Goal: Task Accomplishment & Management: Use online tool/utility

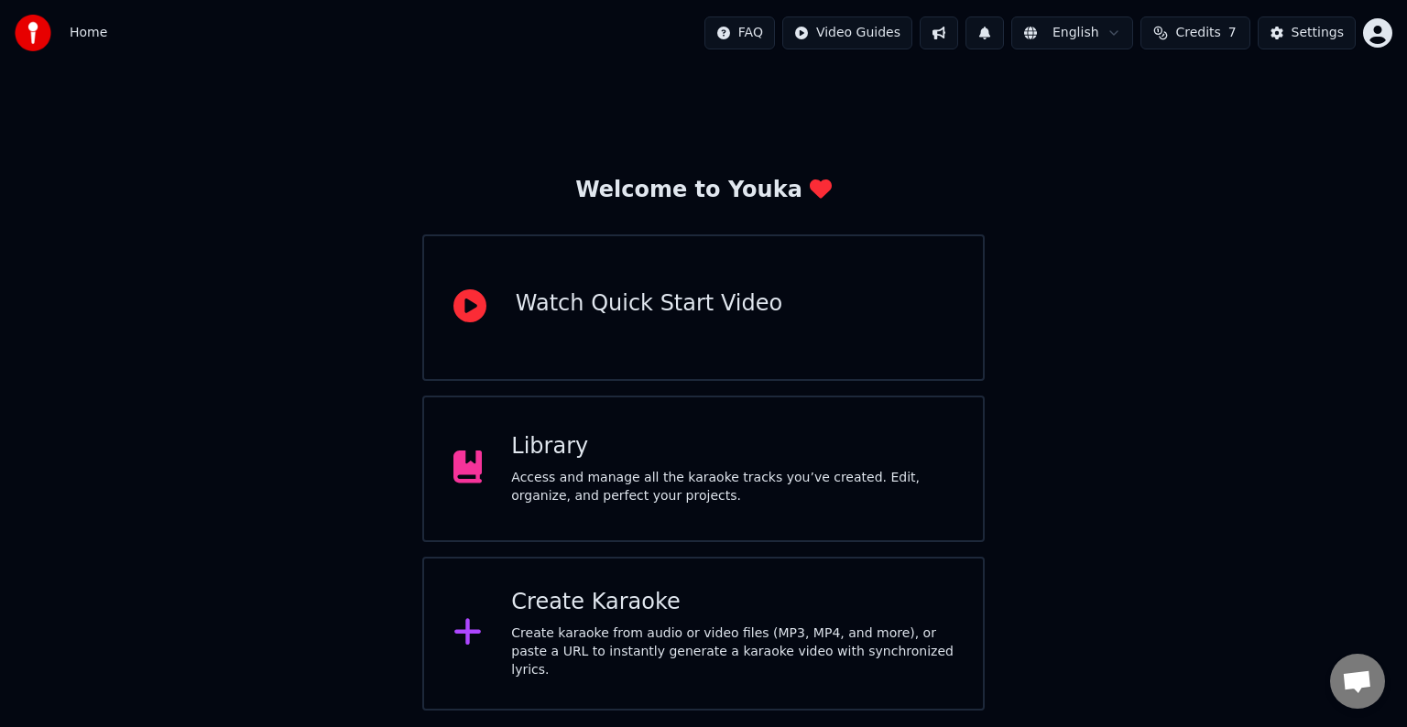
click at [573, 608] on div "Create Karaoke" at bounding box center [732, 602] width 442 height 29
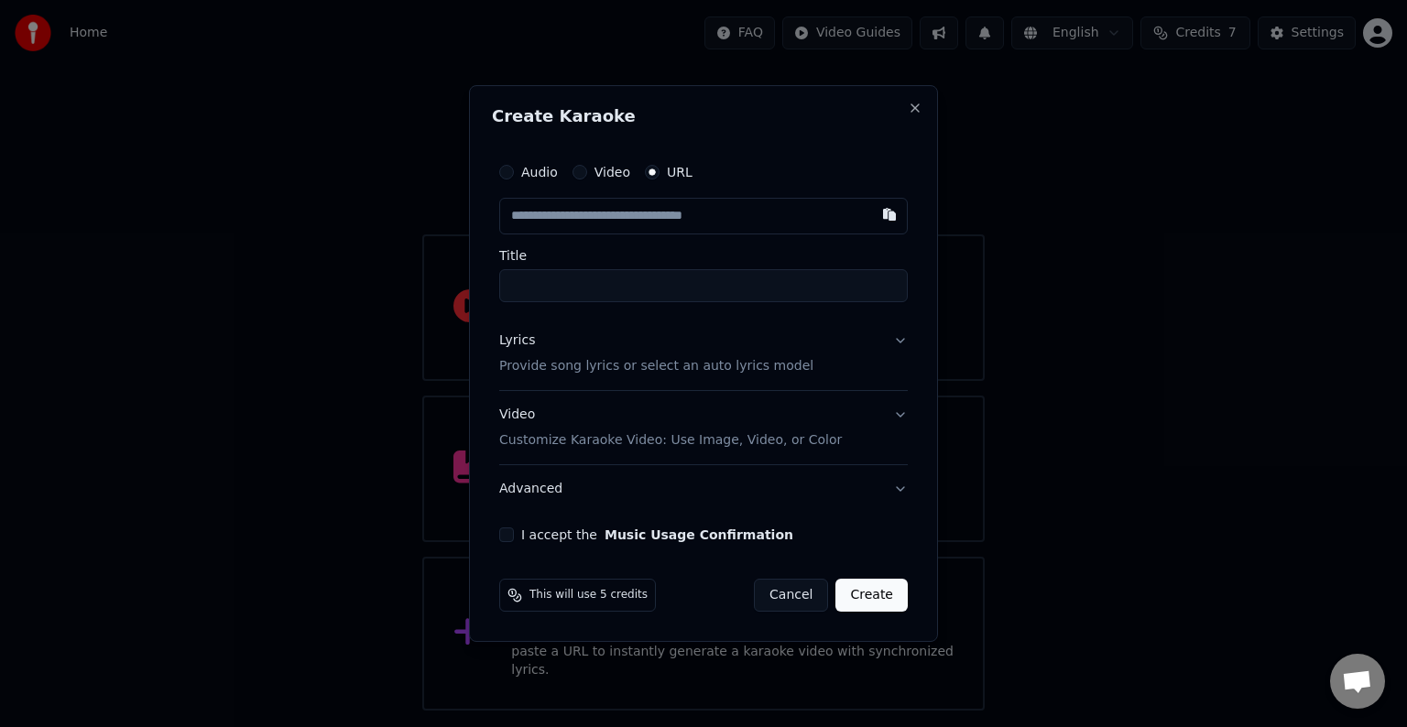
click at [565, 213] on input "text" at bounding box center [703, 216] width 408 height 37
type input "**********"
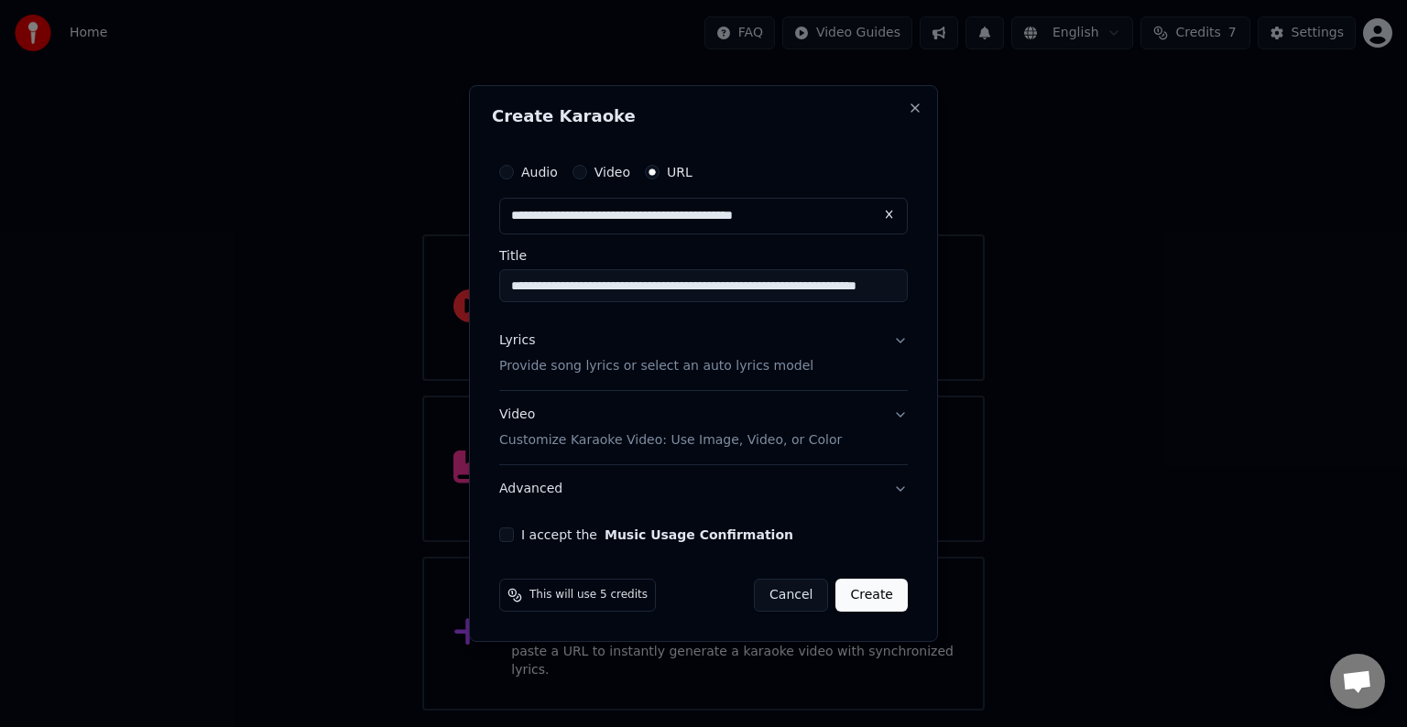
type input "**********"
click at [537, 365] on p "Provide song lyrics or select an auto lyrics model" at bounding box center [656, 366] width 314 height 18
type input "**********"
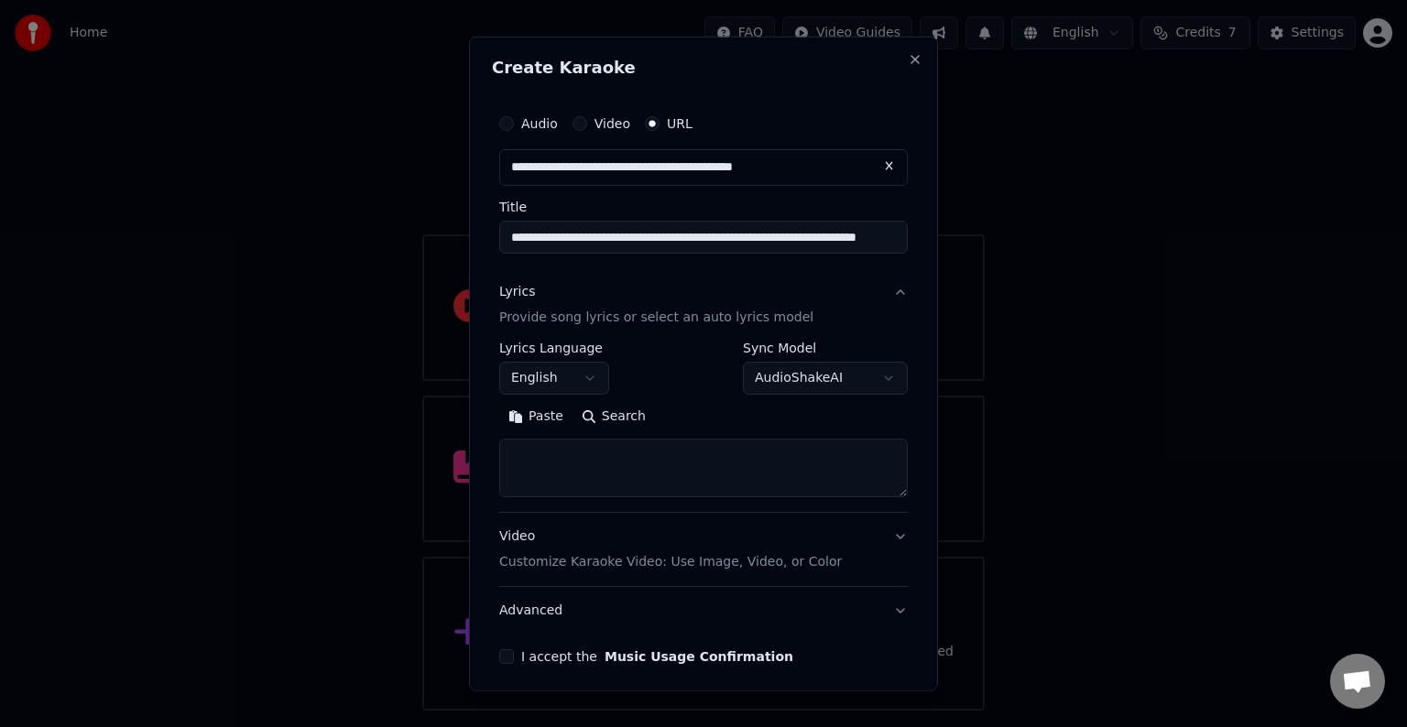
click at [540, 370] on button "English" at bounding box center [554, 378] width 110 height 33
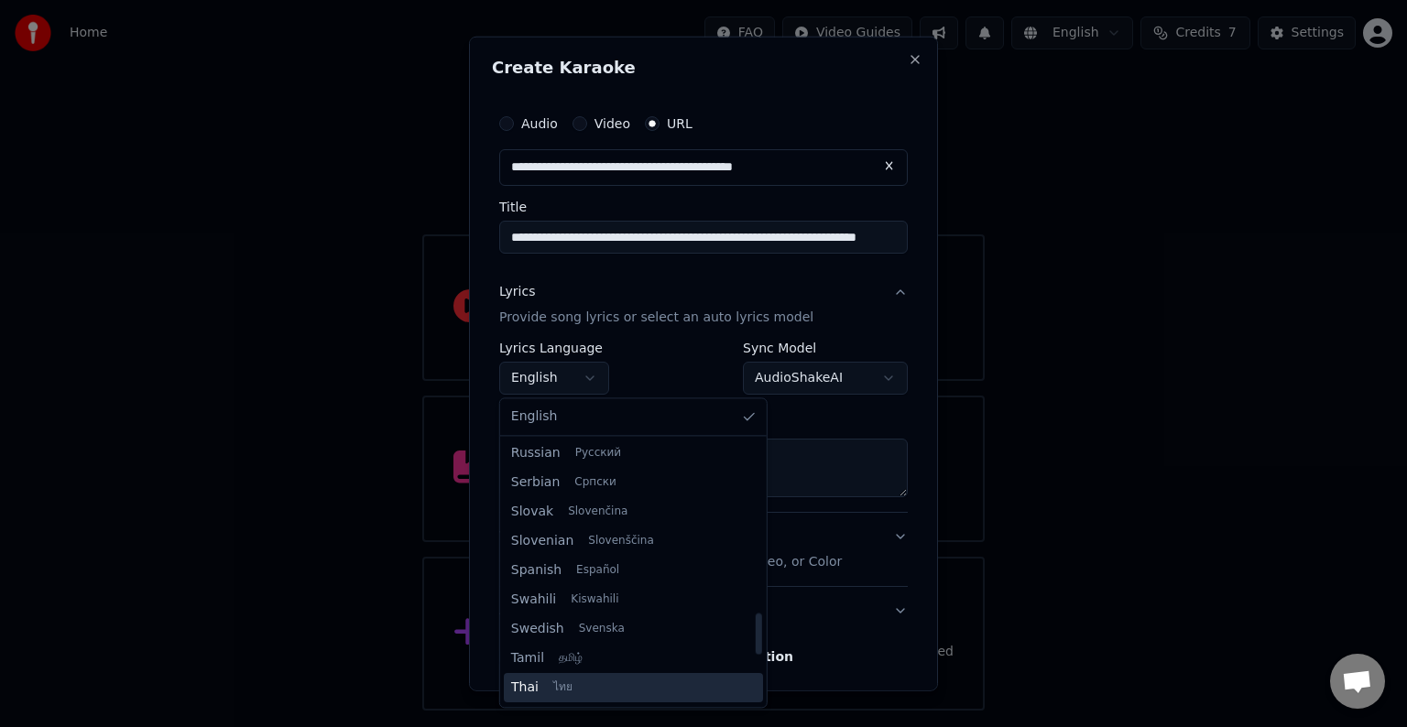
scroll to position [1406, 0]
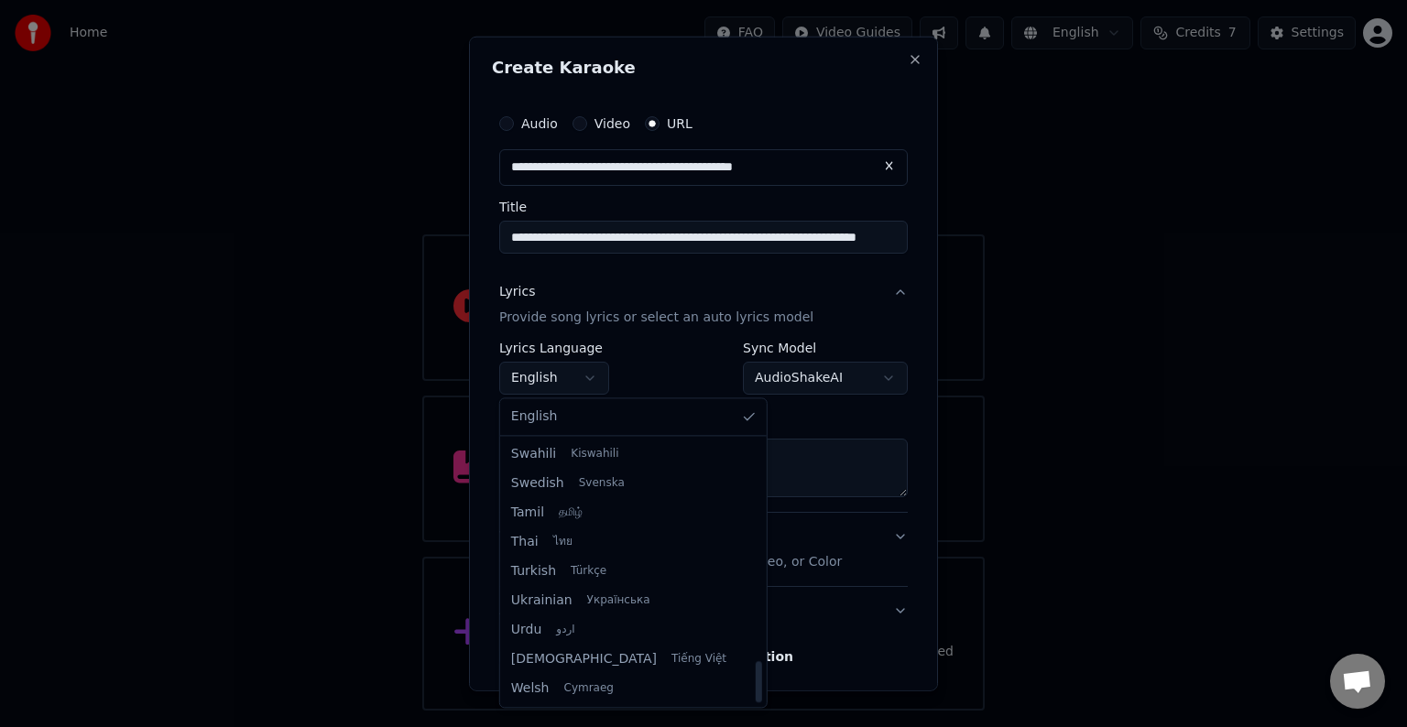
select select "**"
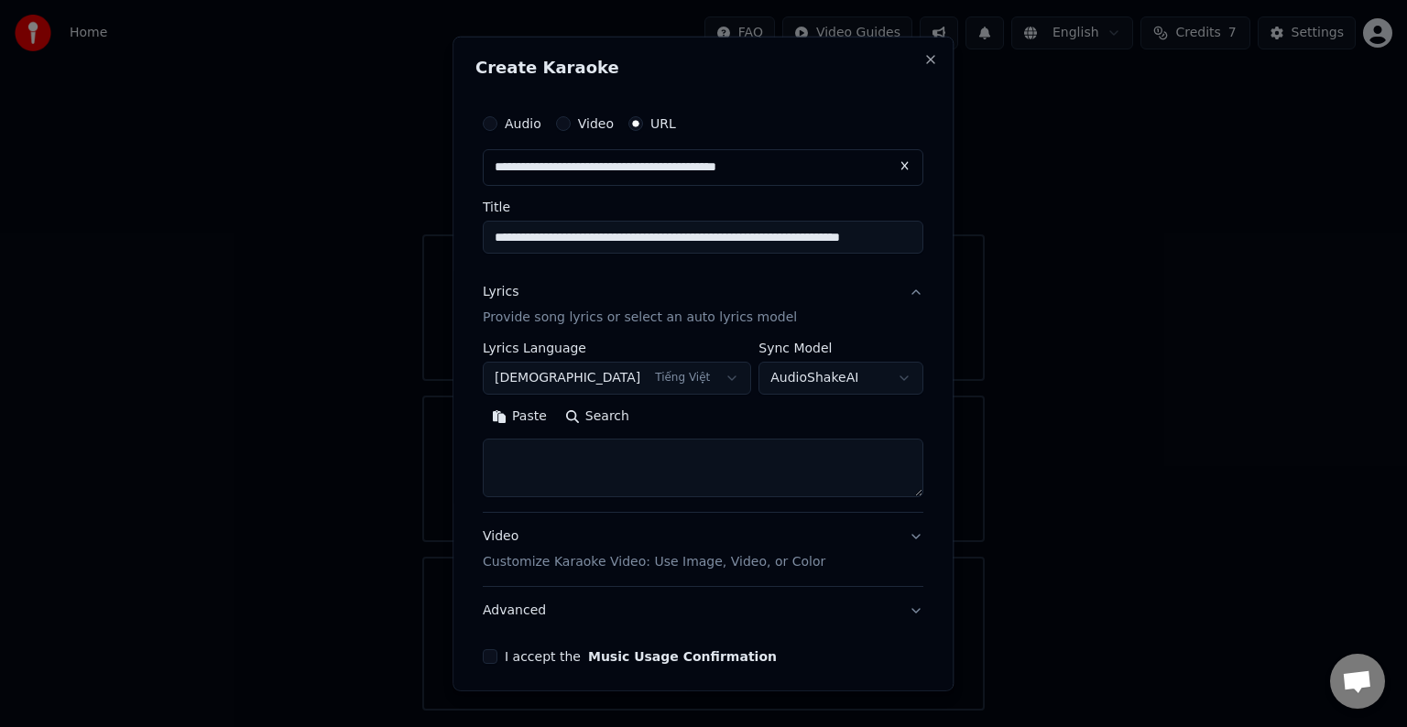
click at [565, 454] on textarea at bounding box center [703, 468] width 440 height 59
paste textarea "**********"
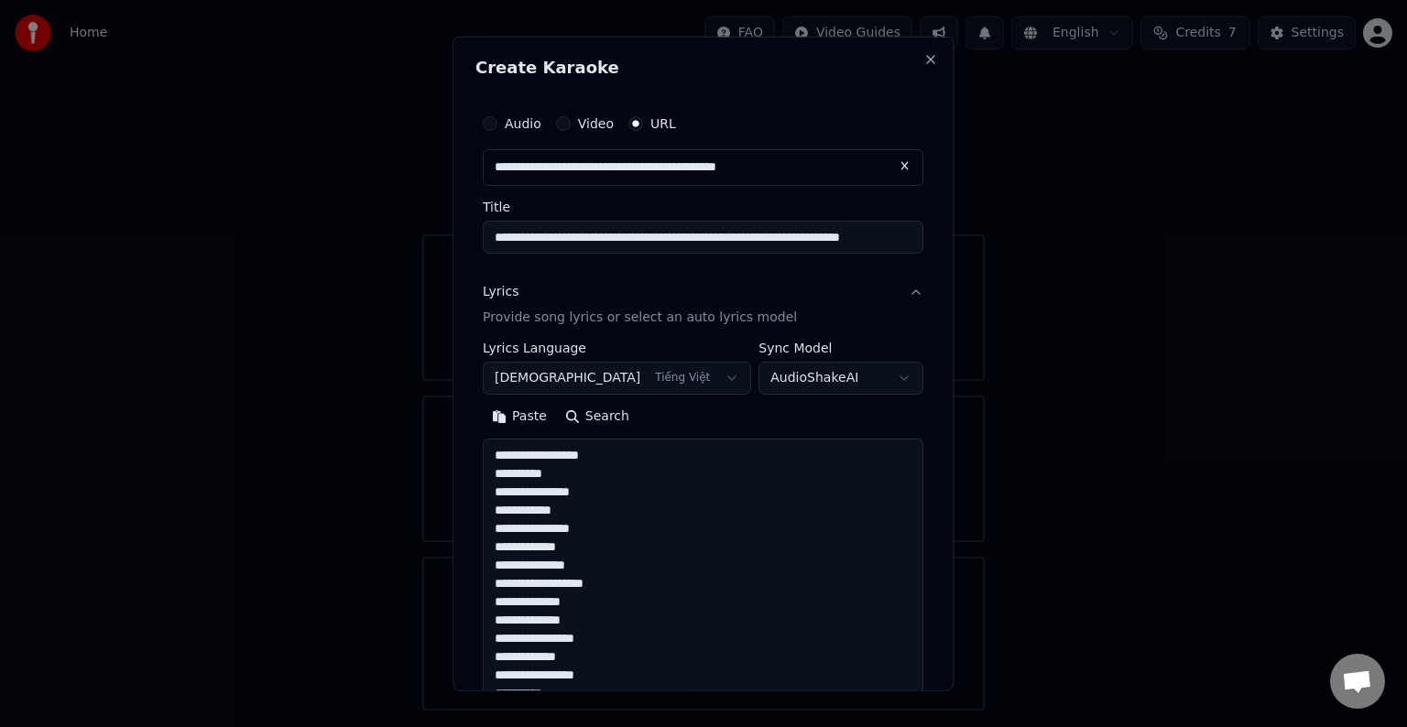
scroll to position [1066, 0]
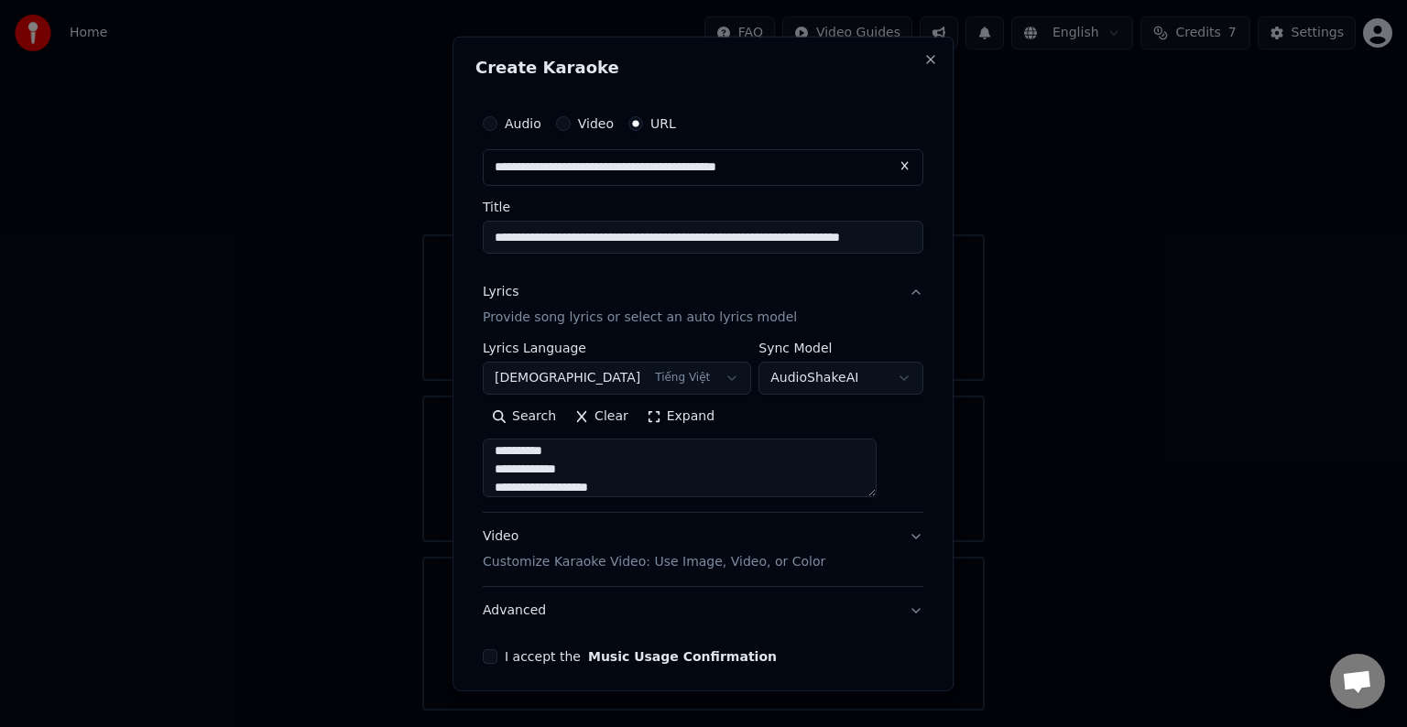
type textarea "**********"
click at [497, 658] on button "I accept the Music Usage Confirmation" at bounding box center [490, 656] width 15 height 15
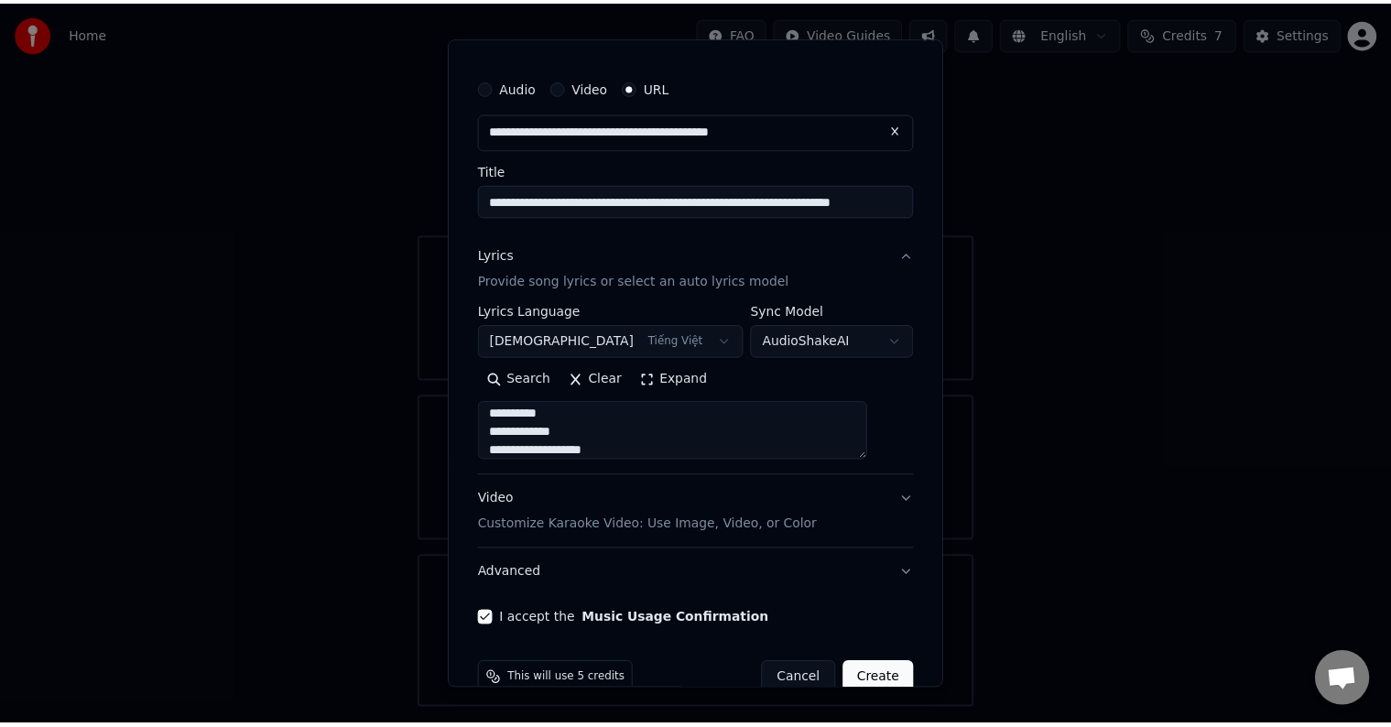
scroll to position [71, 0]
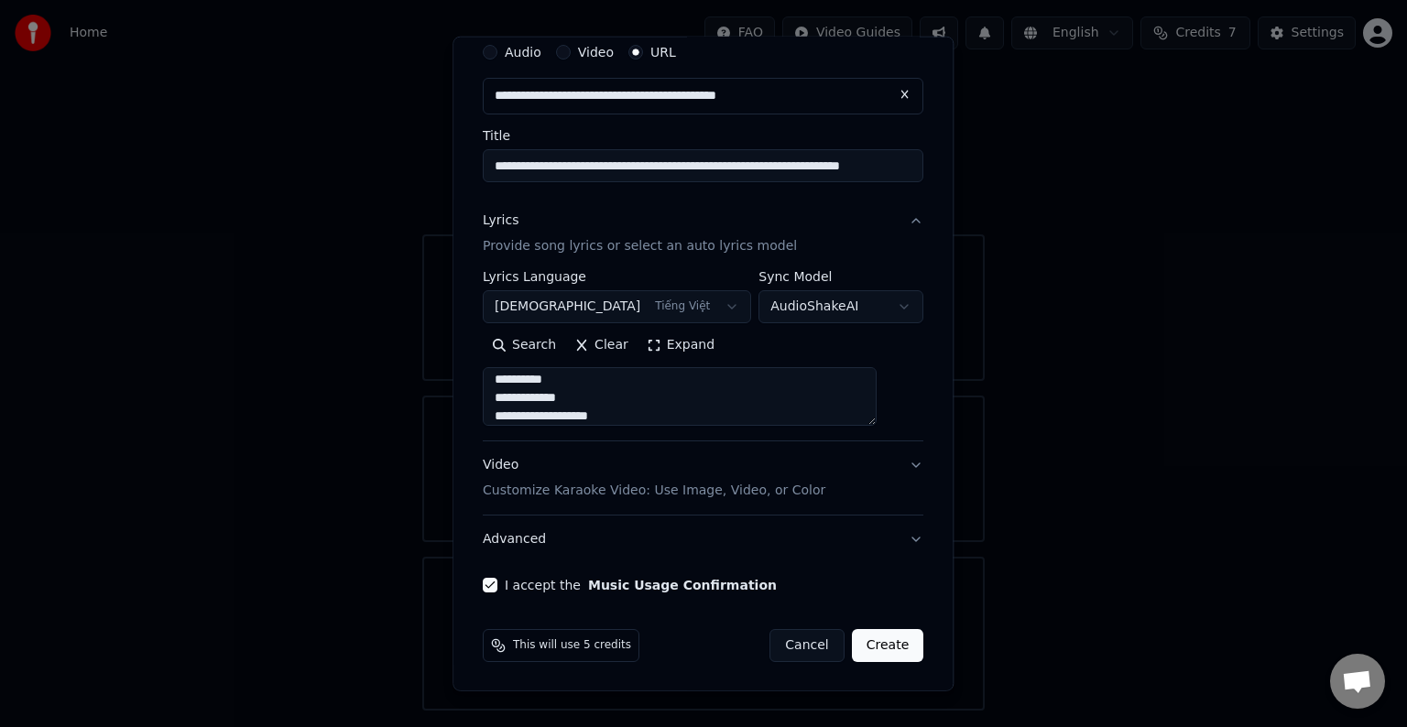
click at [859, 646] on button "Create" at bounding box center [888, 645] width 72 height 33
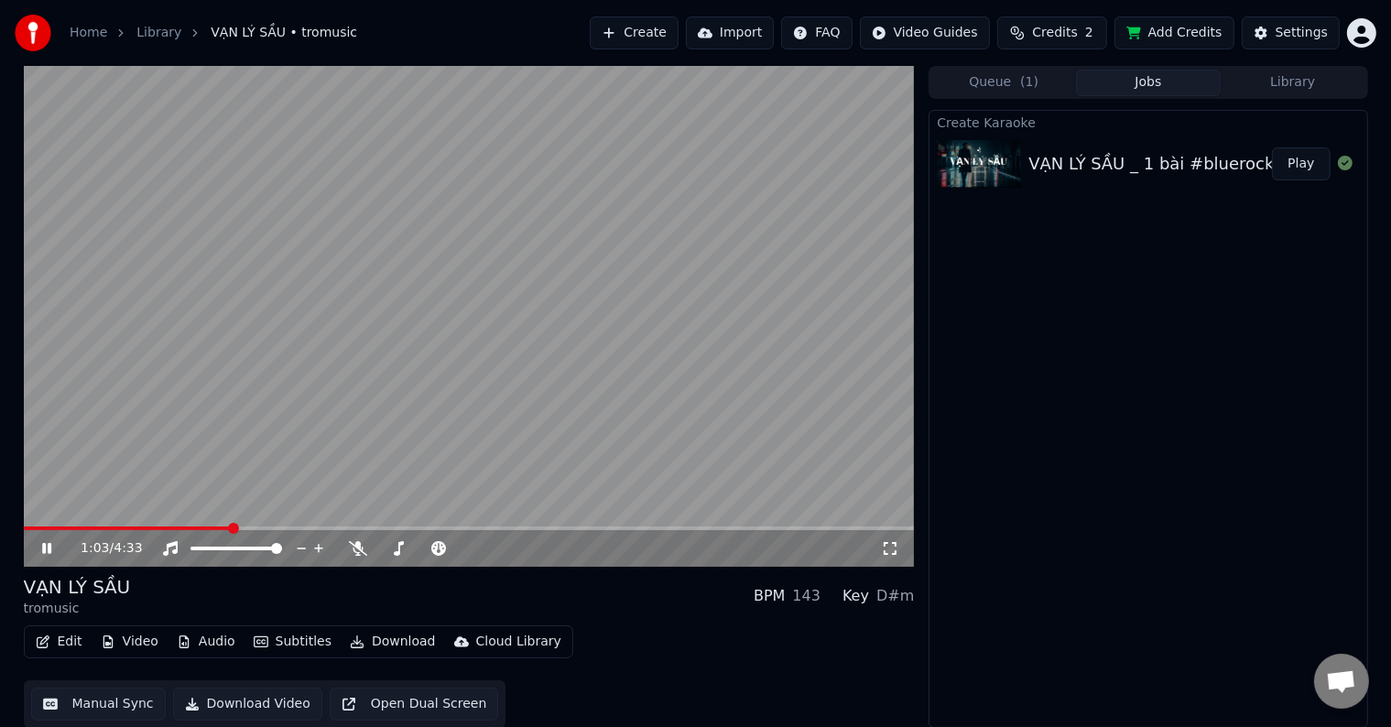
click at [383, 382] on video at bounding box center [469, 316] width 891 height 501
click at [40, 523] on span at bounding box center [44, 528] width 11 height 11
click at [59, 524] on span at bounding box center [64, 528] width 11 height 11
click at [44, 549] on icon at bounding box center [46, 548] width 11 height 13
click at [353, 544] on icon at bounding box center [358, 548] width 18 height 15
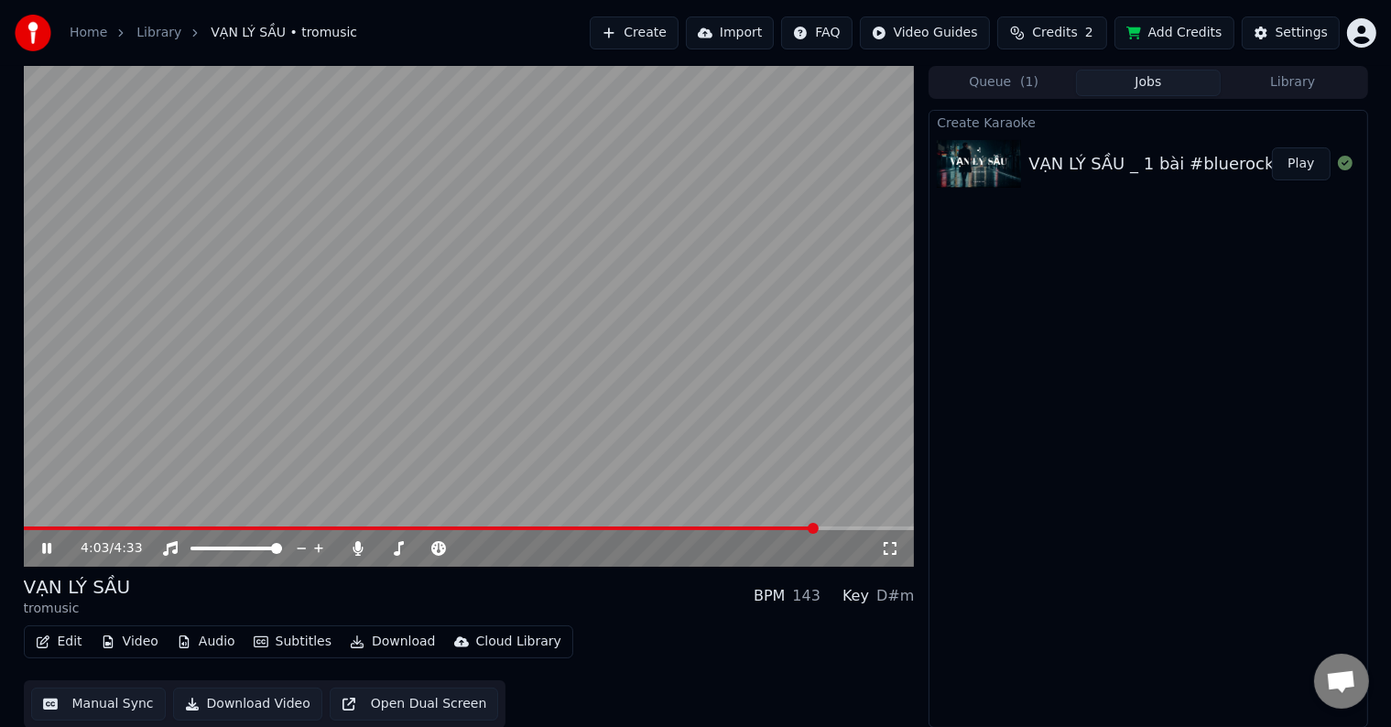
click at [96, 705] on button "Manual Sync" at bounding box center [98, 704] width 135 height 33
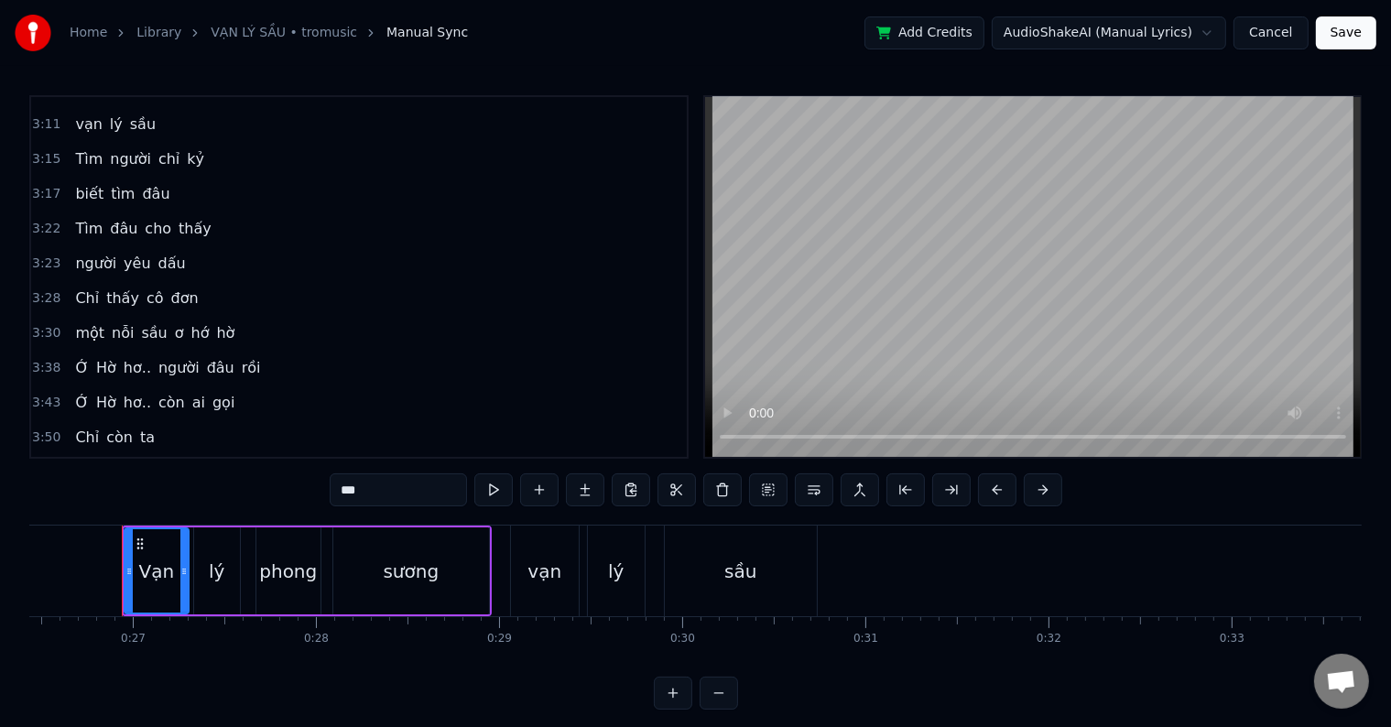
scroll to position [27, 0]
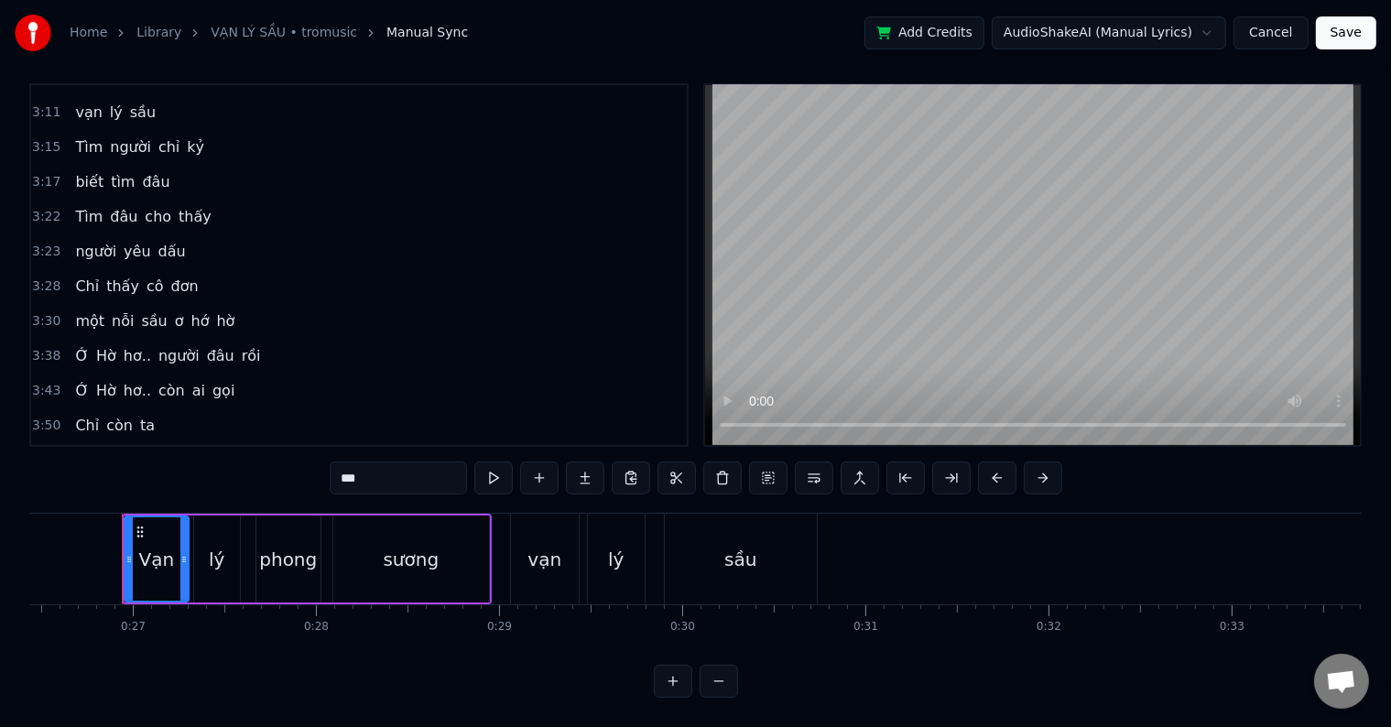
click at [78, 276] on span "Chỉ" at bounding box center [86, 286] width 27 height 21
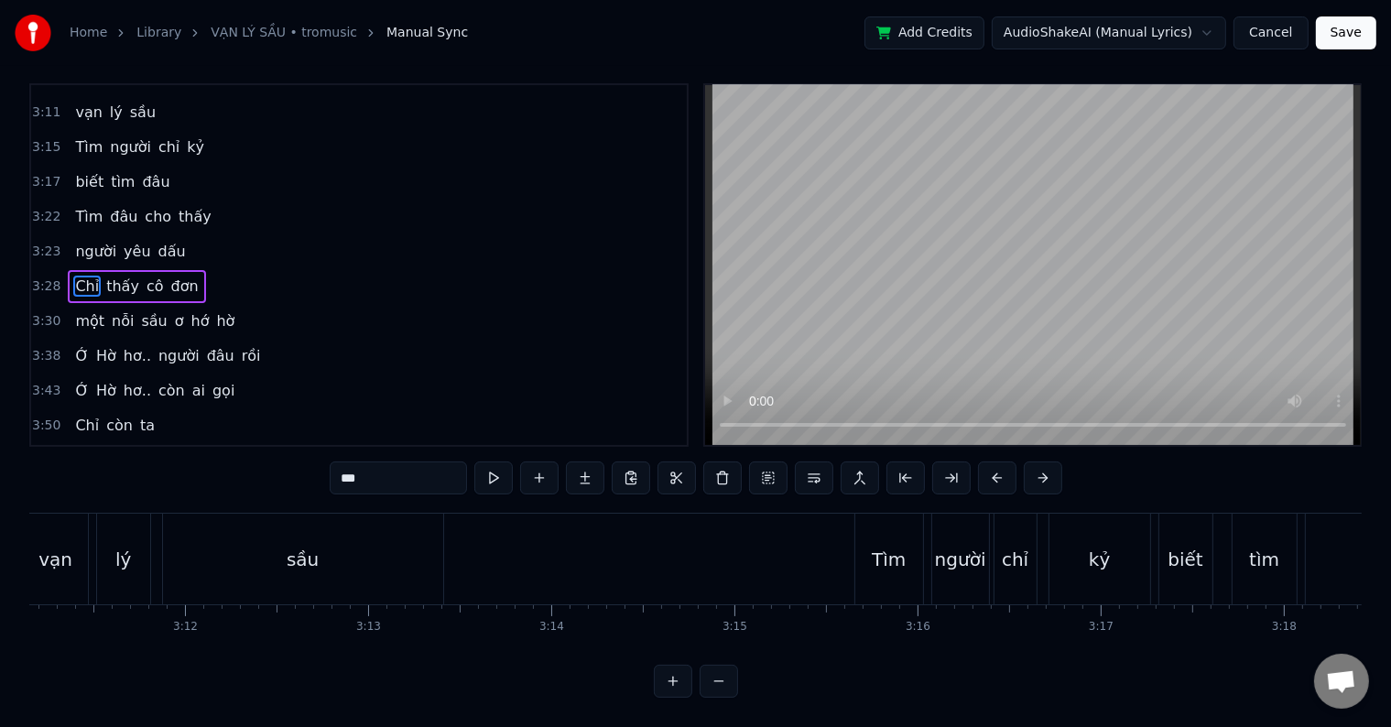
scroll to position [0, 38142]
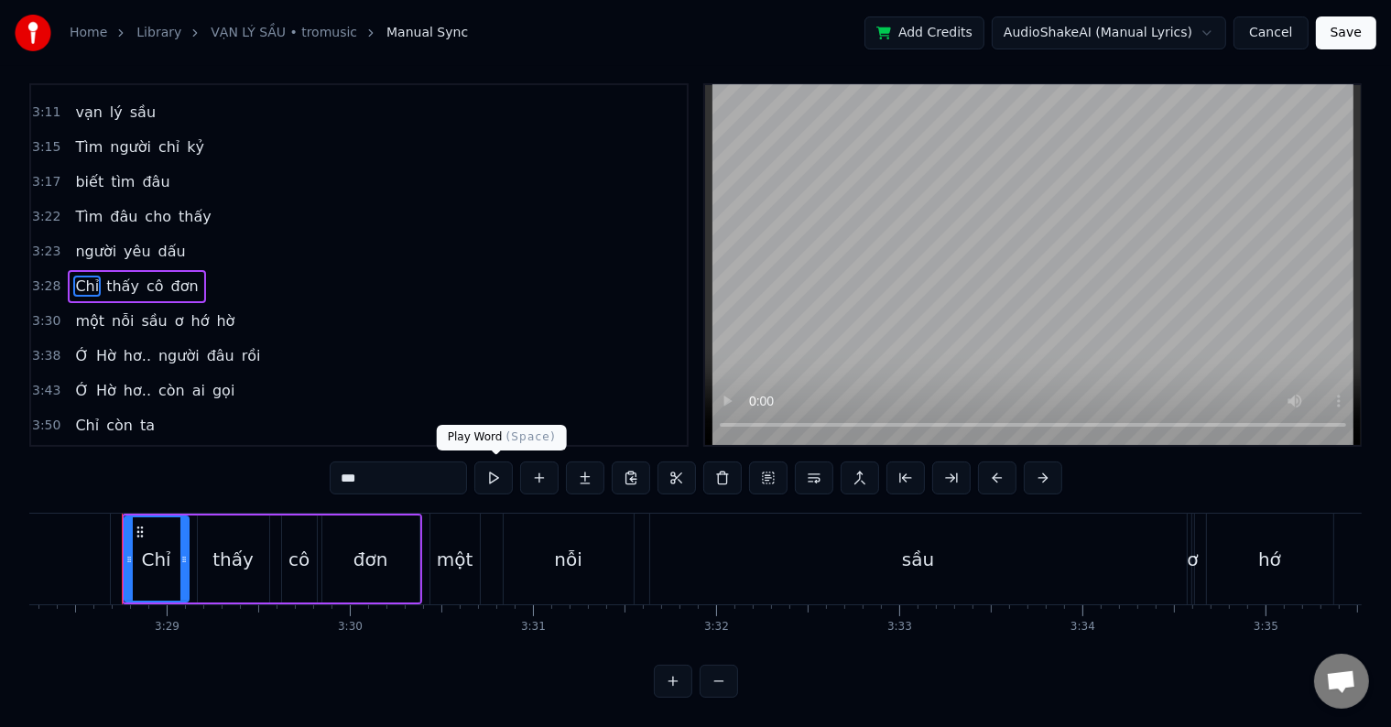
click at [494, 473] on button at bounding box center [493, 478] width 38 height 33
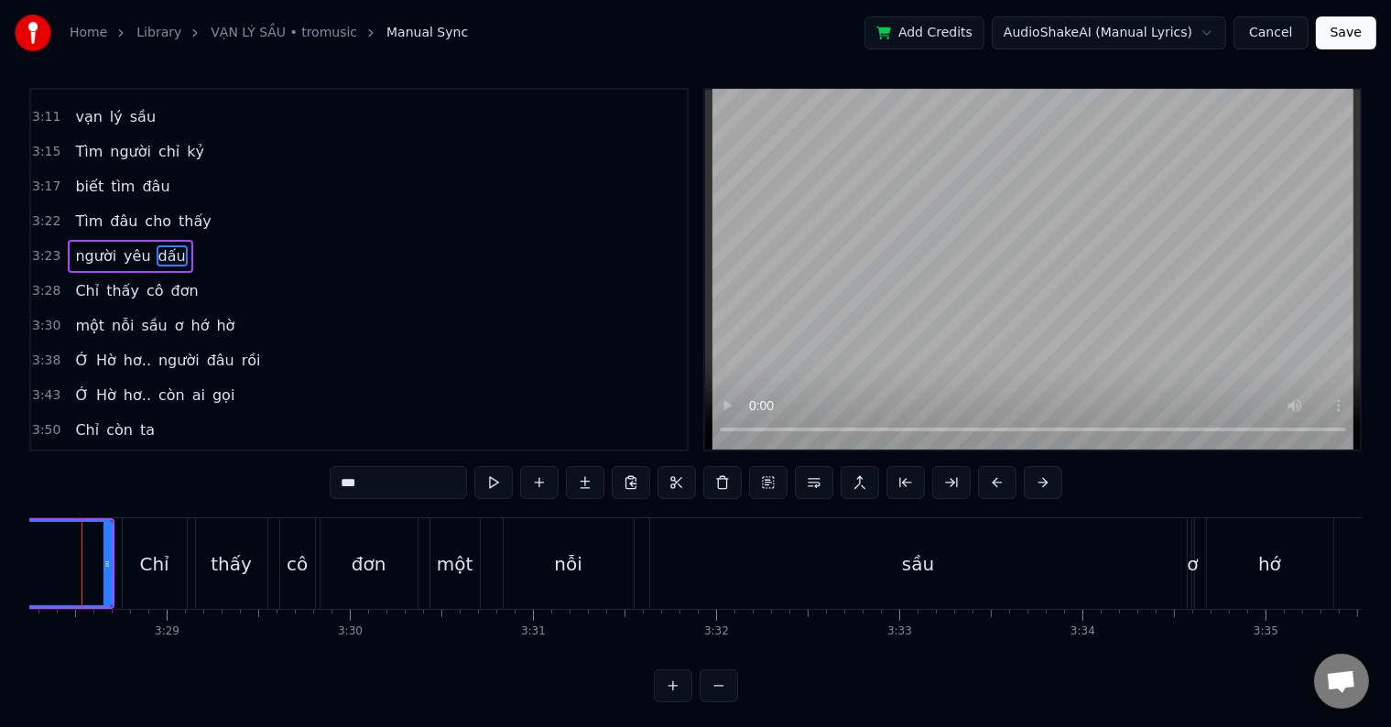
scroll to position [0, 38103]
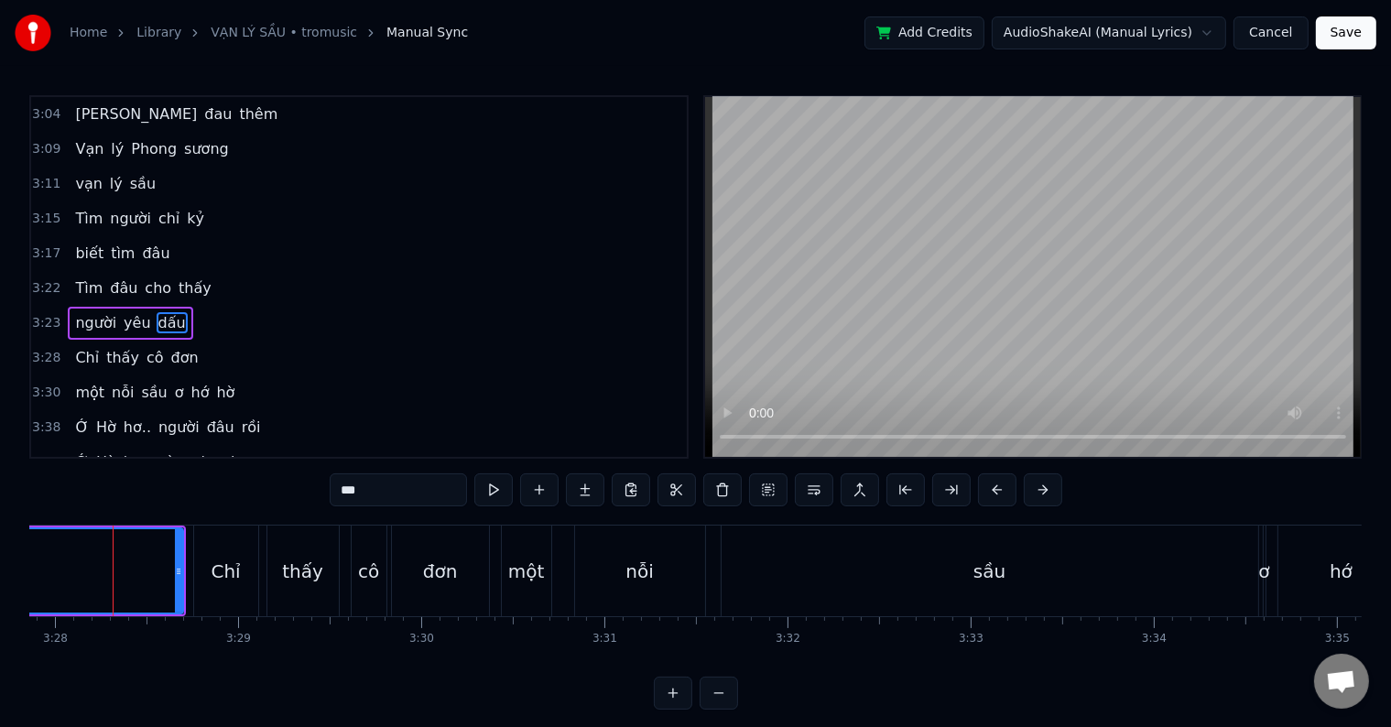
scroll to position [0, 38061]
click at [225, 582] on div "Chỉ" at bounding box center [234, 571] width 29 height 27
type input "***"
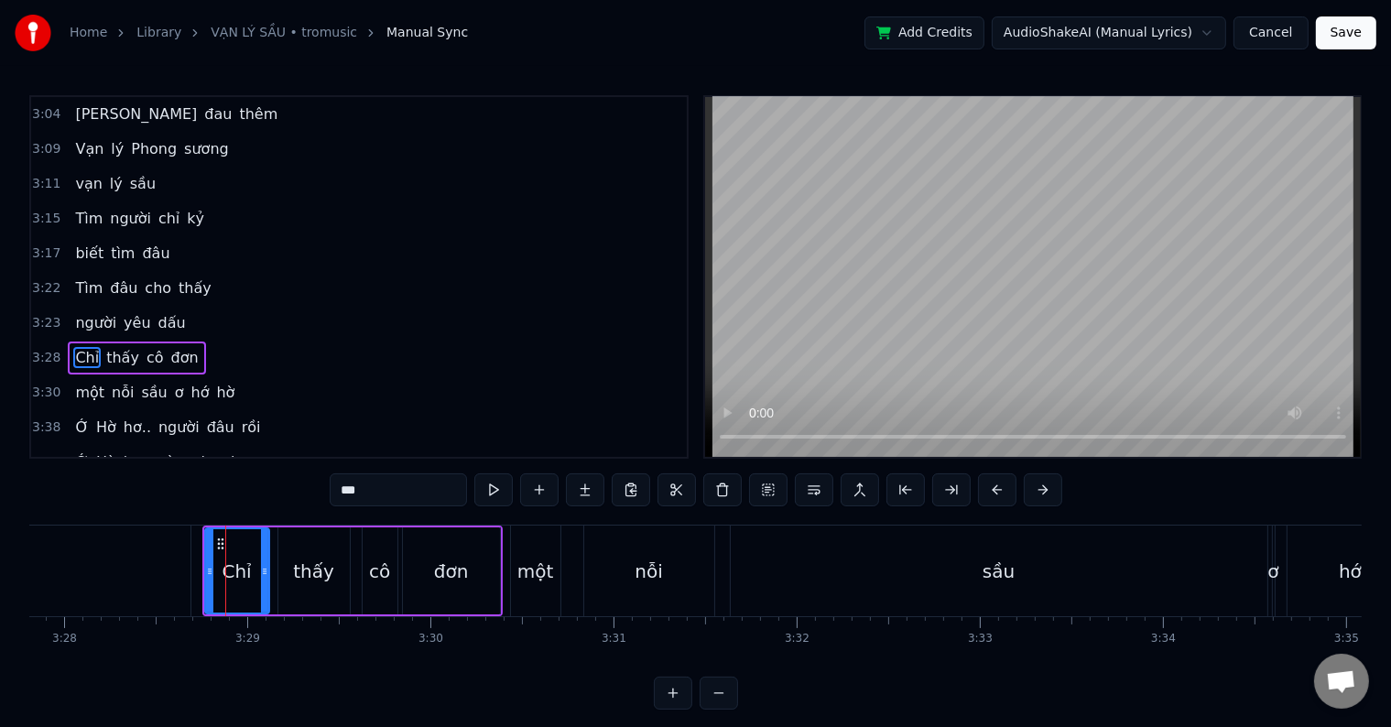
scroll to position [1656, 0]
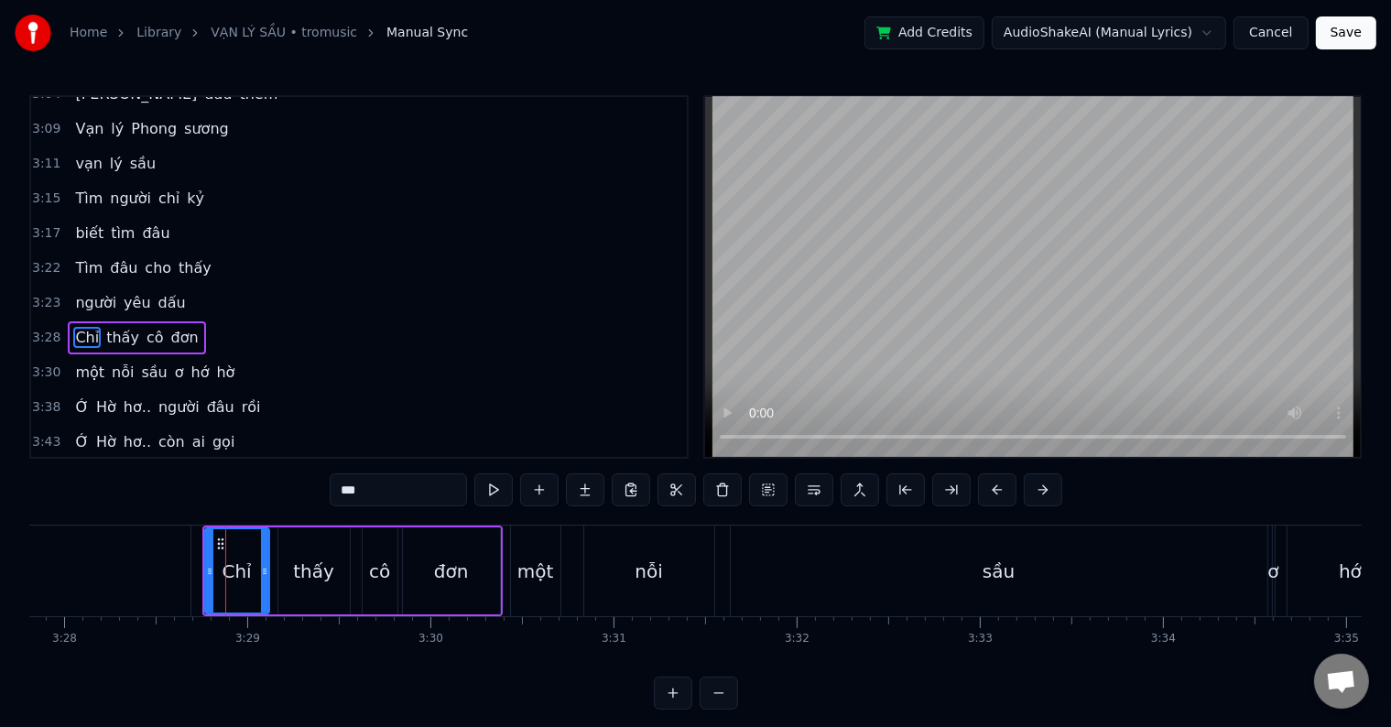
click at [225, 582] on div at bounding box center [225, 571] width 1 height 91
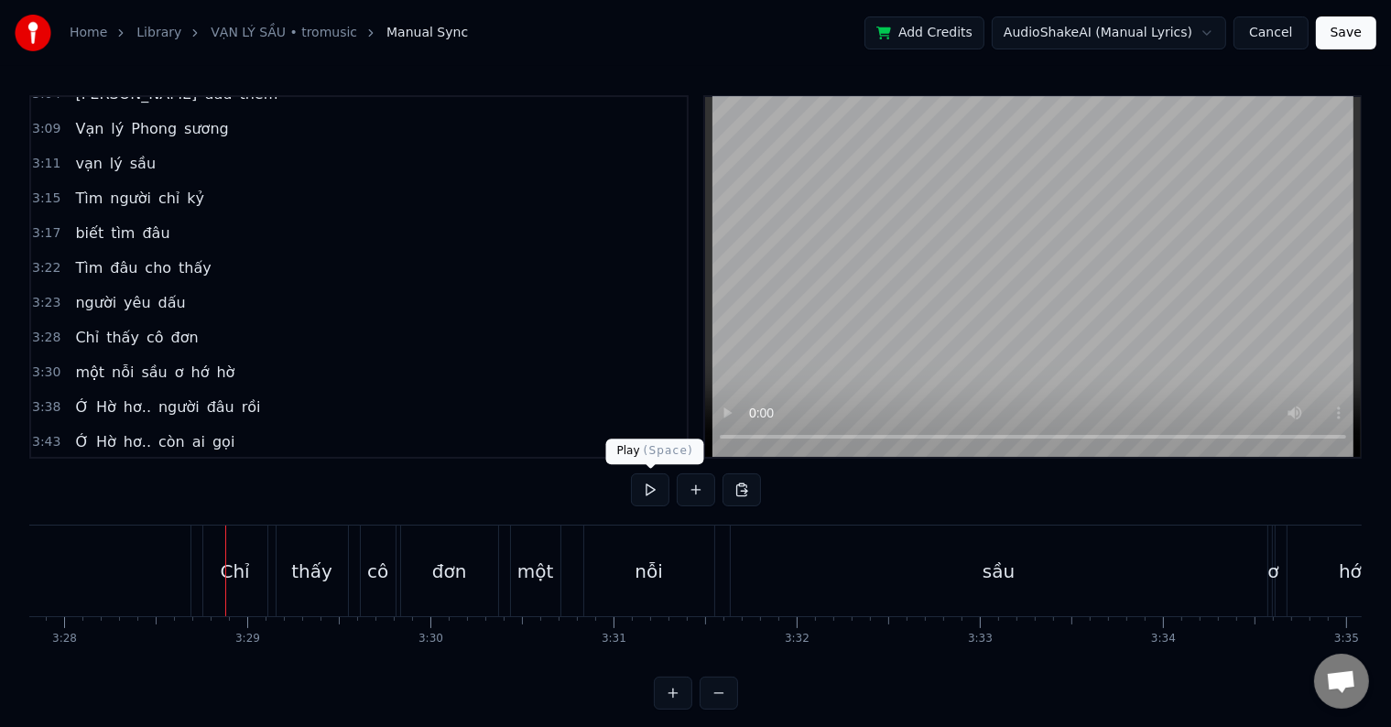
click at [645, 491] on button at bounding box center [650, 489] width 38 height 33
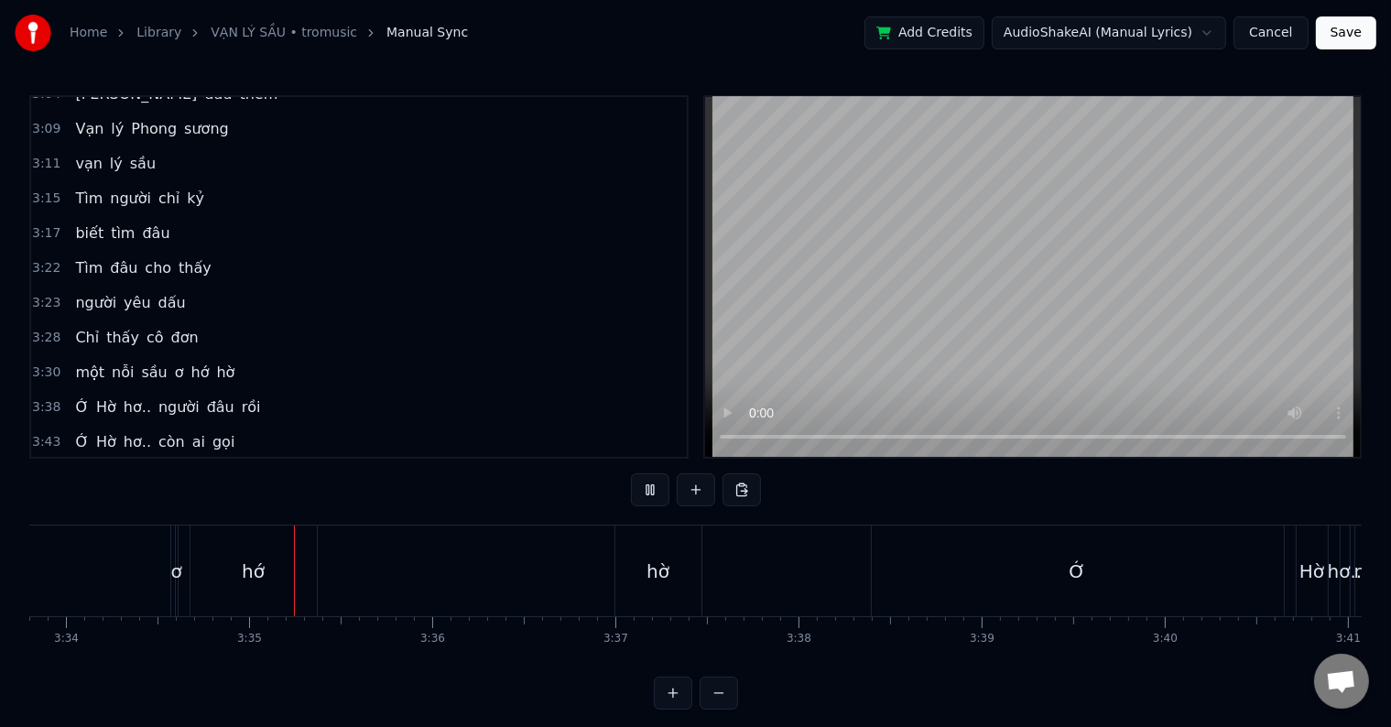
scroll to position [0, 39229]
click at [631, 473] on button at bounding box center [650, 489] width 38 height 33
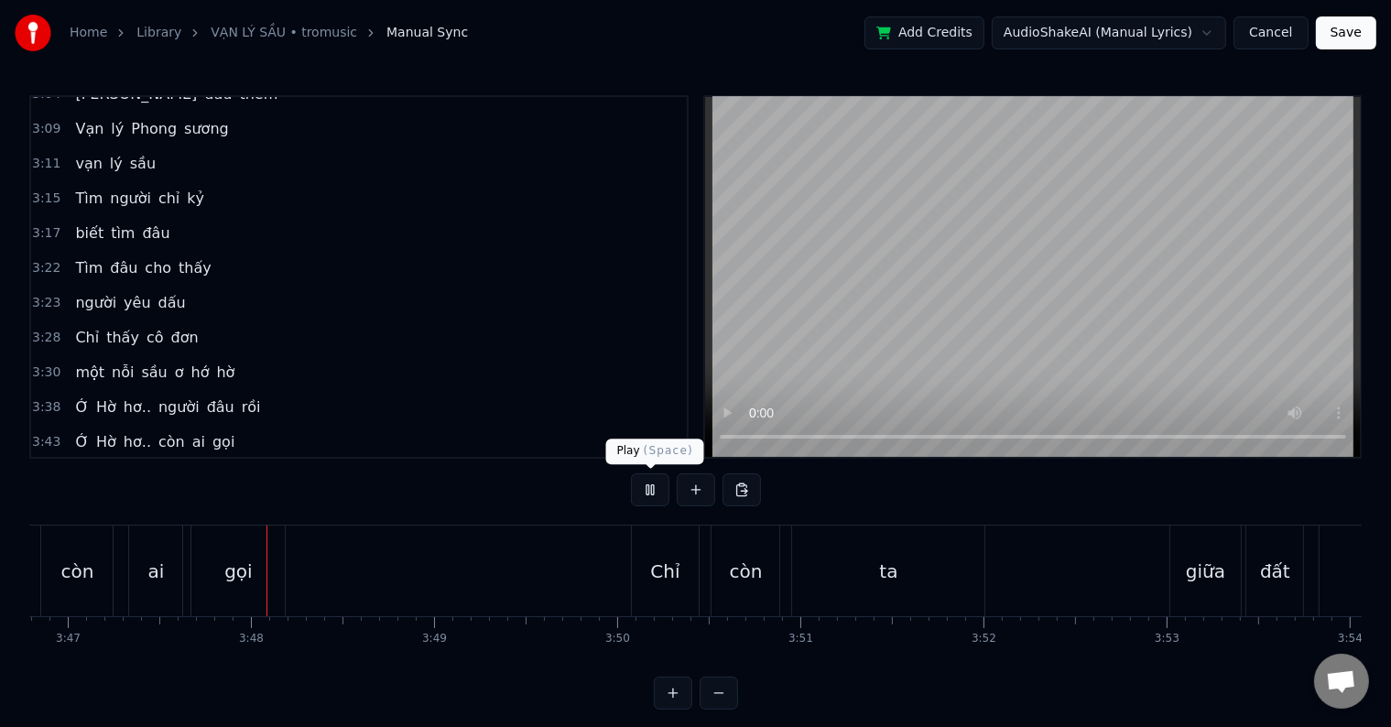
scroll to position [0, 41576]
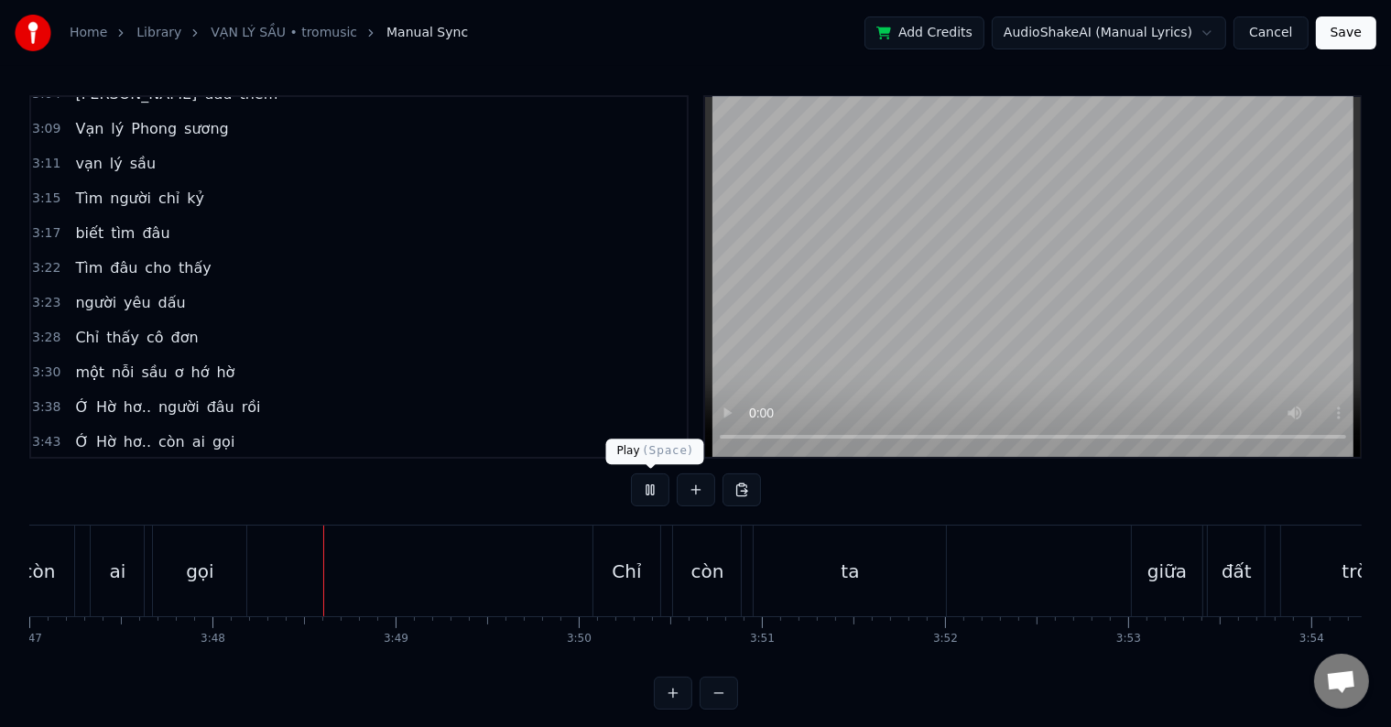
click at [651, 490] on button at bounding box center [650, 489] width 38 height 33
click at [717, 707] on button at bounding box center [719, 693] width 38 height 33
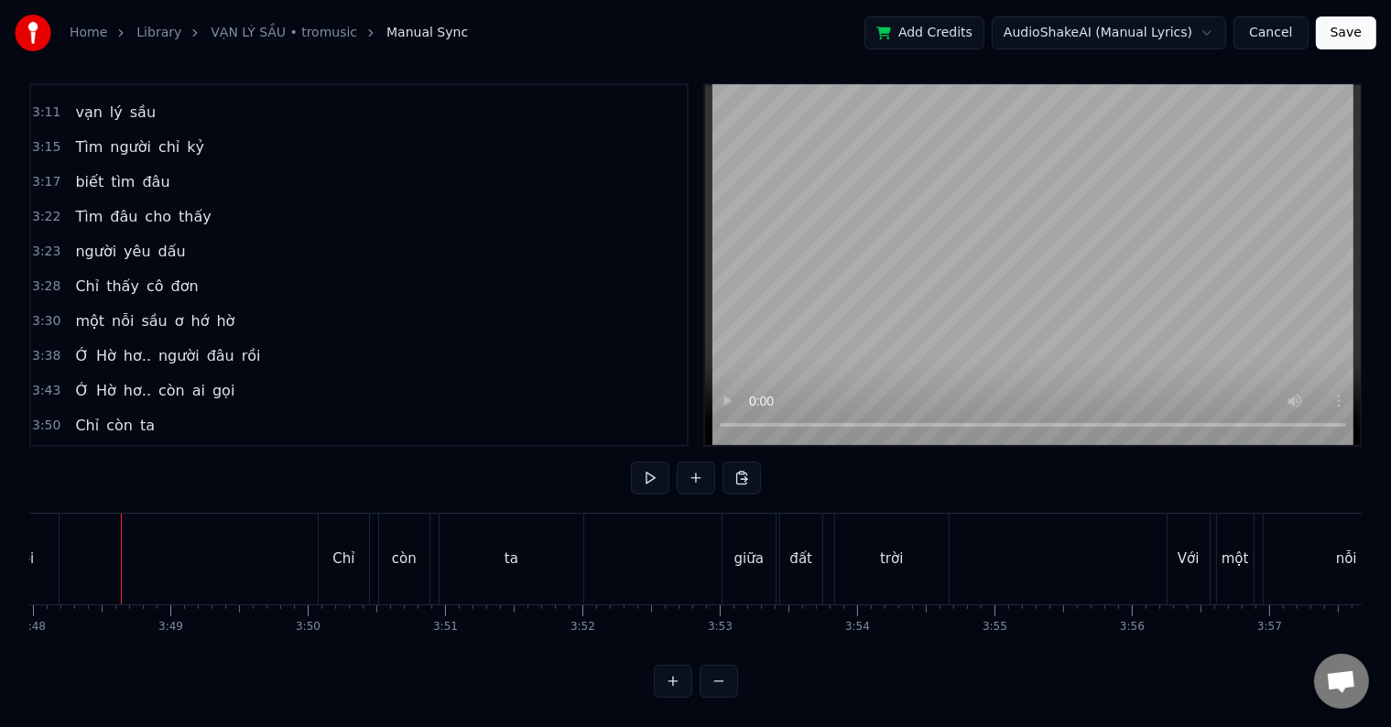
scroll to position [27, 0]
click at [77, 276] on span "Chỉ" at bounding box center [86, 286] width 27 height 21
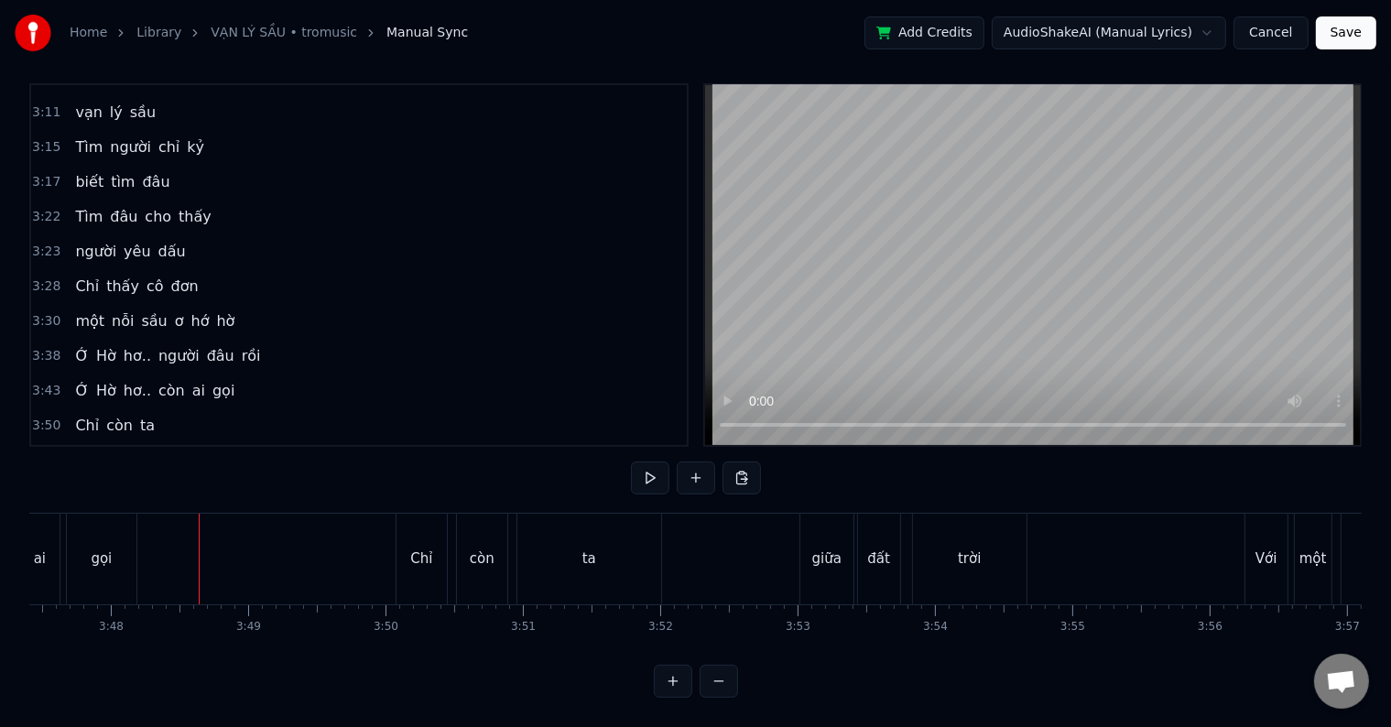
click at [77, 276] on span "Chỉ" at bounding box center [86, 286] width 27 height 21
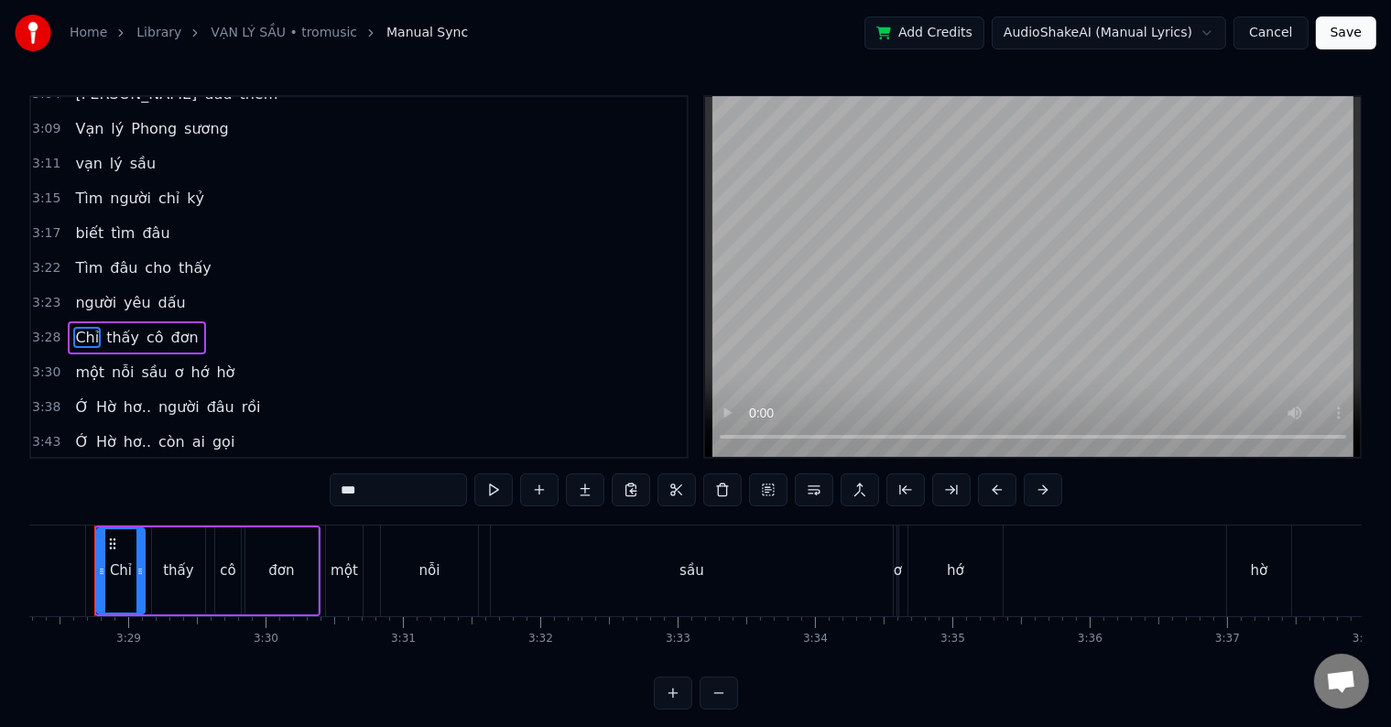
scroll to position [0, 28583]
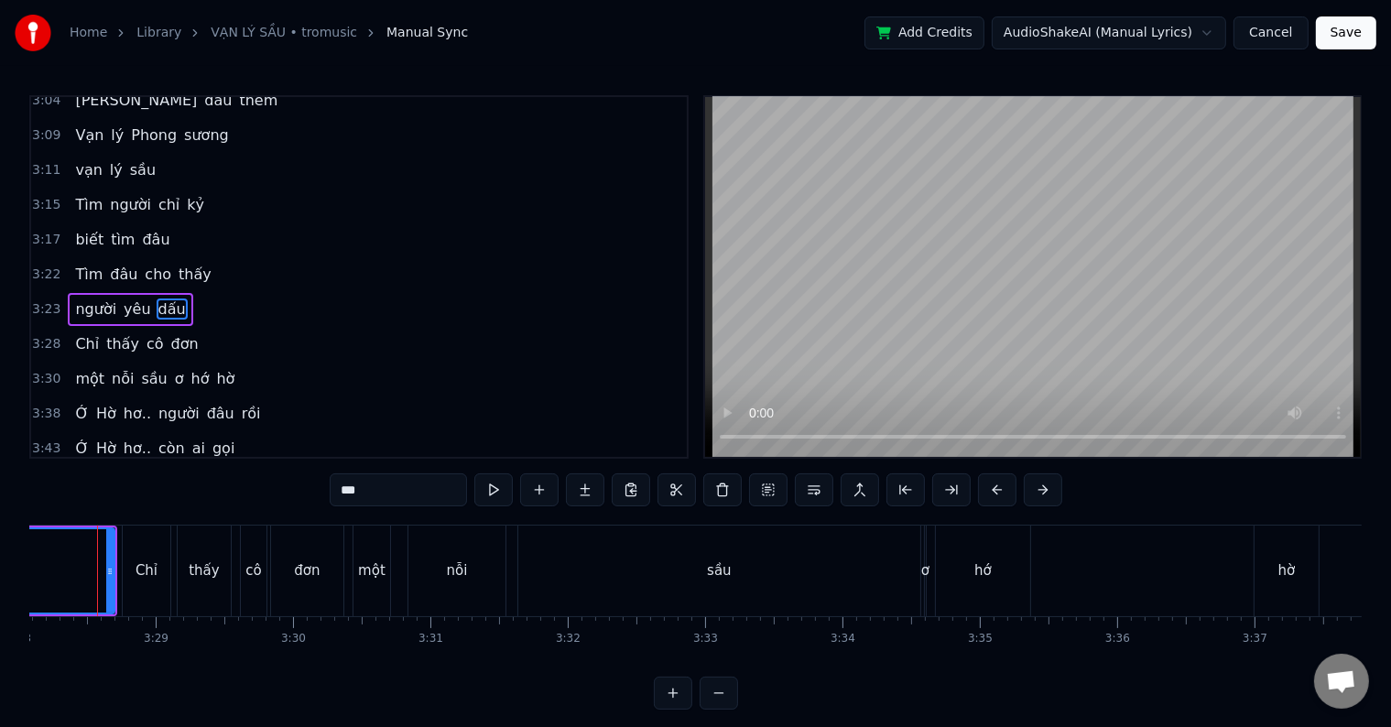
scroll to position [0, 28558]
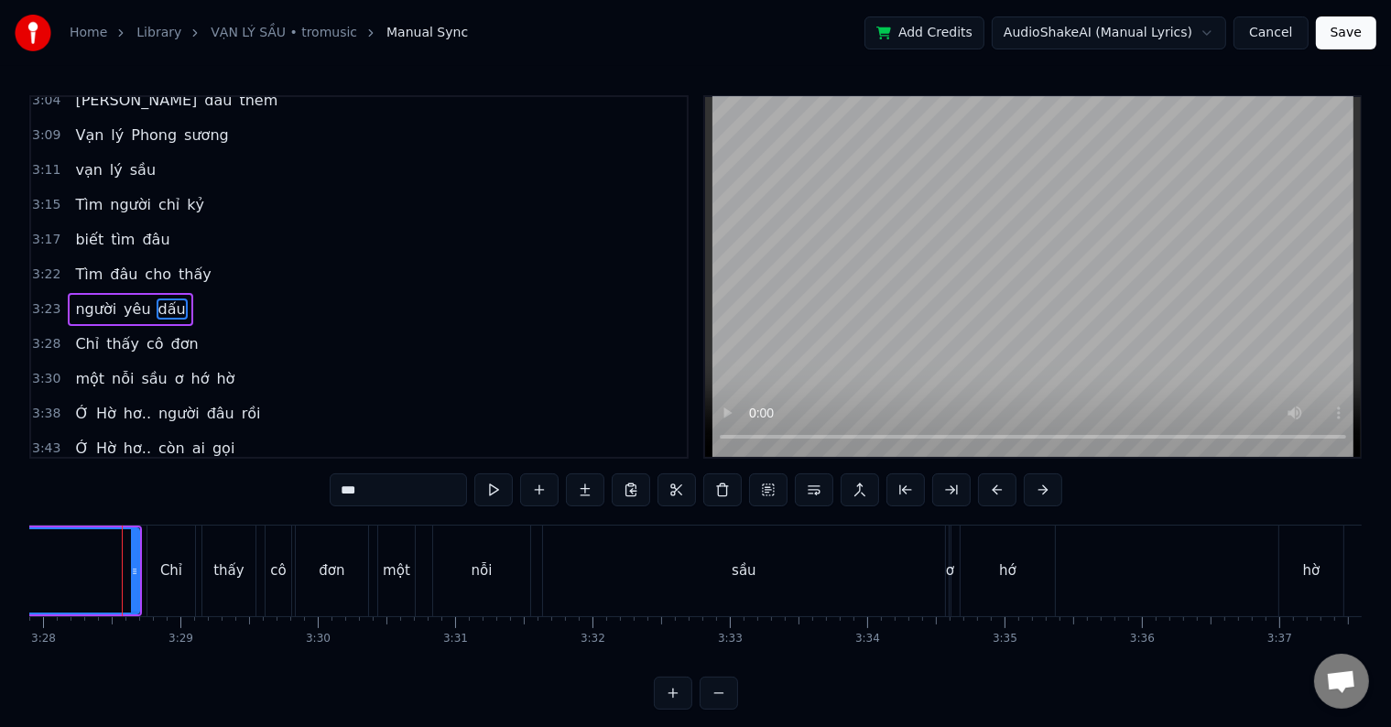
click at [134, 496] on div "0:26 Vạn lý phong sương 0:29 vạn lý sầu 0:33 Tìm người trí kỷ 0:35 biết tìm đâu…" at bounding box center [695, 402] width 1332 height 614
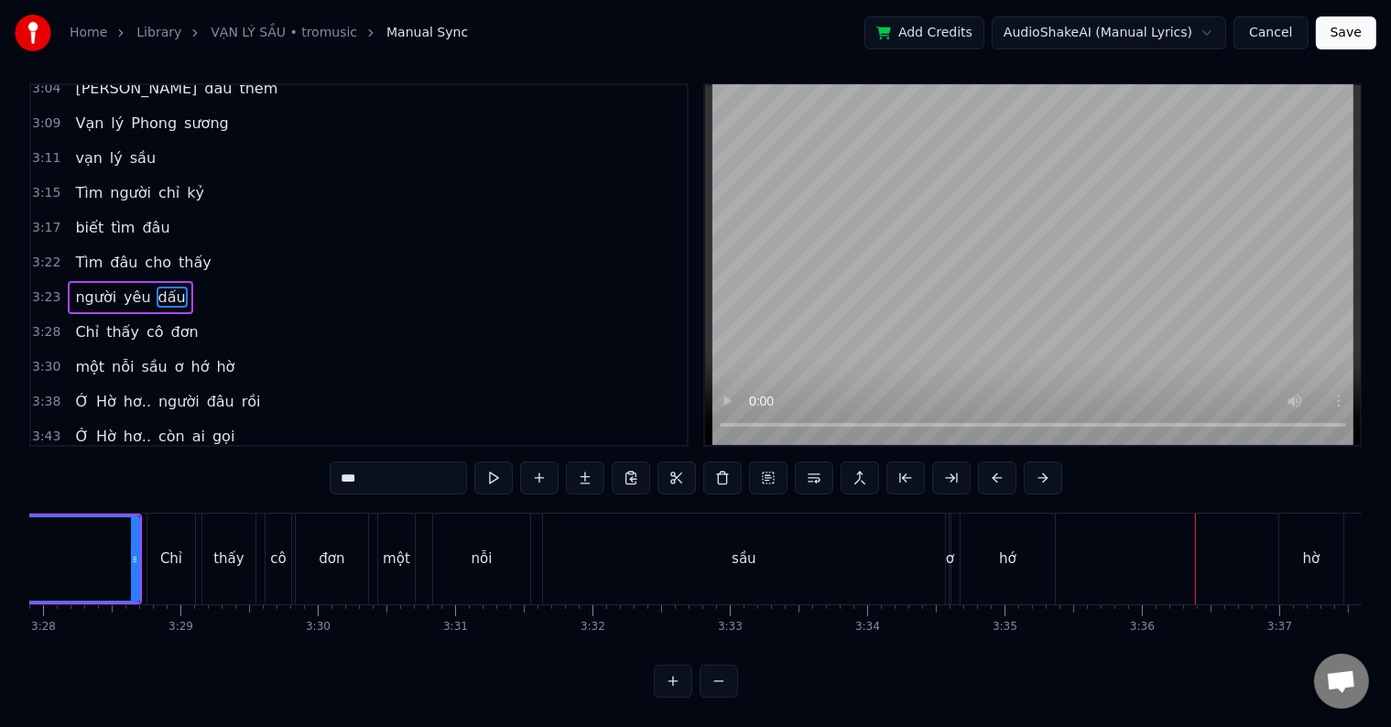
scroll to position [27, 0]
click at [802, 553] on div "sầu" at bounding box center [744, 559] width 402 height 91
type input "***"
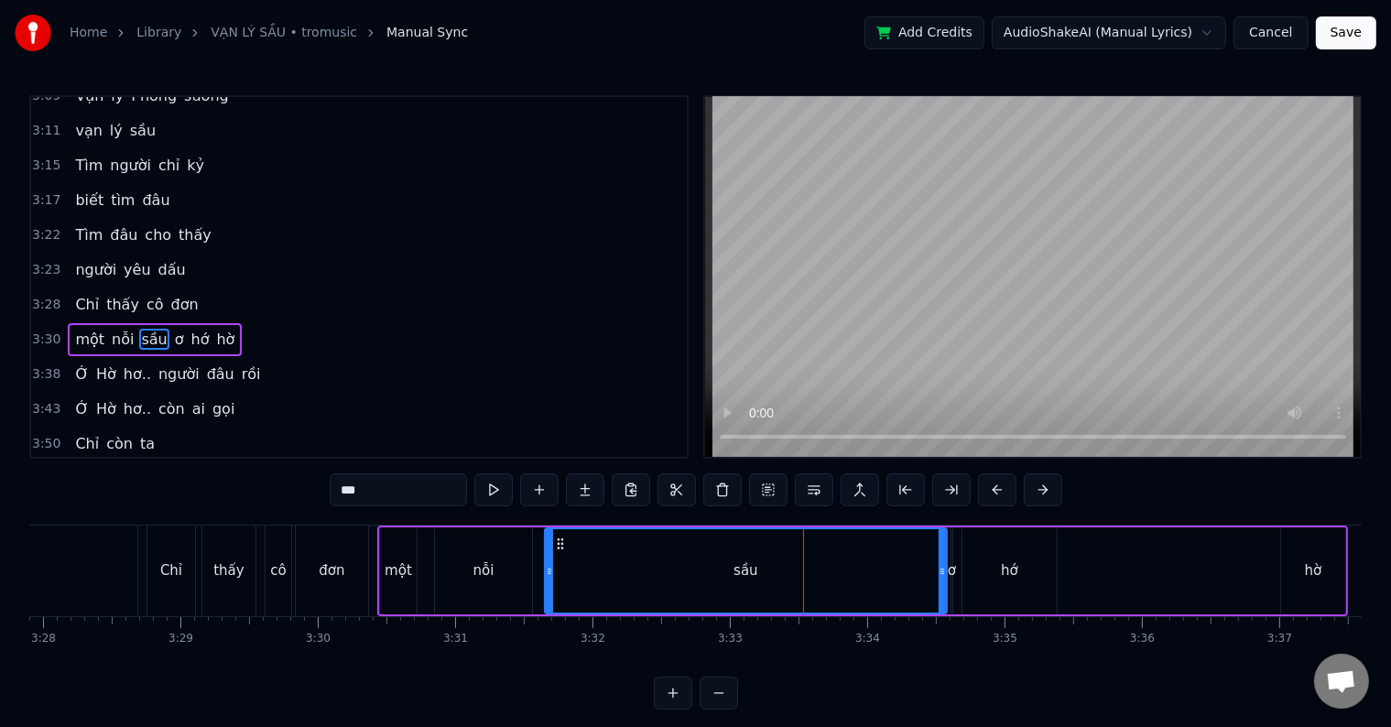
scroll to position [1690, 0]
click at [959, 573] on div "một nỗi sầu ơ hớ hờ" at bounding box center [862, 571] width 971 height 91
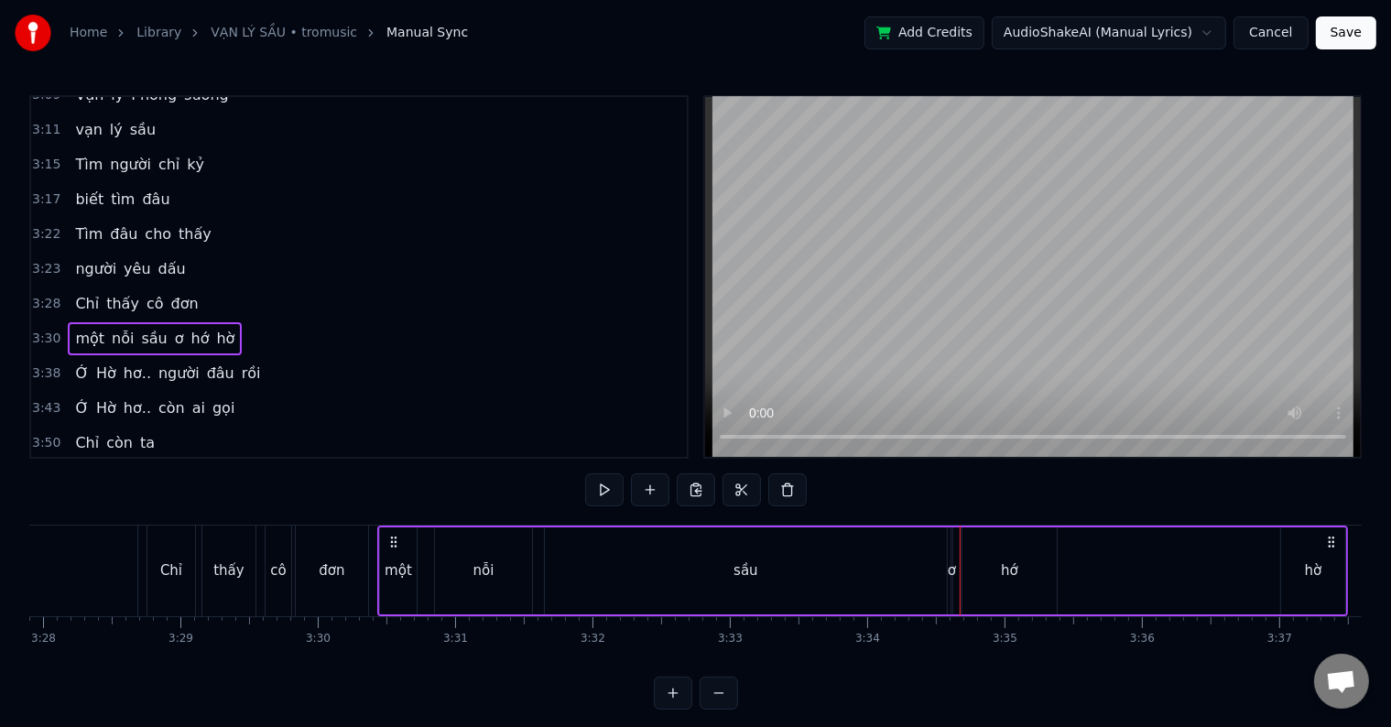
click at [953, 575] on div "ơ" at bounding box center [952, 570] width 8 height 21
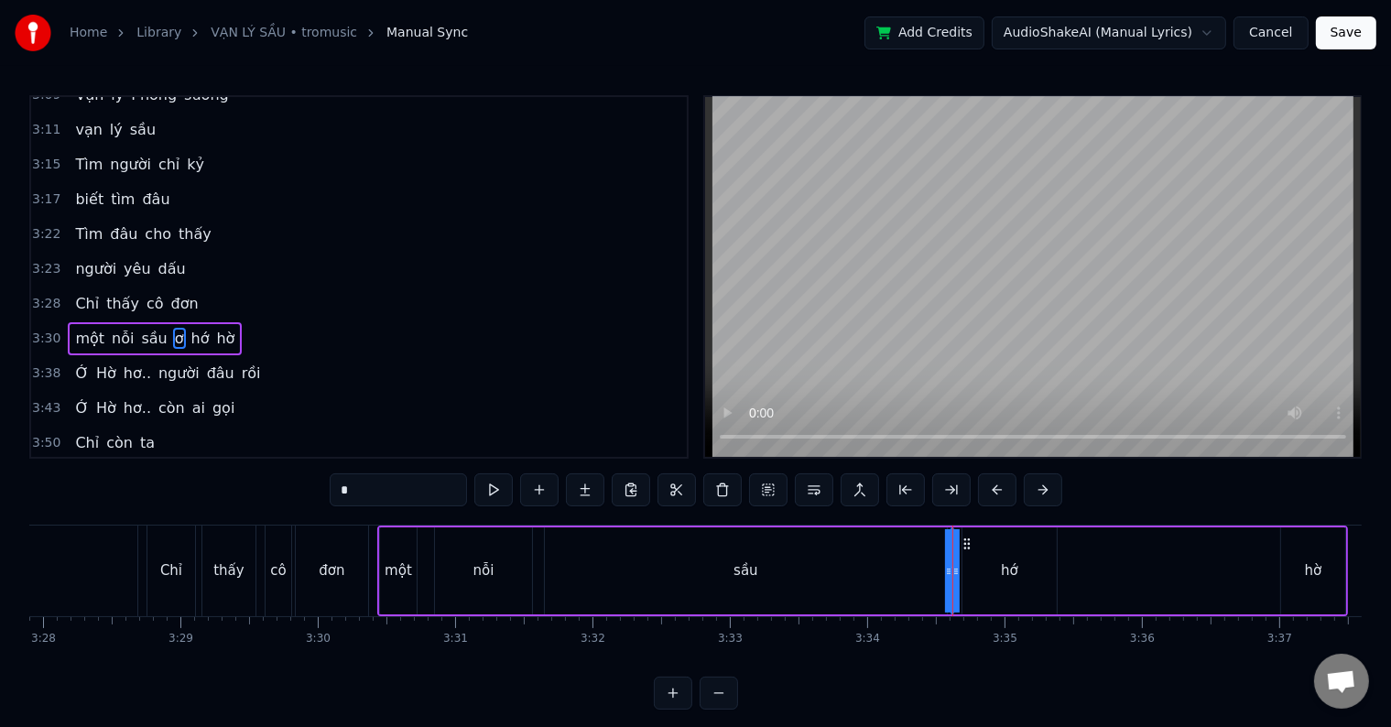
click at [1017, 571] on div "hớ" at bounding box center [1009, 570] width 94 height 87
type input "**"
click at [1106, 579] on div "một nỗi sầu ơ hớ hờ" at bounding box center [862, 571] width 971 height 91
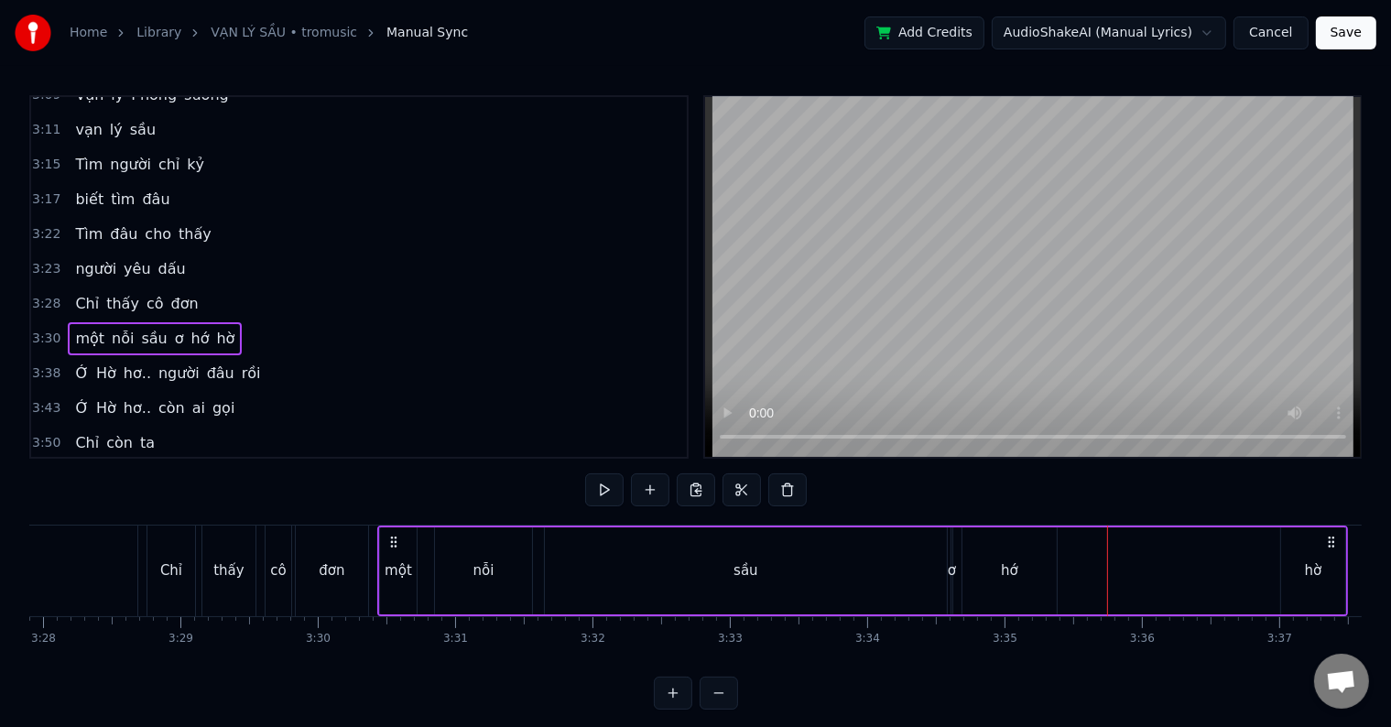
click at [1321, 567] on div "hờ" at bounding box center [1313, 570] width 64 height 87
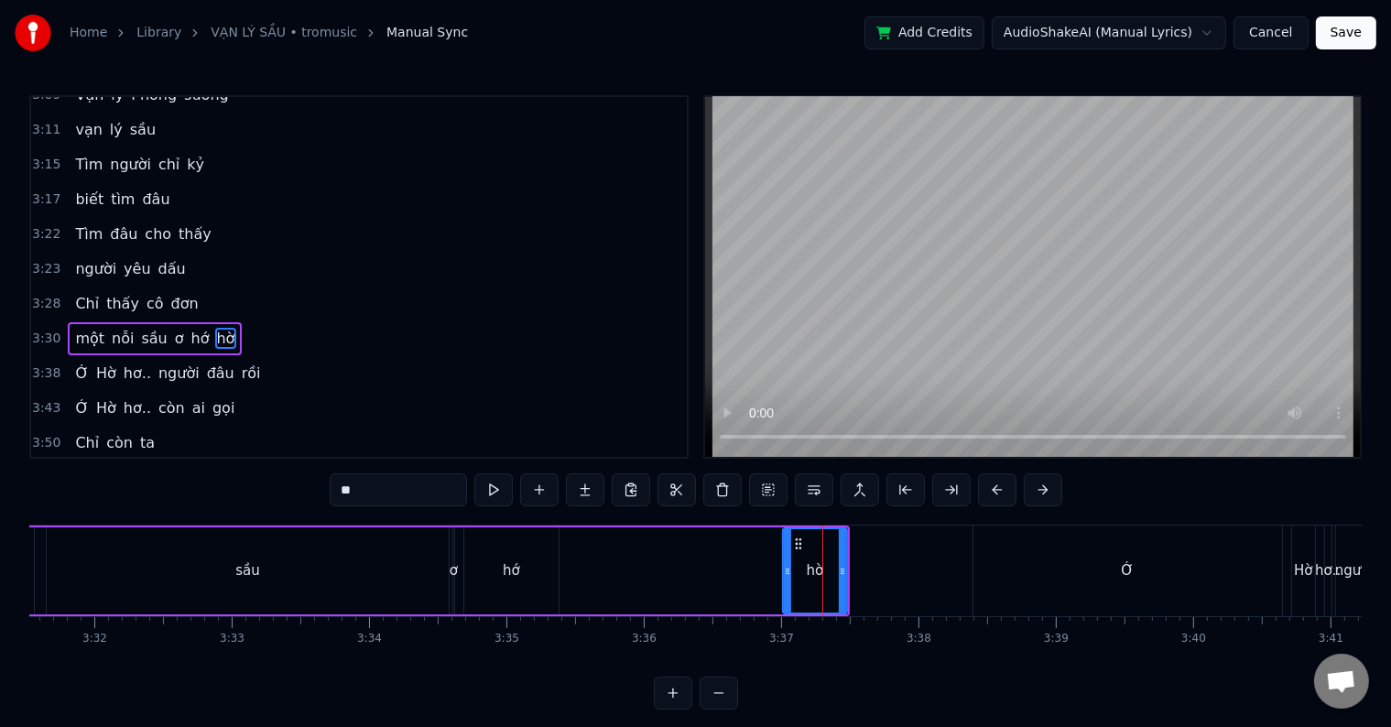
scroll to position [0, 28972]
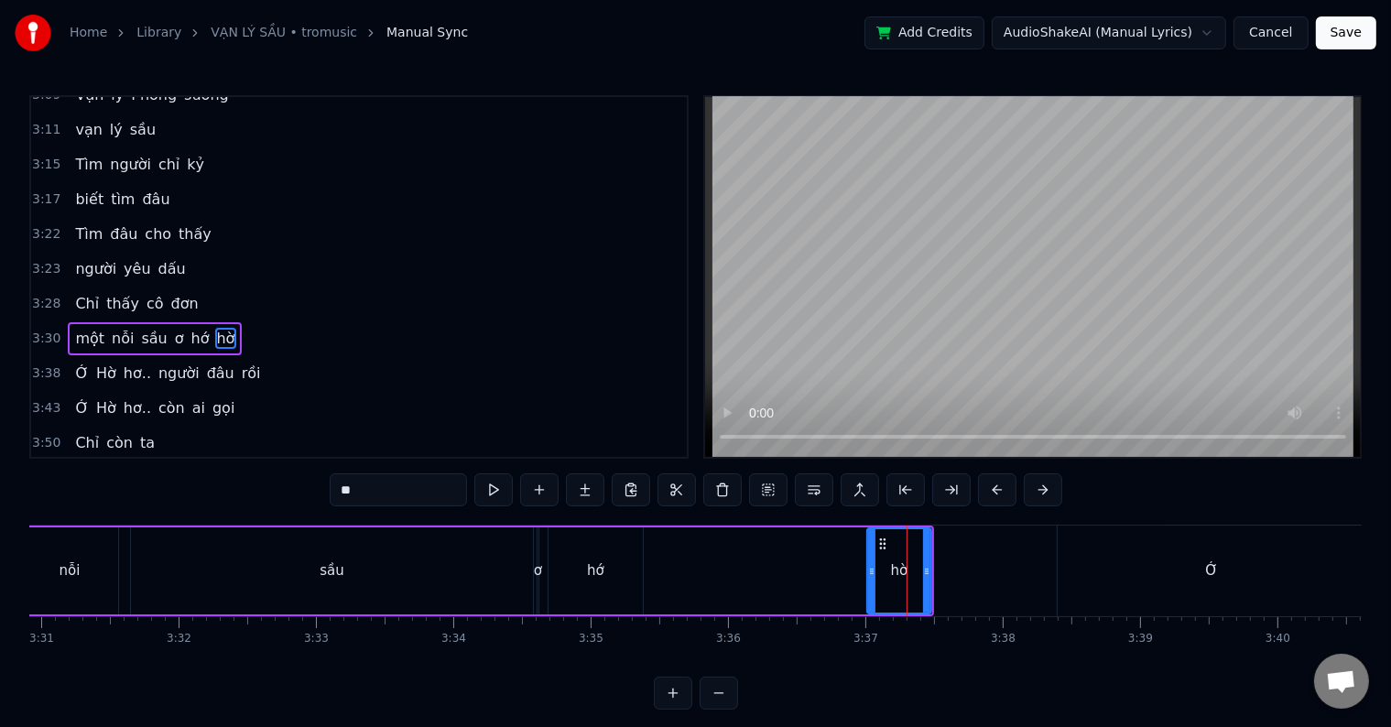
click at [538, 575] on div "ơ" at bounding box center [538, 570] width 8 height 21
click at [535, 575] on div "ơ" at bounding box center [536, 570] width 3 height 83
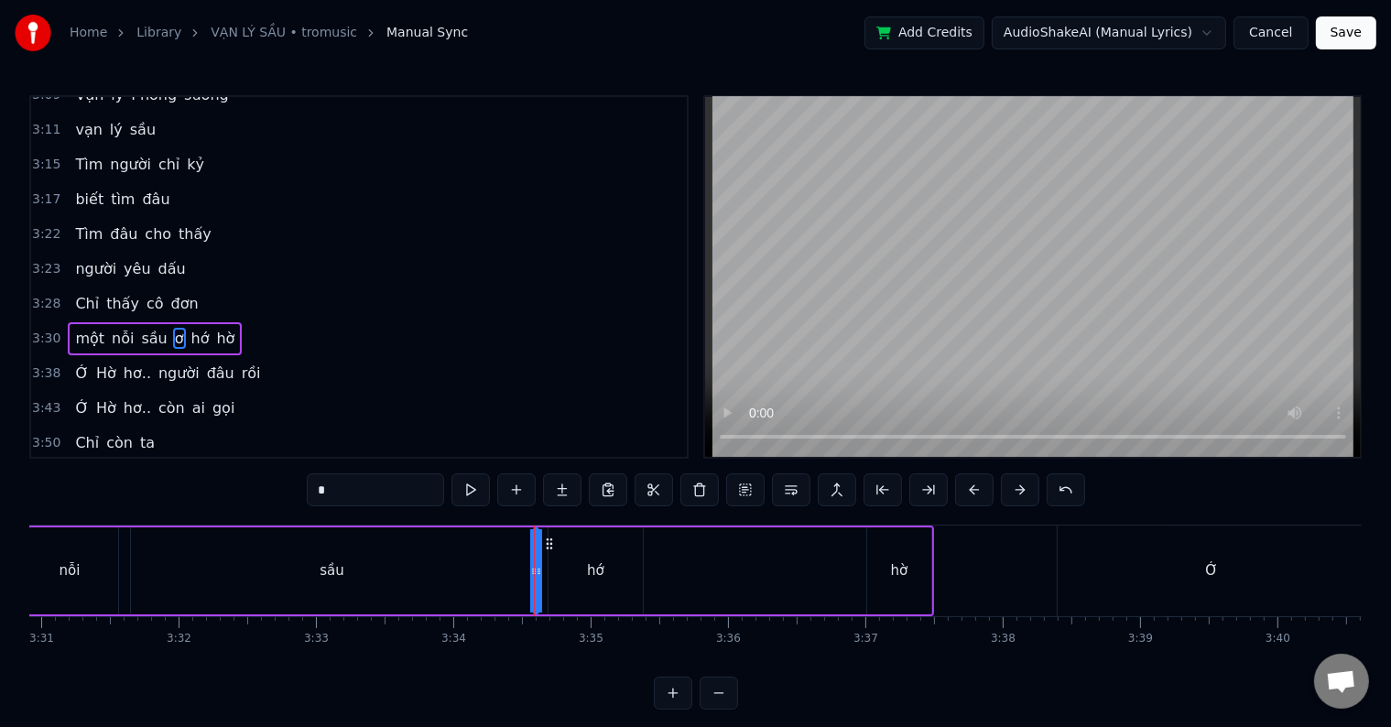
click at [452, 572] on div "sầu" at bounding box center [332, 570] width 402 height 87
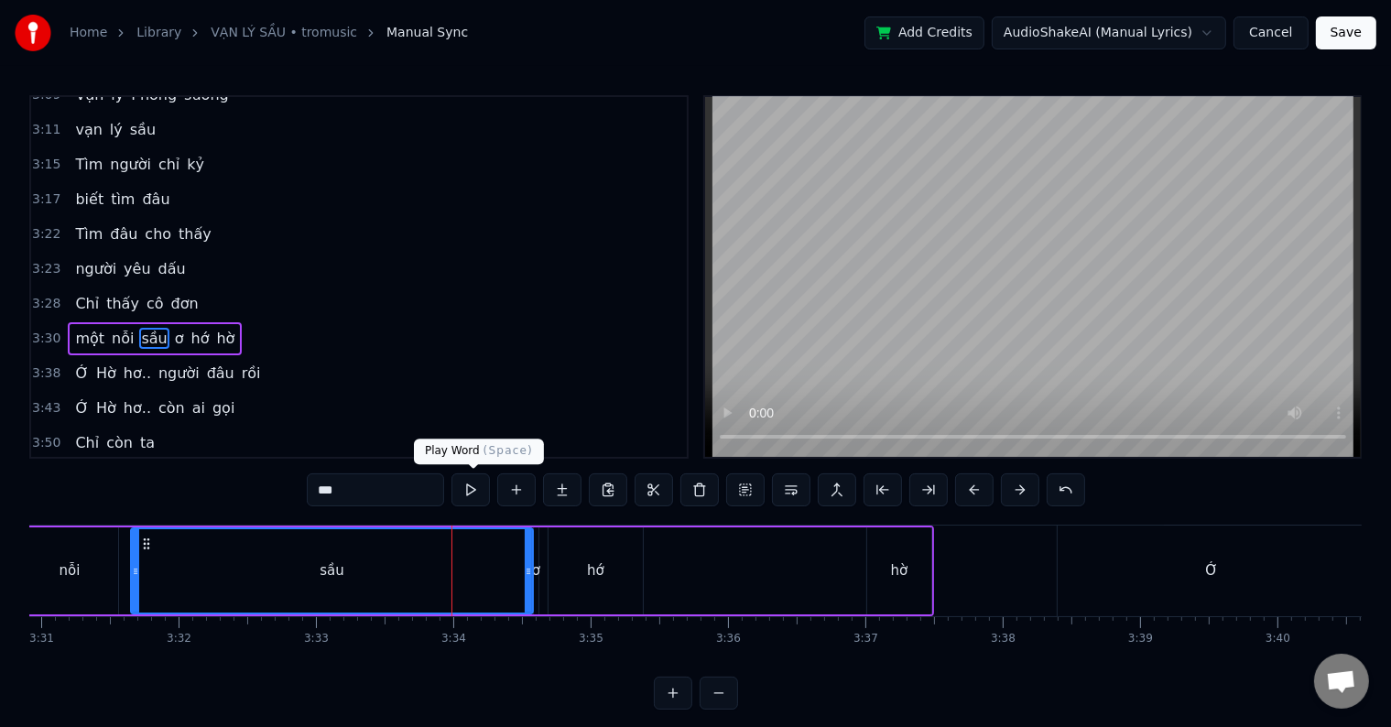
click at [471, 489] on button at bounding box center [470, 489] width 38 height 33
click at [462, 564] on div "sầu" at bounding box center [332, 570] width 400 height 83
click at [535, 571] on div "ơ" at bounding box center [536, 570] width 8 height 21
type input "*"
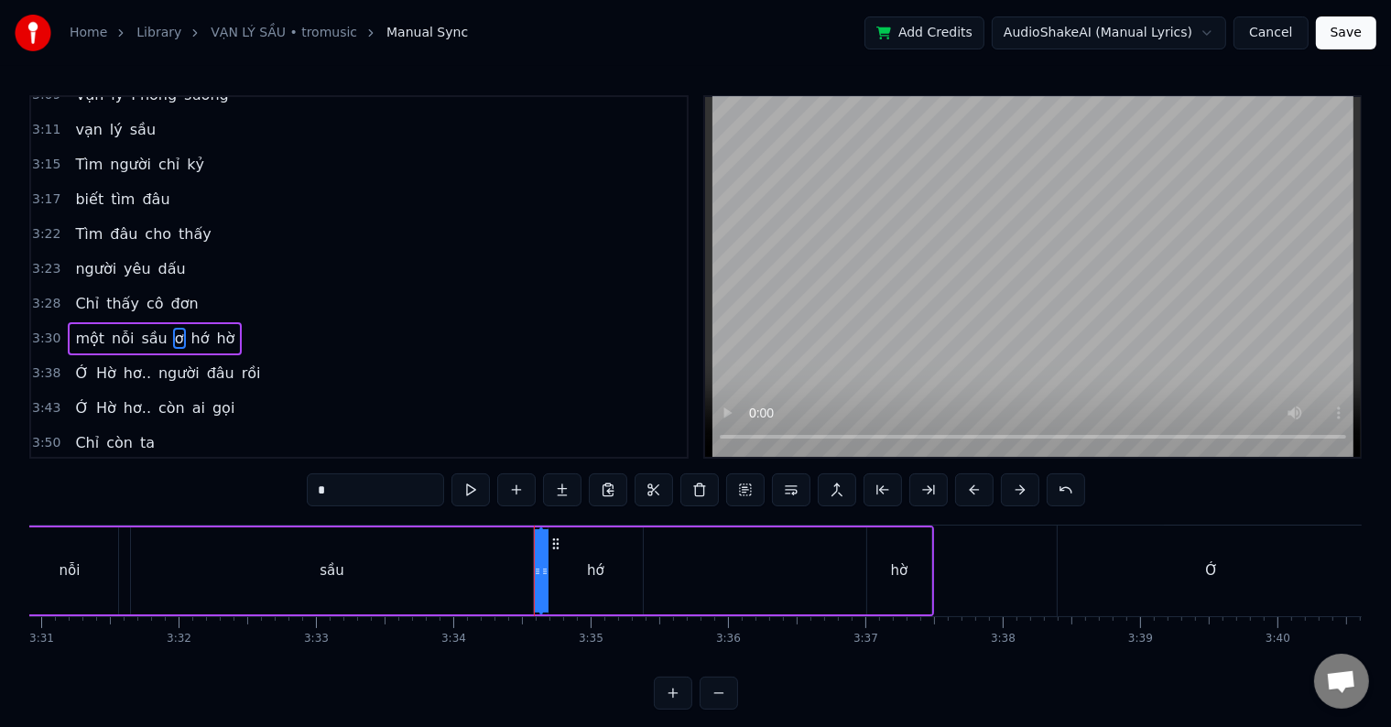
drag, startPoint x: 538, startPoint y: 568, endPoint x: 595, endPoint y: 568, distance: 56.8
click at [595, 568] on div "một nỗi sầu ơ hớ hờ" at bounding box center [448, 571] width 971 height 91
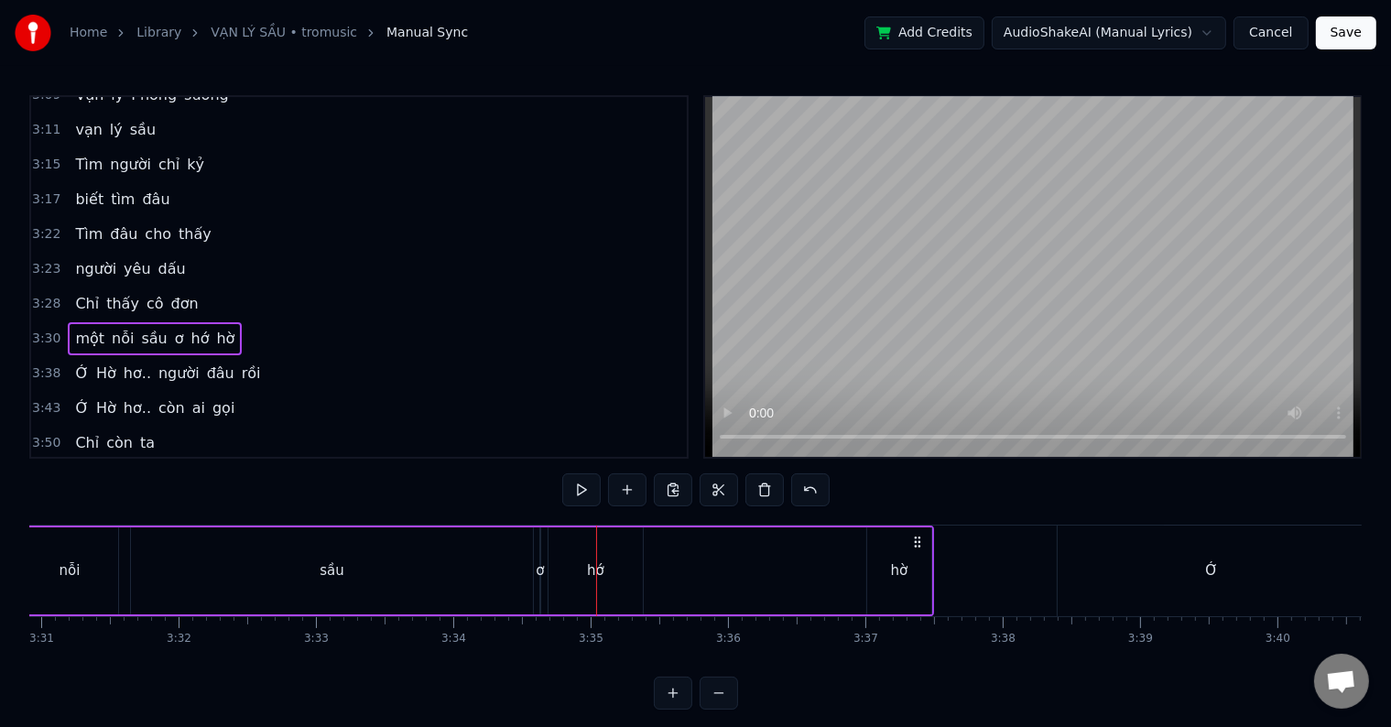
click at [614, 570] on div "hớ" at bounding box center [596, 570] width 94 height 87
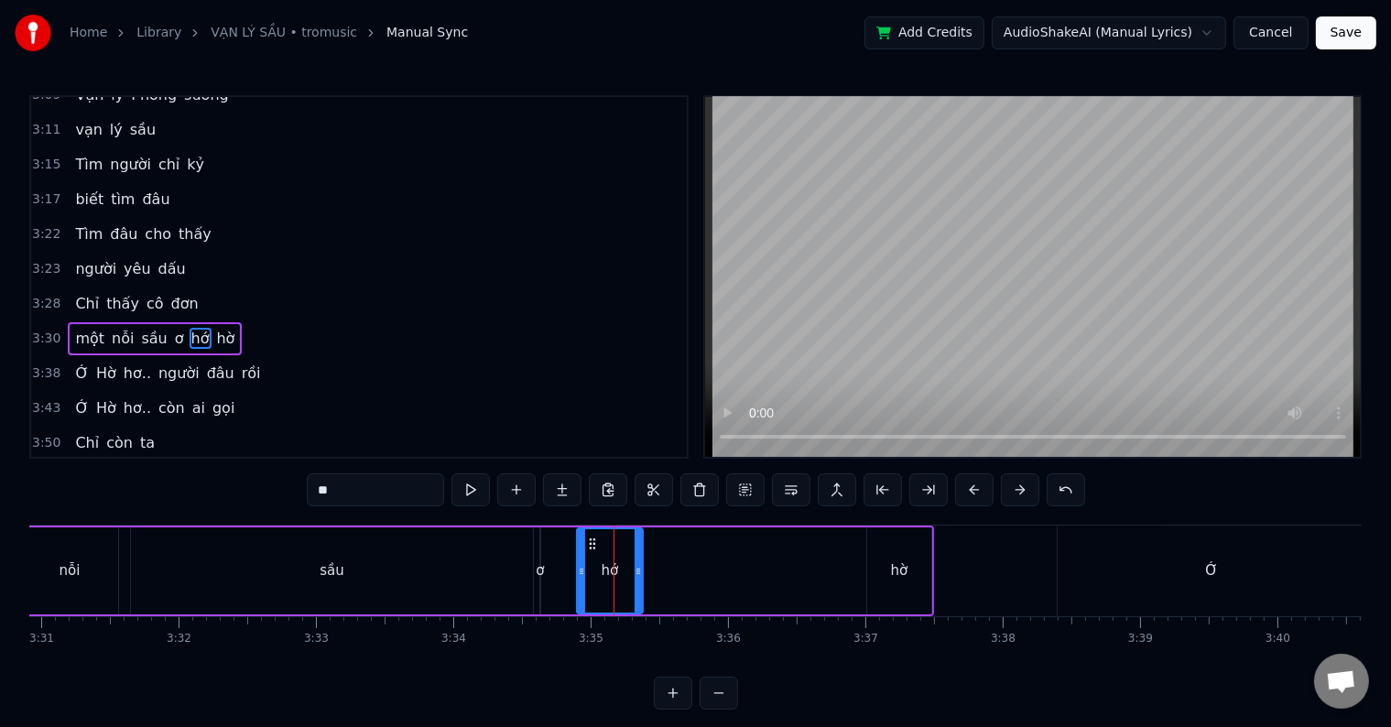
drag, startPoint x: 550, startPoint y: 570, endPoint x: 579, endPoint y: 567, distance: 28.5
click at [579, 567] on icon at bounding box center [581, 571] width 7 height 15
click at [537, 571] on div "ơ" at bounding box center [540, 570] width 8 height 21
type input "*"
click at [565, 566] on div "một nỗi sầu ơ hớ hờ" at bounding box center [448, 571] width 971 height 91
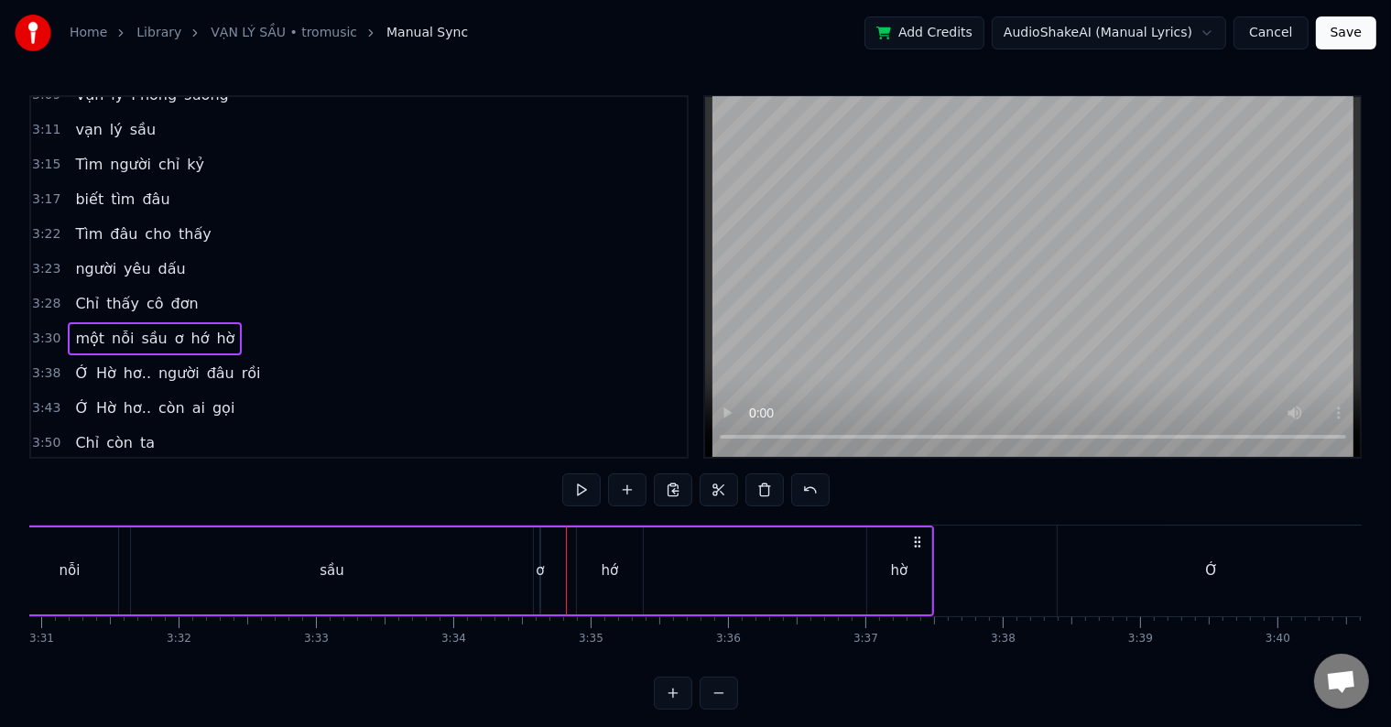
click at [541, 570] on div "ơ" at bounding box center [540, 570] width 8 height 21
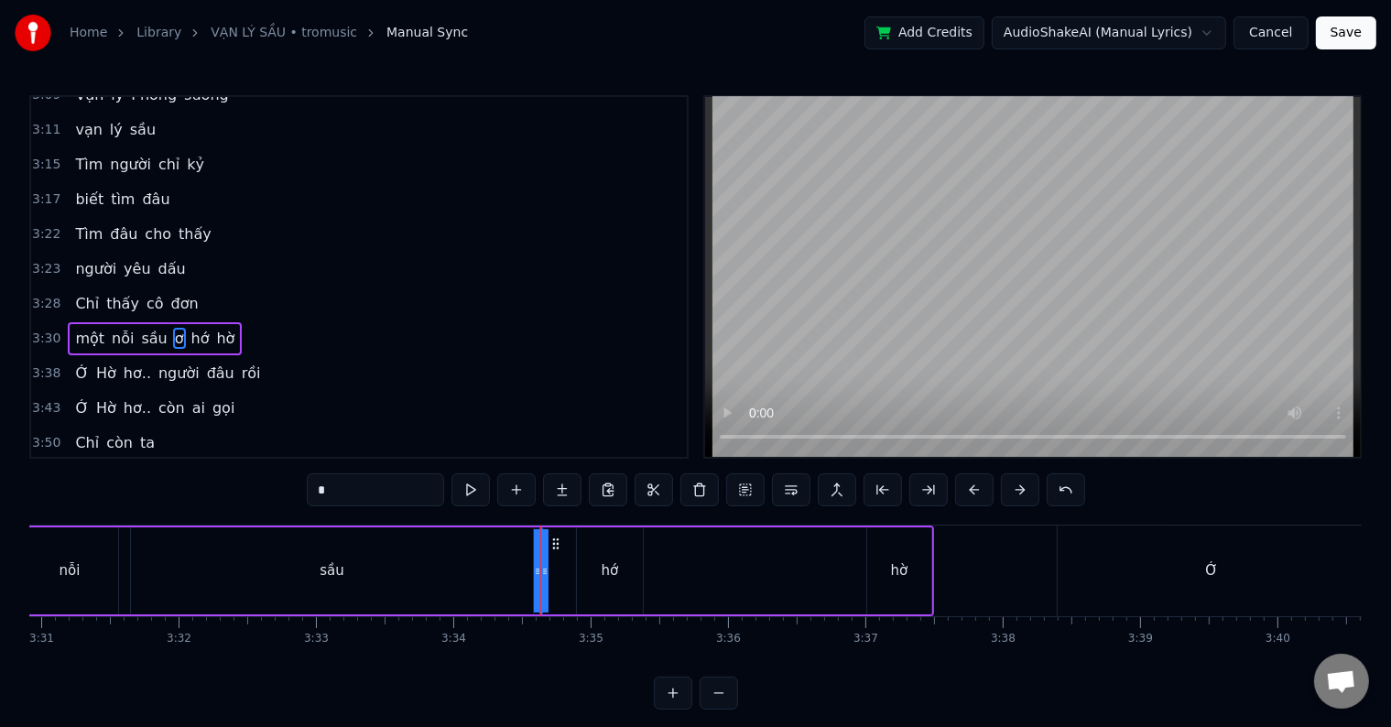
drag, startPoint x: 546, startPoint y: 541, endPoint x: 565, endPoint y: 539, distance: 19.3
click at [565, 539] on div "một nỗi sầu ơ hớ hờ" at bounding box center [448, 571] width 971 height 91
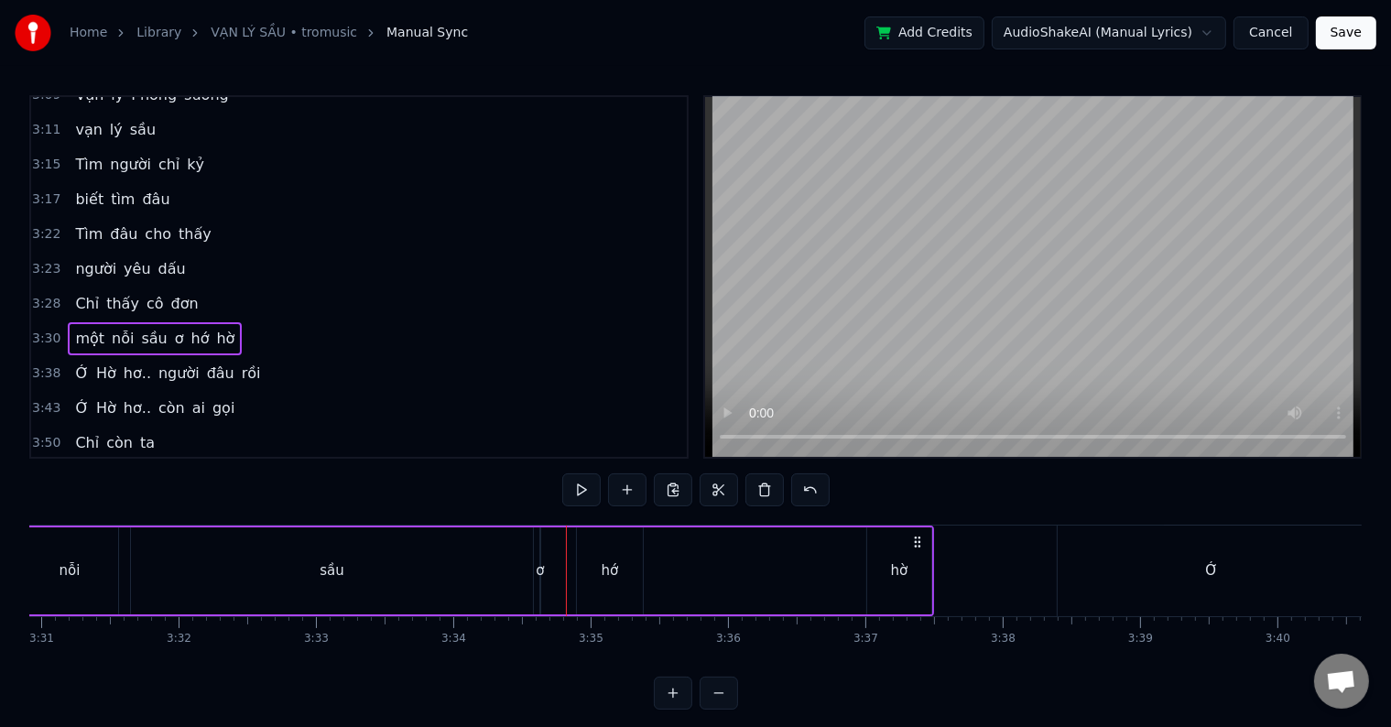
click at [173, 328] on span "ơ" at bounding box center [179, 338] width 13 height 21
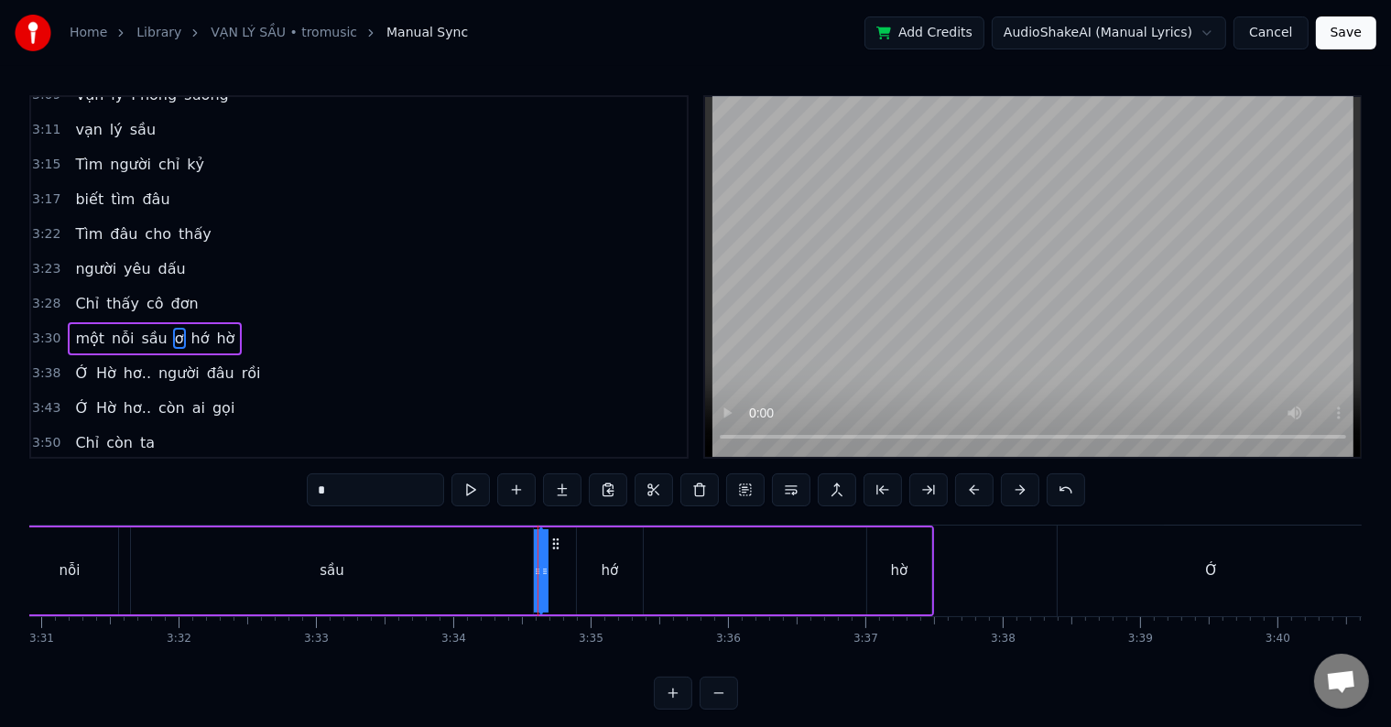
drag, startPoint x: 540, startPoint y: 571, endPoint x: 576, endPoint y: 565, distance: 36.3
click at [576, 565] on div "một nỗi sầu ơ hớ hờ" at bounding box center [448, 571] width 971 height 91
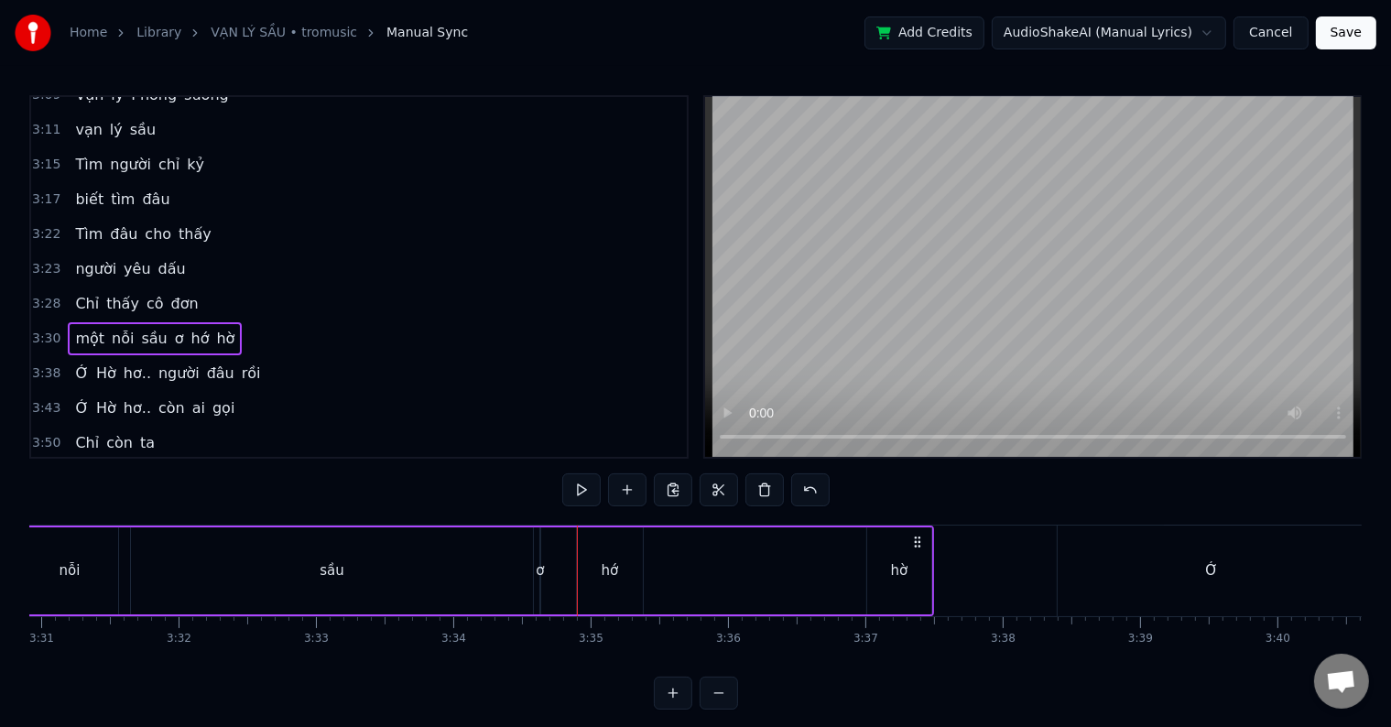
click at [674, 536] on div "một nỗi sầu ơ hớ hờ" at bounding box center [448, 571] width 971 height 91
click at [329, 568] on div "sầu" at bounding box center [332, 570] width 25 height 21
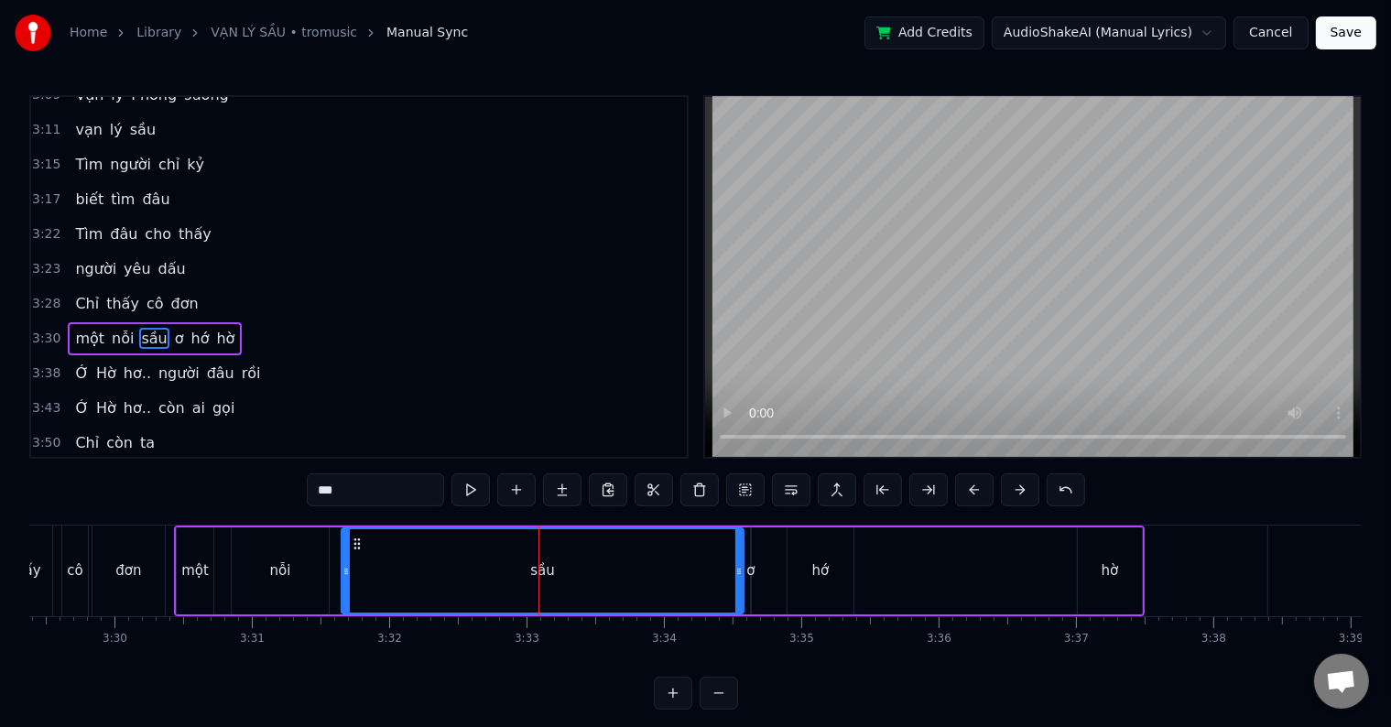
scroll to position [0, 28719]
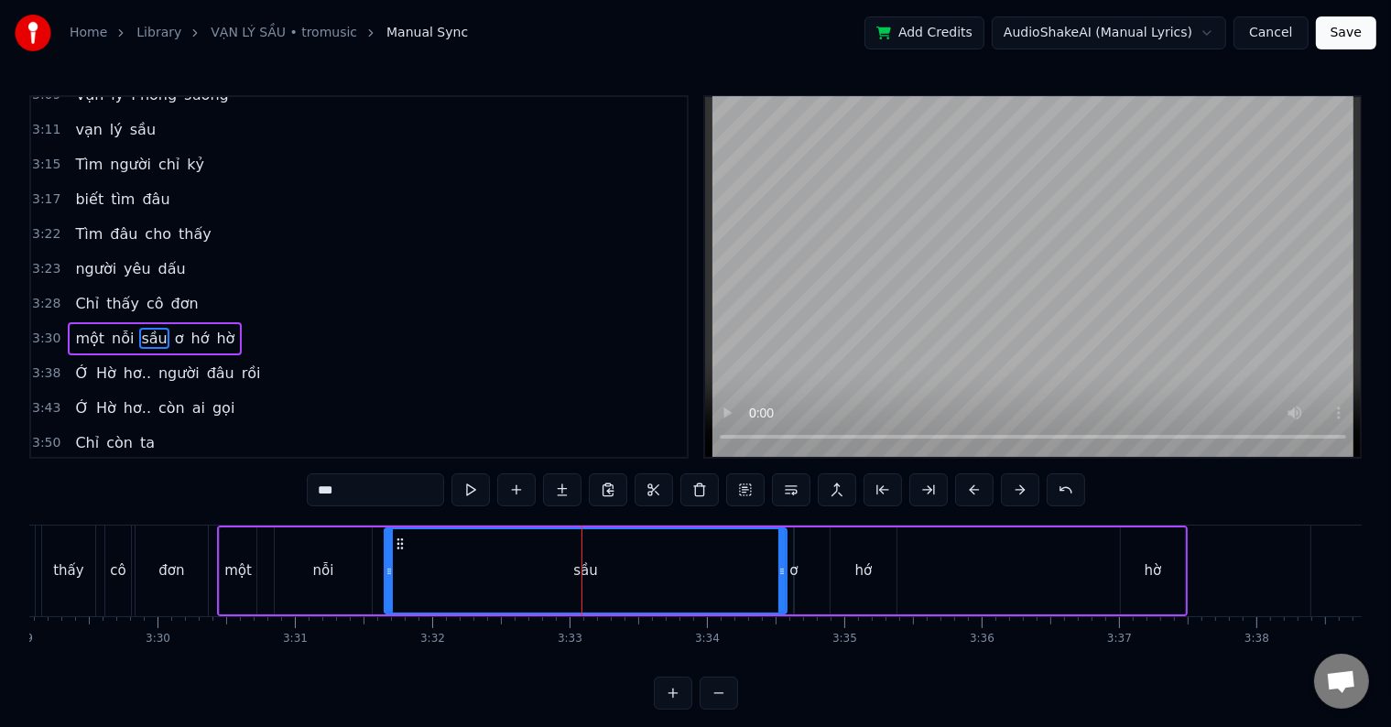
click at [236, 568] on div "một" at bounding box center [237, 570] width 27 height 21
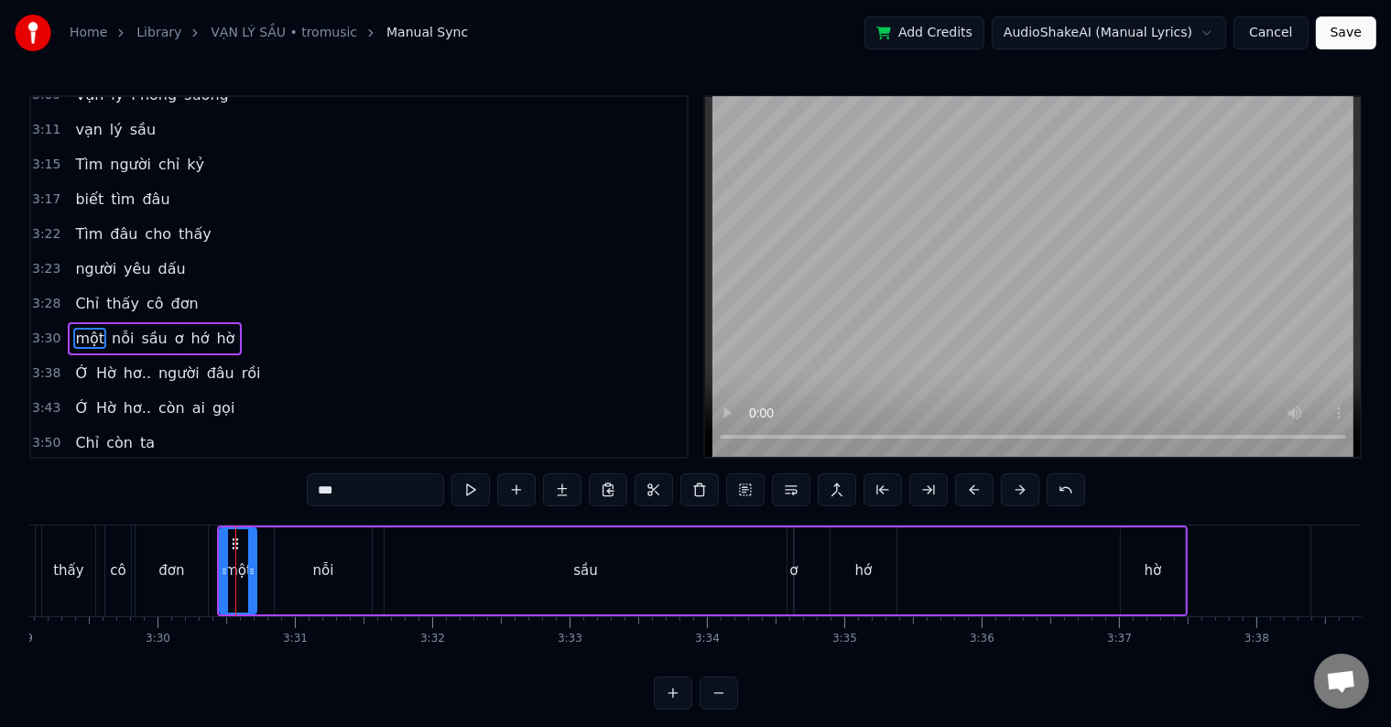
click at [336, 571] on div "nỗi" at bounding box center [323, 570] width 97 height 87
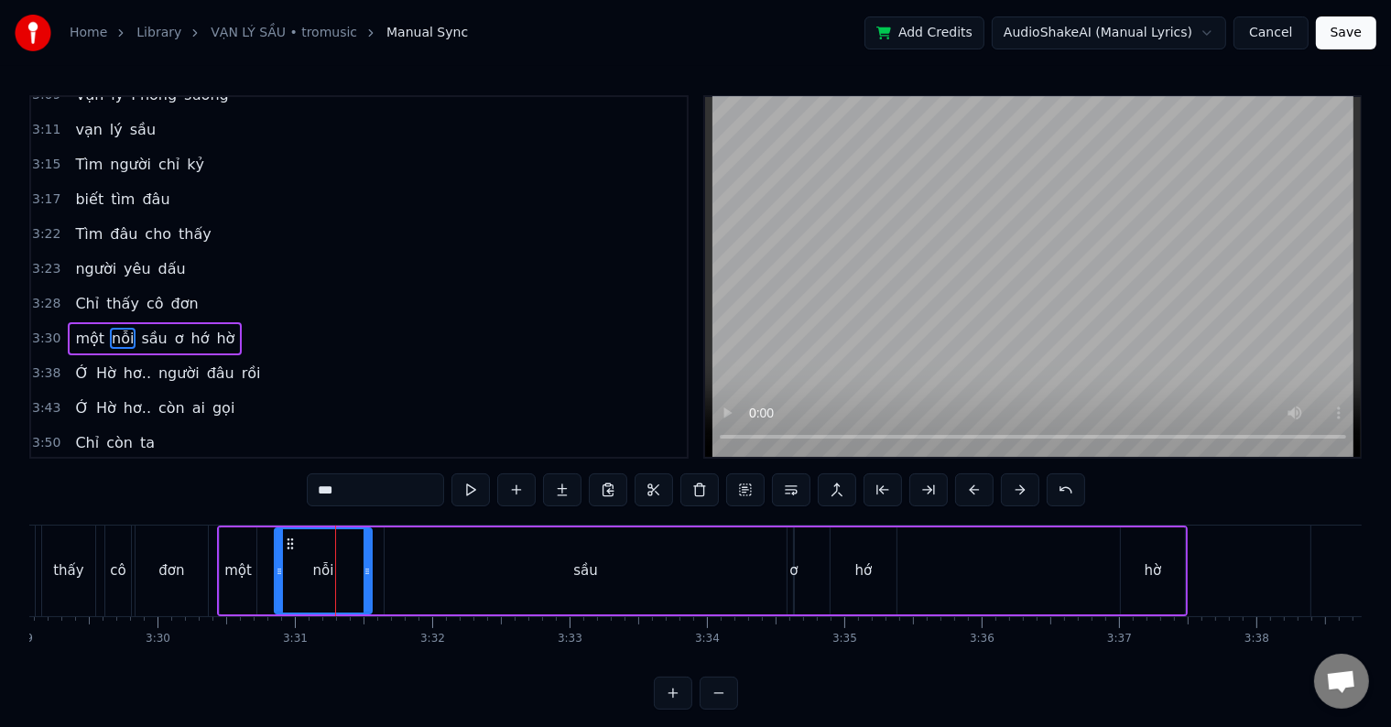
click at [488, 571] on div "sầu" at bounding box center [586, 570] width 402 height 87
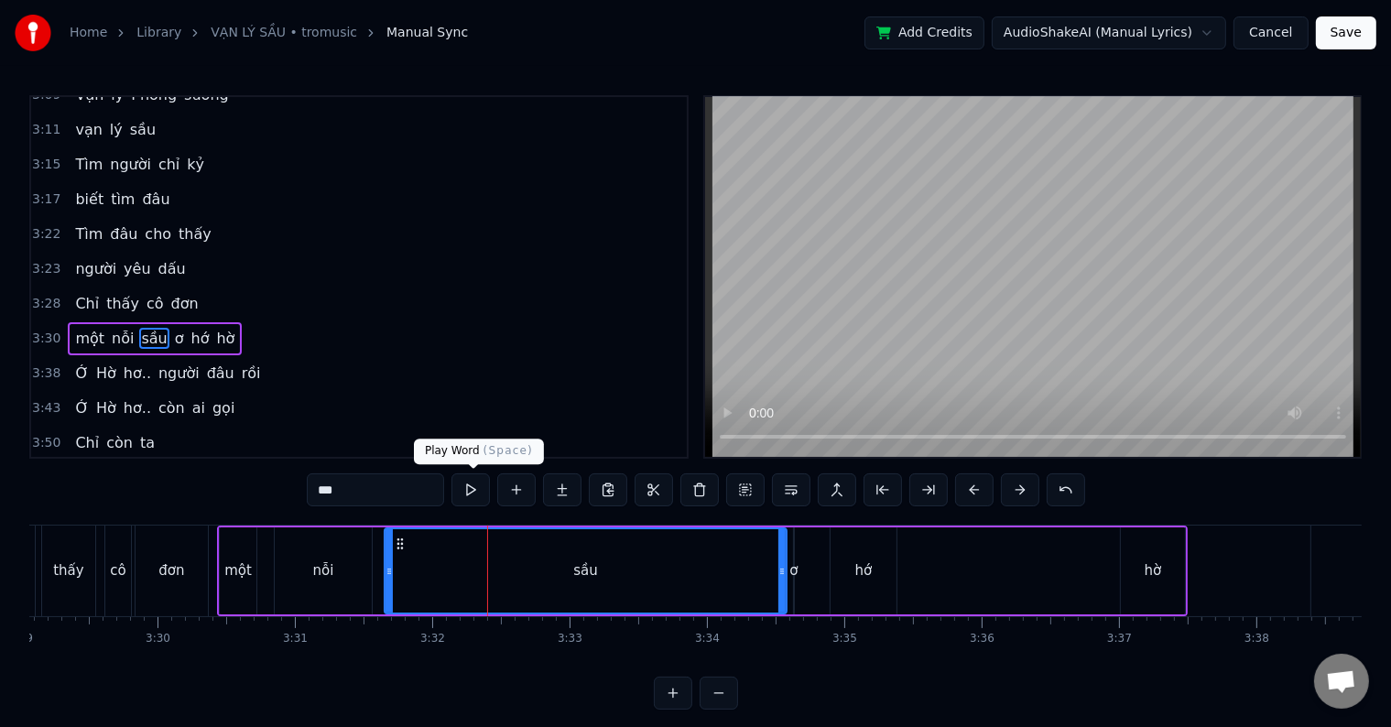
click at [469, 487] on button at bounding box center [470, 489] width 38 height 33
click at [173, 328] on span "ơ" at bounding box center [179, 338] width 13 height 21
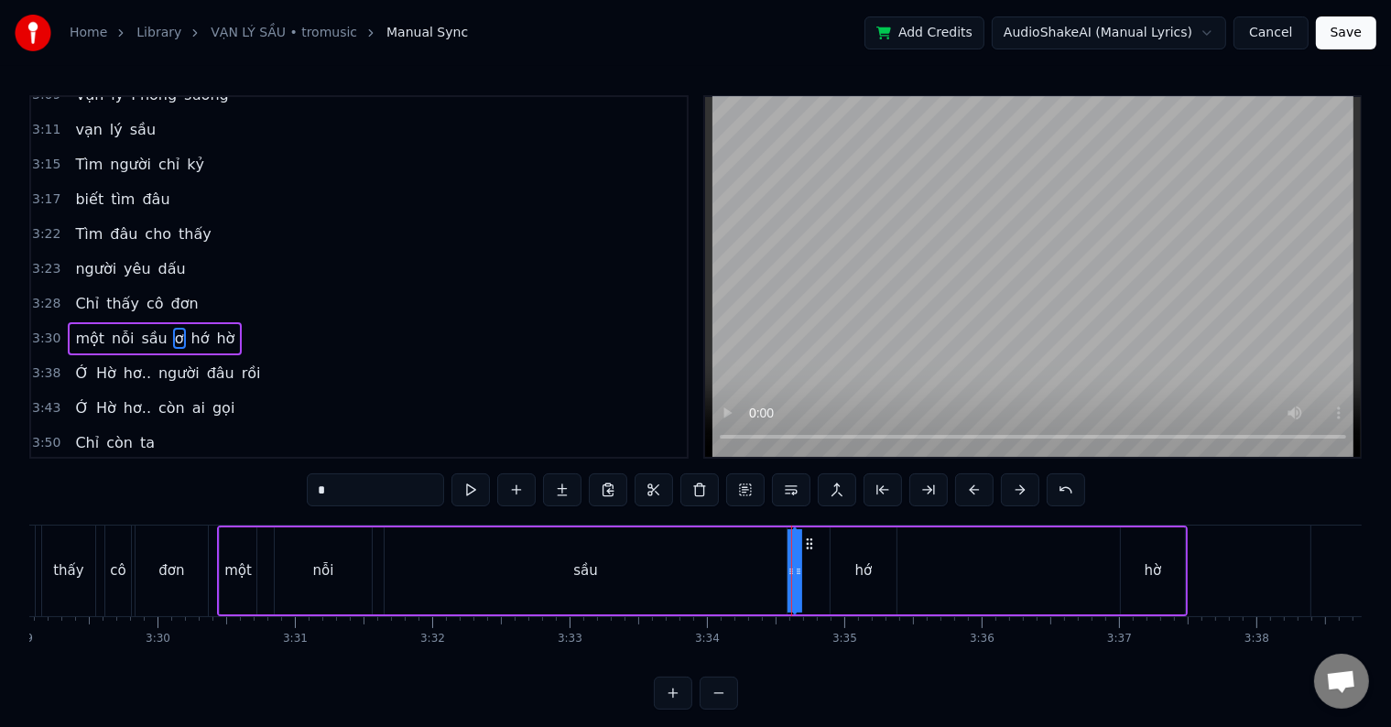
click at [729, 567] on div "sầu" at bounding box center [586, 570] width 402 height 87
type input "***"
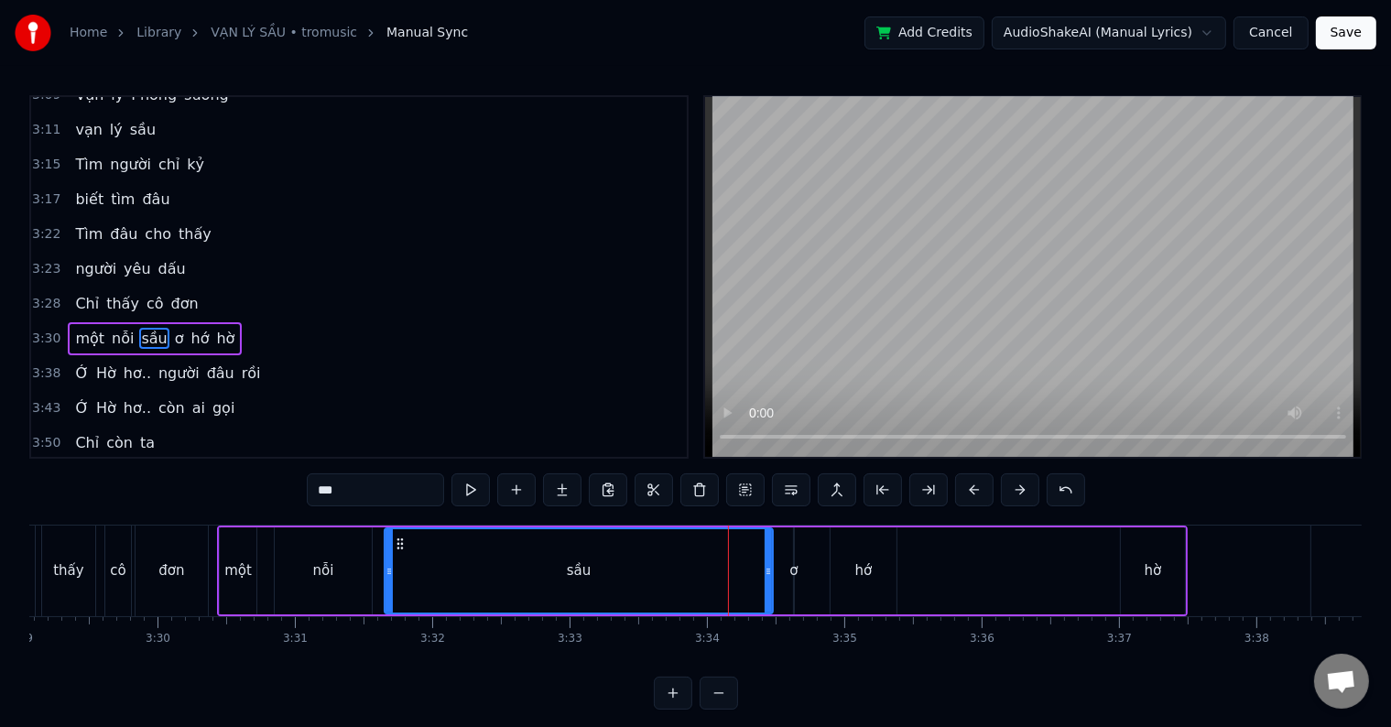
drag, startPoint x: 780, startPoint y: 571, endPoint x: 767, endPoint y: 603, distance: 34.9
click at [767, 603] on div at bounding box center [768, 570] width 7 height 83
click at [1062, 491] on button at bounding box center [1066, 489] width 38 height 33
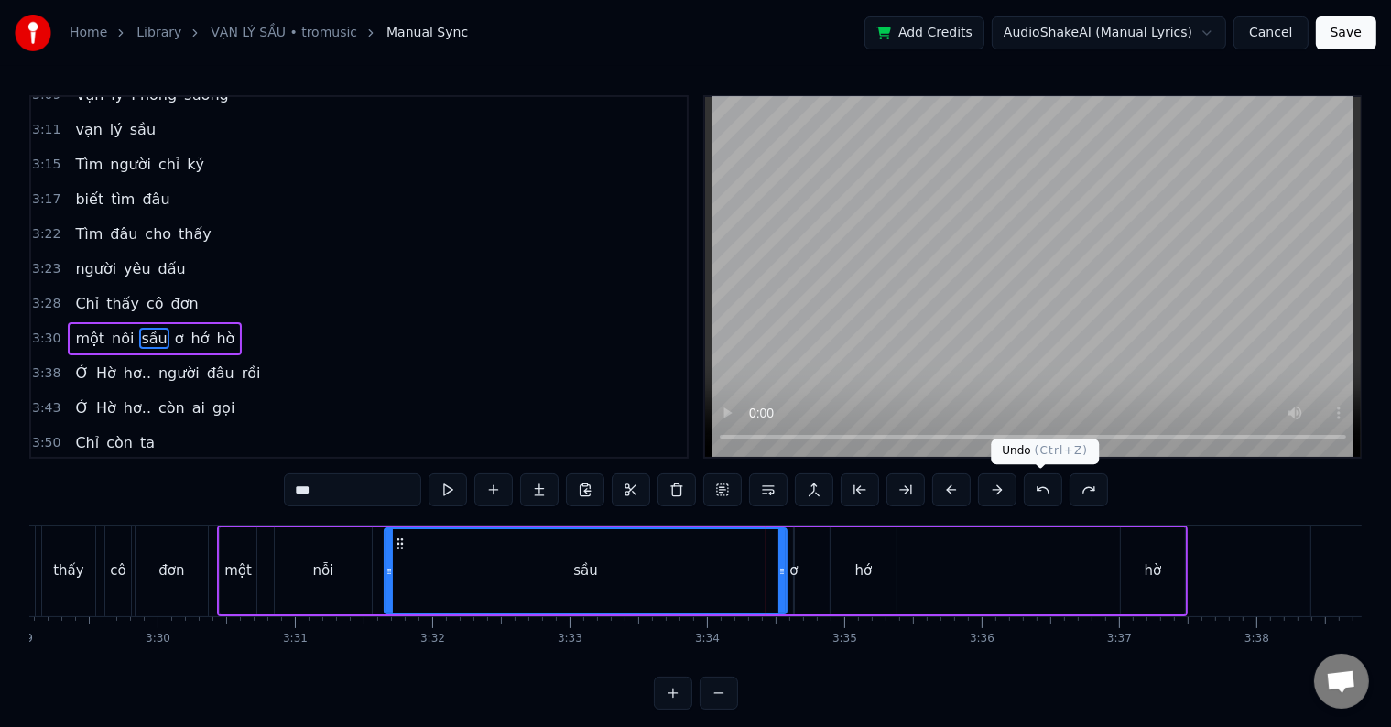
click at [1040, 491] on button at bounding box center [1043, 489] width 38 height 33
click at [1040, 488] on button at bounding box center [1043, 489] width 38 height 33
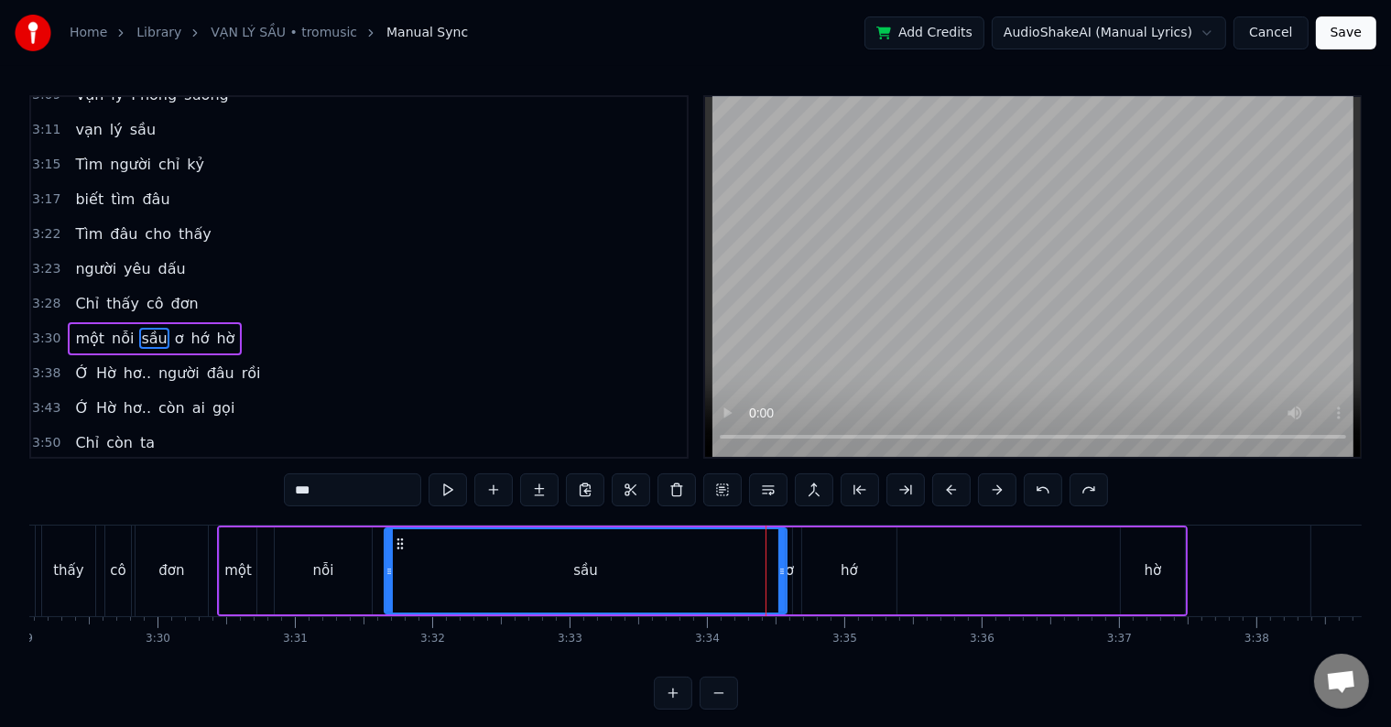
click at [1040, 484] on button at bounding box center [1043, 489] width 38 height 33
click at [1040, 484] on div "***" at bounding box center [696, 489] width 778 height 33
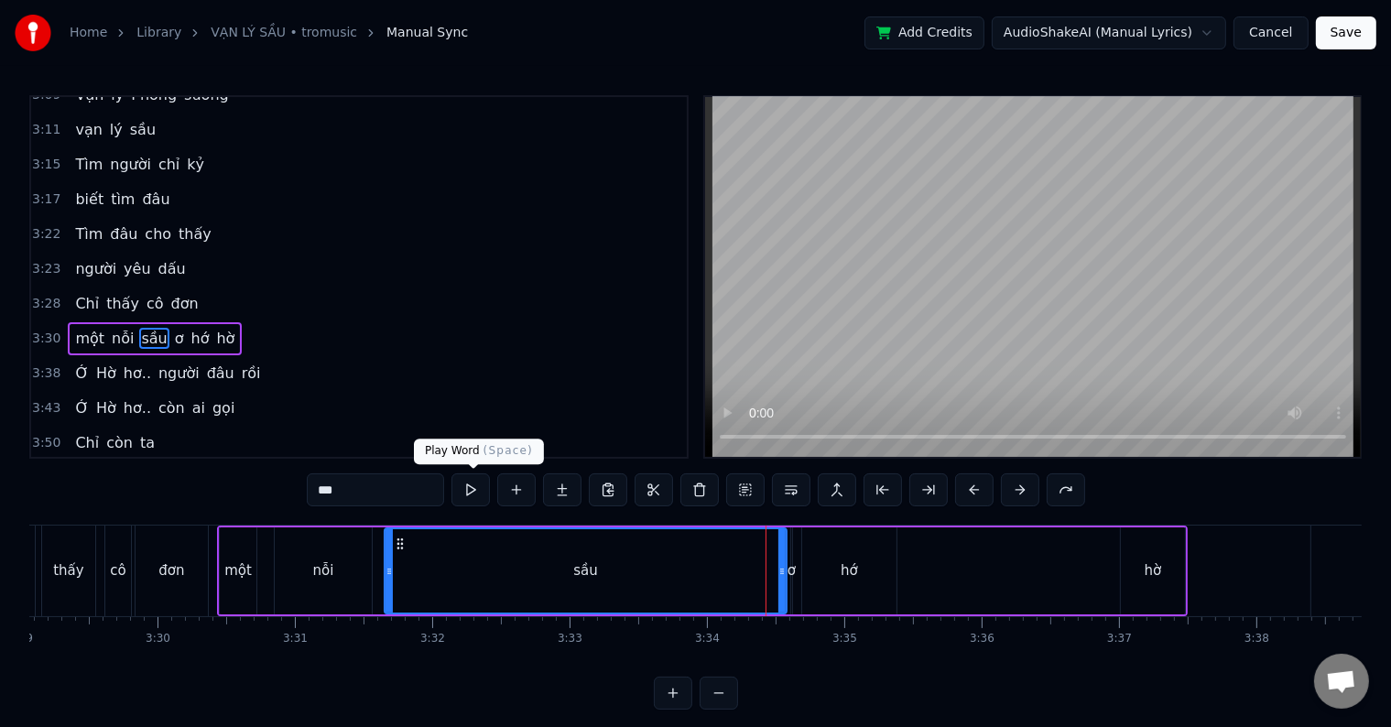
click at [465, 491] on button at bounding box center [470, 489] width 38 height 33
click at [785, 509] on div "0:26 Vạn lý phong sương 0:29 vạn lý sầu 0:33 Tìm người trí kỷ 0:35 biết tìm đâu…" at bounding box center [695, 402] width 1332 height 614
click at [674, 707] on button at bounding box center [673, 693] width 38 height 33
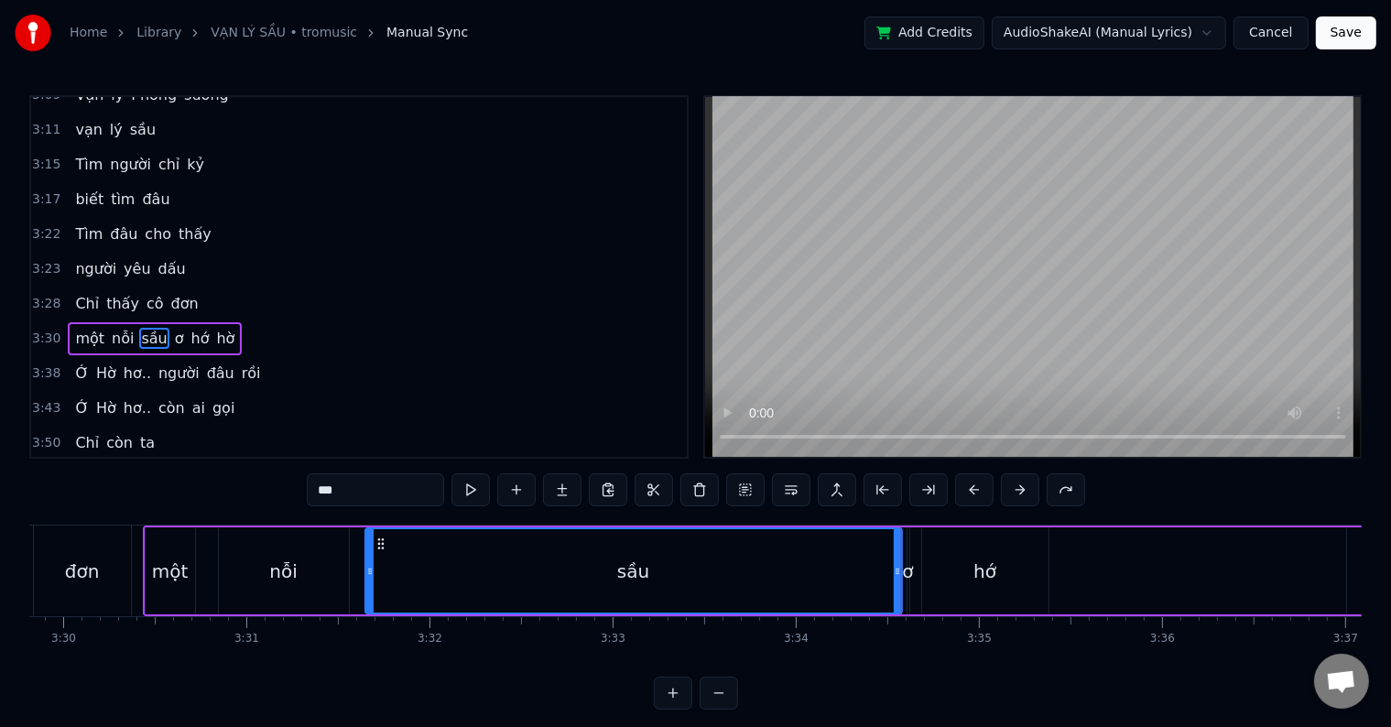
scroll to position [0, 38850]
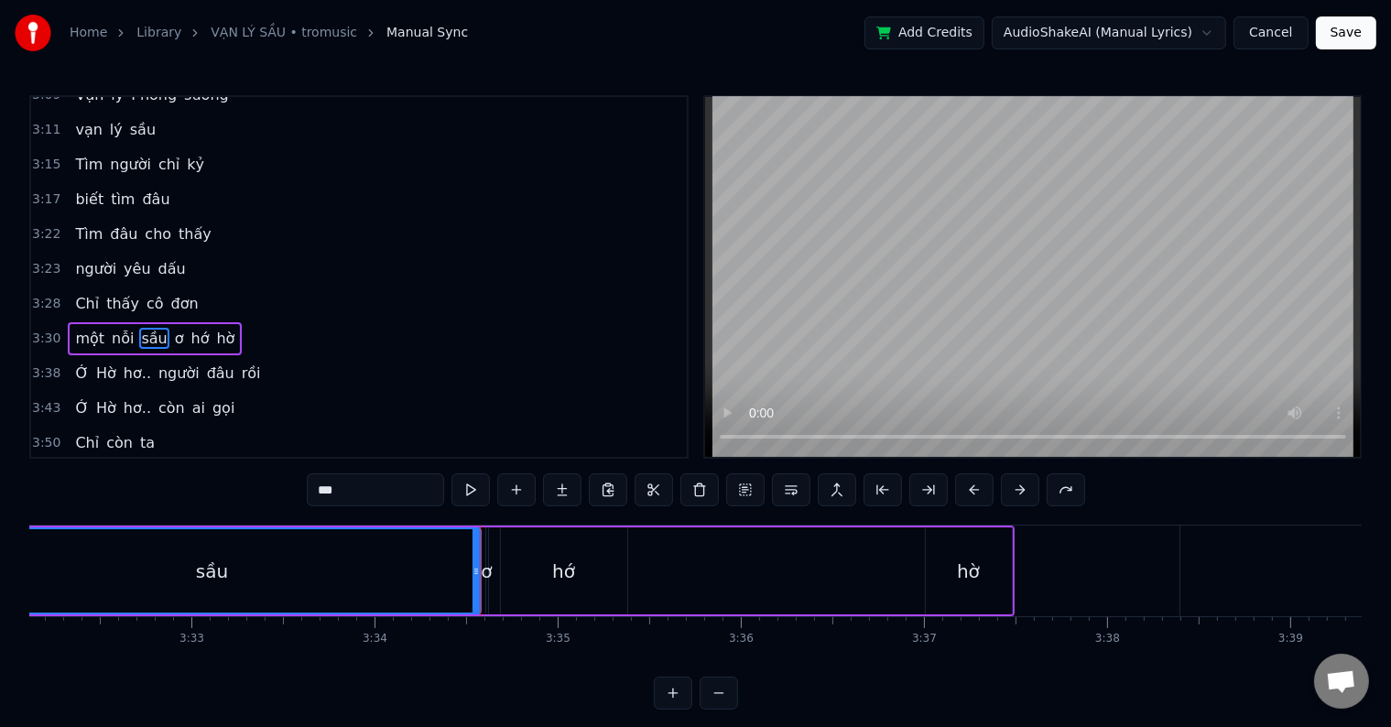
click at [169, 322] on div "một nỗi sầu ơ hớ hờ" at bounding box center [155, 338] width 174 height 33
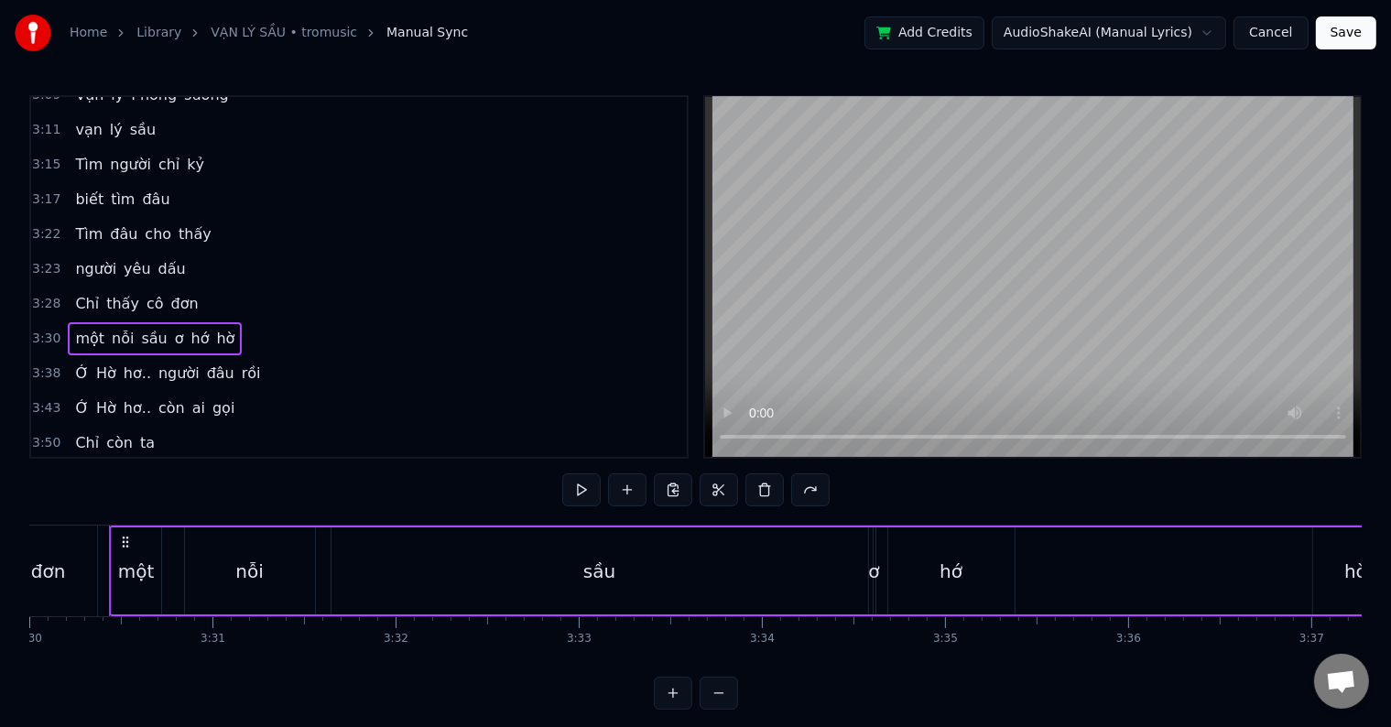
scroll to position [0, 38450]
click at [173, 328] on span "ơ" at bounding box center [179, 338] width 13 height 21
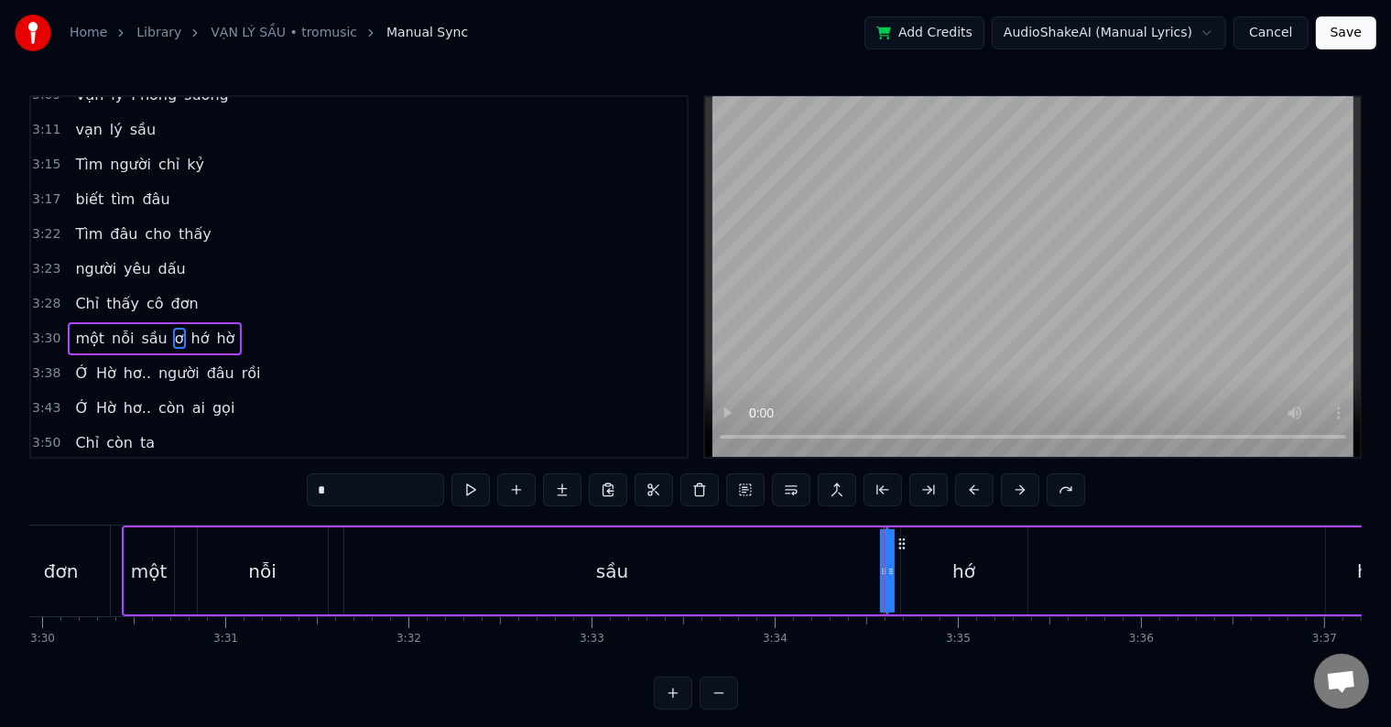
click at [848, 569] on div "sầu" at bounding box center [612, 570] width 537 height 87
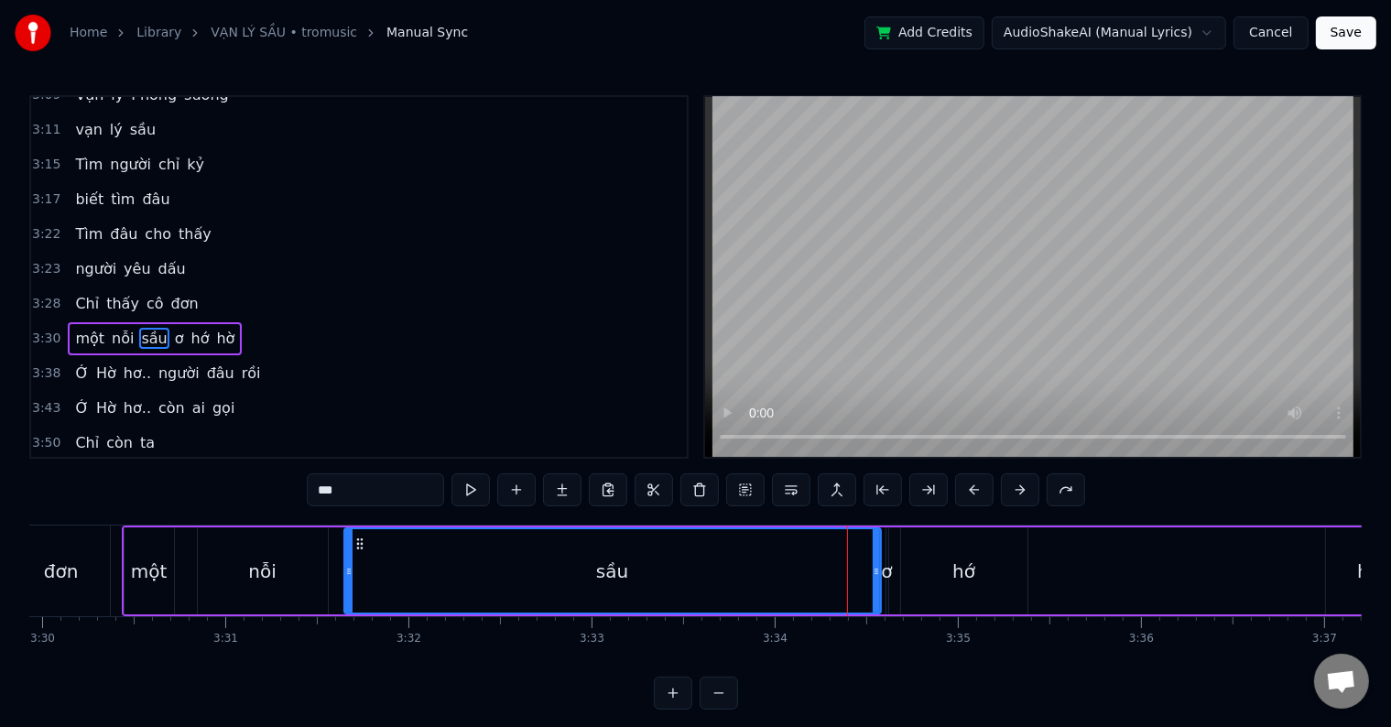
click at [173, 328] on span "ơ" at bounding box center [179, 338] width 13 height 21
type input "*"
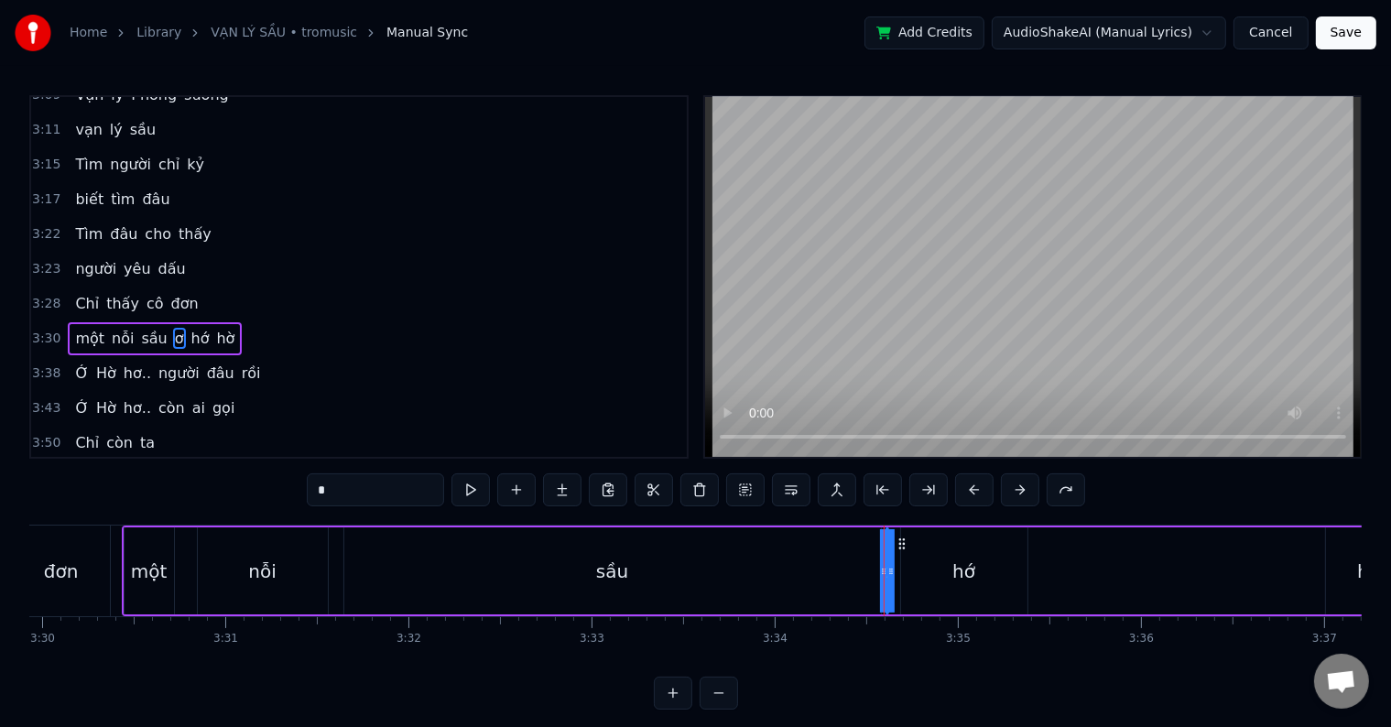
click at [1107, 575] on div "một nỗi sầu ơ hớ hờ" at bounding box center [768, 571] width 1293 height 91
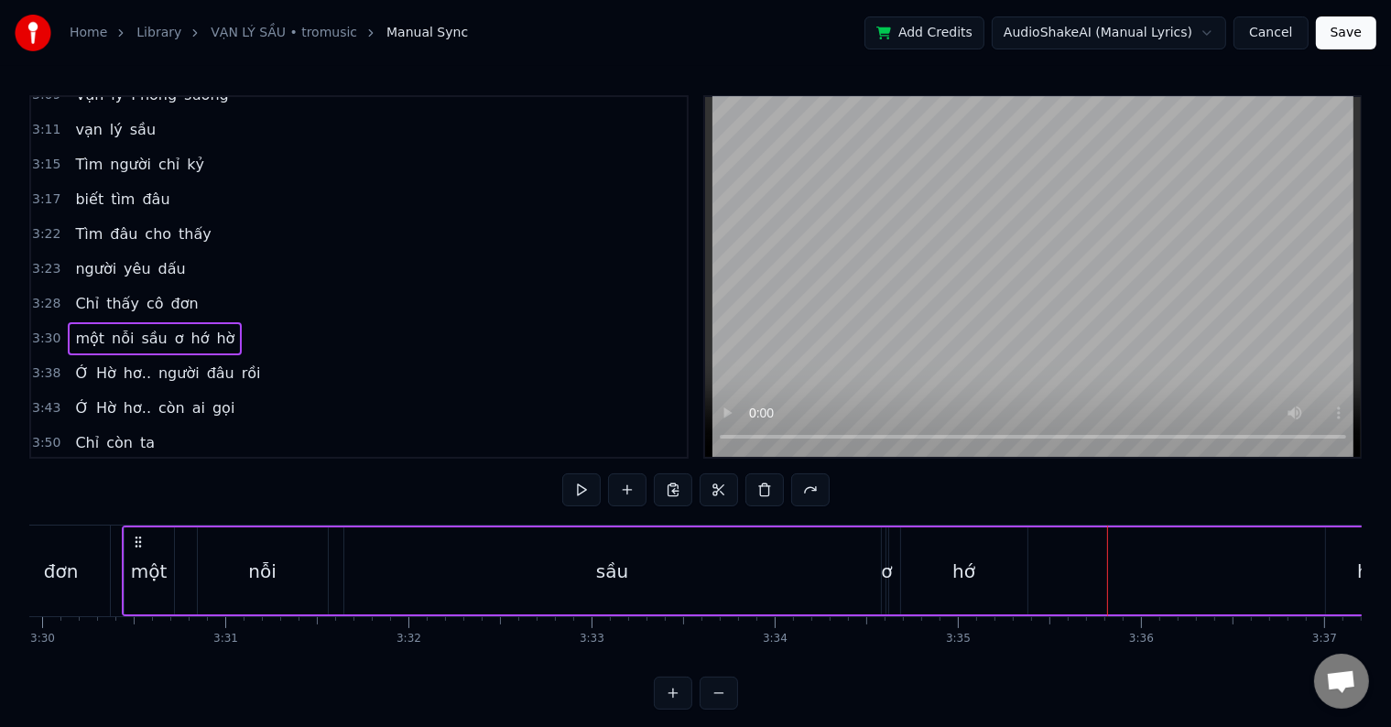
click at [967, 575] on div "hớ" at bounding box center [963, 571] width 23 height 27
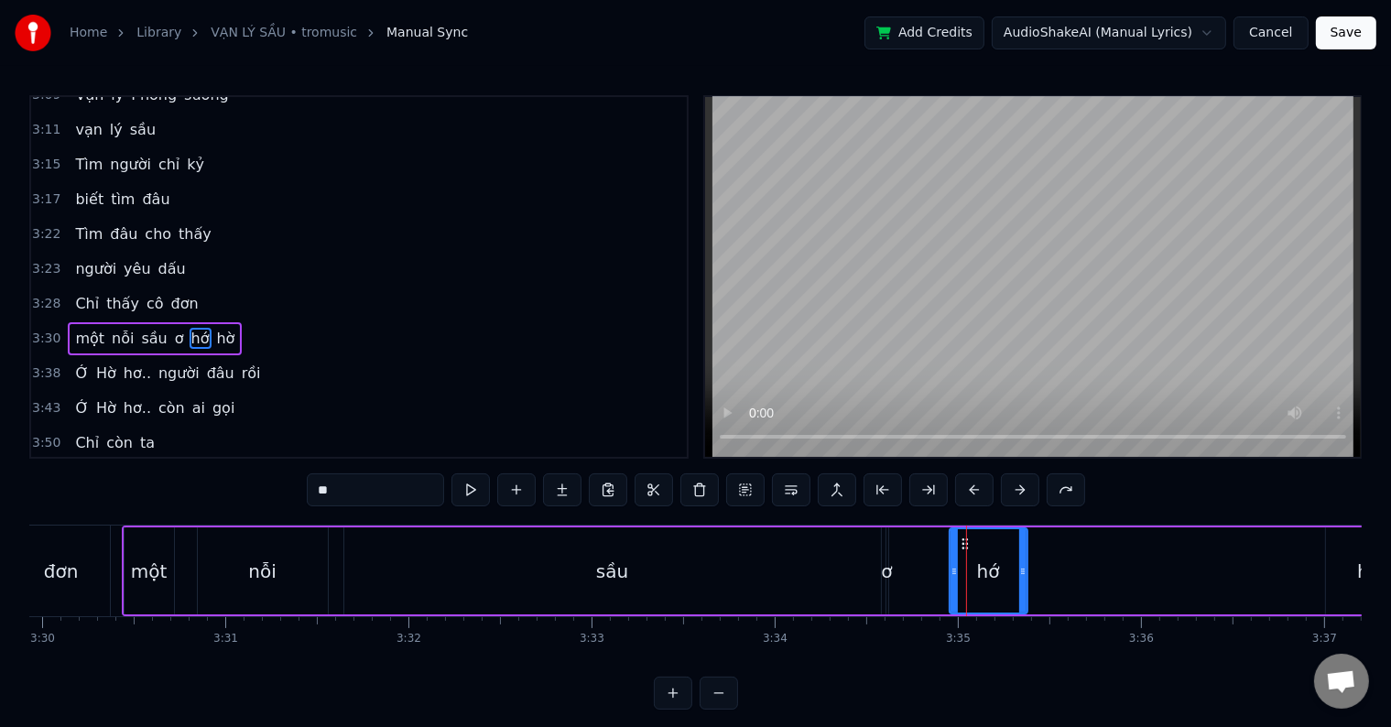
drag, startPoint x: 901, startPoint y: 572, endPoint x: 950, endPoint y: 572, distance: 48.5
click at [951, 572] on icon at bounding box center [954, 571] width 7 height 15
click at [884, 577] on div "ơ" at bounding box center [886, 571] width 11 height 27
type input "*"
drag, startPoint x: 890, startPoint y: 570, endPoint x: 919, endPoint y: 570, distance: 29.3
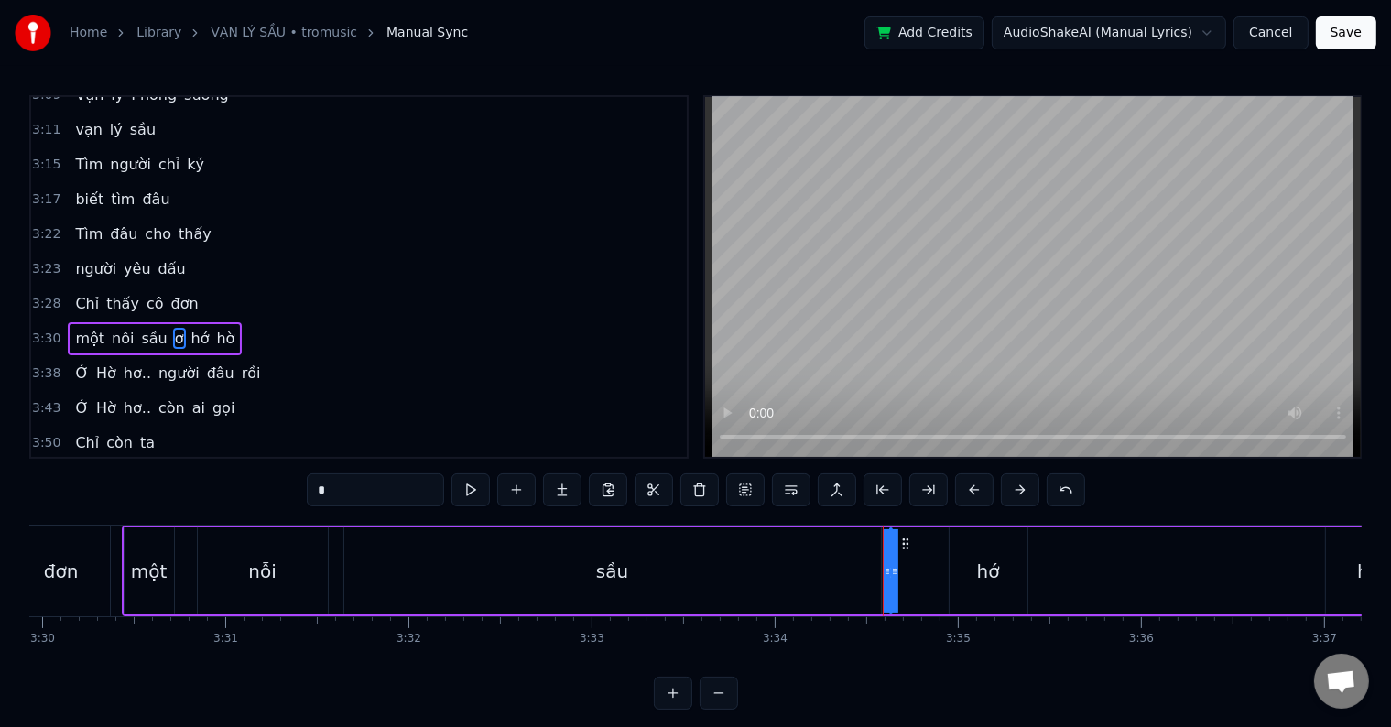
click at [919, 570] on div "một nỗi sầu ơ hớ hờ" at bounding box center [768, 571] width 1293 height 91
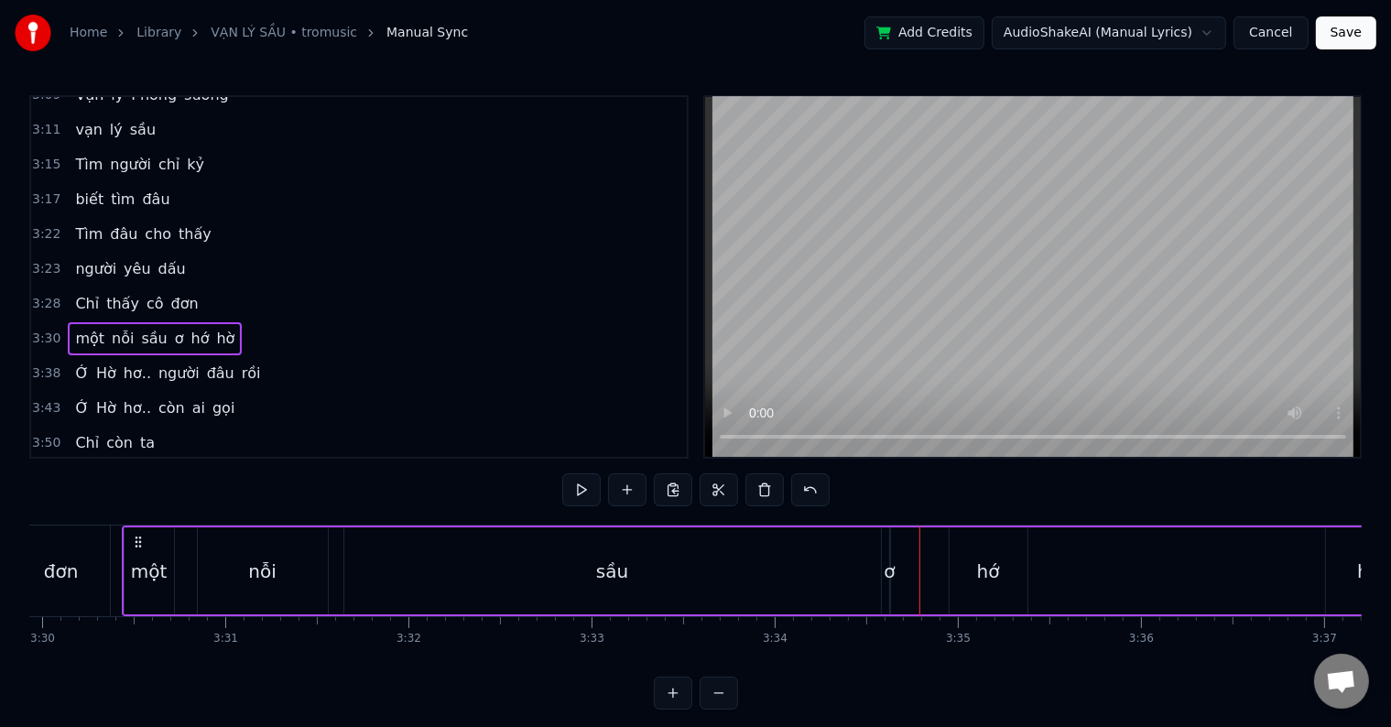
click at [890, 570] on div "ơ" at bounding box center [889, 571] width 11 height 27
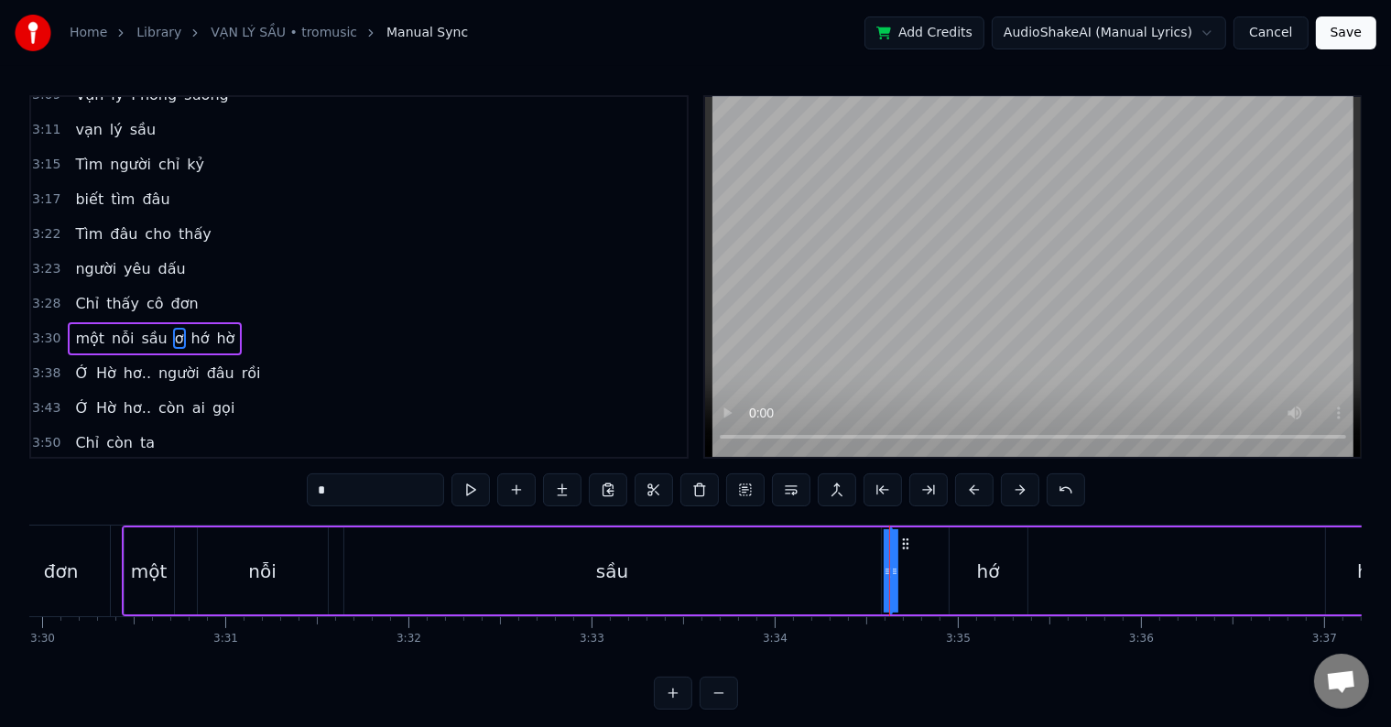
click at [903, 540] on icon at bounding box center [905, 544] width 15 height 15
drag, startPoint x: 891, startPoint y: 578, endPoint x: 930, endPoint y: 572, distance: 38.9
click at [930, 572] on div "một nỗi sầu ơ hớ hờ" at bounding box center [768, 571] width 1293 height 91
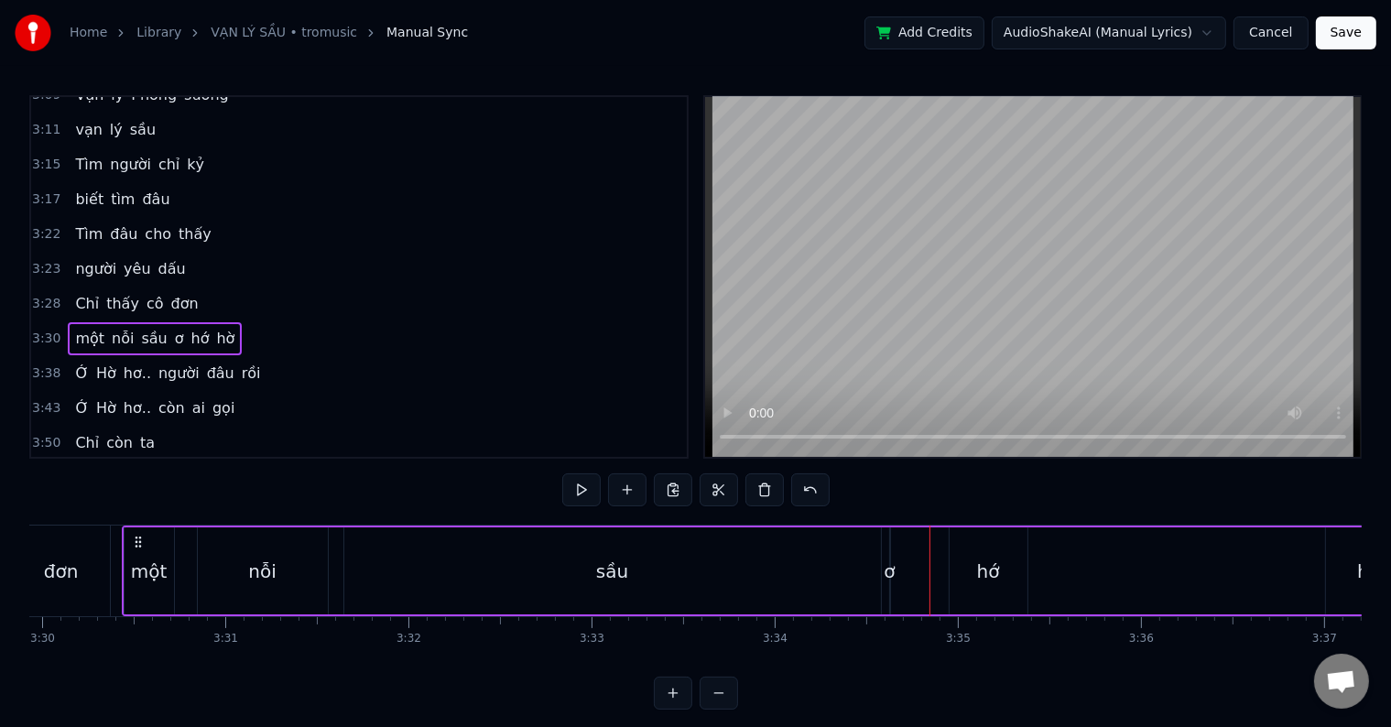
click at [173, 328] on span "ơ" at bounding box center [179, 338] width 13 height 21
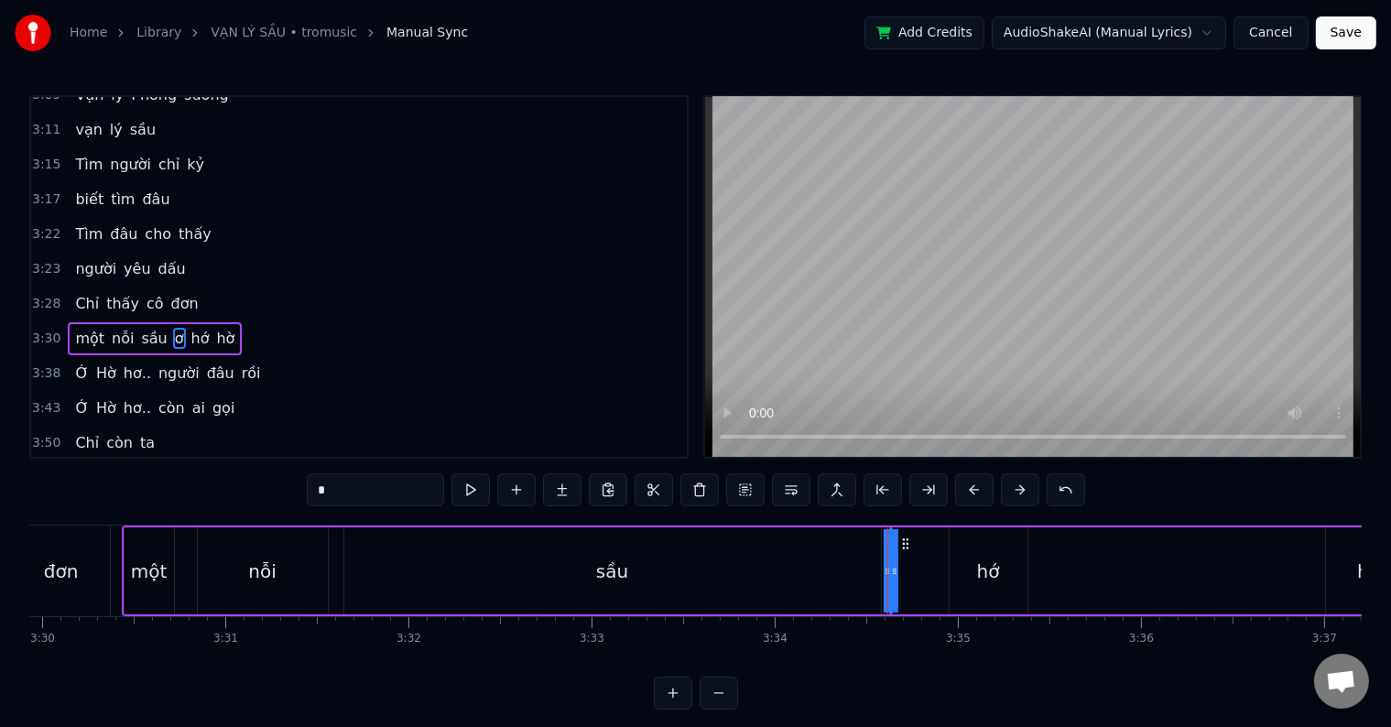
drag, startPoint x: 894, startPoint y: 571, endPoint x: 924, endPoint y: 571, distance: 30.2
click at [924, 571] on div "một nỗi sầu ơ hớ hờ" at bounding box center [768, 571] width 1293 height 91
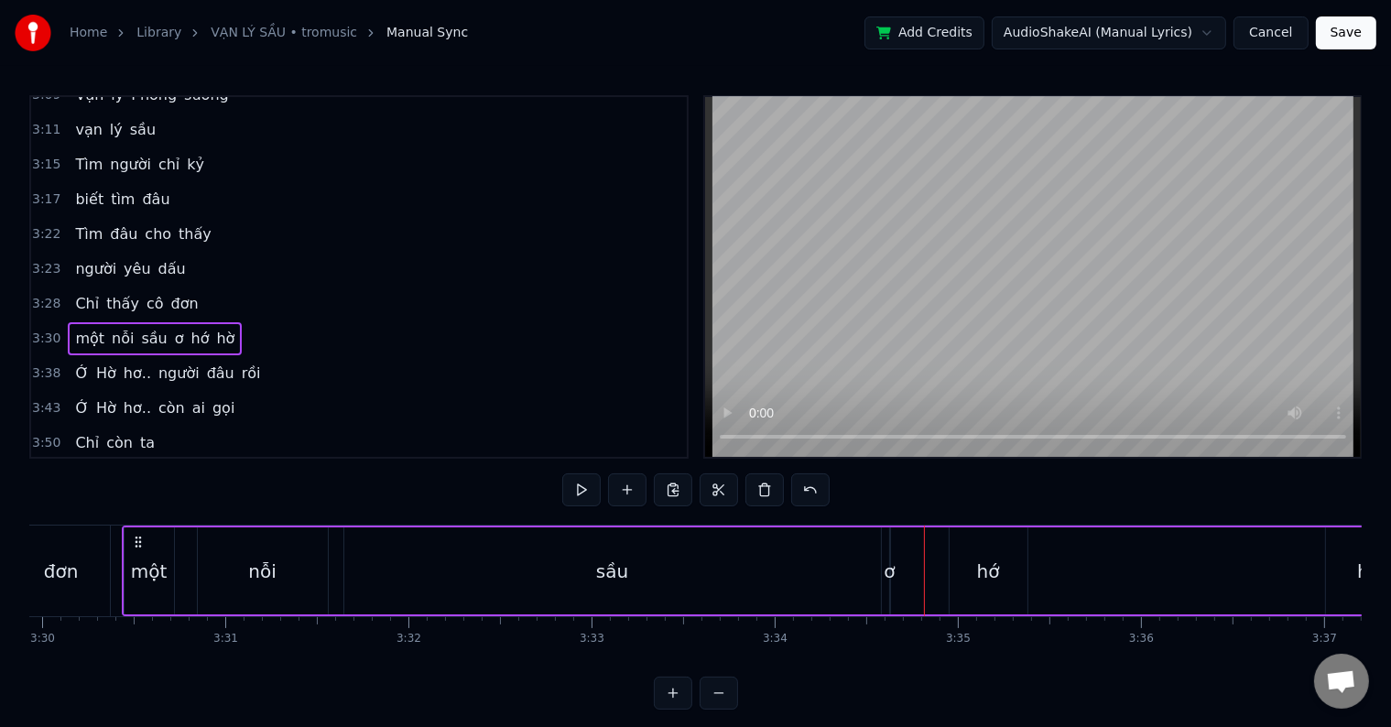
click at [173, 328] on span "ơ" at bounding box center [179, 338] width 13 height 21
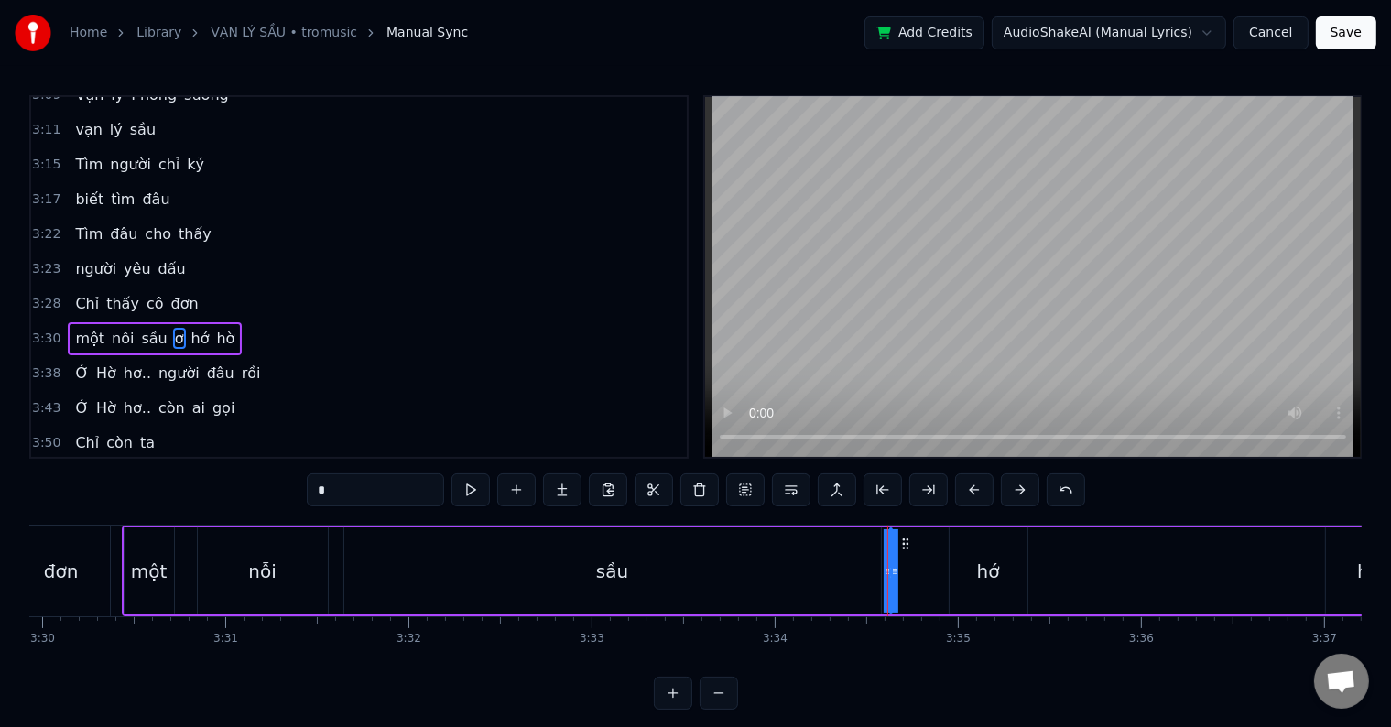
drag, startPoint x: 882, startPoint y: 571, endPoint x: 801, endPoint y: 569, distance: 80.6
click at [801, 569] on div "một nỗi sầu ơ hớ hờ" at bounding box center [768, 571] width 1293 height 91
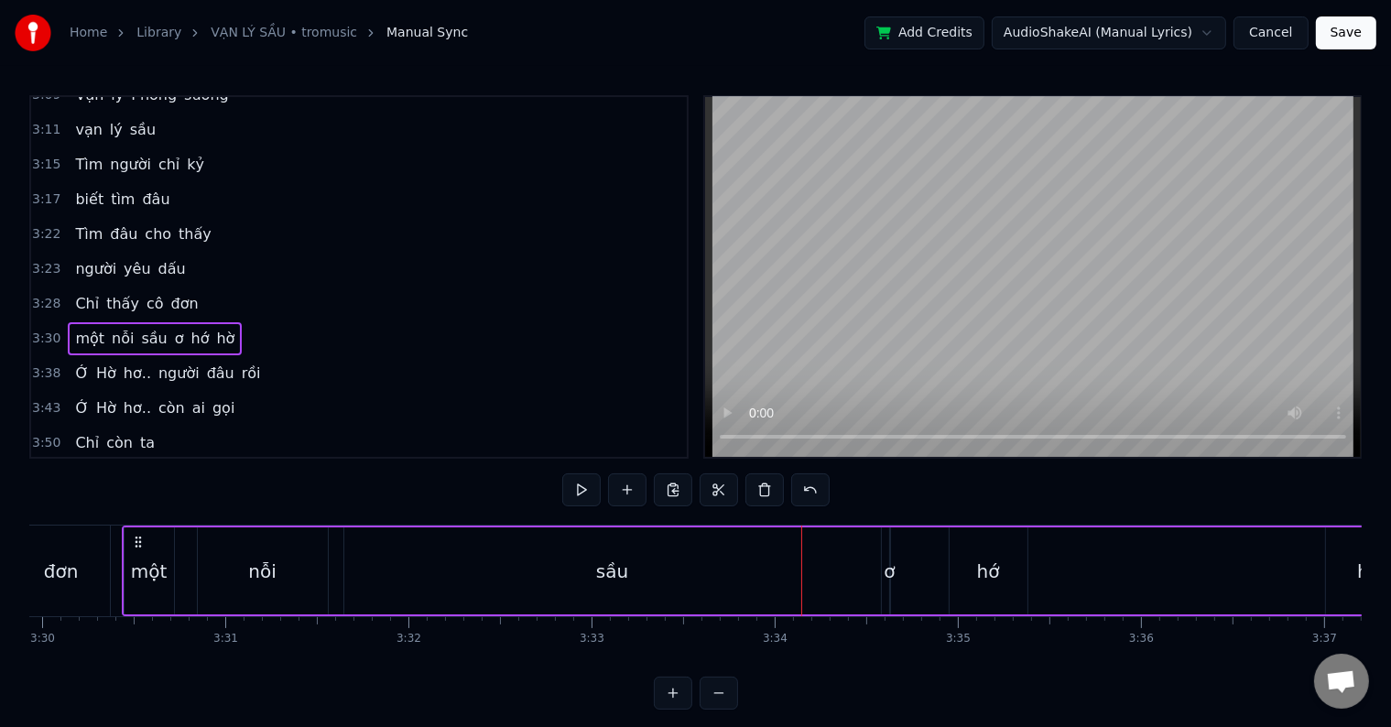
click at [1026, 571] on div "hớ" at bounding box center [989, 570] width 80 height 87
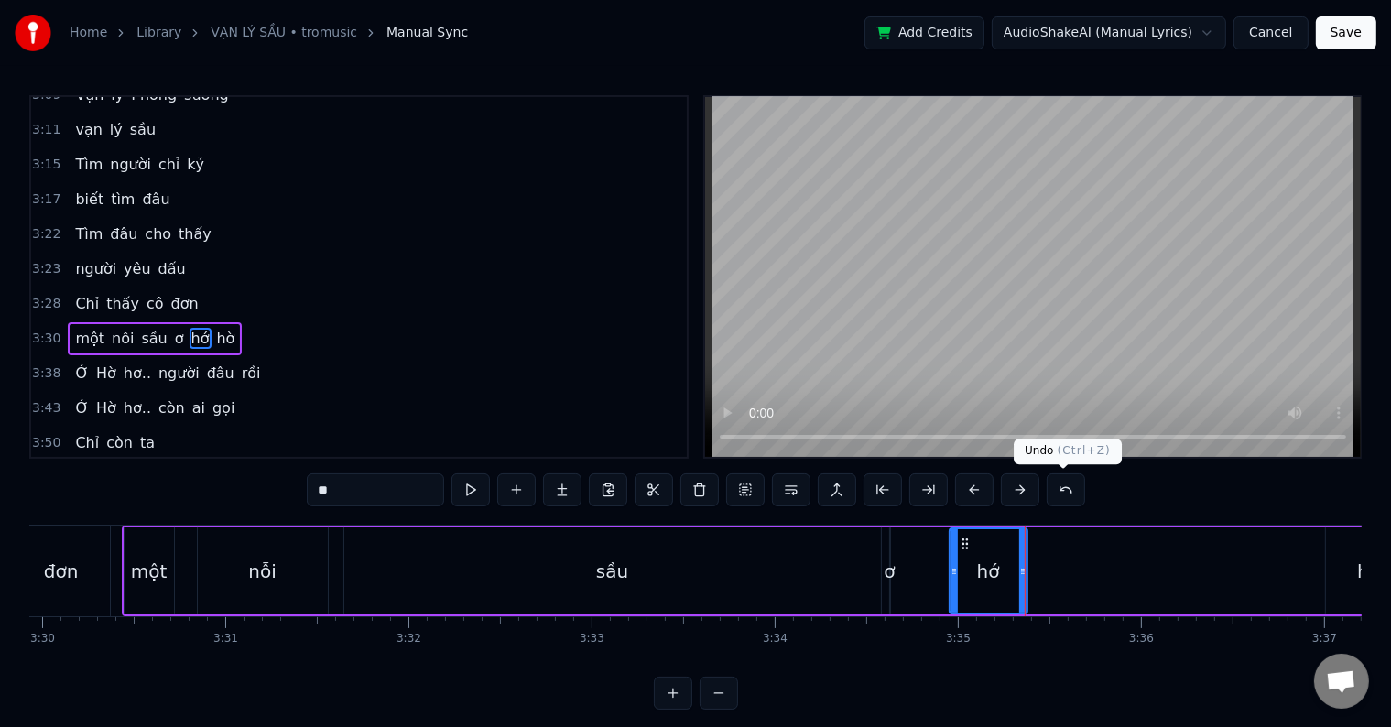
click at [1070, 485] on button at bounding box center [1066, 489] width 38 height 33
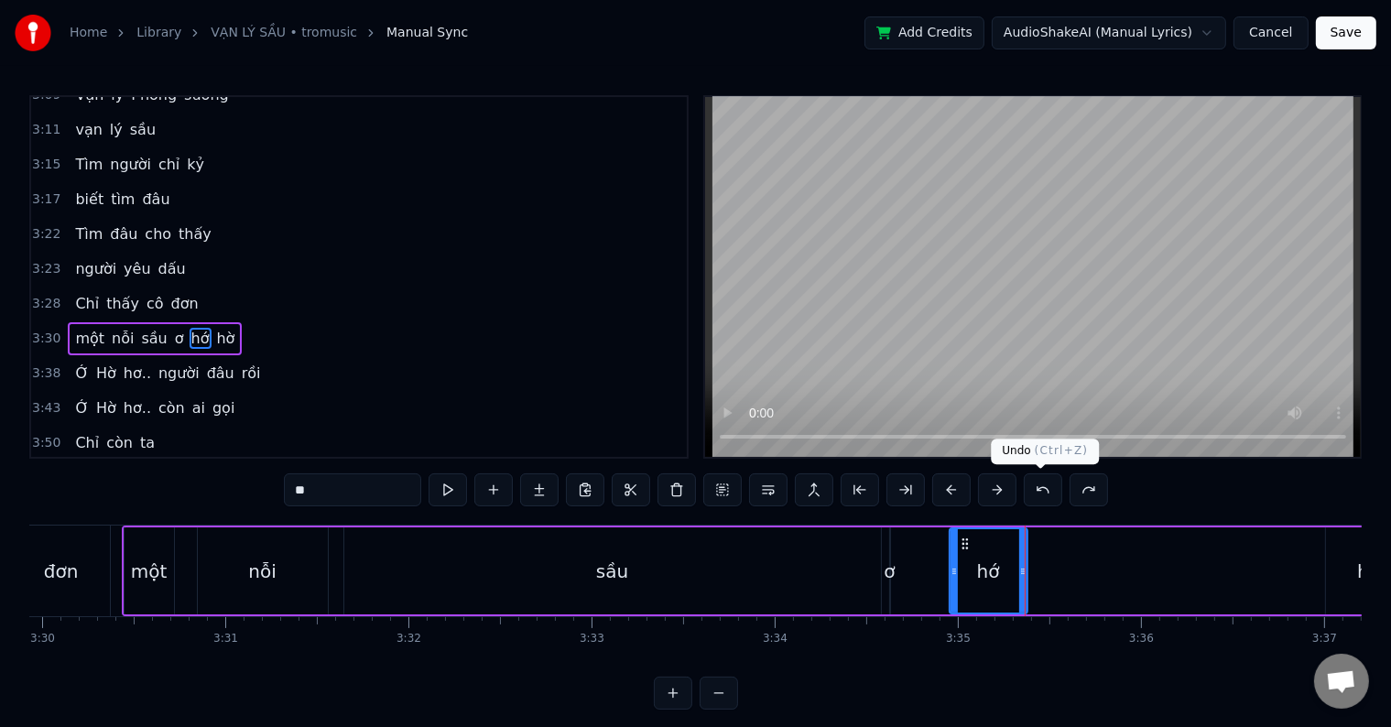
click at [1037, 487] on button at bounding box center [1043, 489] width 38 height 33
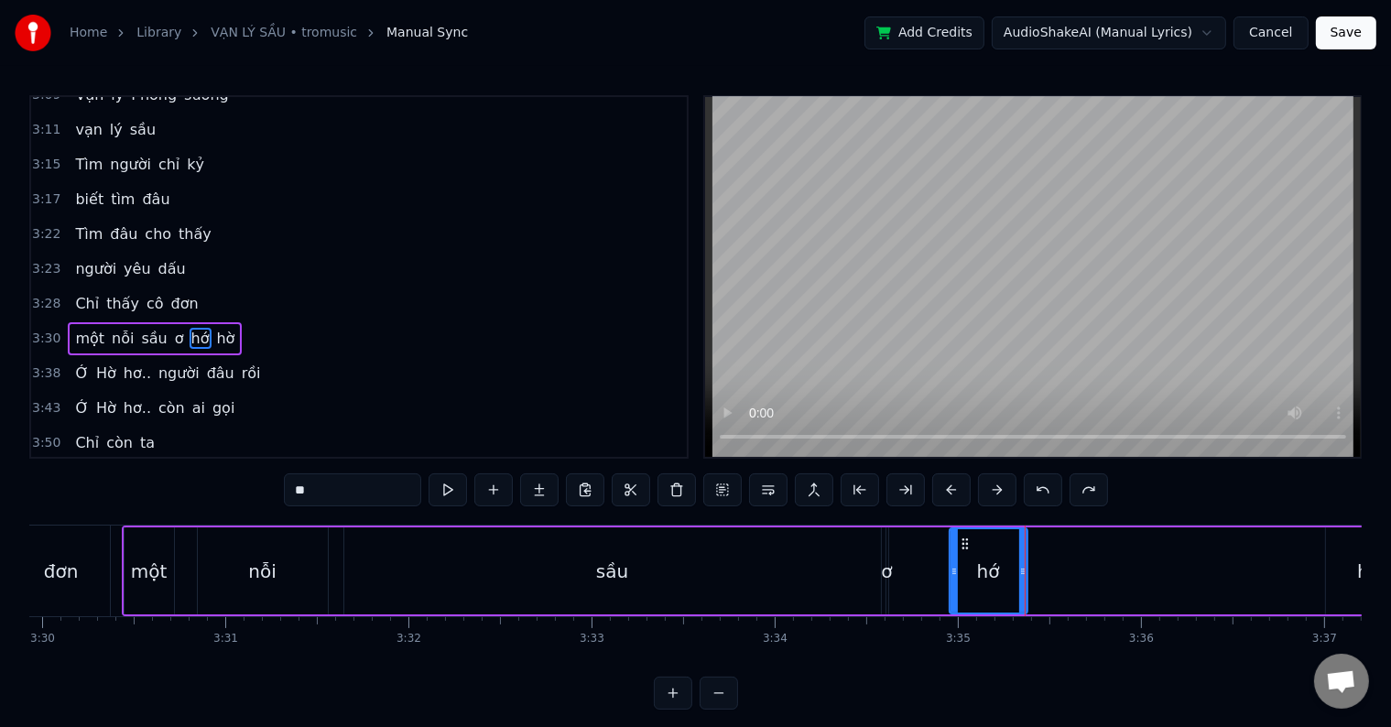
click at [1037, 487] on div "**" at bounding box center [696, 489] width 824 height 33
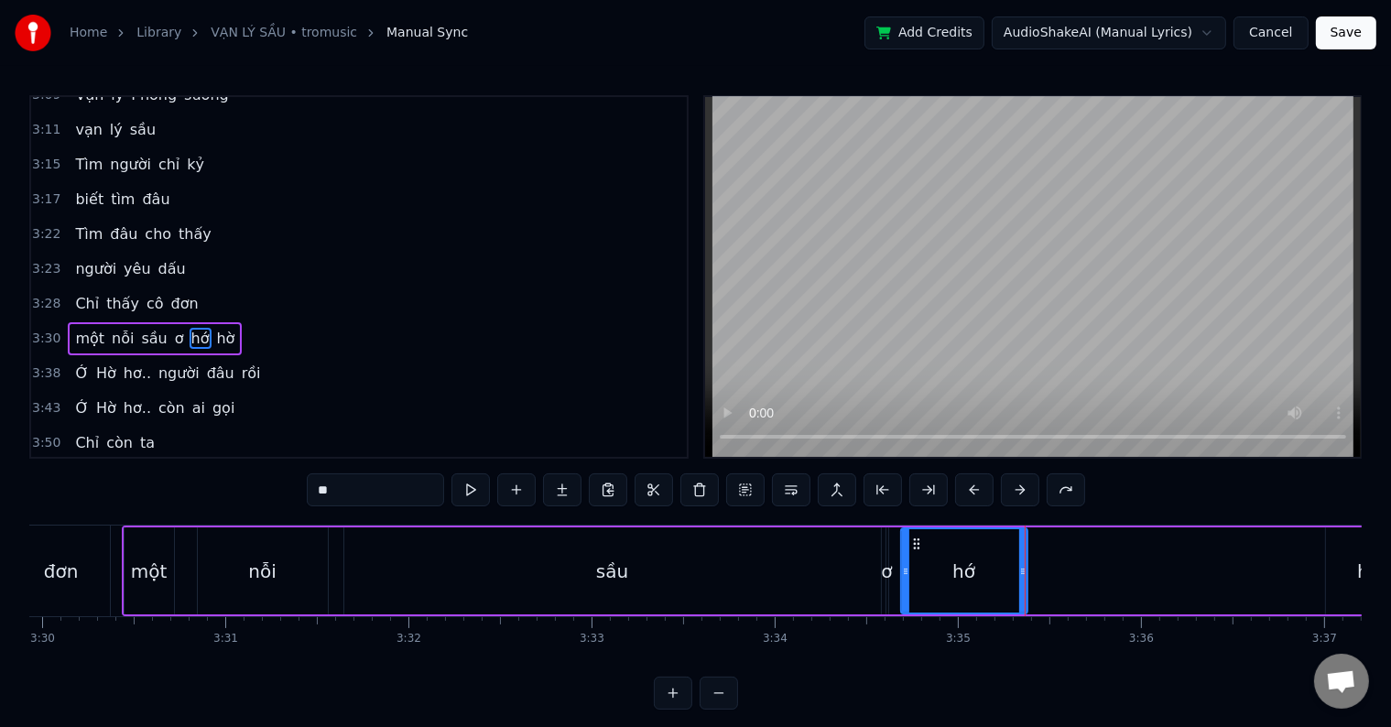
click at [1037, 487] on div "**" at bounding box center [696, 489] width 778 height 33
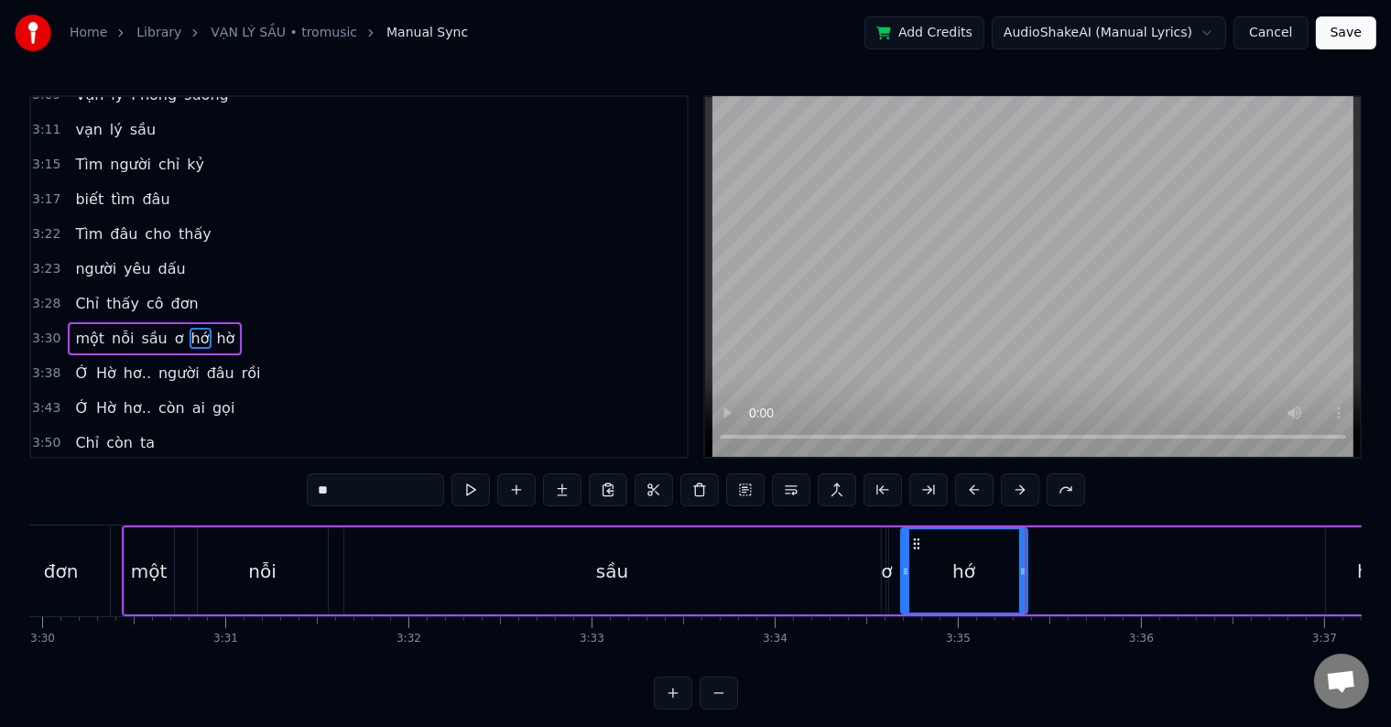
click at [685, 577] on div "sầu" at bounding box center [612, 570] width 537 height 87
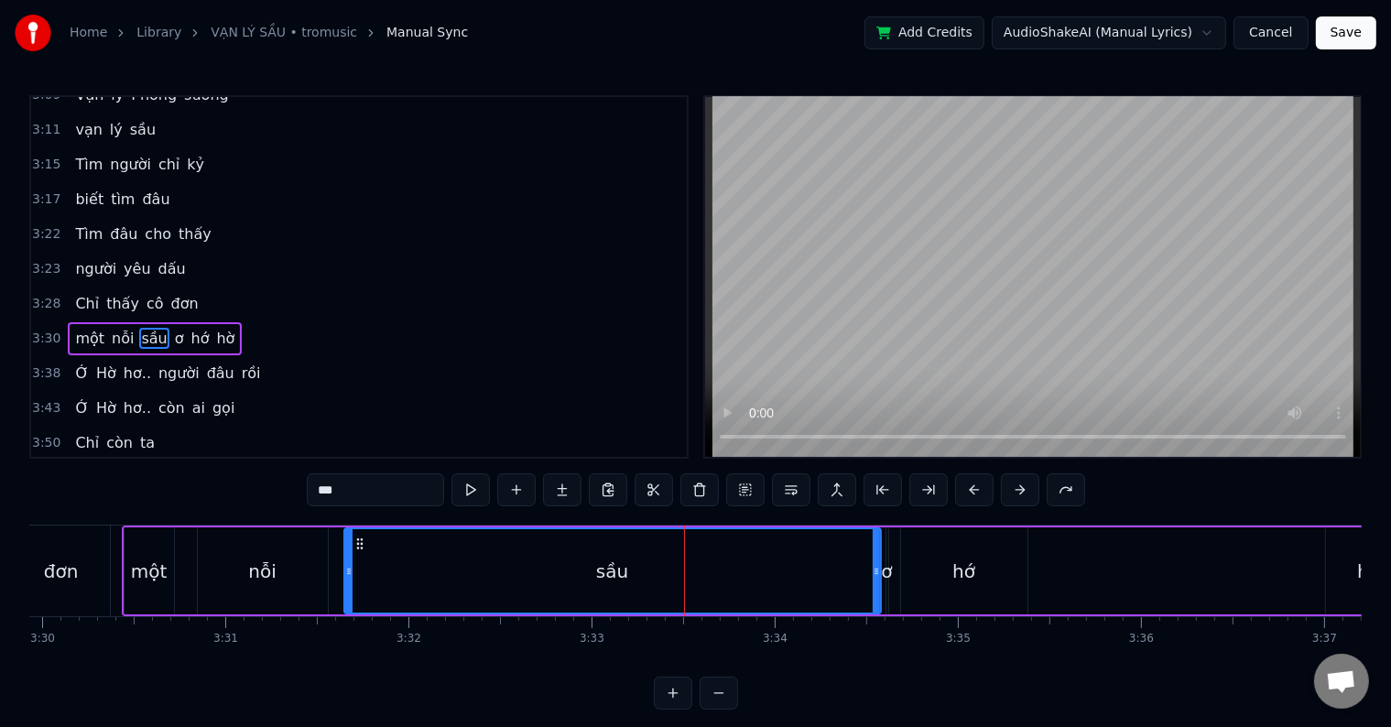
scroll to position [27, 0]
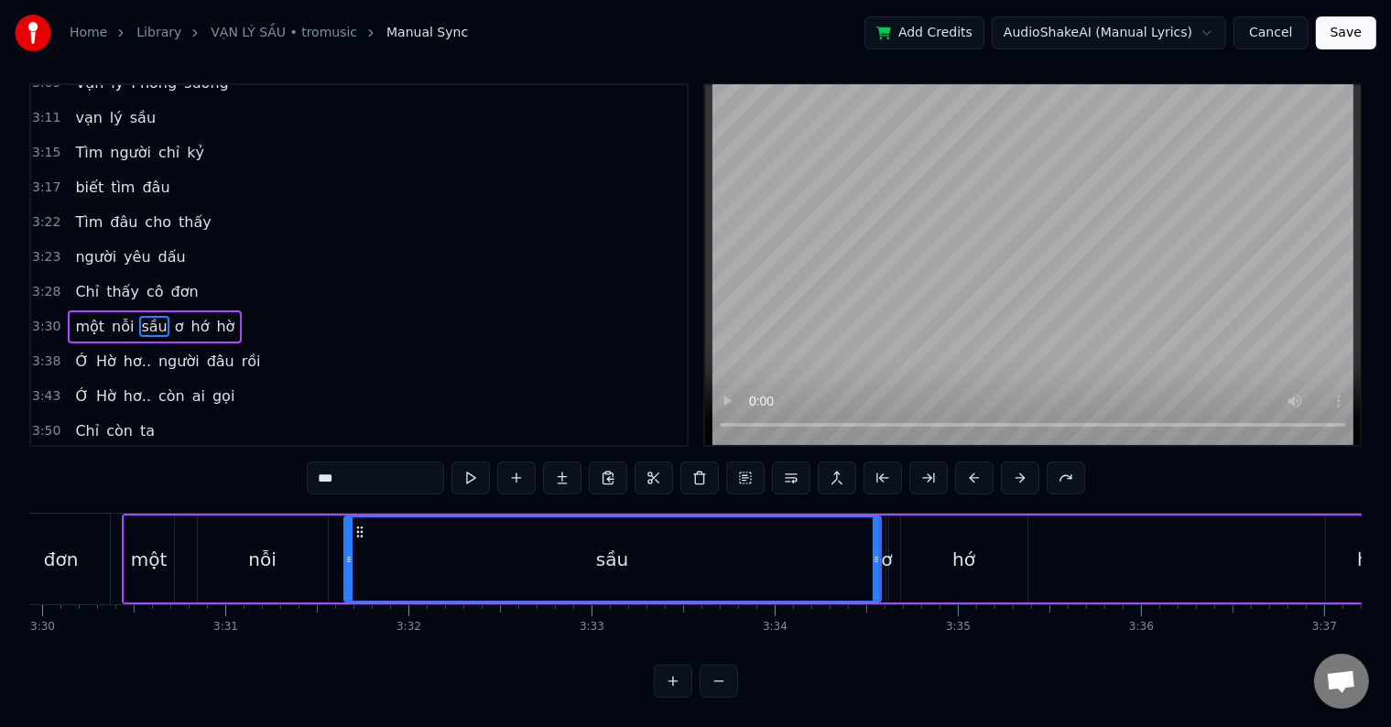
click at [790, 551] on div "sầu" at bounding box center [612, 558] width 535 height 83
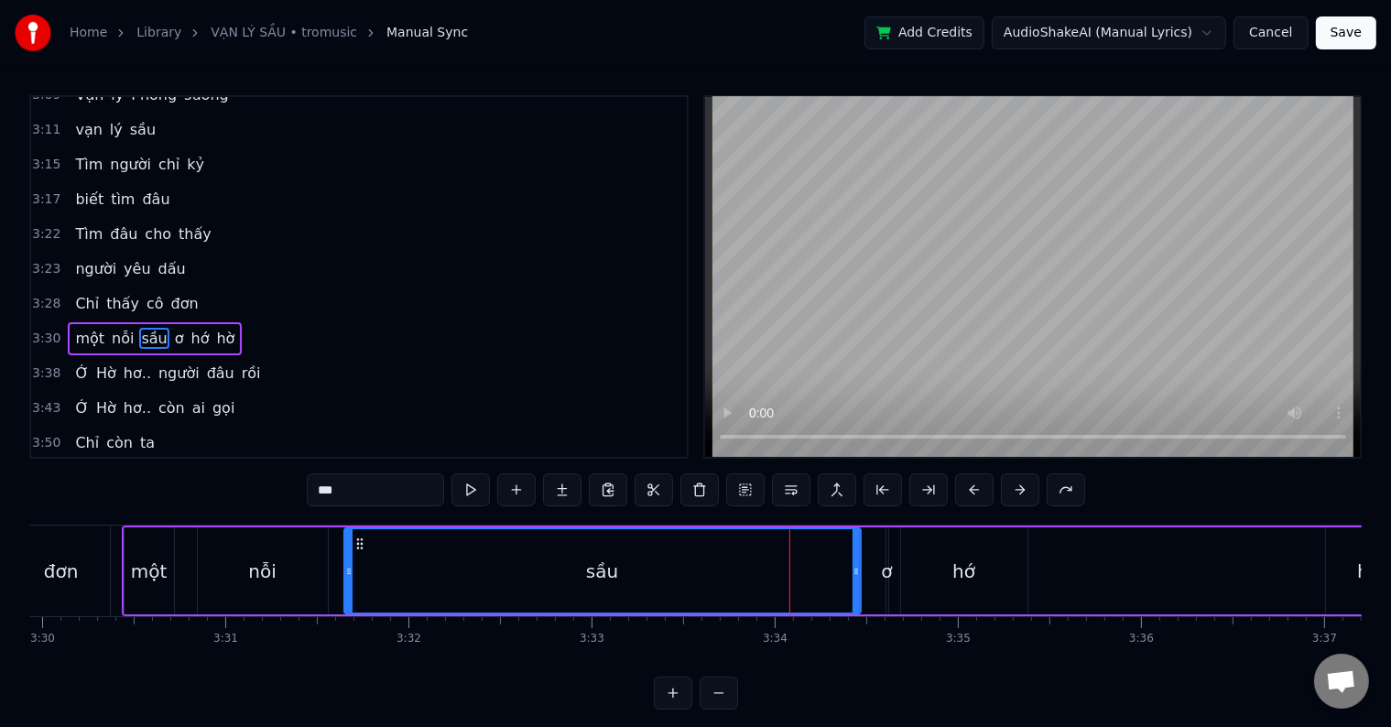
drag, startPoint x: 875, startPoint y: 570, endPoint x: 854, endPoint y: 570, distance: 20.1
click at [854, 570] on icon at bounding box center [856, 571] width 7 height 15
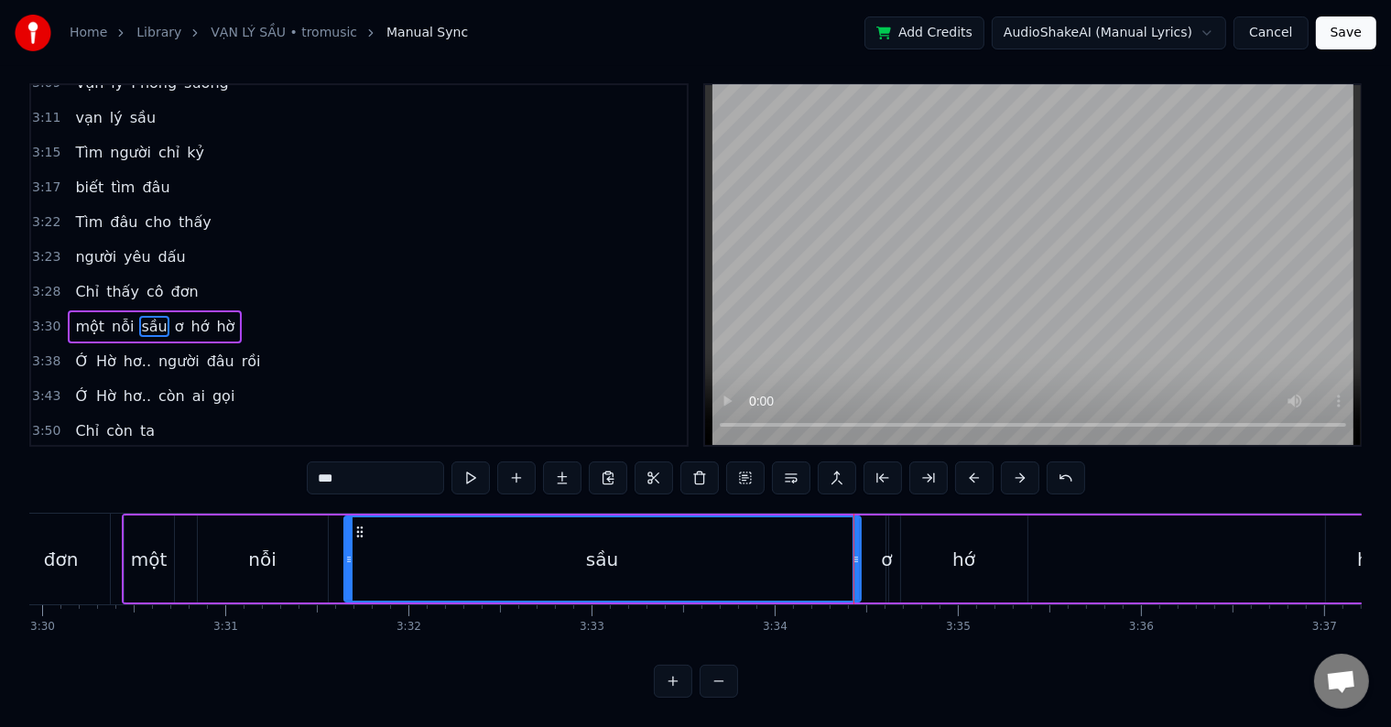
scroll to position [27, 0]
click at [885, 546] on div "ơ" at bounding box center [886, 559] width 11 height 27
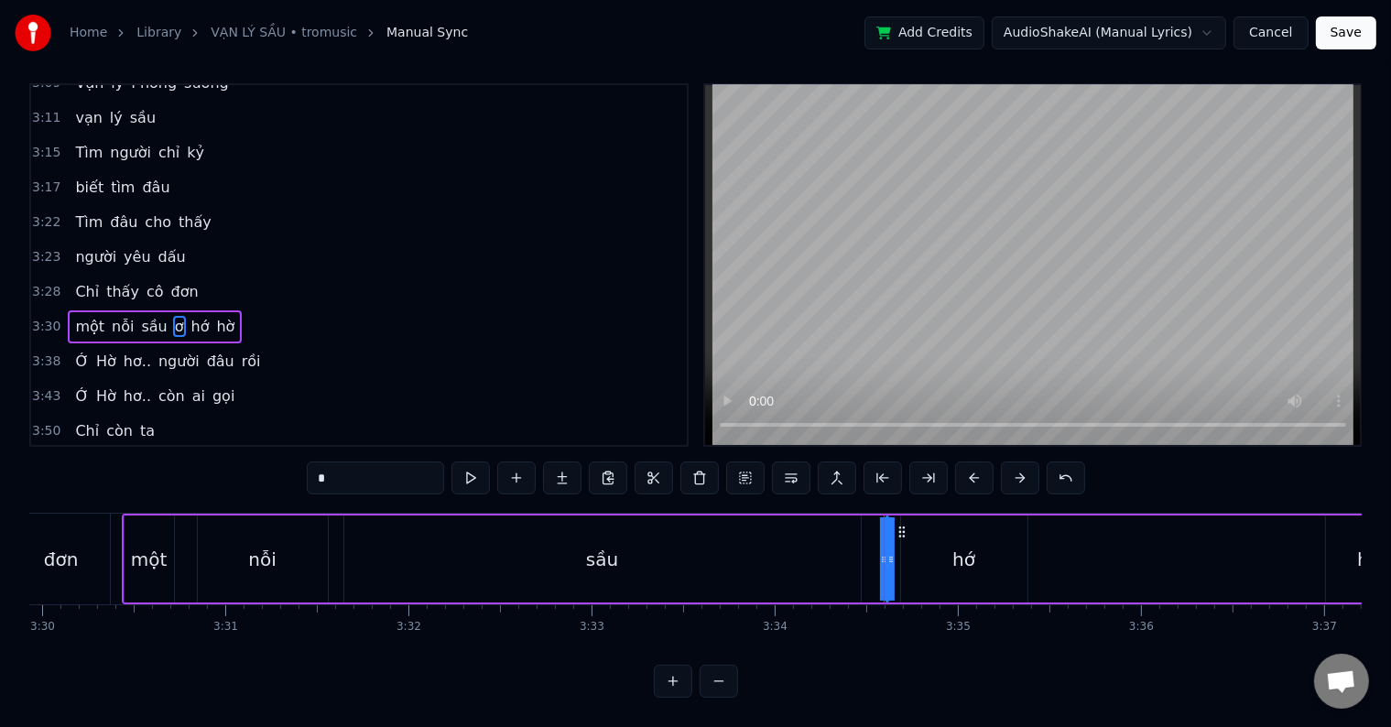
scroll to position [0, 0]
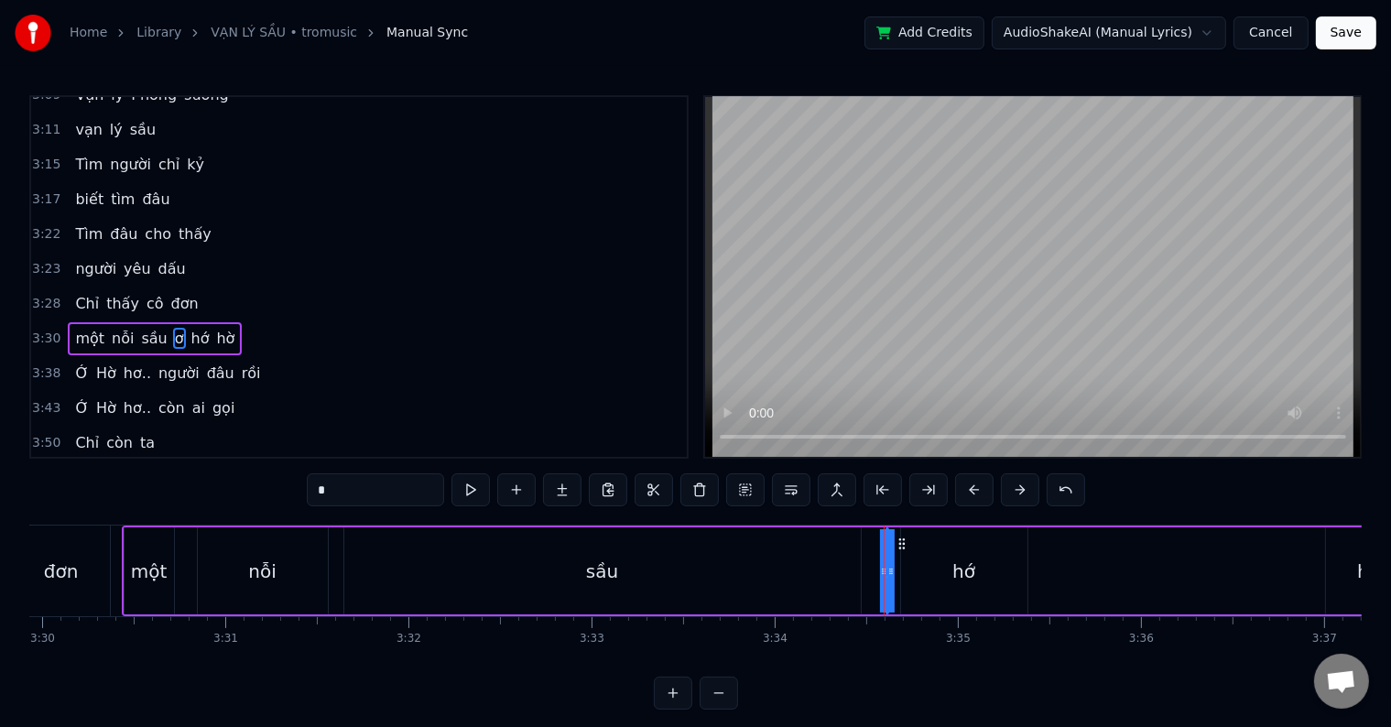
click at [845, 563] on div "sầu" at bounding box center [602, 570] width 516 height 87
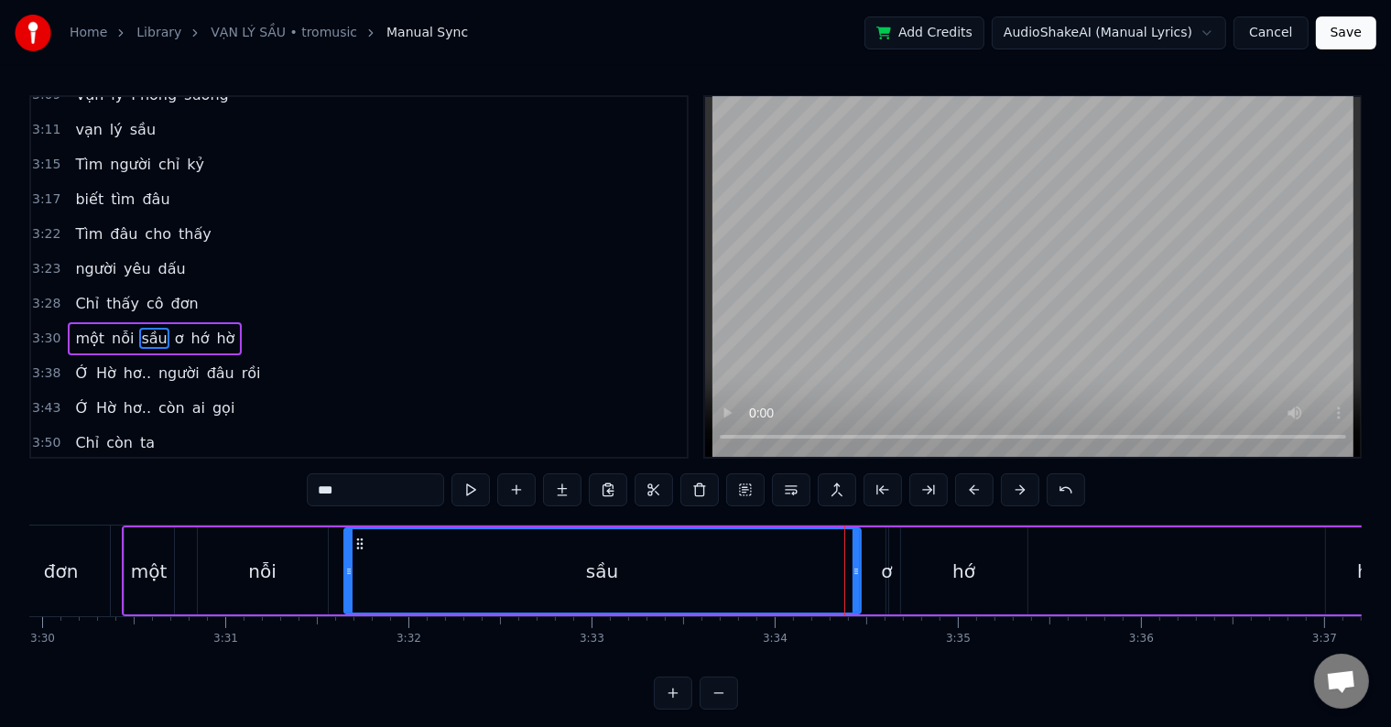
click at [173, 328] on span "ơ" at bounding box center [179, 338] width 13 height 21
type input "*"
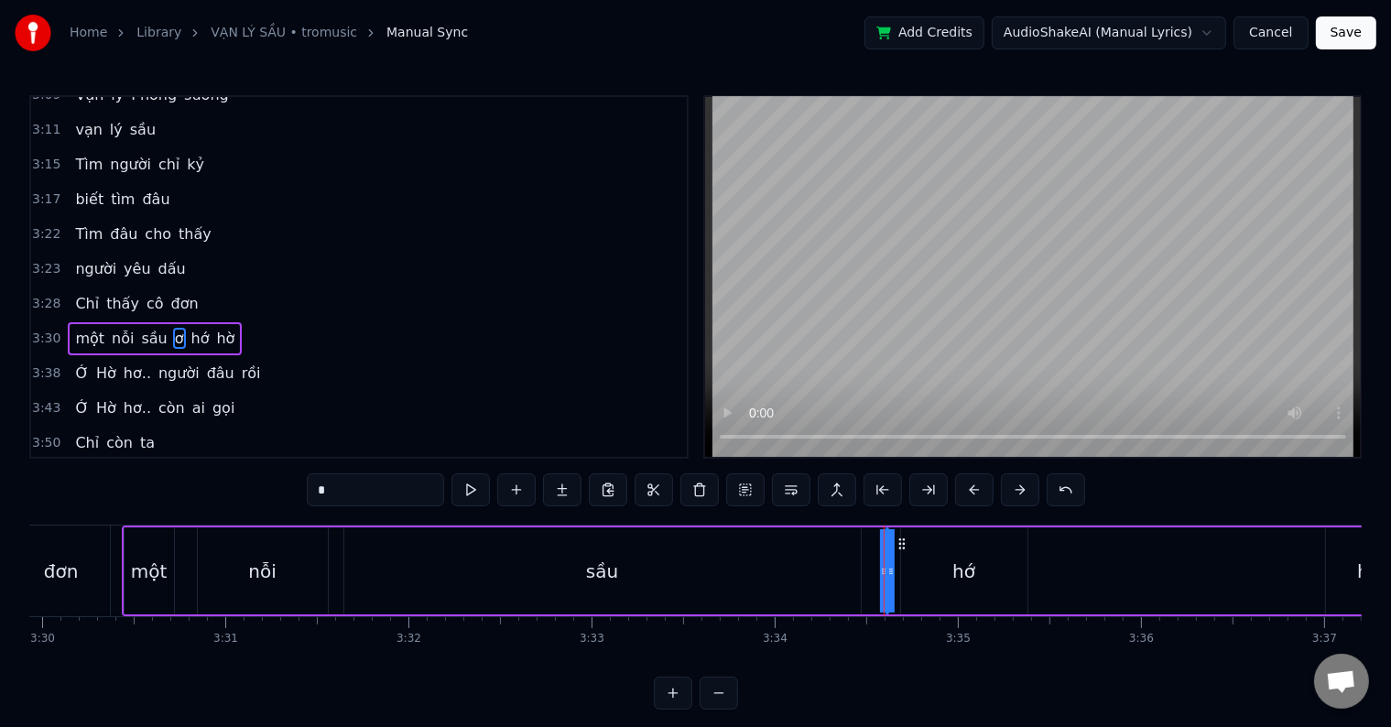
drag, startPoint x: 879, startPoint y: 569, endPoint x: 852, endPoint y: 569, distance: 27.5
click at [852, 569] on div "một nỗi sầu ơ hớ hờ" at bounding box center [768, 571] width 1293 height 91
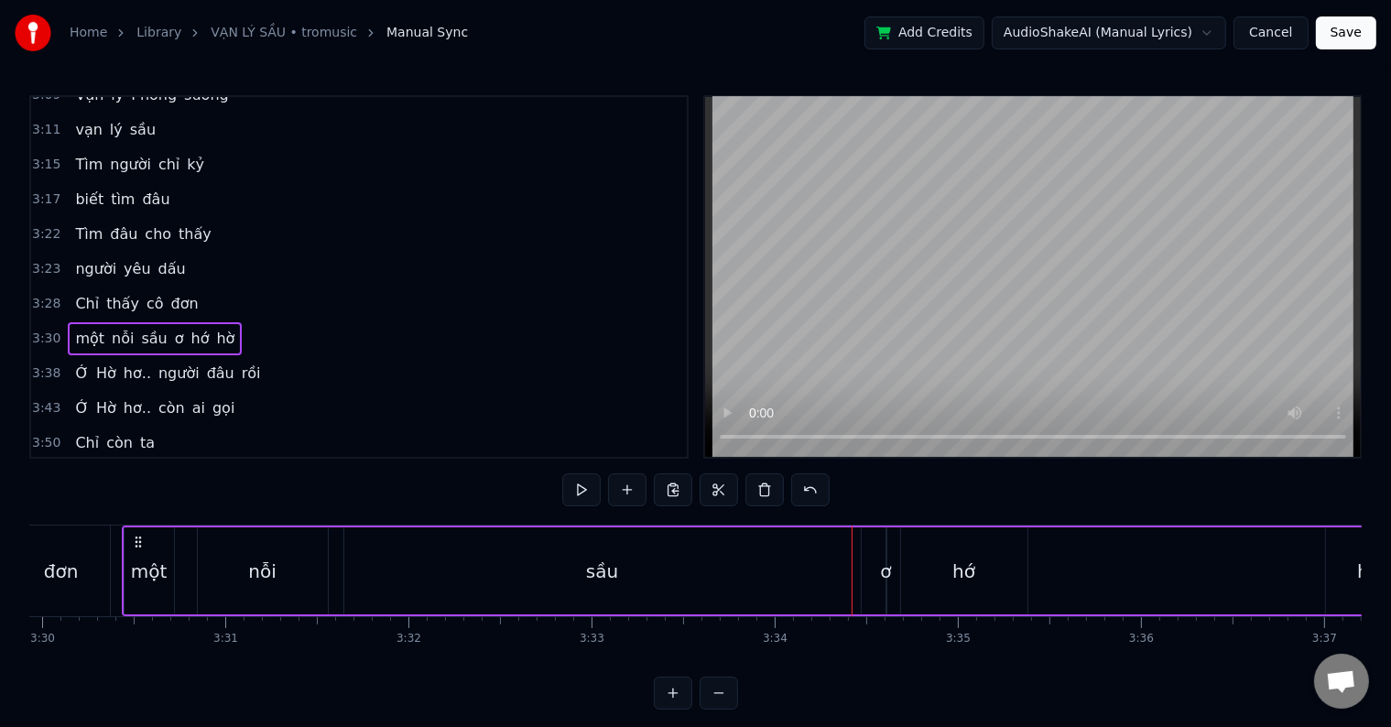
click at [885, 575] on div "ơ" at bounding box center [885, 571] width 11 height 27
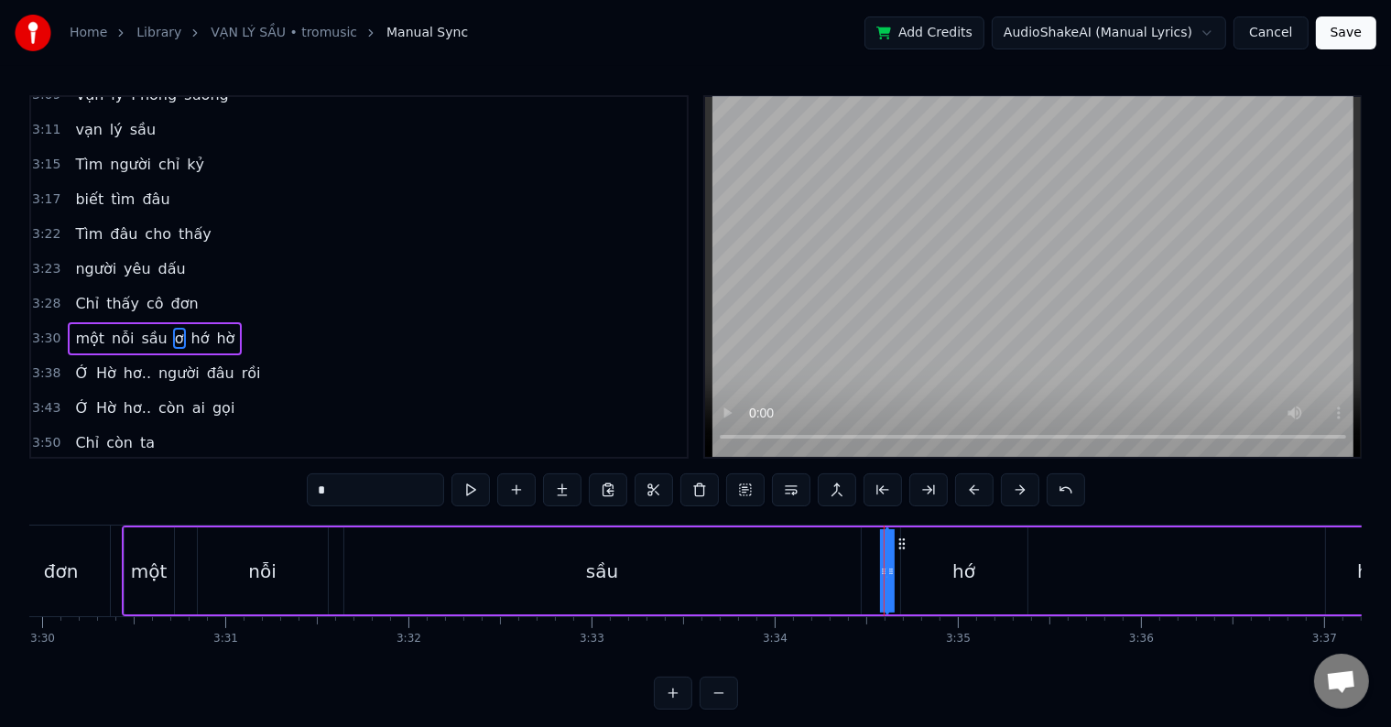
click at [949, 569] on div "hớ" at bounding box center [964, 570] width 126 height 87
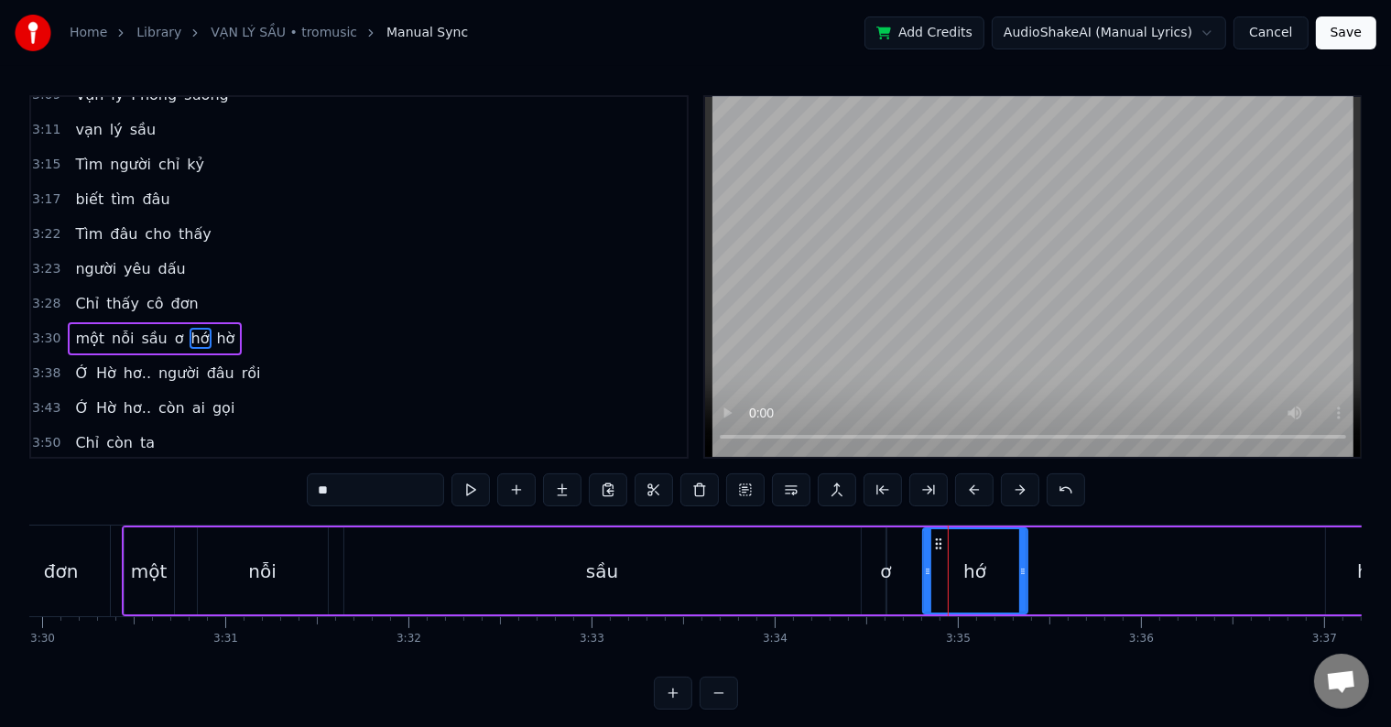
drag, startPoint x: 905, startPoint y: 570, endPoint x: 927, endPoint y: 570, distance: 22.0
click at [927, 570] on icon at bounding box center [927, 571] width 7 height 15
click at [886, 575] on div "ơ" at bounding box center [885, 571] width 11 height 27
type input "*"
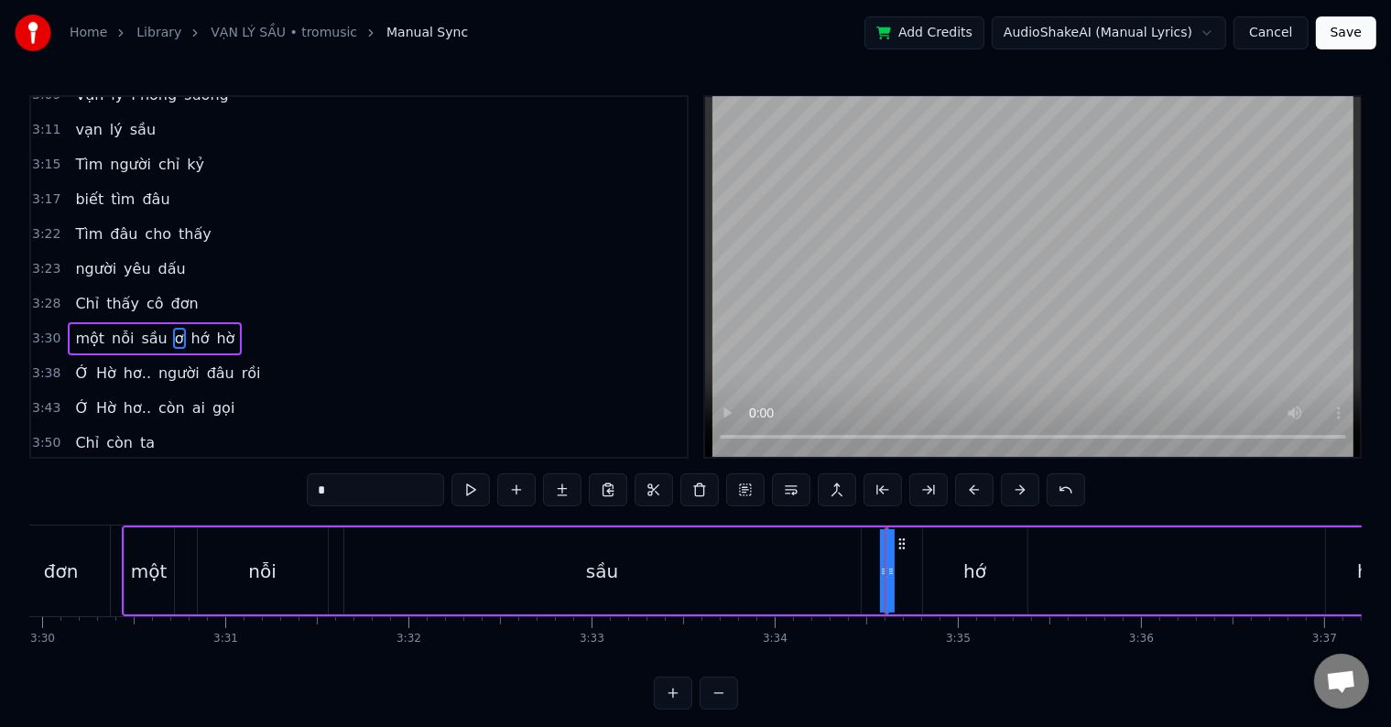
drag, startPoint x: 887, startPoint y: 573, endPoint x: 917, endPoint y: 571, distance: 29.4
click at [917, 571] on div "một nỗi sầu ơ hớ hờ" at bounding box center [768, 571] width 1293 height 91
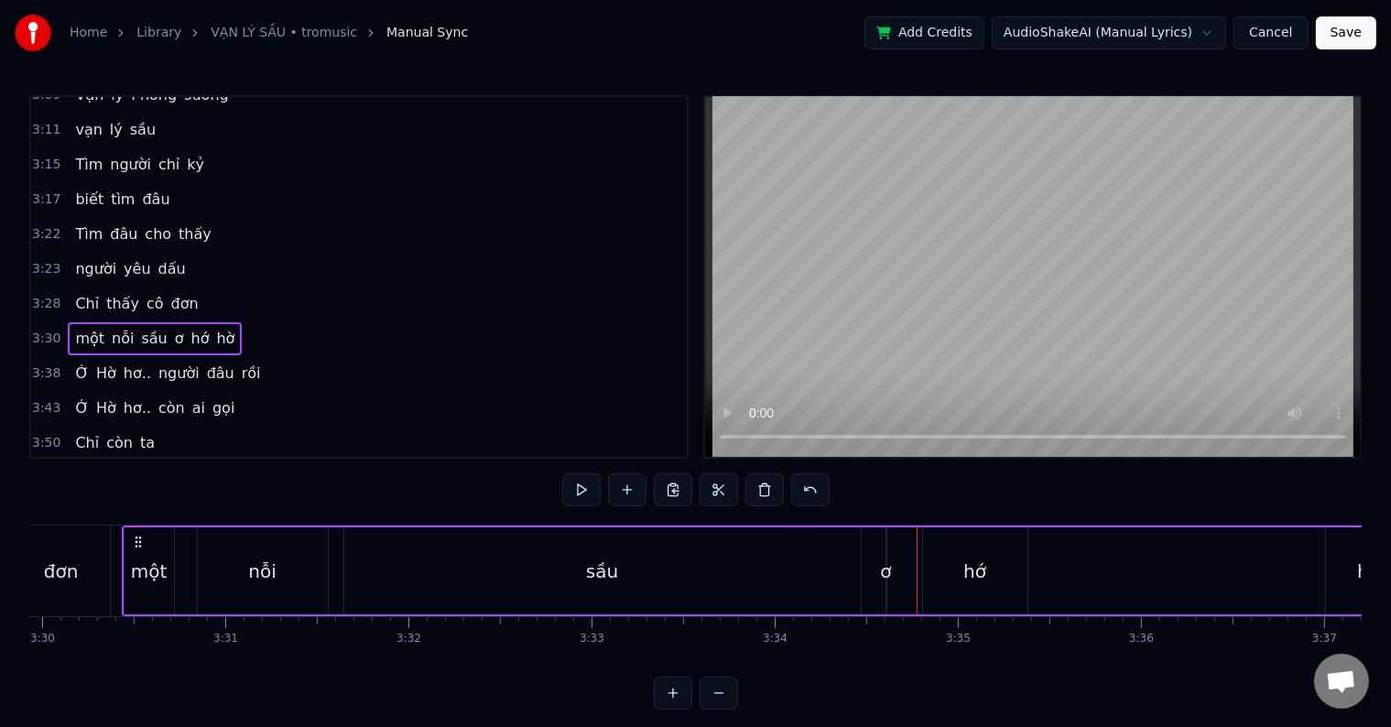
click at [883, 571] on div "ơ" at bounding box center [885, 571] width 11 height 27
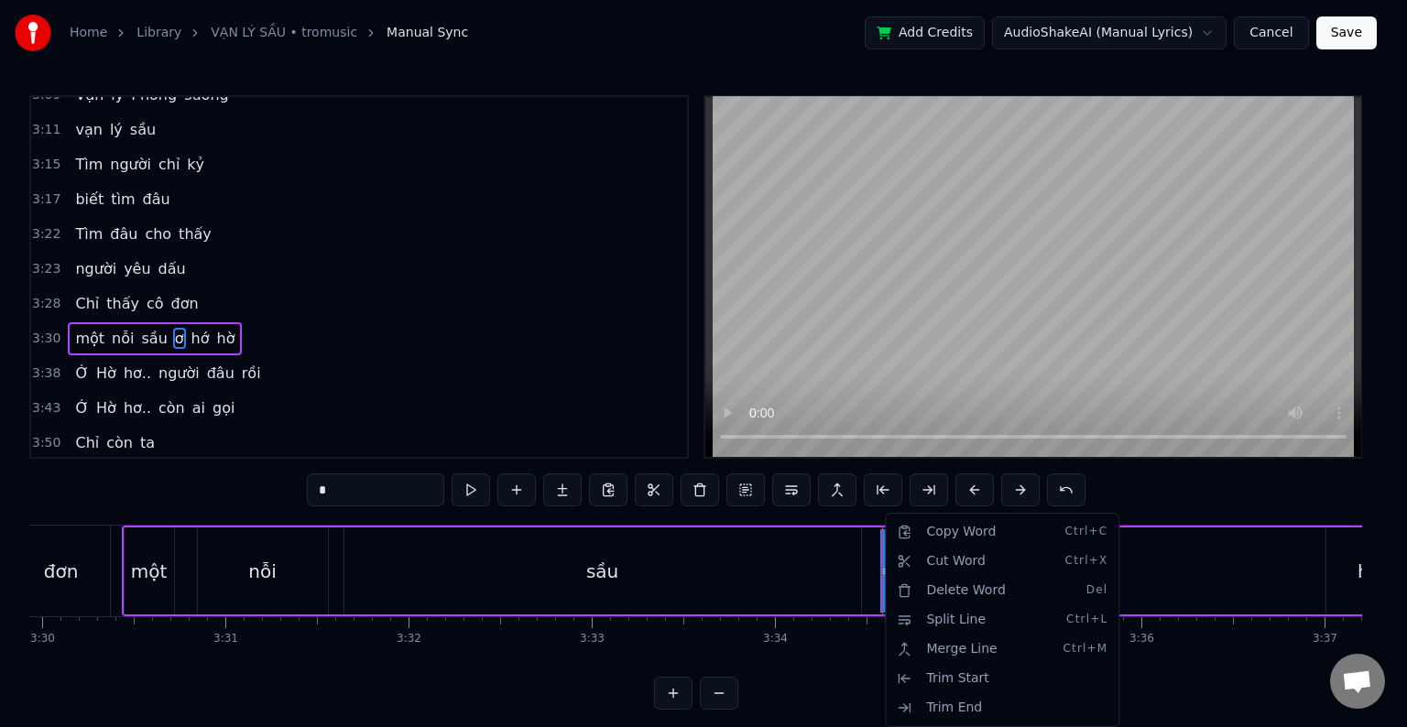
click at [654, 586] on html "Home Library [GEOGRAPHIC_DATA] • tromusic Manual Sync Add Credits AudioShakeAI …" at bounding box center [703, 369] width 1407 height 739
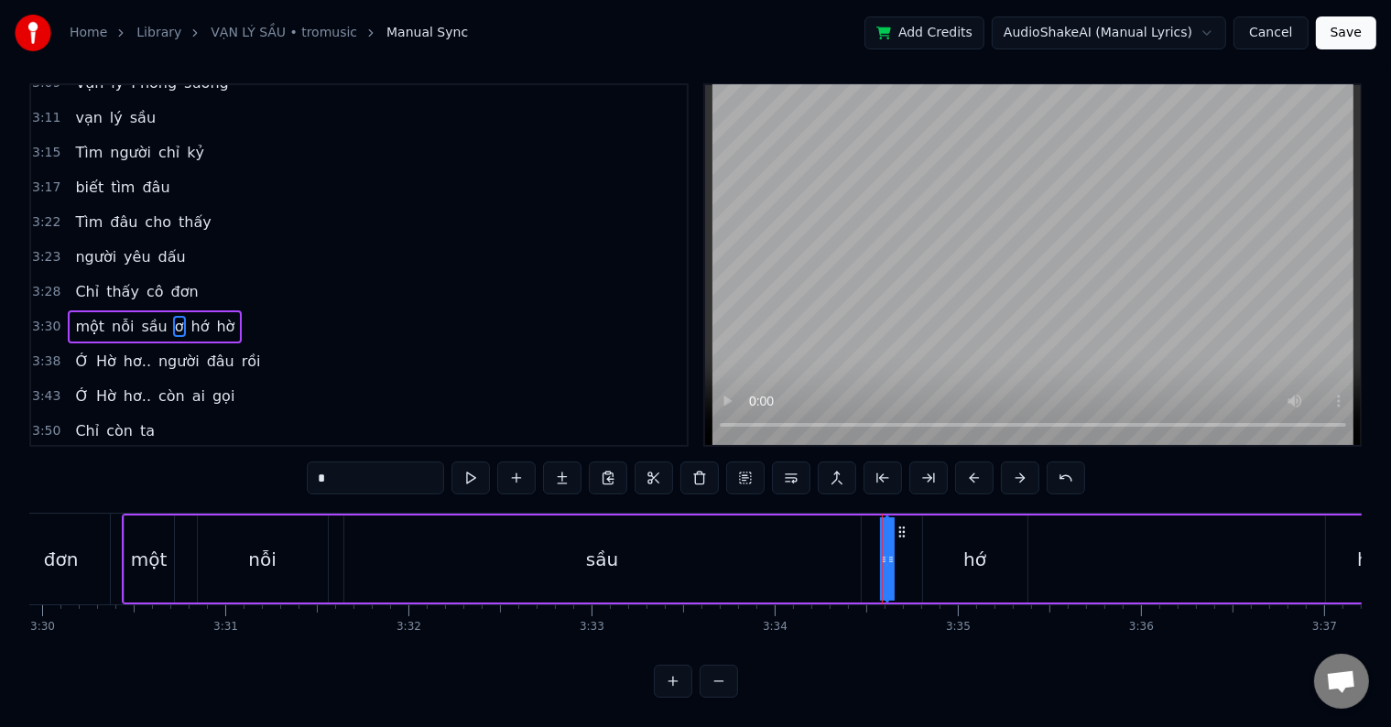
scroll to position [27, 0]
click at [473, 462] on button at bounding box center [470, 478] width 38 height 33
click at [742, 463] on button at bounding box center [745, 478] width 38 height 33
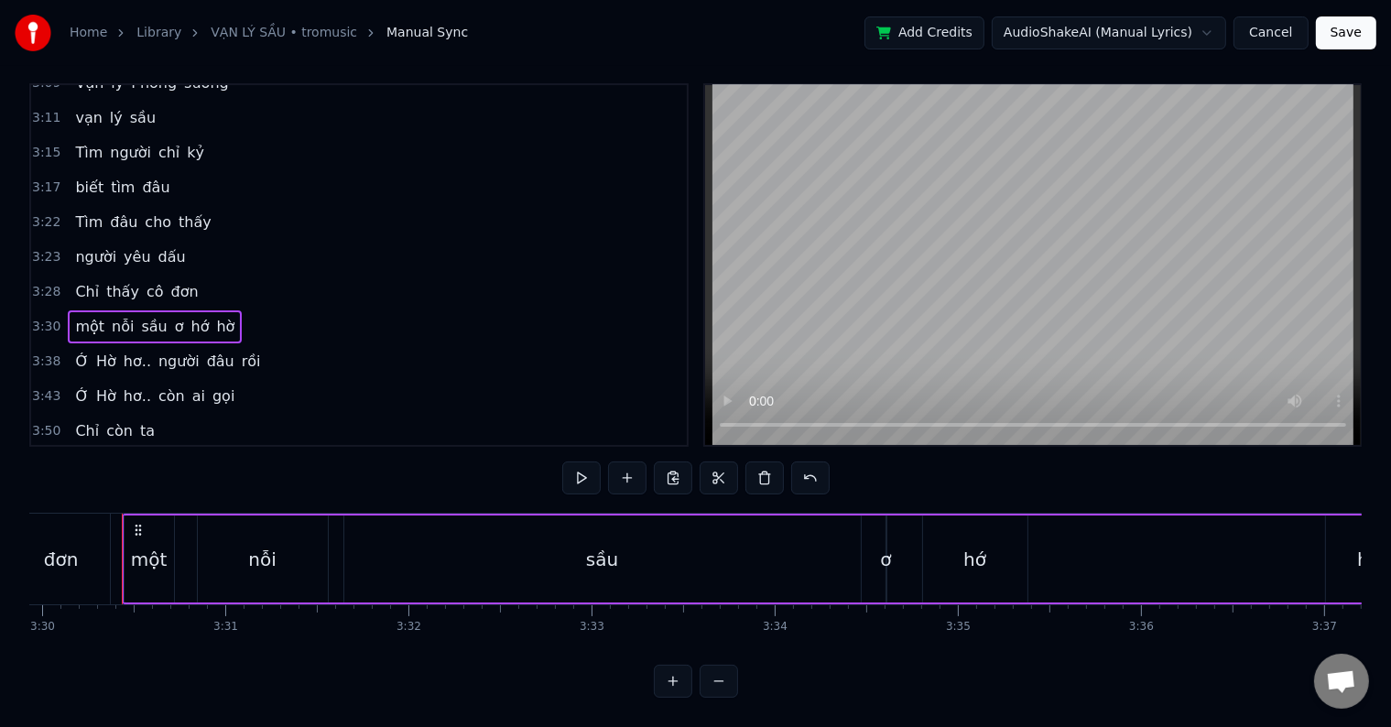
click at [173, 316] on span "ơ" at bounding box center [179, 326] width 13 height 21
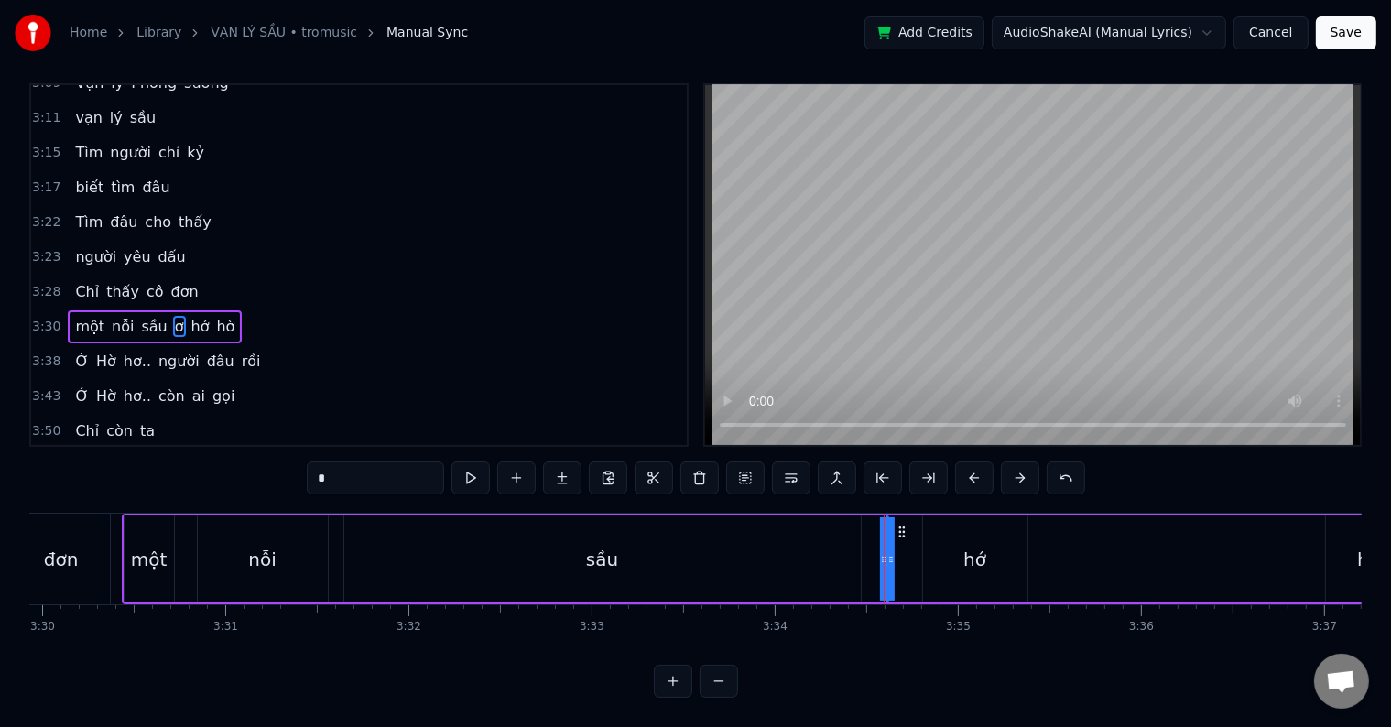
scroll to position [0, 0]
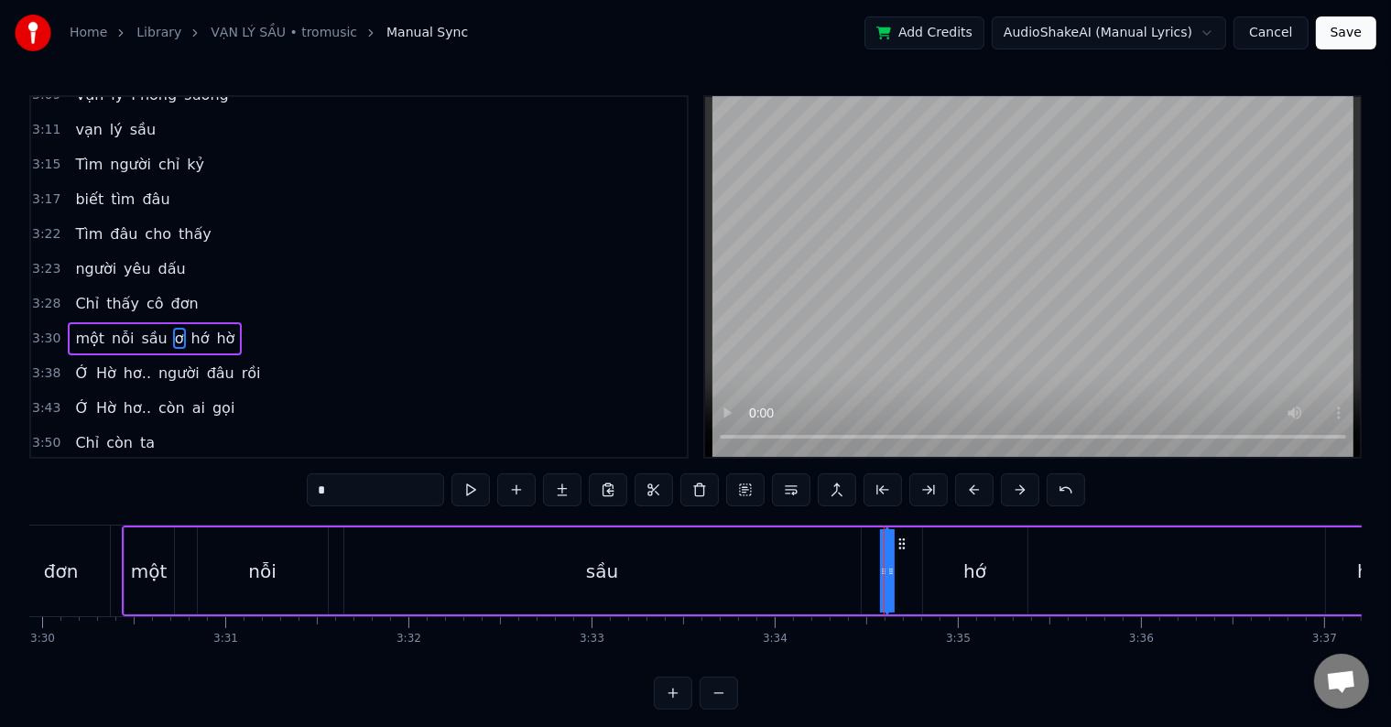
click at [1000, 589] on div "hớ" at bounding box center [975, 570] width 104 height 87
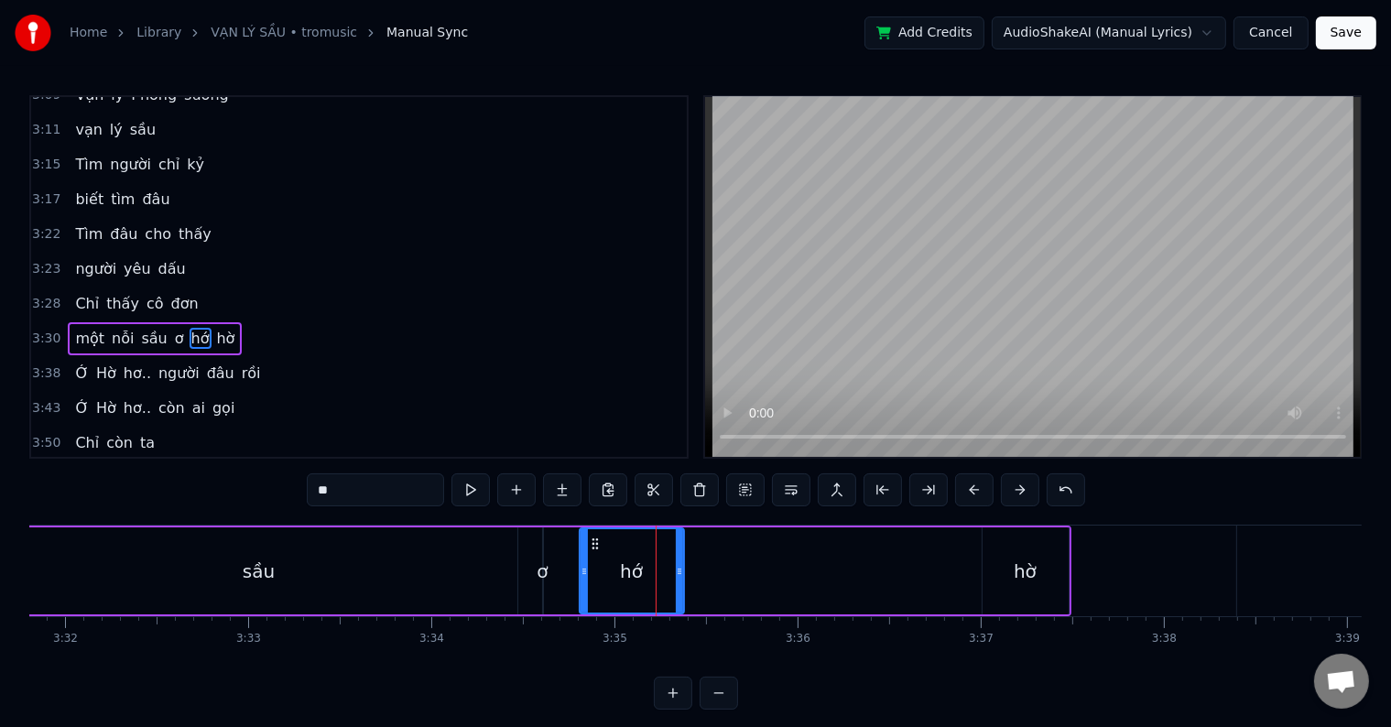
scroll to position [0, 38850]
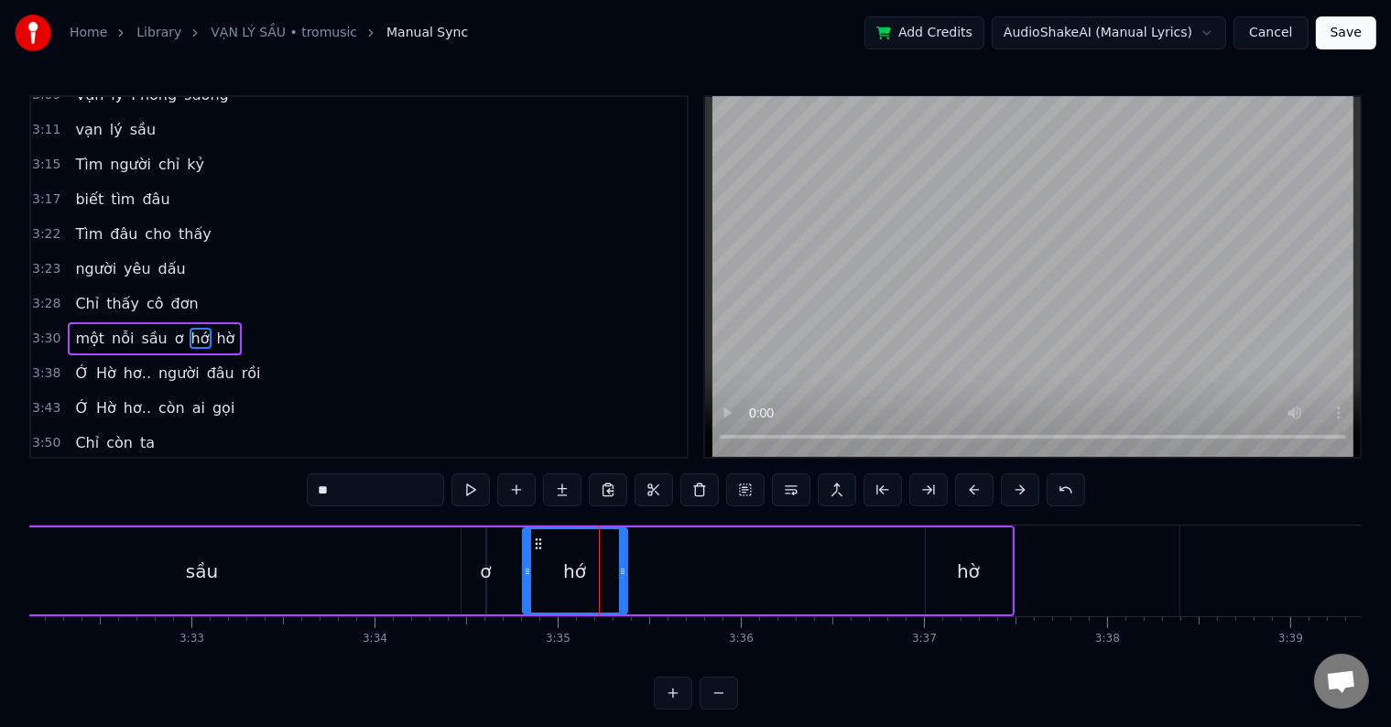
click at [966, 572] on div "hờ" at bounding box center [968, 571] width 23 height 27
type input "**"
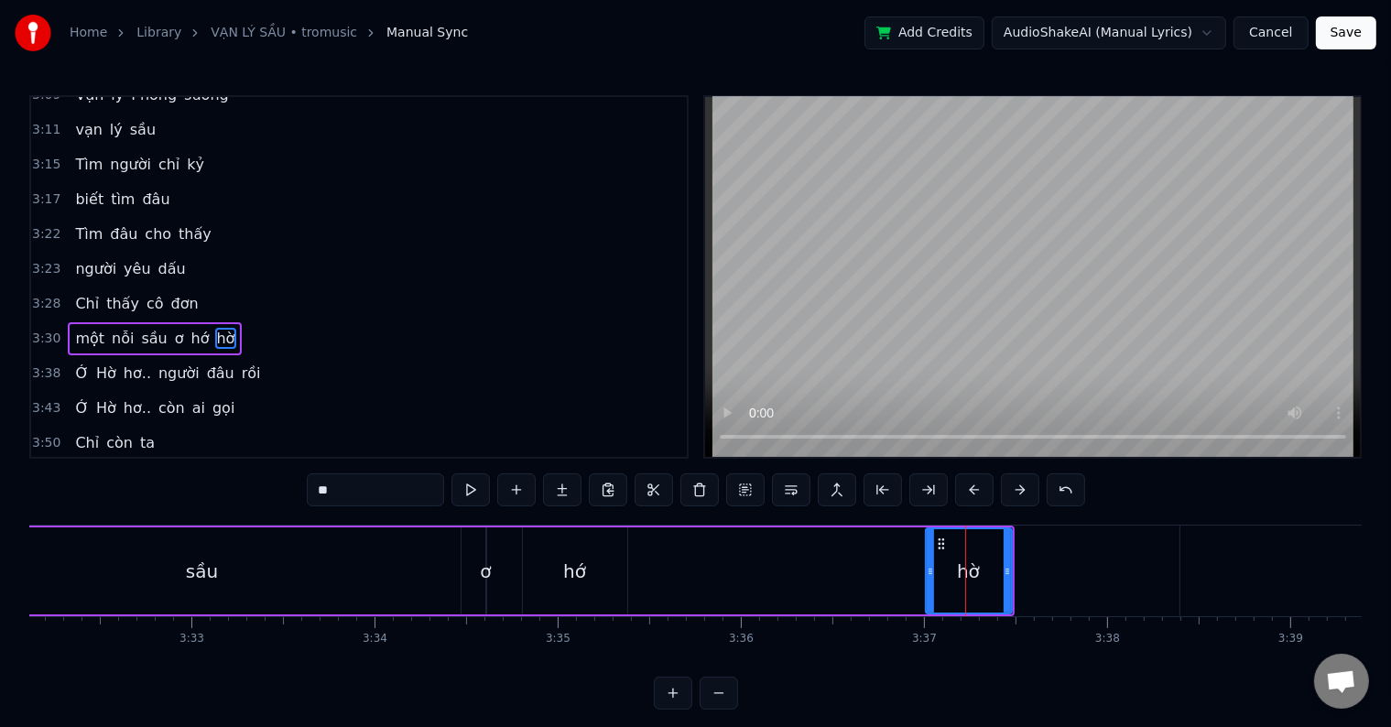
drag, startPoint x: 951, startPoint y: 574, endPoint x: 731, endPoint y: 575, distance: 220.7
click at [731, 575] on div "một nỗi sầu ơ hớ hờ" at bounding box center [368, 571] width 1293 height 91
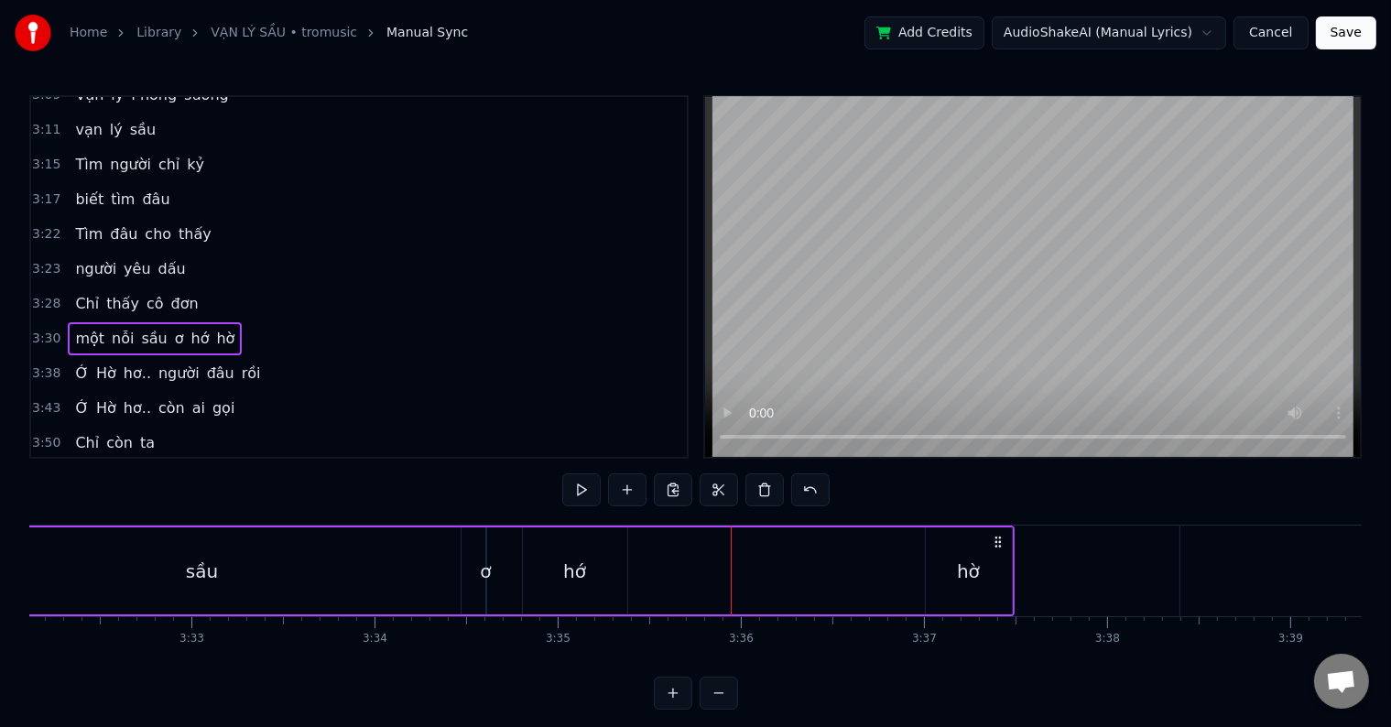
click at [968, 573] on div "hờ" at bounding box center [968, 571] width 23 height 27
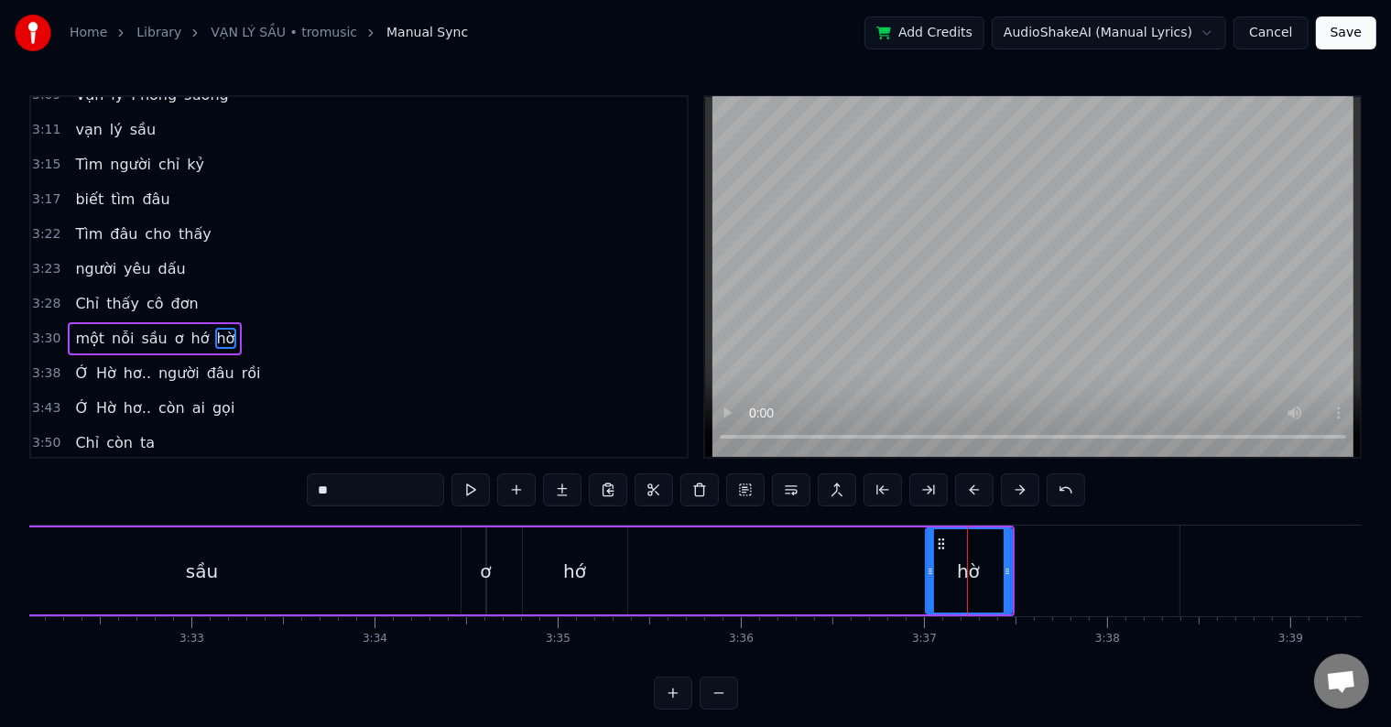
click at [575, 572] on div "hớ" at bounding box center [574, 571] width 23 height 27
type input "**"
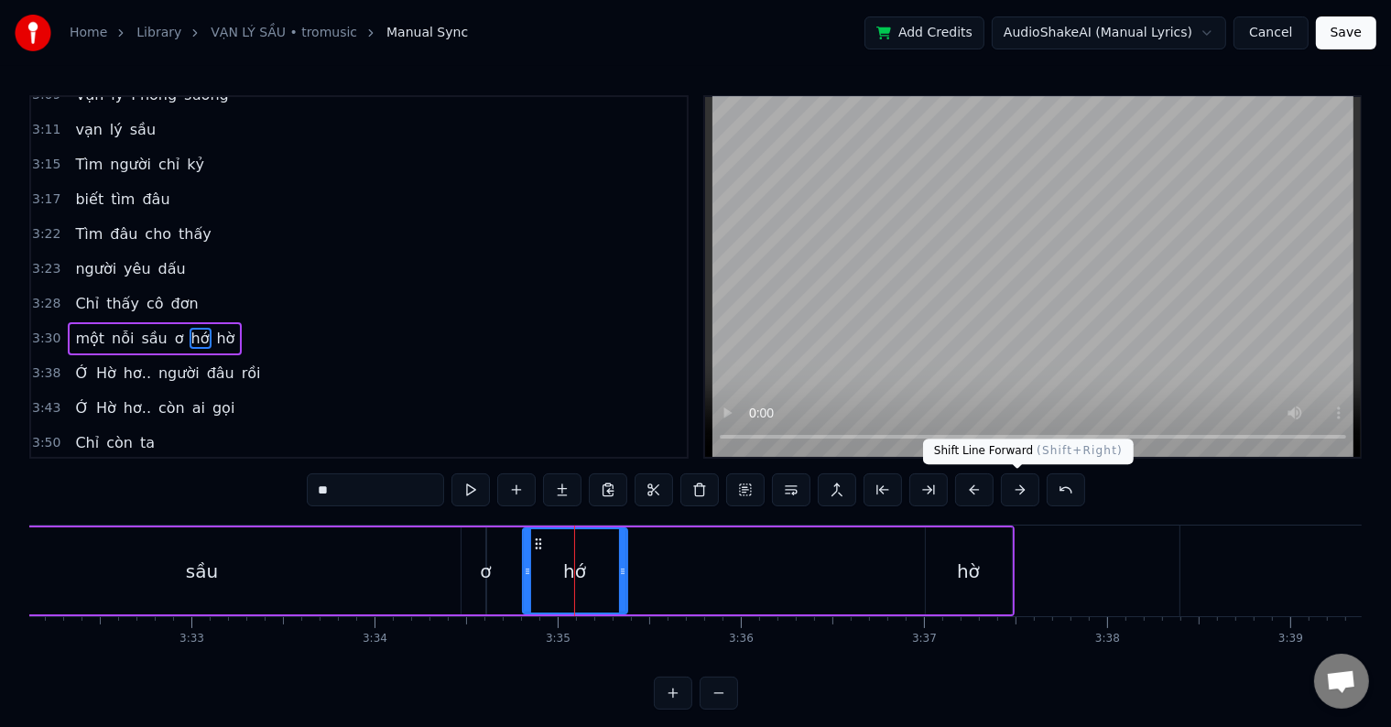
click at [1018, 488] on button at bounding box center [1020, 489] width 38 height 33
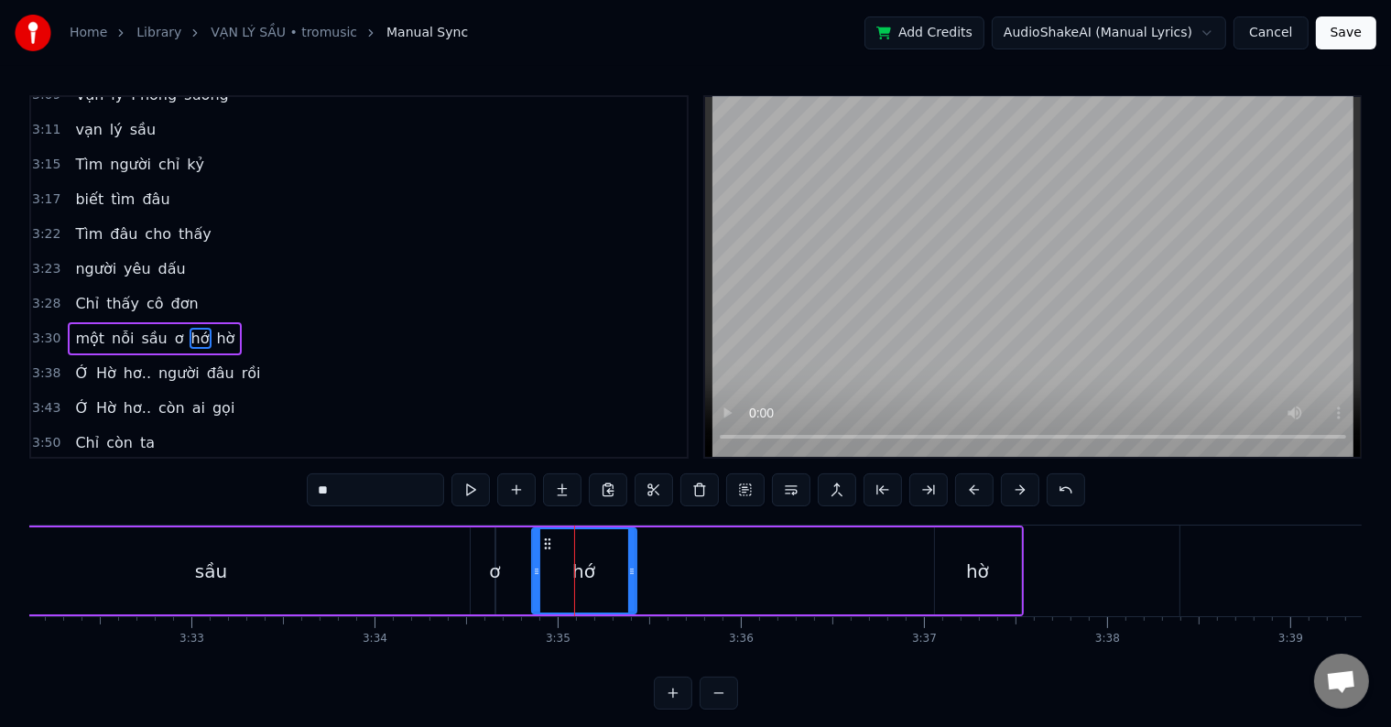
click at [1018, 488] on button at bounding box center [1020, 489] width 38 height 33
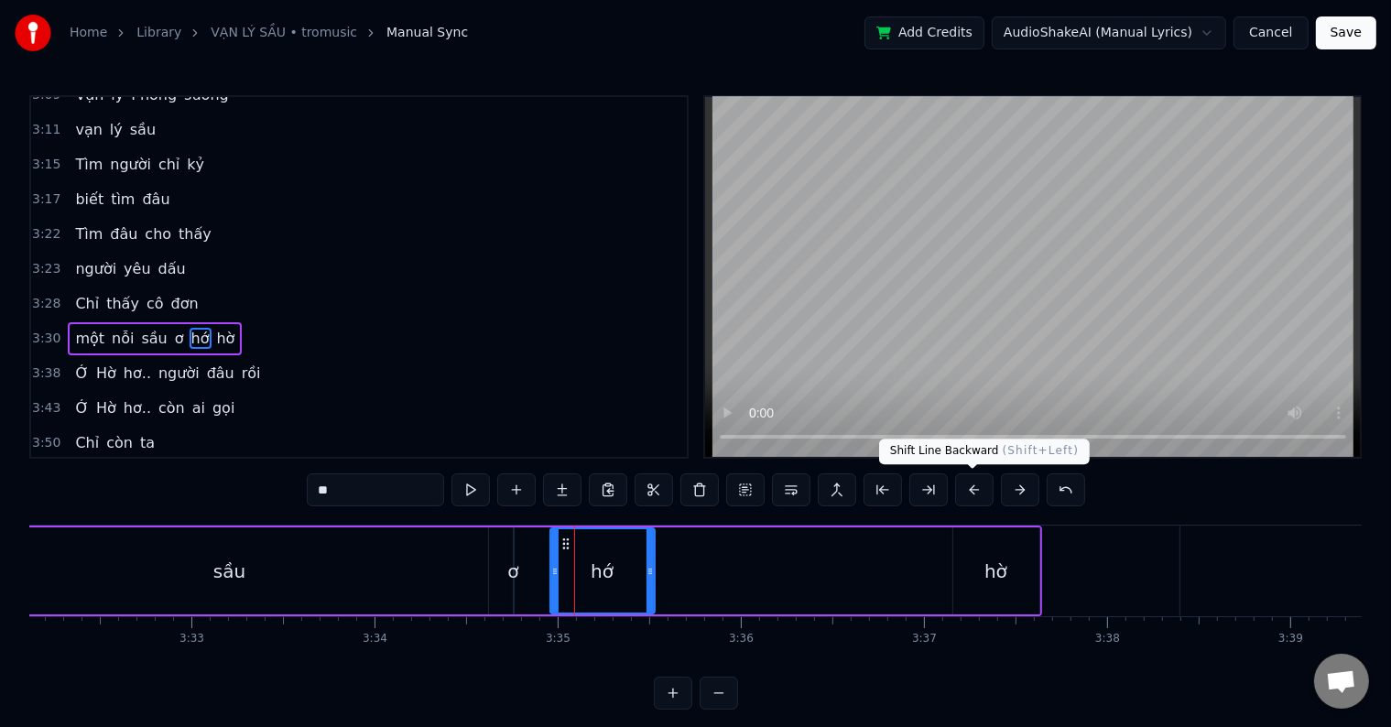
click at [974, 490] on button at bounding box center [974, 489] width 38 height 33
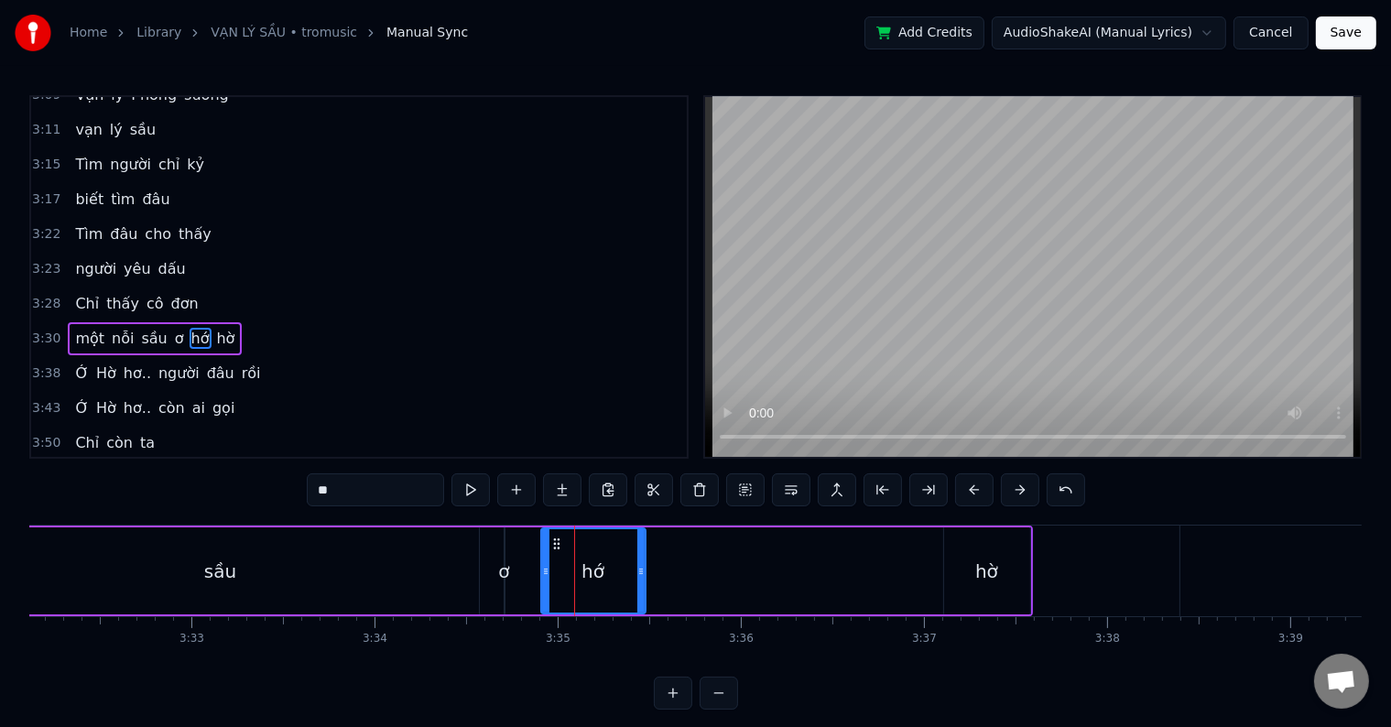
click at [974, 490] on button at bounding box center [974, 489] width 38 height 33
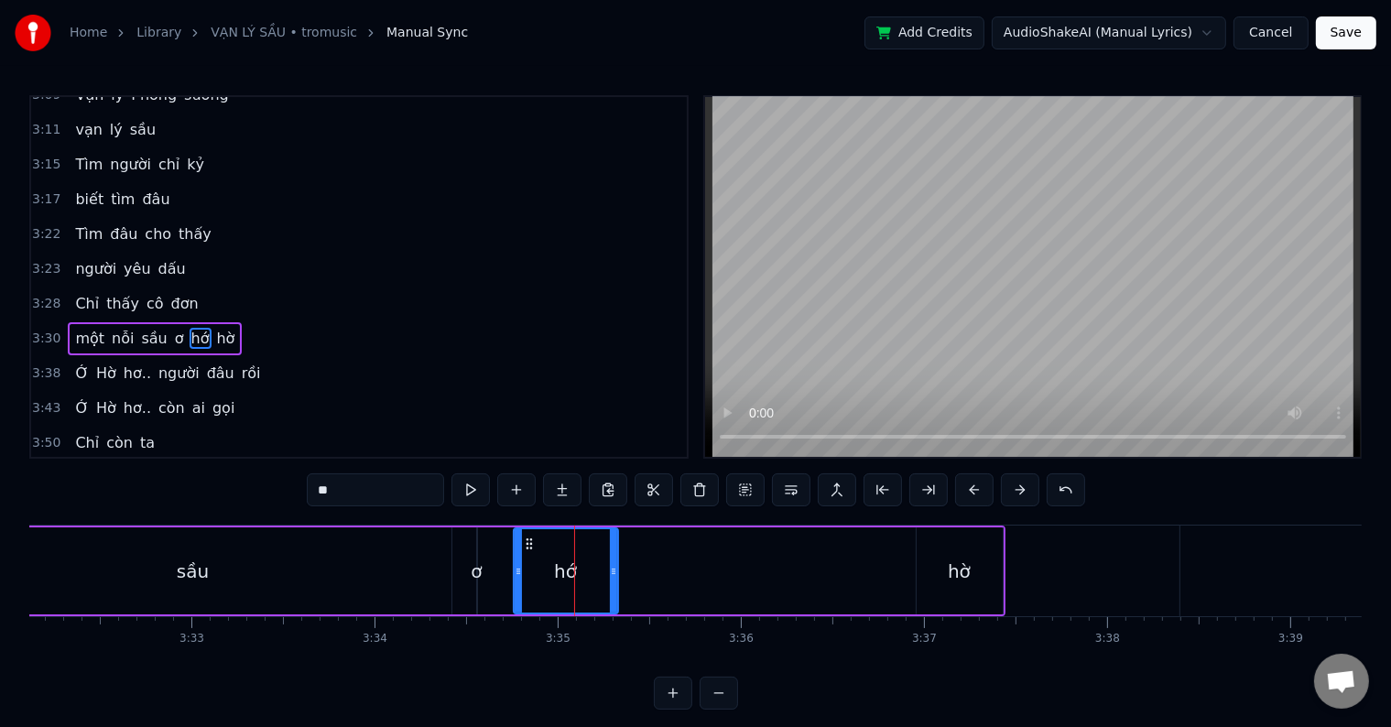
click at [974, 490] on button at bounding box center [974, 489] width 38 height 33
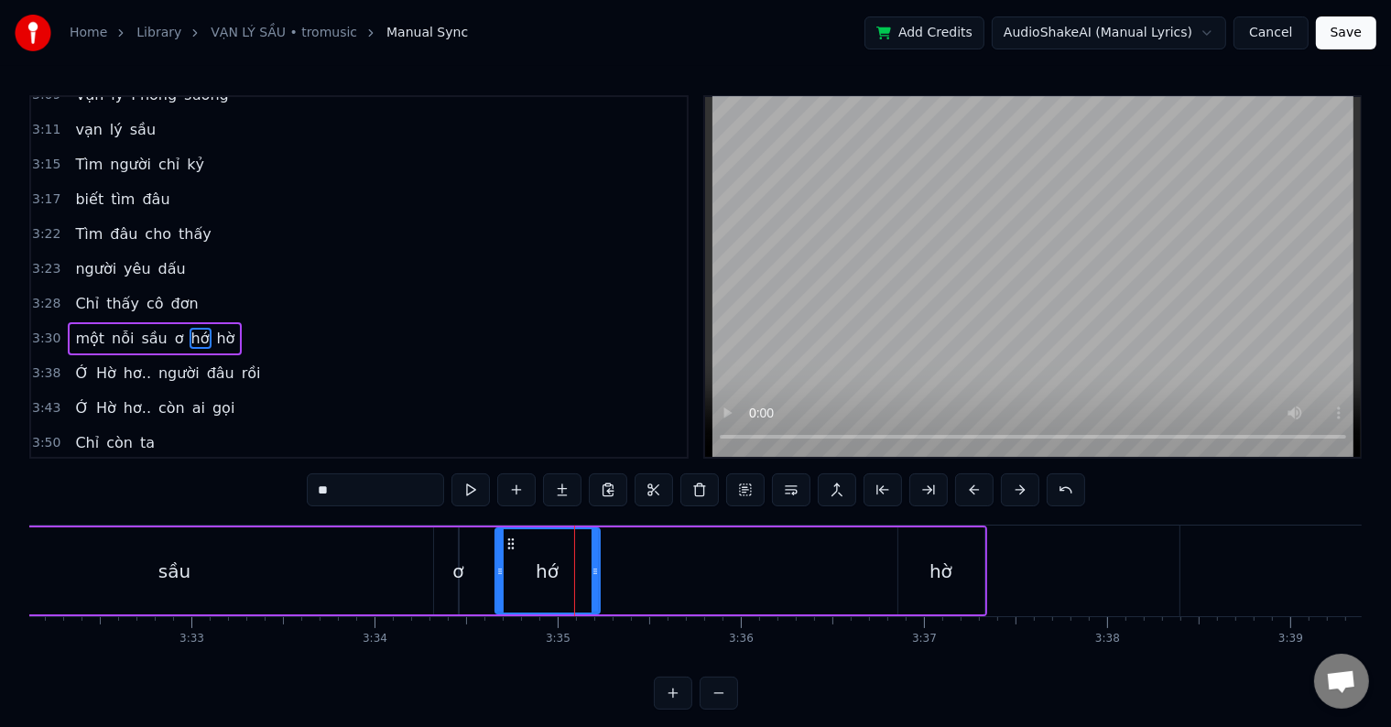
click at [974, 490] on button at bounding box center [974, 489] width 38 height 33
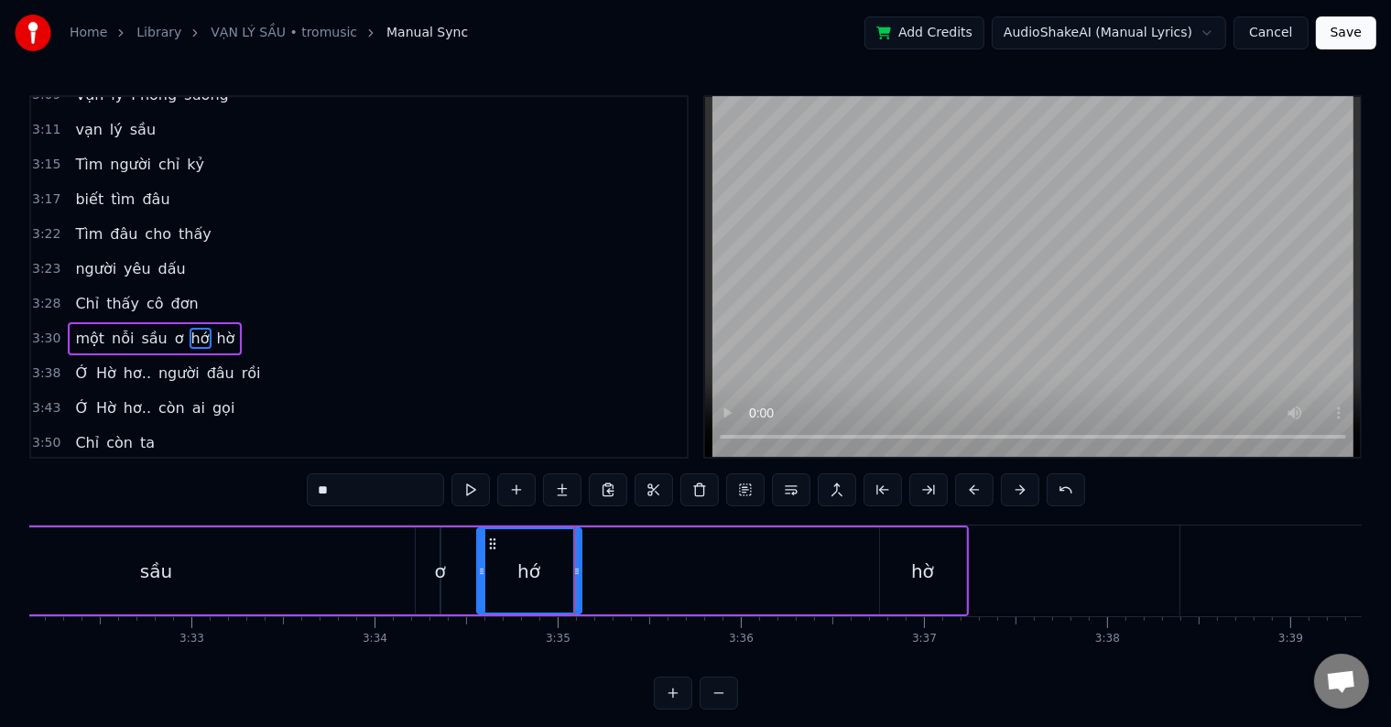
click at [974, 490] on button at bounding box center [974, 489] width 38 height 33
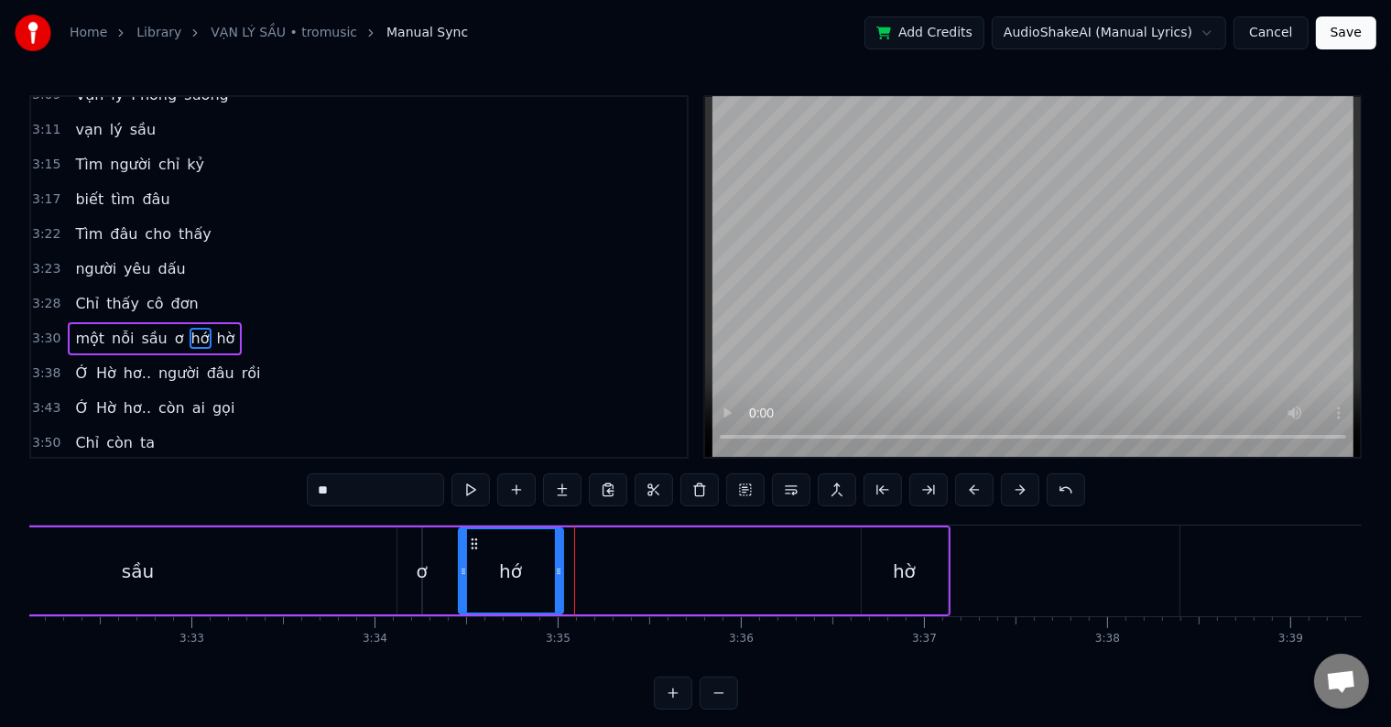
click at [974, 490] on button at bounding box center [974, 489] width 38 height 33
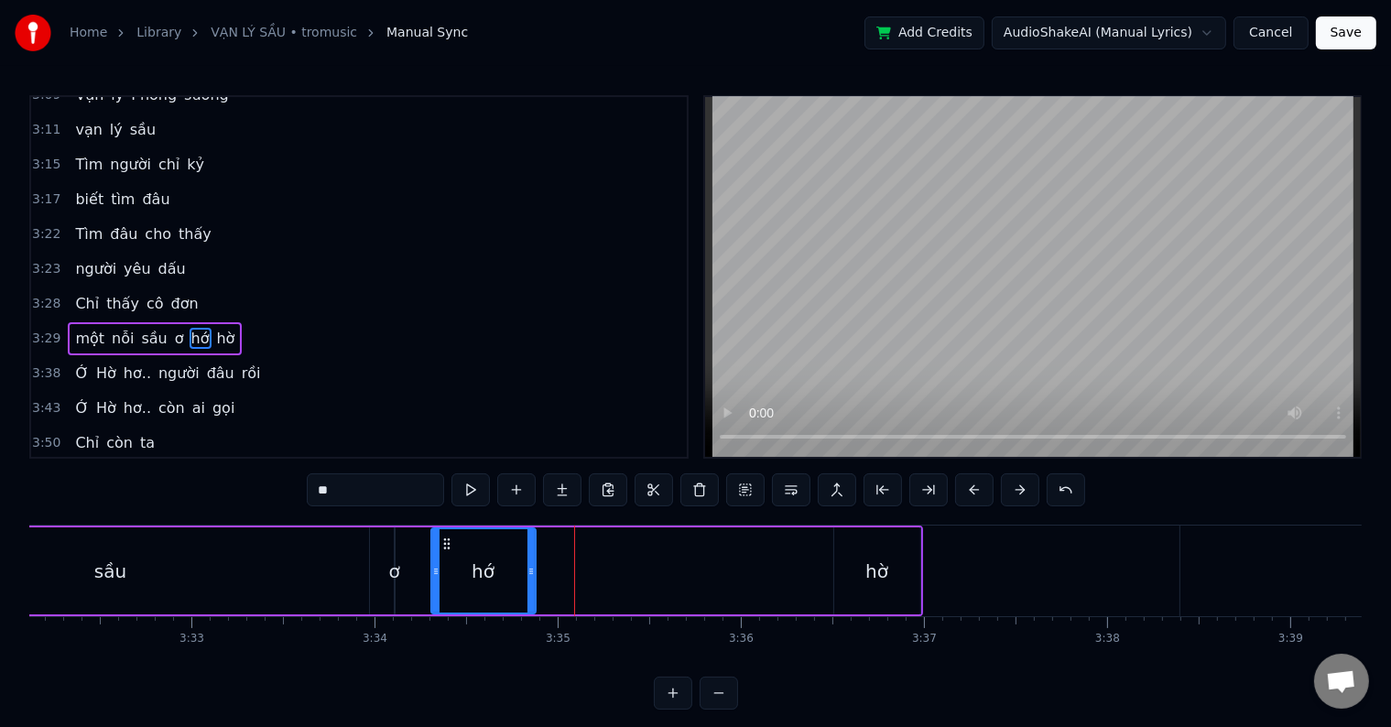
click at [974, 490] on button at bounding box center [974, 489] width 38 height 33
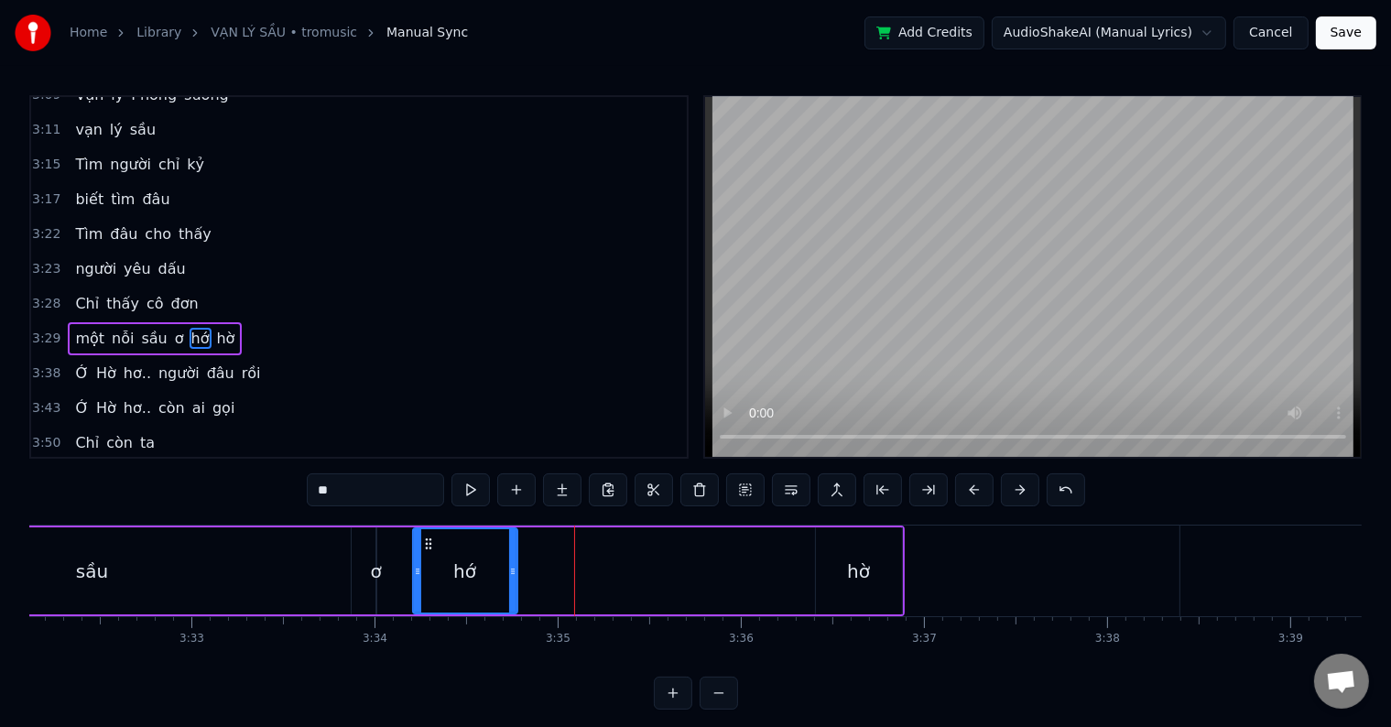
click at [974, 490] on button at bounding box center [974, 489] width 38 height 33
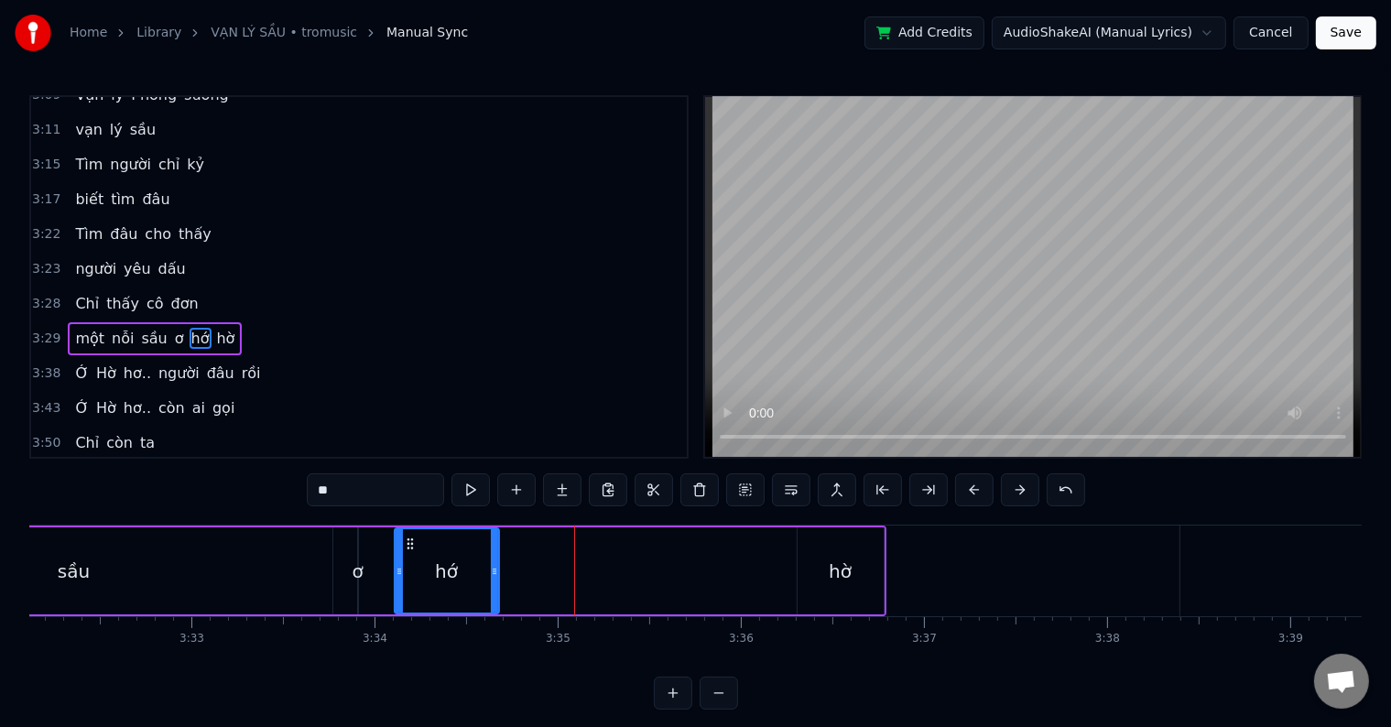
click at [974, 490] on button at bounding box center [974, 489] width 38 height 33
click at [973, 487] on button at bounding box center [974, 489] width 38 height 33
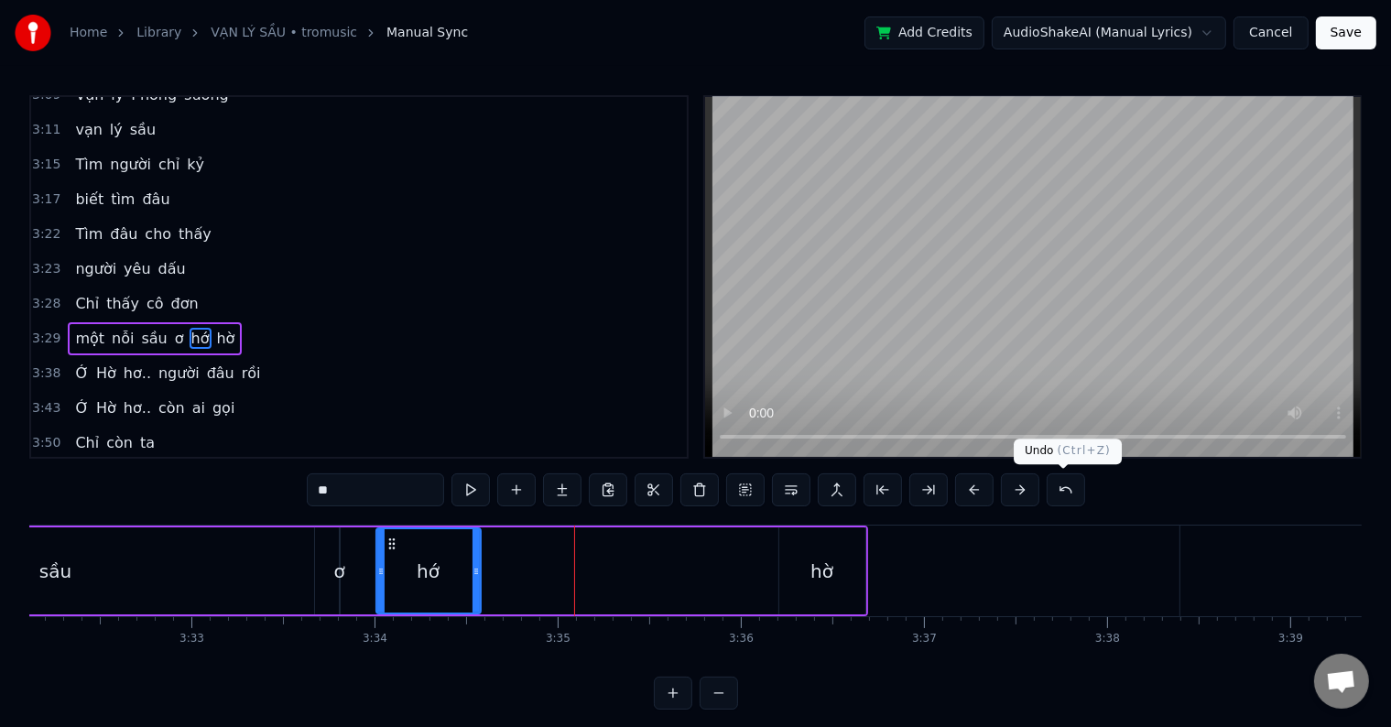
click at [1062, 487] on button at bounding box center [1066, 489] width 38 height 33
click at [1062, 487] on div "**" at bounding box center [696, 489] width 778 height 33
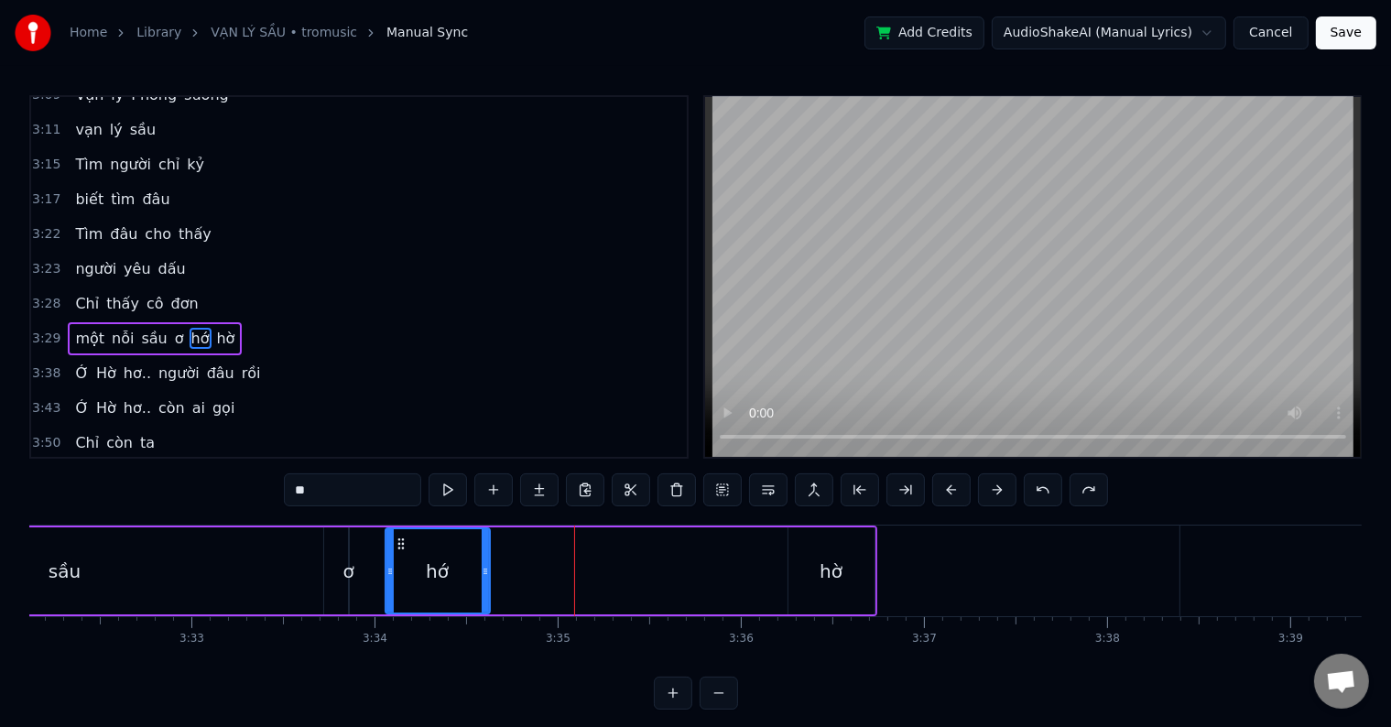
click at [1062, 487] on div "**" at bounding box center [696, 489] width 824 height 33
click at [1044, 492] on button at bounding box center [1043, 489] width 38 height 33
click at [1038, 487] on button at bounding box center [1043, 489] width 38 height 33
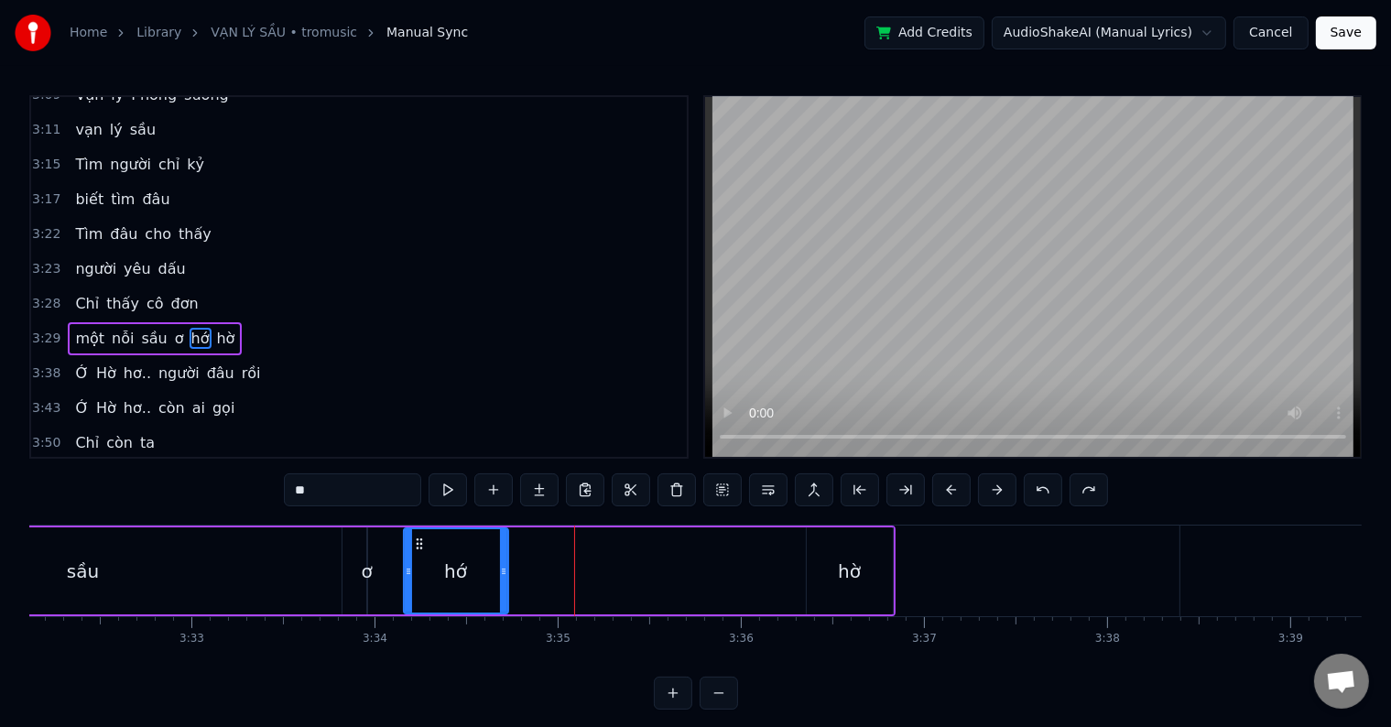
click at [1038, 487] on button at bounding box center [1043, 489] width 38 height 33
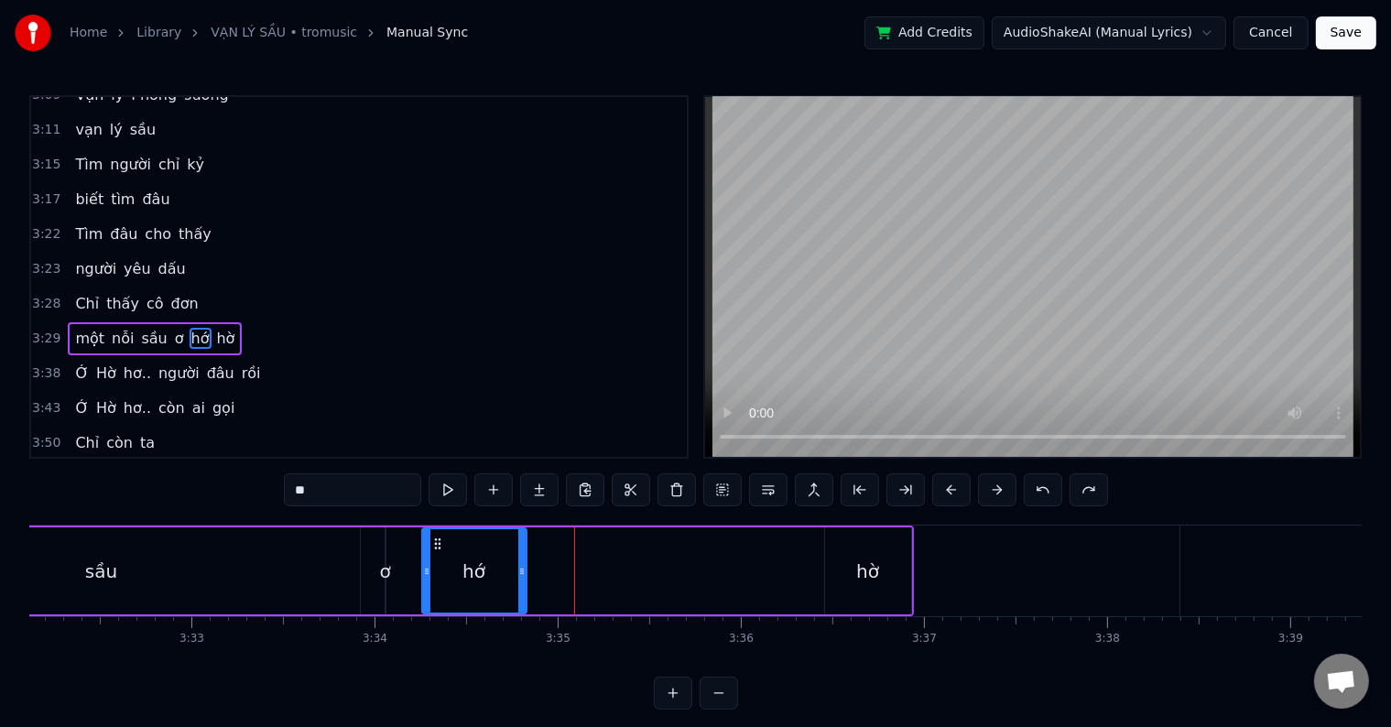
click at [1038, 487] on button at bounding box center [1043, 489] width 38 height 33
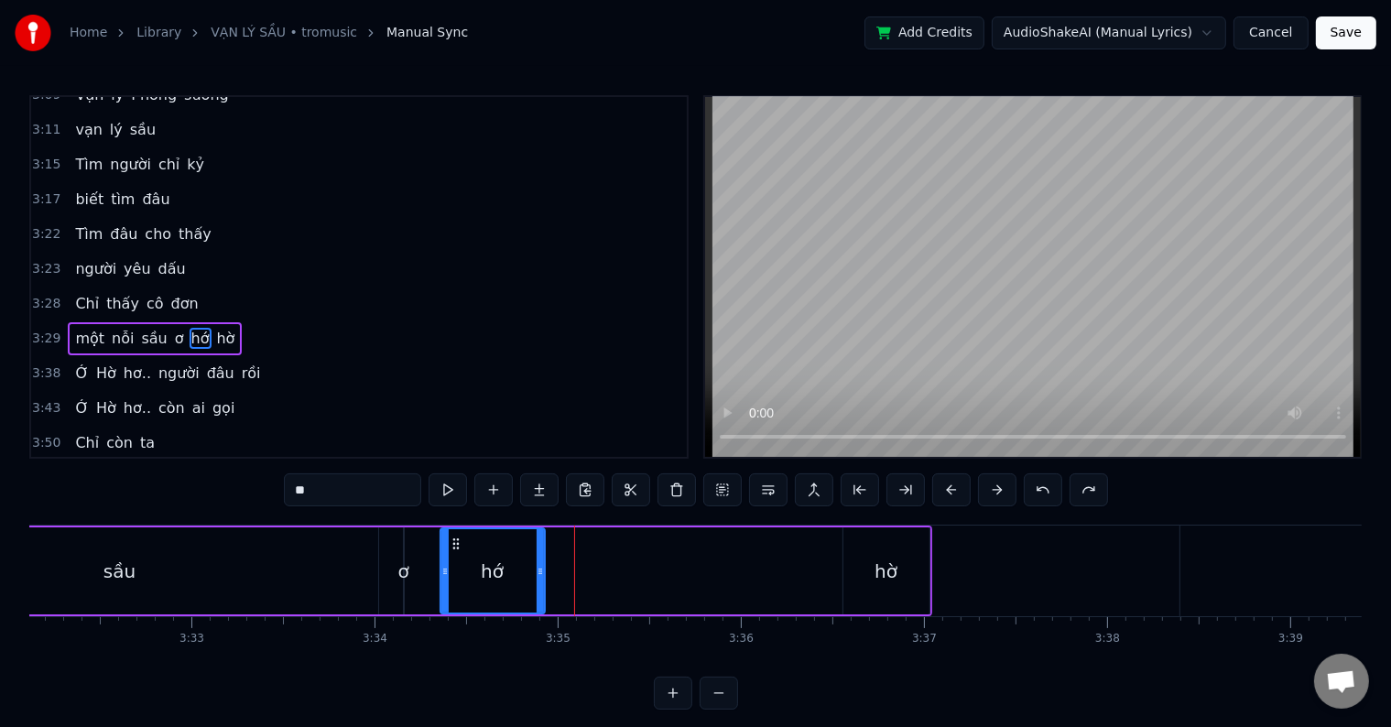
click at [1038, 487] on button at bounding box center [1043, 489] width 38 height 33
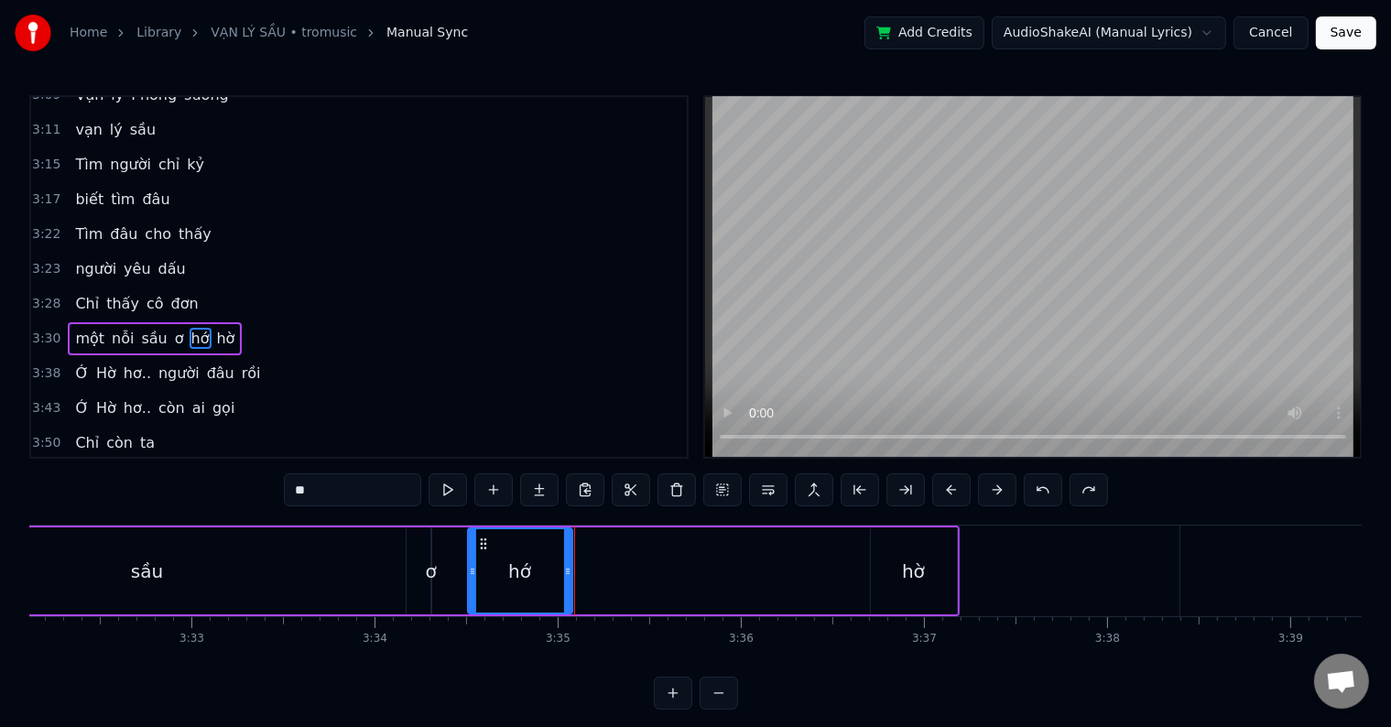
click at [1038, 487] on button at bounding box center [1043, 489] width 38 height 33
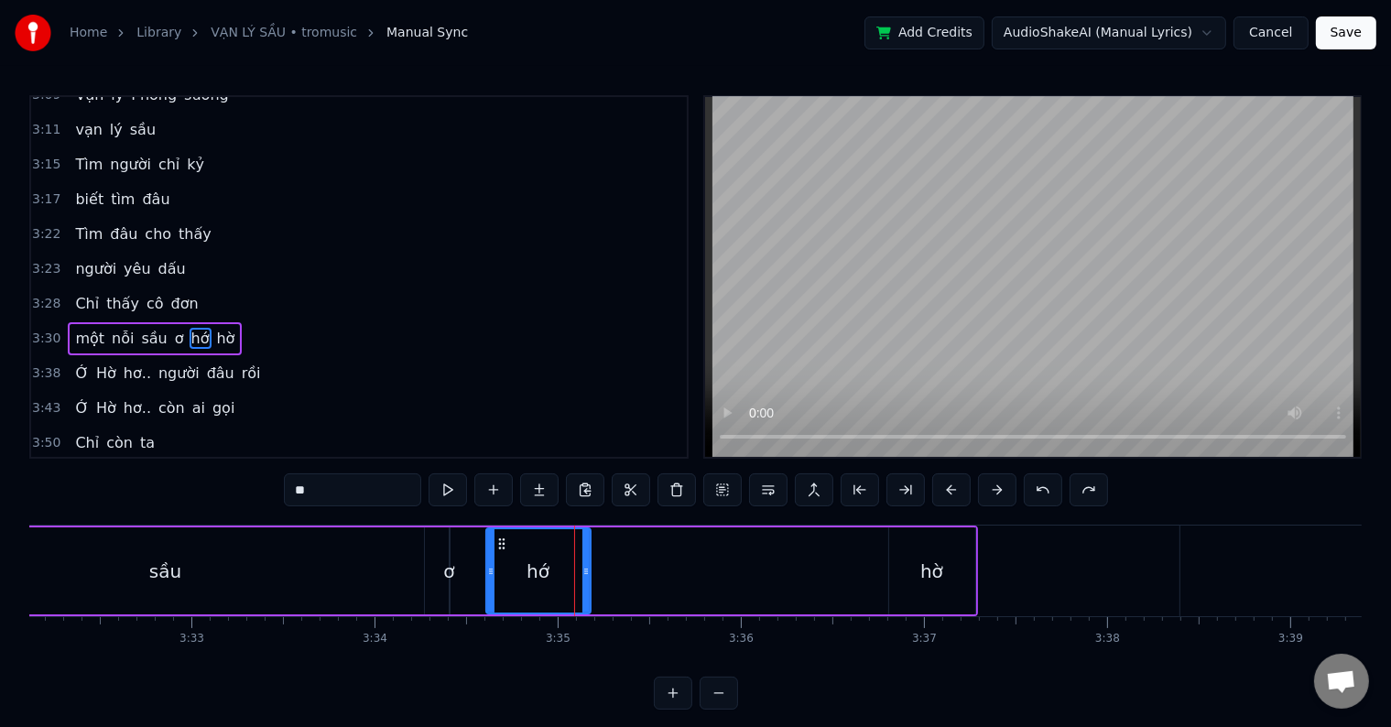
click at [1038, 487] on button at bounding box center [1043, 489] width 38 height 33
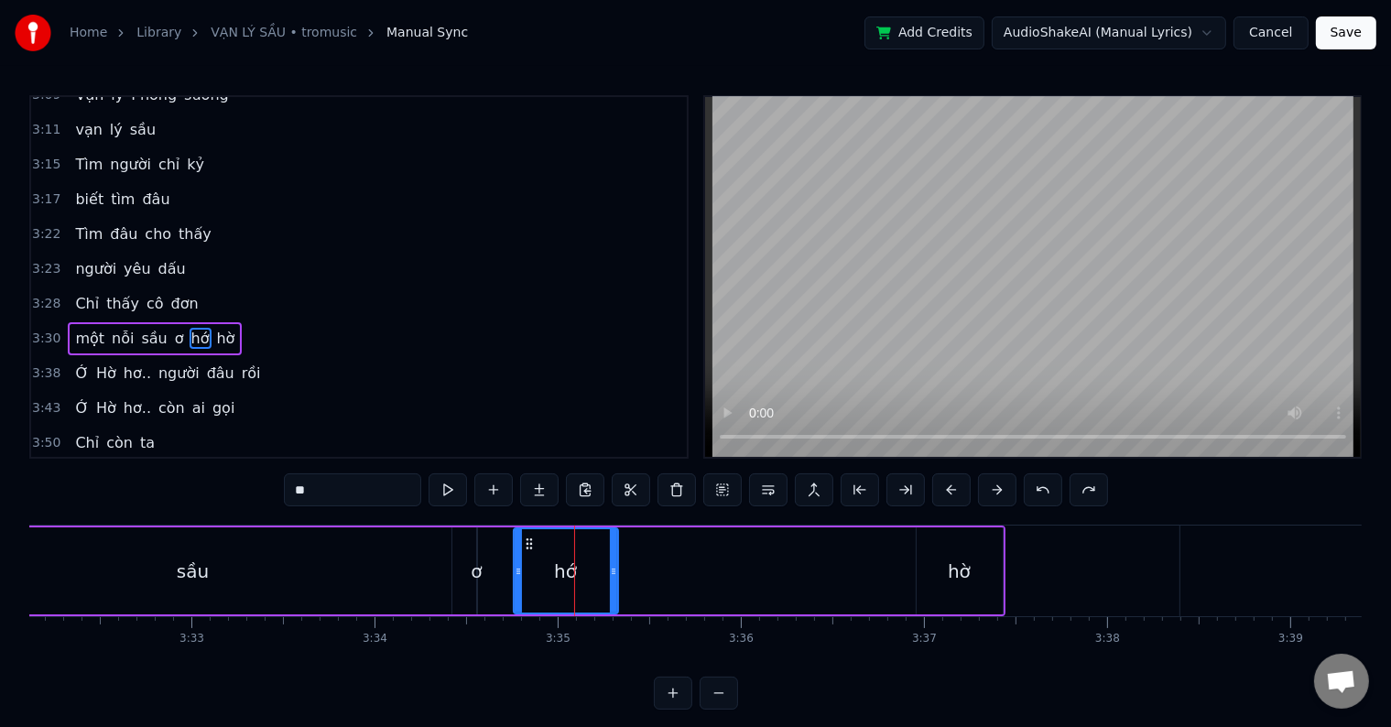
click at [1038, 487] on button at bounding box center [1043, 489] width 38 height 33
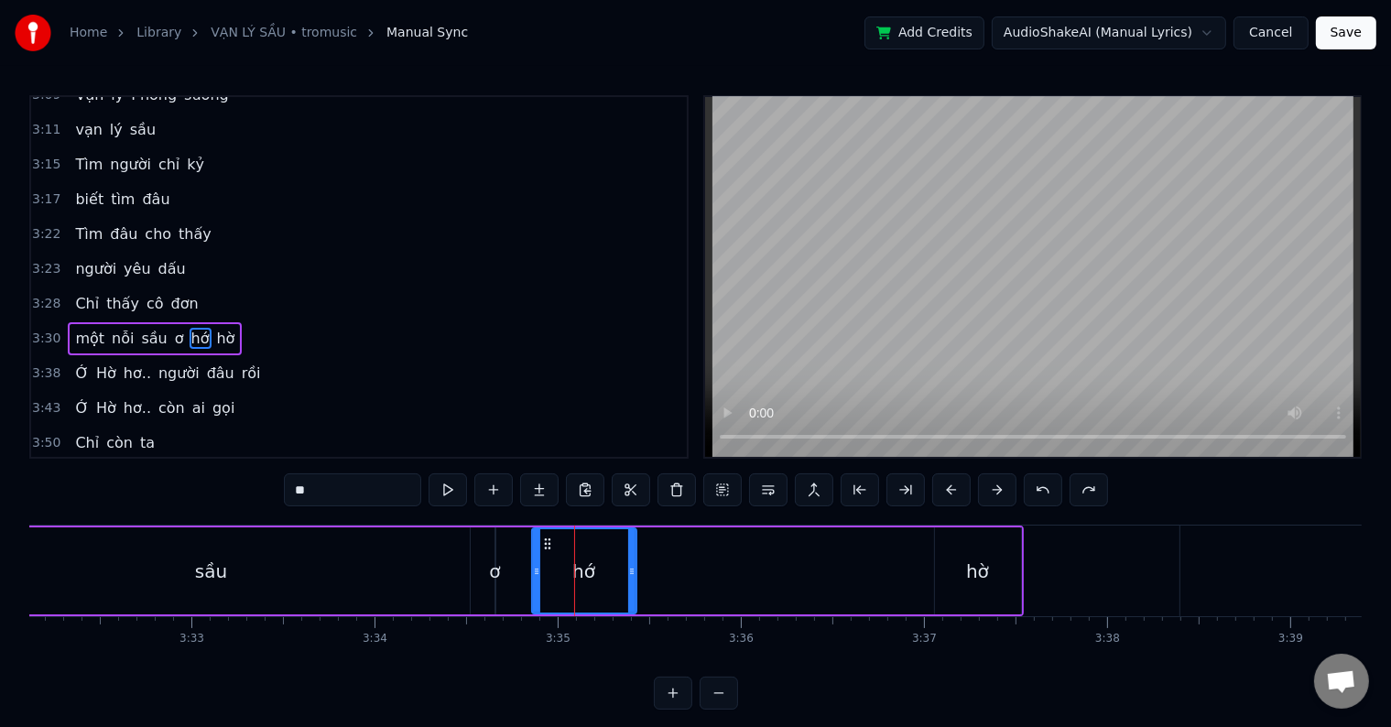
click at [1038, 487] on button at bounding box center [1043, 489] width 38 height 33
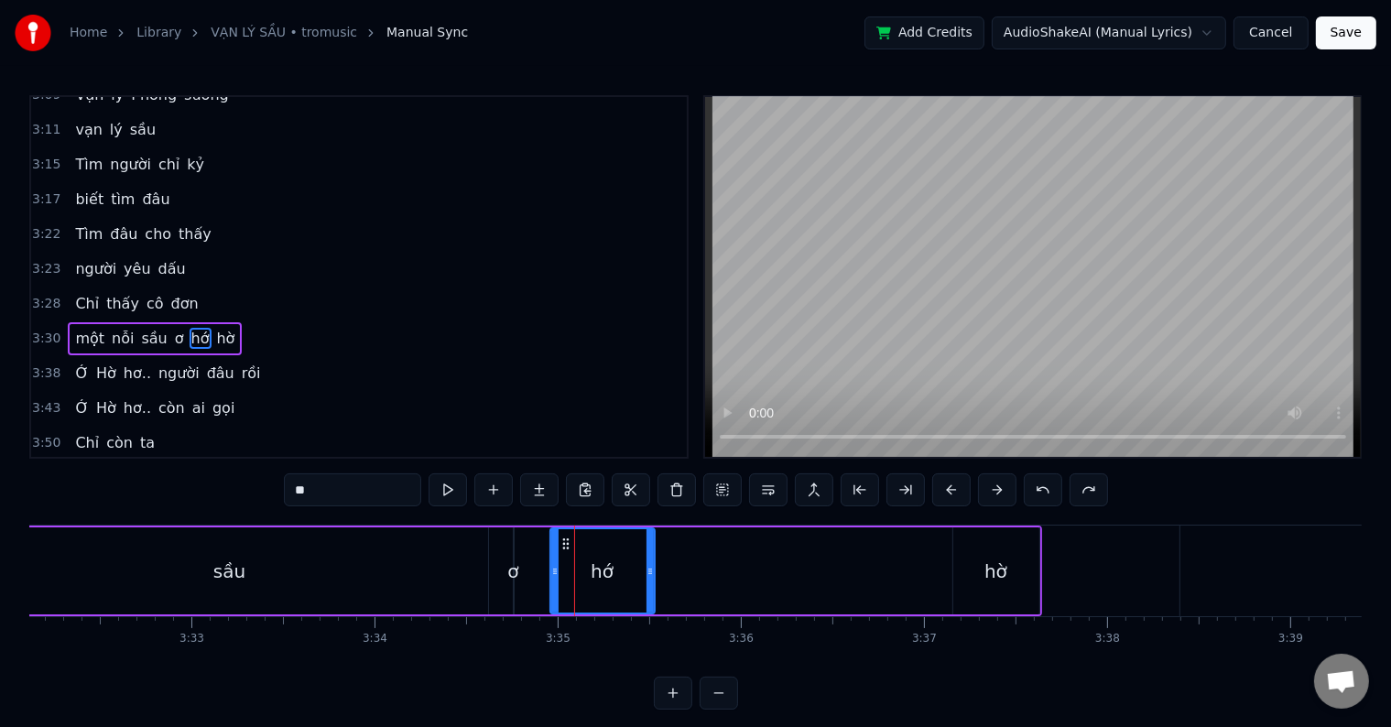
click at [1038, 487] on button at bounding box center [1043, 489] width 38 height 33
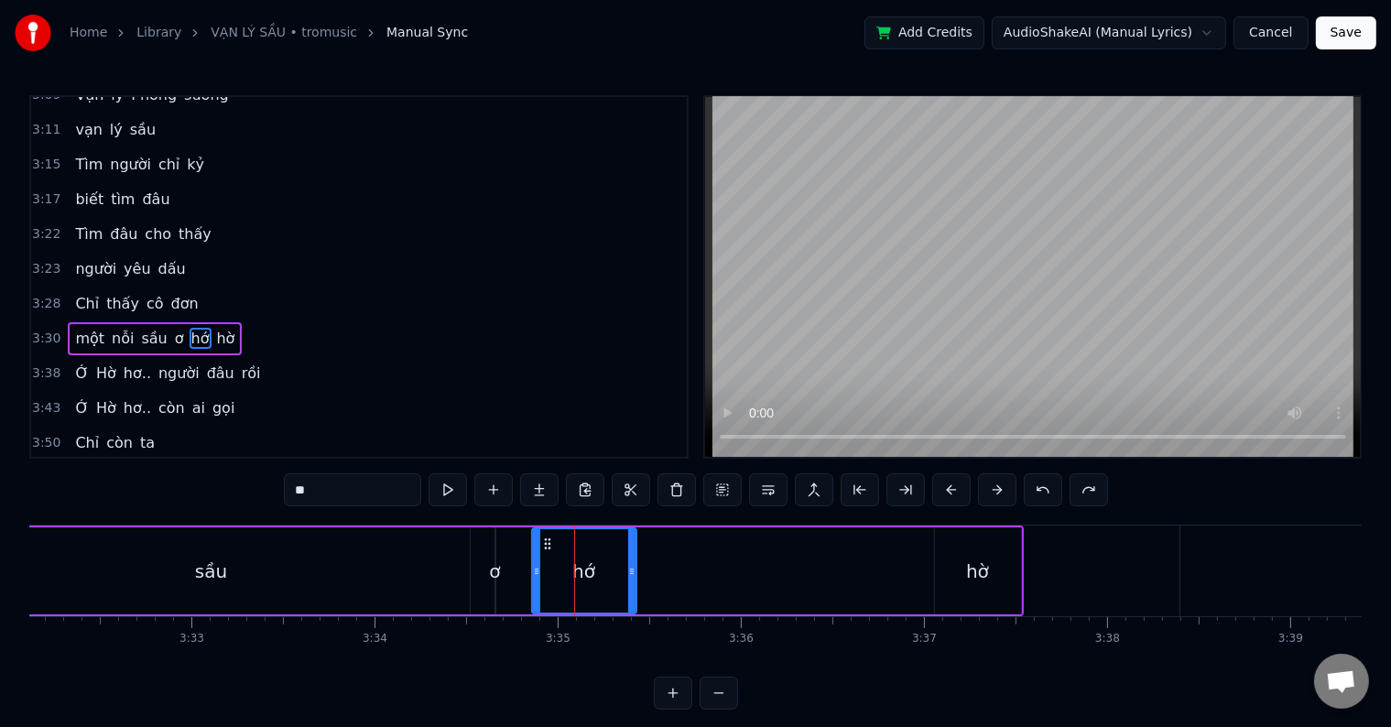
click at [1038, 487] on button at bounding box center [1043, 489] width 38 height 33
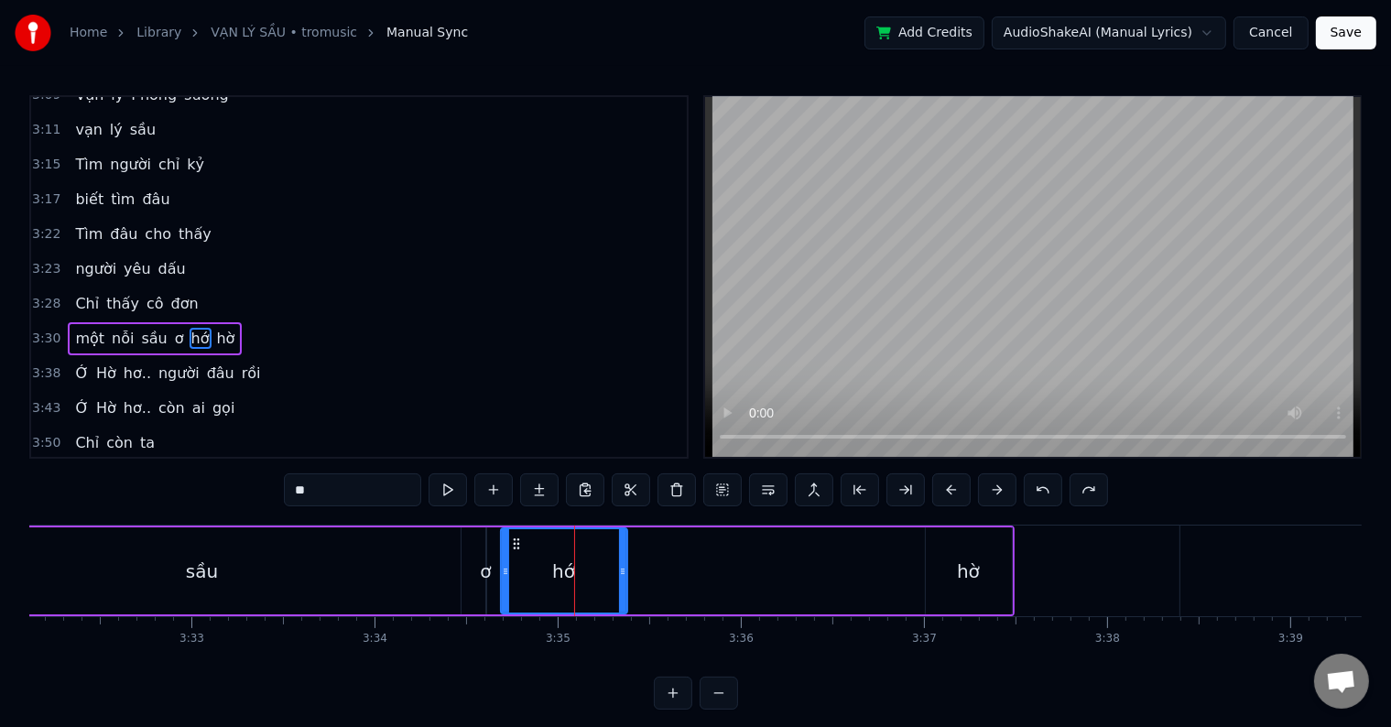
click at [1038, 487] on button at bounding box center [1043, 489] width 38 height 33
click at [1038, 487] on div "**" at bounding box center [696, 489] width 824 height 33
click at [1038, 487] on div "**" at bounding box center [696, 489] width 778 height 33
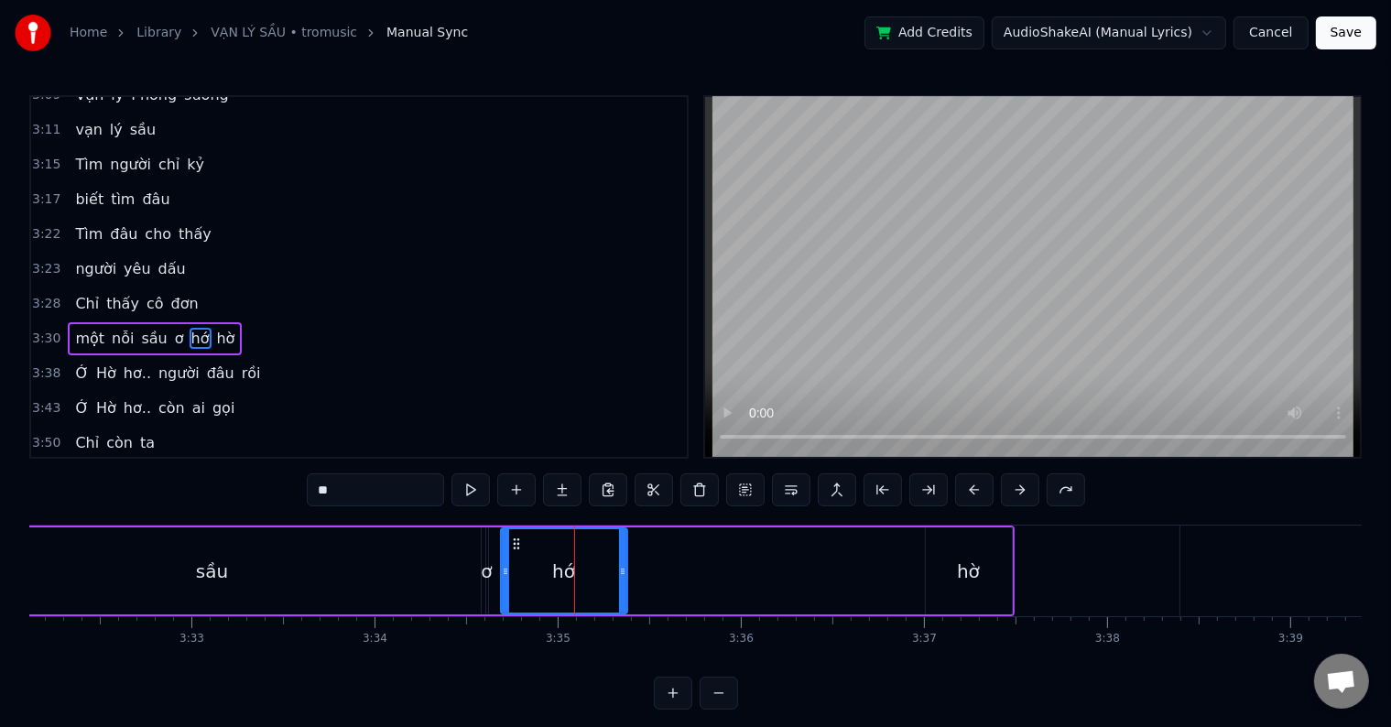
click at [1038, 487] on div "**" at bounding box center [696, 489] width 778 height 33
click at [1018, 487] on button at bounding box center [1020, 489] width 38 height 33
click at [375, 586] on div "sầu" at bounding box center [221, 570] width 537 height 87
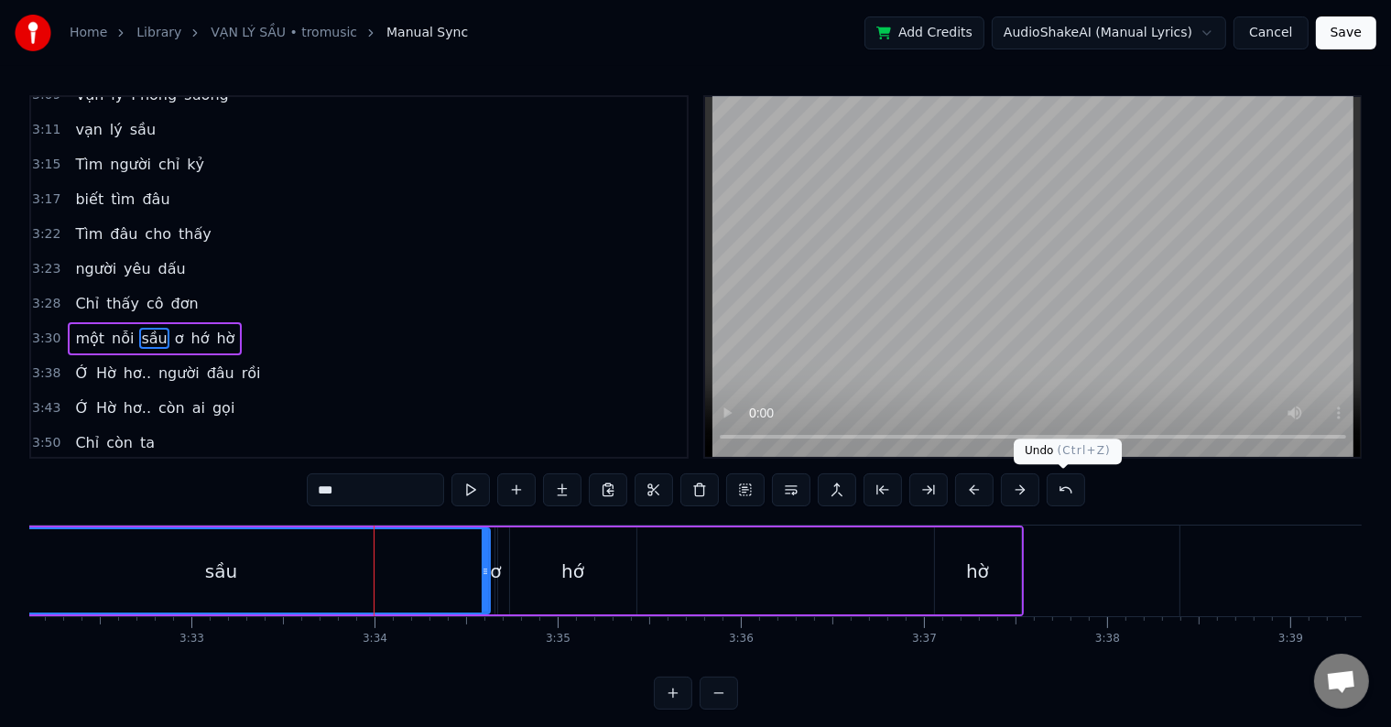
click at [1062, 487] on button at bounding box center [1066, 489] width 38 height 33
click at [1063, 487] on button at bounding box center [1066, 489] width 38 height 33
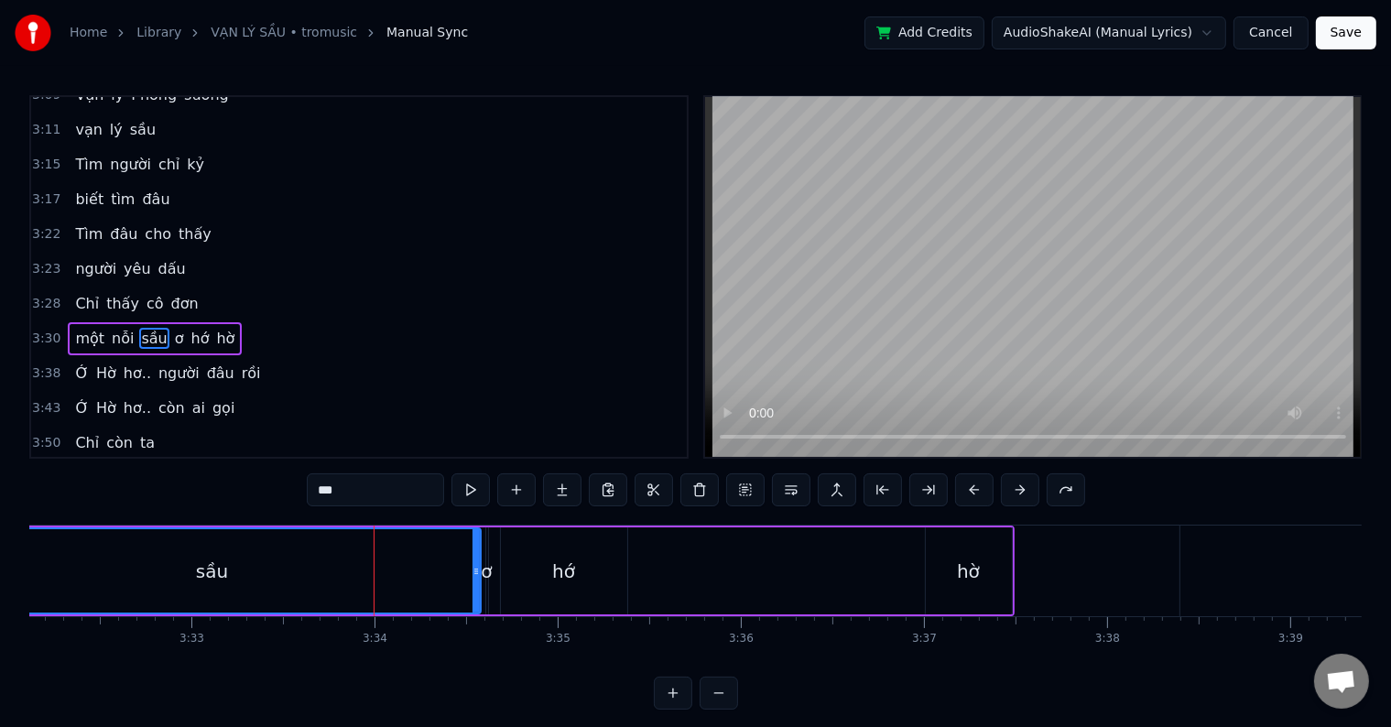
click at [1063, 487] on button at bounding box center [1066, 489] width 38 height 33
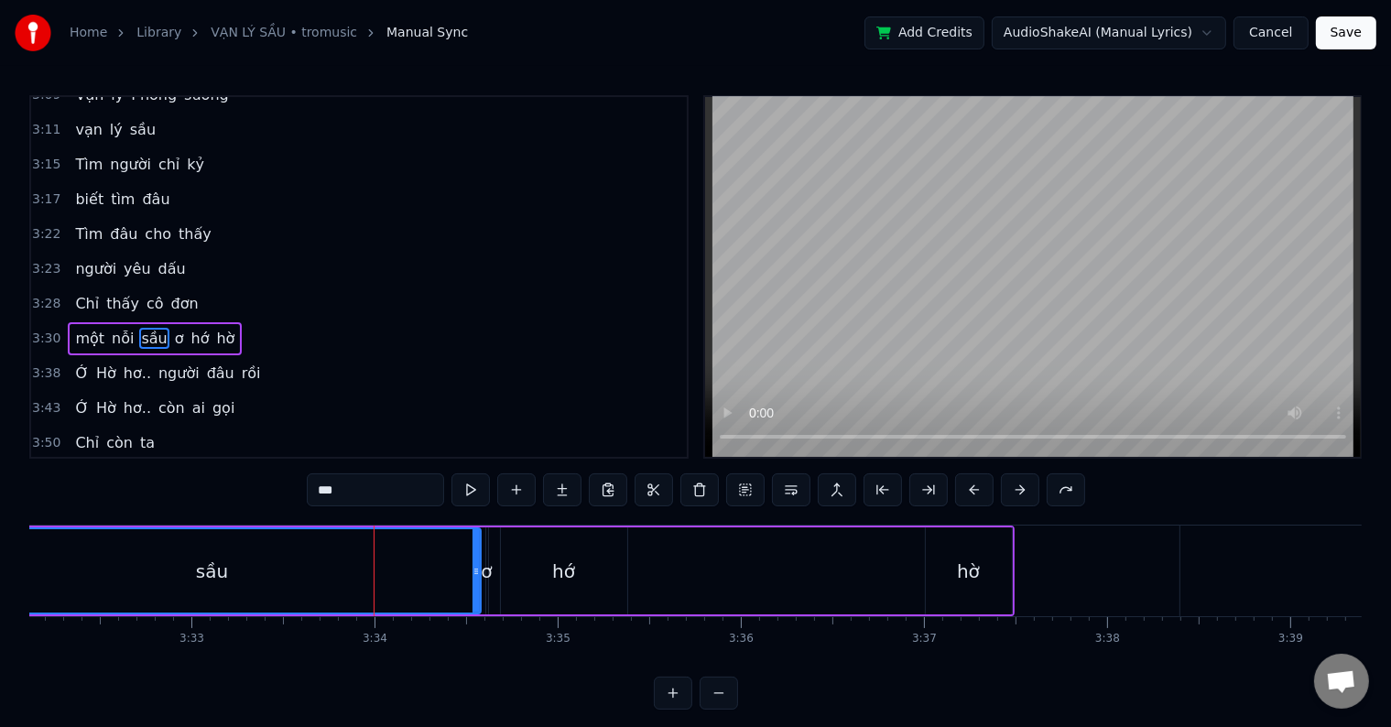
click at [571, 567] on div "hớ" at bounding box center [563, 571] width 23 height 27
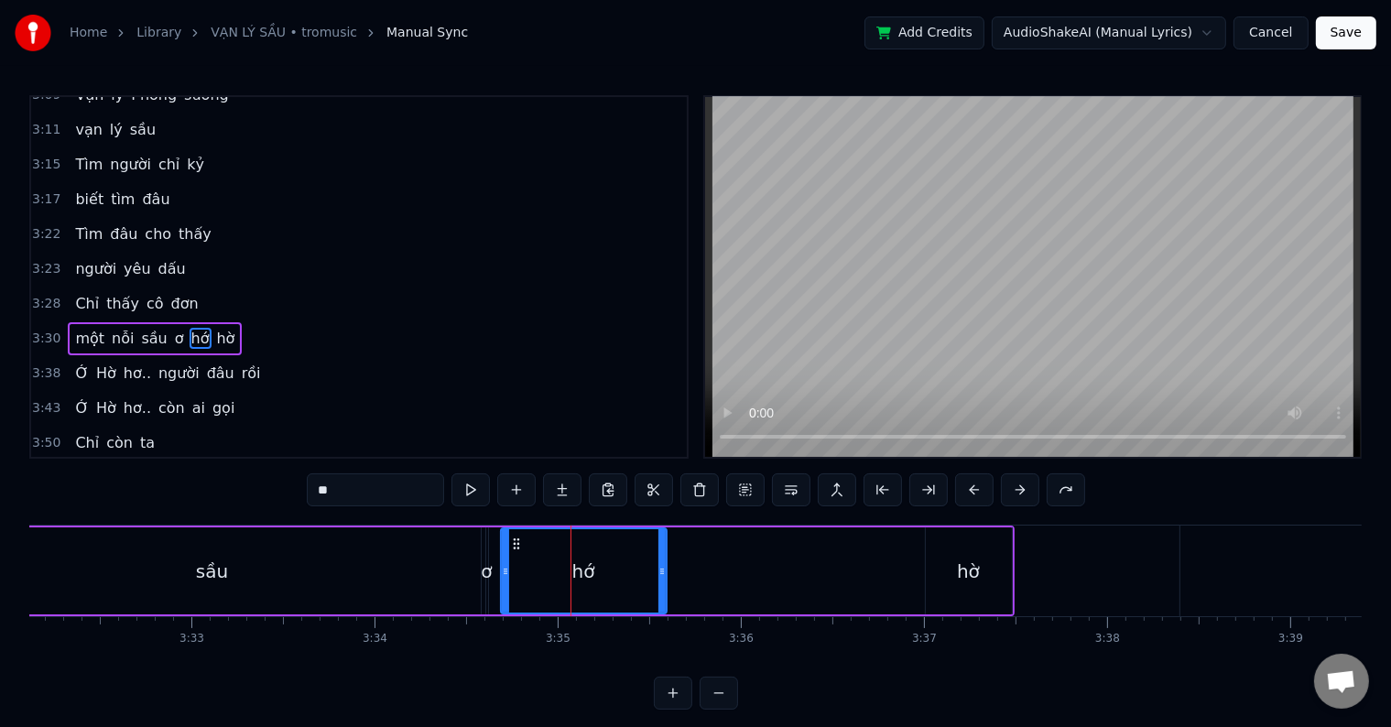
drag, startPoint x: 621, startPoint y: 572, endPoint x: 660, endPoint y: 570, distance: 39.5
click at [660, 570] on icon at bounding box center [661, 571] width 7 height 15
drag, startPoint x: 503, startPoint y: 571, endPoint x: 542, endPoint y: 571, distance: 39.4
click at [542, 571] on icon at bounding box center [544, 571] width 7 height 15
click at [487, 570] on div "ơ" at bounding box center [486, 571] width 11 height 27
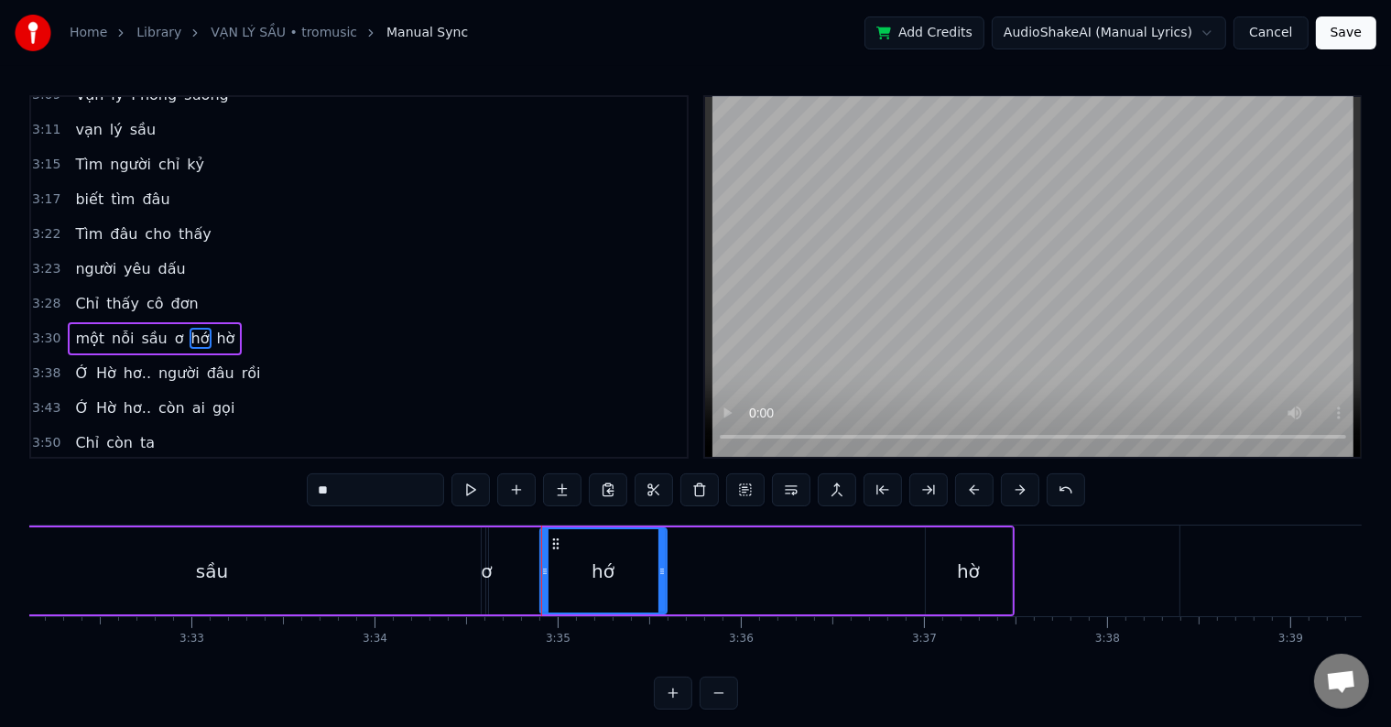
type input "*"
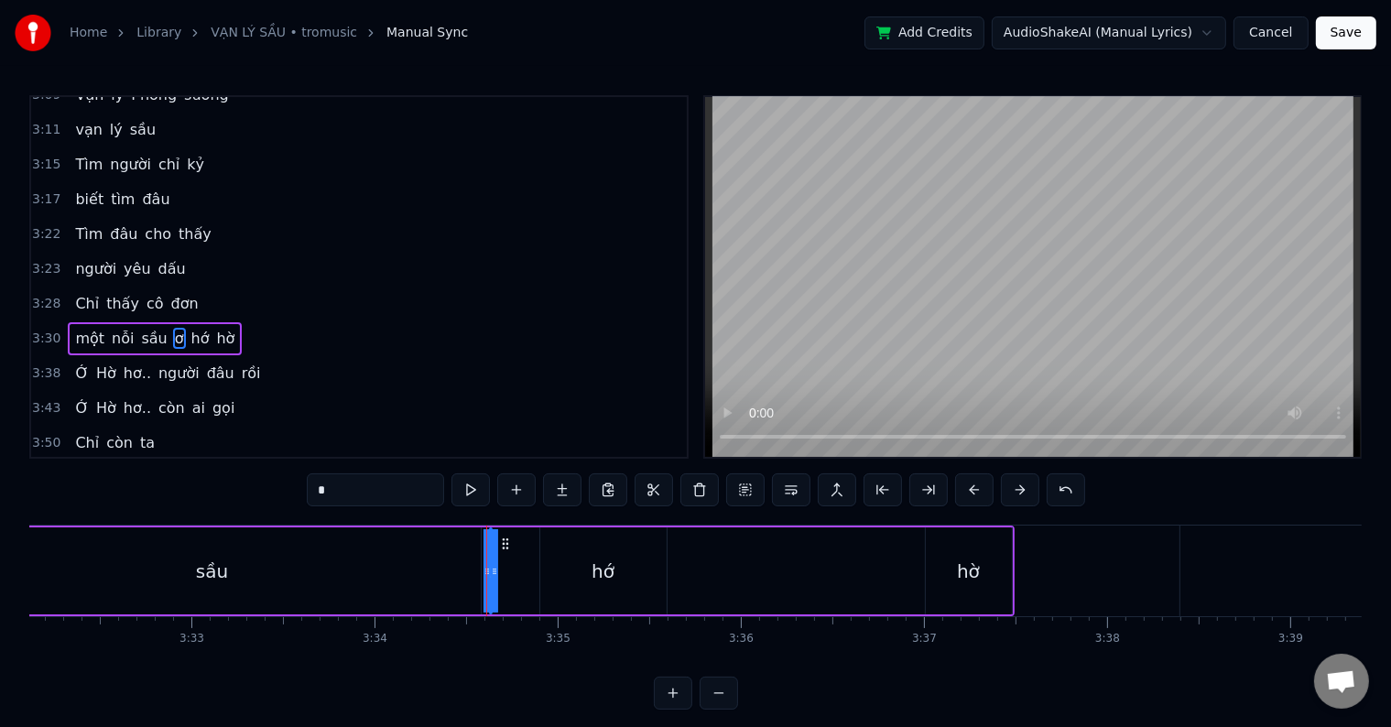
drag, startPoint x: 487, startPoint y: 570, endPoint x: 521, endPoint y: 573, distance: 34.1
click at [521, 573] on div "một nỗi sầu ơ hớ hờ" at bounding box center [368, 571] width 1293 height 91
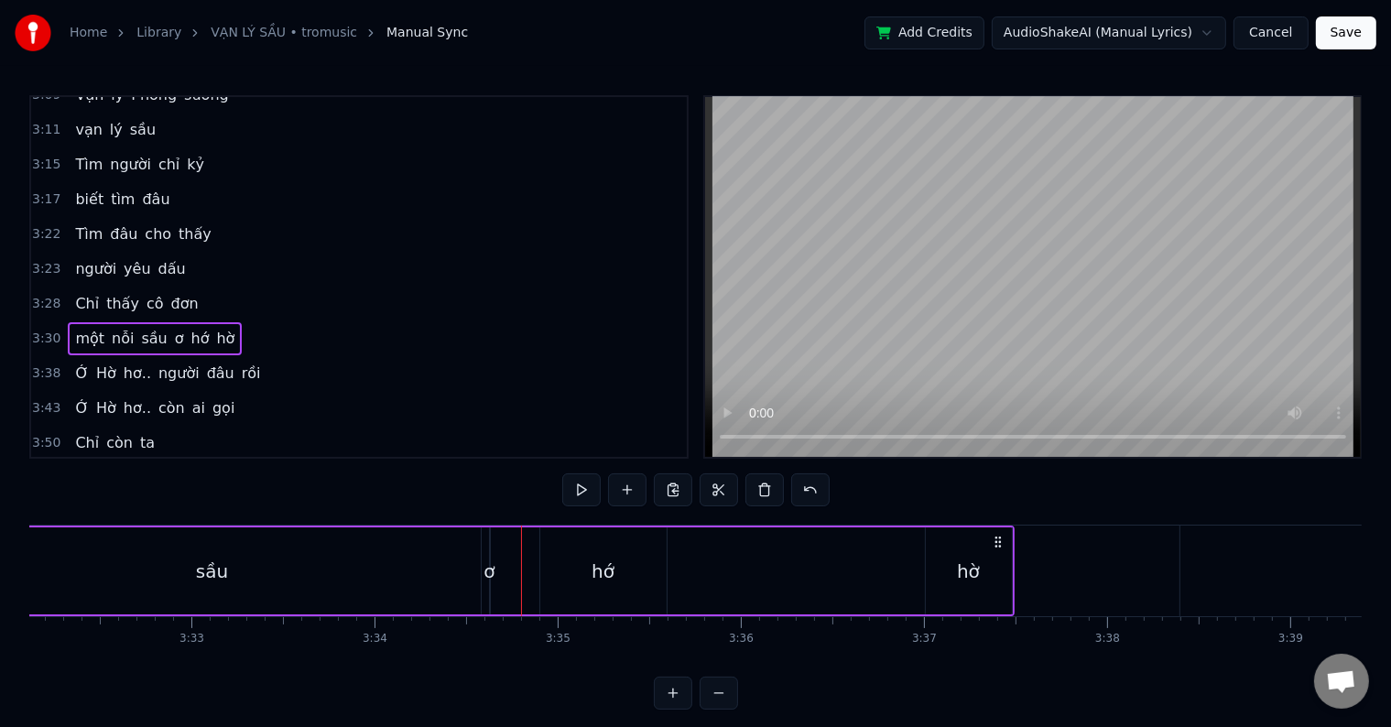
click at [491, 572] on div "ơ" at bounding box center [489, 571] width 11 height 27
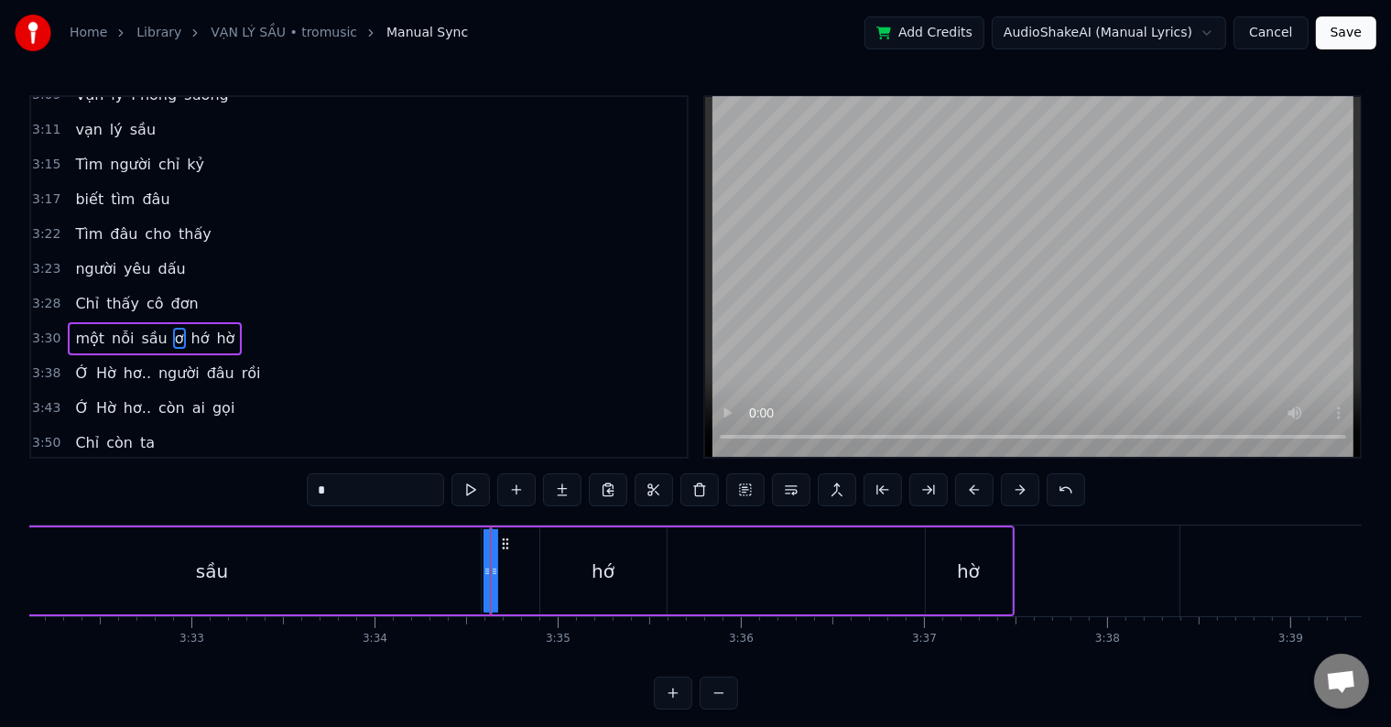
click at [118, 576] on div "sầu" at bounding box center [212, 570] width 537 height 87
type input "***"
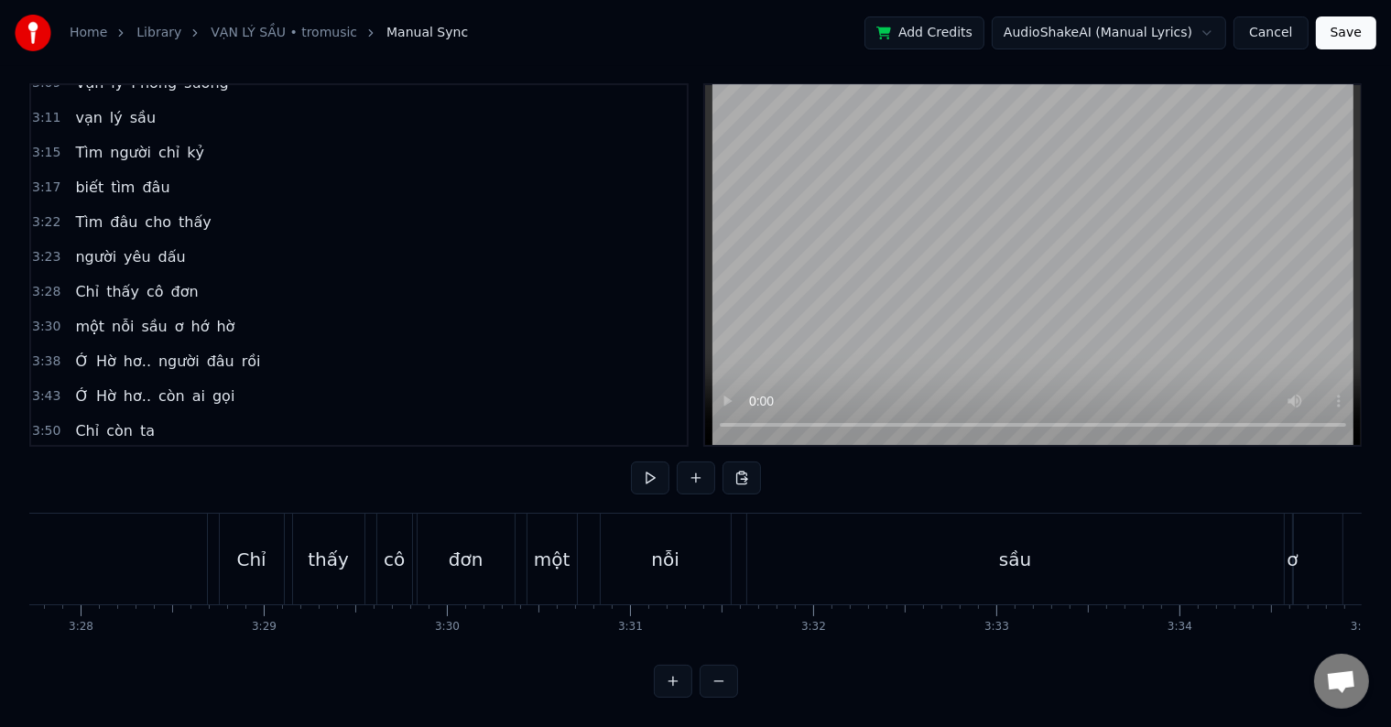
scroll to position [0, 37929]
click at [360, 546] on div "Chỉ" at bounding box center [366, 559] width 29 height 27
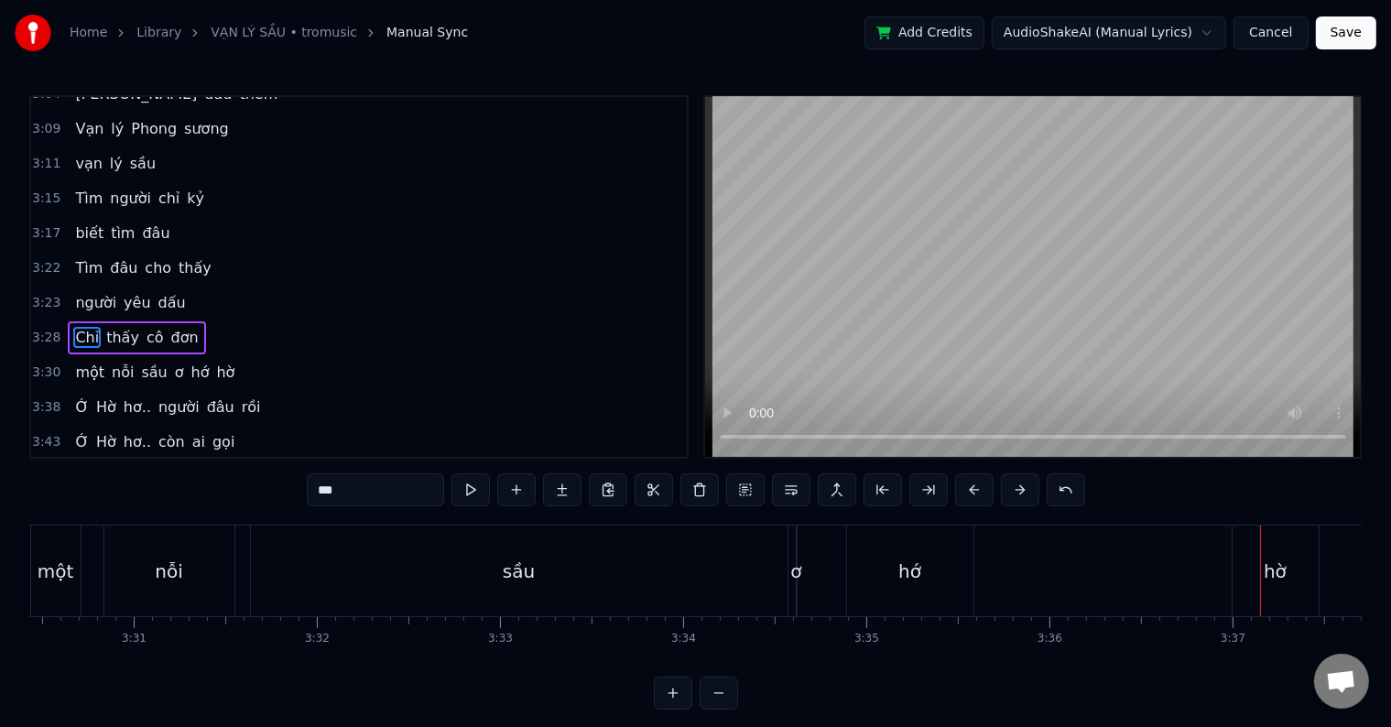
scroll to position [27, 0]
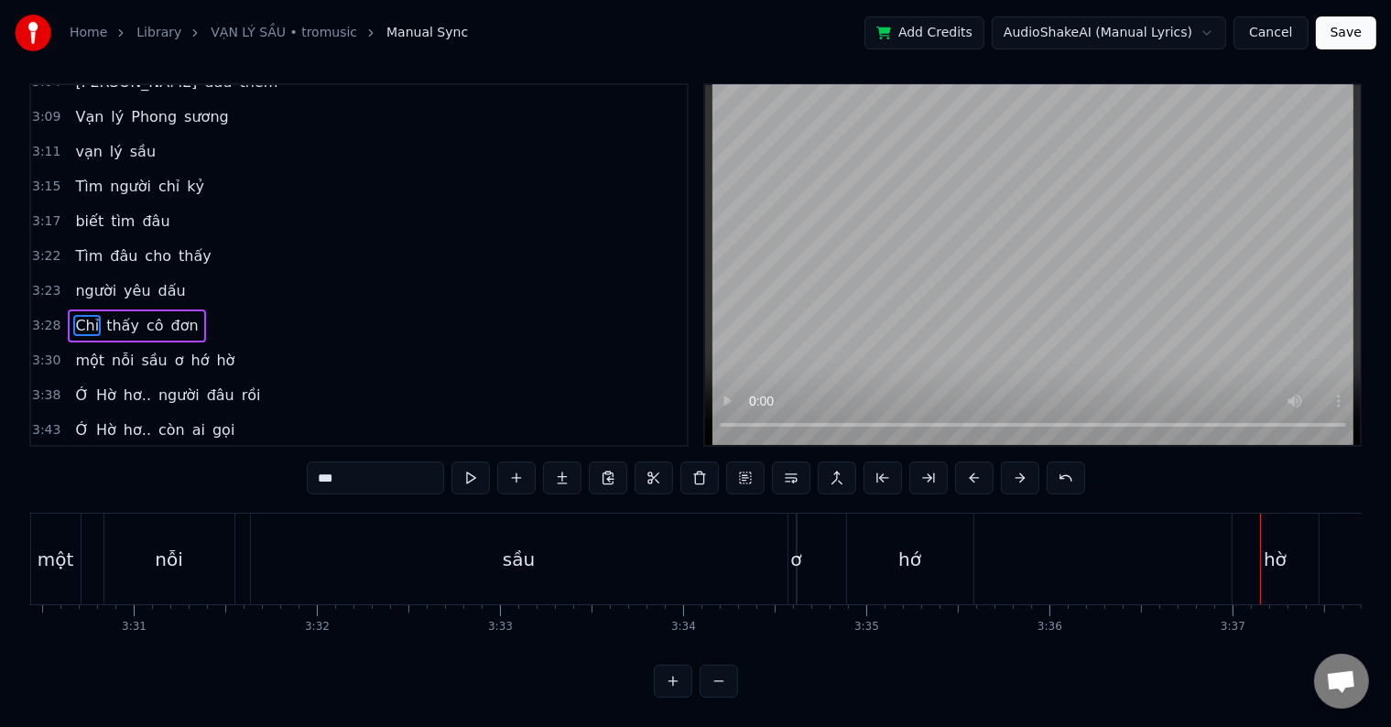
click at [795, 549] on div "ơ" at bounding box center [795, 559] width 11 height 27
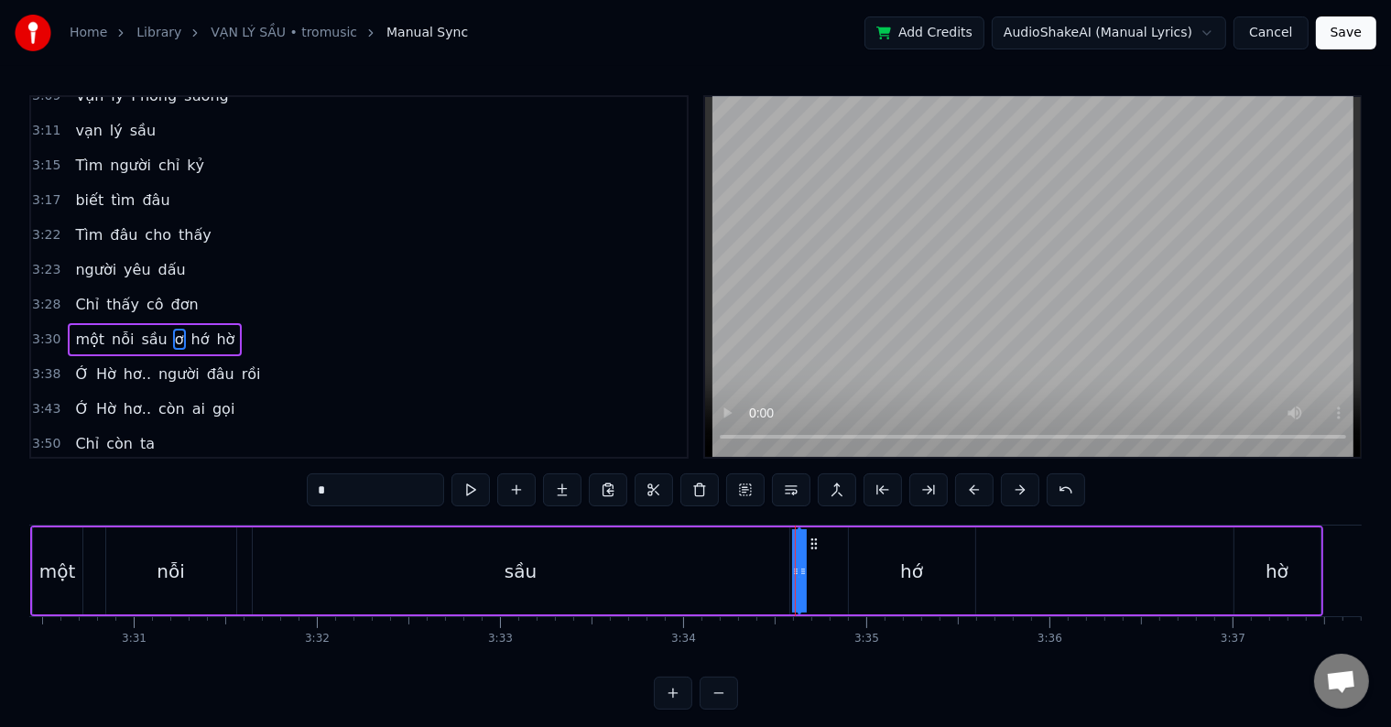
scroll to position [1690, 0]
click at [907, 584] on div "hớ" at bounding box center [912, 570] width 126 height 87
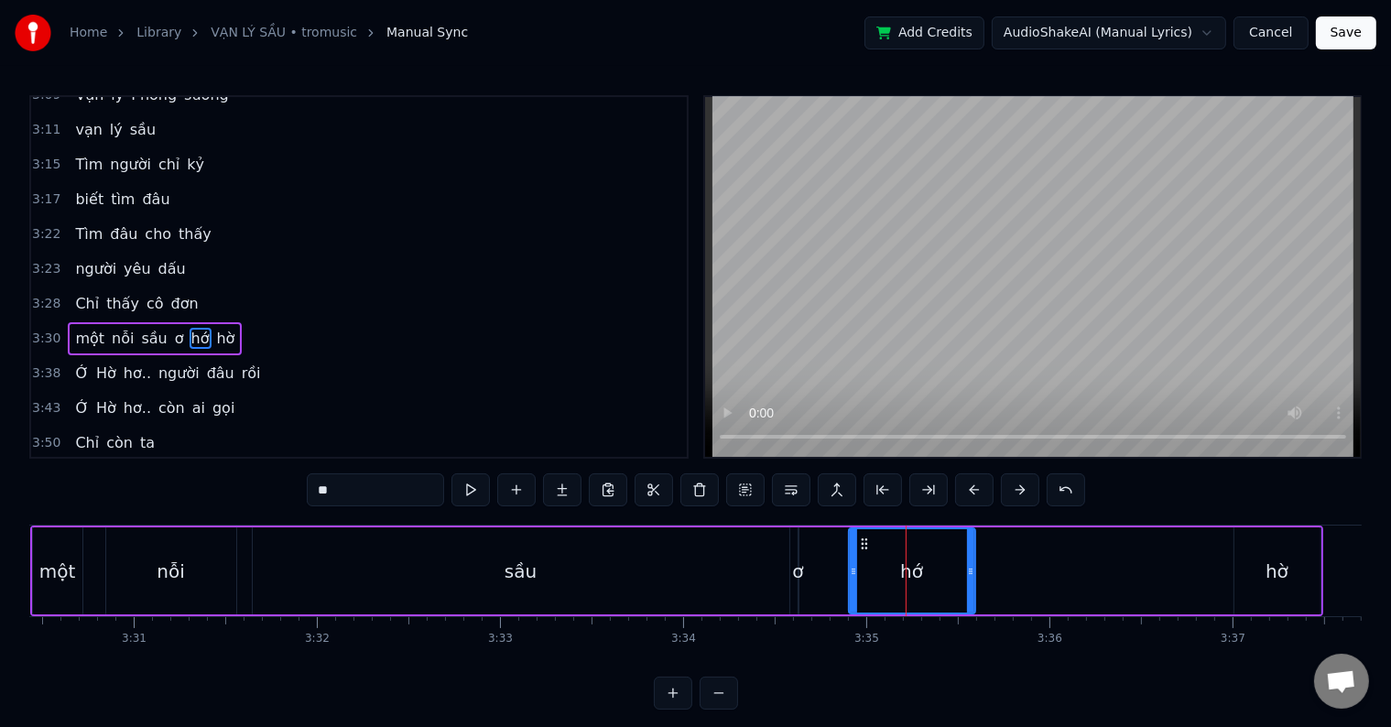
click at [1276, 573] on div "hờ" at bounding box center [1277, 571] width 23 height 27
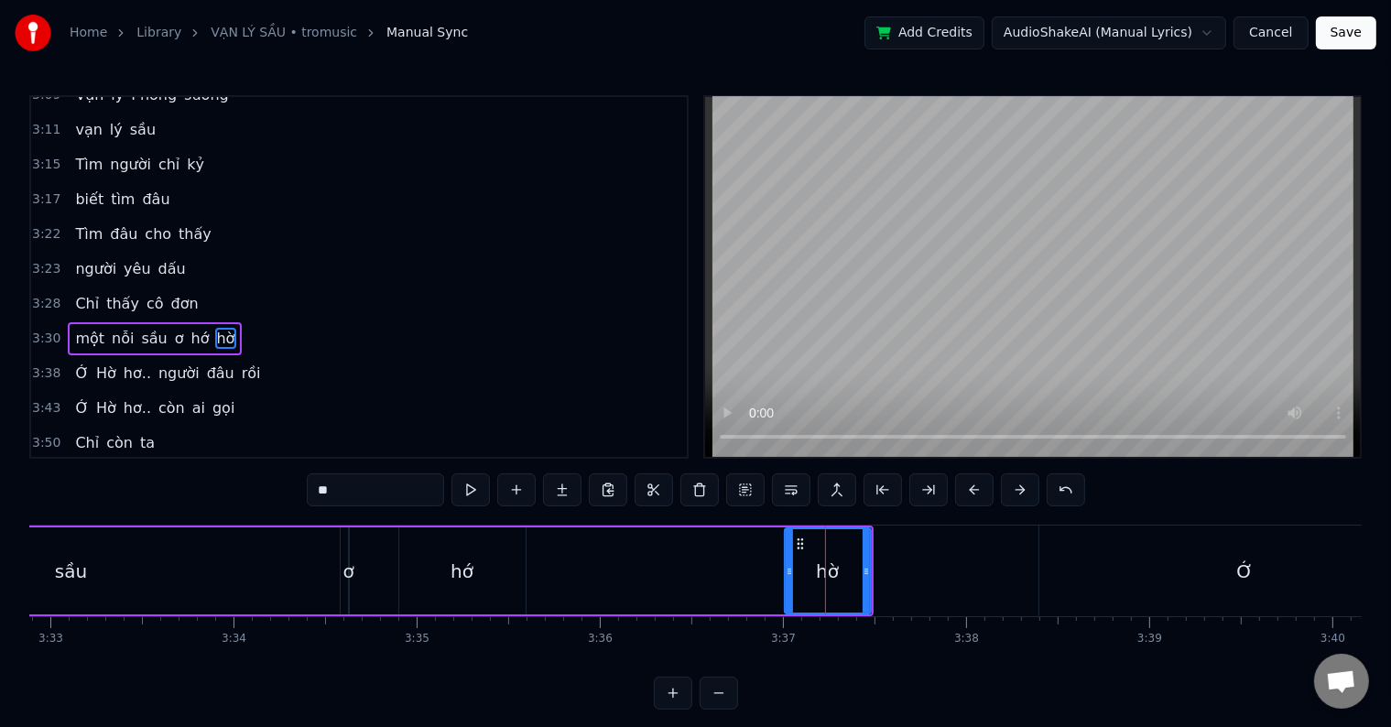
scroll to position [0, 38935]
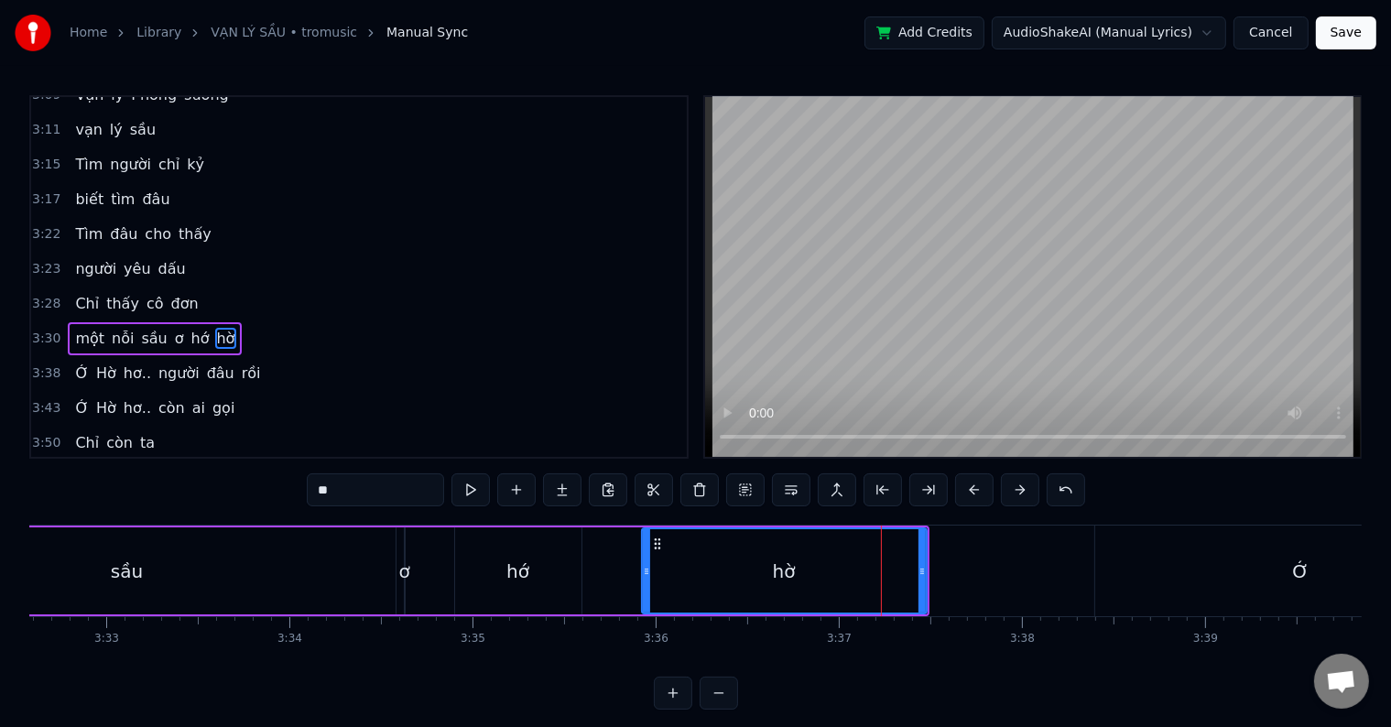
drag, startPoint x: 840, startPoint y: 571, endPoint x: 641, endPoint y: 582, distance: 199.1
click at [643, 582] on div at bounding box center [646, 570] width 7 height 83
drag, startPoint x: 923, startPoint y: 570, endPoint x: 795, endPoint y: 575, distance: 128.3
click at [795, 575] on icon at bounding box center [793, 571] width 7 height 15
click at [43, 538] on div "sầu" at bounding box center [127, 570] width 537 height 87
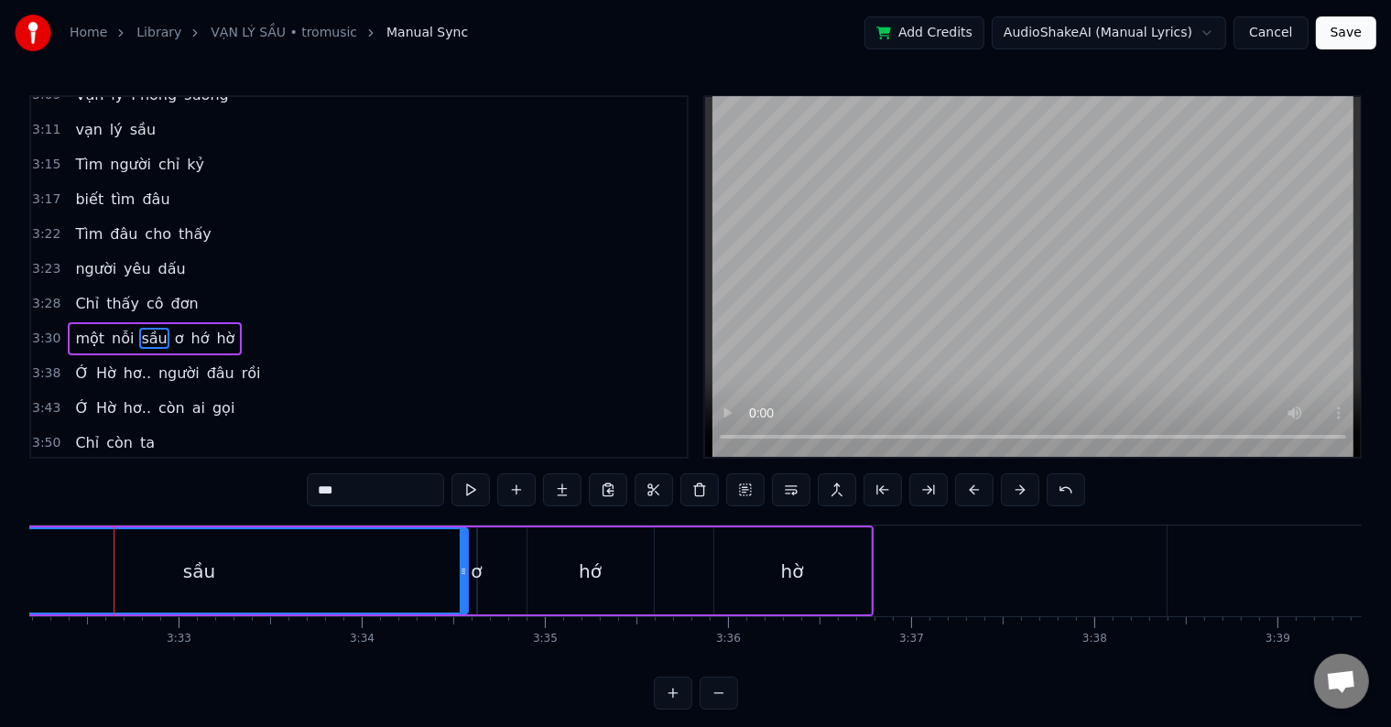
click at [43, 538] on div "sầu" at bounding box center [199, 570] width 535 height 83
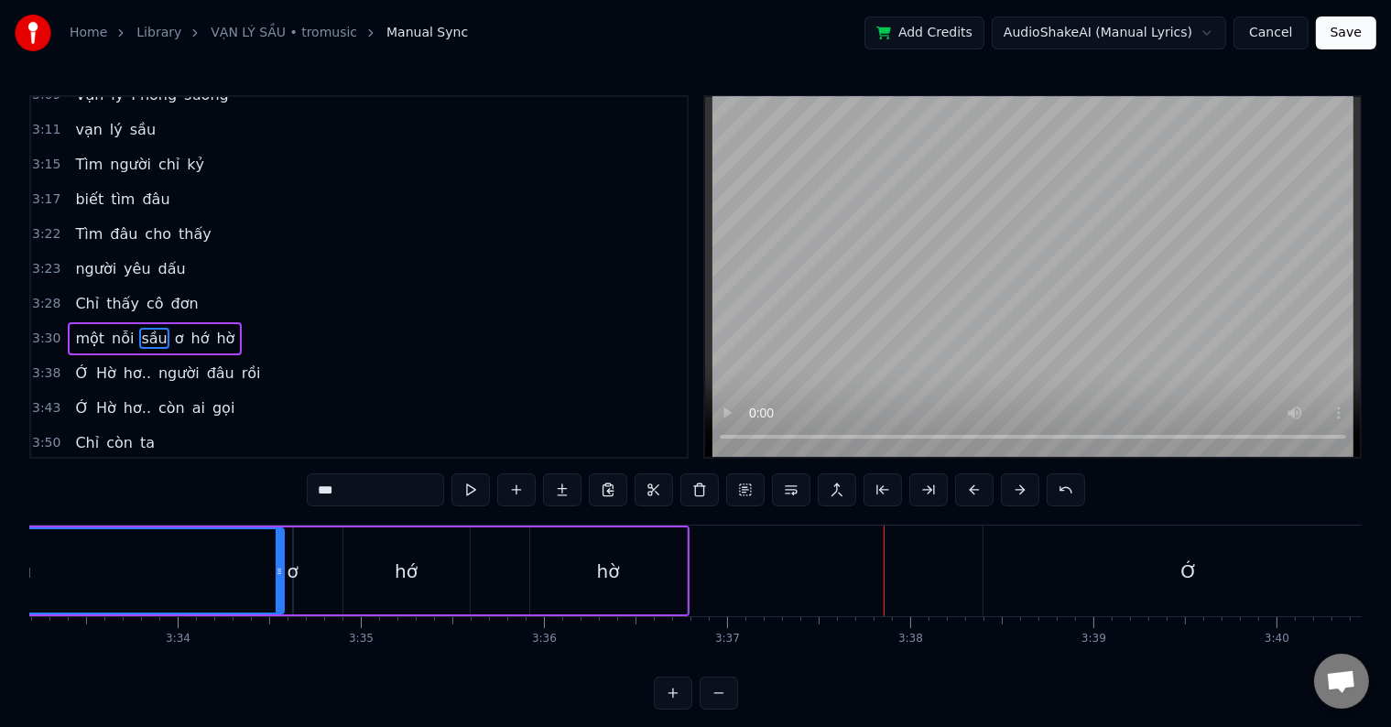
scroll to position [0, 39132]
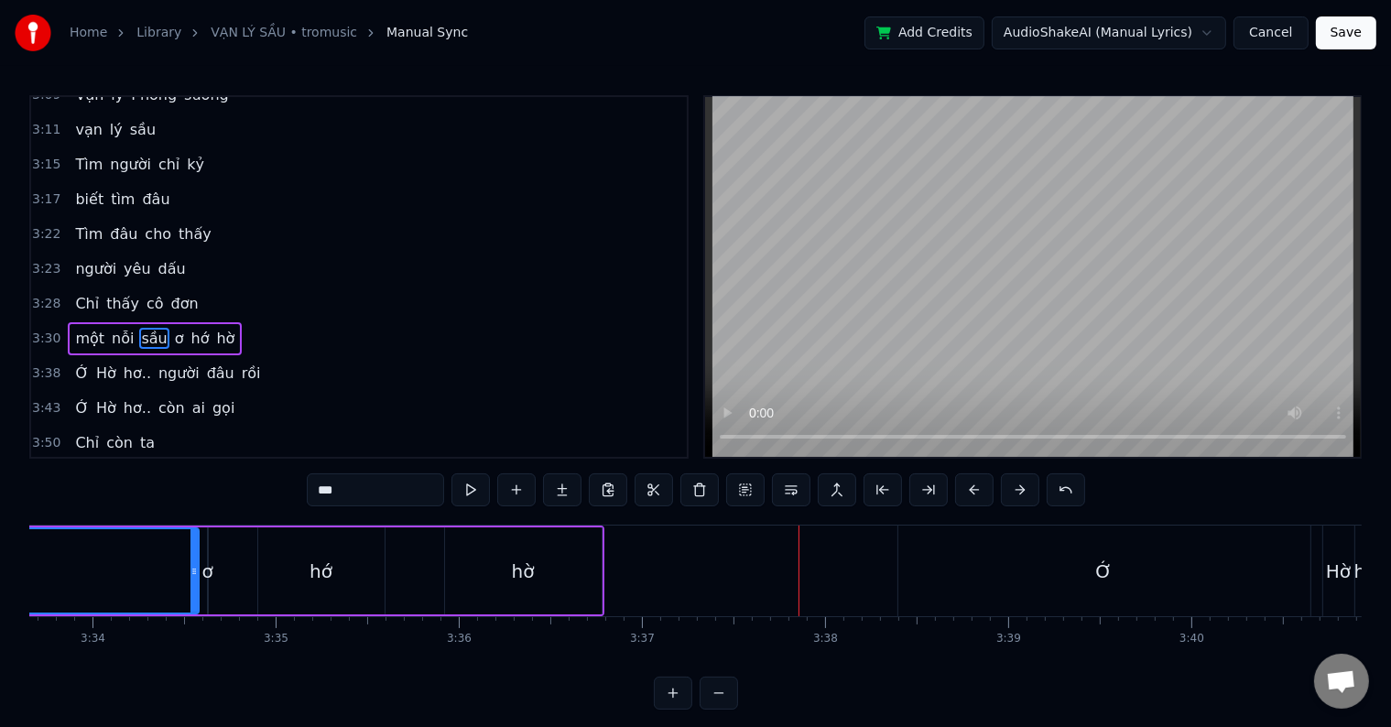
click at [1104, 570] on div "Ớ" at bounding box center [1103, 571] width 16 height 27
type input "*"
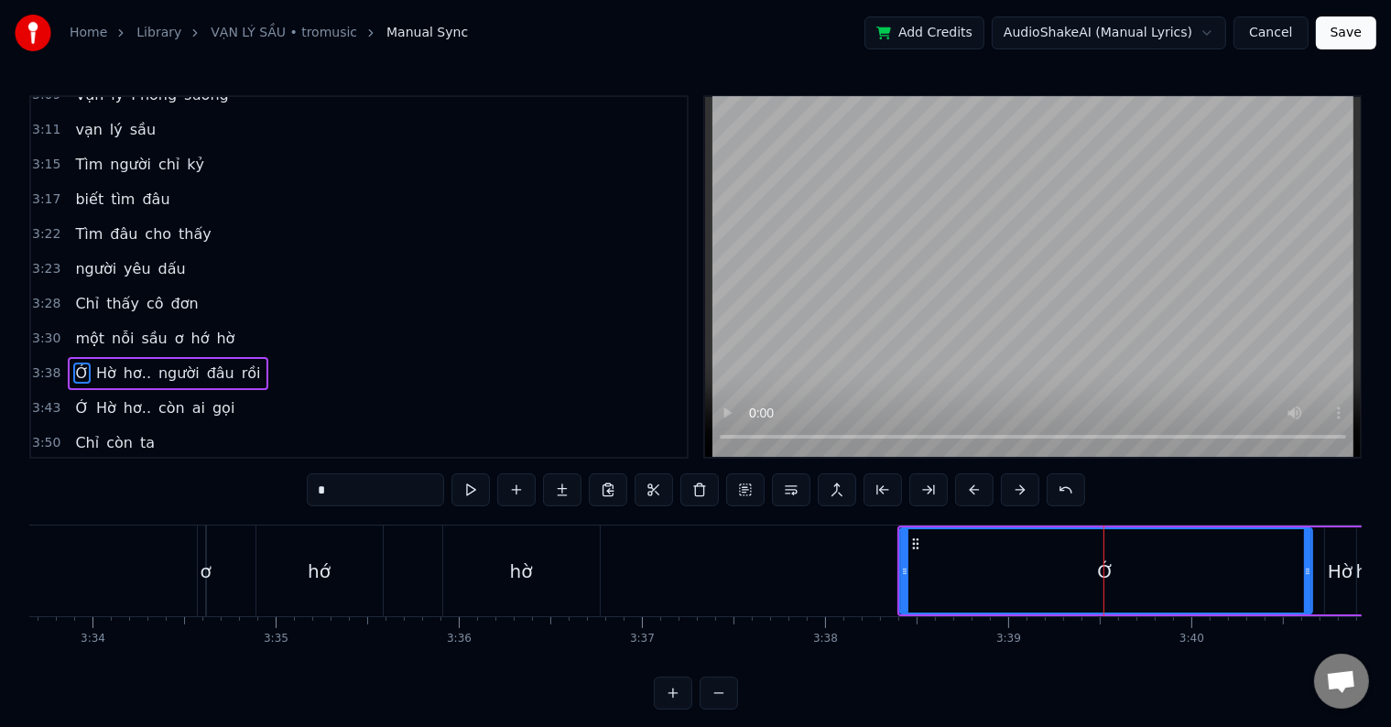
scroll to position [1695, 0]
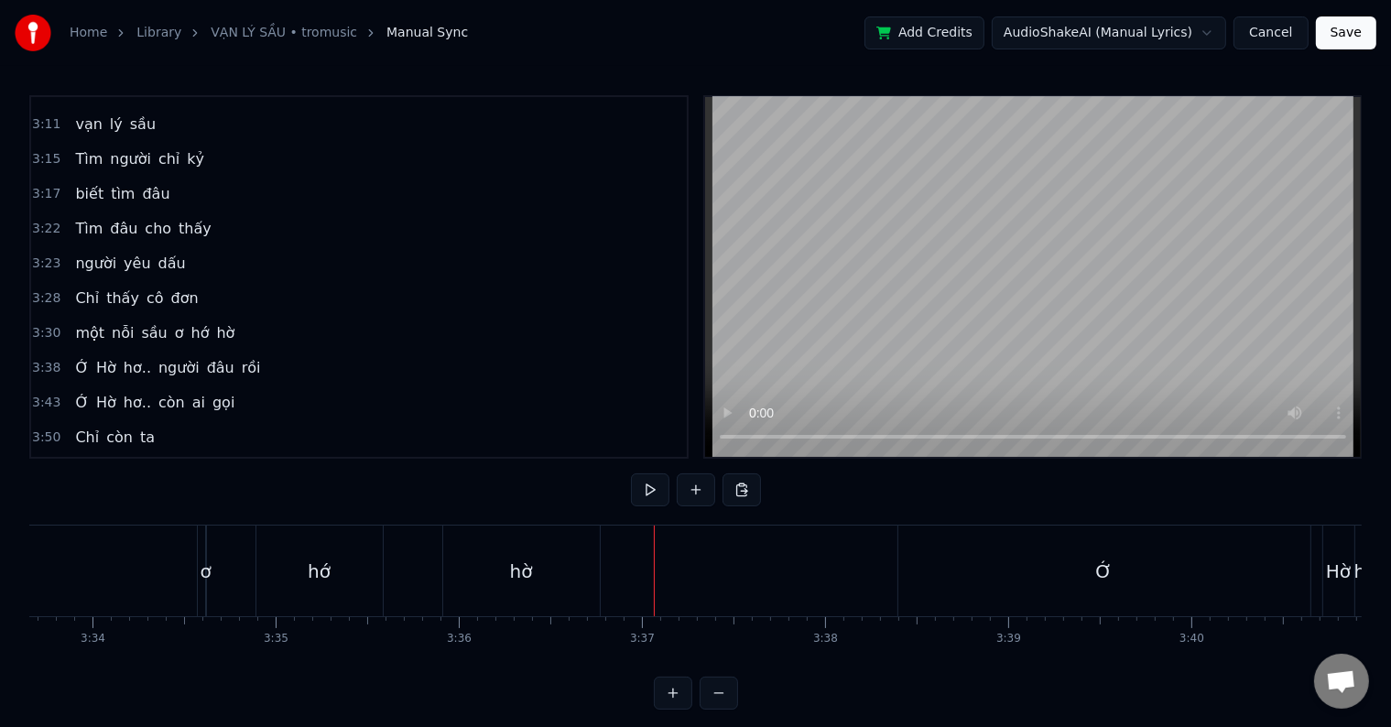
click at [1051, 572] on div "Ớ" at bounding box center [1104, 571] width 412 height 91
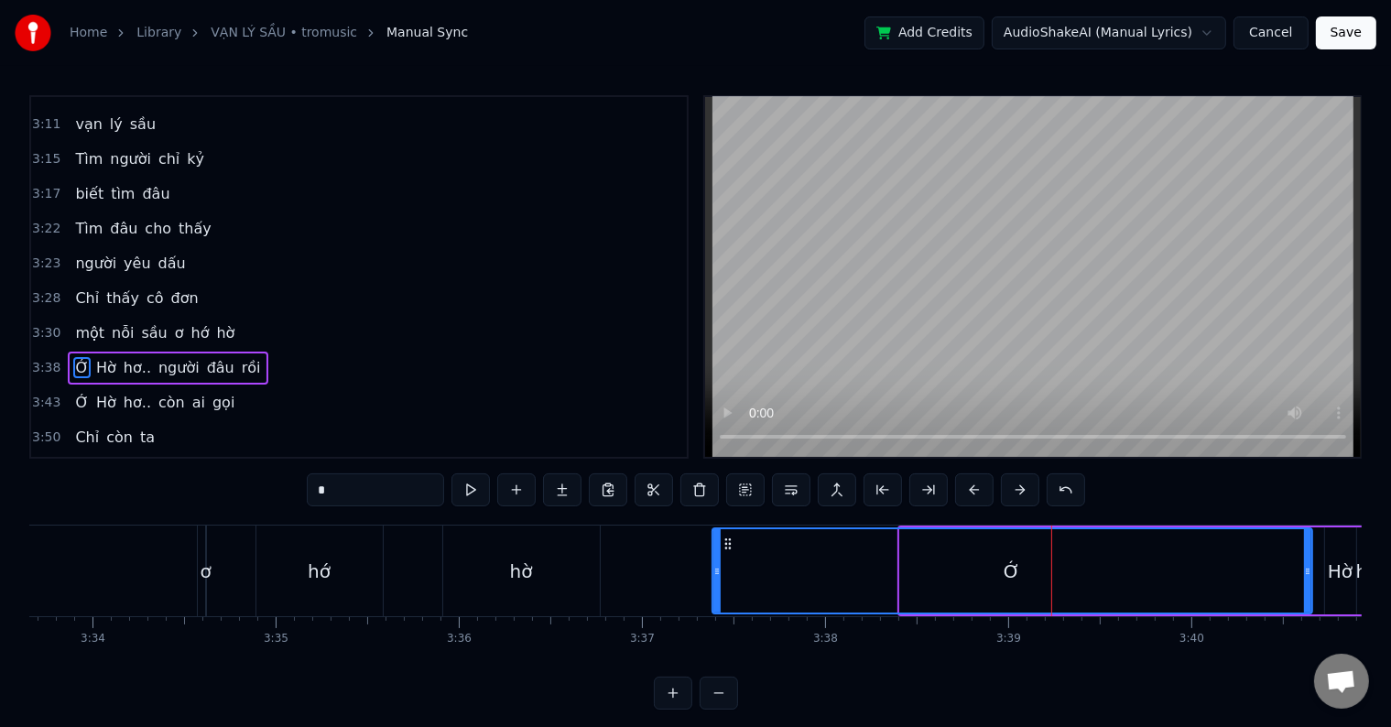
drag, startPoint x: 903, startPoint y: 568, endPoint x: 715, endPoint y: 571, distance: 187.8
click at [715, 571] on icon at bounding box center [716, 571] width 7 height 15
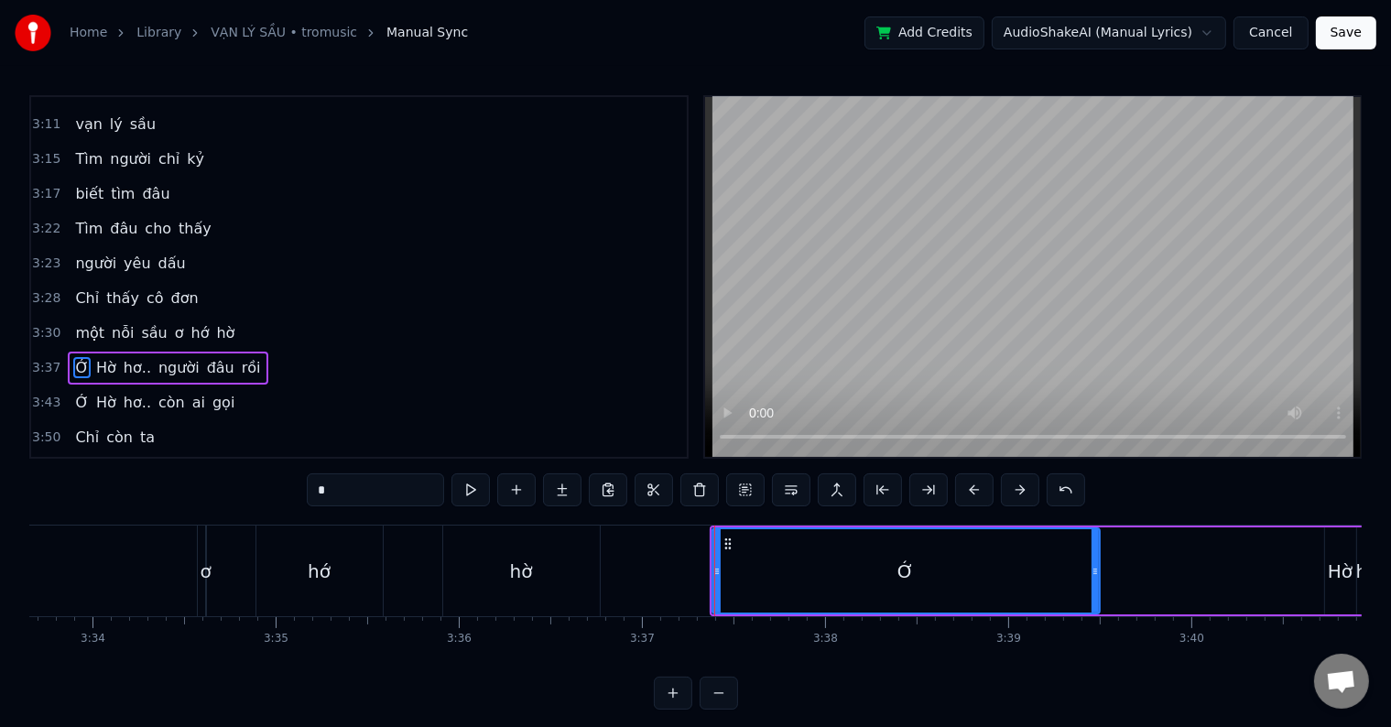
drag, startPoint x: 1310, startPoint y: 569, endPoint x: 1097, endPoint y: 574, distance: 212.5
click at [1097, 574] on icon at bounding box center [1095, 571] width 7 height 15
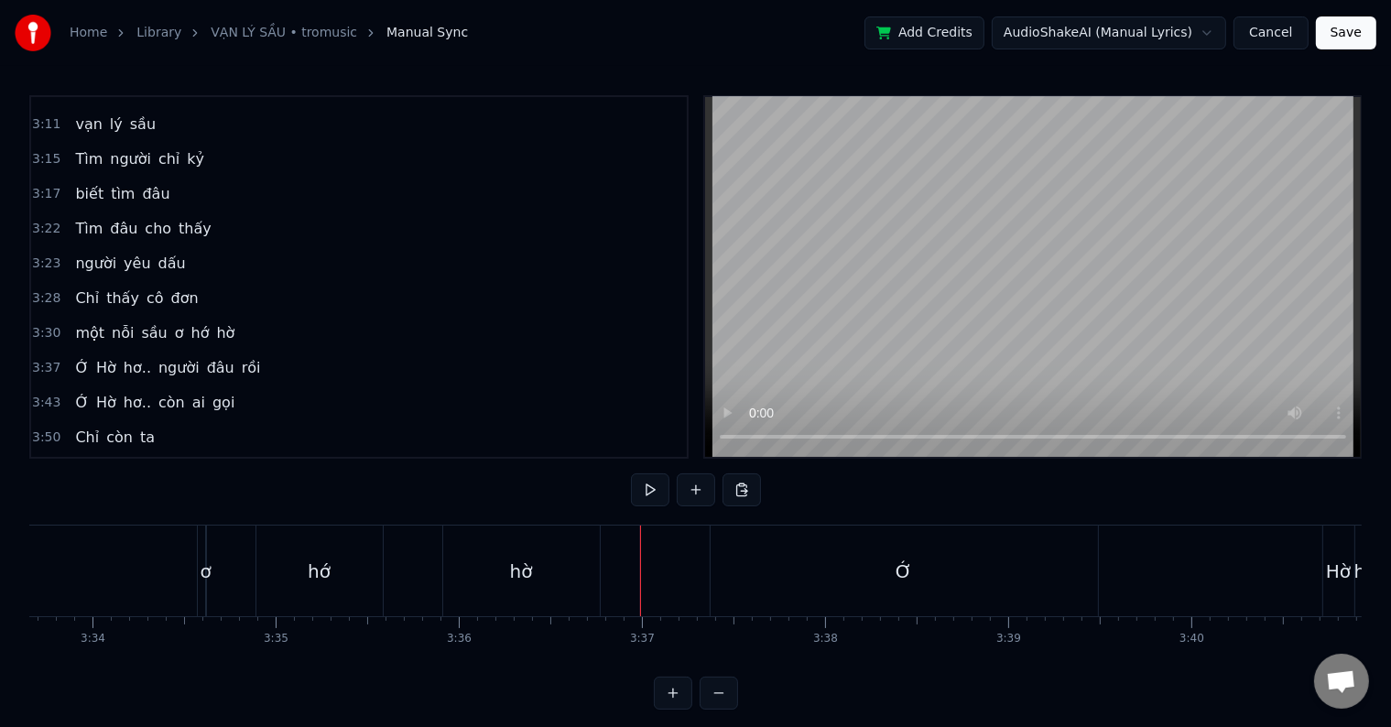
scroll to position [27, 0]
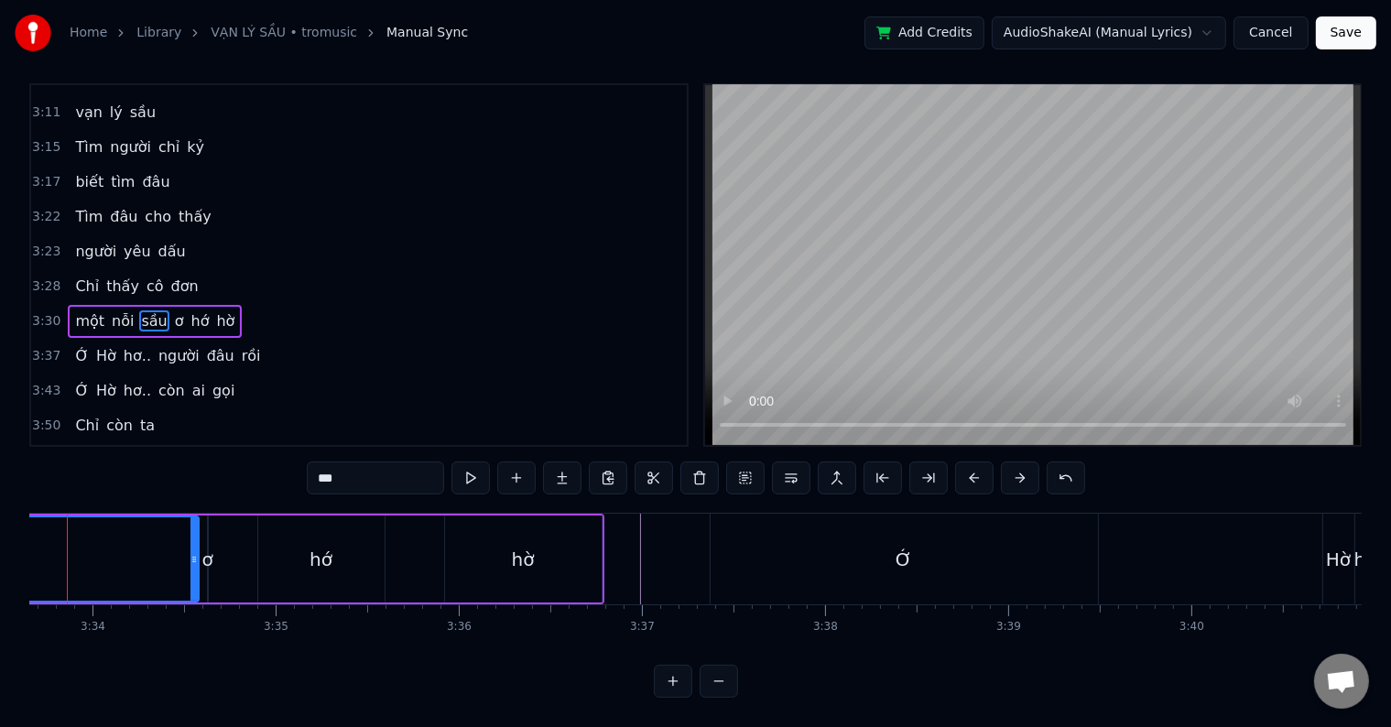
scroll to position [1, 0]
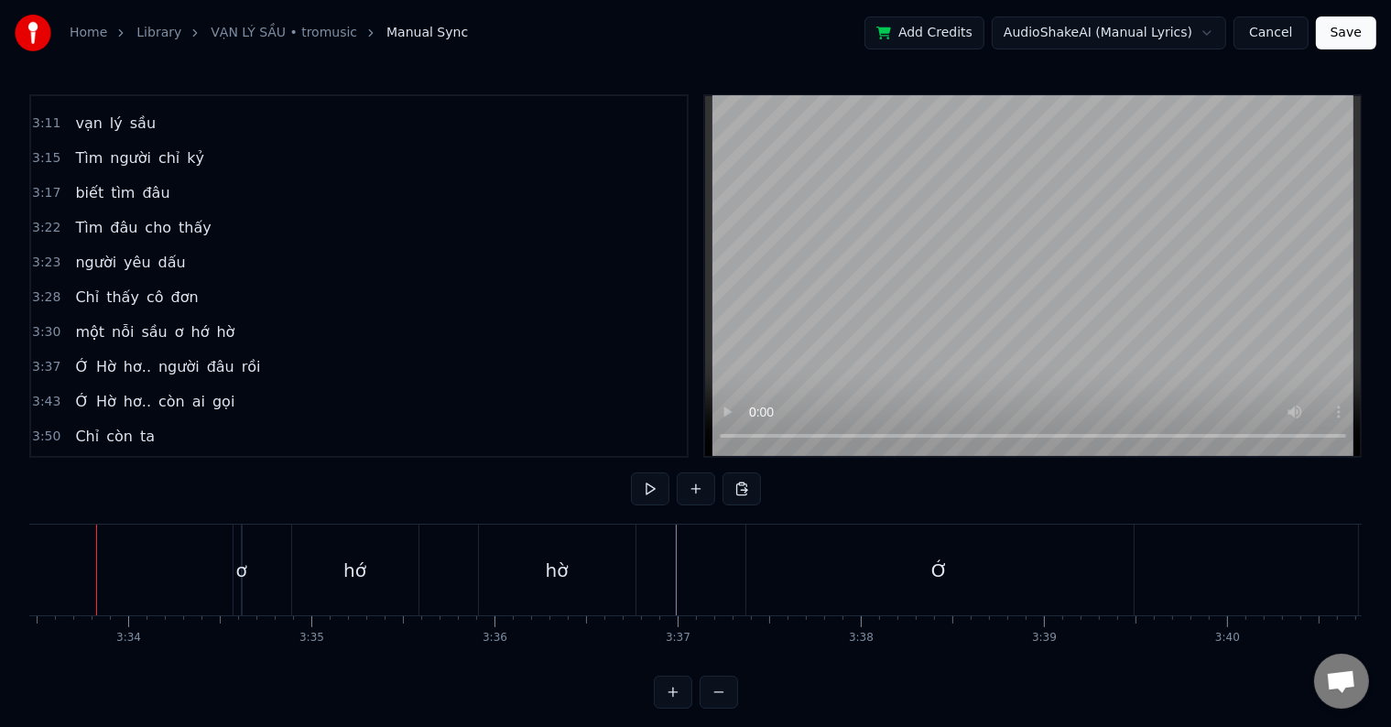
scroll to position [0, 39070]
click at [529, 566] on div "hờ" at bounding box center [583, 570] width 157 height 91
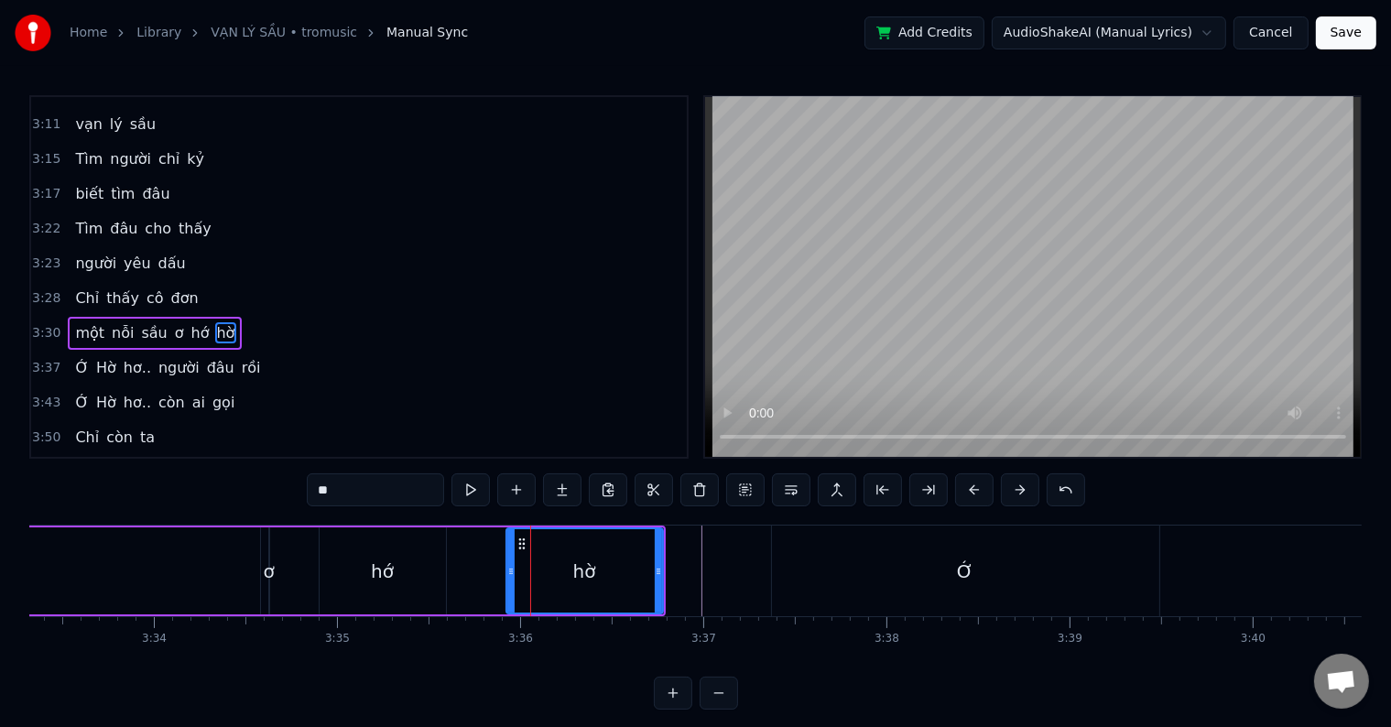
scroll to position [1690, 0]
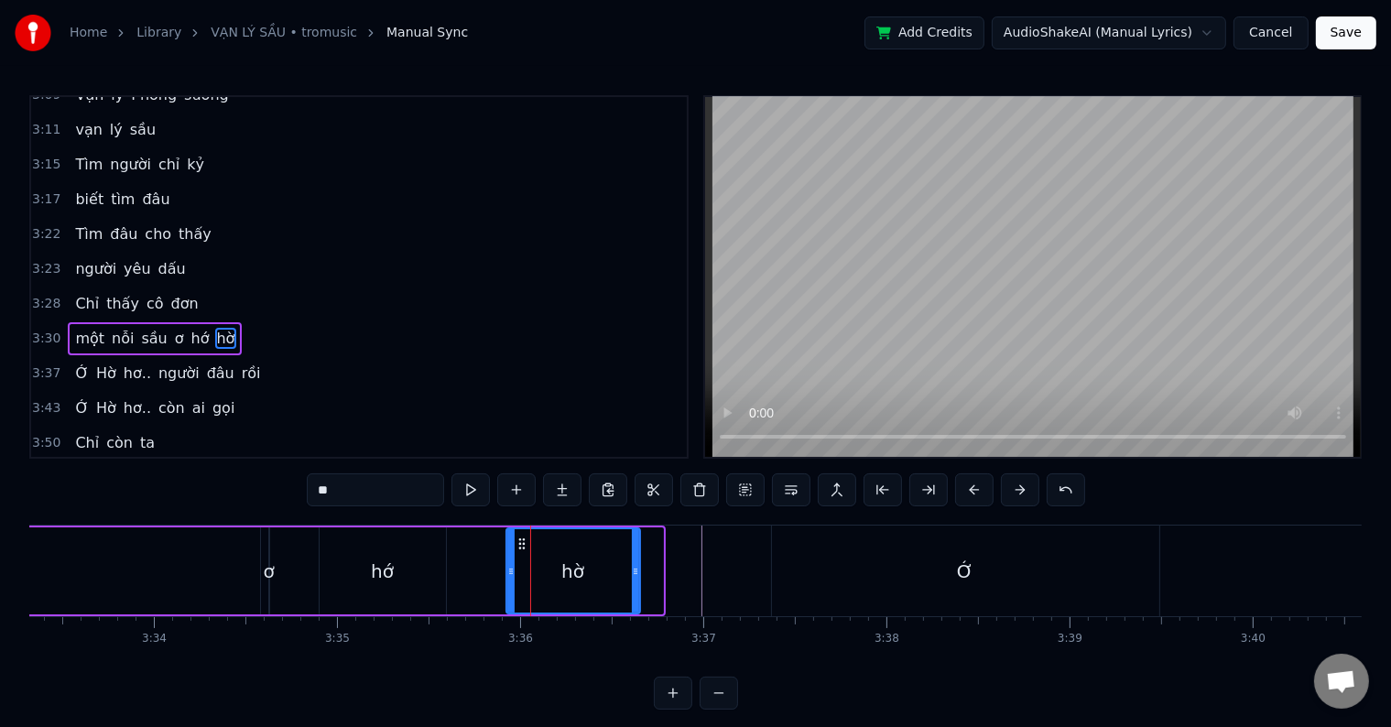
drag, startPoint x: 656, startPoint y: 571, endPoint x: 633, endPoint y: 568, distance: 23.2
click at [633, 568] on icon at bounding box center [635, 571] width 7 height 15
click at [421, 567] on div "hớ" at bounding box center [383, 570] width 126 height 87
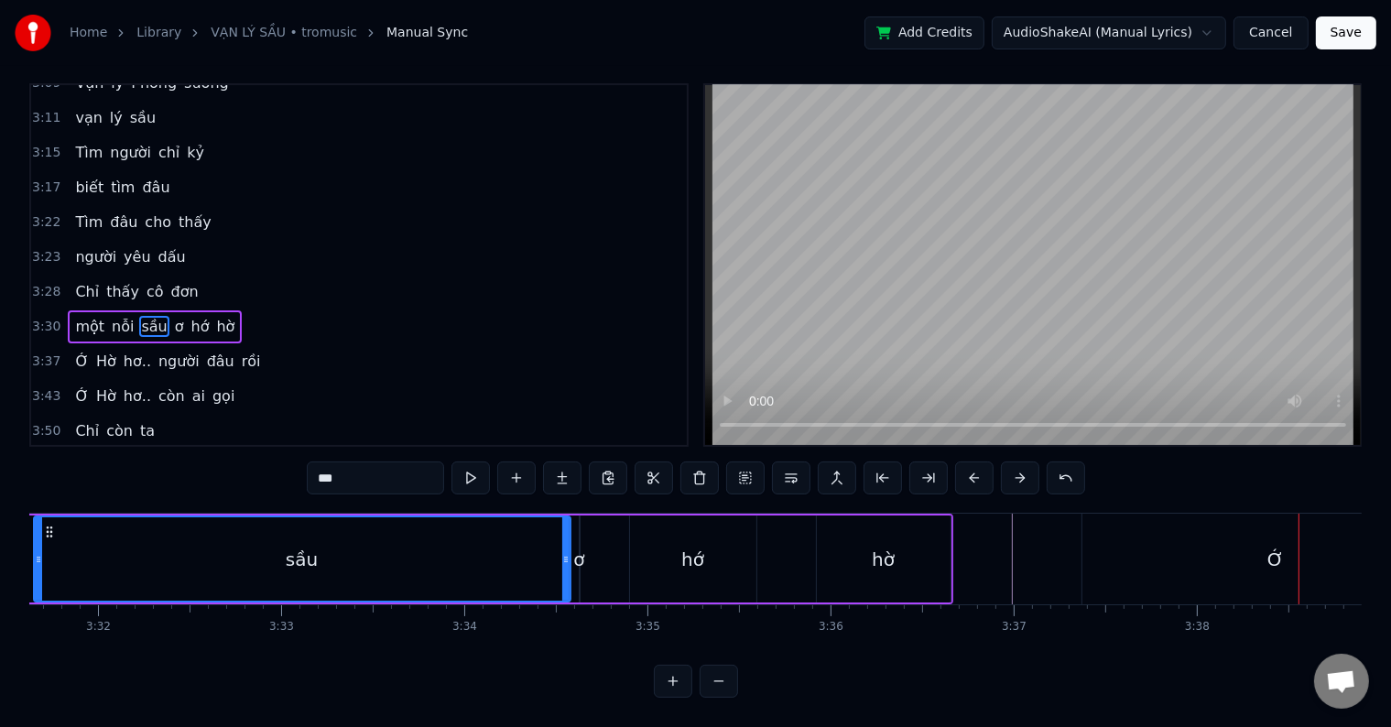
scroll to position [0, 38748]
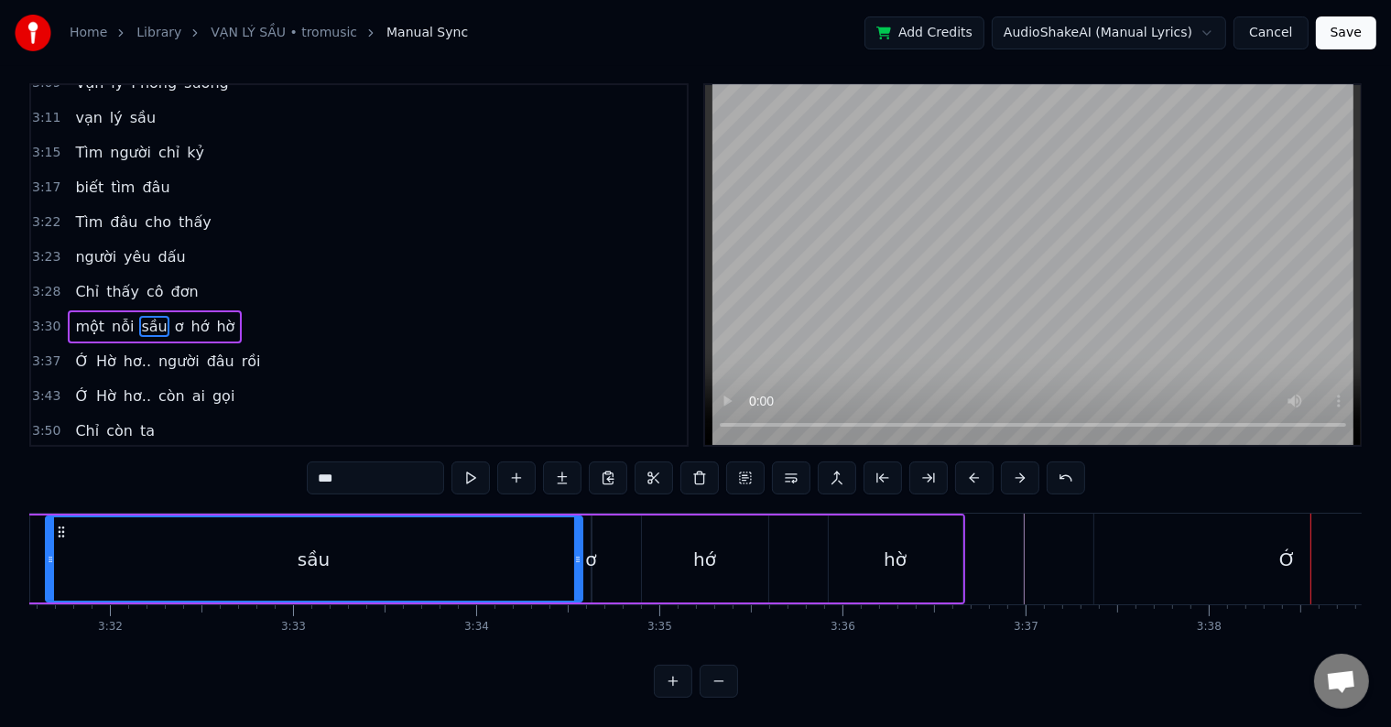
click at [878, 549] on div "hờ" at bounding box center [896, 559] width 134 height 87
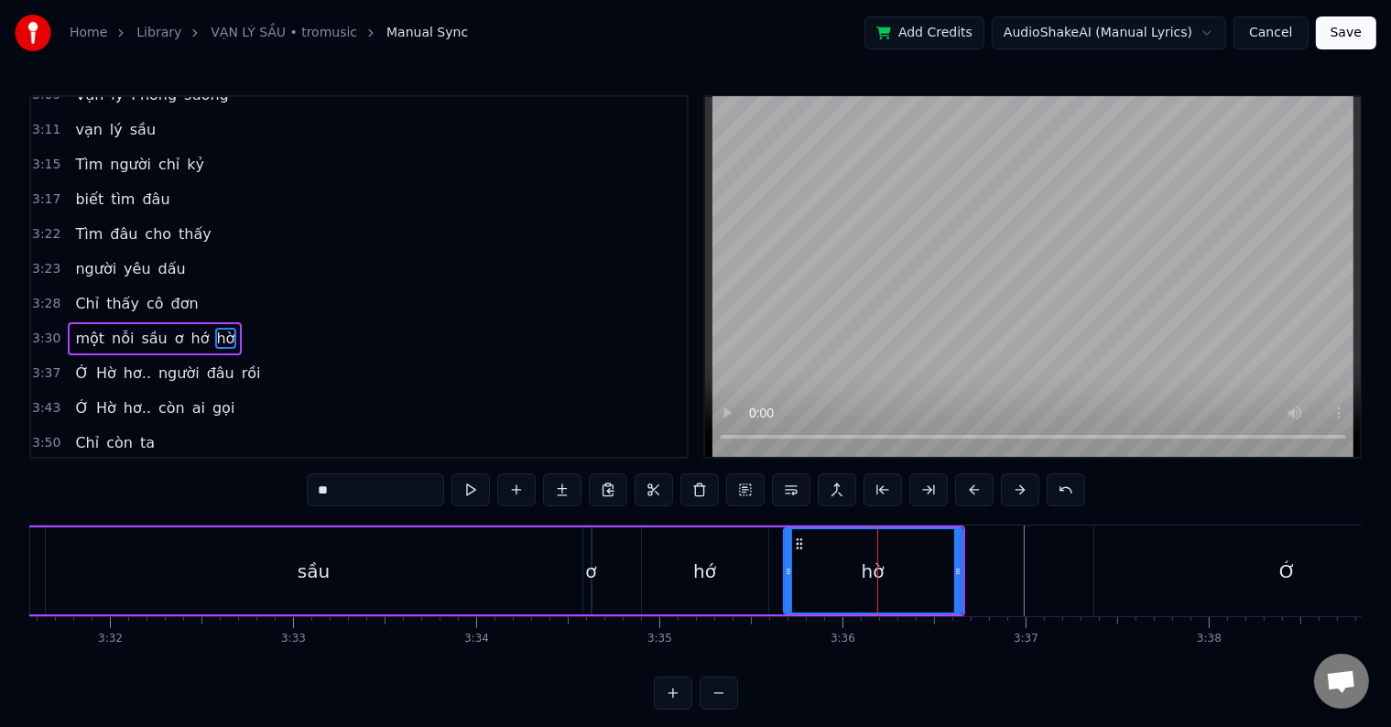
drag, startPoint x: 832, startPoint y: 571, endPoint x: 788, endPoint y: 571, distance: 44.9
click at [788, 571] on circle at bounding box center [788, 571] width 1 height 1
drag, startPoint x: 955, startPoint y: 565, endPoint x: 900, endPoint y: 571, distance: 55.3
click at [900, 571] on icon at bounding box center [902, 571] width 7 height 15
click at [175, 564] on div "sầu" at bounding box center [314, 570] width 537 height 87
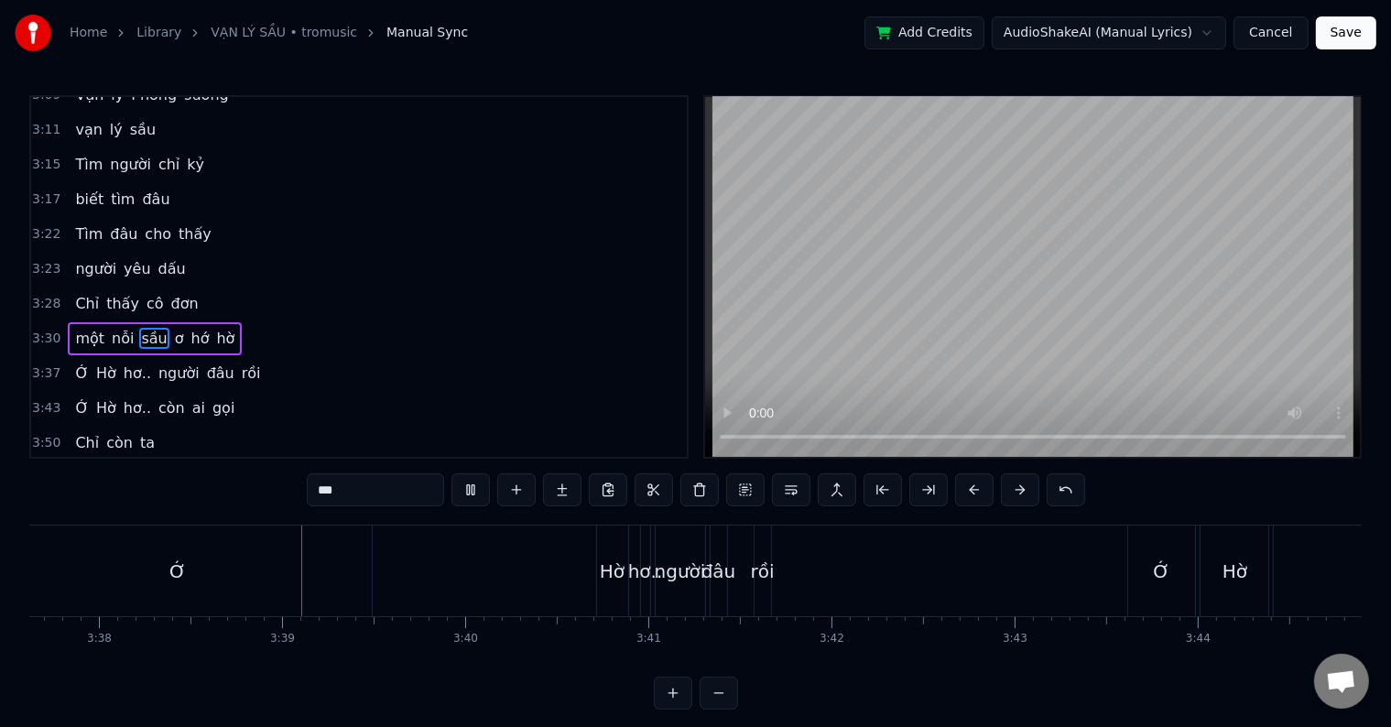
scroll to position [0, 39907]
click at [567, 578] on div "Hờ" at bounding box center [562, 571] width 25 height 27
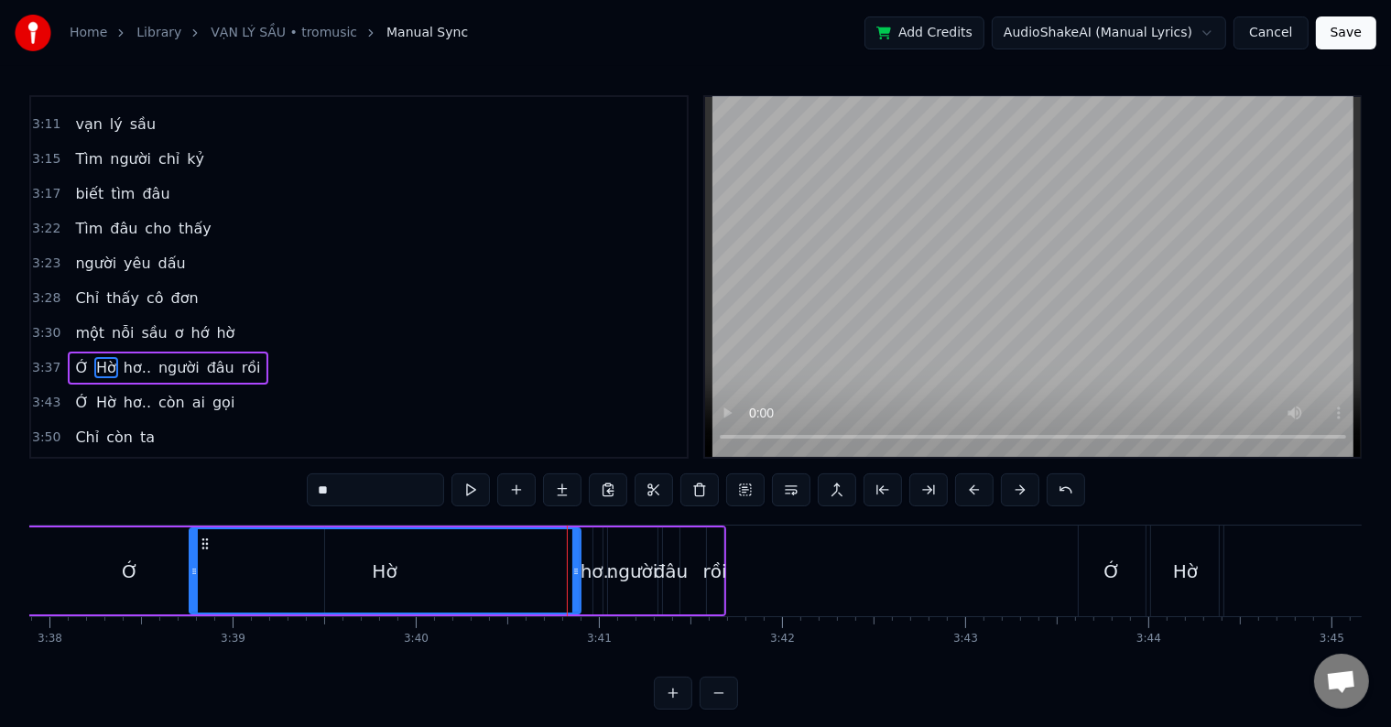
drag, startPoint x: 550, startPoint y: 571, endPoint x: 190, endPoint y: 557, distance: 360.2
click at [190, 557] on div at bounding box center [193, 570] width 7 height 83
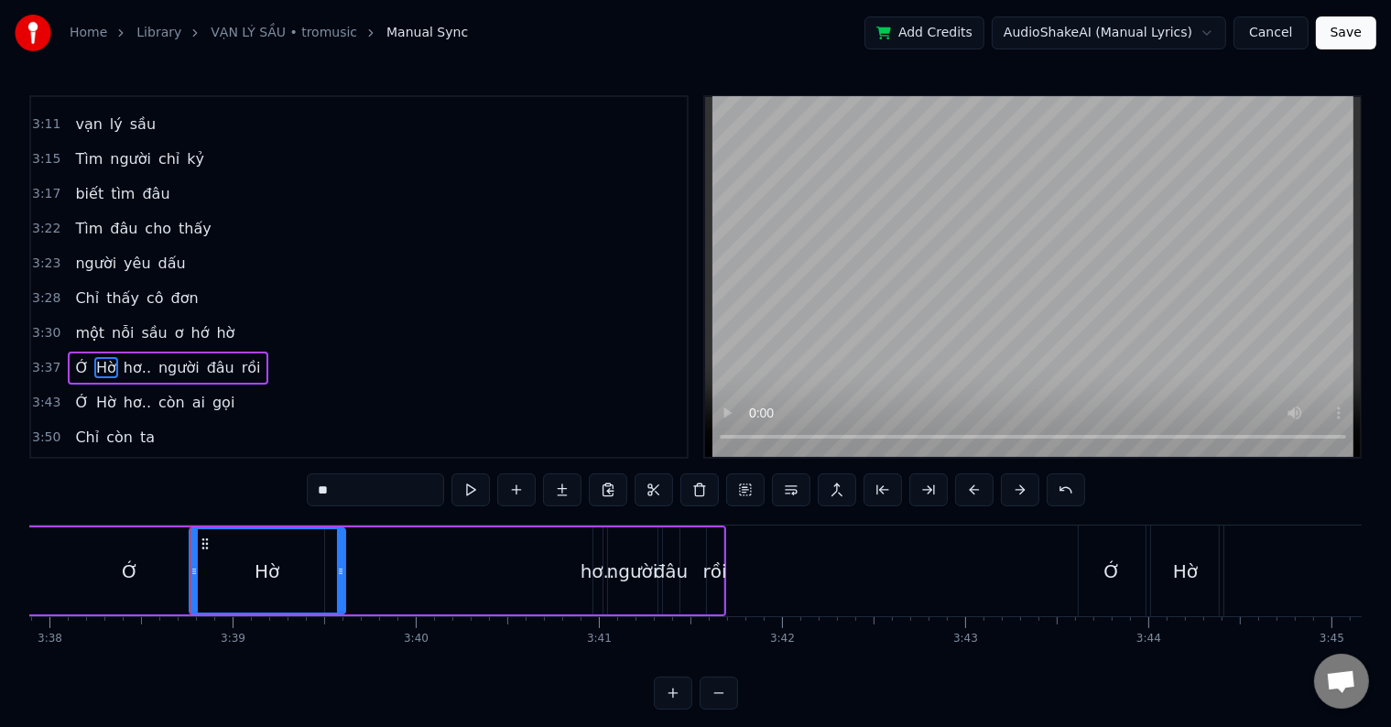
drag, startPoint x: 579, startPoint y: 573, endPoint x: 342, endPoint y: 571, distance: 237.2
click at [342, 571] on div "Hờ" at bounding box center [268, 570] width 158 height 87
click at [597, 570] on div "hơ.." at bounding box center [598, 571] width 35 height 27
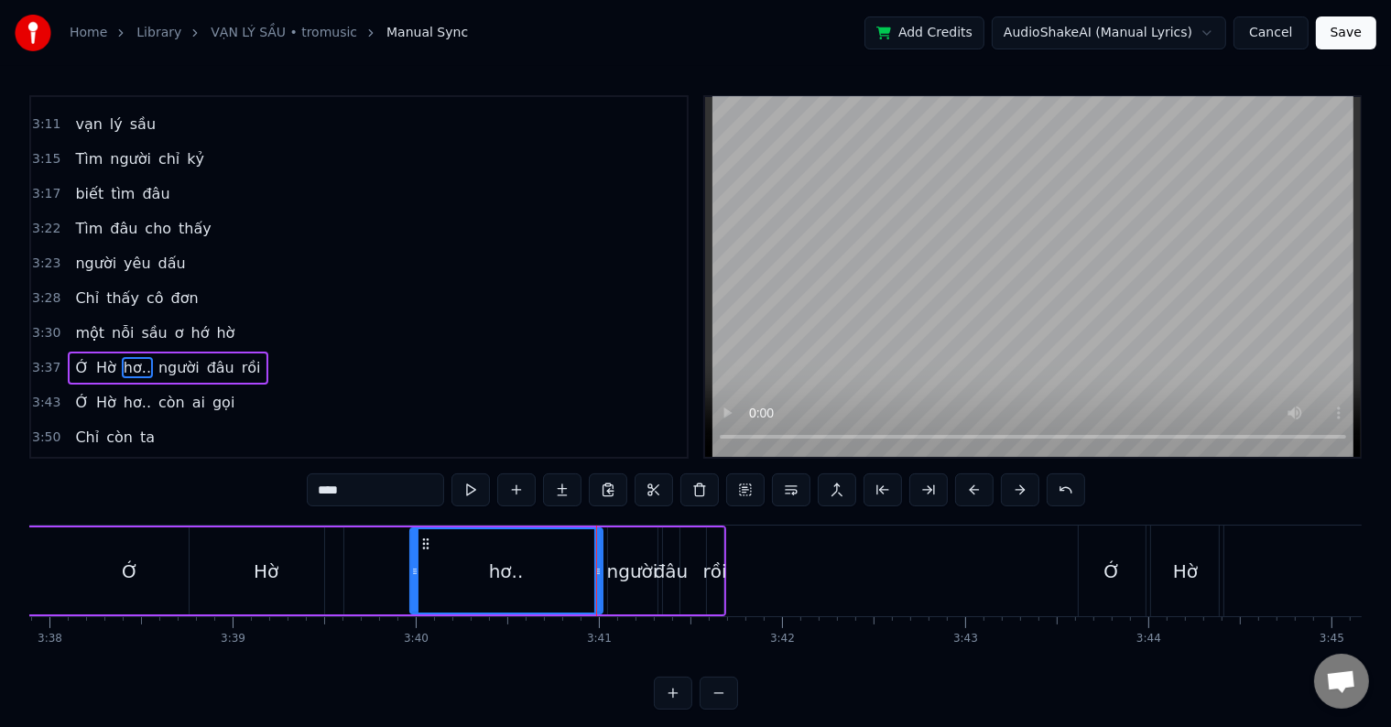
drag, startPoint x: 593, startPoint y: 569, endPoint x: 409, endPoint y: 567, distance: 183.2
click at [411, 567] on icon at bounding box center [414, 571] width 7 height 15
drag, startPoint x: 595, startPoint y: 570, endPoint x: 546, endPoint y: 570, distance: 49.5
click at [546, 570] on icon at bounding box center [548, 571] width 7 height 15
click at [641, 570] on div "người" at bounding box center [632, 571] width 51 height 27
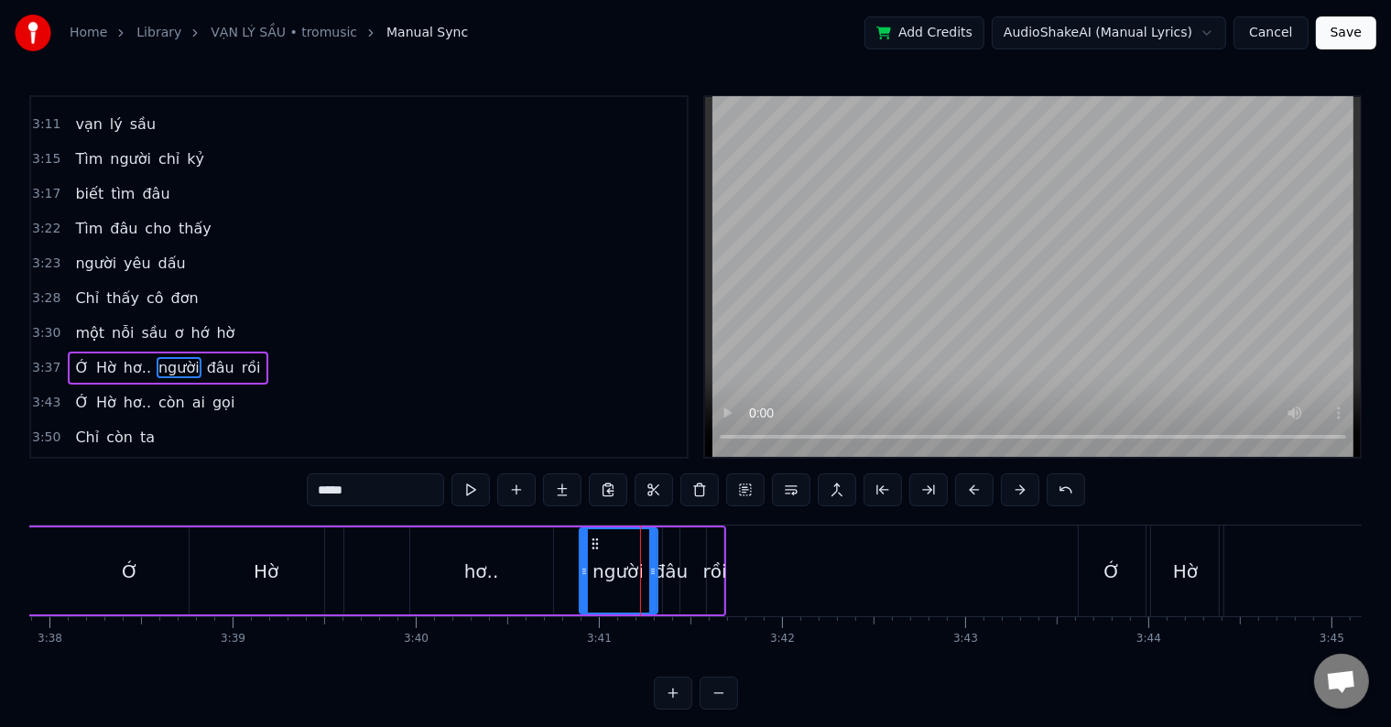
drag, startPoint x: 608, startPoint y: 575, endPoint x: 576, endPoint y: 571, distance: 32.3
click at [581, 571] on icon at bounding box center [584, 571] width 7 height 15
drag, startPoint x: 655, startPoint y: 571, endPoint x: 638, endPoint y: 571, distance: 16.5
click at [638, 571] on icon at bounding box center [636, 571] width 7 height 15
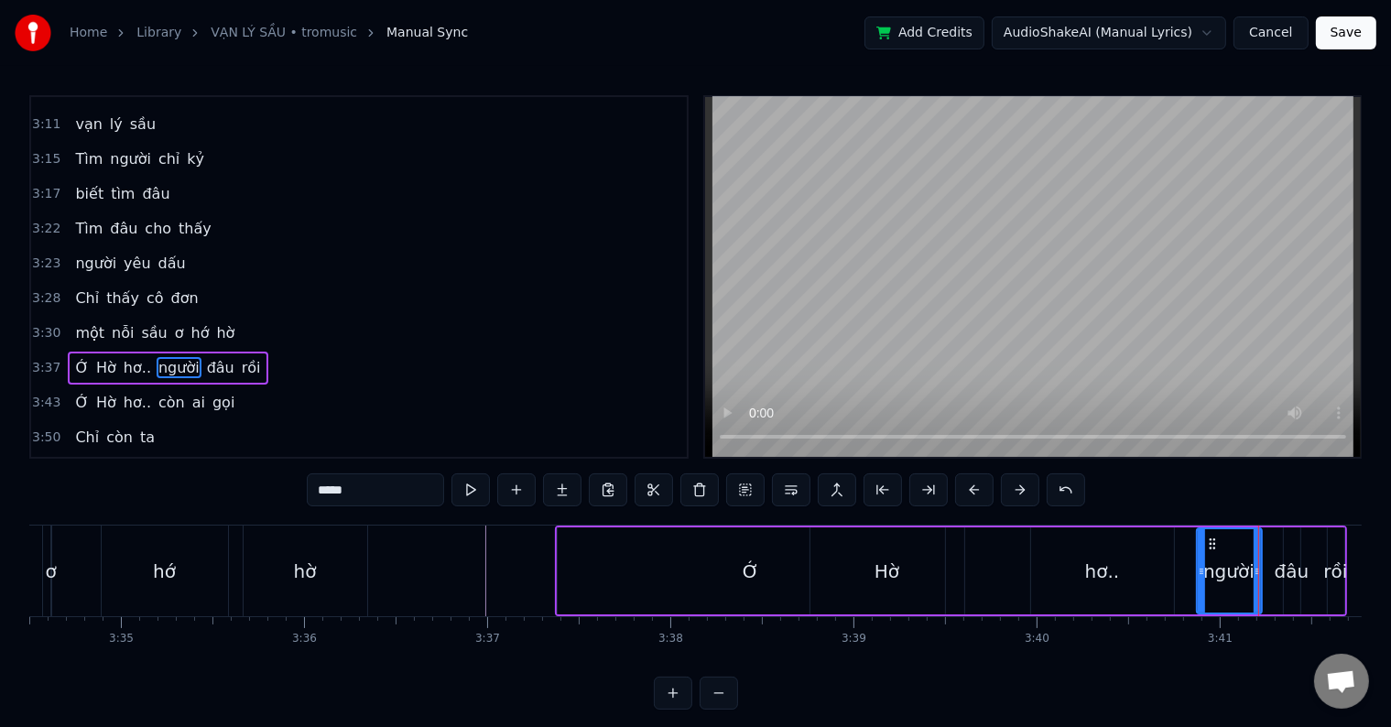
scroll to position [0, 39285]
type input "***"
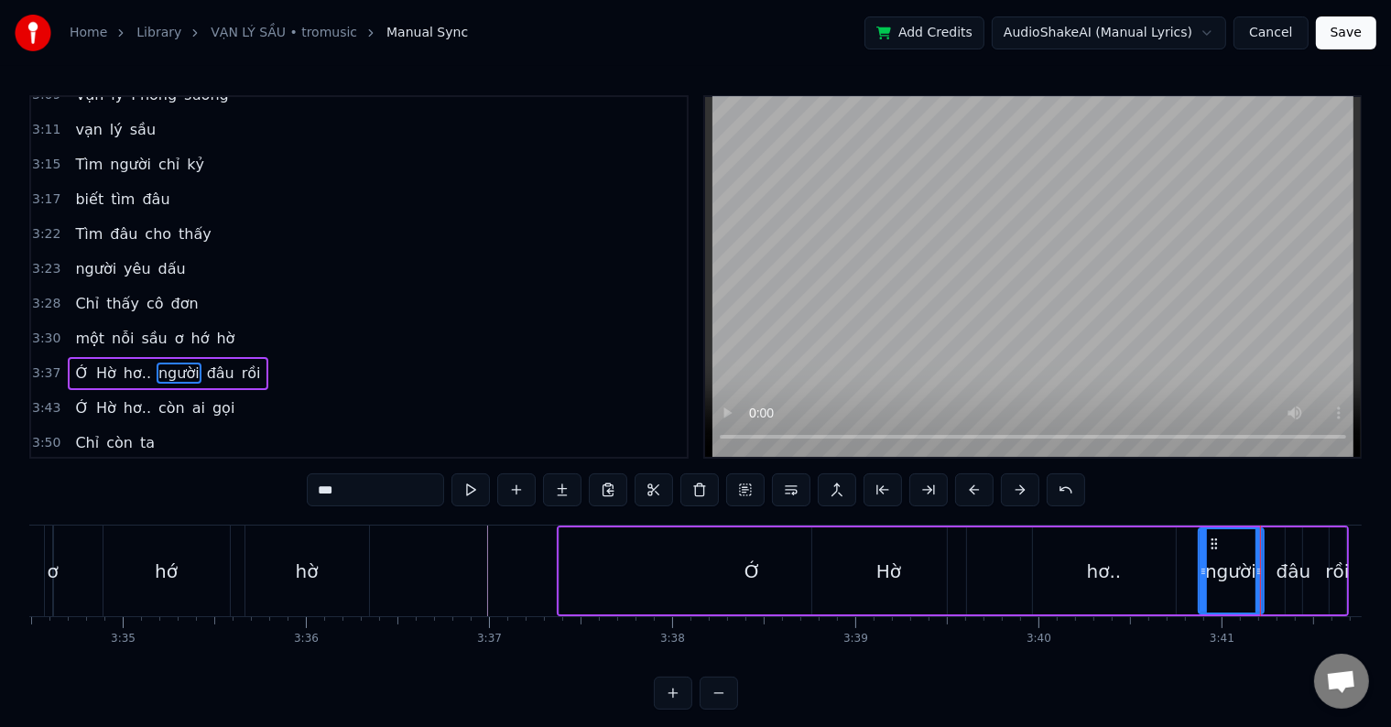
click at [1260, 575] on div at bounding box center [1260, 571] width 1 height 91
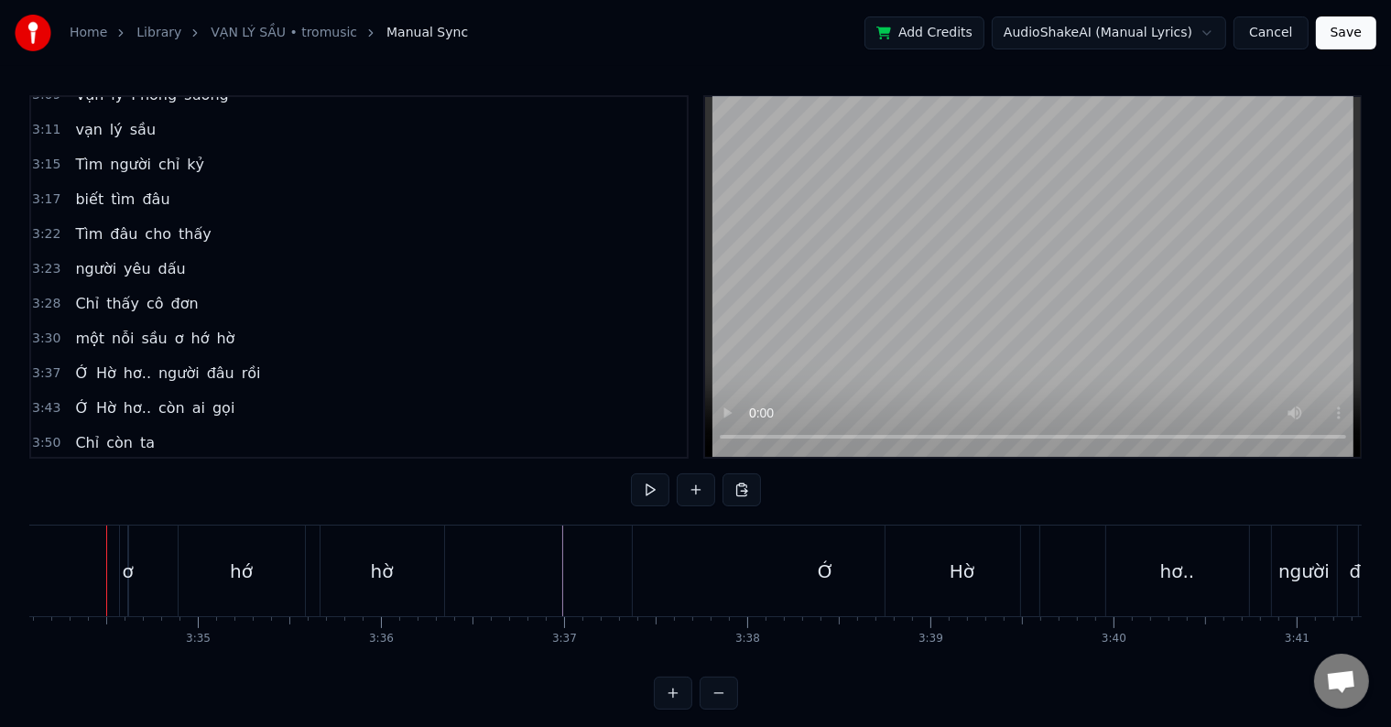
scroll to position [0, 39195]
click at [1194, 571] on div "hơ.." at bounding box center [1192, 571] width 35 height 27
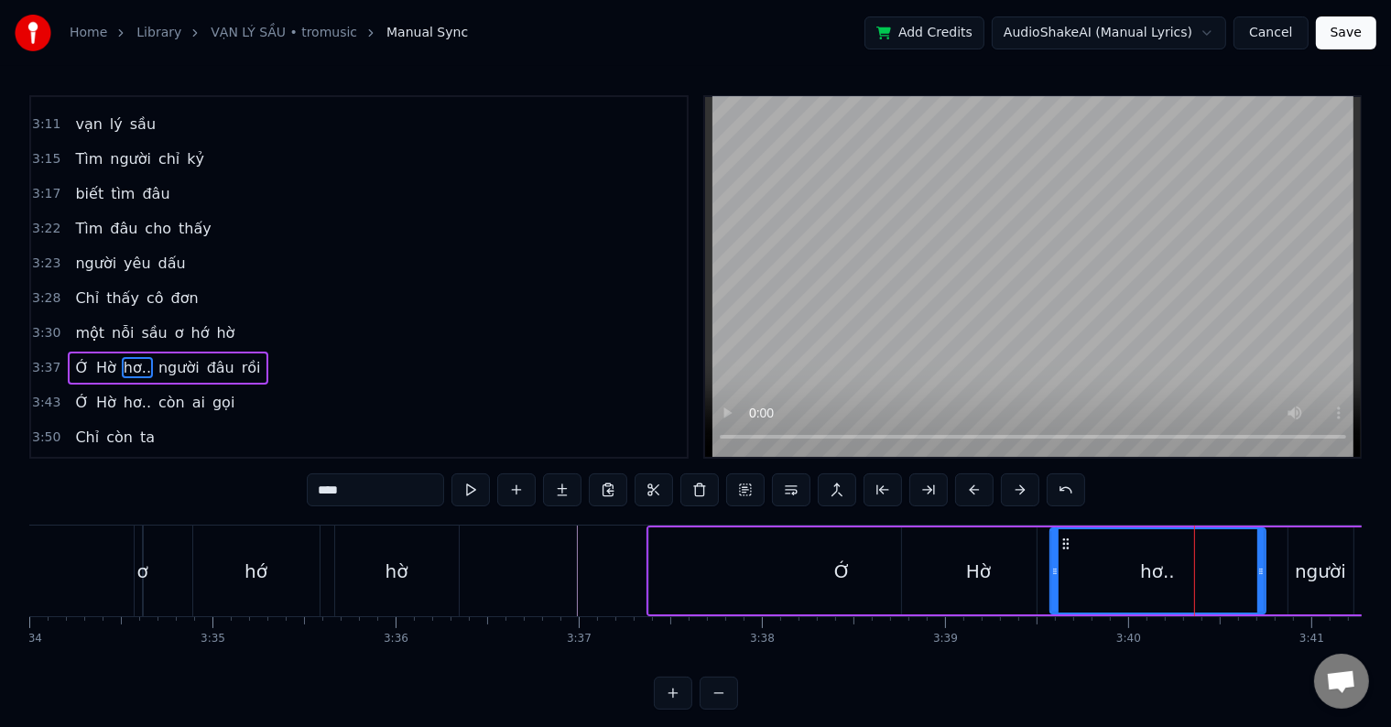
drag, startPoint x: 1122, startPoint y: 578, endPoint x: 1049, endPoint y: 580, distance: 72.4
click at [1051, 580] on div at bounding box center [1054, 570] width 7 height 83
drag, startPoint x: 1259, startPoint y: 568, endPoint x: 1171, endPoint y: 571, distance: 88.0
click at [1171, 571] on icon at bounding box center [1172, 571] width 7 height 15
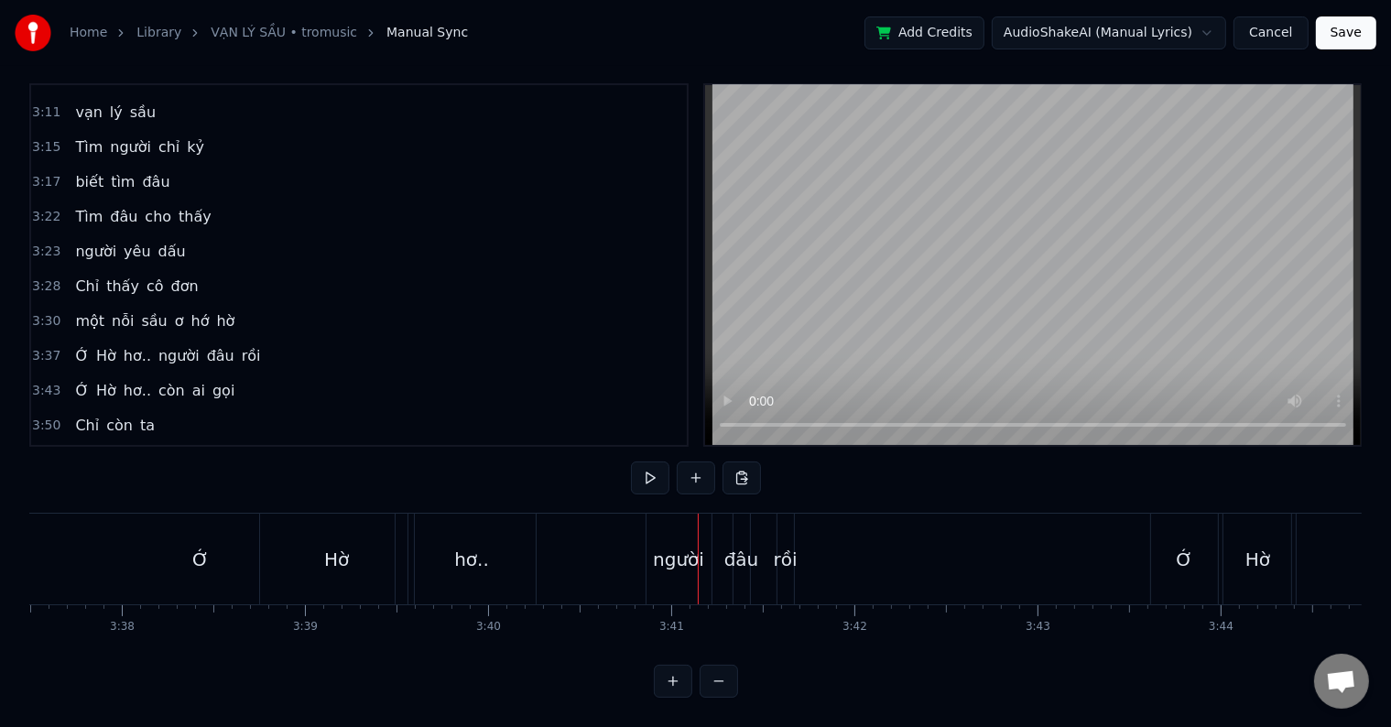
scroll to position [0, 39751]
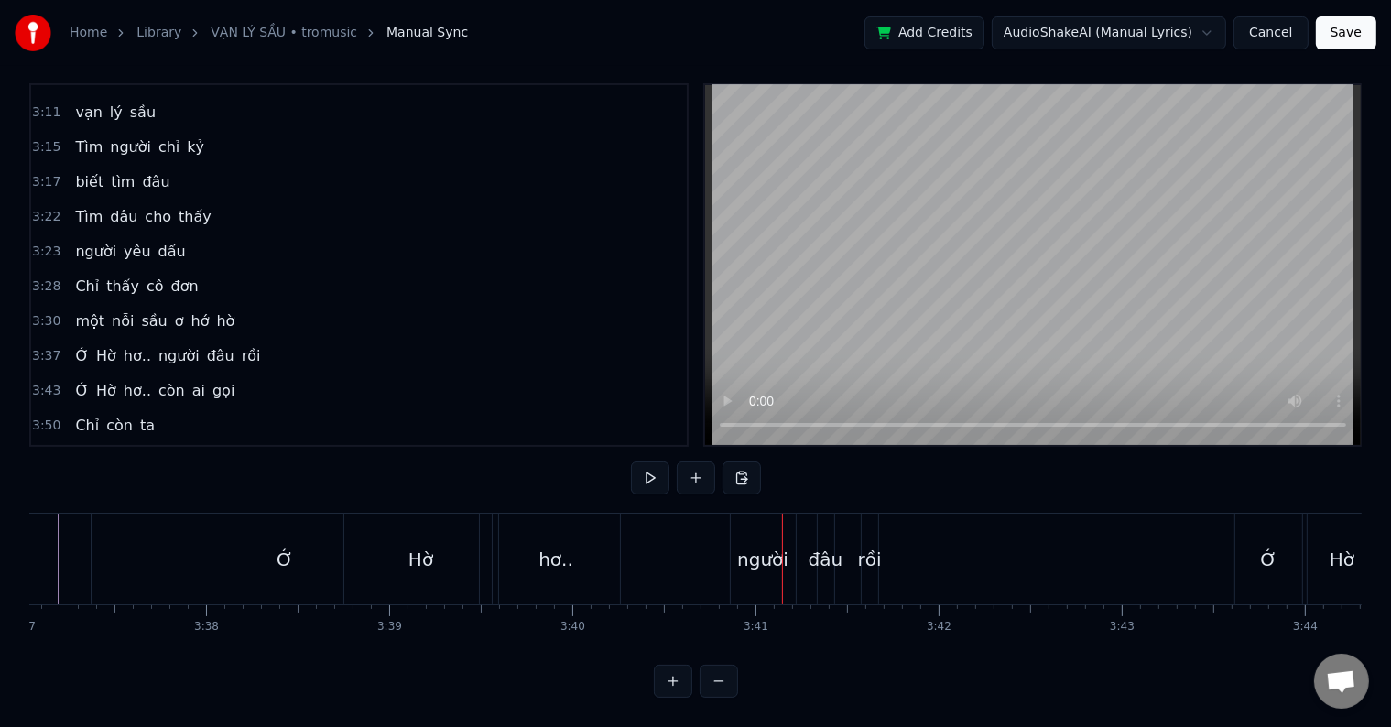
click at [759, 546] on div "người" at bounding box center [762, 559] width 51 height 27
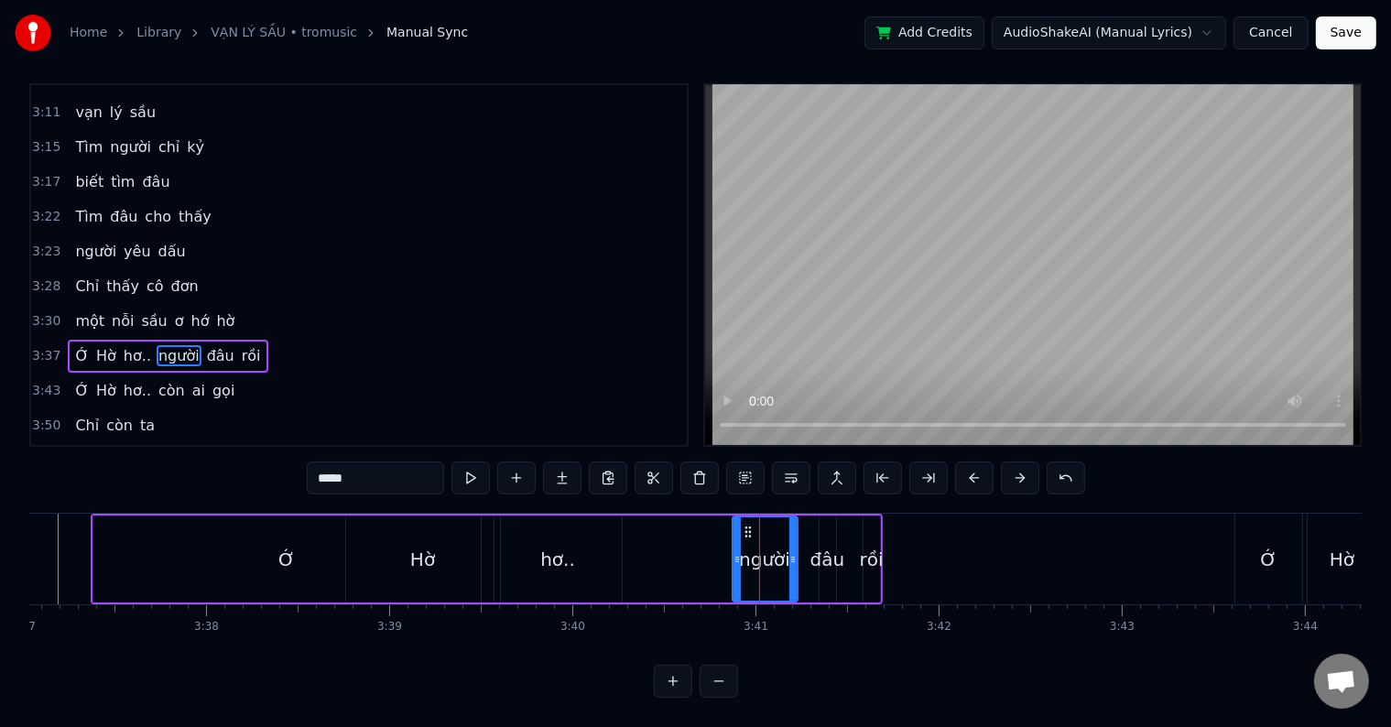
scroll to position [0, 0]
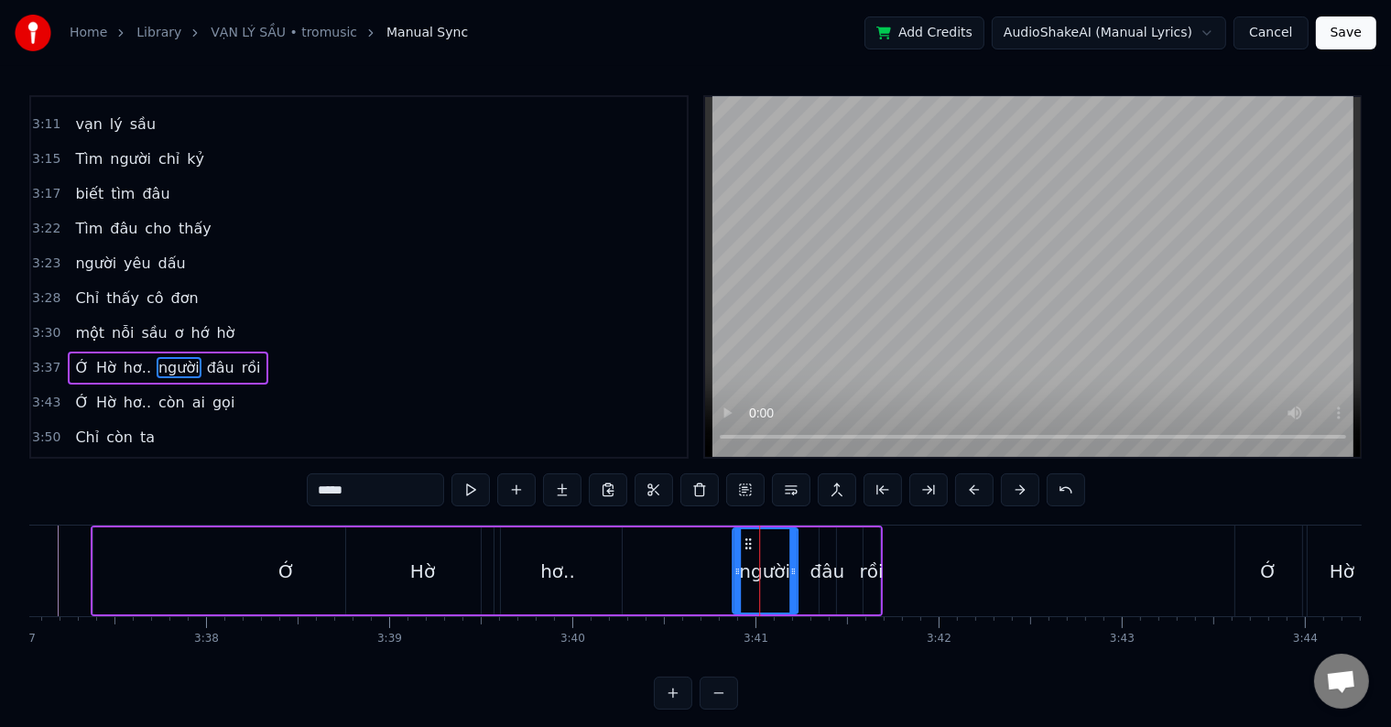
click at [745, 540] on icon at bounding box center [748, 544] width 15 height 15
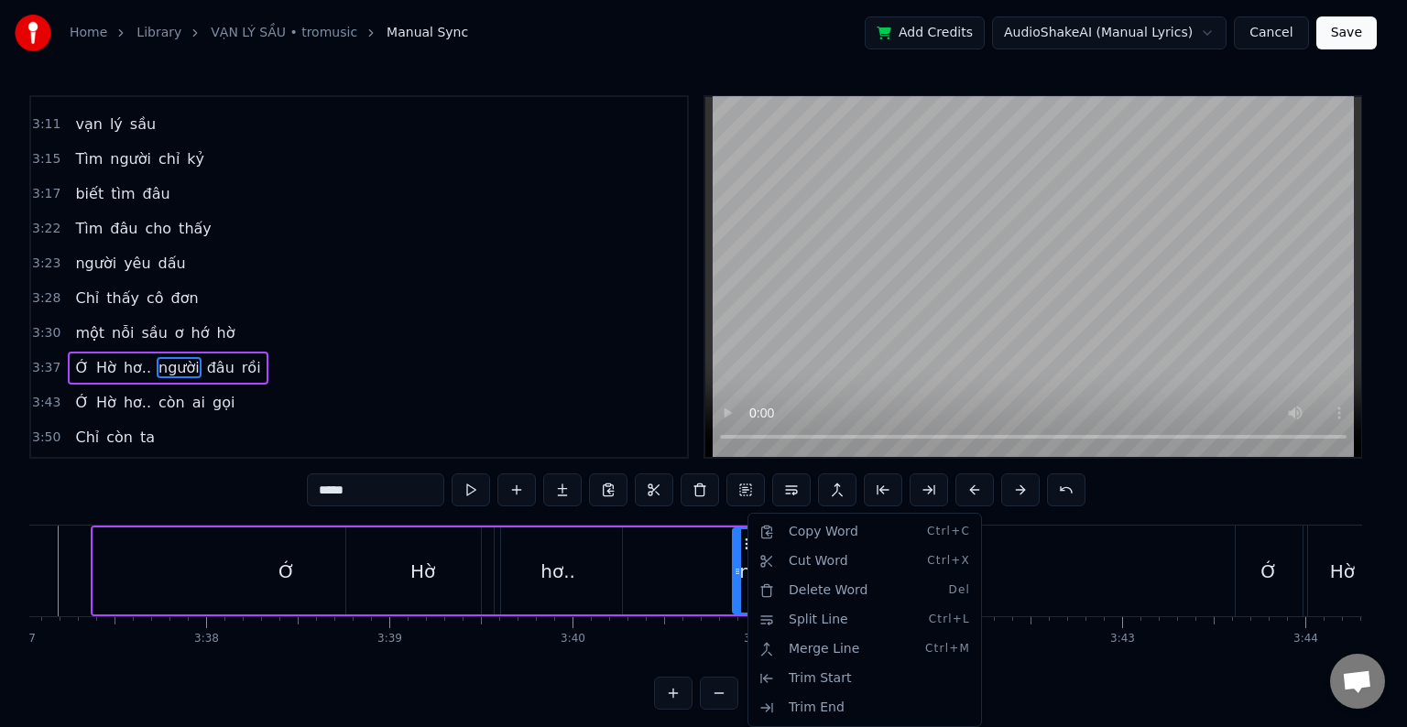
click at [744, 586] on html "Home Library [GEOGRAPHIC_DATA] • tromusic Manual Sync Add Credits AudioShakeAI …" at bounding box center [703, 369] width 1407 height 739
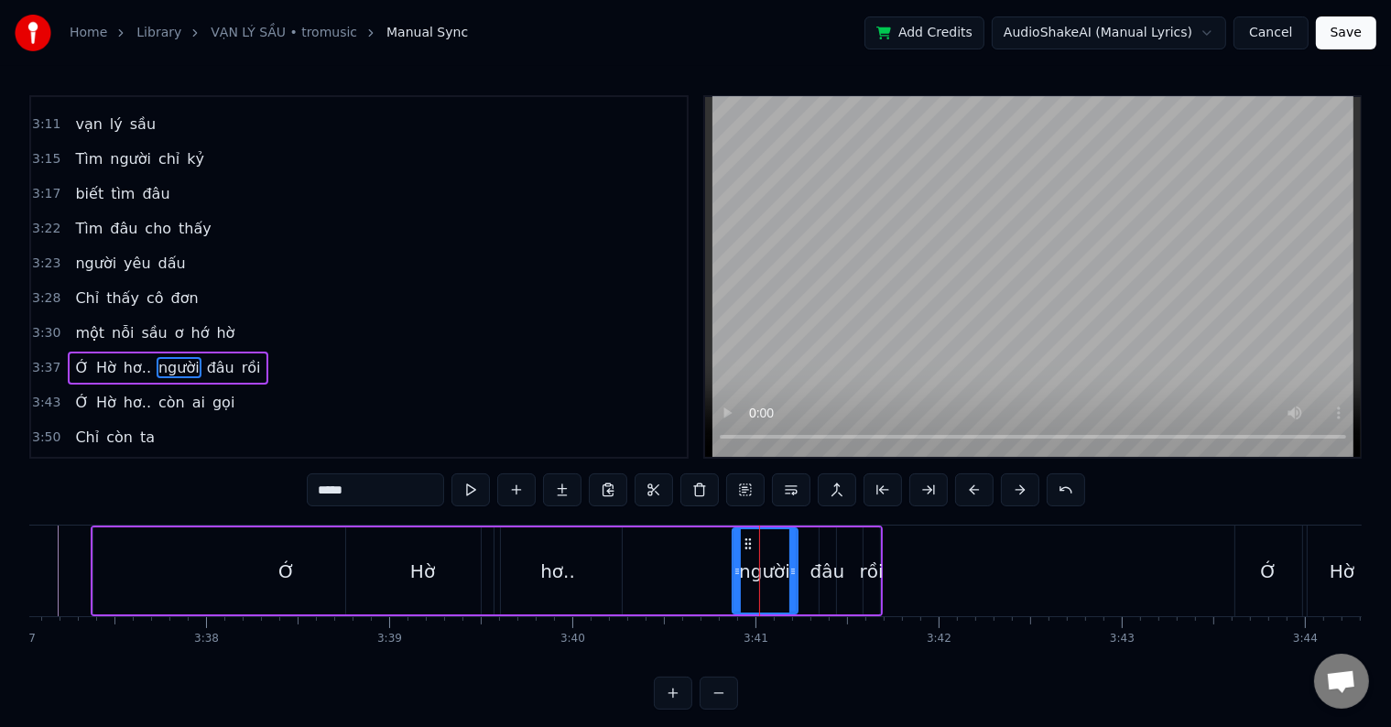
click at [771, 563] on div "người" at bounding box center [764, 571] width 51 height 27
click at [971, 491] on button at bounding box center [974, 489] width 38 height 33
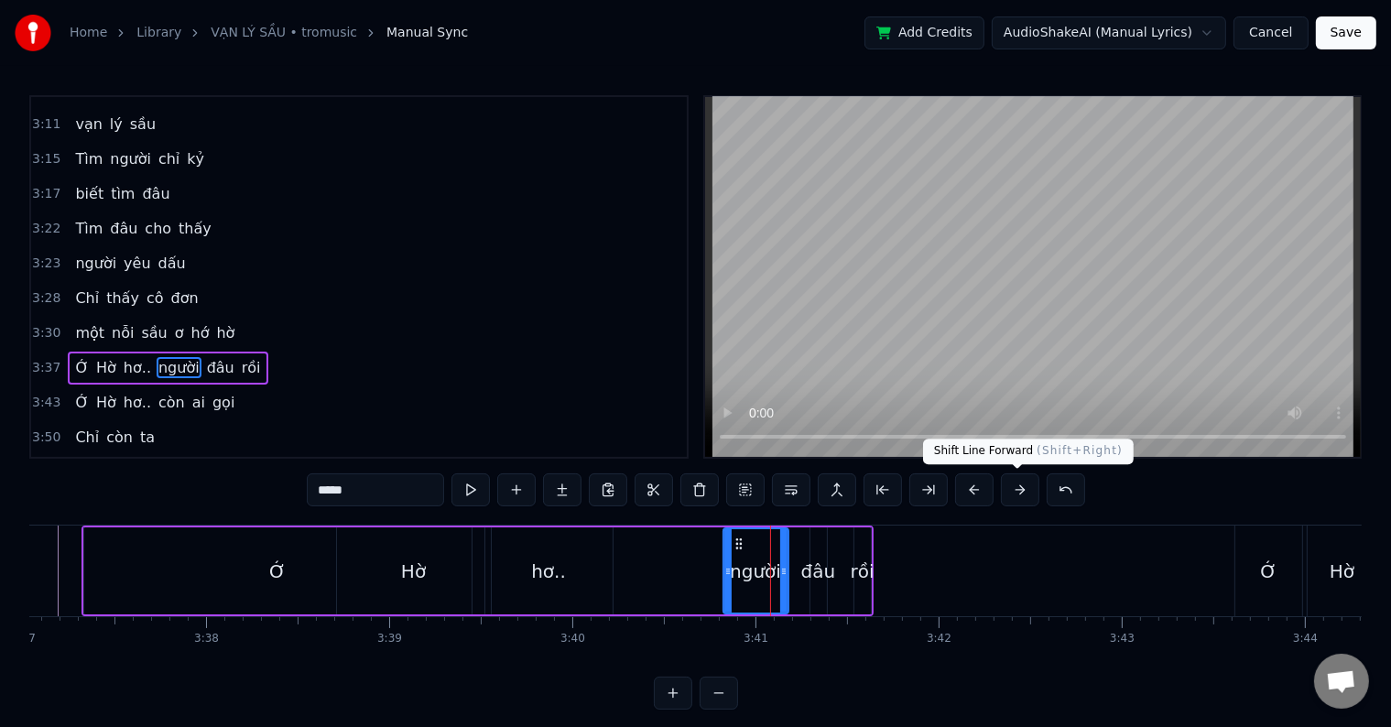
click at [1015, 491] on button at bounding box center [1020, 489] width 38 height 33
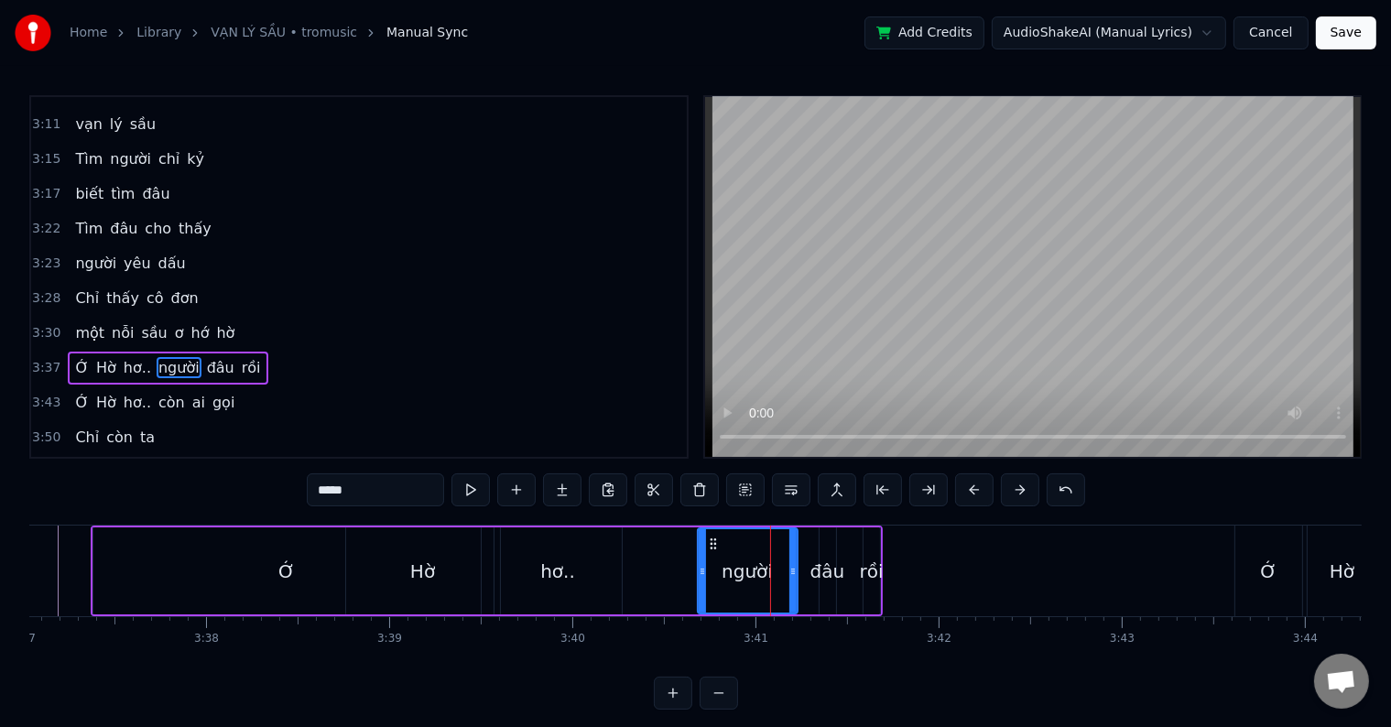
drag, startPoint x: 734, startPoint y: 573, endPoint x: 700, endPoint y: 572, distance: 34.8
click at [700, 572] on icon at bounding box center [702, 571] width 7 height 15
drag, startPoint x: 792, startPoint y: 565, endPoint x: 766, endPoint y: 565, distance: 26.6
click at [766, 565] on icon at bounding box center [766, 571] width 7 height 15
drag, startPoint x: 697, startPoint y: 568, endPoint x: 675, endPoint y: 568, distance: 22.0
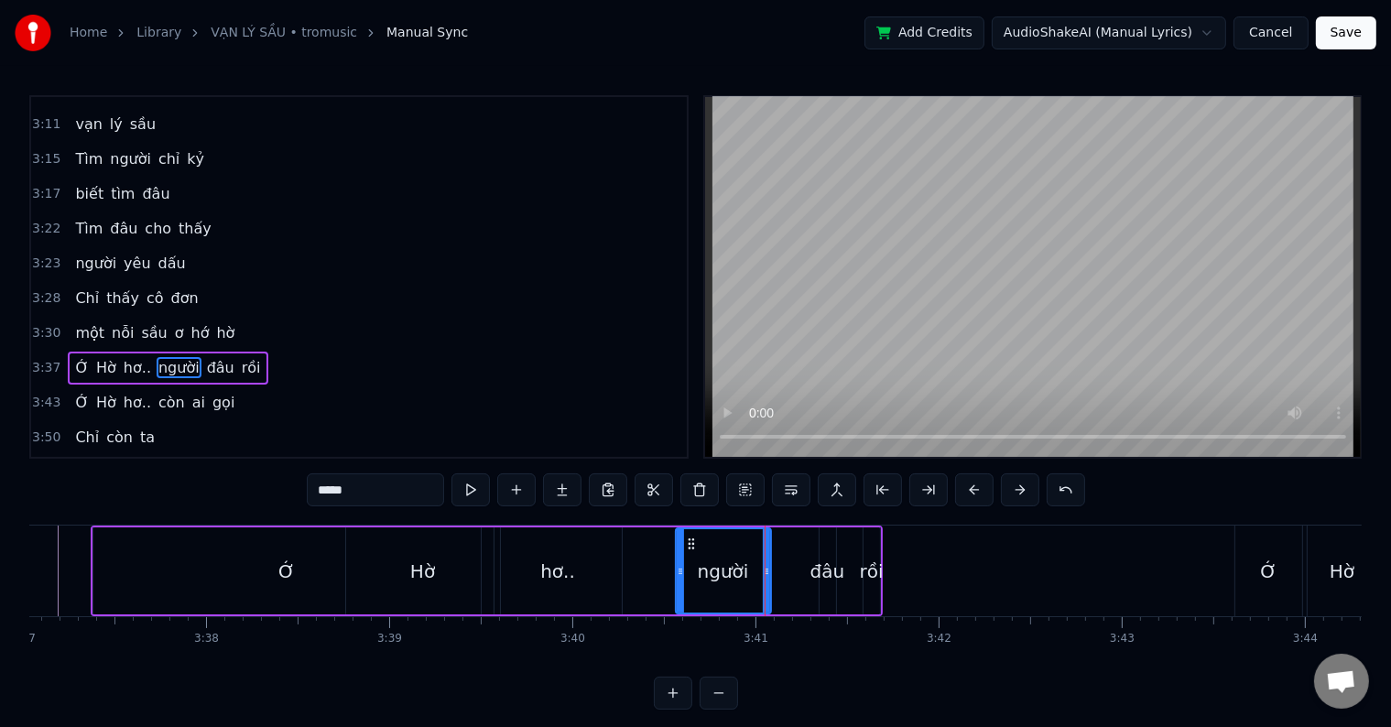
click at [677, 568] on icon at bounding box center [680, 571] width 7 height 15
click at [755, 568] on icon at bounding box center [758, 571] width 7 height 15
click at [825, 571] on div "đâu" at bounding box center [827, 571] width 35 height 27
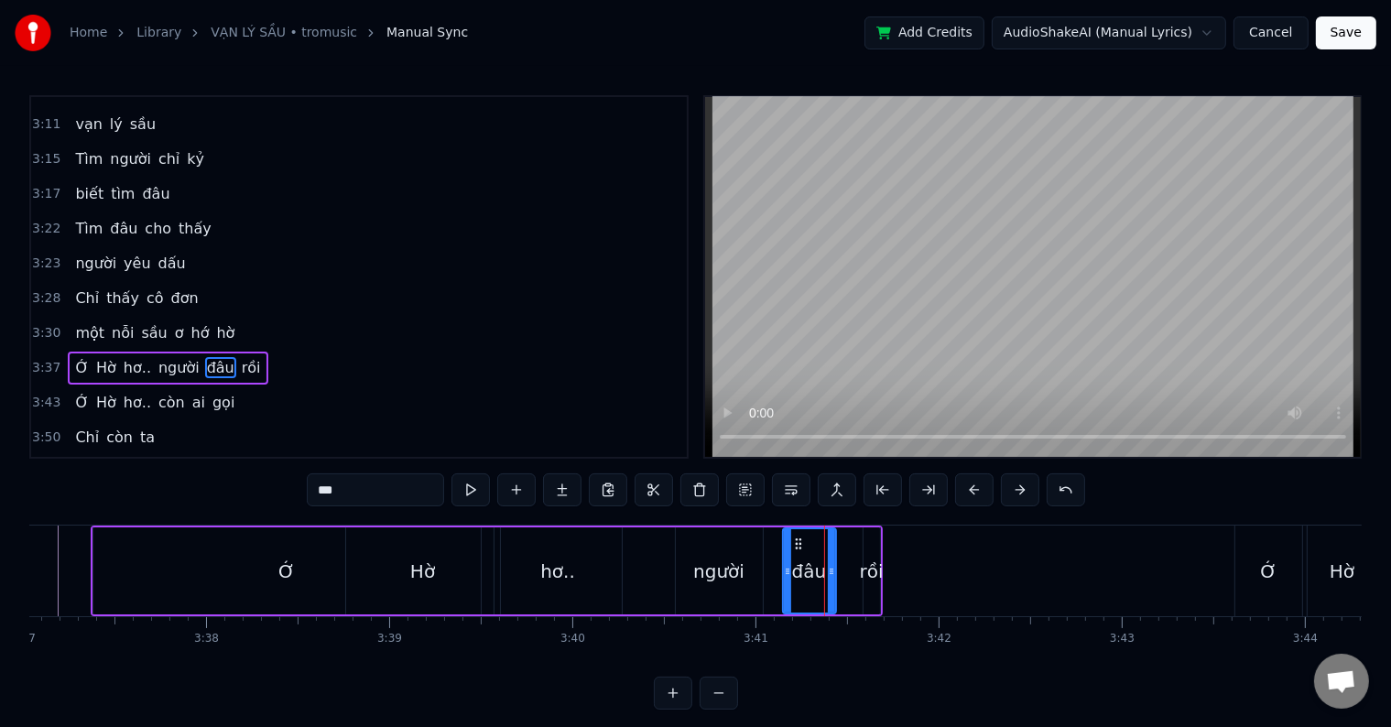
drag, startPoint x: 821, startPoint y: 574, endPoint x: 784, endPoint y: 574, distance: 36.6
click at [784, 574] on icon at bounding box center [787, 571] width 7 height 15
click at [833, 571] on icon at bounding box center [832, 571] width 7 height 15
click at [871, 571] on div "rồi" at bounding box center [872, 571] width 24 height 27
drag, startPoint x: 863, startPoint y: 571, endPoint x: 850, endPoint y: 571, distance: 12.8
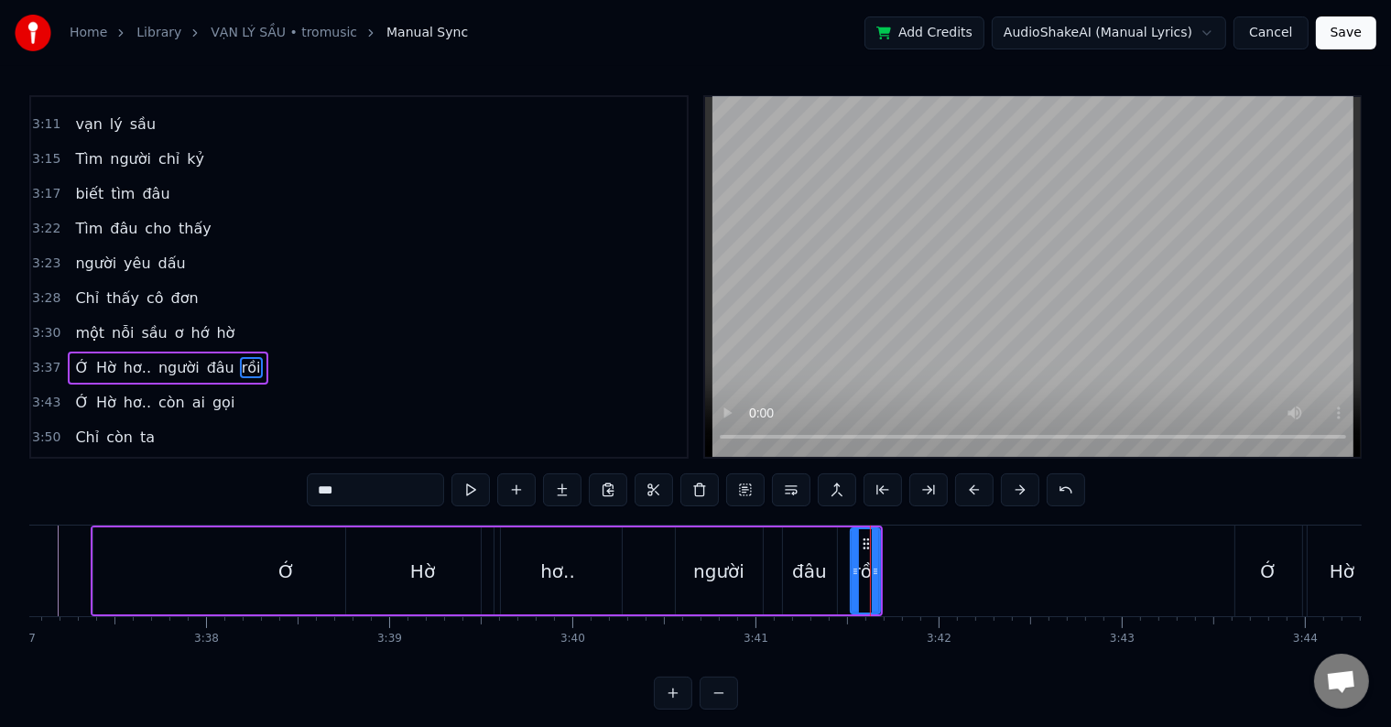
click at [852, 571] on icon at bounding box center [855, 571] width 7 height 15
click at [818, 579] on div "đâu" at bounding box center [809, 571] width 35 height 27
click at [859, 569] on div "rồi" at bounding box center [865, 571] width 24 height 27
click at [843, 570] on icon at bounding box center [846, 571] width 7 height 15
click at [806, 580] on div "đâu" at bounding box center [809, 571] width 35 height 27
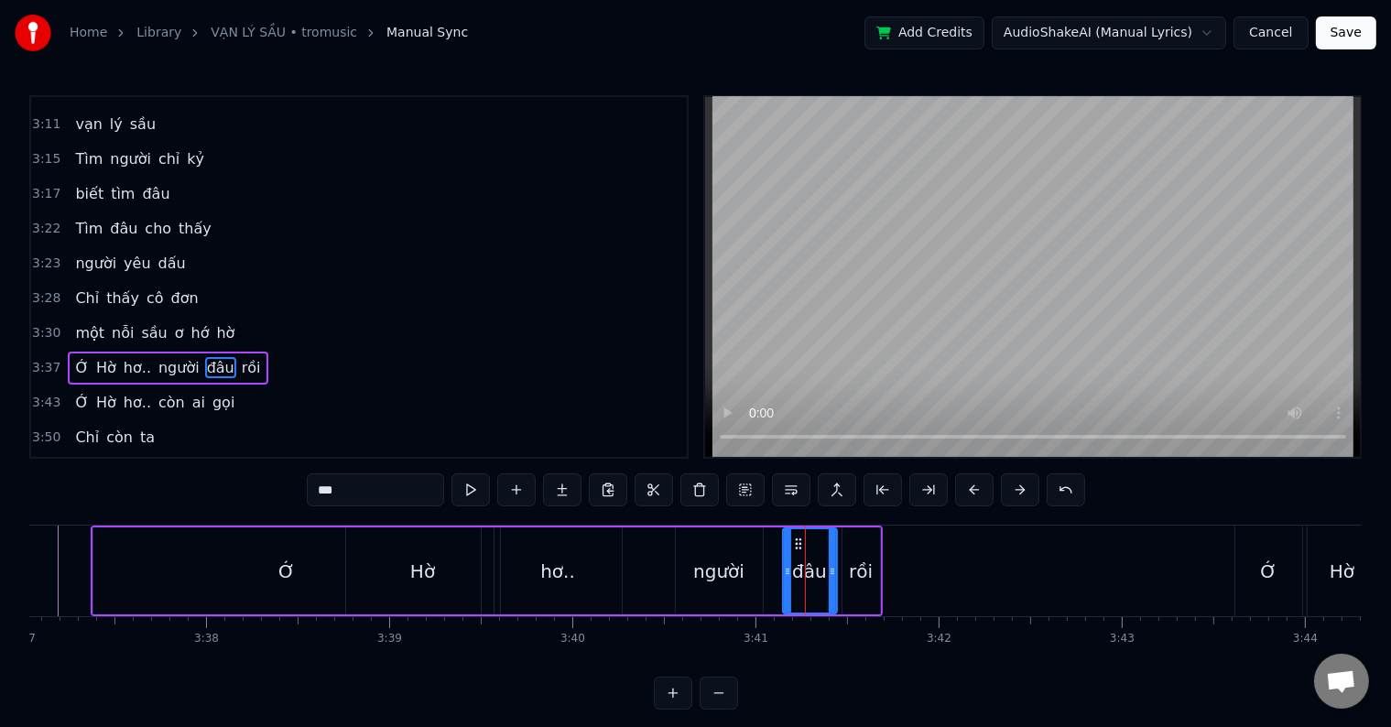
click at [175, 569] on div "Ớ" at bounding box center [286, 570] width 387 height 87
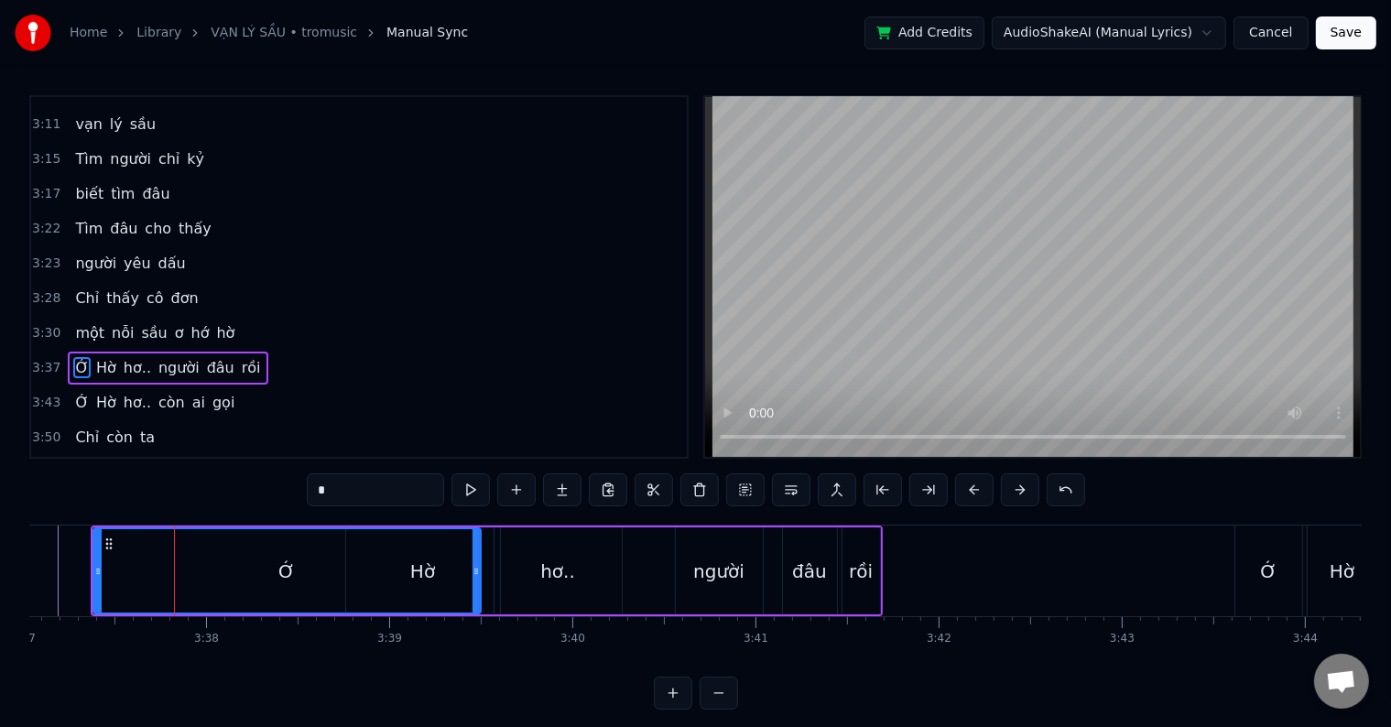
click at [175, 569] on div "Ớ" at bounding box center [287, 570] width 386 height 83
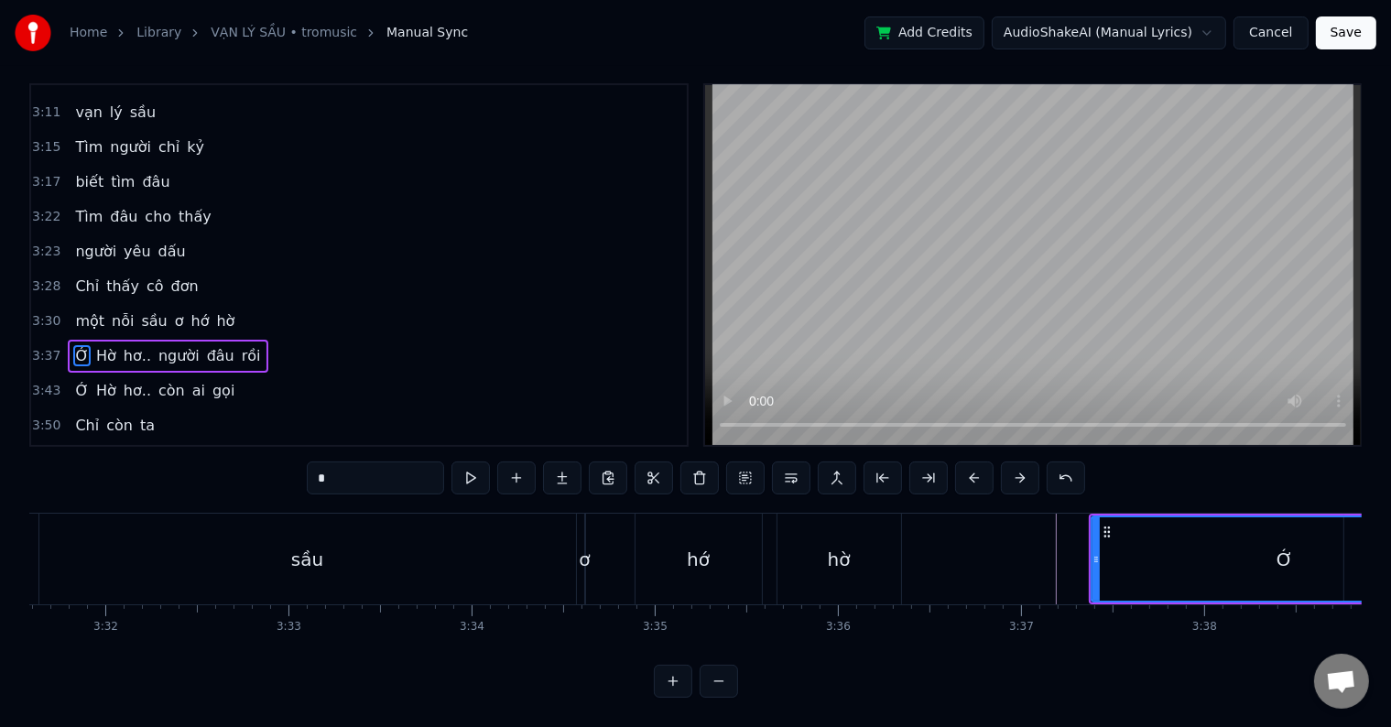
scroll to position [0, 38733]
click at [123, 547] on div "sầu" at bounding box center [327, 559] width 537 height 91
type input "***"
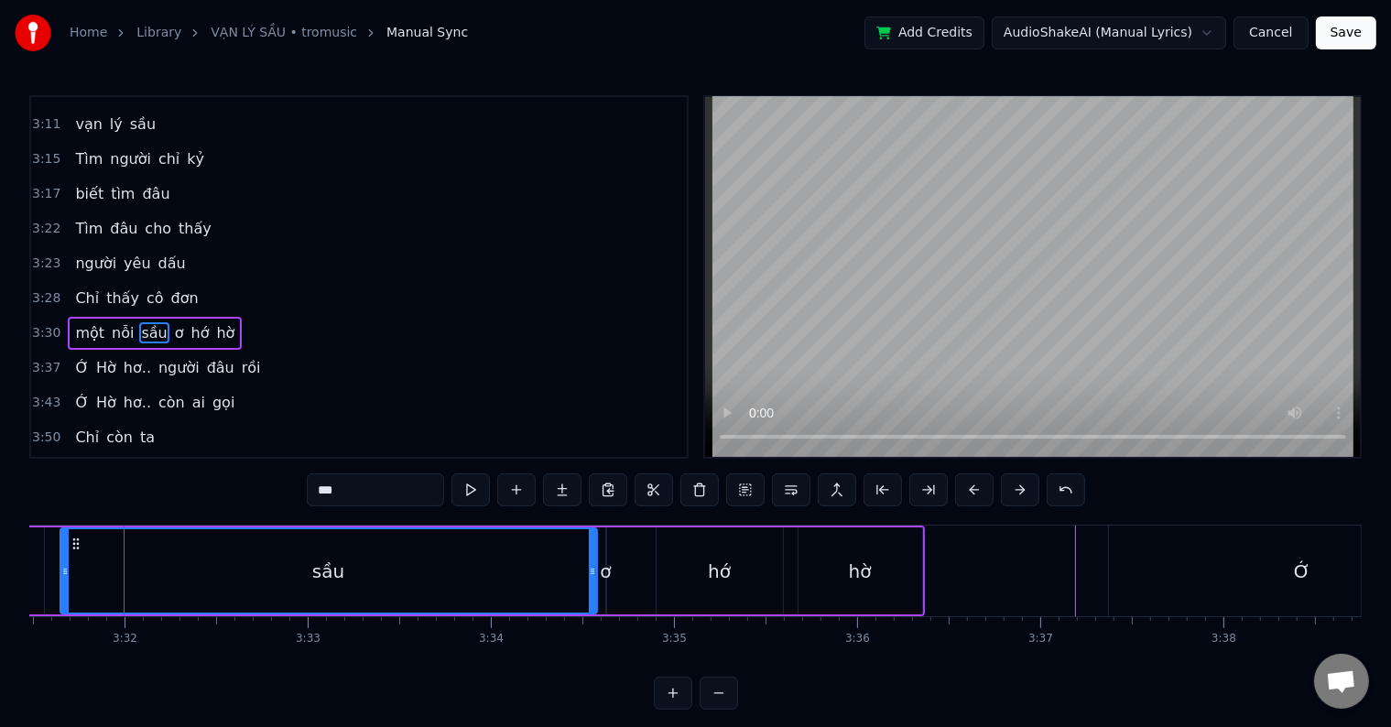
click at [124, 547] on div at bounding box center [124, 571] width 1 height 91
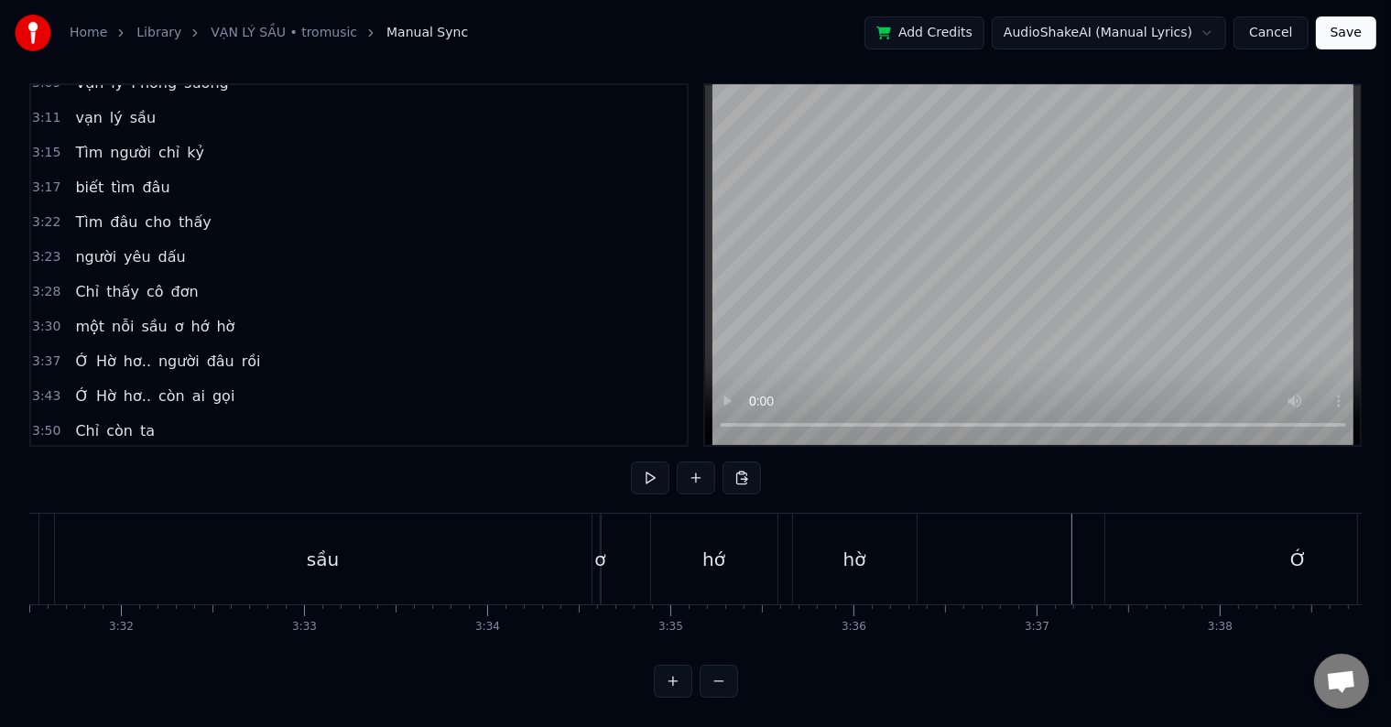
scroll to position [0, 38316]
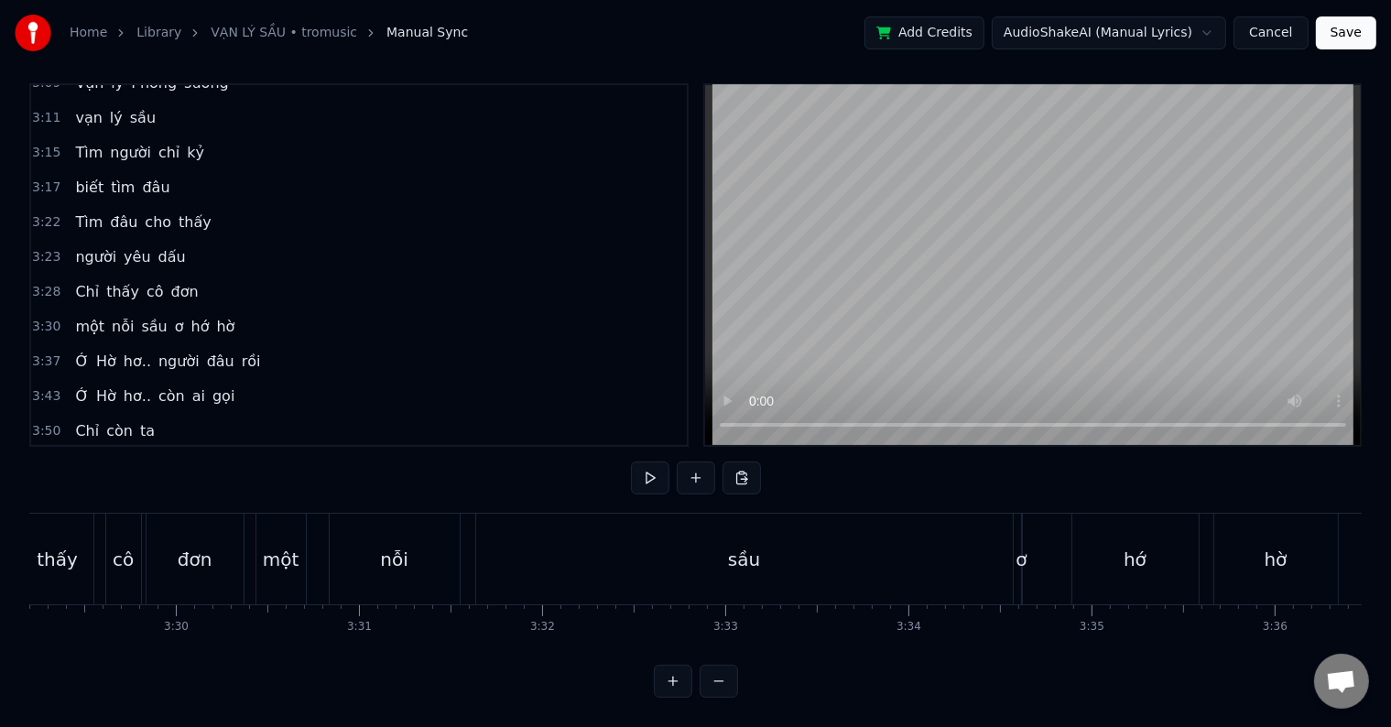
click at [516, 549] on div "sầu" at bounding box center [744, 559] width 537 height 91
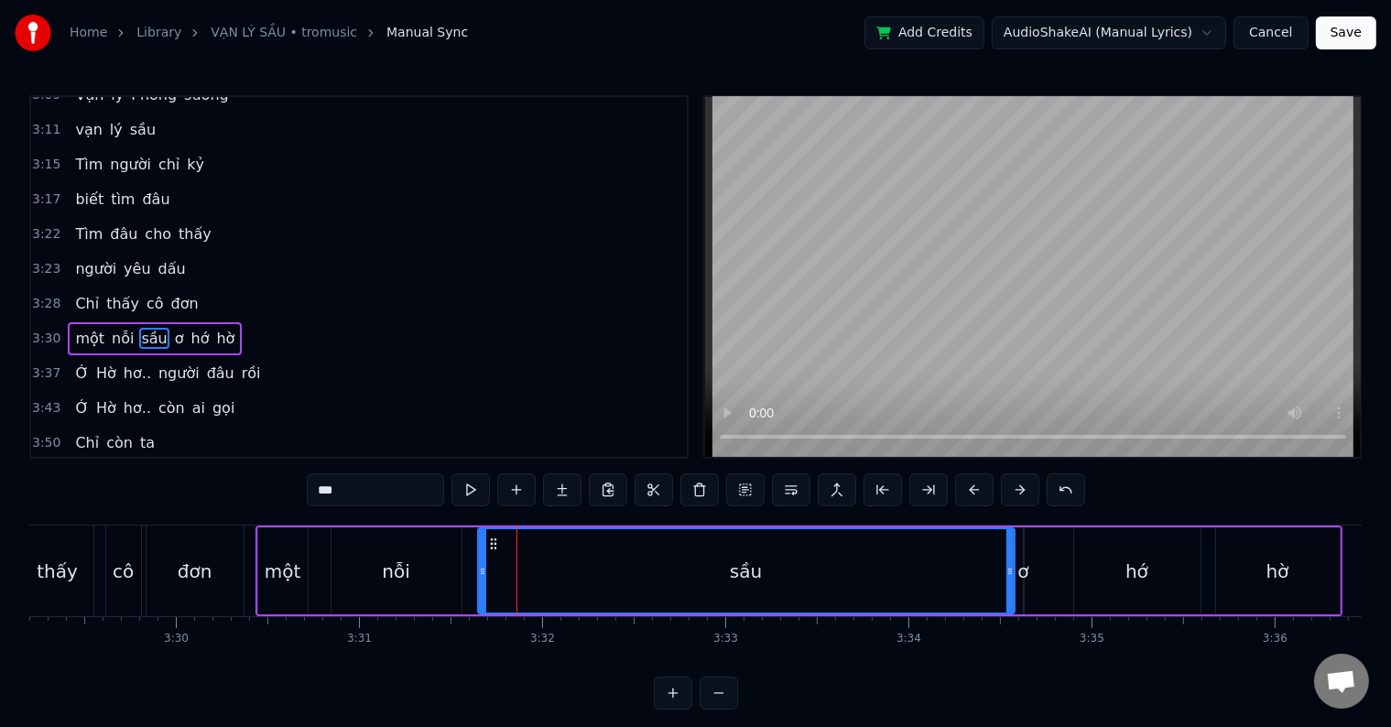
scroll to position [27, 0]
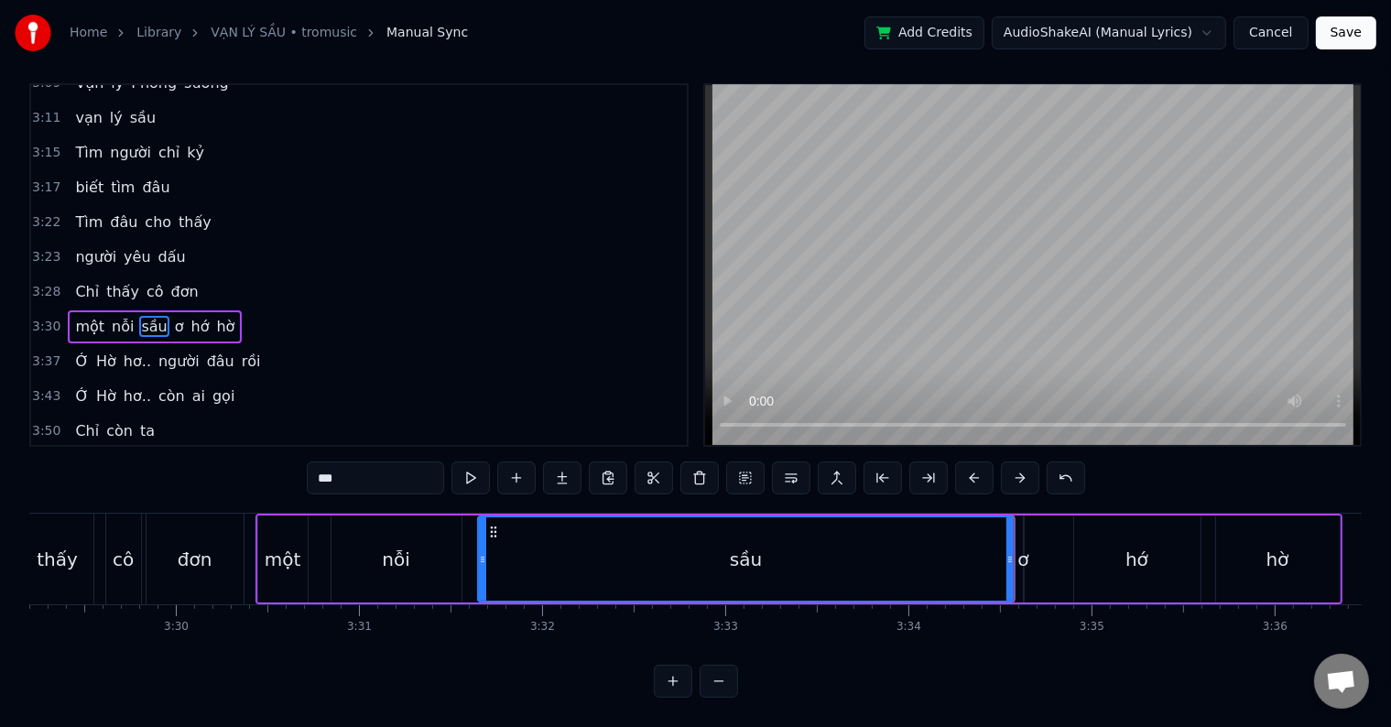
click at [668, 559] on div "sầu" at bounding box center [746, 558] width 535 height 83
drag, startPoint x: 1007, startPoint y: 537, endPoint x: 971, endPoint y: 542, distance: 37.0
click at [971, 552] on icon at bounding box center [973, 559] width 7 height 15
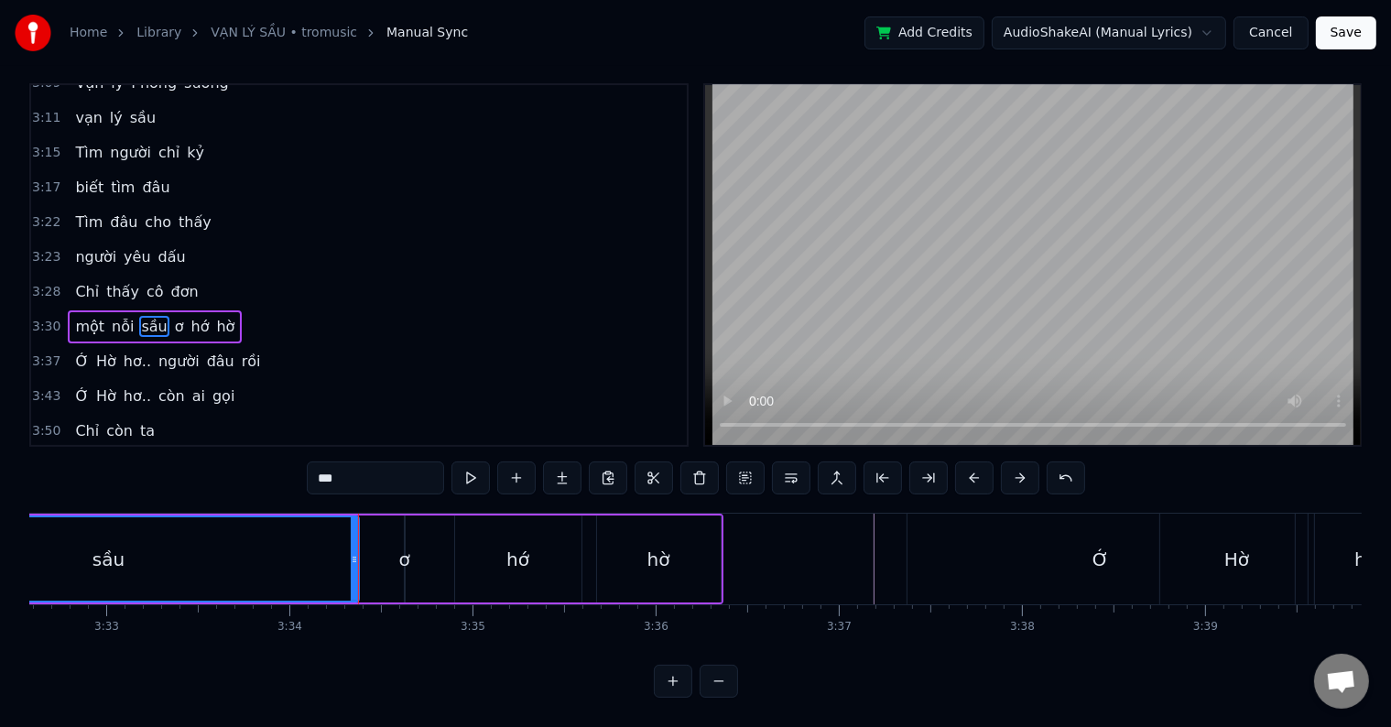
click at [403, 546] on div "ơ" at bounding box center [403, 559] width 11 height 27
type input "*"
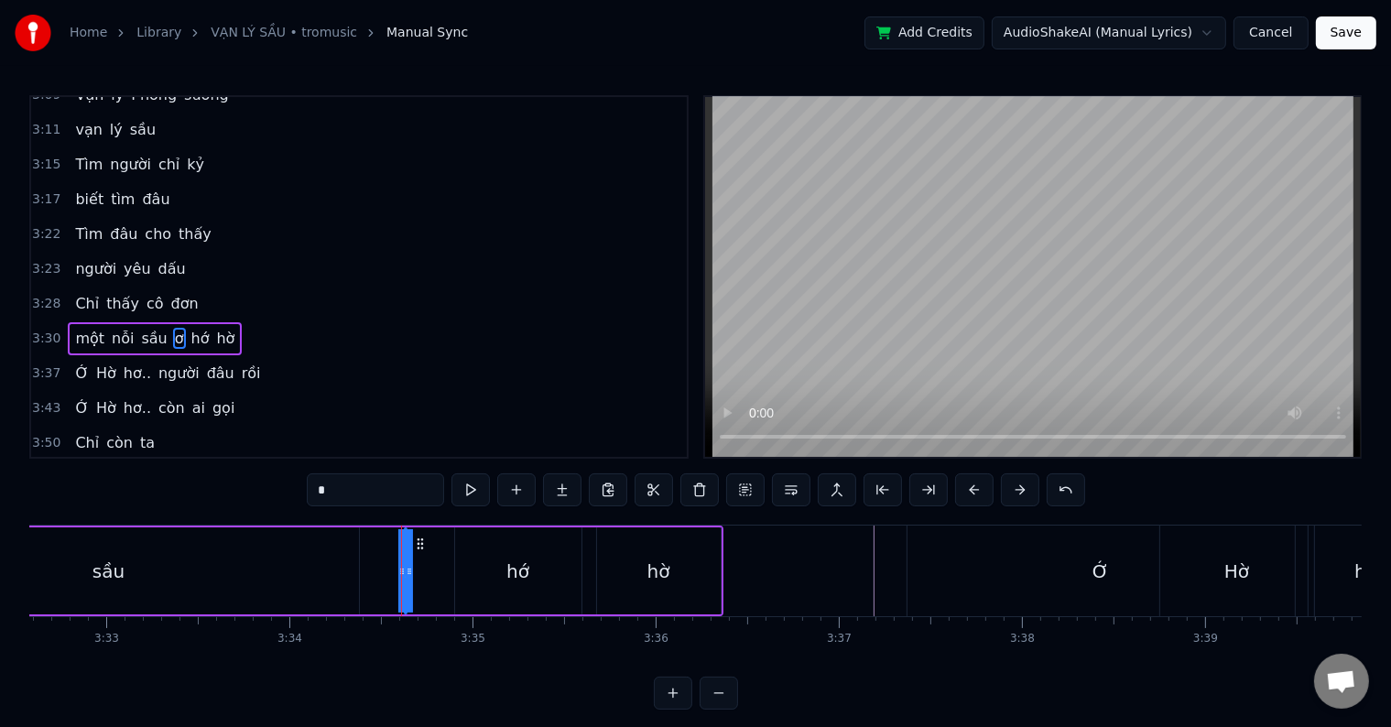
drag, startPoint x: 398, startPoint y: 572, endPoint x: 372, endPoint y: 571, distance: 26.6
click at [372, 571] on div "một nỗi sầu ơ hớ hờ" at bounding box center [179, 571] width 1087 height 91
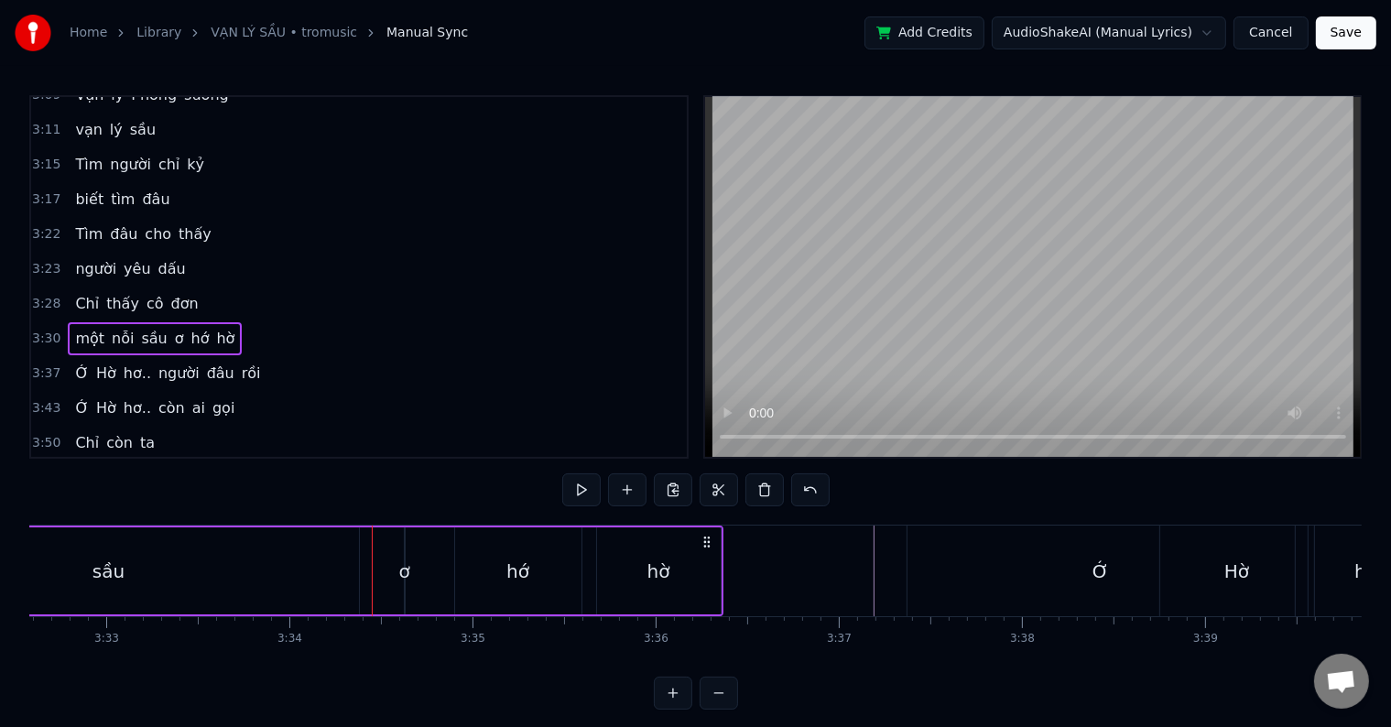
click at [405, 571] on div "ơ" at bounding box center [403, 571] width 11 height 27
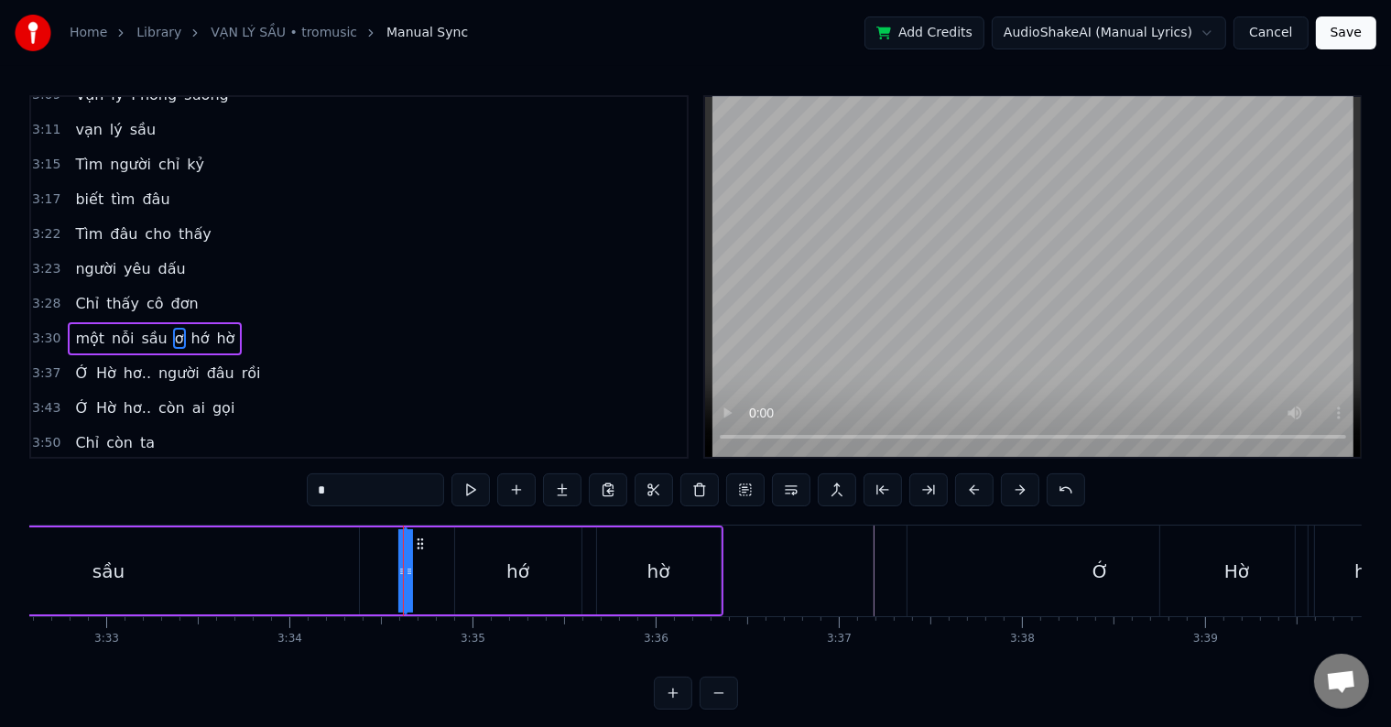
drag, startPoint x: 407, startPoint y: 573, endPoint x: 421, endPoint y: 569, distance: 15.4
click at [421, 569] on div "một nỗi sầu ơ hớ hờ" at bounding box center [179, 571] width 1087 height 91
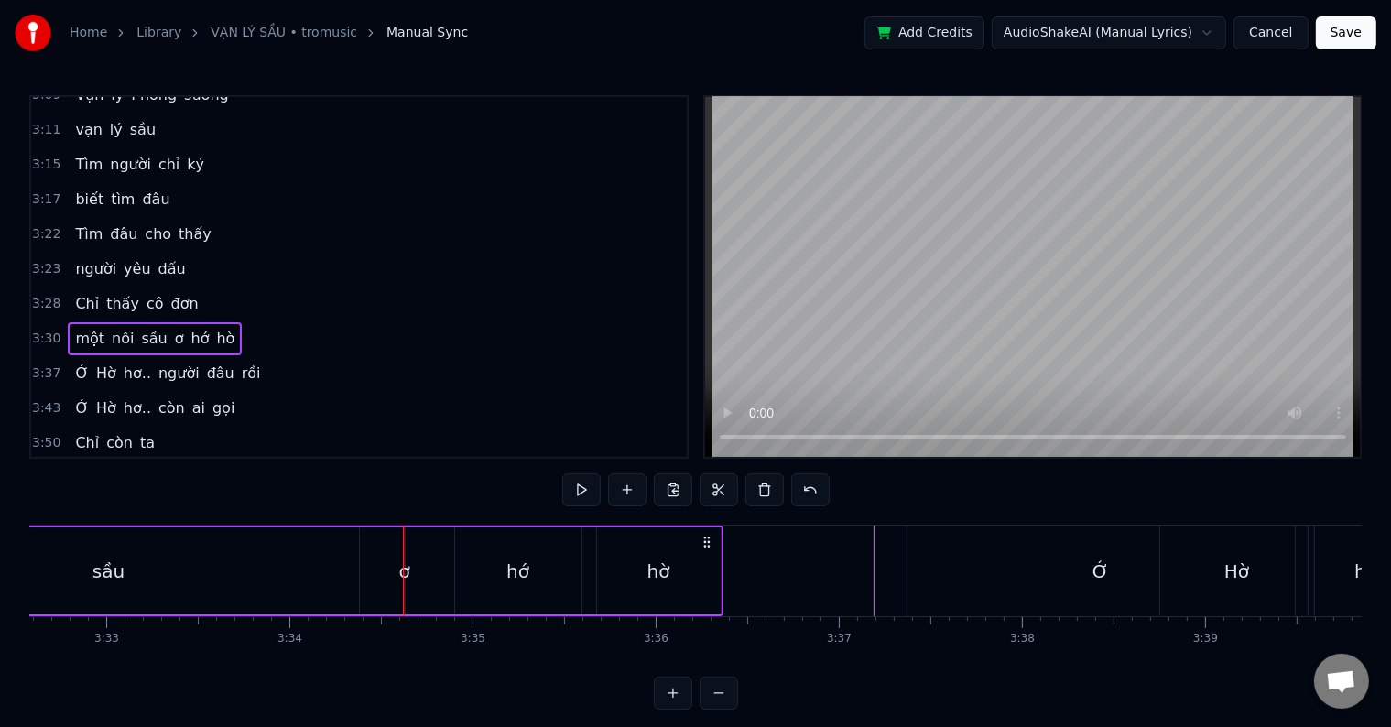
click at [406, 571] on div "ơ" at bounding box center [403, 571] width 11 height 27
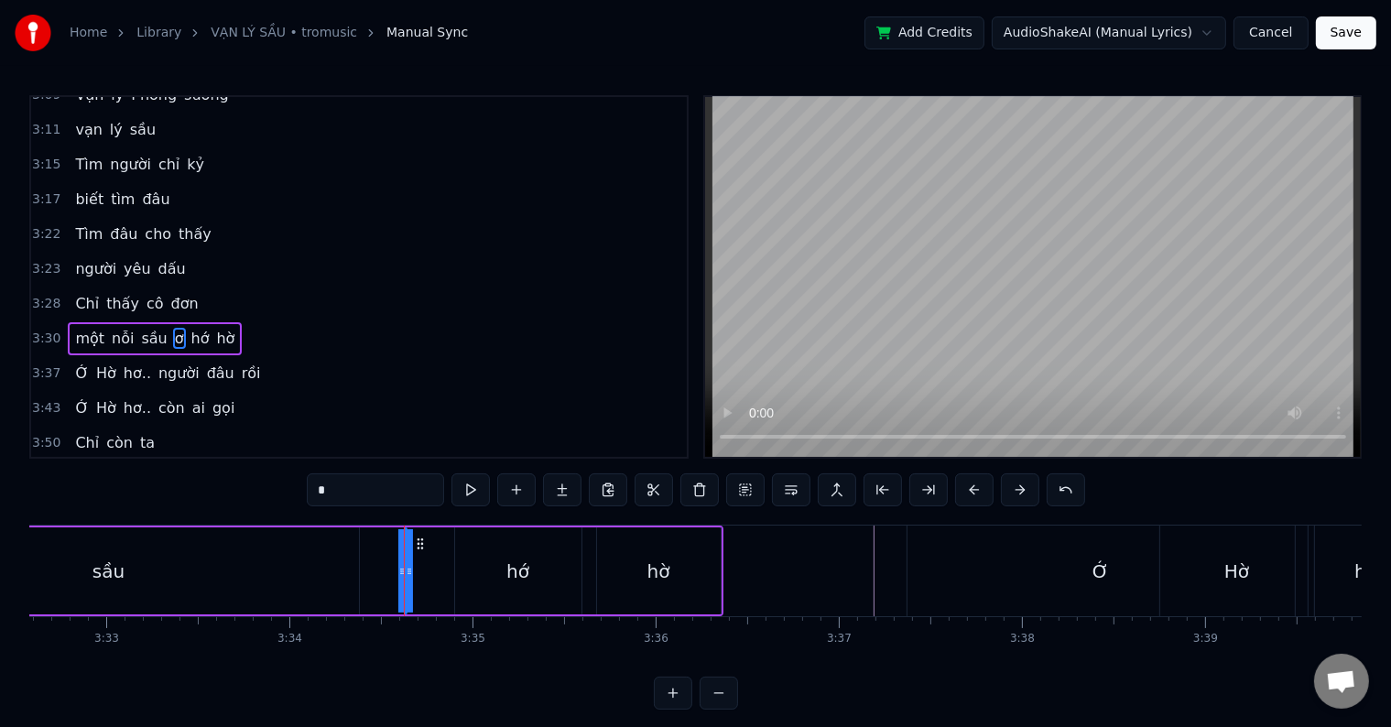
click at [330, 492] on input "*" at bounding box center [375, 489] width 137 height 33
type input "*"
click at [390, 699] on div "0:26 Vạn lý phong sương 0:29 vạn lý sầu 0:33 Tìm người trí kỷ 0:35 biết tìm đâu…" at bounding box center [695, 402] width 1332 height 614
drag, startPoint x: 401, startPoint y: 571, endPoint x: 372, endPoint y: 571, distance: 29.3
click at [372, 571] on div "một nỗi sầu ơ hớ hờ" at bounding box center [179, 571] width 1087 height 91
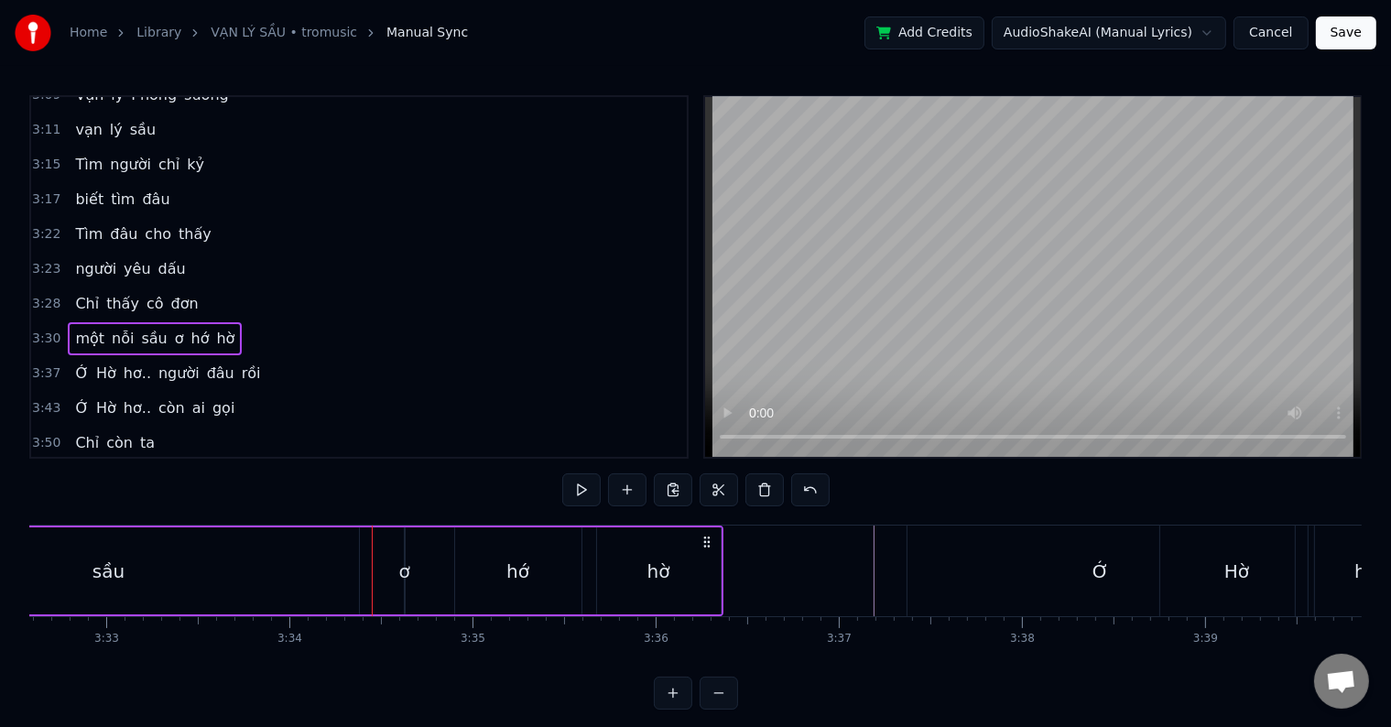
click at [510, 571] on div "hớ" at bounding box center [517, 571] width 23 height 27
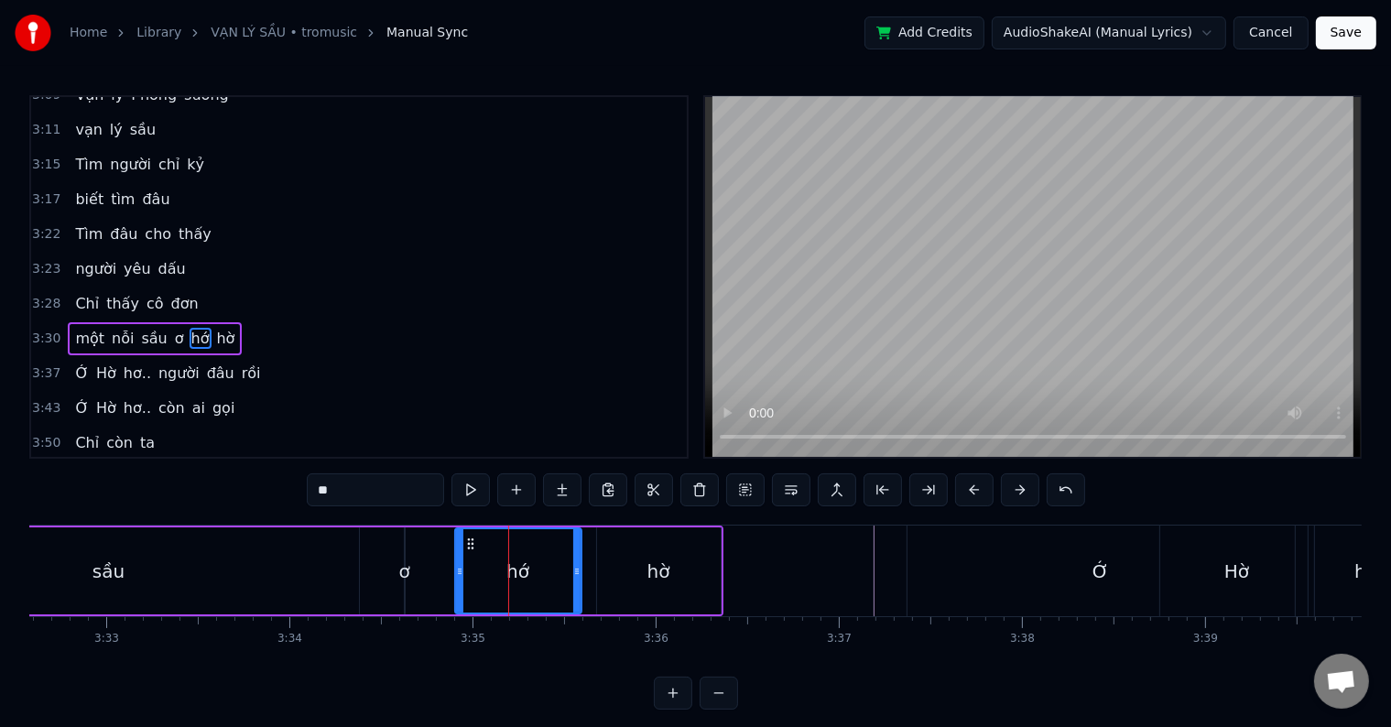
click at [264, 554] on div "sầu" at bounding box center [109, 570] width 500 height 87
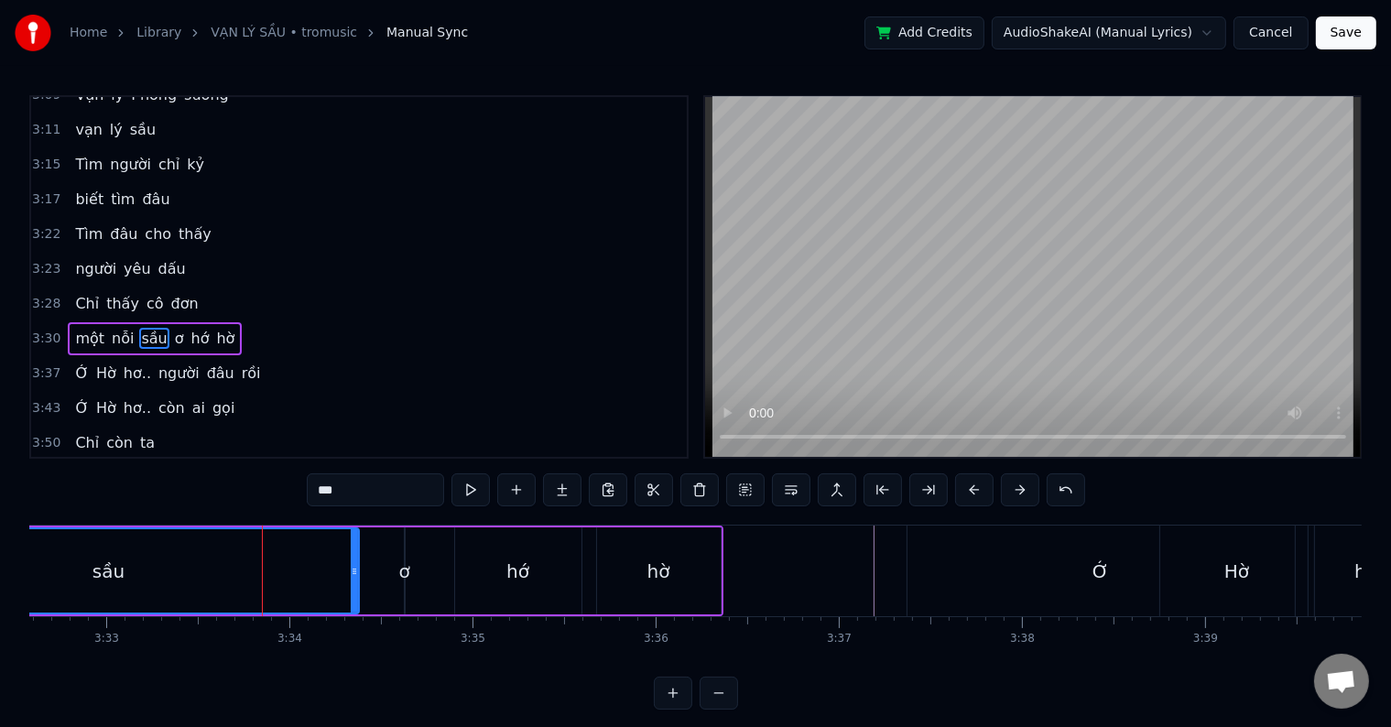
click at [403, 574] on div "ơ" at bounding box center [403, 571] width 11 height 27
type input "*"
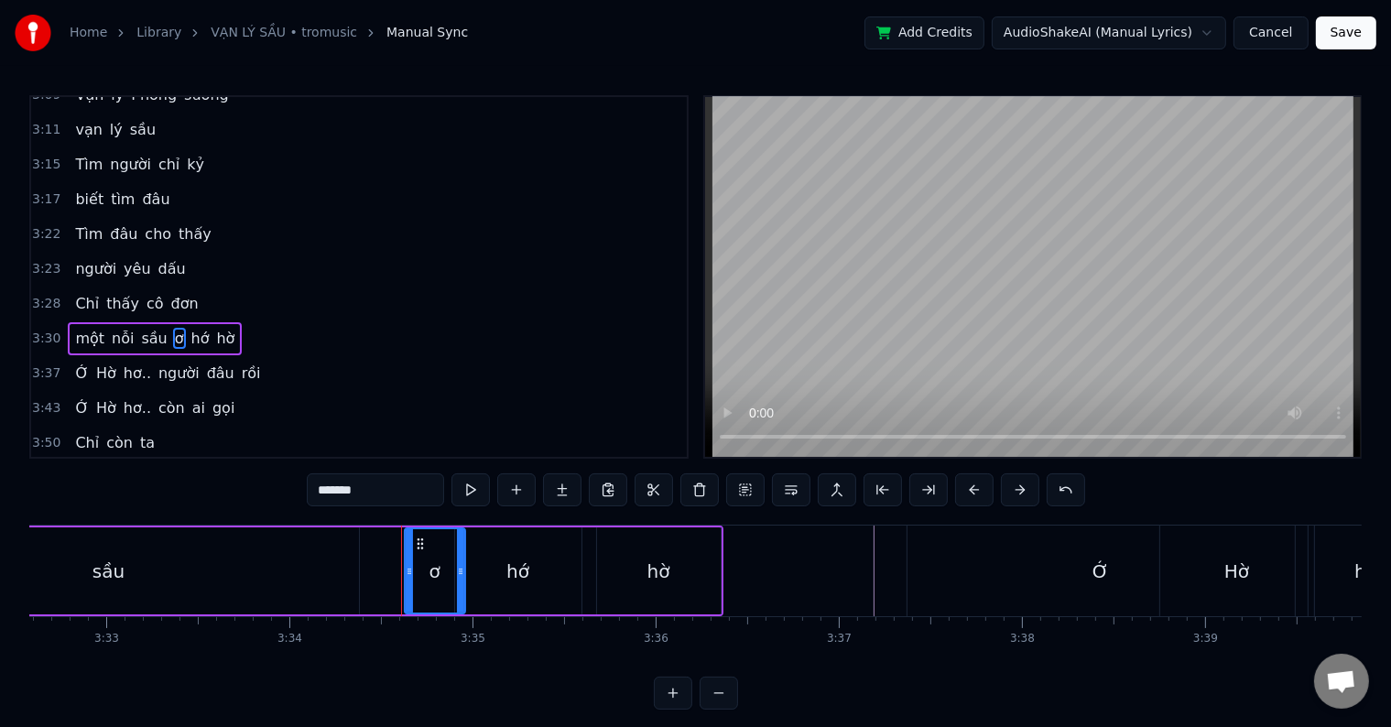
drag, startPoint x: 403, startPoint y: 574, endPoint x: 465, endPoint y: 574, distance: 62.3
click at [465, 574] on div "một nỗi sầu ơ hớ hờ" at bounding box center [179, 571] width 1087 height 91
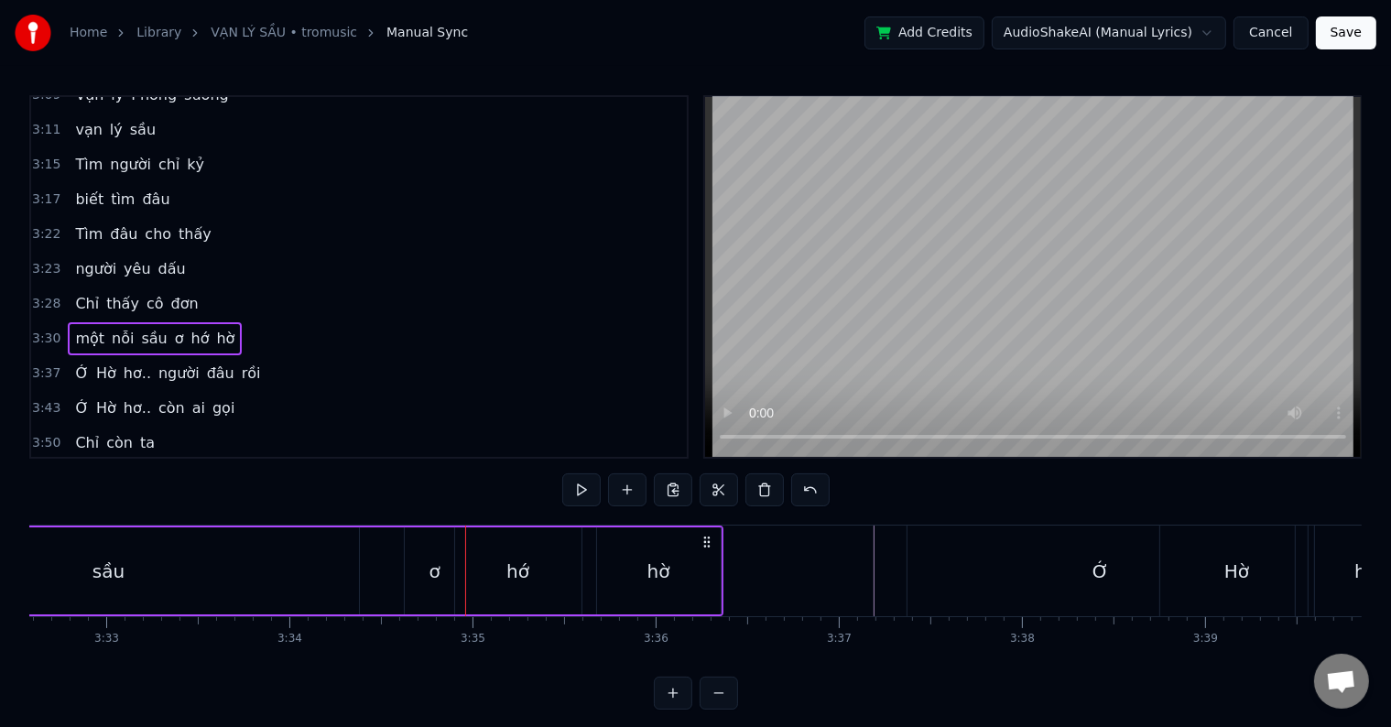
click at [431, 575] on div "ơ" at bounding box center [434, 571] width 11 height 27
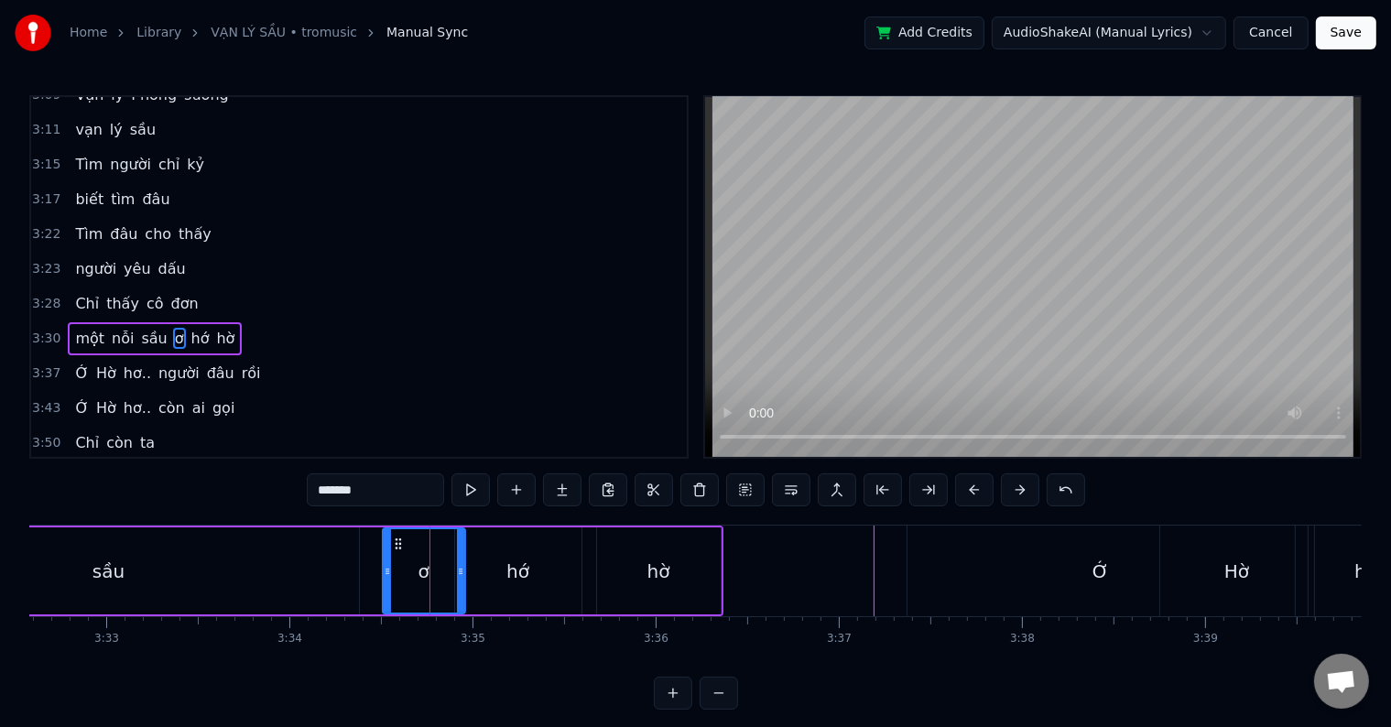
drag, startPoint x: 405, startPoint y: 570, endPoint x: 383, endPoint y: 565, distance: 22.5
click at [384, 565] on icon at bounding box center [387, 571] width 7 height 15
drag, startPoint x: 460, startPoint y: 567, endPoint x: 432, endPoint y: 571, distance: 27.7
click at [432, 571] on icon at bounding box center [432, 571] width 7 height 15
drag, startPoint x: 385, startPoint y: 570, endPoint x: 353, endPoint y: 569, distance: 32.1
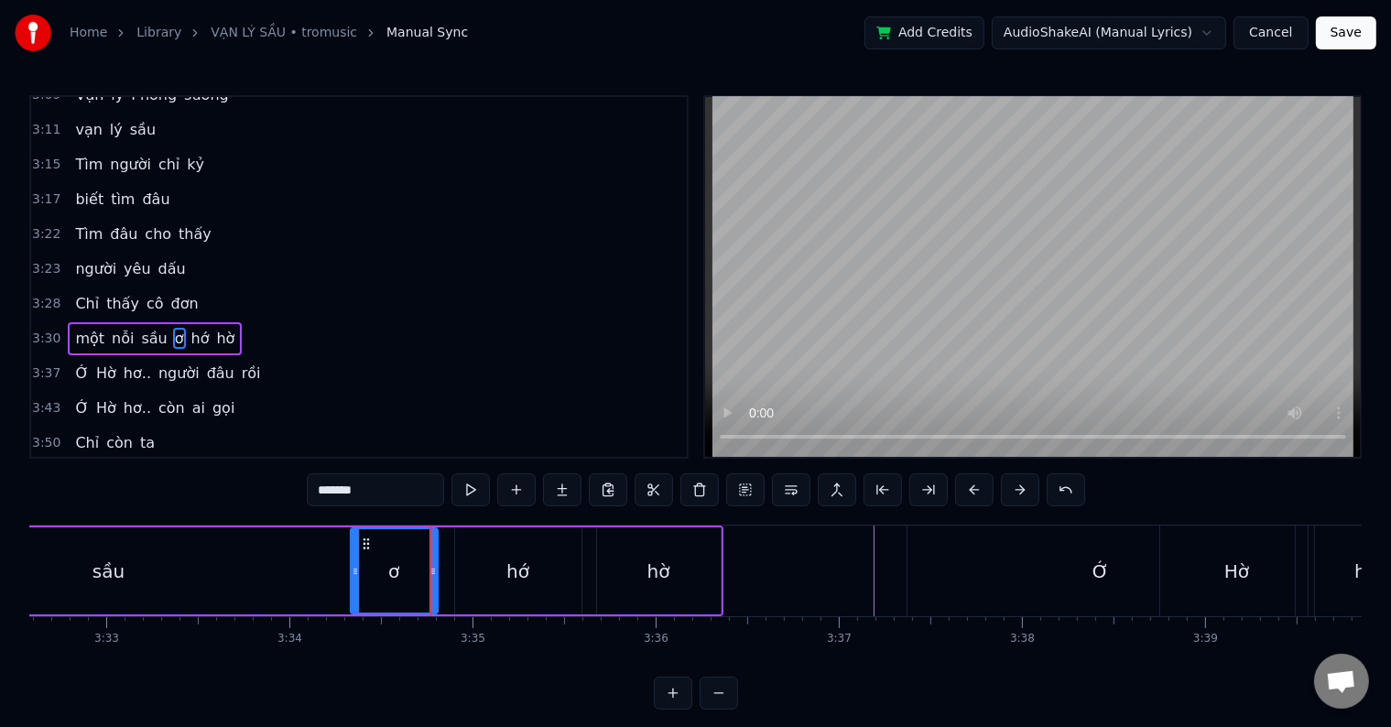
click at [353, 569] on icon at bounding box center [355, 571] width 7 height 15
click at [212, 574] on div "sầu" at bounding box center [109, 570] width 500 height 87
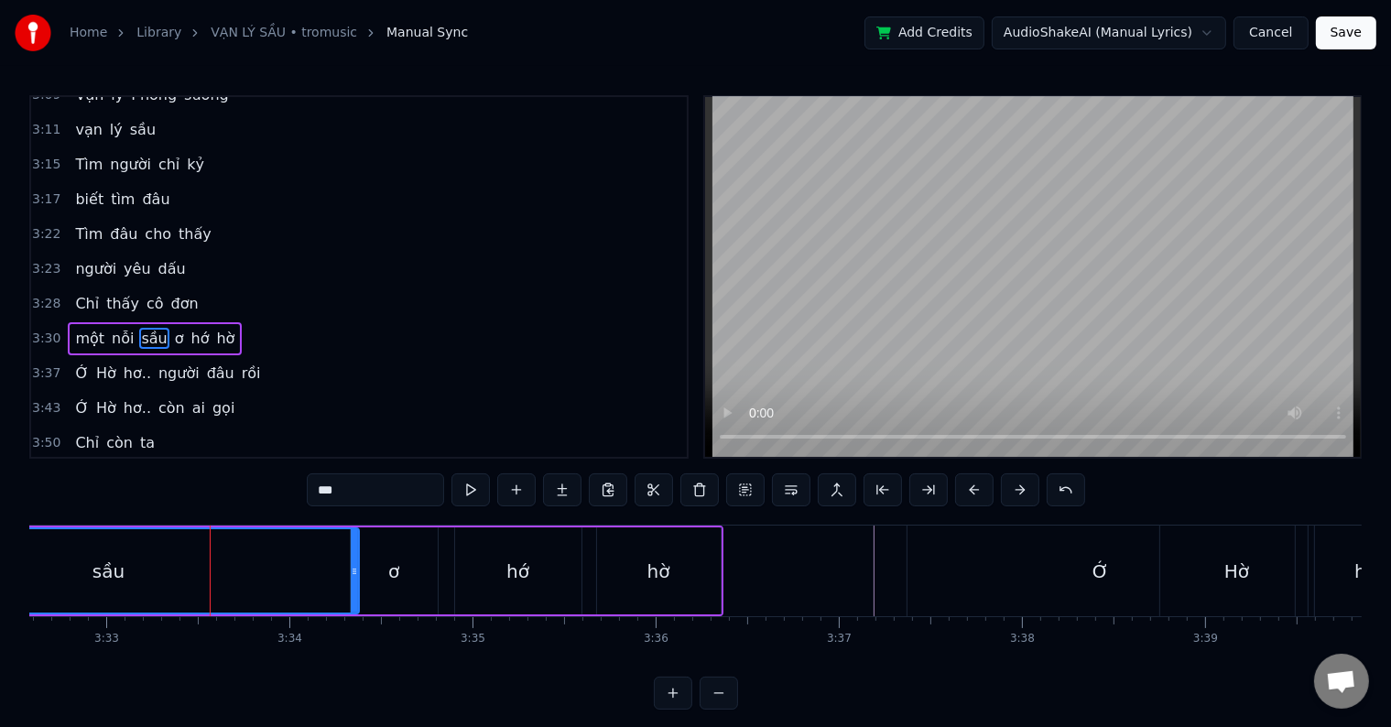
click at [92, 573] on div "sầu" at bounding box center [109, 570] width 498 height 83
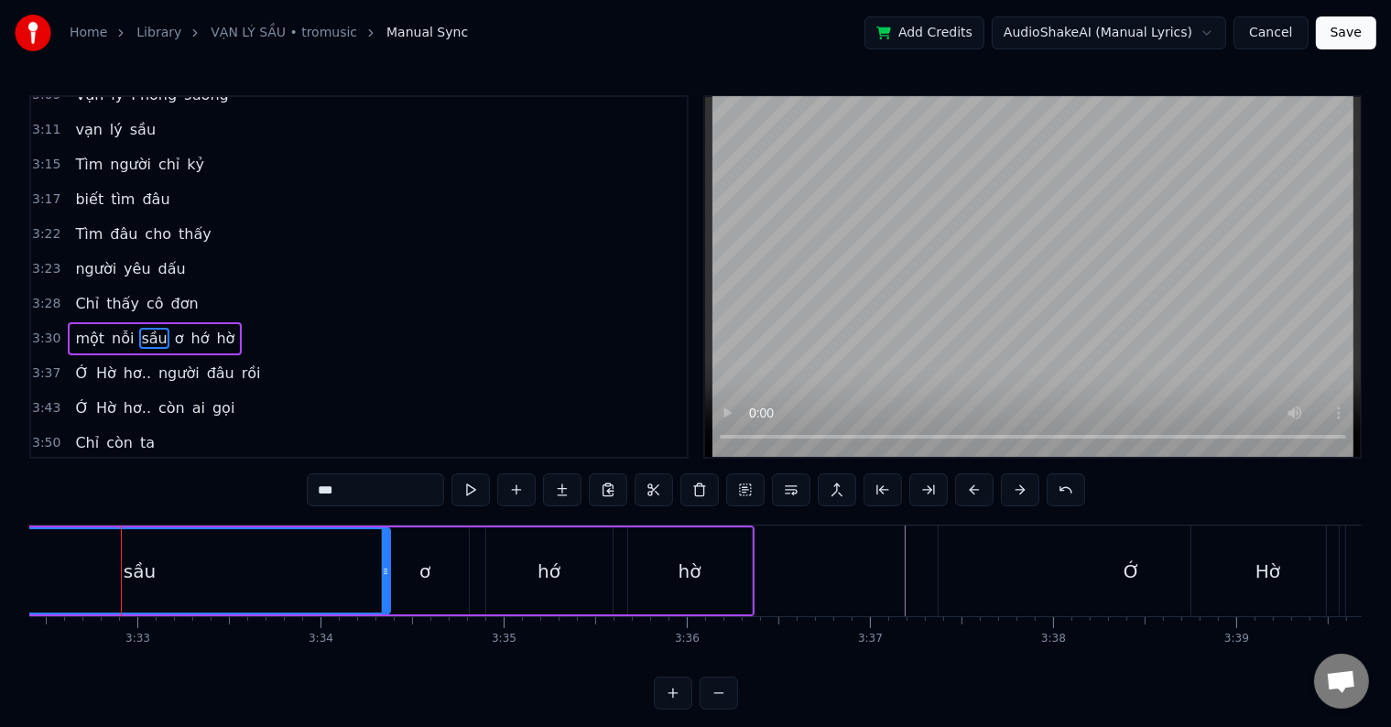
click at [421, 578] on div "ơ" at bounding box center [424, 571] width 11 height 27
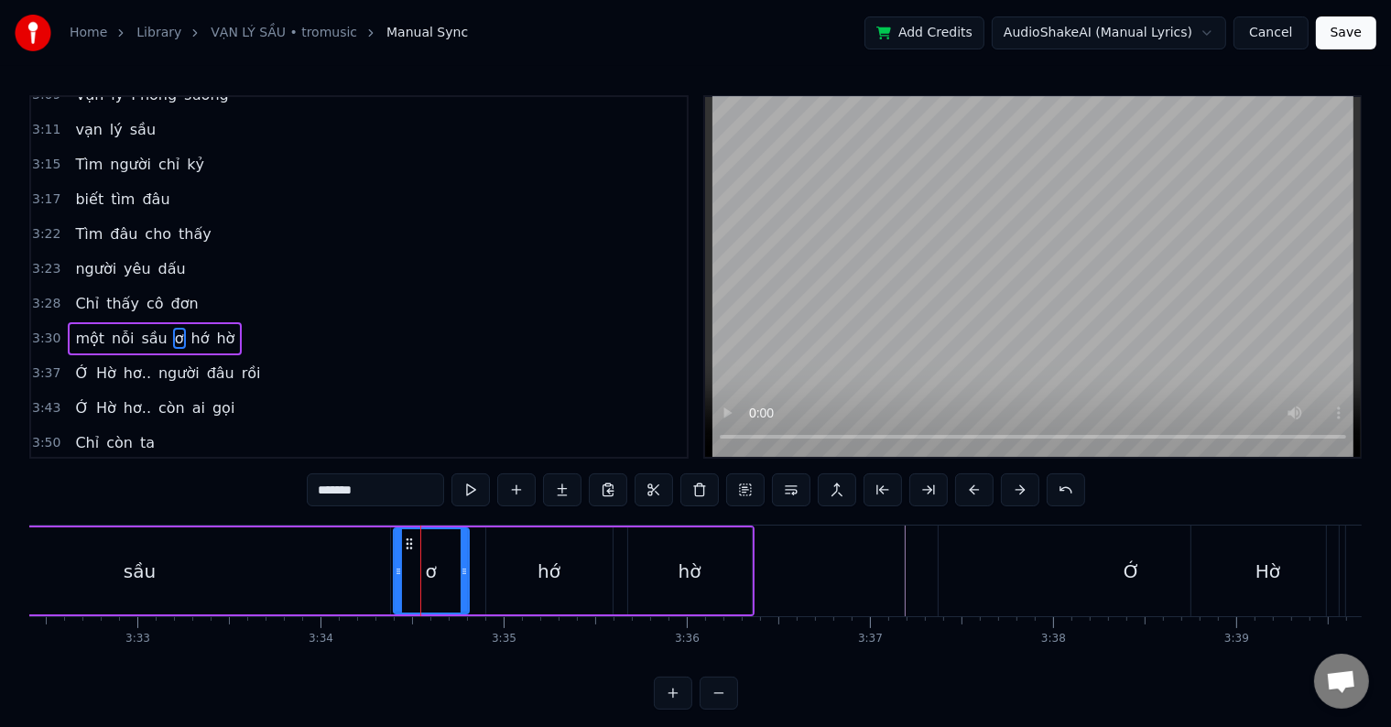
drag, startPoint x: 386, startPoint y: 571, endPoint x: 398, endPoint y: 571, distance: 11.9
click at [398, 571] on icon at bounding box center [398, 571] width 7 height 15
click at [58, 569] on div "sầu" at bounding box center [140, 570] width 500 height 87
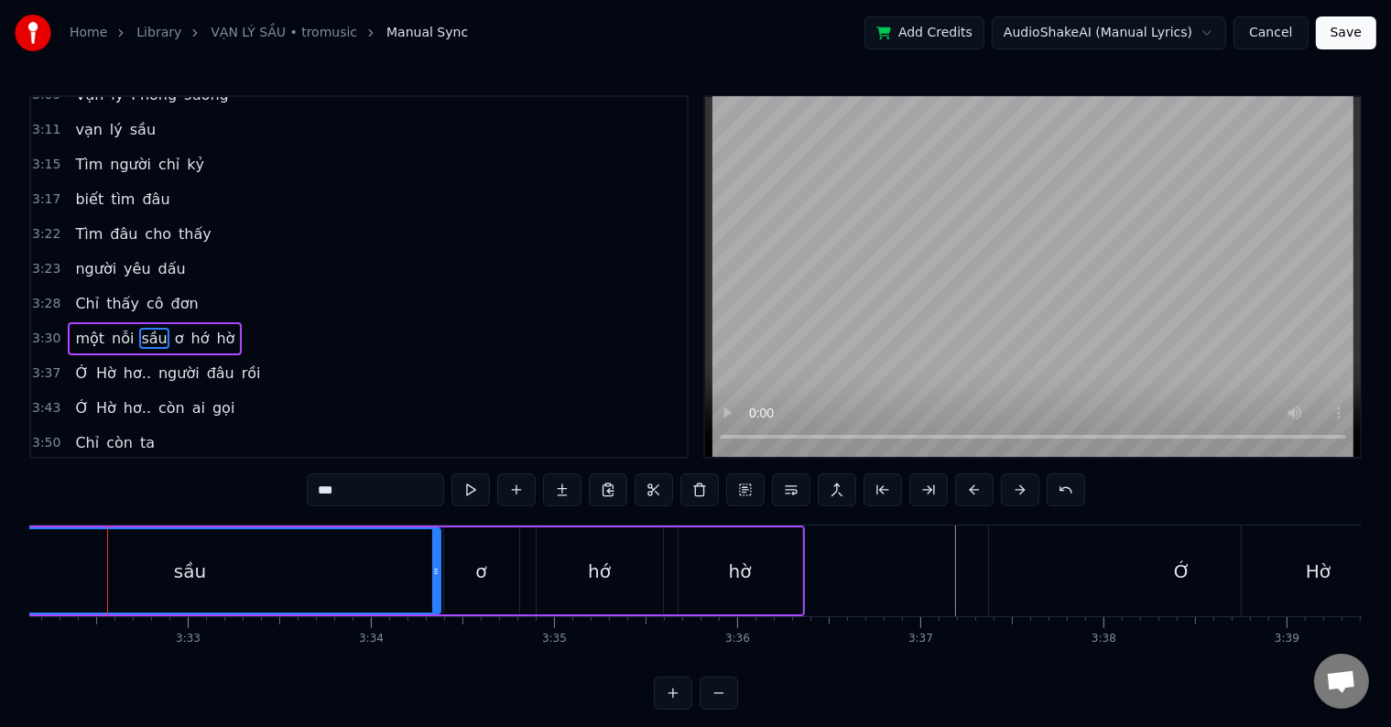
click at [58, 569] on div "sầu" at bounding box center [190, 570] width 498 height 83
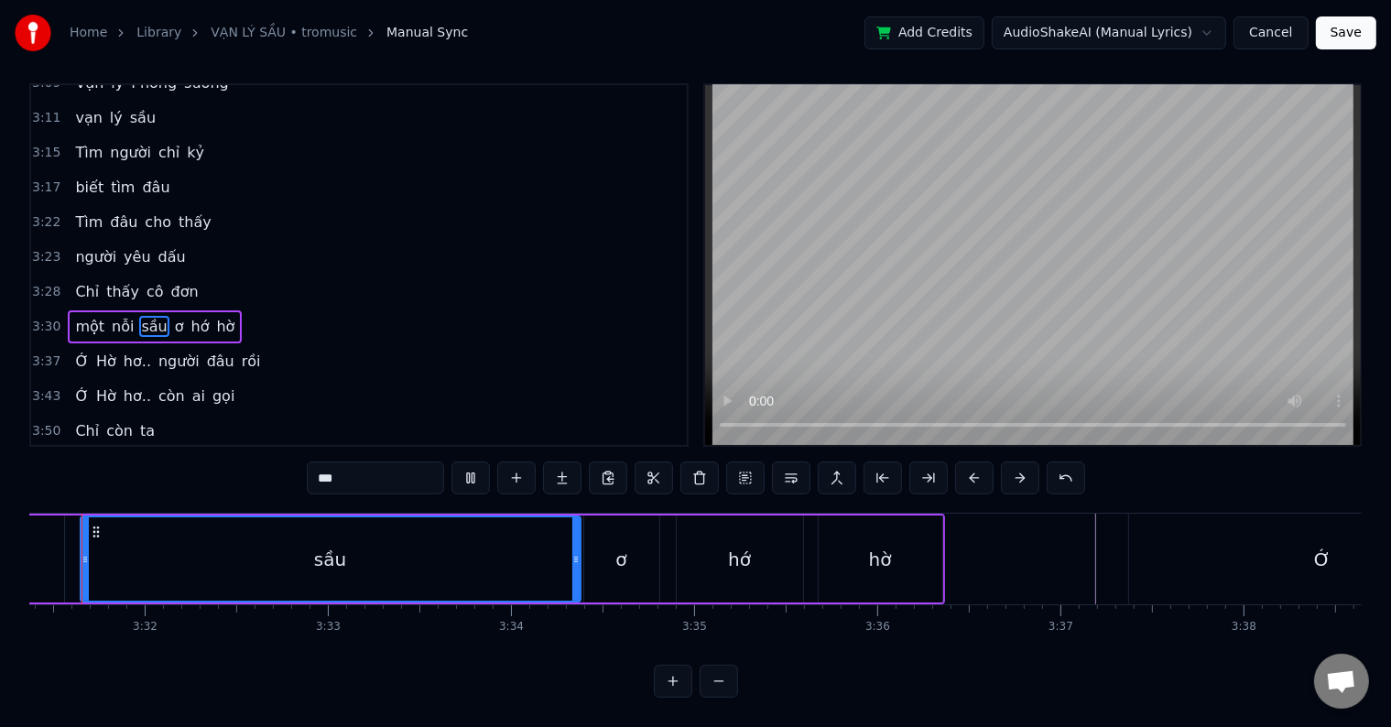
scroll to position [0, 38669]
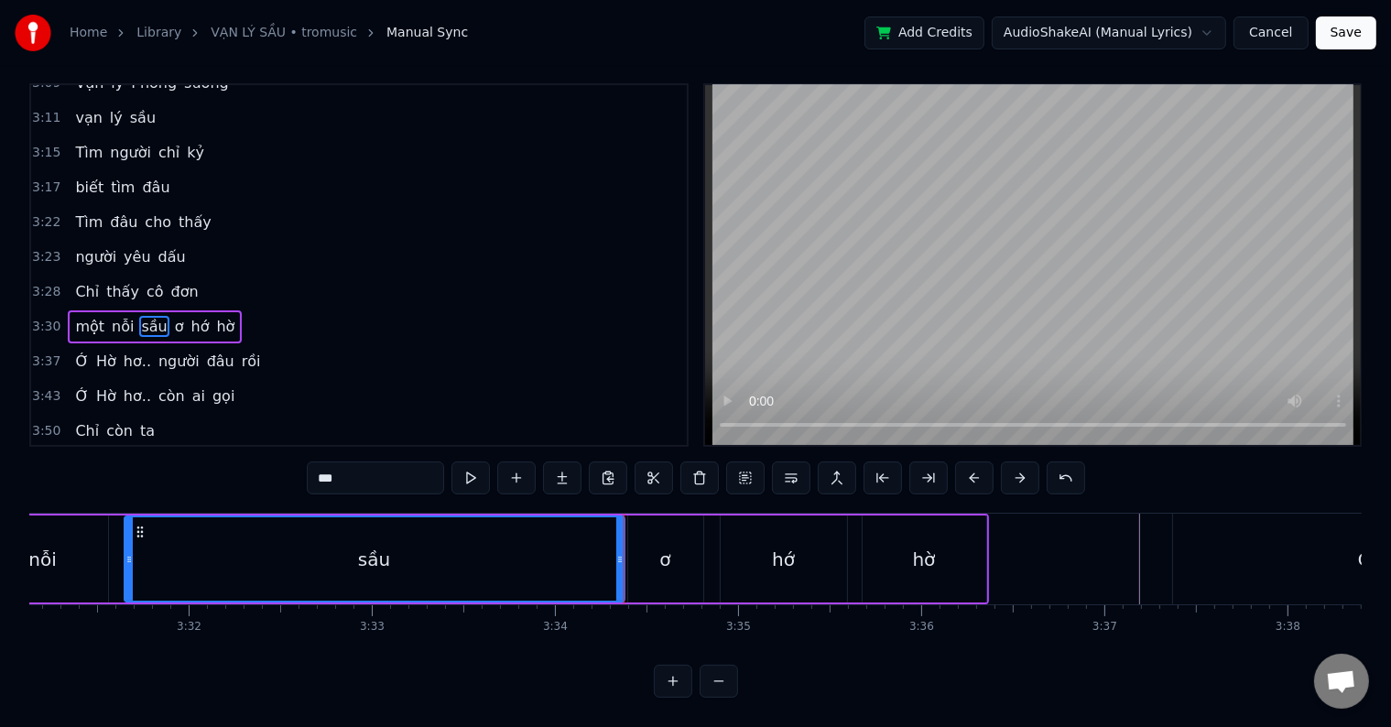
click at [86, 532] on div "nỗi" at bounding box center [43, 559] width 130 height 87
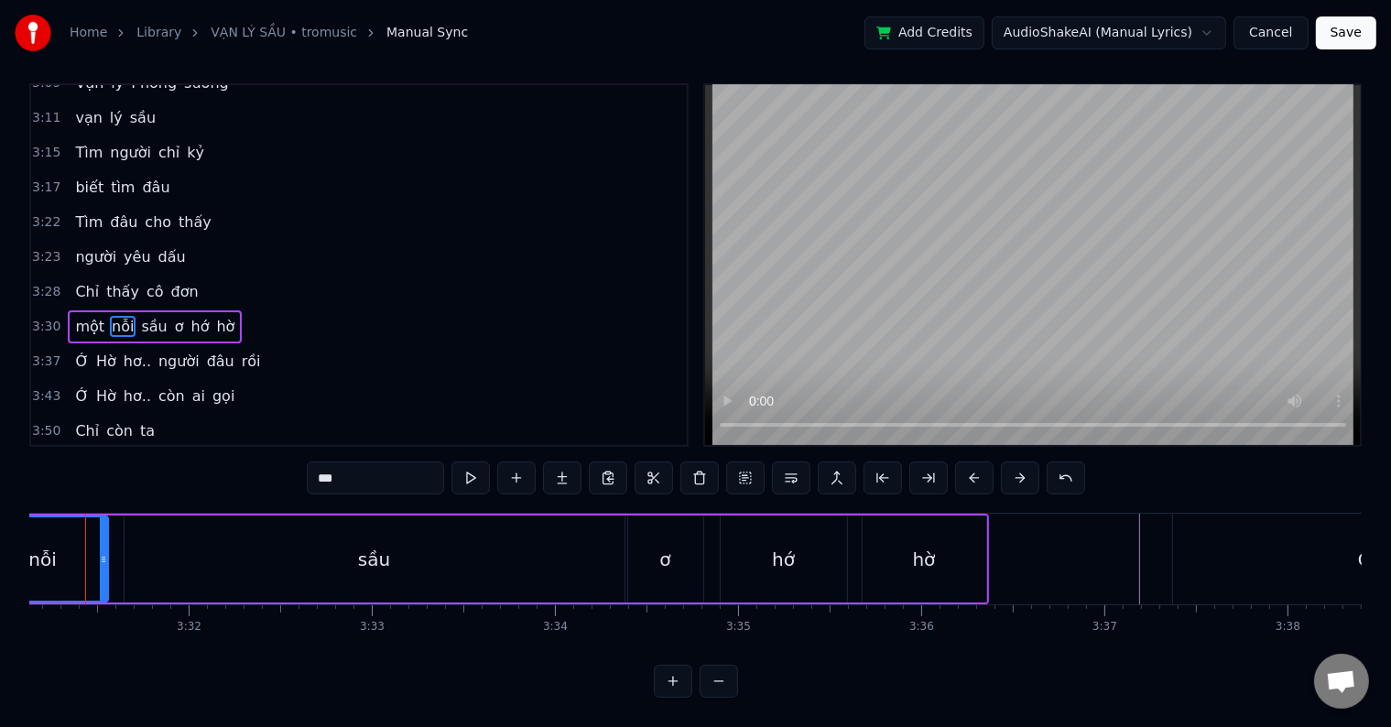
scroll to position [0, 0]
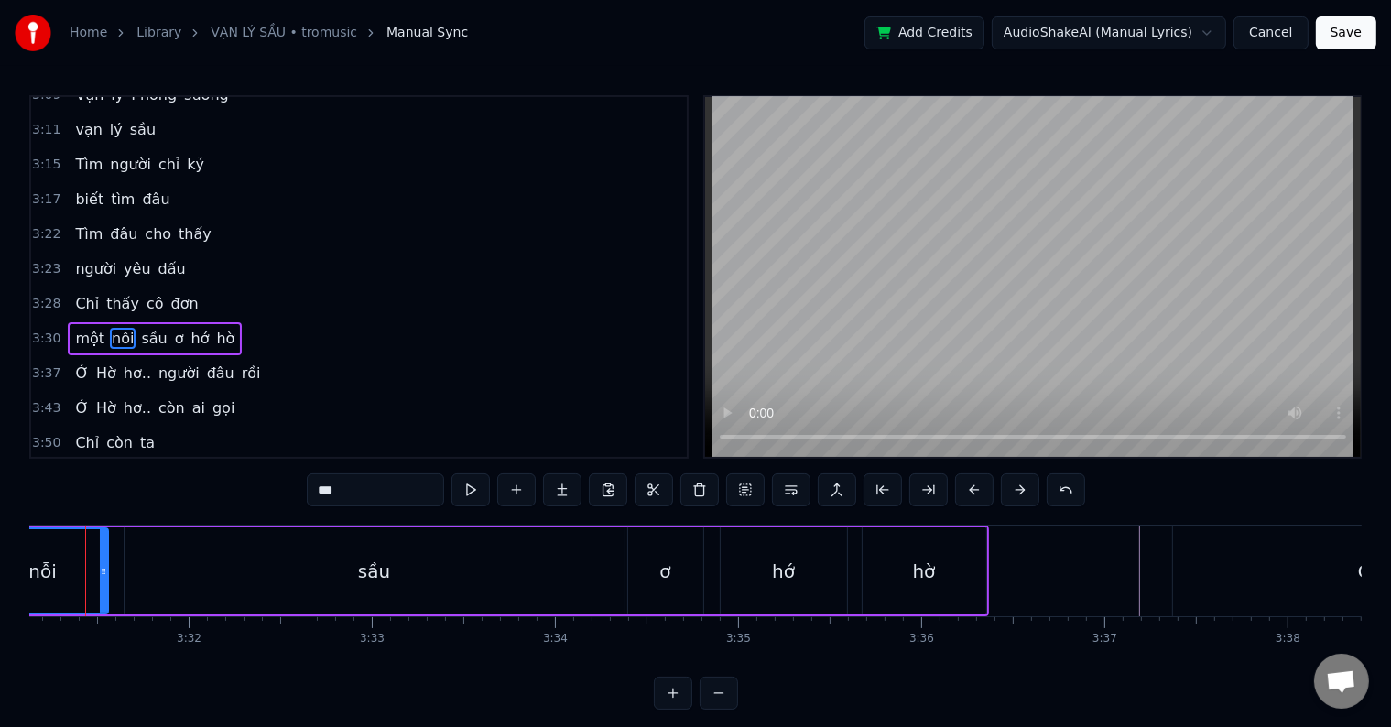
click at [86, 532] on div "nỗi" at bounding box center [43, 570] width 128 height 83
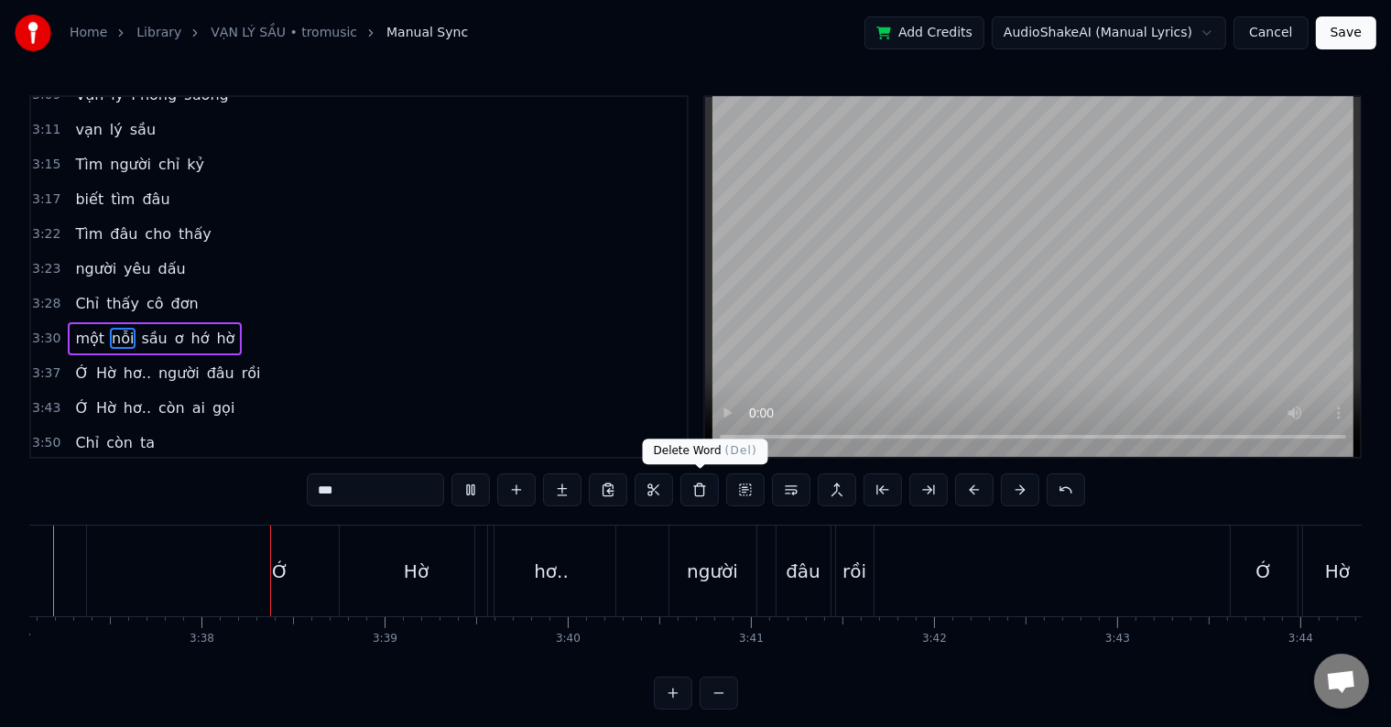
scroll to position [0, 39788]
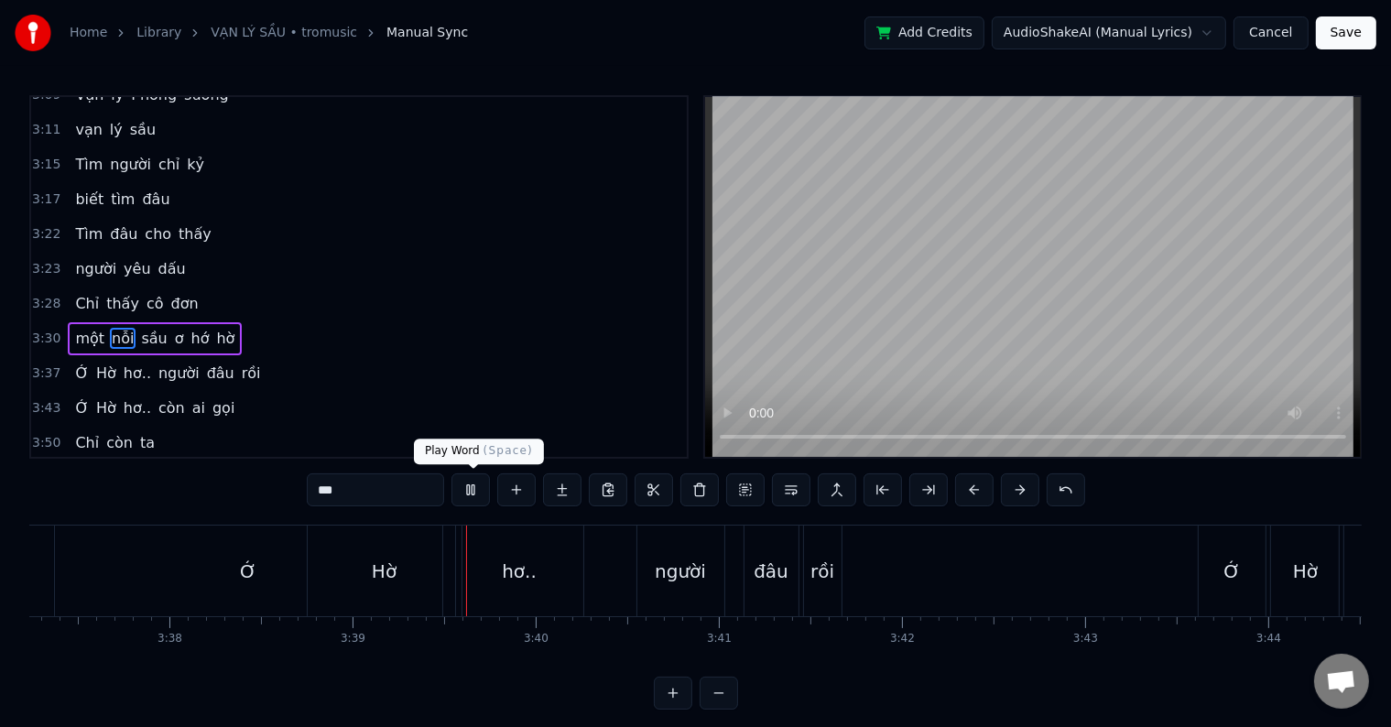
click at [474, 494] on button at bounding box center [470, 489] width 38 height 33
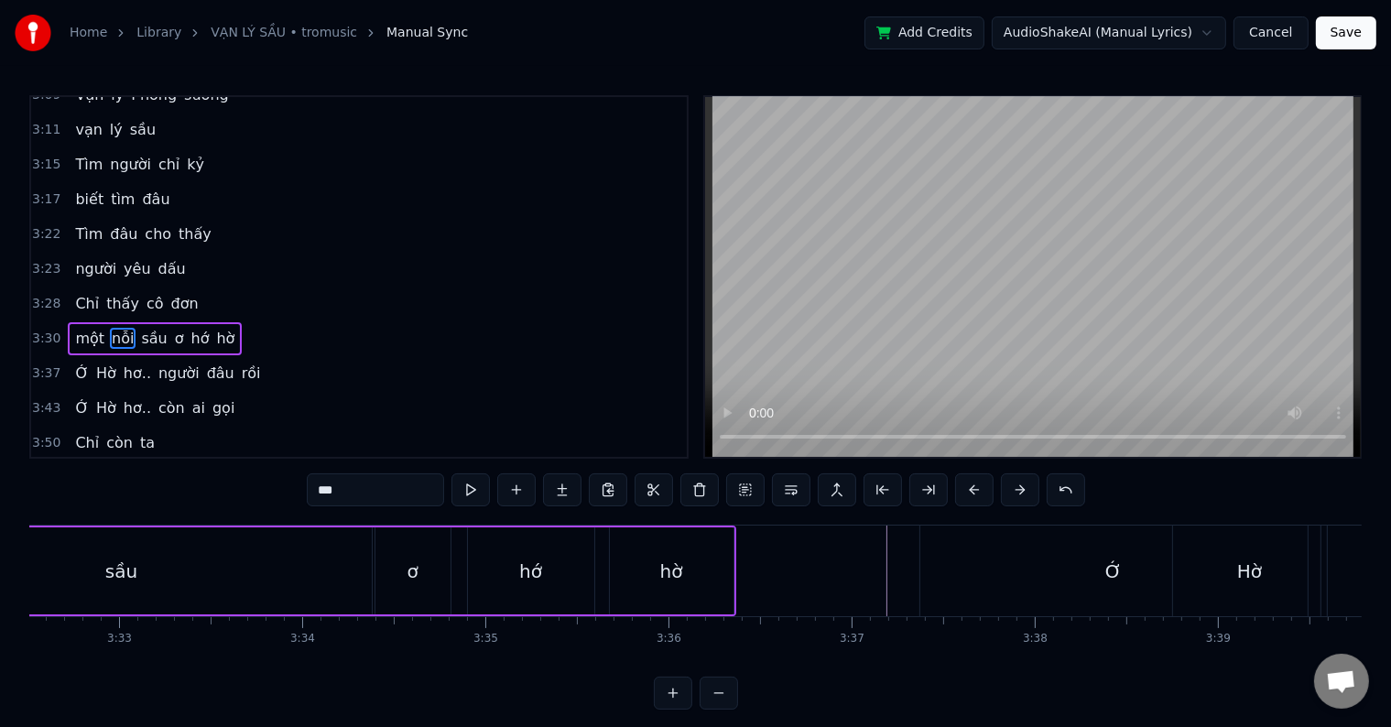
scroll to position [0, 38908]
click at [421, 574] on div "ơ" at bounding box center [425, 571] width 11 height 27
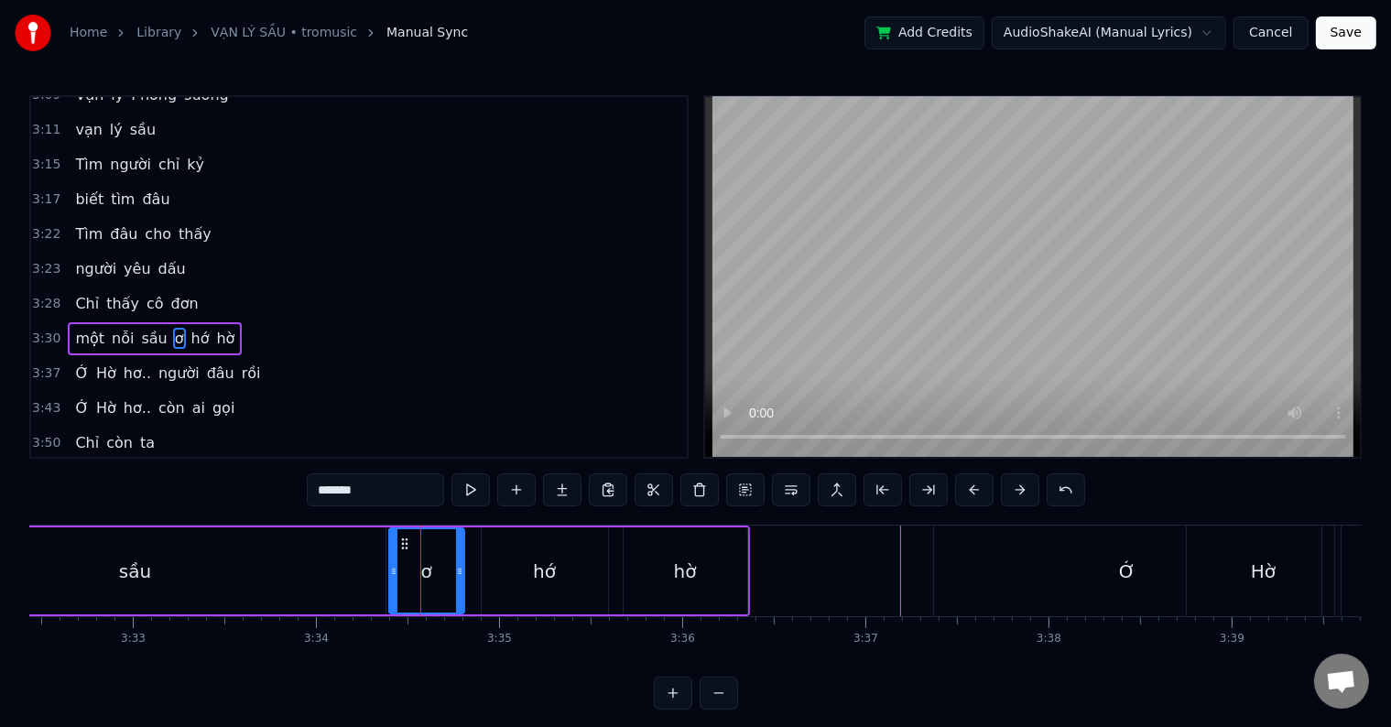
click at [541, 587] on div "hớ" at bounding box center [545, 570] width 126 height 87
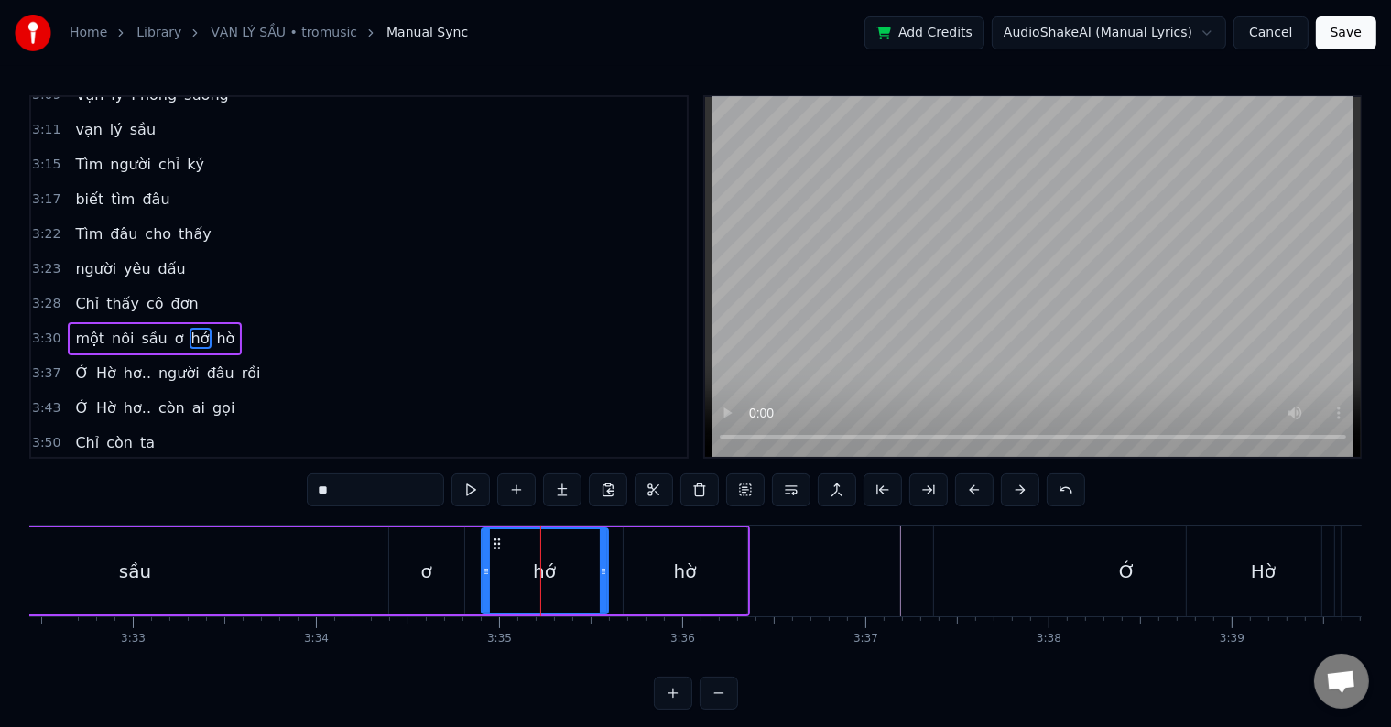
click at [531, 570] on div "hớ" at bounding box center [545, 570] width 125 height 83
click at [426, 571] on div "ơ" at bounding box center [425, 571] width 11 height 27
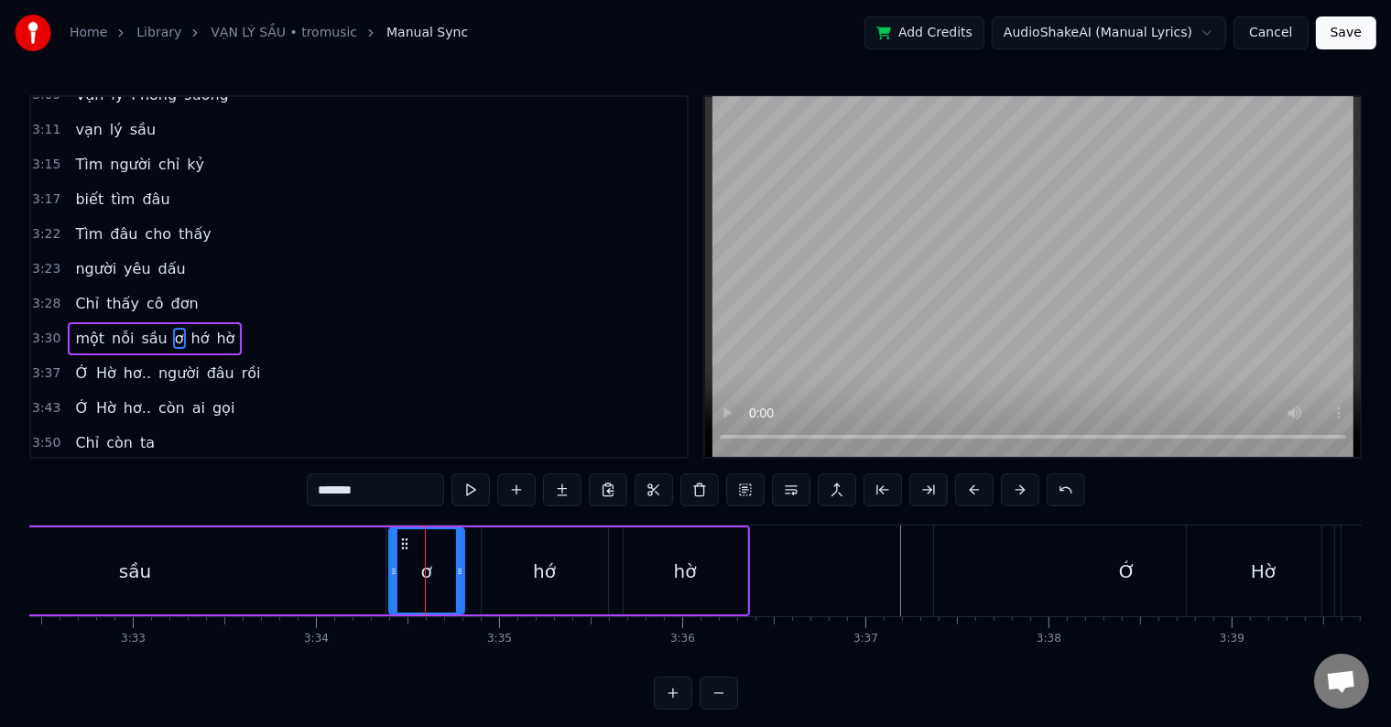
click at [324, 493] on input "*" at bounding box center [375, 489] width 137 height 33
click at [502, 578] on div "hớ" at bounding box center [545, 570] width 126 height 87
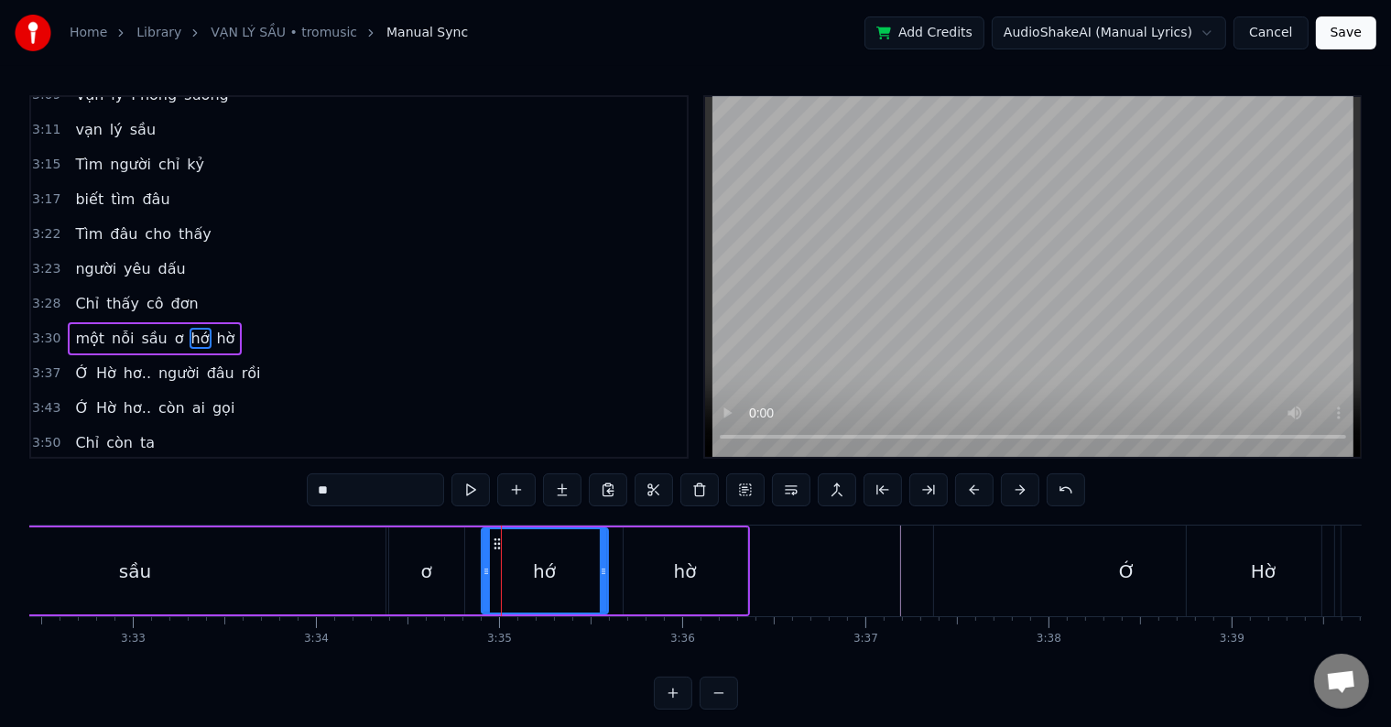
click at [343, 490] on input "**" at bounding box center [375, 489] width 137 height 33
click at [249, 566] on div "sầu" at bounding box center [136, 570] width 500 height 87
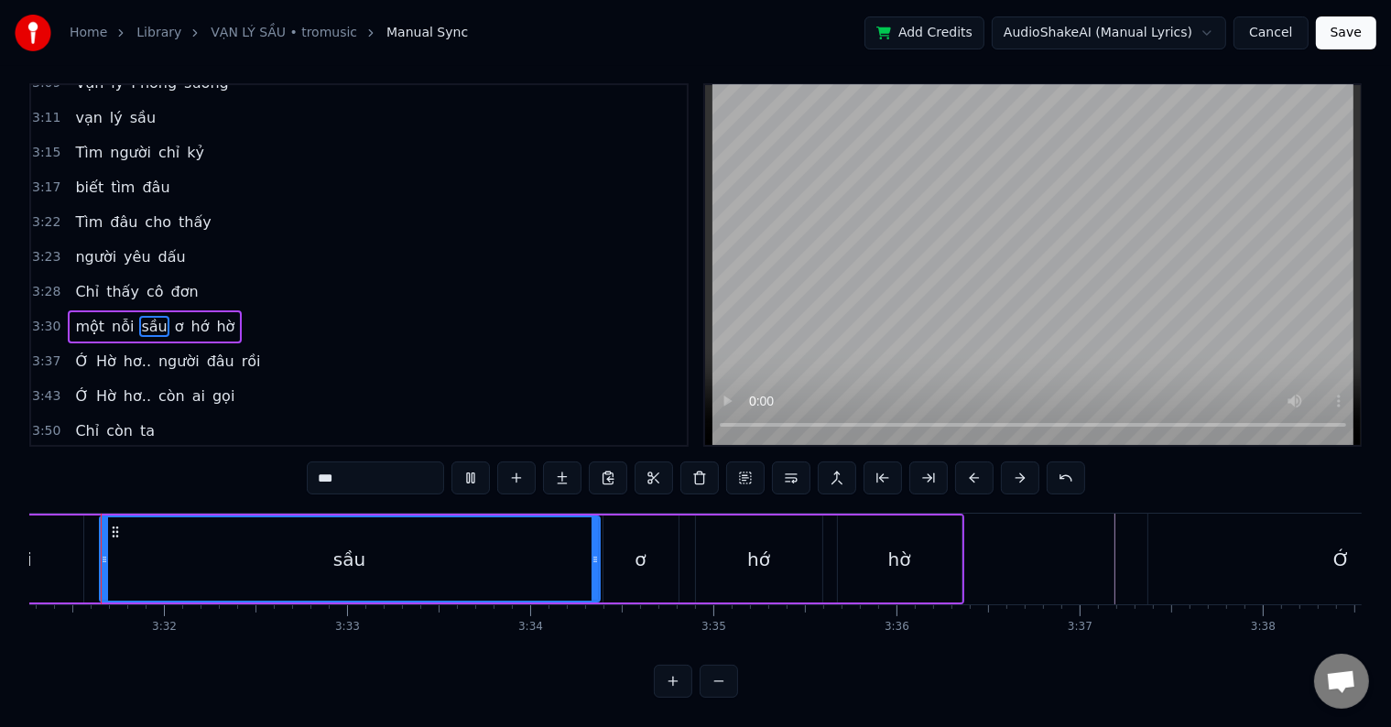
scroll to position [0, 38674]
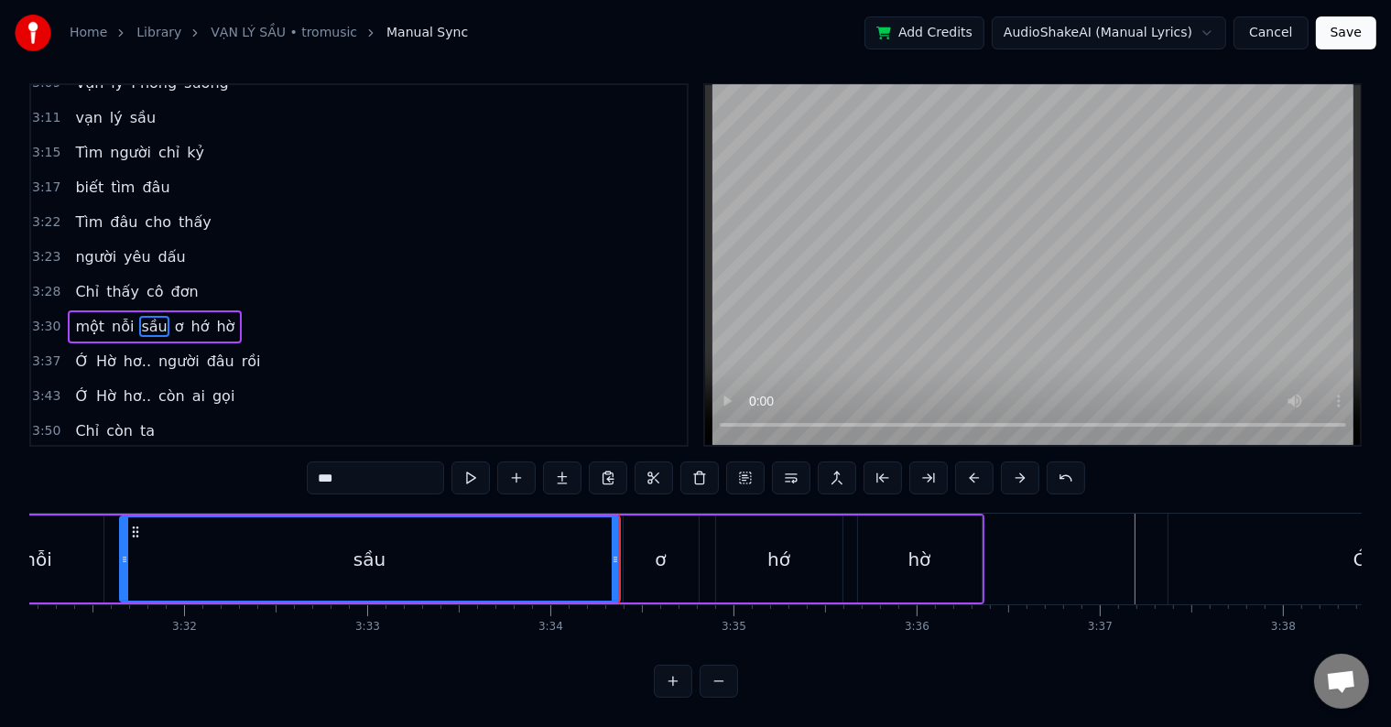
click at [630, 560] on div "ơ" at bounding box center [661, 559] width 75 height 87
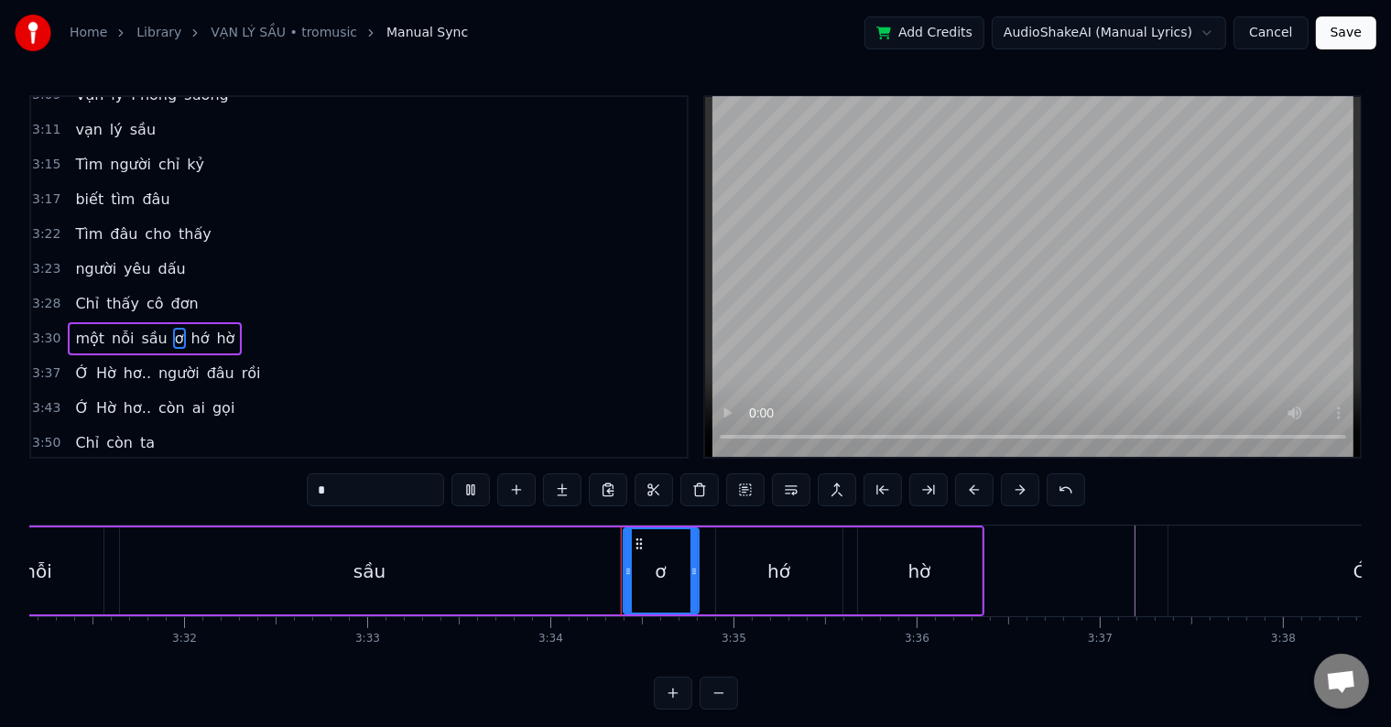
scroll to position [27, 0]
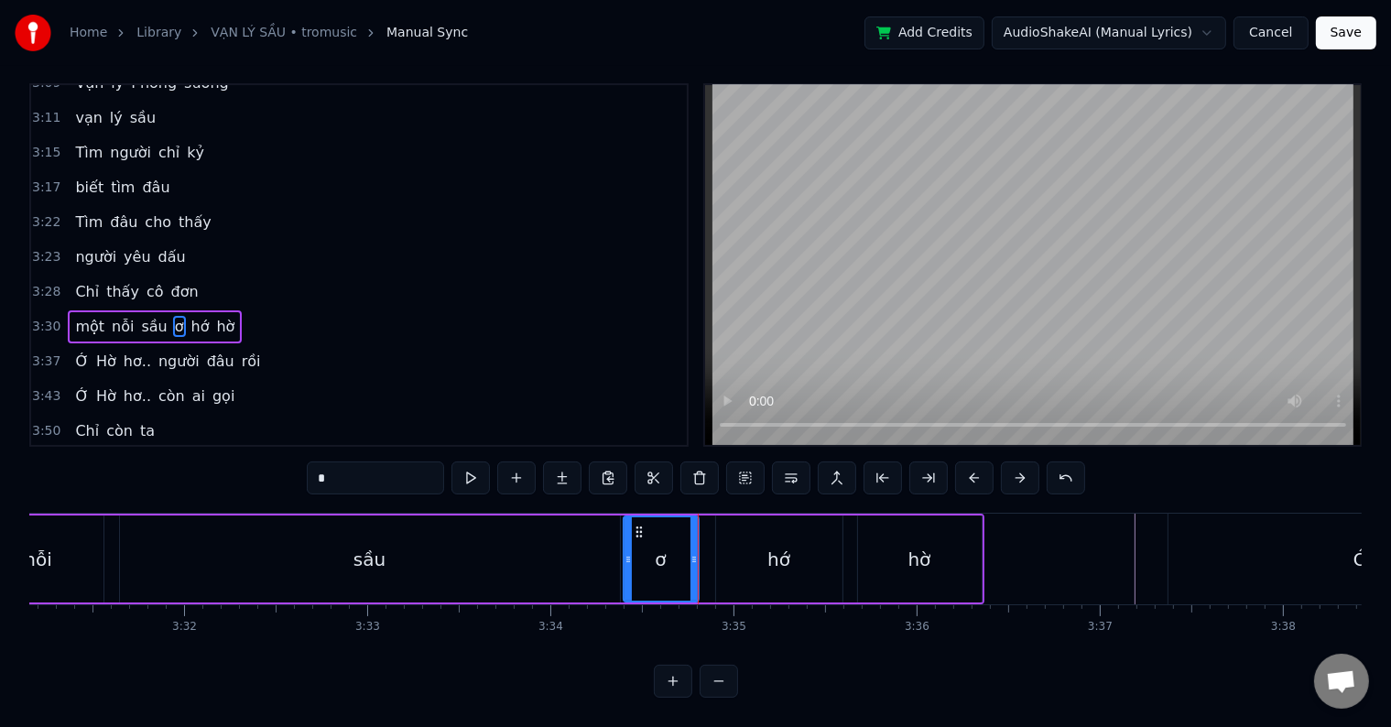
click at [238, 538] on div "sầu" at bounding box center [370, 559] width 500 height 87
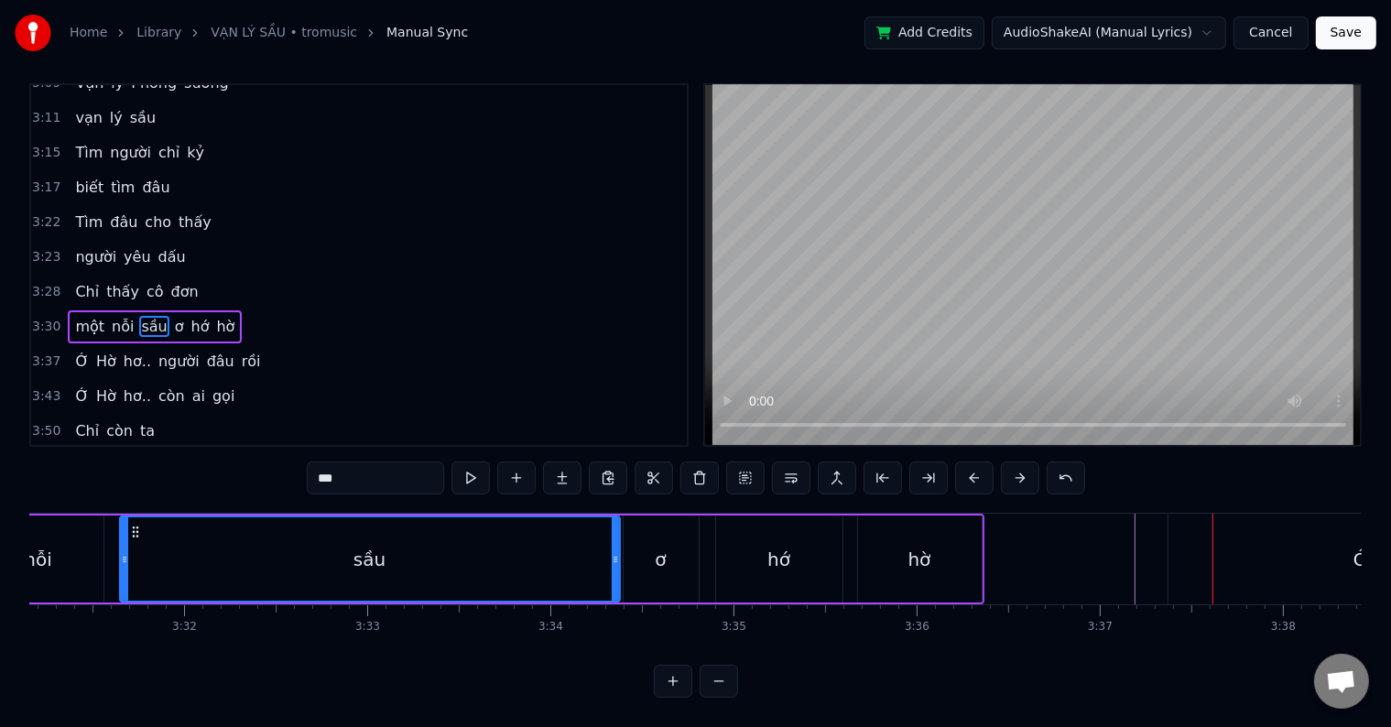
click at [89, 553] on div "nỗi" at bounding box center [38, 559] width 130 height 87
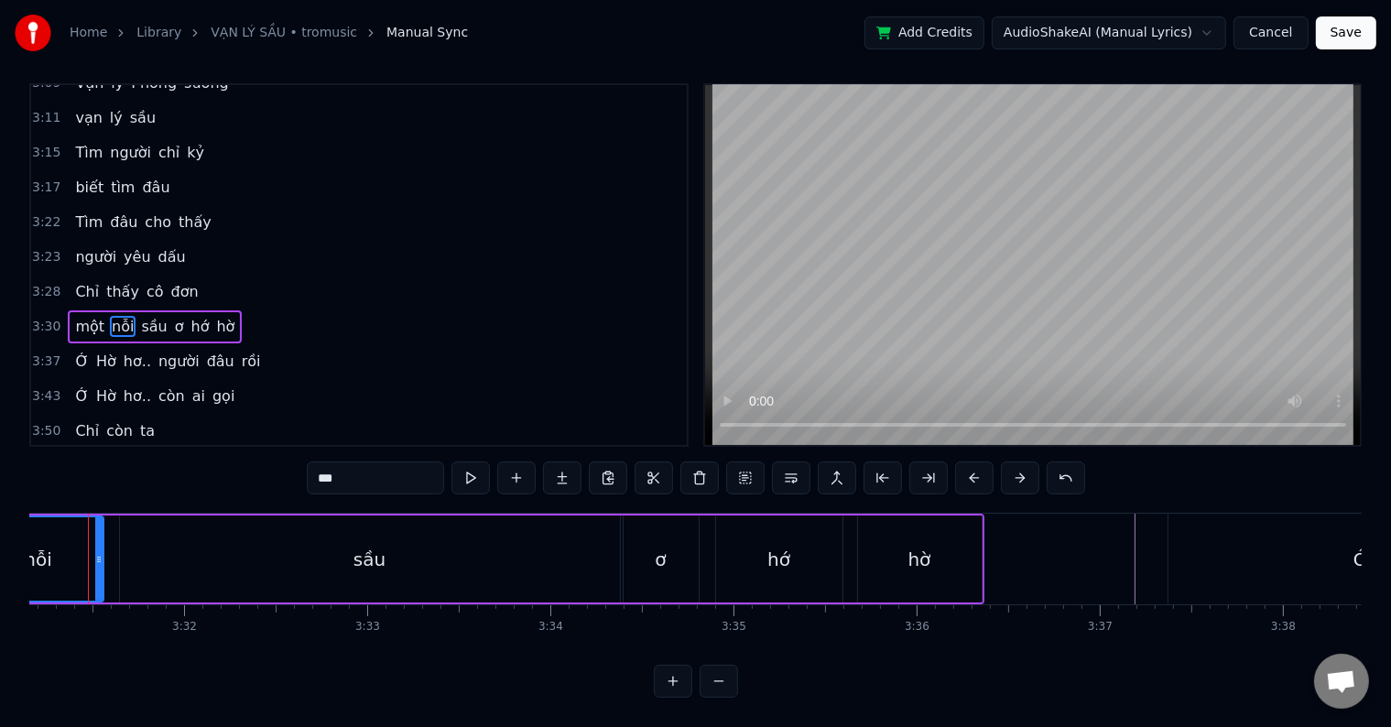
scroll to position [0, 0]
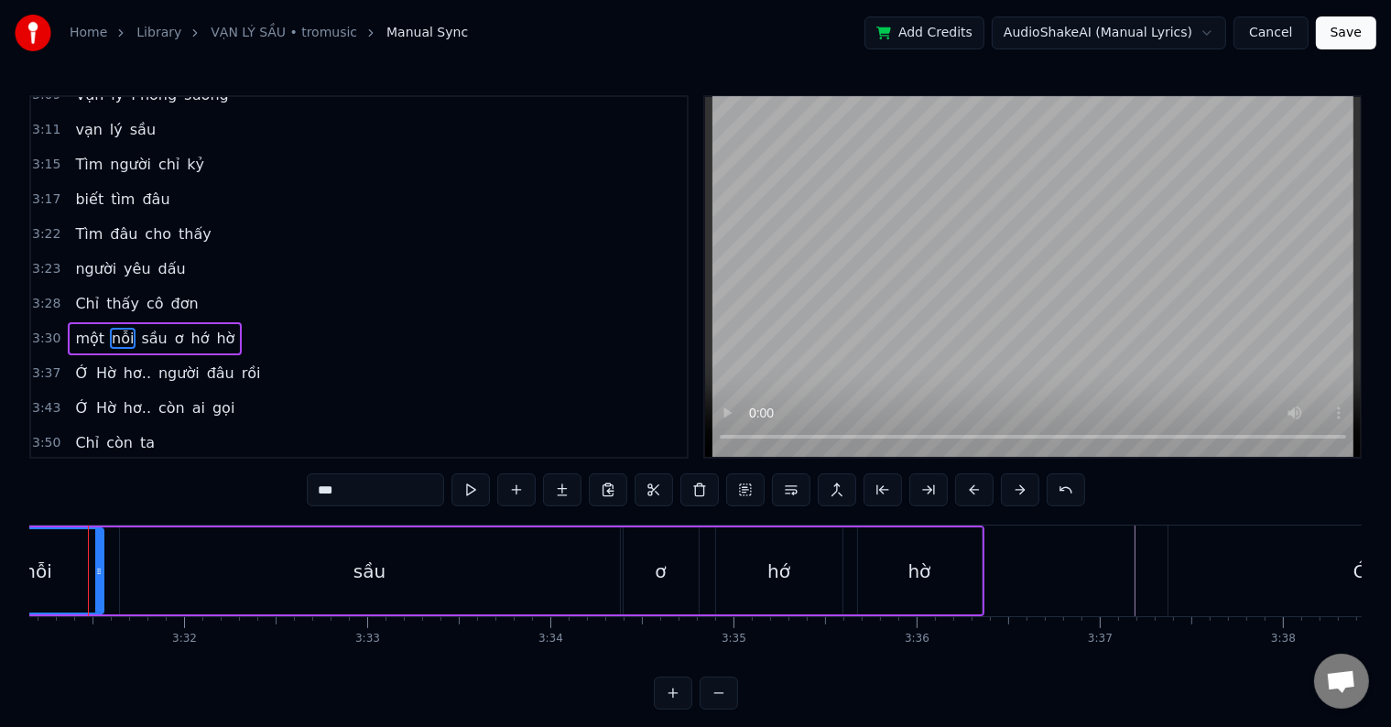
click at [89, 553] on div "nỗi" at bounding box center [38, 570] width 128 height 83
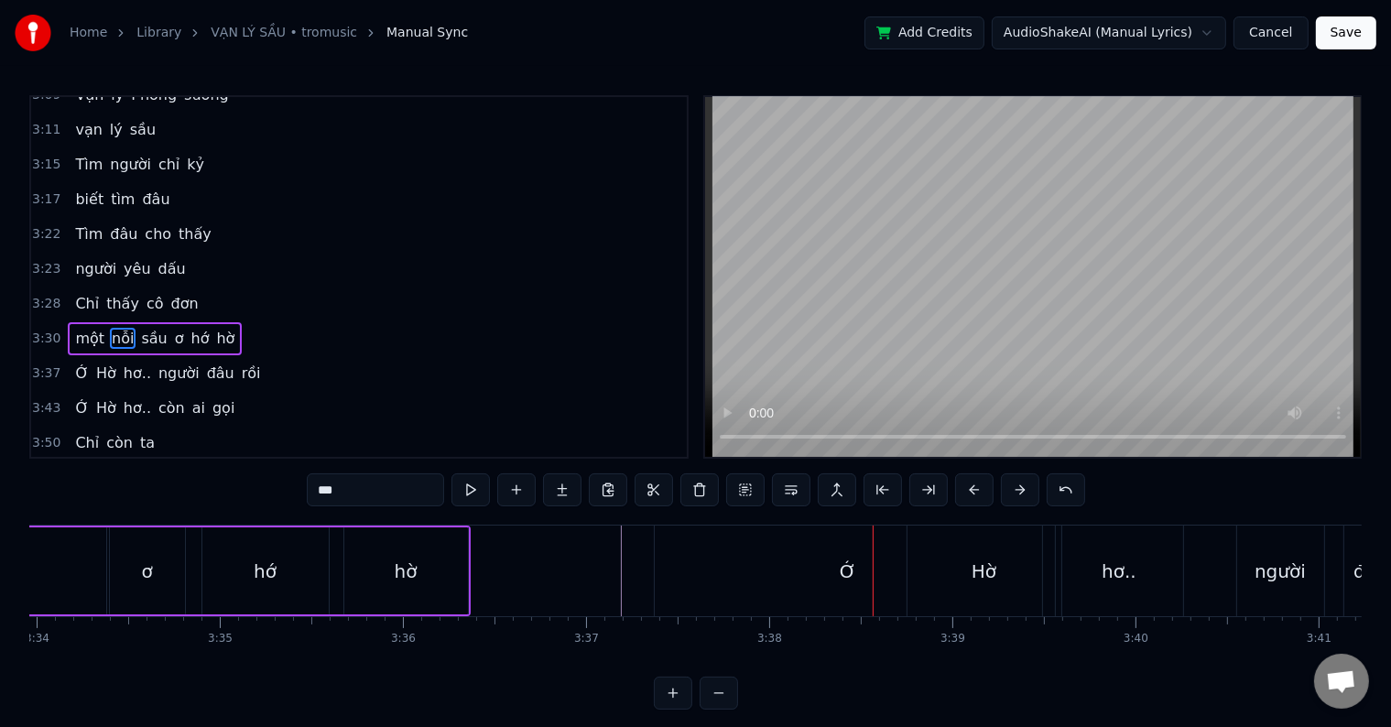
scroll to position [0, 39300]
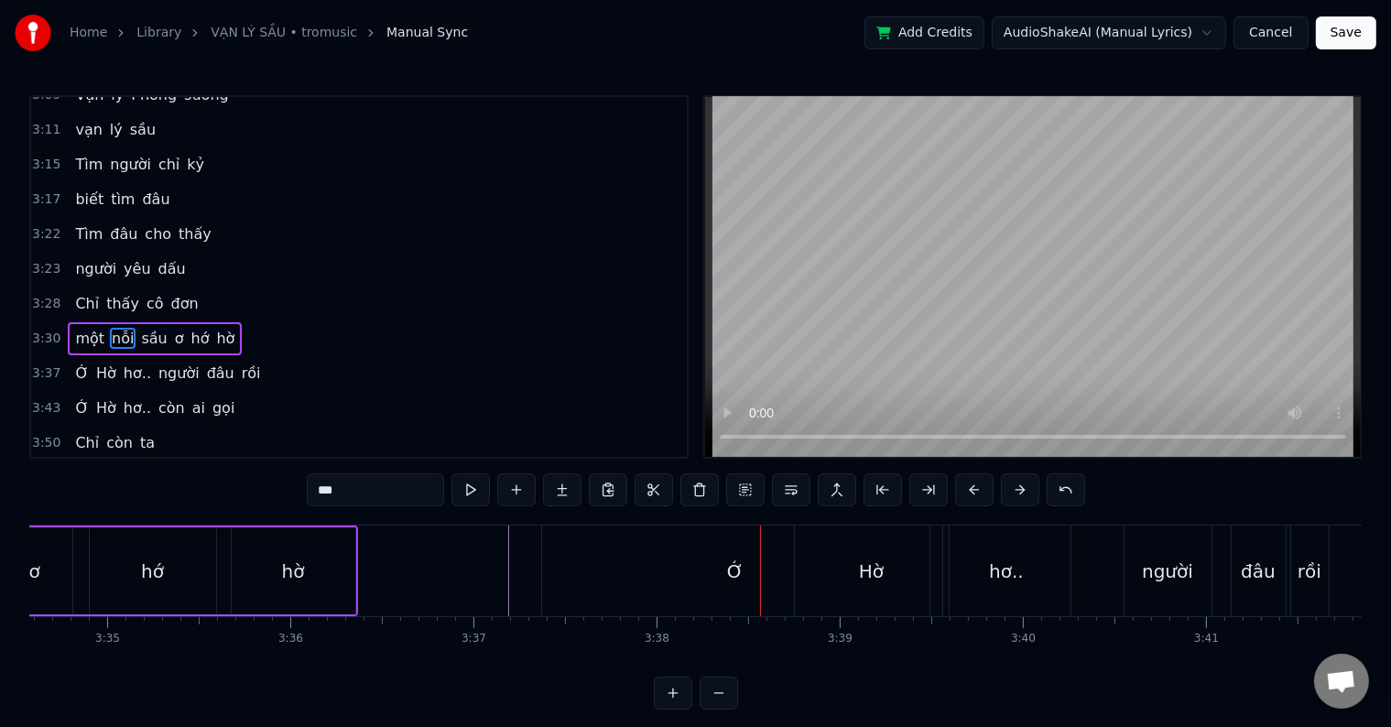
click at [722, 570] on div "Ớ" at bounding box center [735, 571] width 387 height 91
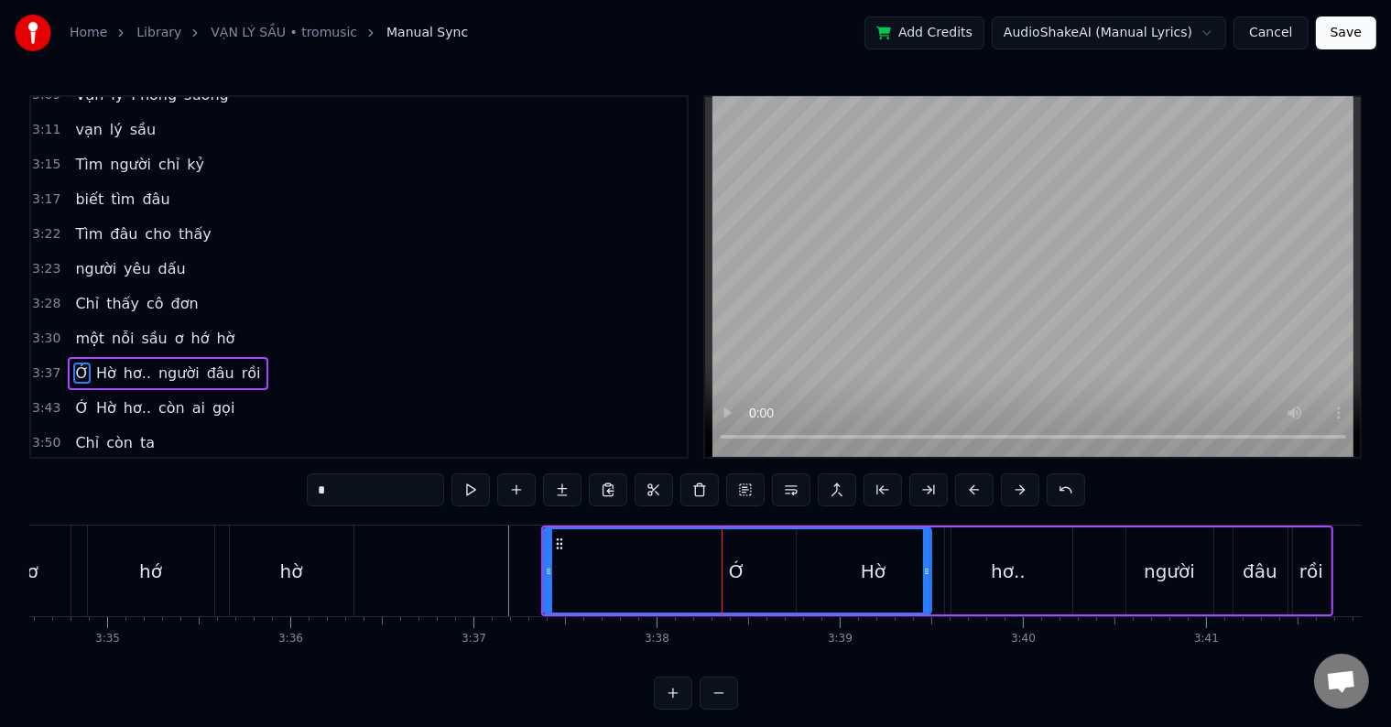
scroll to position [1695, 0]
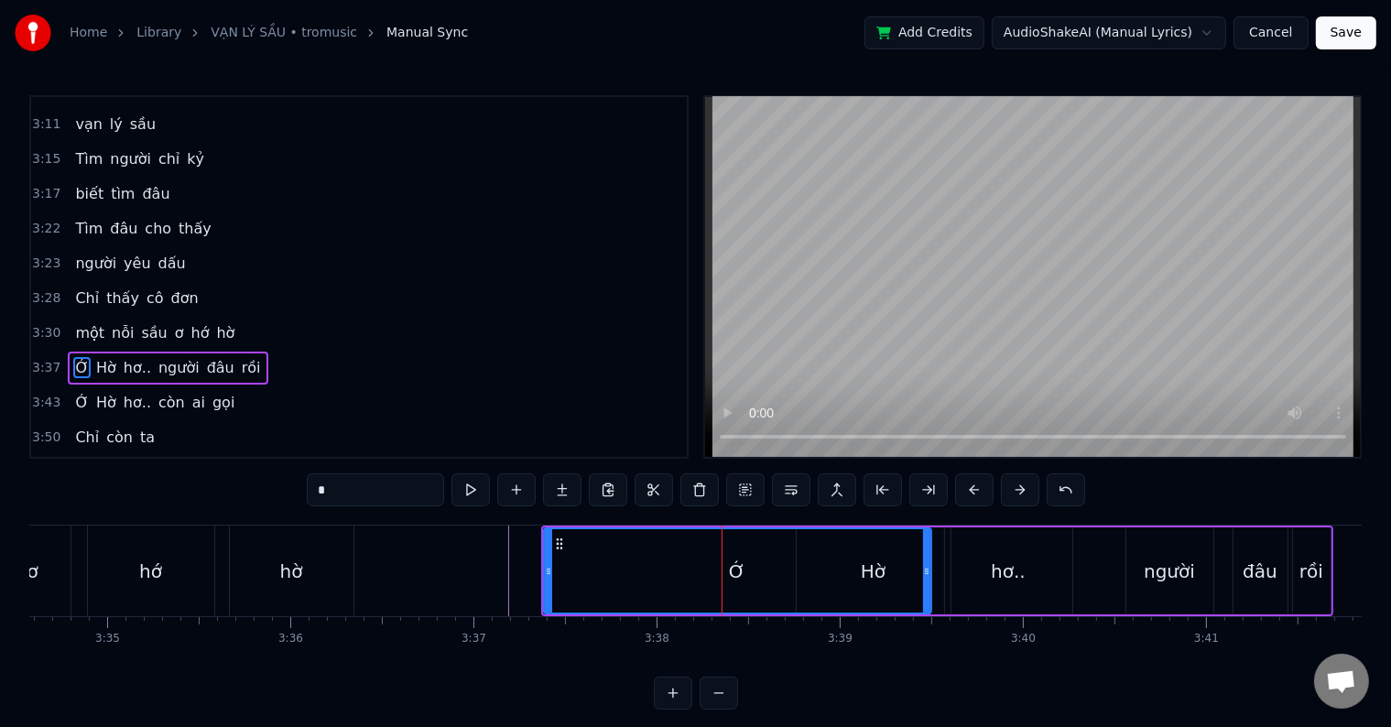
click at [95, 357] on span "Hờ" at bounding box center [106, 367] width 24 height 21
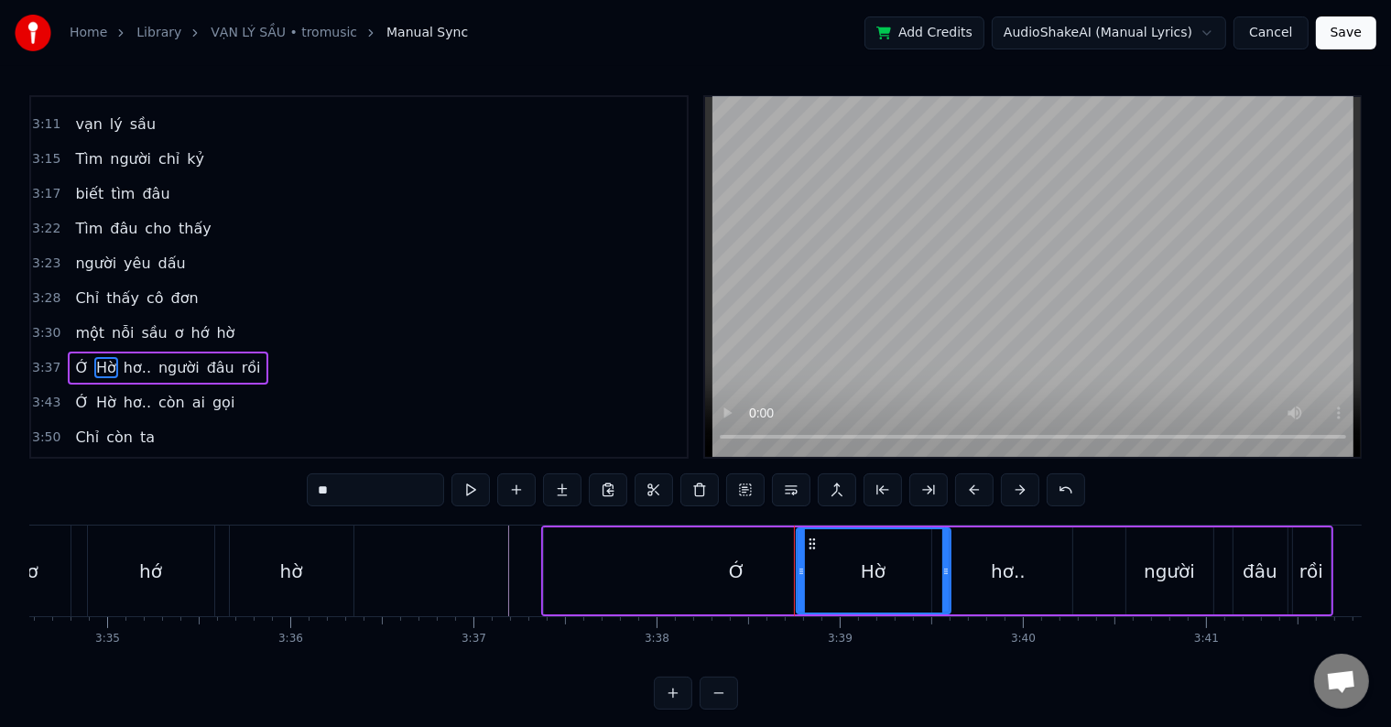
click at [128, 357] on span "hơ.." at bounding box center [137, 367] width 31 height 21
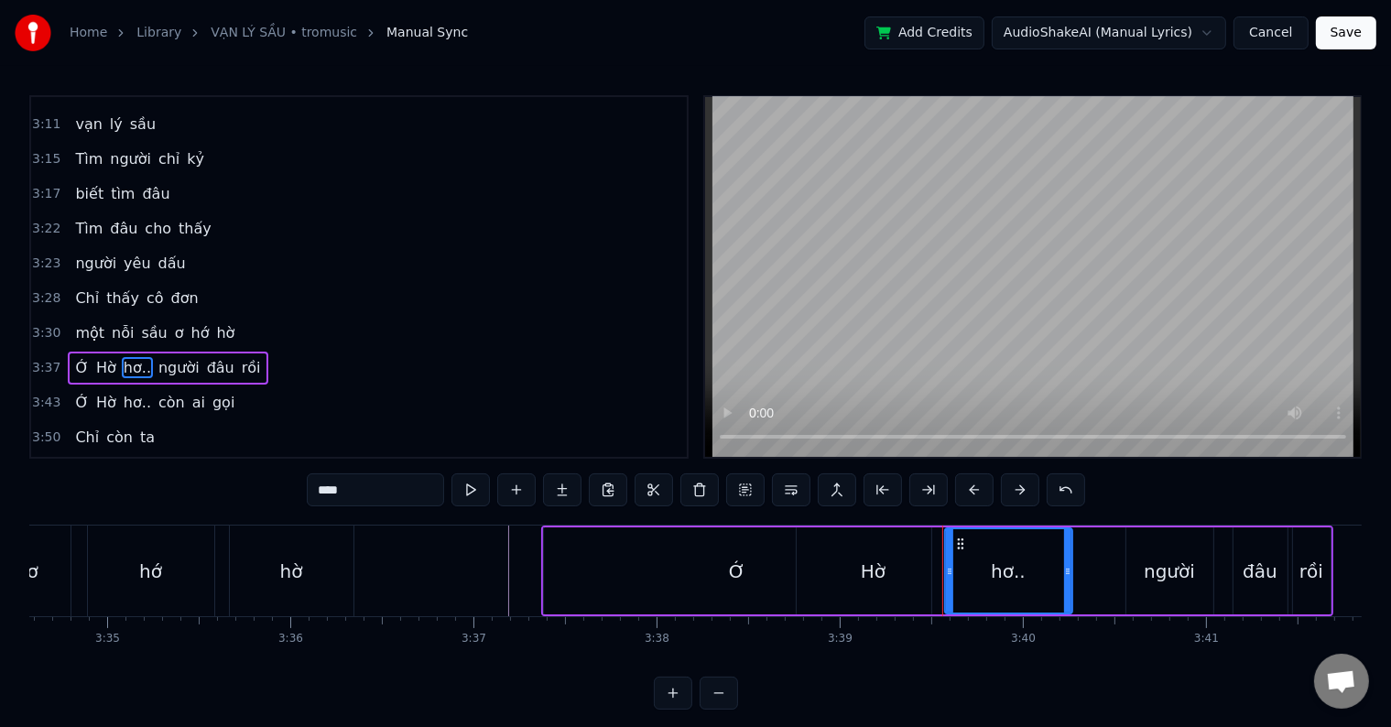
click at [77, 357] on span "Ớ" at bounding box center [81, 367] width 17 height 21
type input "*"
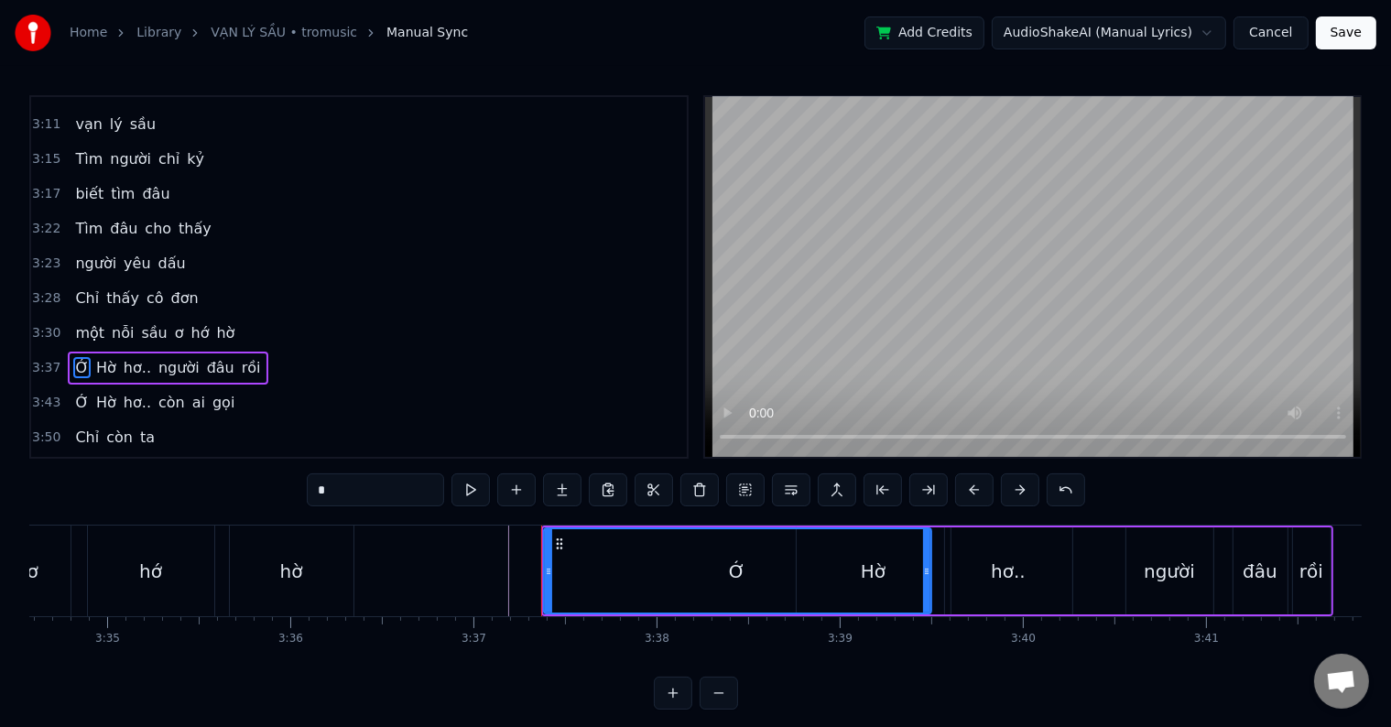
click at [735, 575] on div "Ớ" at bounding box center [737, 571] width 16 height 27
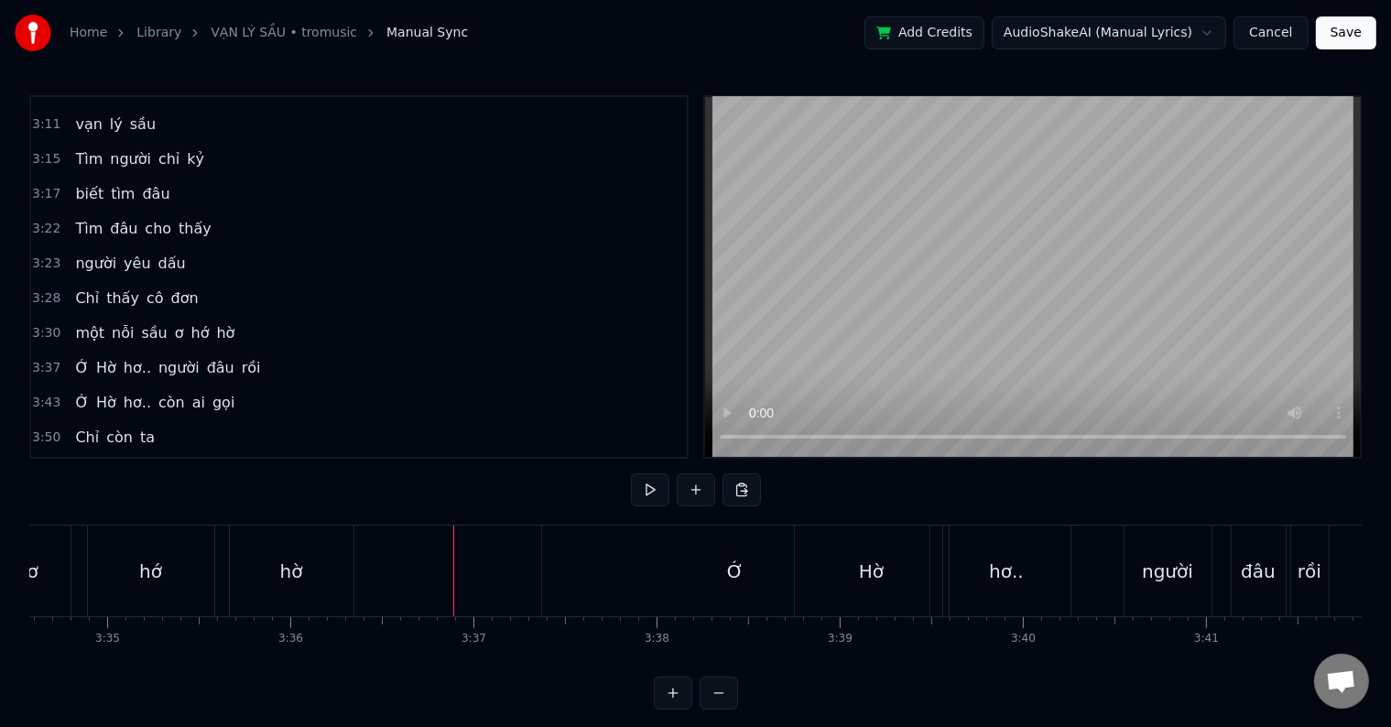
click at [453, 568] on div at bounding box center [453, 571] width 1 height 91
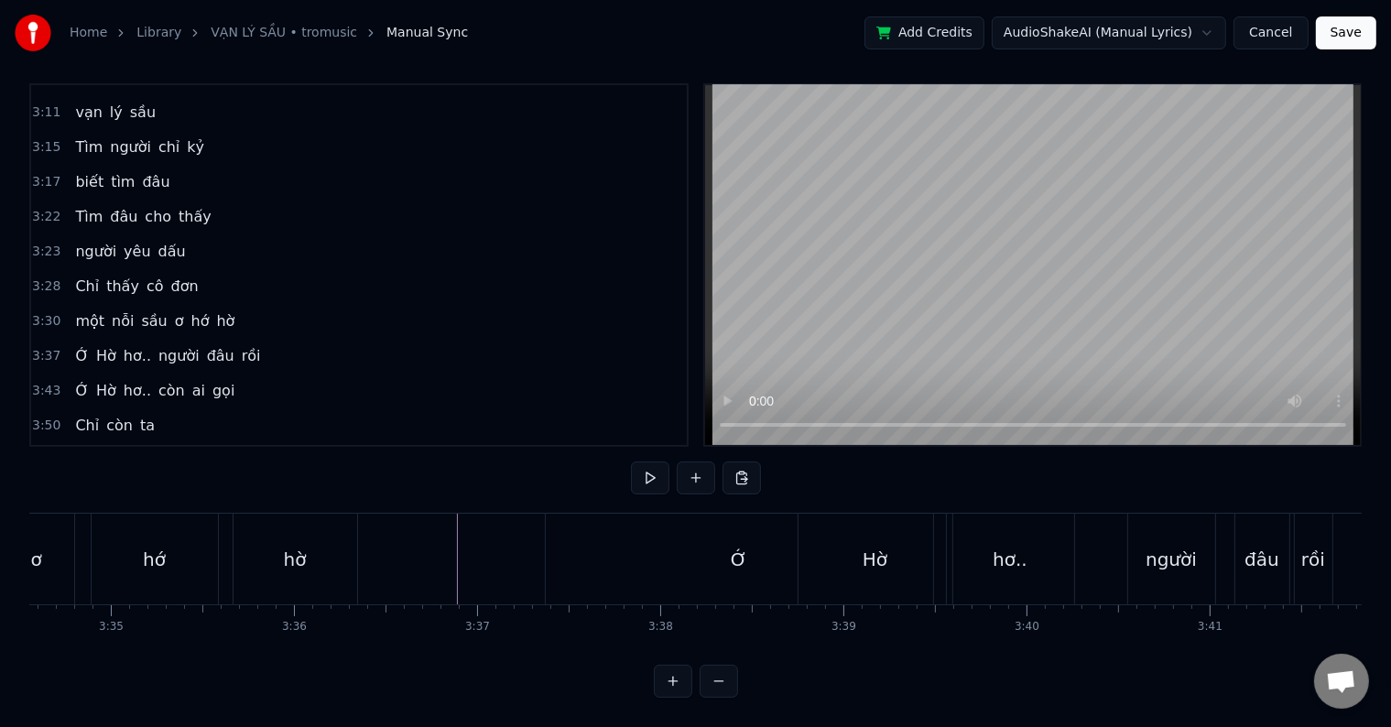
scroll to position [0, 39290]
click at [744, 546] on div "Ớ" at bounding box center [745, 559] width 16 height 27
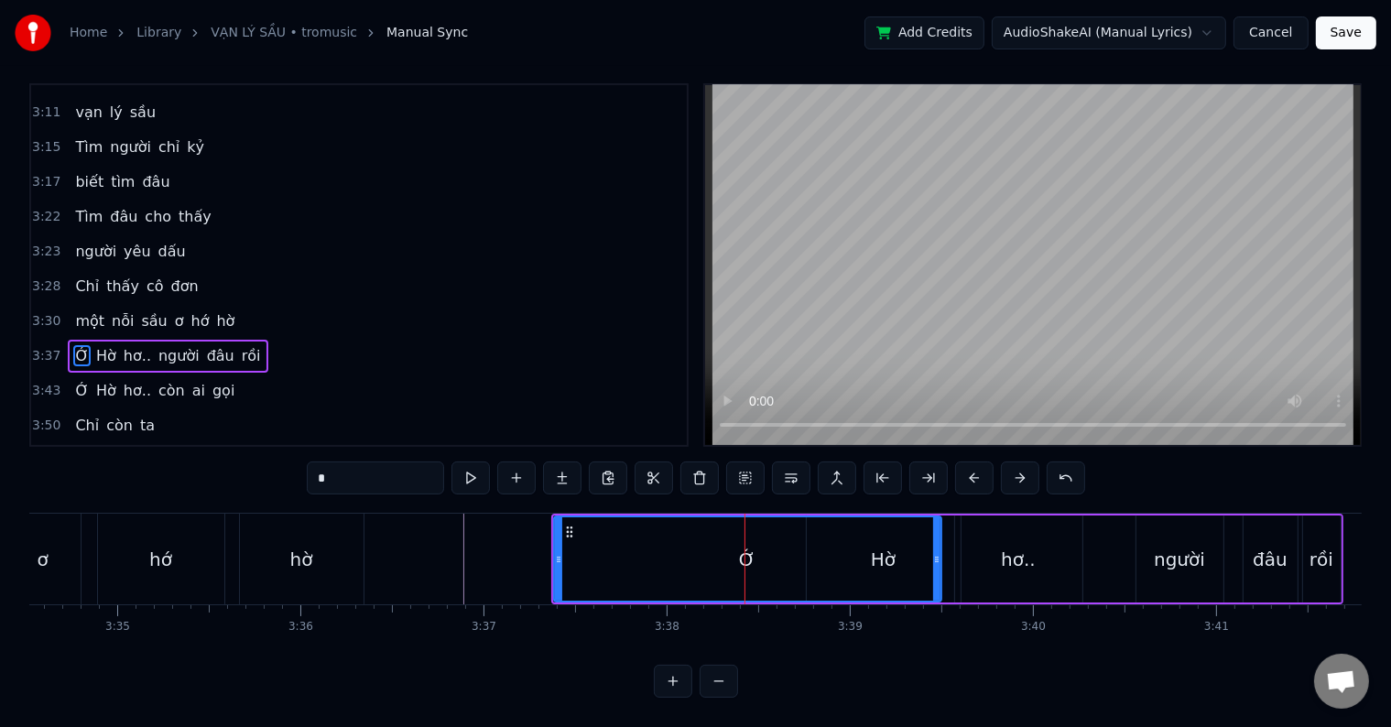
scroll to position [0, 0]
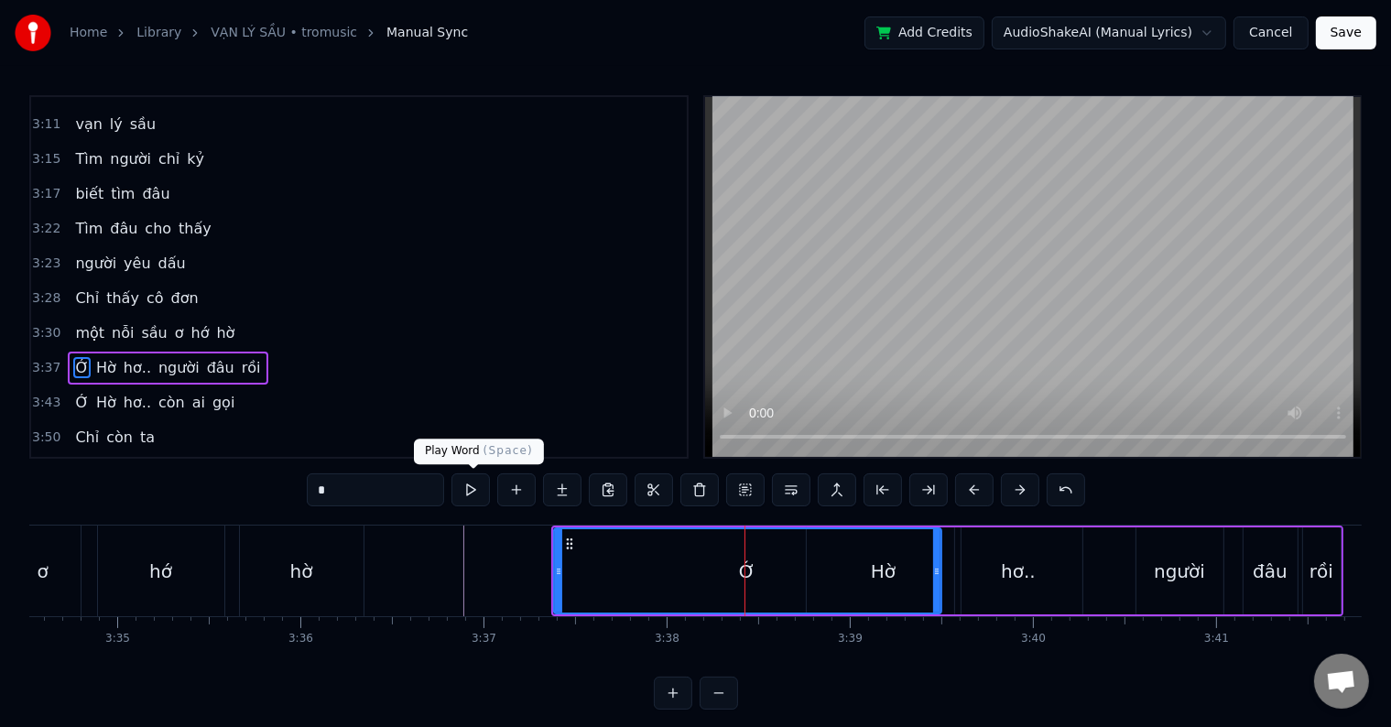
click at [470, 488] on button at bounding box center [470, 489] width 38 height 33
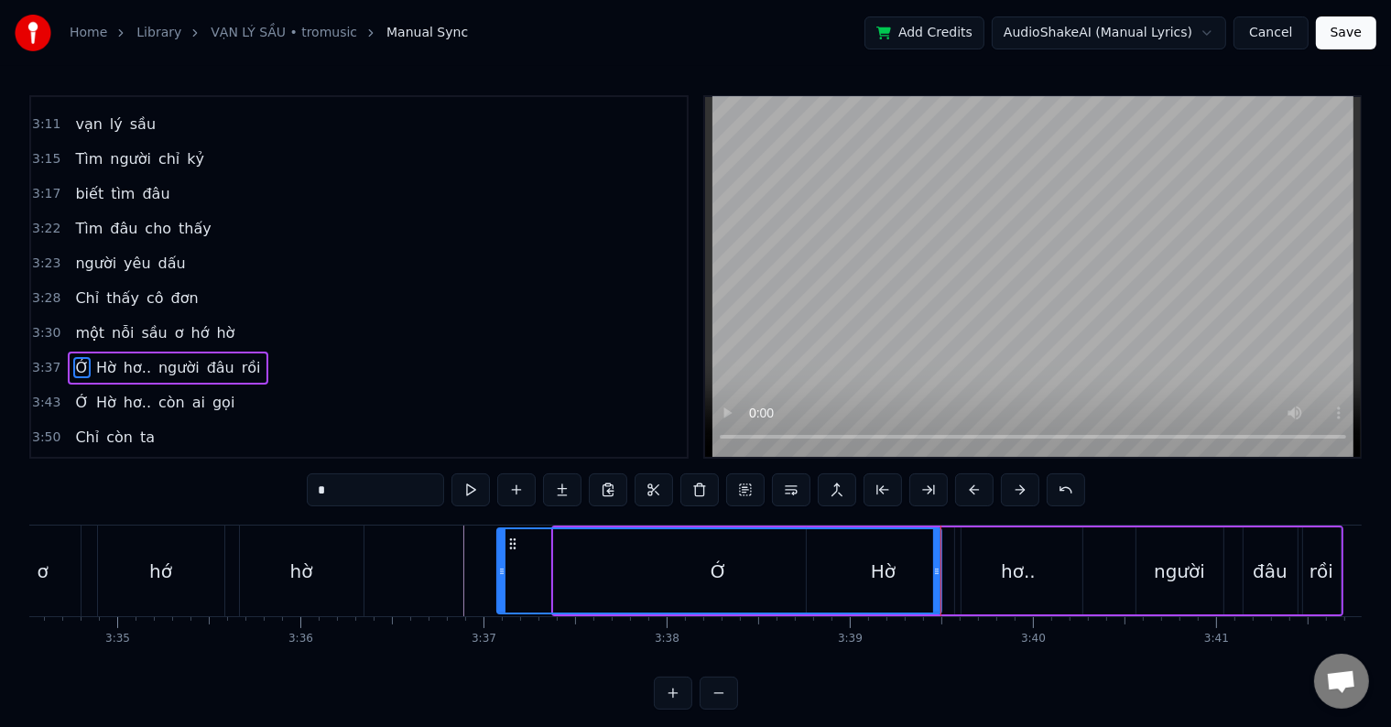
drag, startPoint x: 554, startPoint y: 569, endPoint x: 497, endPoint y: 569, distance: 56.8
click at [498, 569] on icon at bounding box center [501, 571] width 7 height 15
click at [323, 568] on div "hờ" at bounding box center [302, 571] width 124 height 91
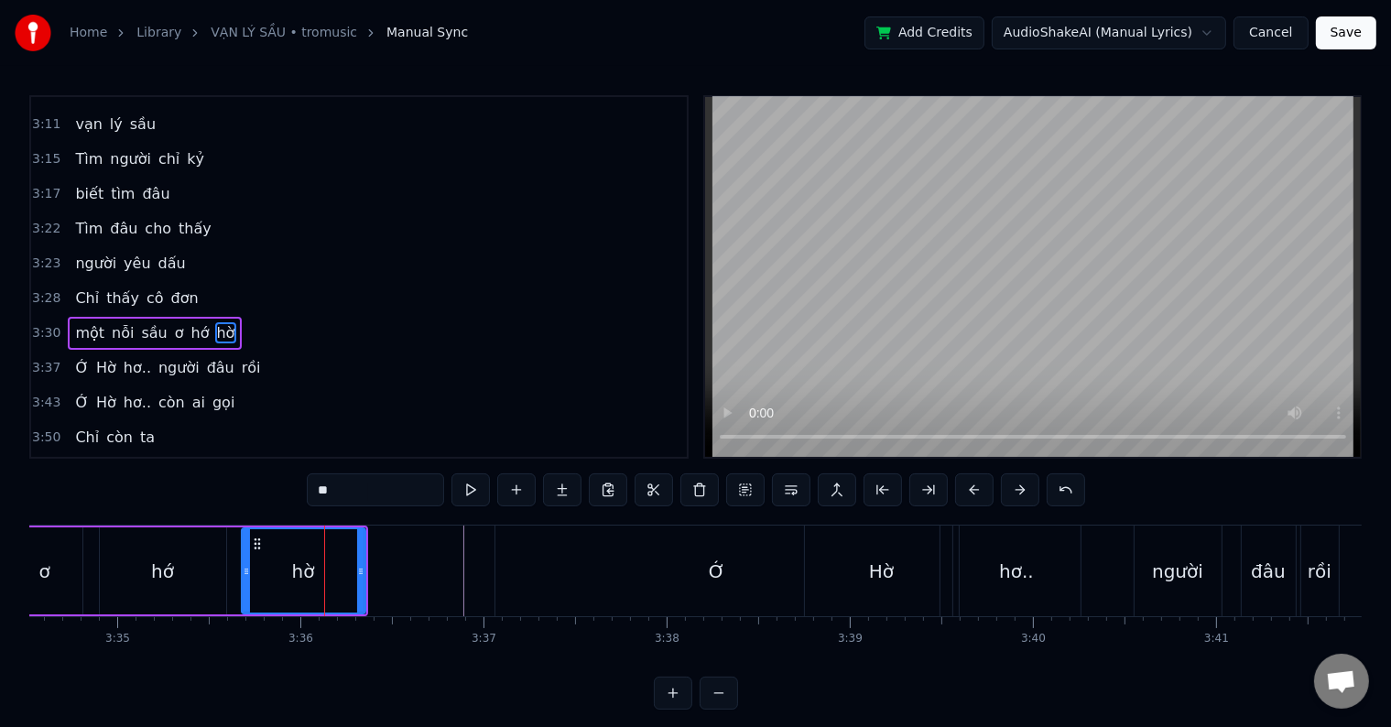
scroll to position [1690, 0]
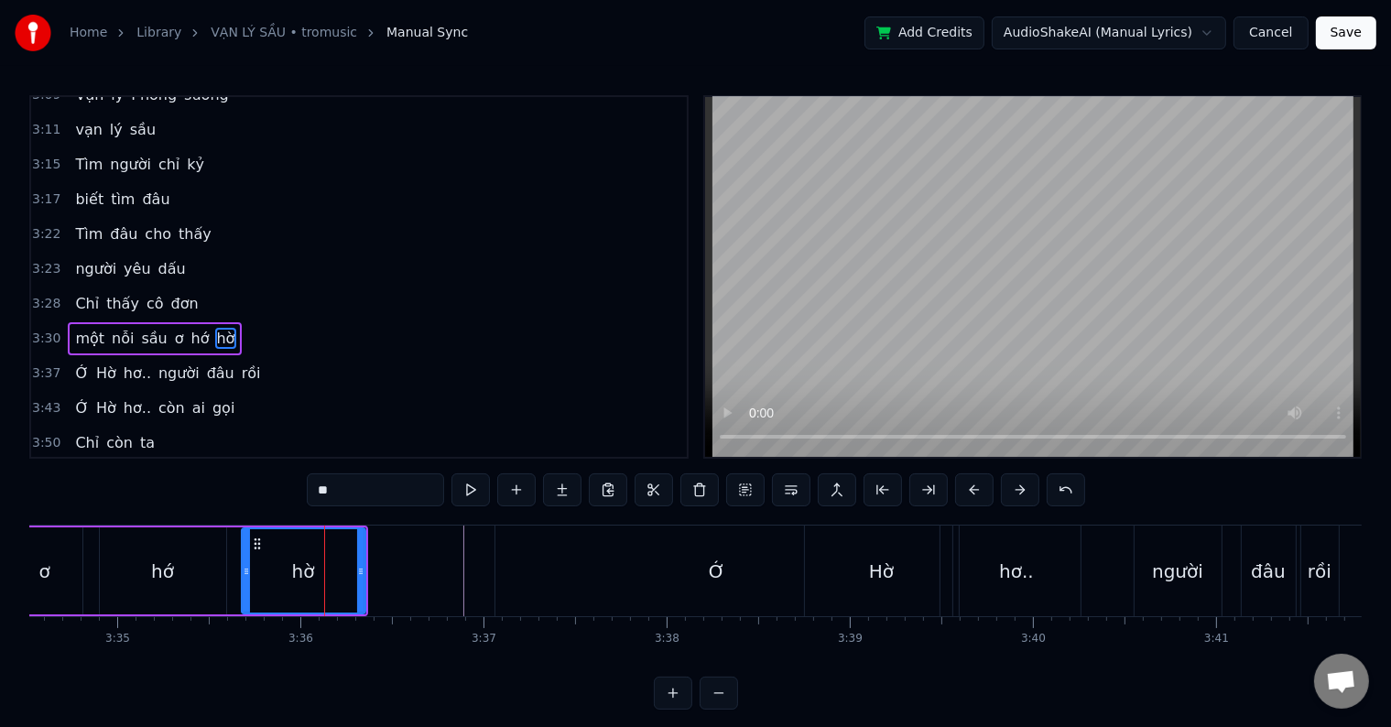
click at [516, 571] on div "Ớ" at bounding box center [717, 571] width 444 height 91
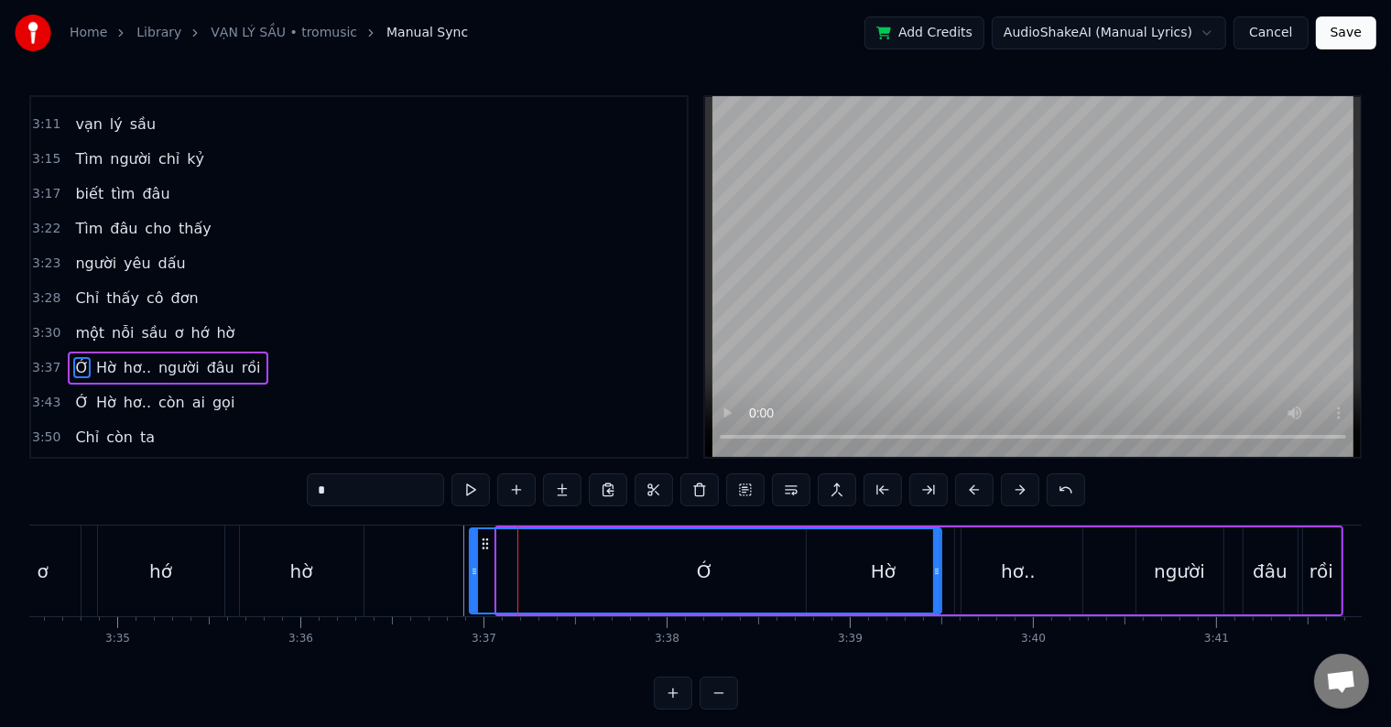
drag, startPoint x: 495, startPoint y: 572, endPoint x: 468, endPoint y: 572, distance: 27.5
click at [471, 572] on icon at bounding box center [474, 571] width 7 height 15
click at [466, 487] on button at bounding box center [470, 489] width 38 height 33
click at [70, 509] on div "0:26 Vạn lý phong sương 0:29 vạn lý sầu 0:33 Tìm người trí kỷ 0:35 biết tìm đâu…" at bounding box center [695, 402] width 1332 height 614
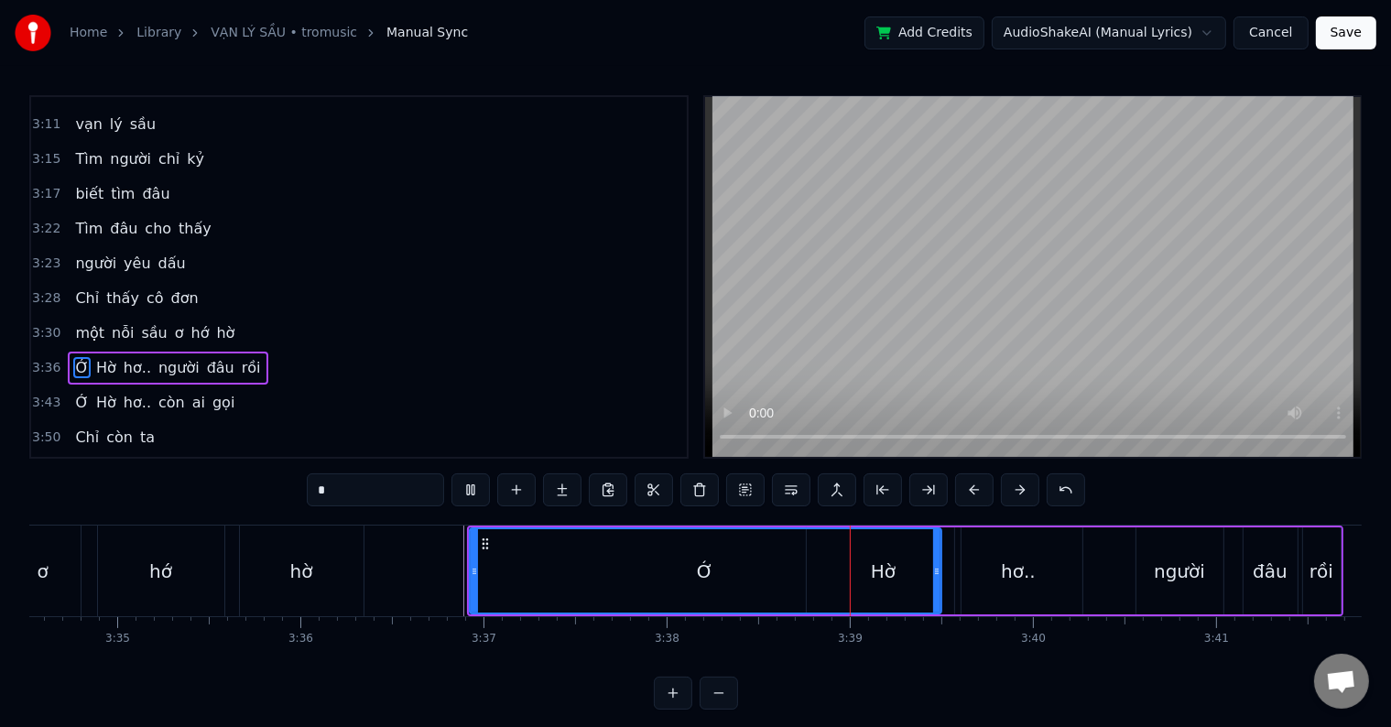
click at [62, 564] on div "ơ" at bounding box center [42, 571] width 75 height 91
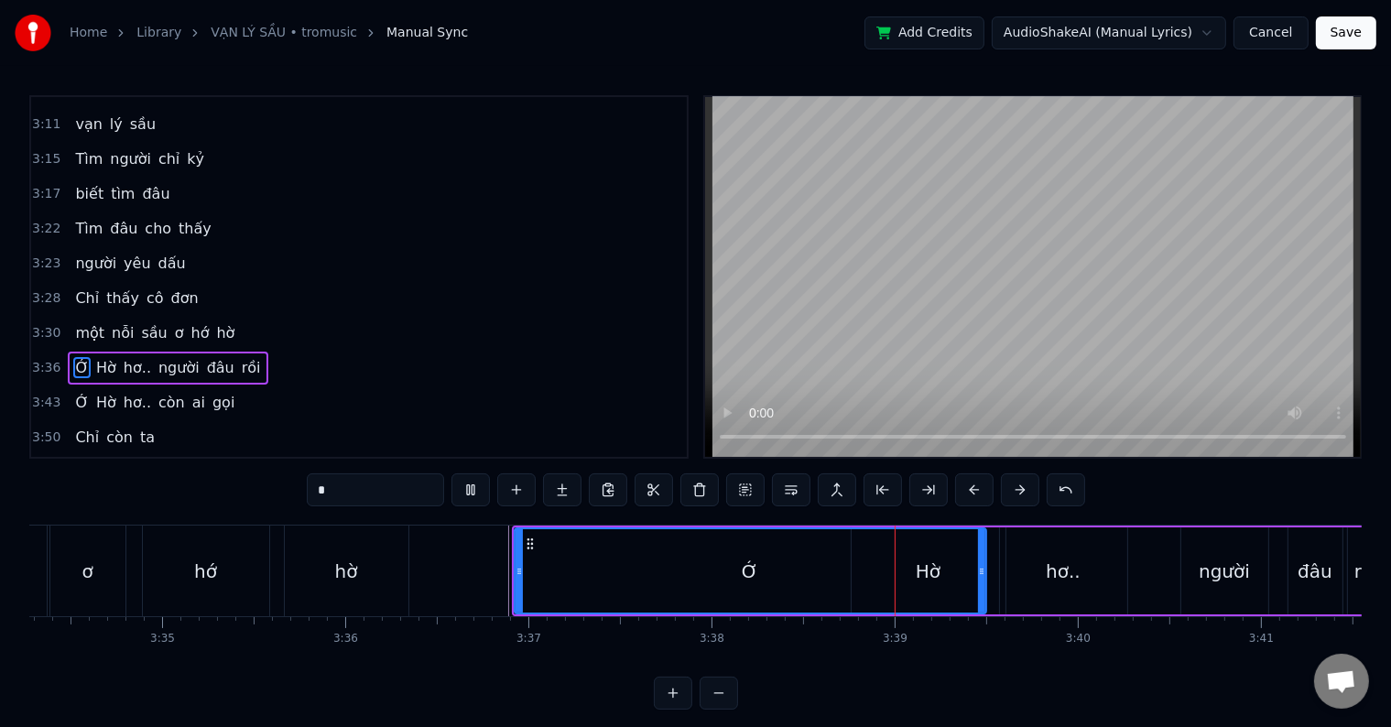
click at [62, 564] on div "ơ" at bounding box center [87, 571] width 75 height 91
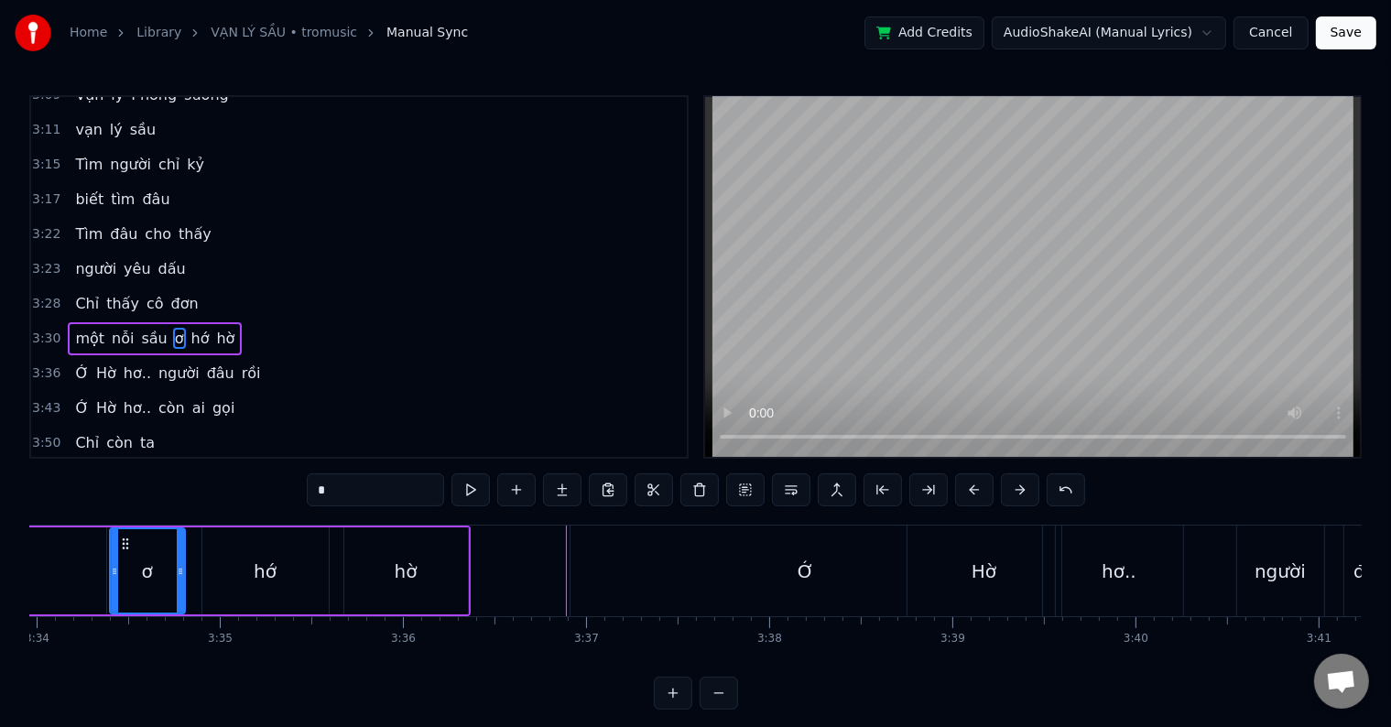
scroll to position [0, 39177]
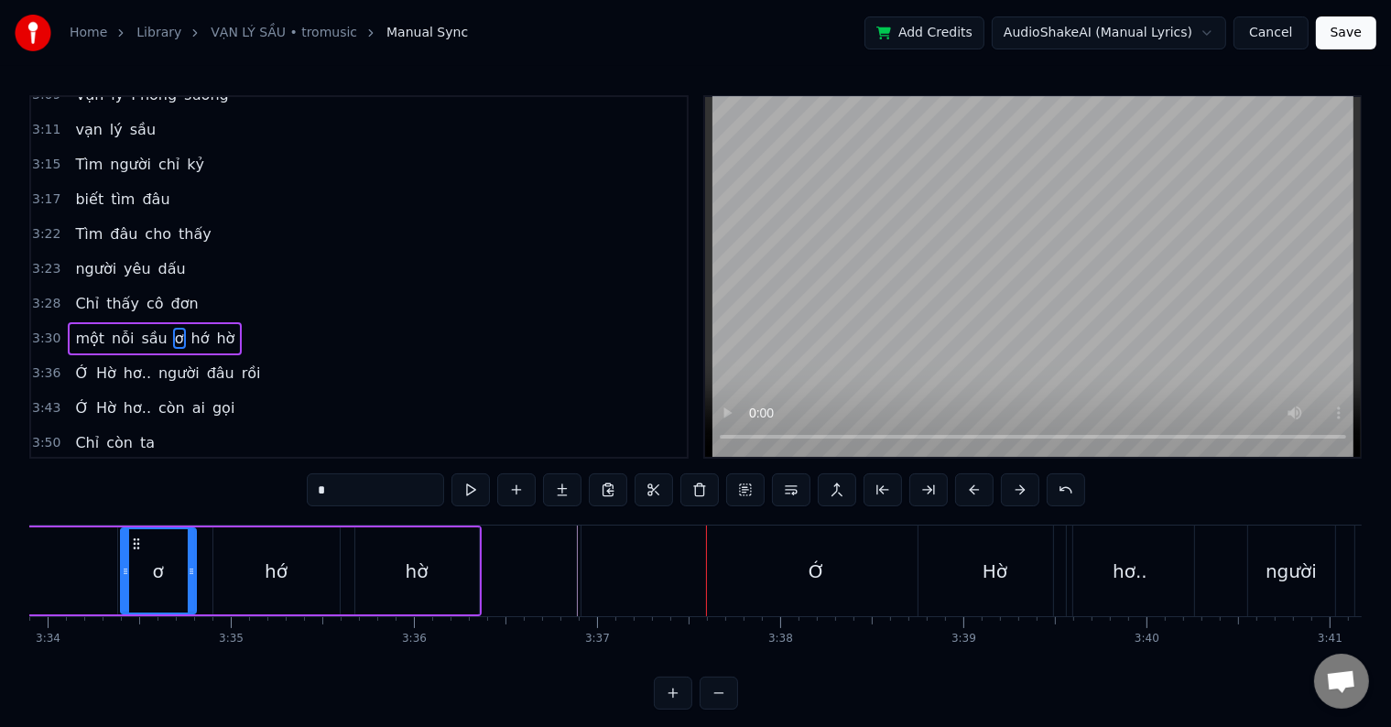
click at [813, 568] on div "Ớ" at bounding box center [817, 571] width 16 height 27
type input "*"
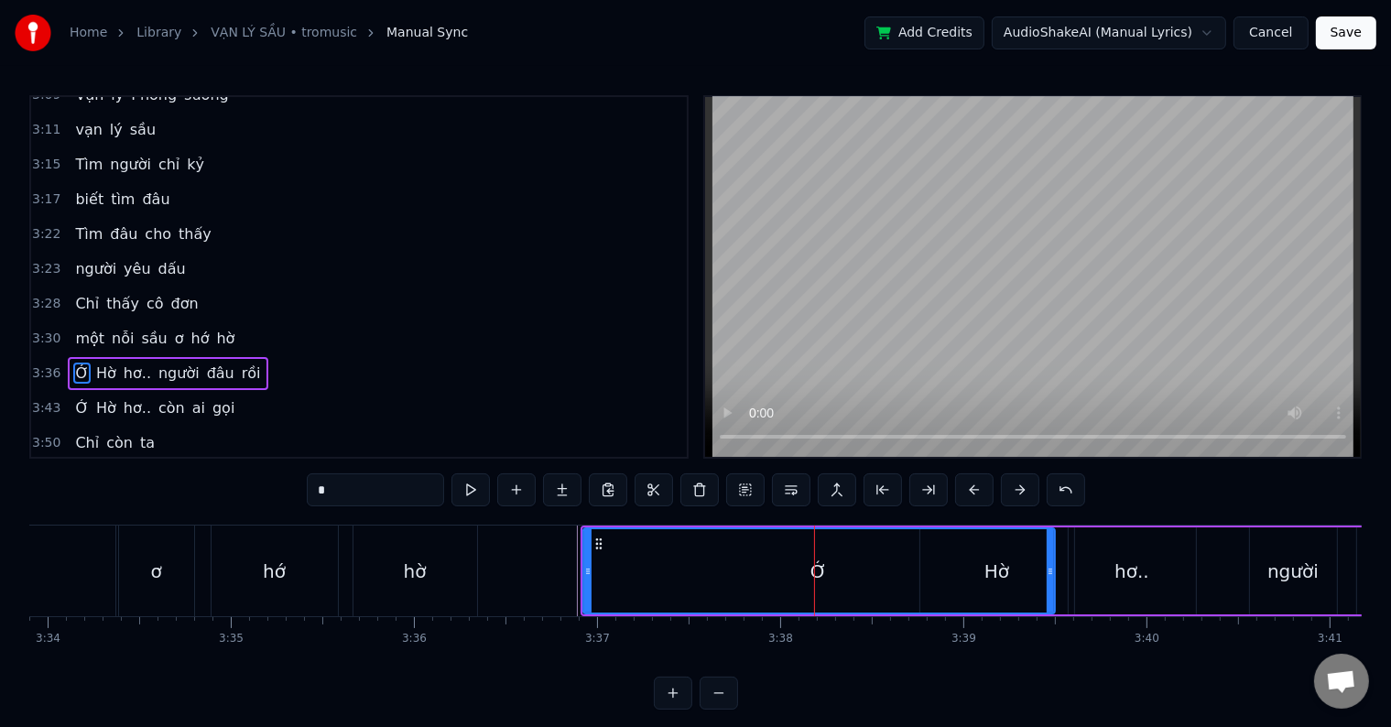
scroll to position [1695, 0]
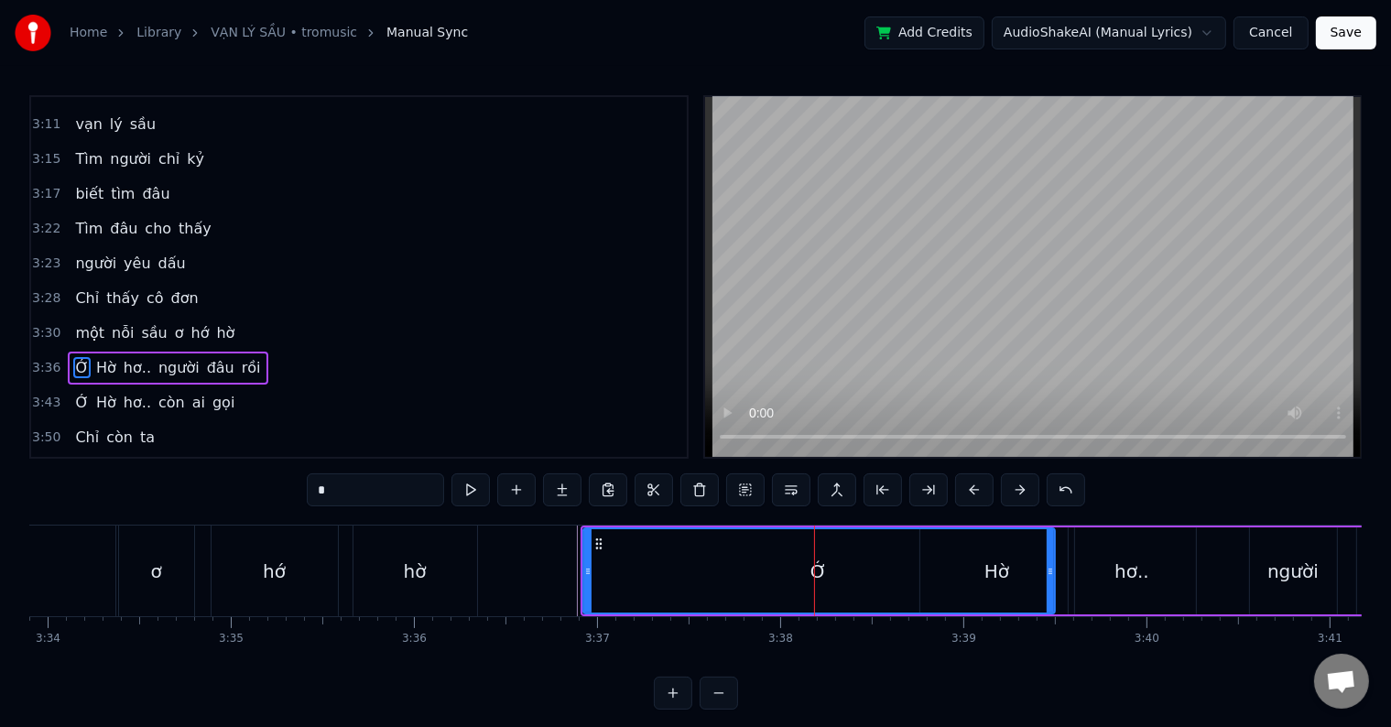
click at [997, 570] on div "Ớ" at bounding box center [819, 570] width 470 height 83
click at [686, 570] on div "Ớ" at bounding box center [819, 570] width 470 height 83
click at [814, 569] on div "Ớ" at bounding box center [818, 571] width 16 height 27
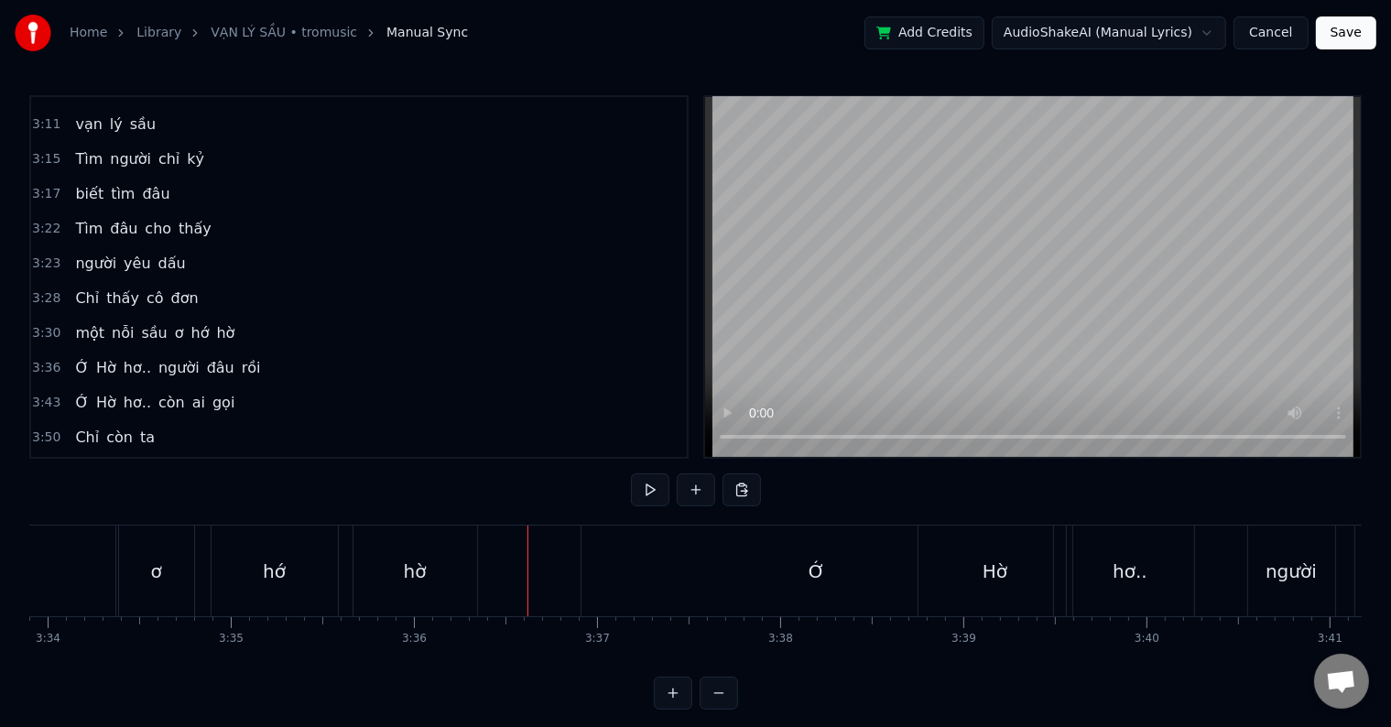
click at [77, 392] on span "Ớ" at bounding box center [81, 402] width 17 height 21
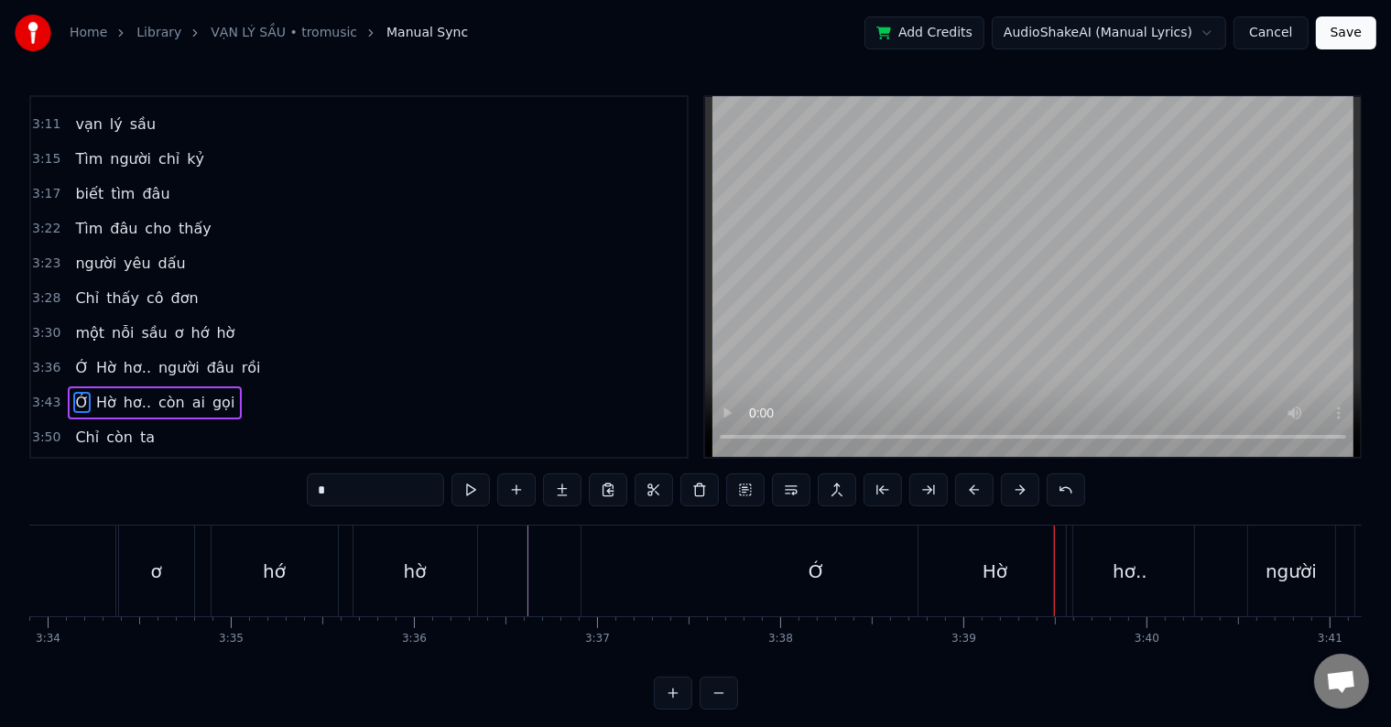
click at [94, 392] on span "Hờ" at bounding box center [106, 402] width 24 height 21
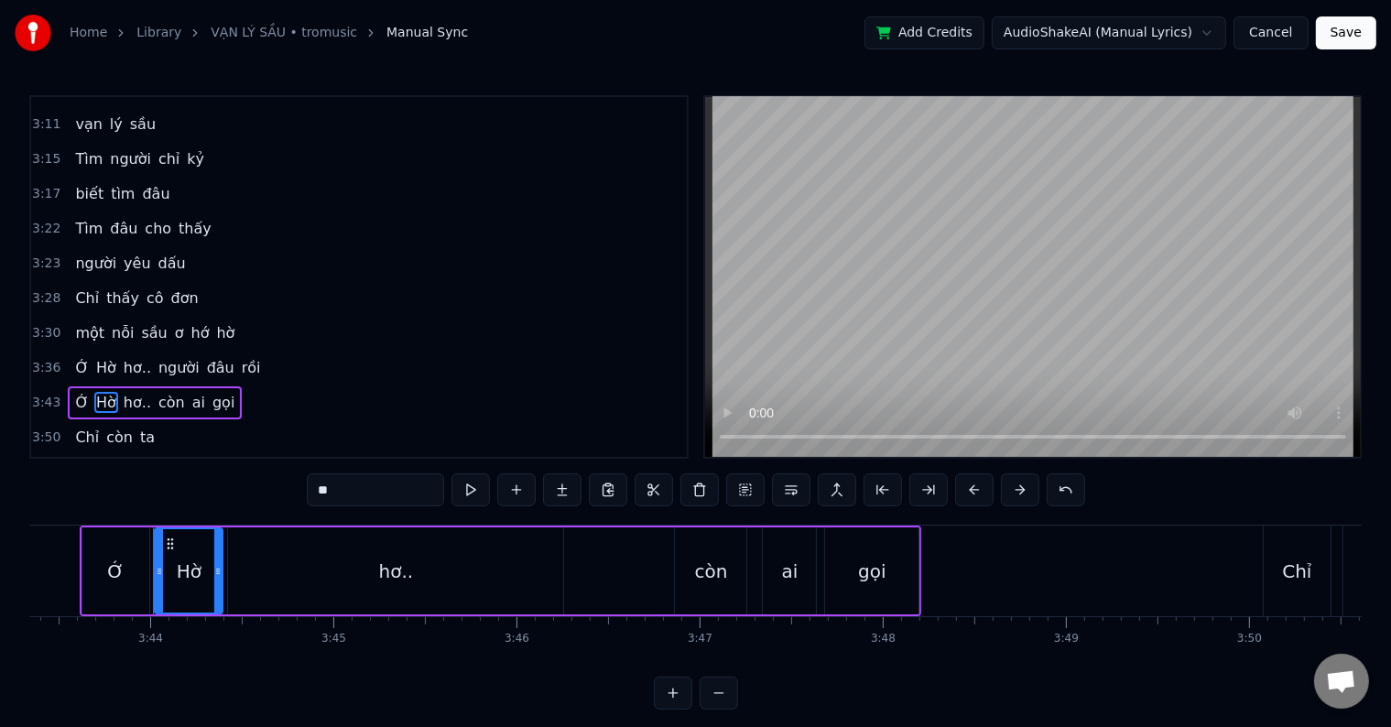
scroll to position [0, 40937]
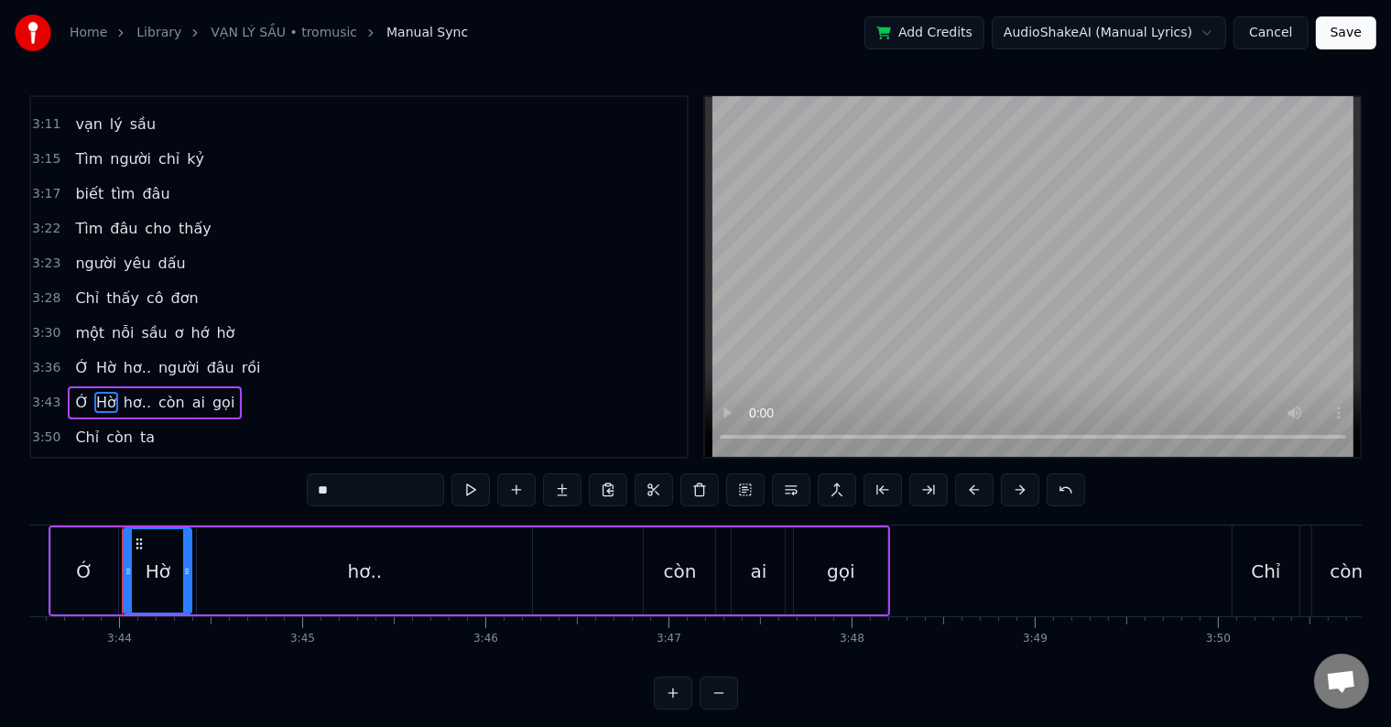
click at [75, 392] on span "Ớ" at bounding box center [81, 402] width 17 height 21
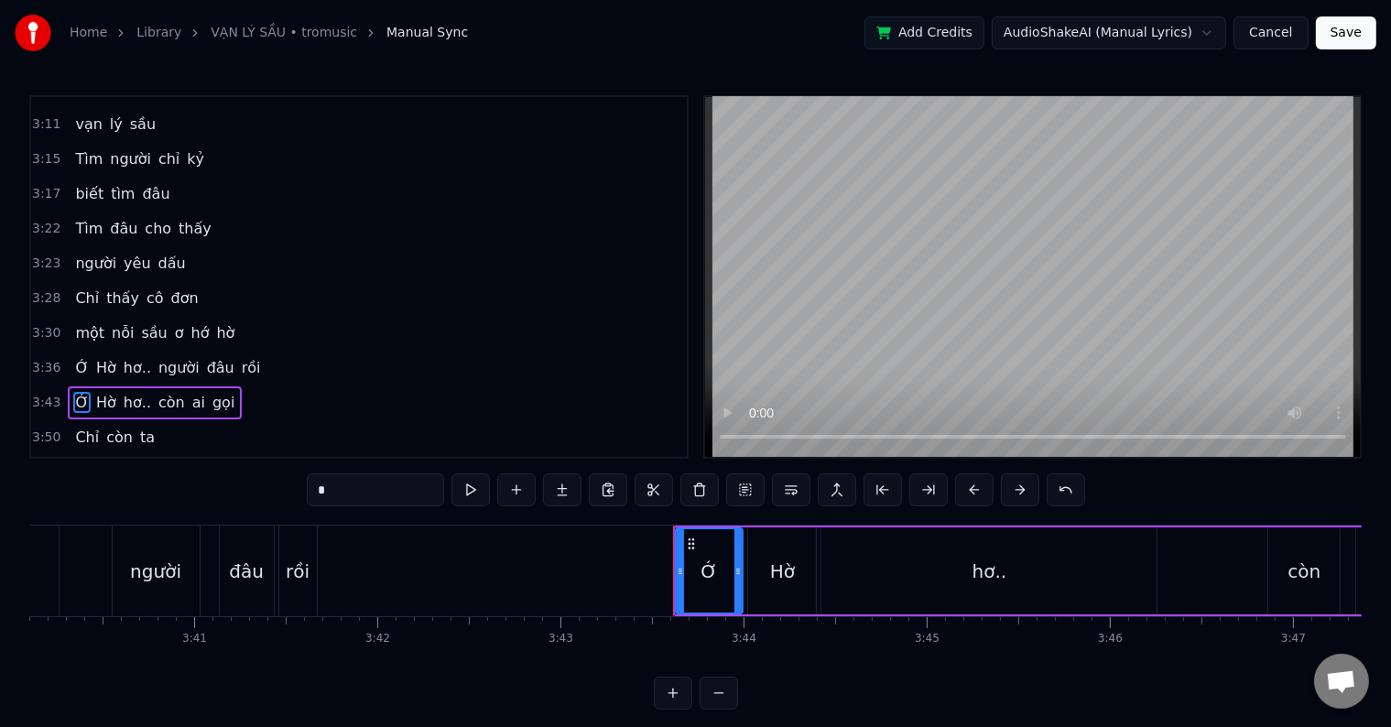
scroll to position [0, 40144]
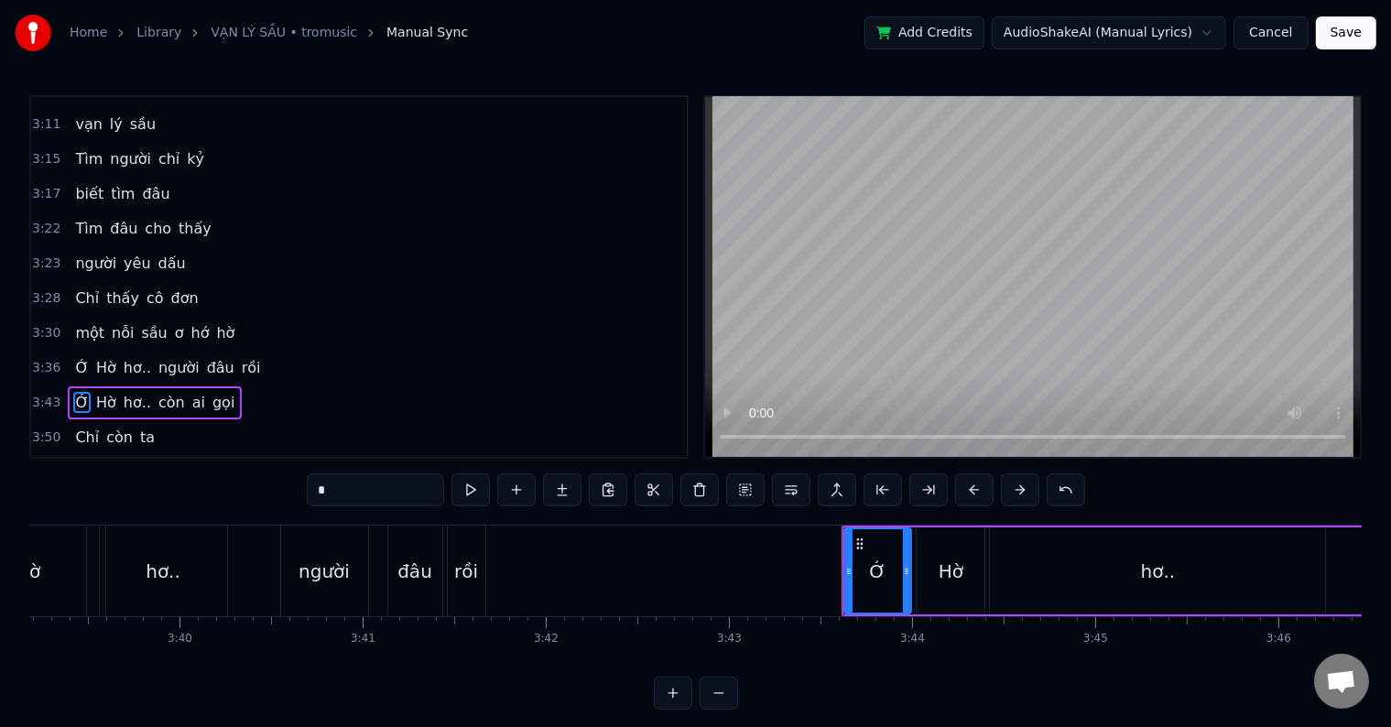
click at [950, 574] on div "Hờ" at bounding box center [951, 571] width 25 height 27
type input "**"
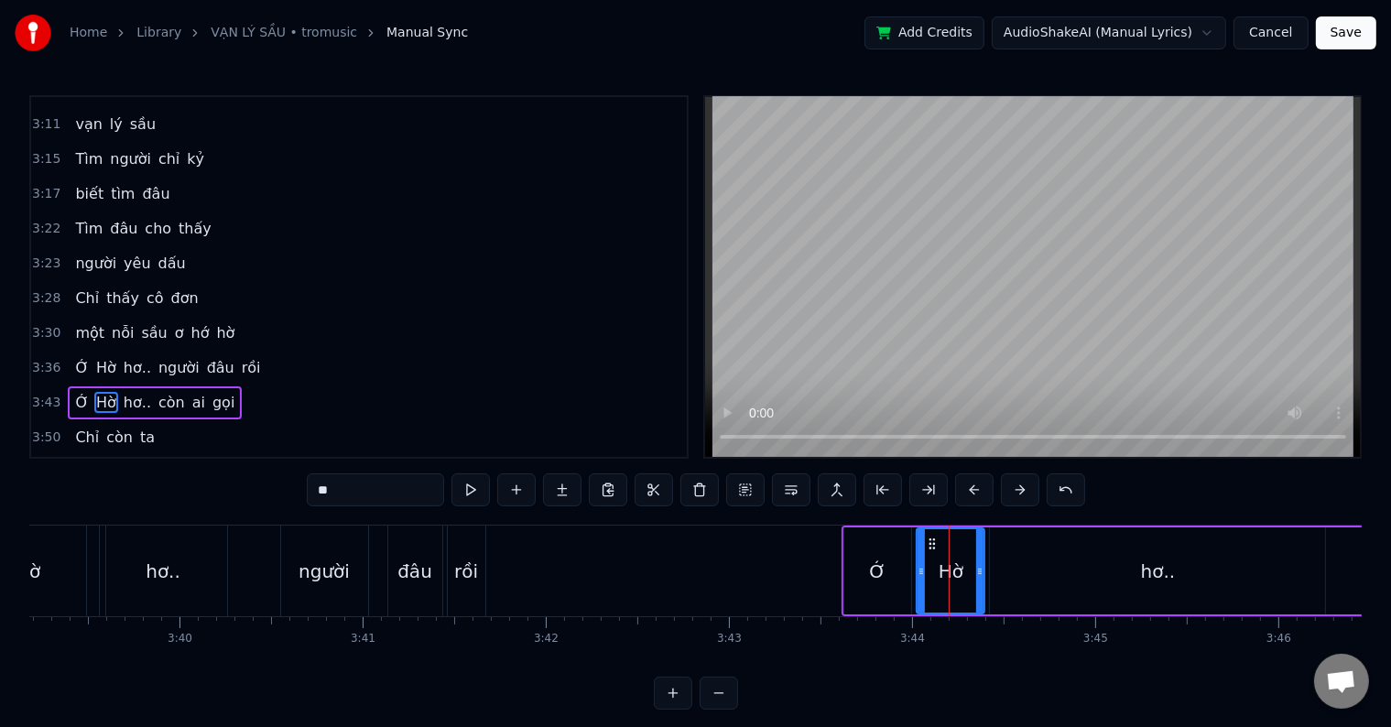
click at [79, 579] on div "Hờ" at bounding box center [28, 571] width 154 height 91
click at [949, 579] on div at bounding box center [949, 571] width 1 height 91
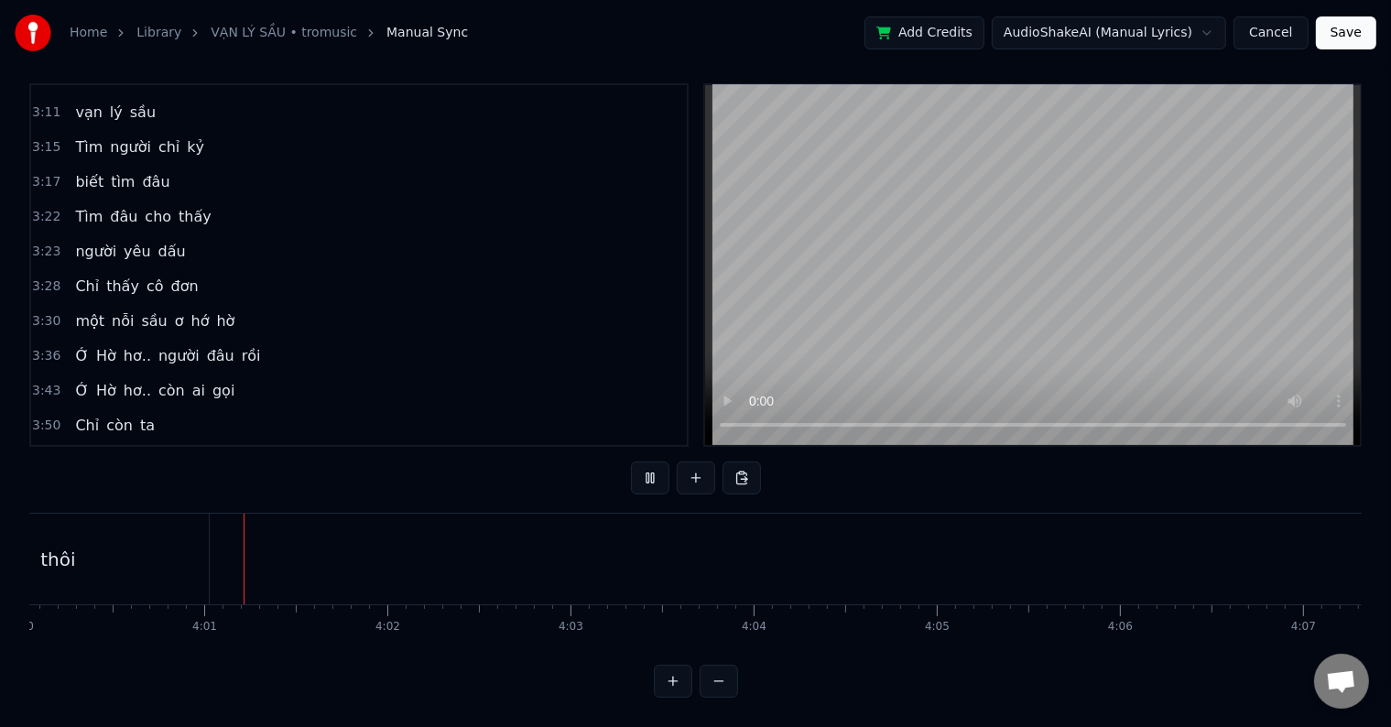
scroll to position [0, 43967]
click at [78, 310] on span "một" at bounding box center [89, 320] width 33 height 21
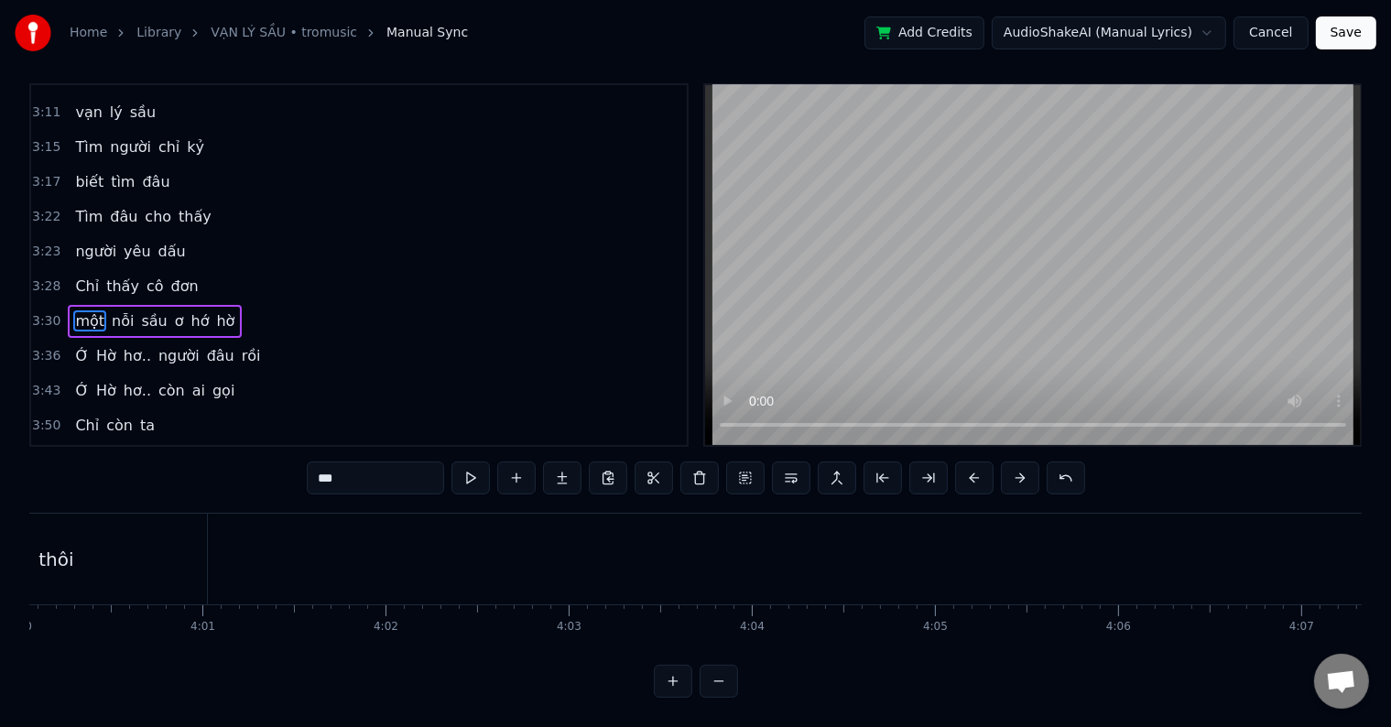
click at [78, 310] on span "một" at bounding box center [89, 320] width 33 height 21
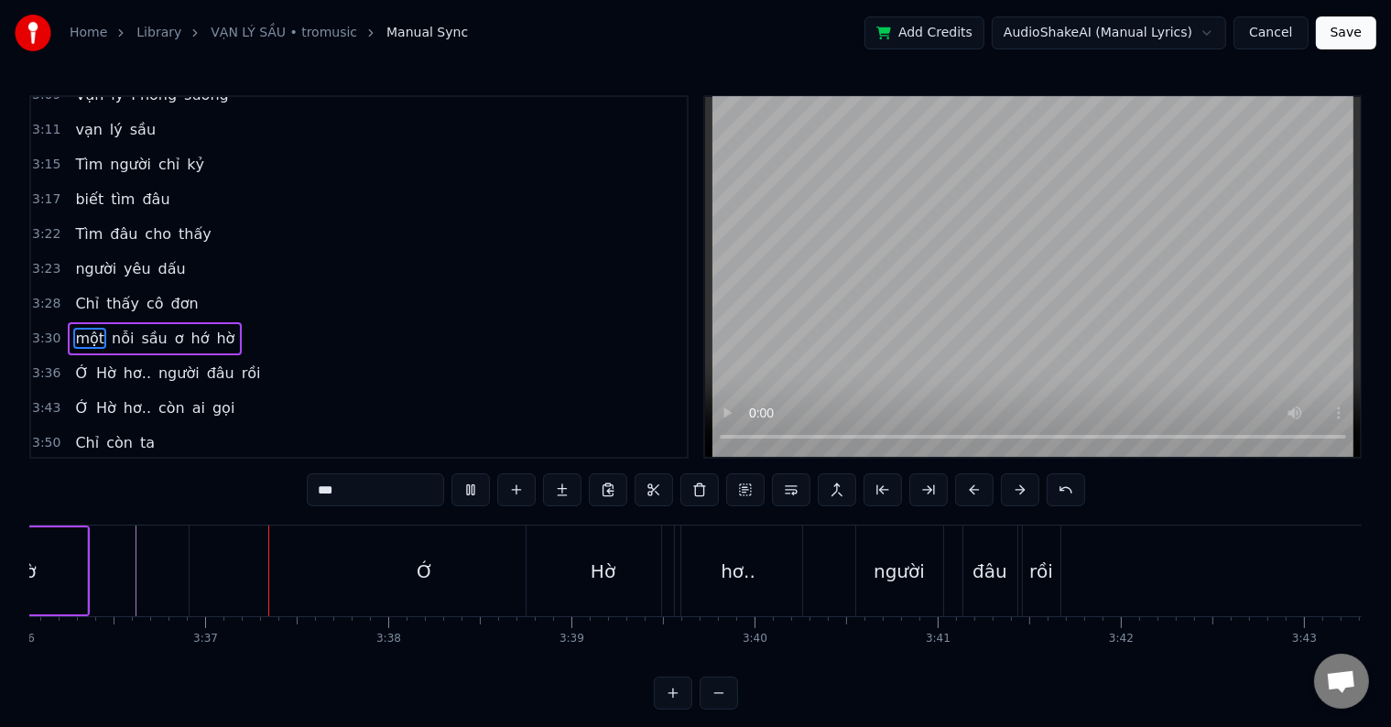
scroll to position [0, 39601]
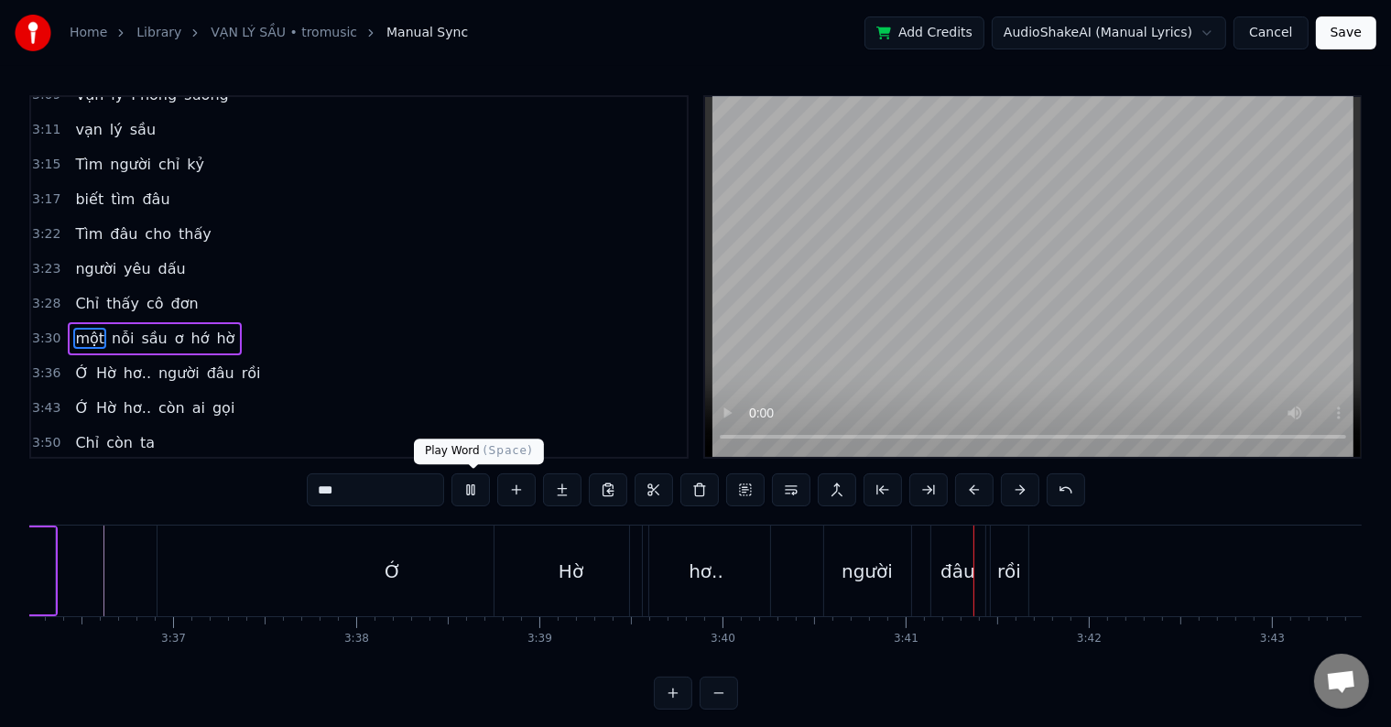
click at [473, 491] on button at bounding box center [470, 489] width 38 height 33
click at [81, 328] on span "một" at bounding box center [89, 338] width 33 height 21
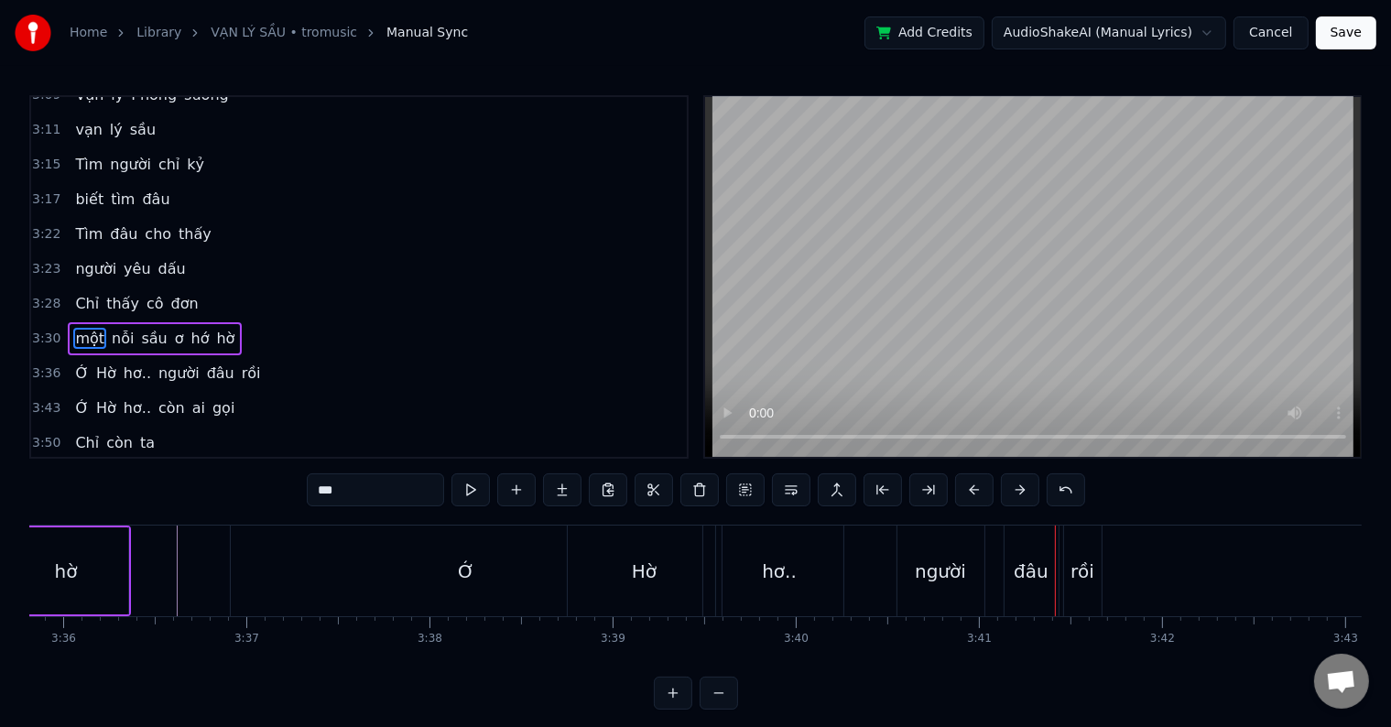
click at [81, 328] on span "một" at bounding box center [89, 338] width 33 height 21
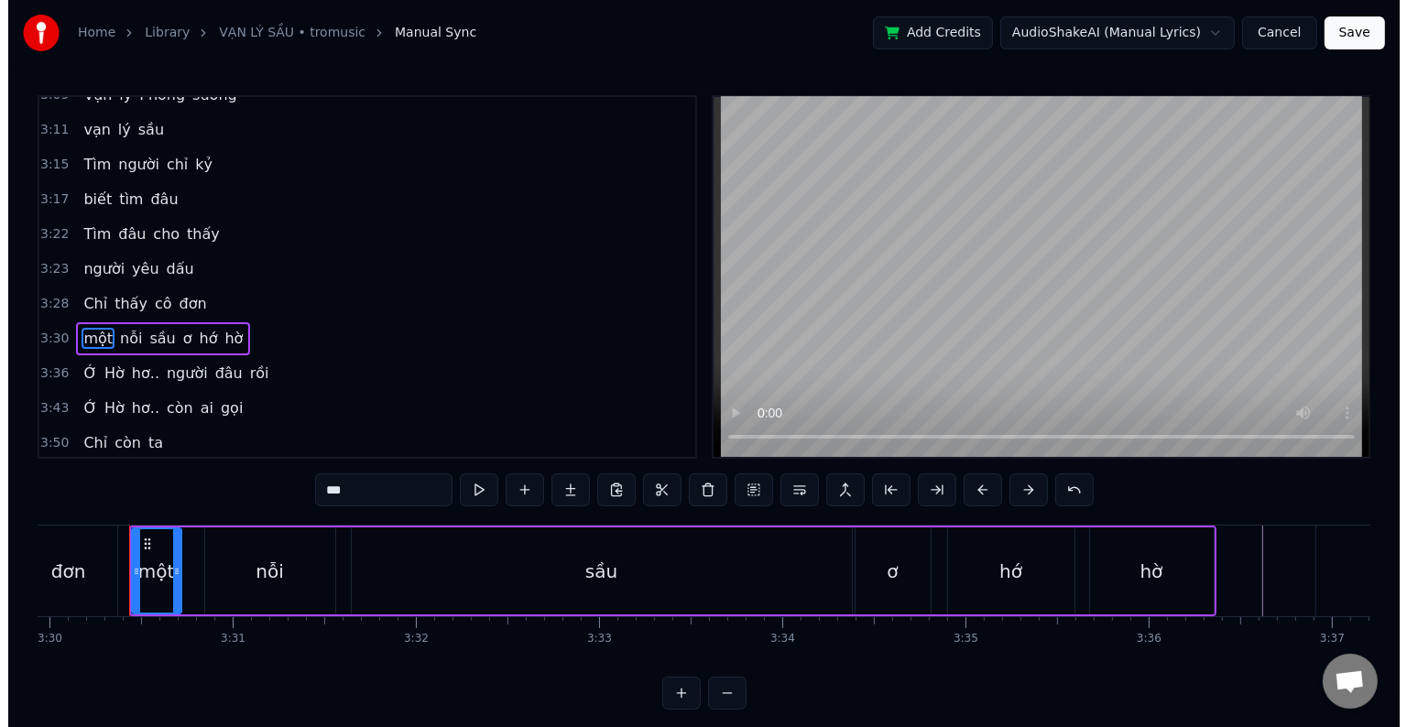
scroll to position [0, 38450]
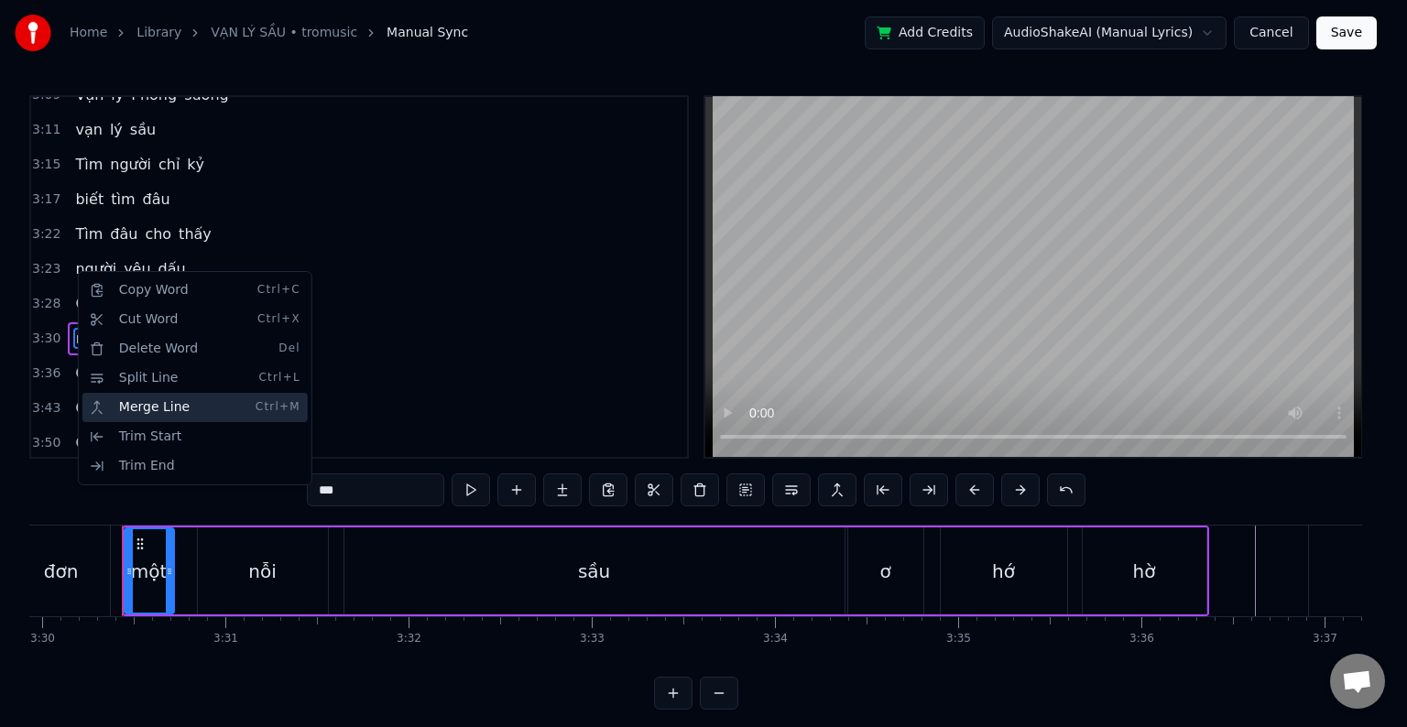
click at [142, 406] on div "Merge Line Ctrl+M" at bounding box center [194, 407] width 225 height 29
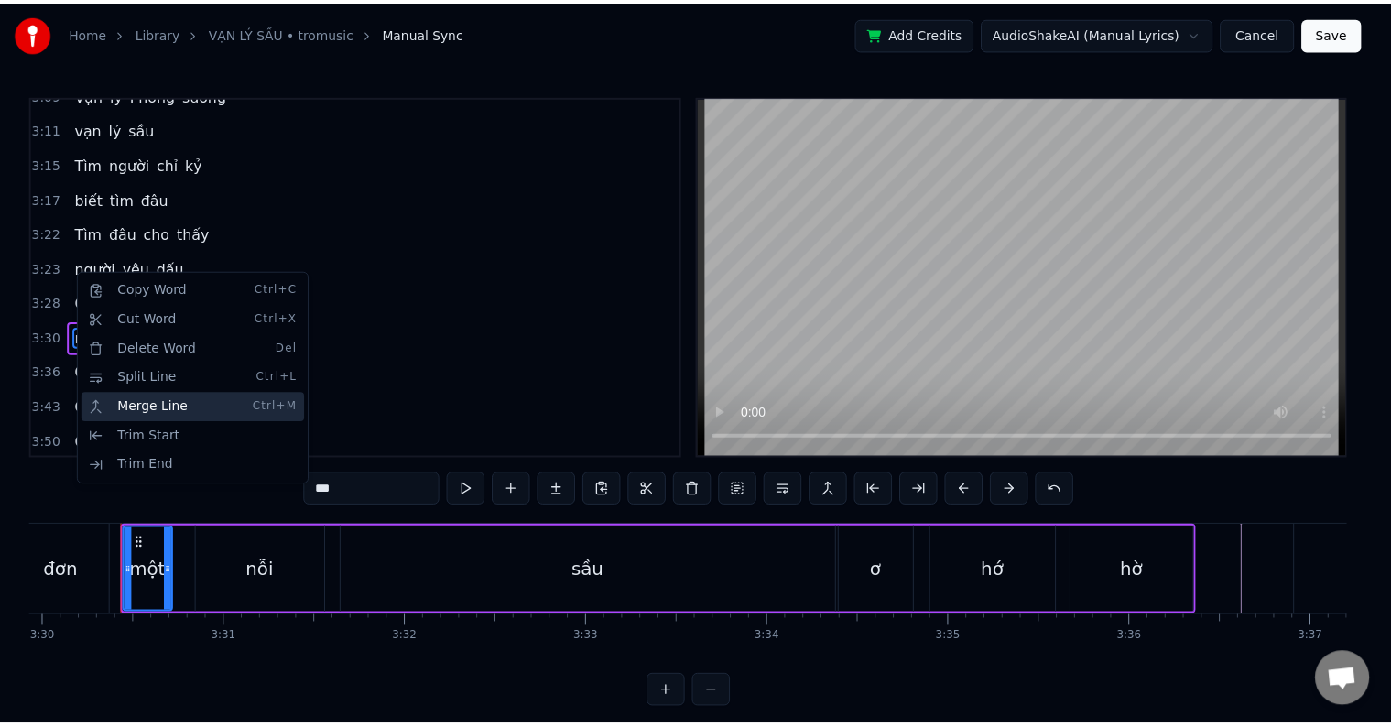
scroll to position [1661, 0]
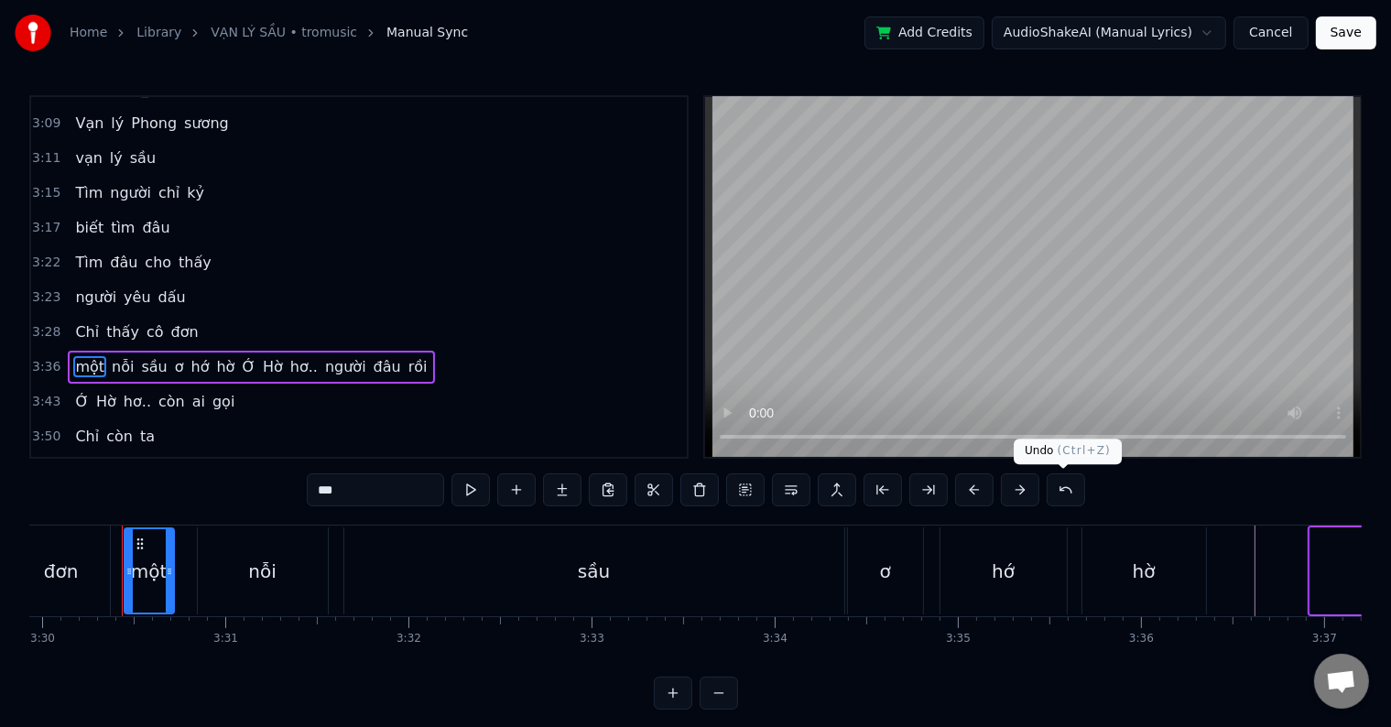
click at [1065, 489] on button at bounding box center [1066, 489] width 38 height 33
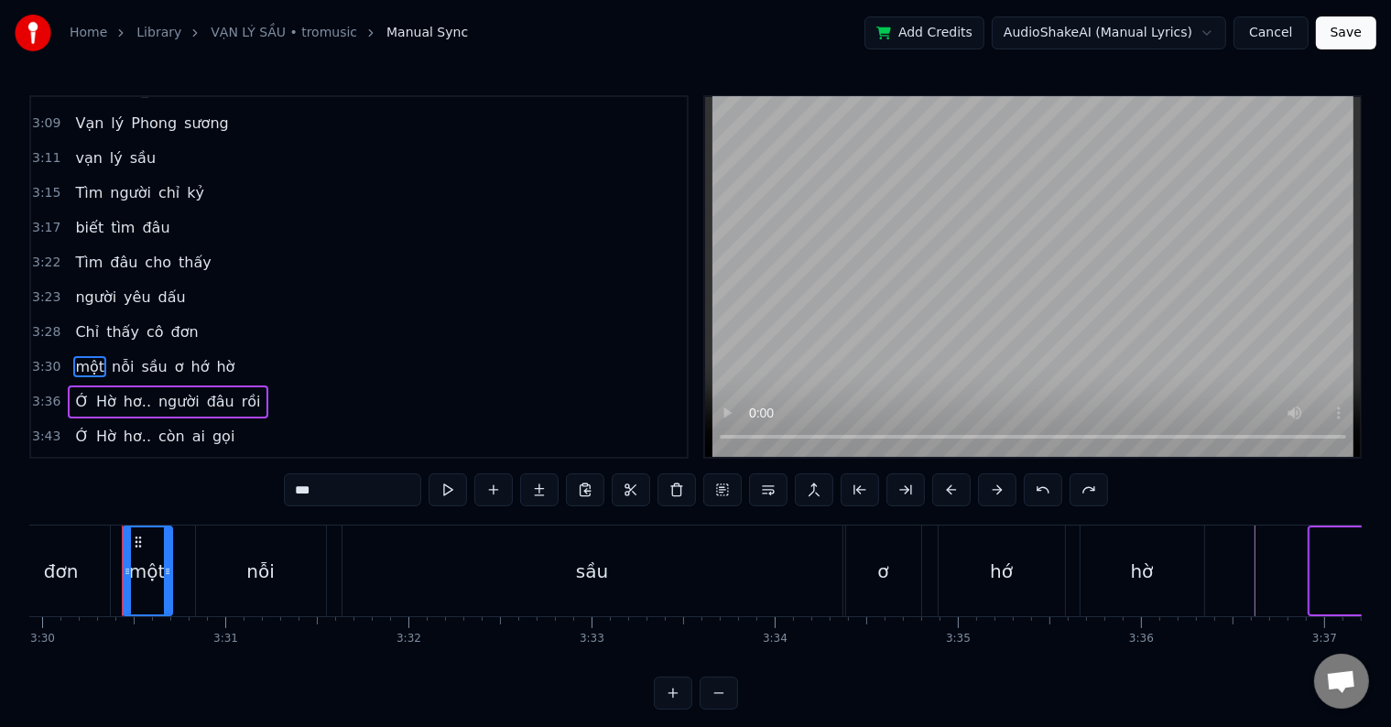
scroll to position [1690, 0]
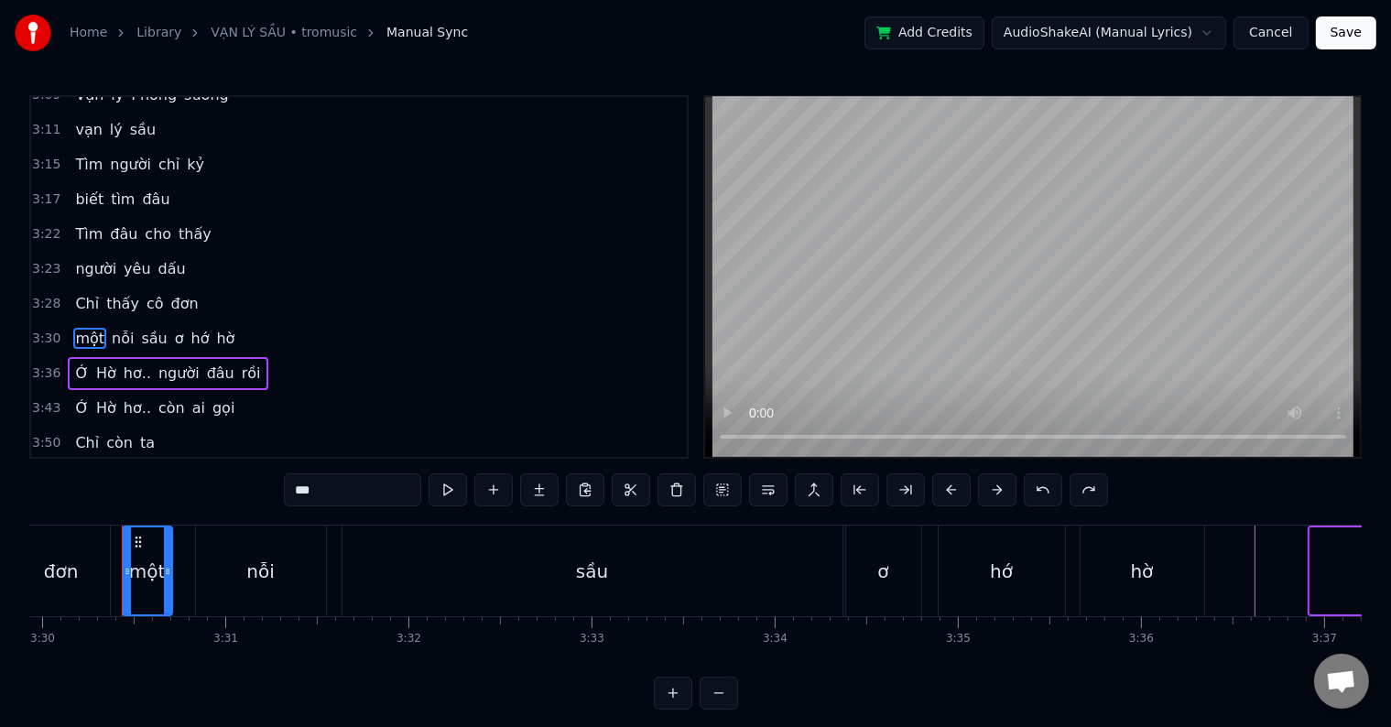
click at [74, 363] on span "Ớ" at bounding box center [81, 373] width 17 height 21
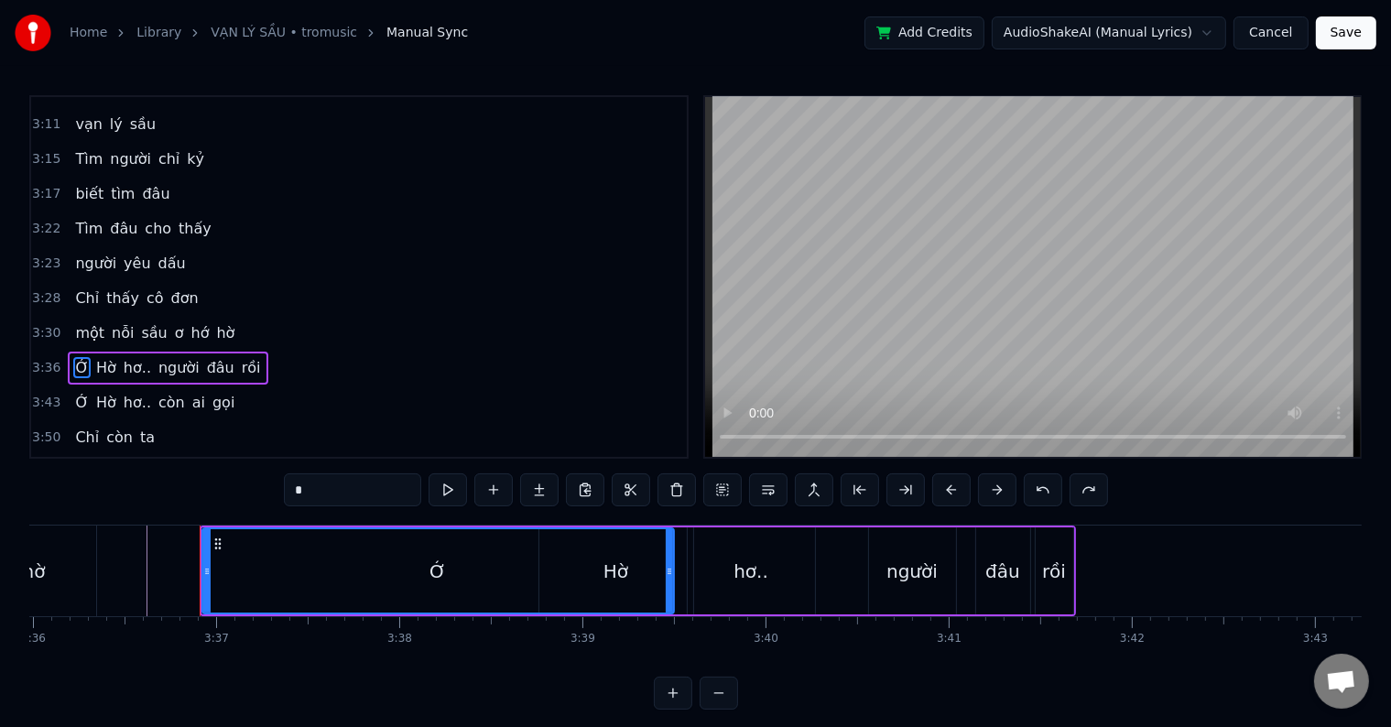
scroll to position [0, 39635]
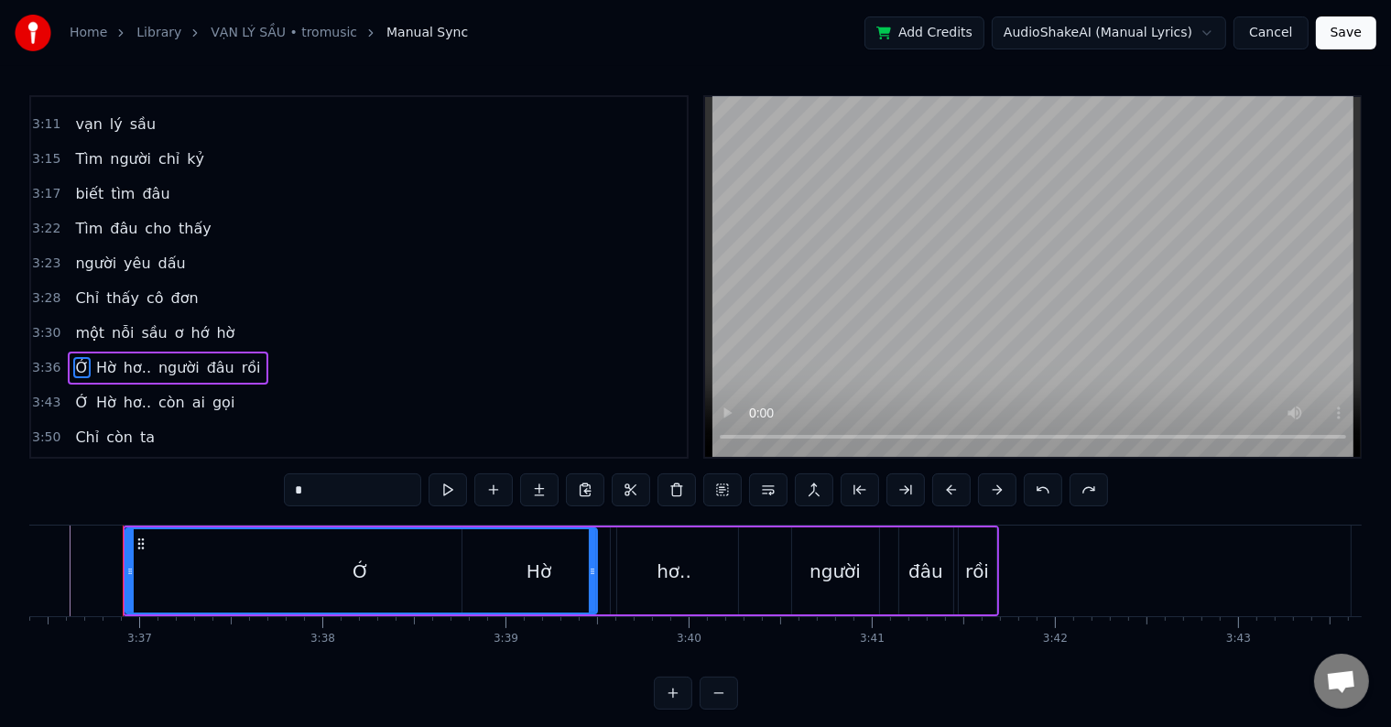
click at [75, 322] on span "một" at bounding box center [89, 332] width 33 height 21
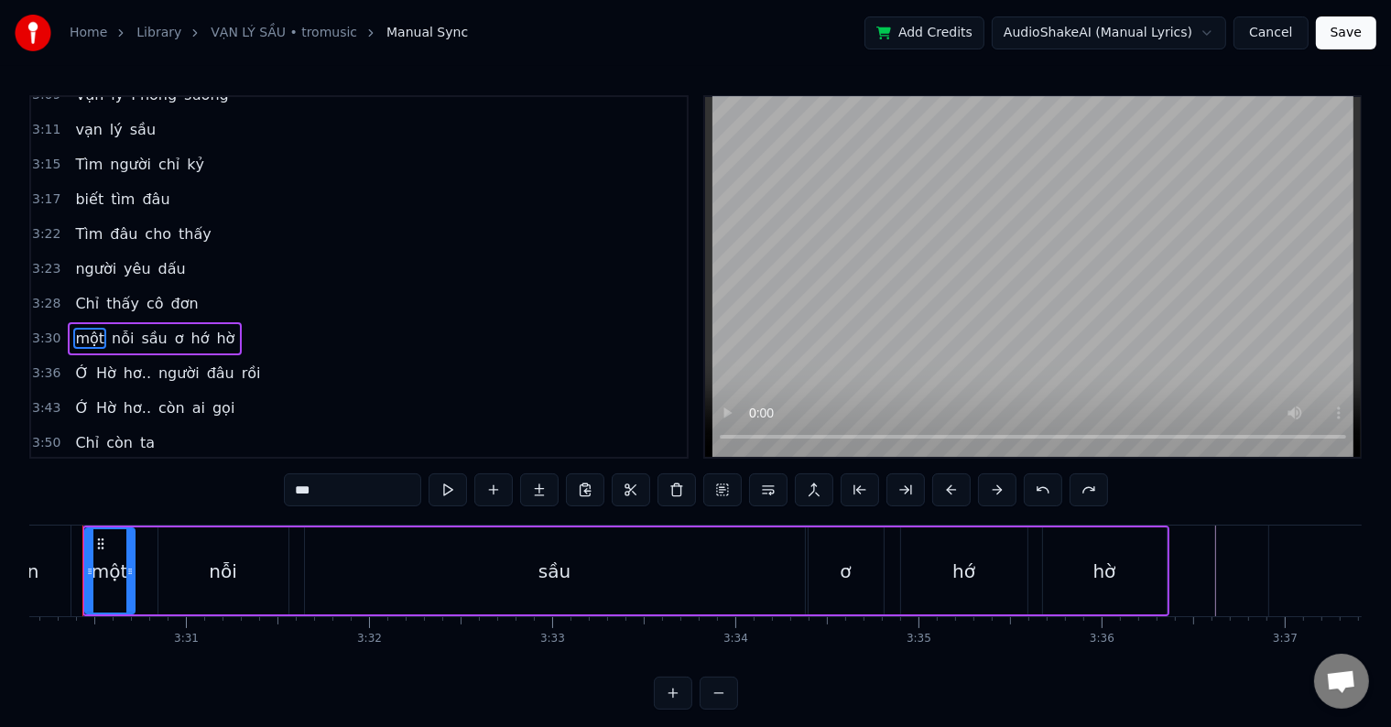
scroll to position [0, 38450]
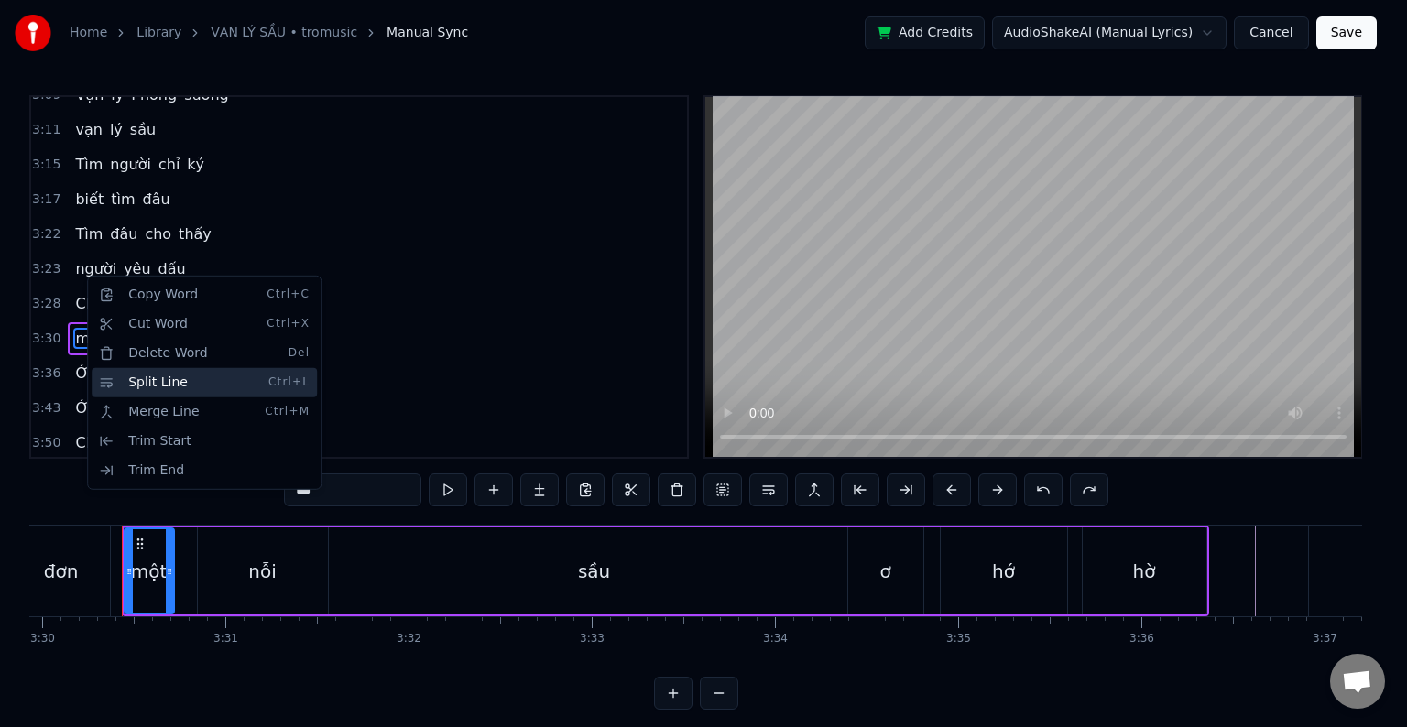
click at [161, 381] on div "Split Line Ctrl+L" at bounding box center [204, 382] width 225 height 29
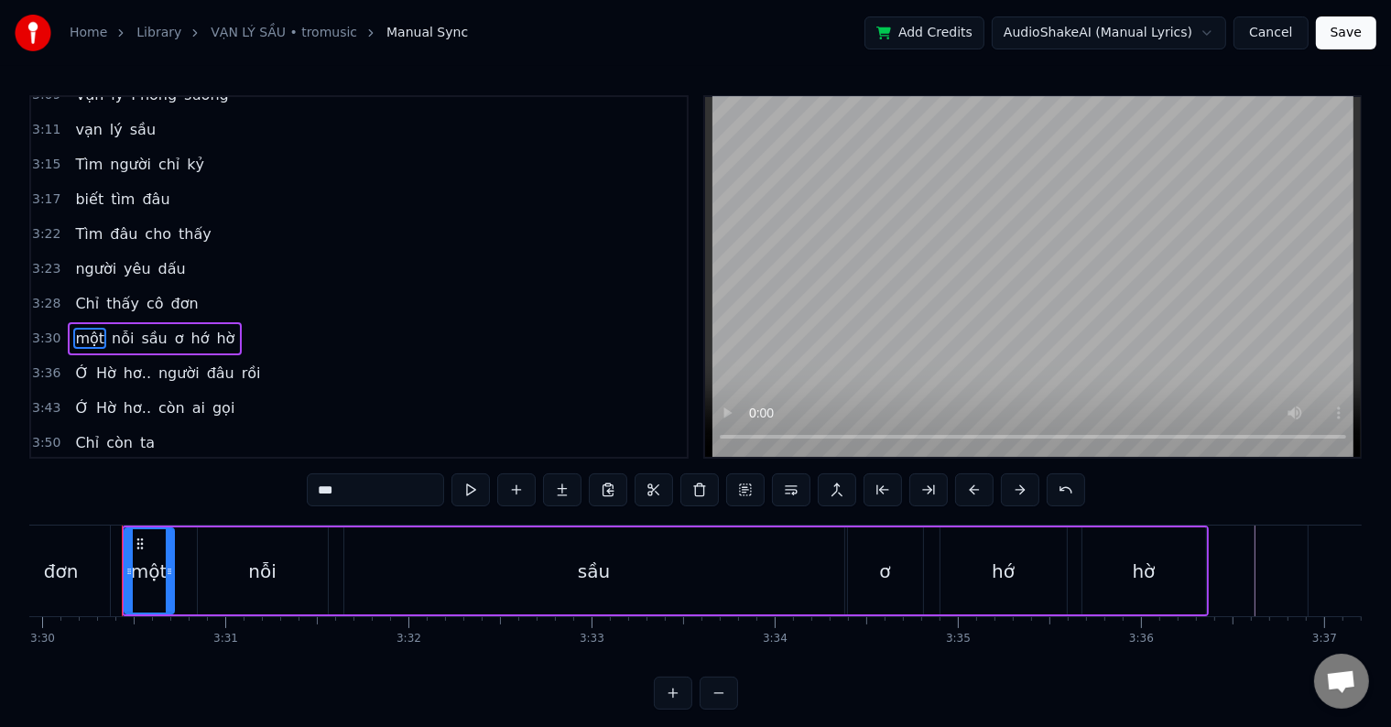
click at [173, 328] on span "ơ" at bounding box center [179, 338] width 13 height 21
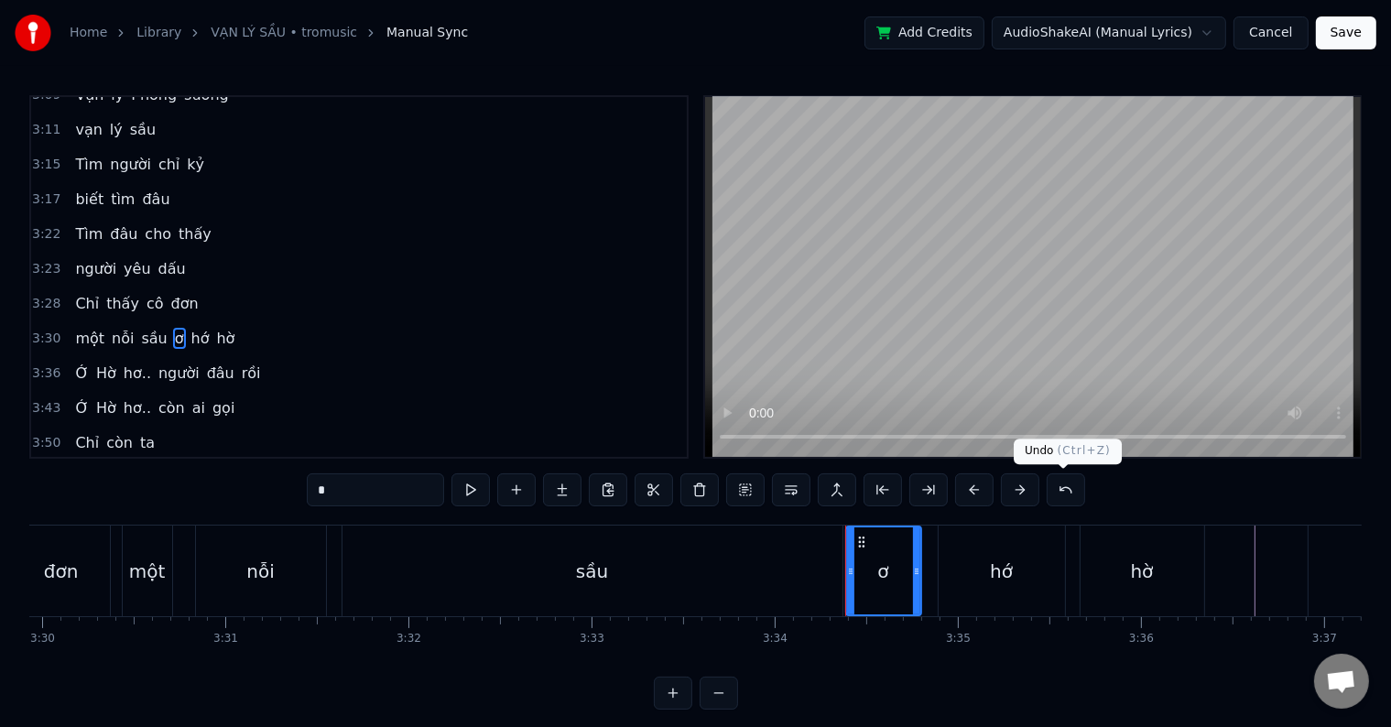
click at [1062, 486] on button at bounding box center [1066, 489] width 38 height 33
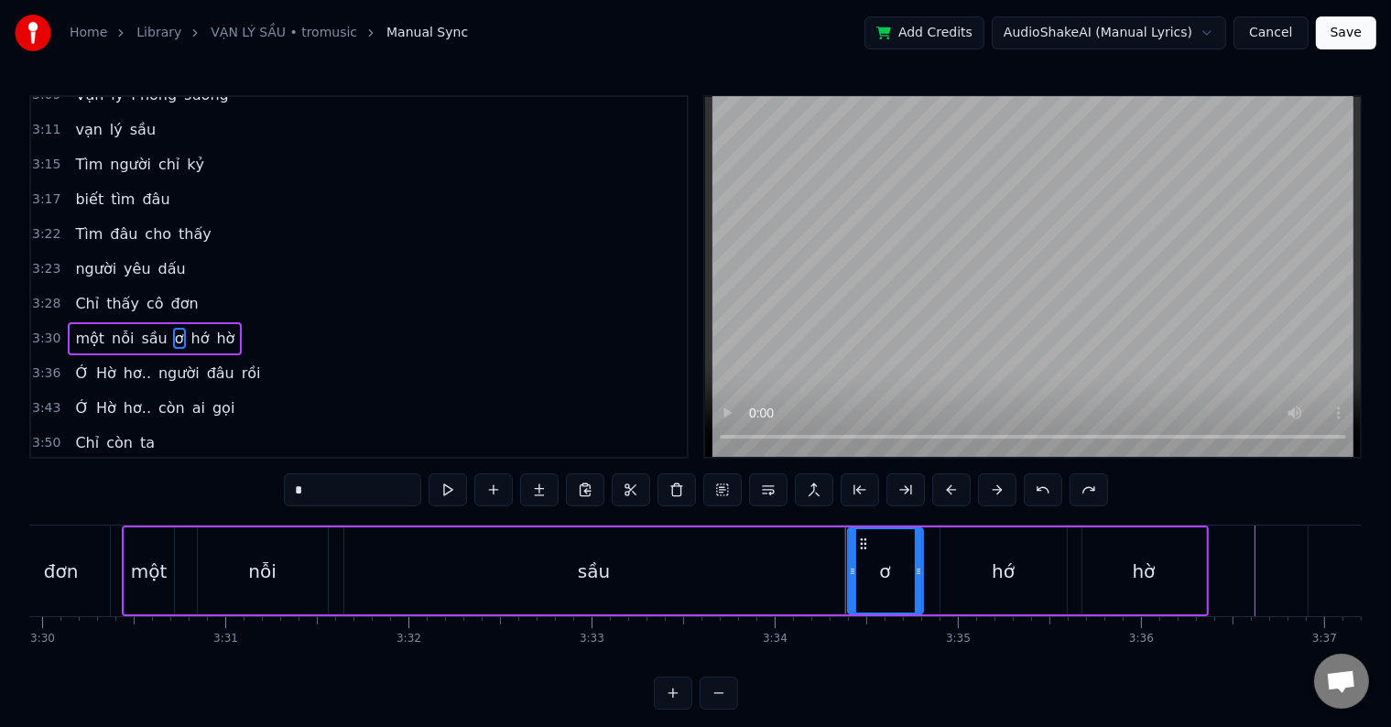
click at [423, 571] on div "sầu" at bounding box center [594, 570] width 500 height 87
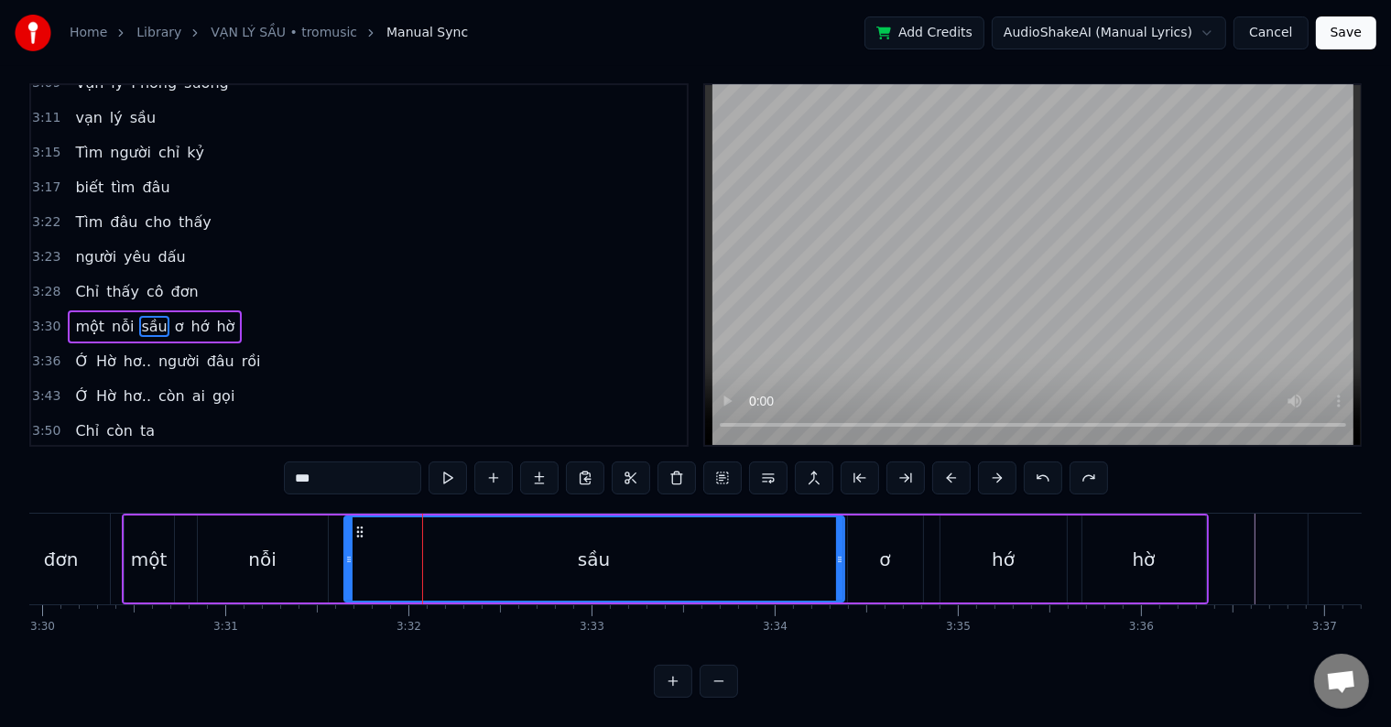
scroll to position [27, 0]
click at [867, 541] on div "ơ" at bounding box center [885, 559] width 75 height 87
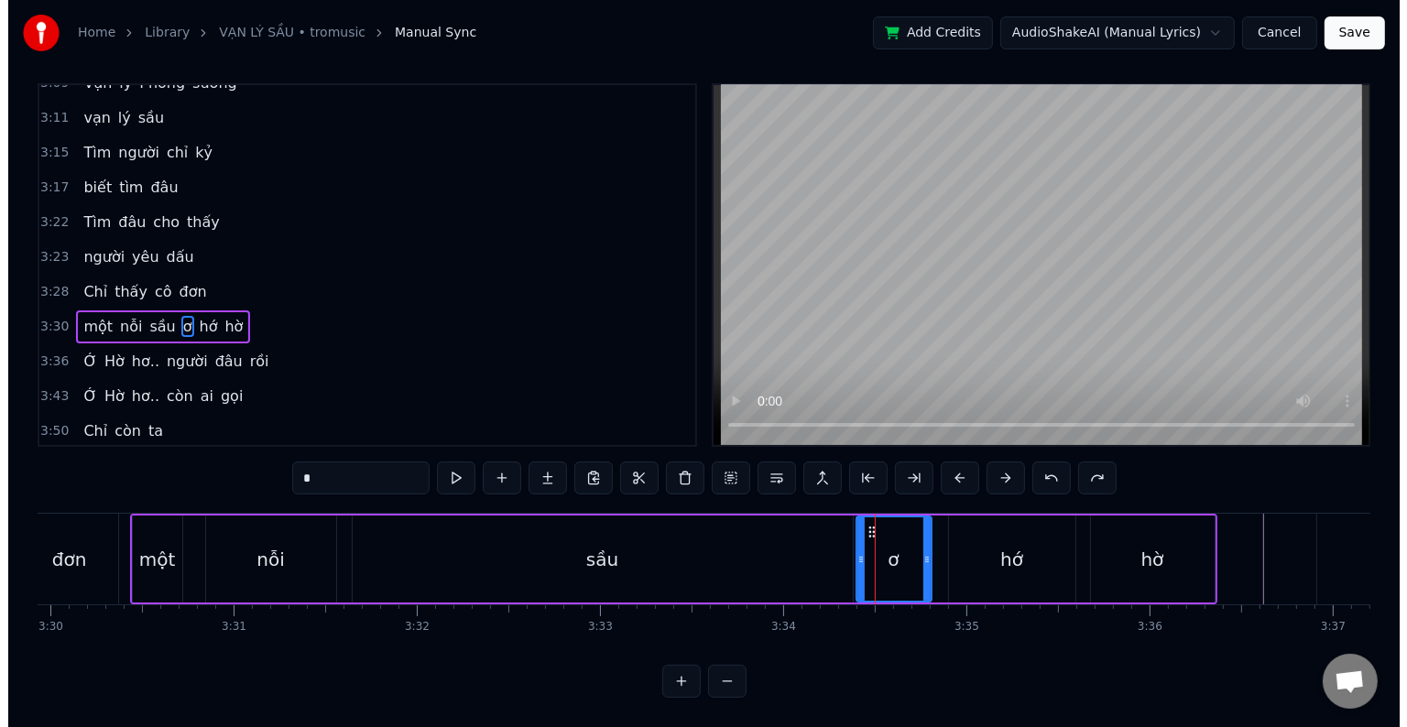
scroll to position [0, 0]
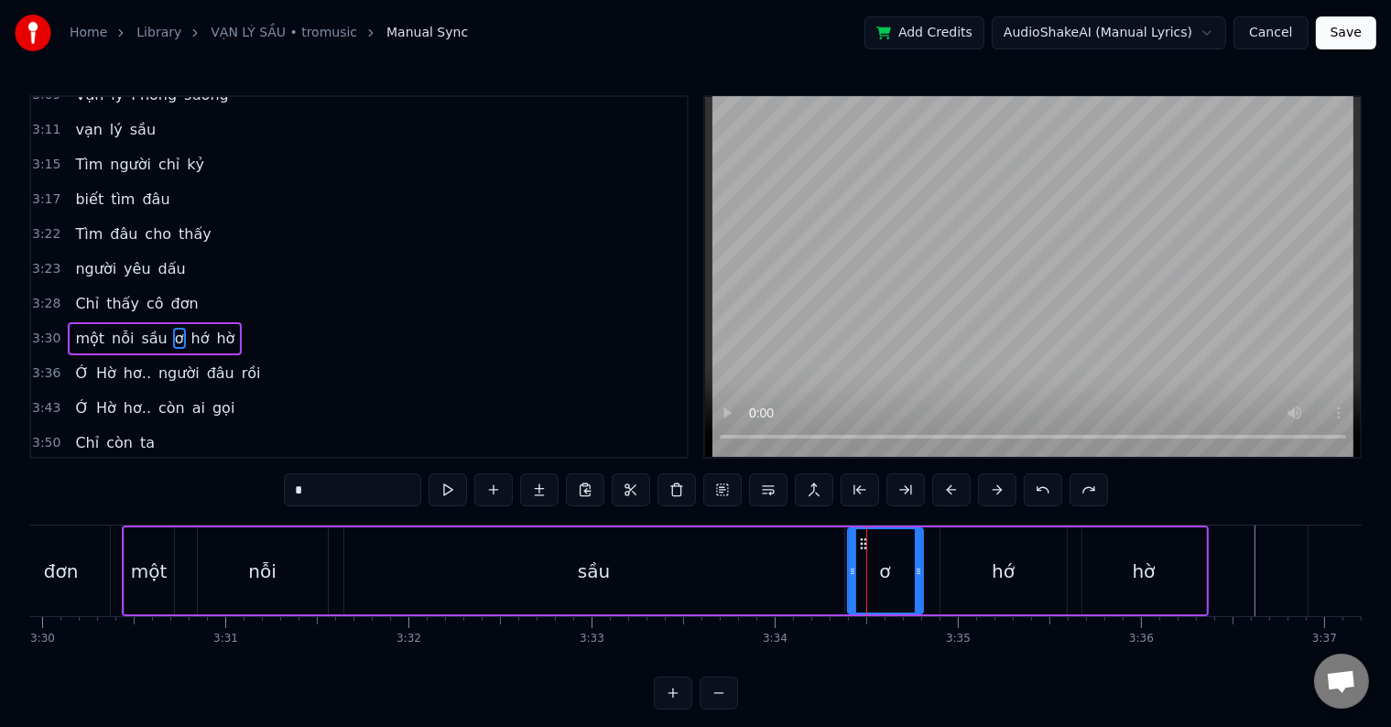
click at [851, 571] on circle at bounding box center [851, 571] width 1 height 1
click at [875, 575] on div "ơ" at bounding box center [885, 570] width 73 height 83
click at [852, 579] on div at bounding box center [852, 570] width 7 height 83
click at [773, 582] on div "sầu" at bounding box center [594, 570] width 500 height 87
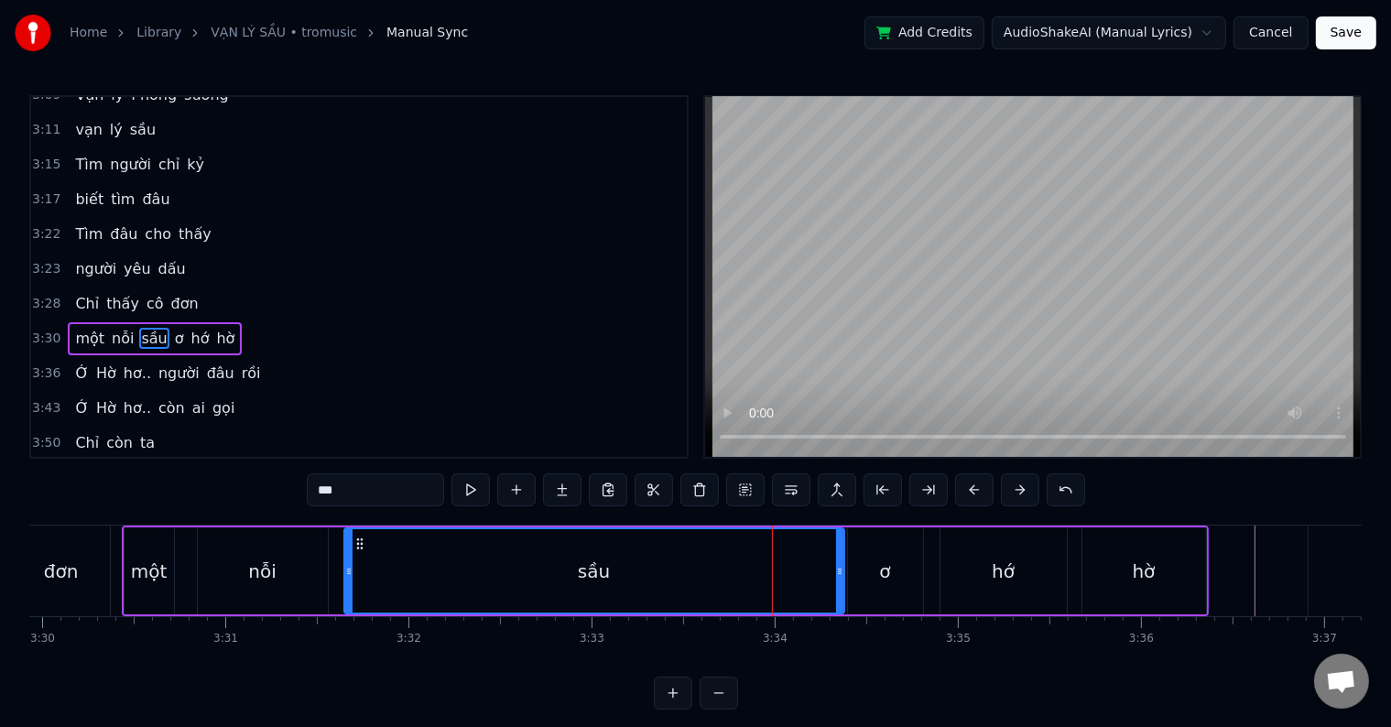
click at [872, 575] on div "ơ" at bounding box center [885, 570] width 75 height 87
type input "*"
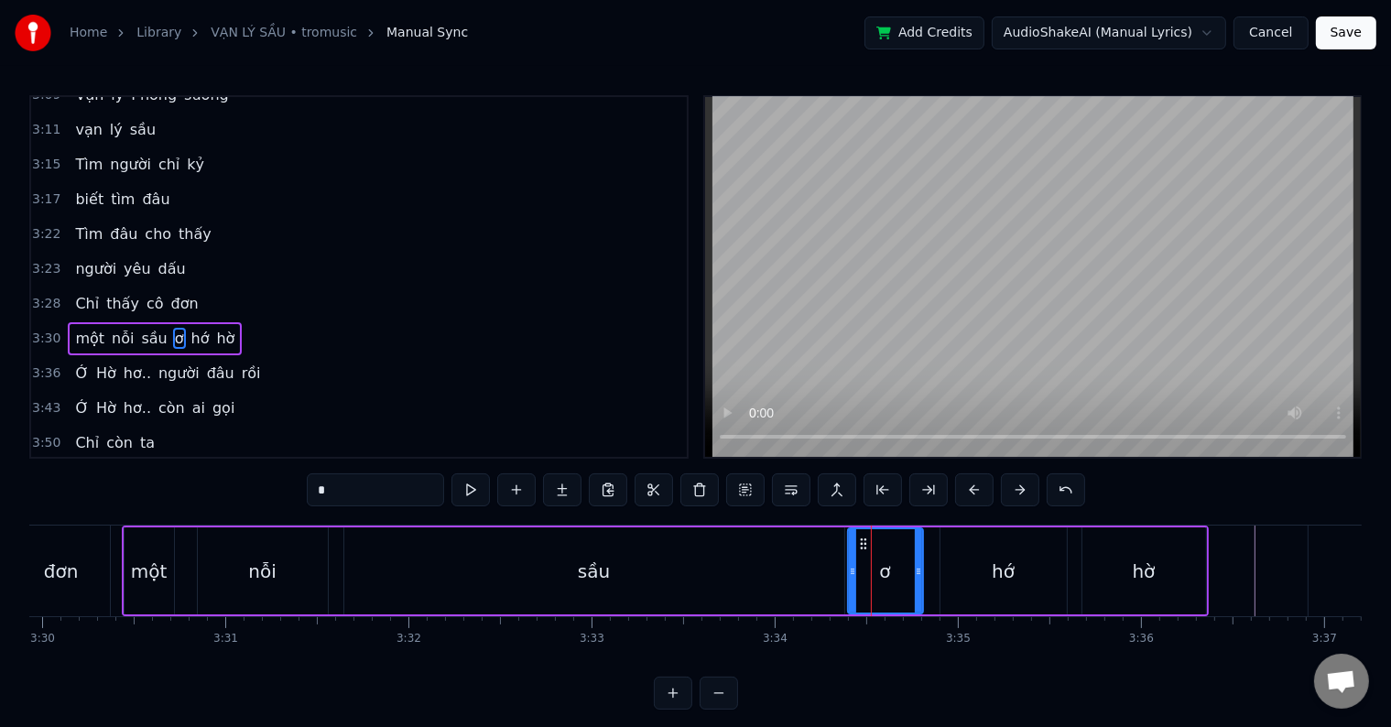
click at [861, 539] on icon at bounding box center [863, 544] width 15 height 15
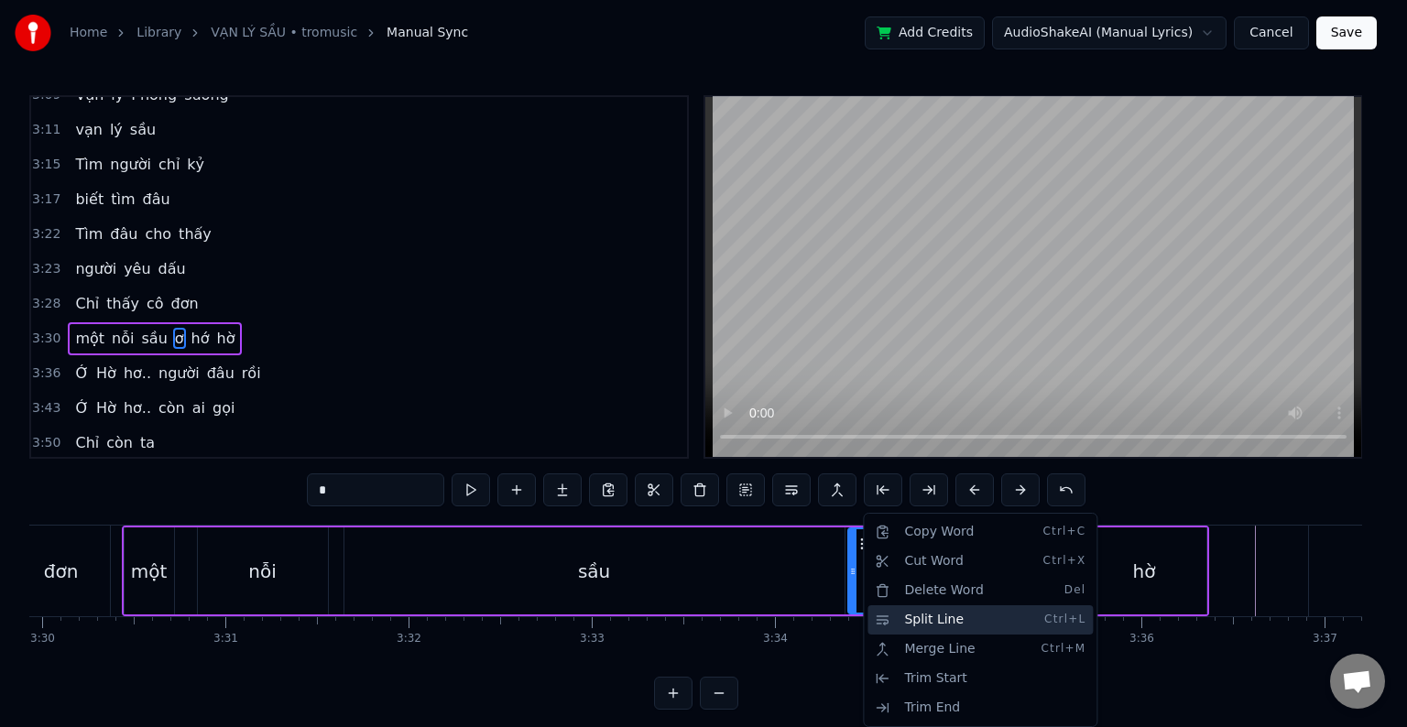
click at [915, 619] on div "Split Line Ctrl+L" at bounding box center [979, 619] width 225 height 29
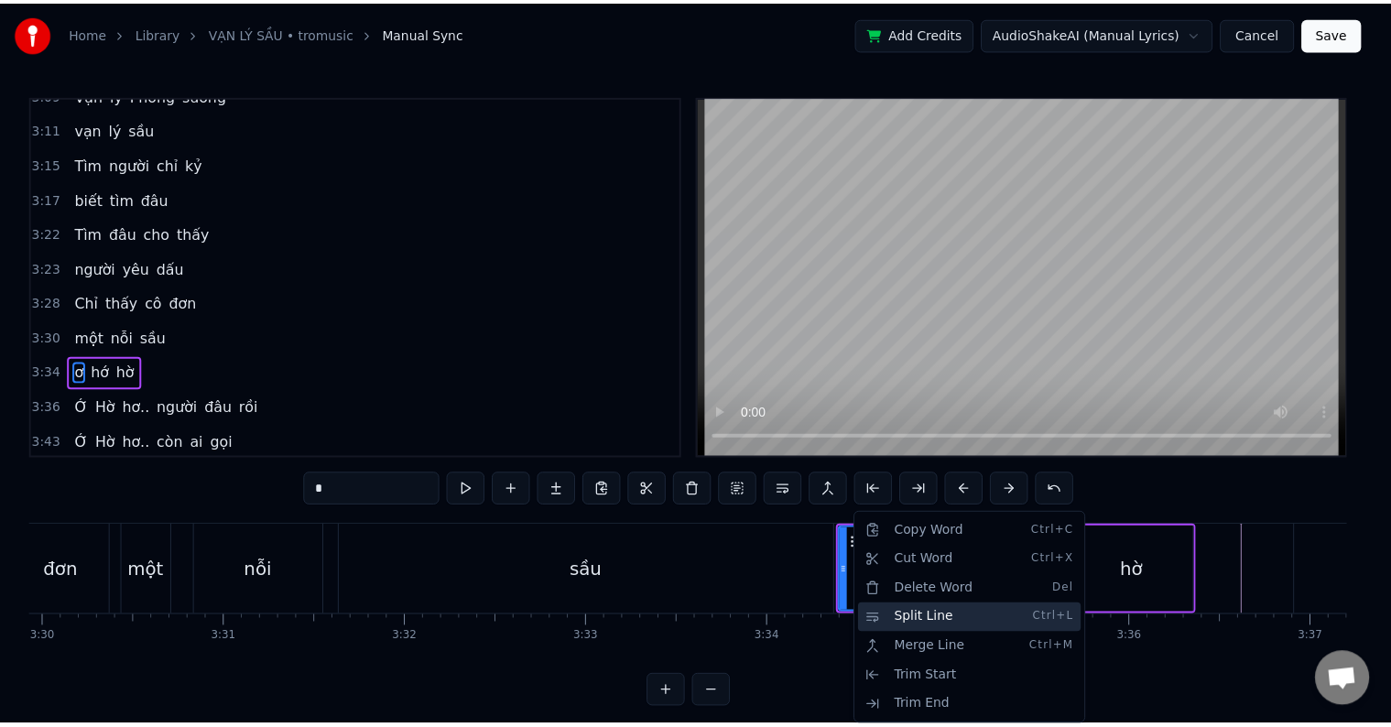
scroll to position [1723, 0]
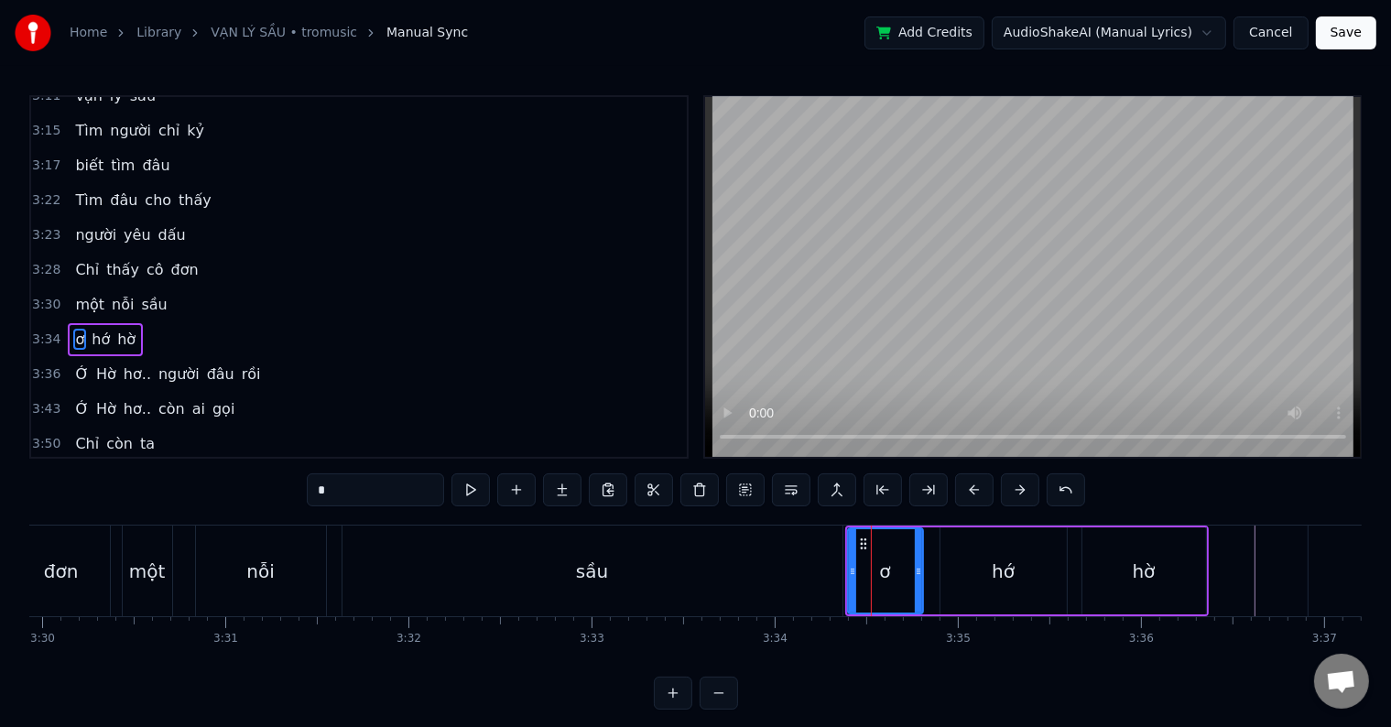
click at [191, 579] on div "một nỗi sầu" at bounding box center [484, 571] width 725 height 91
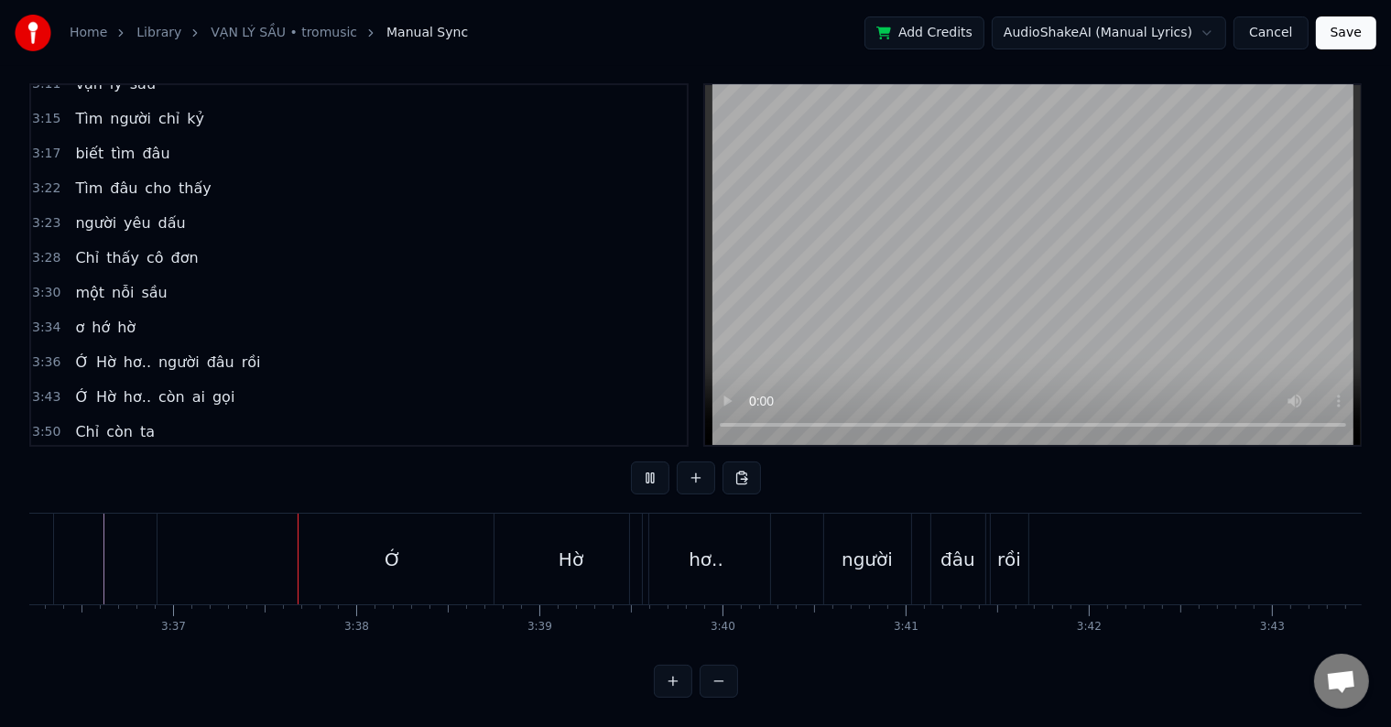
scroll to position [0, 39642]
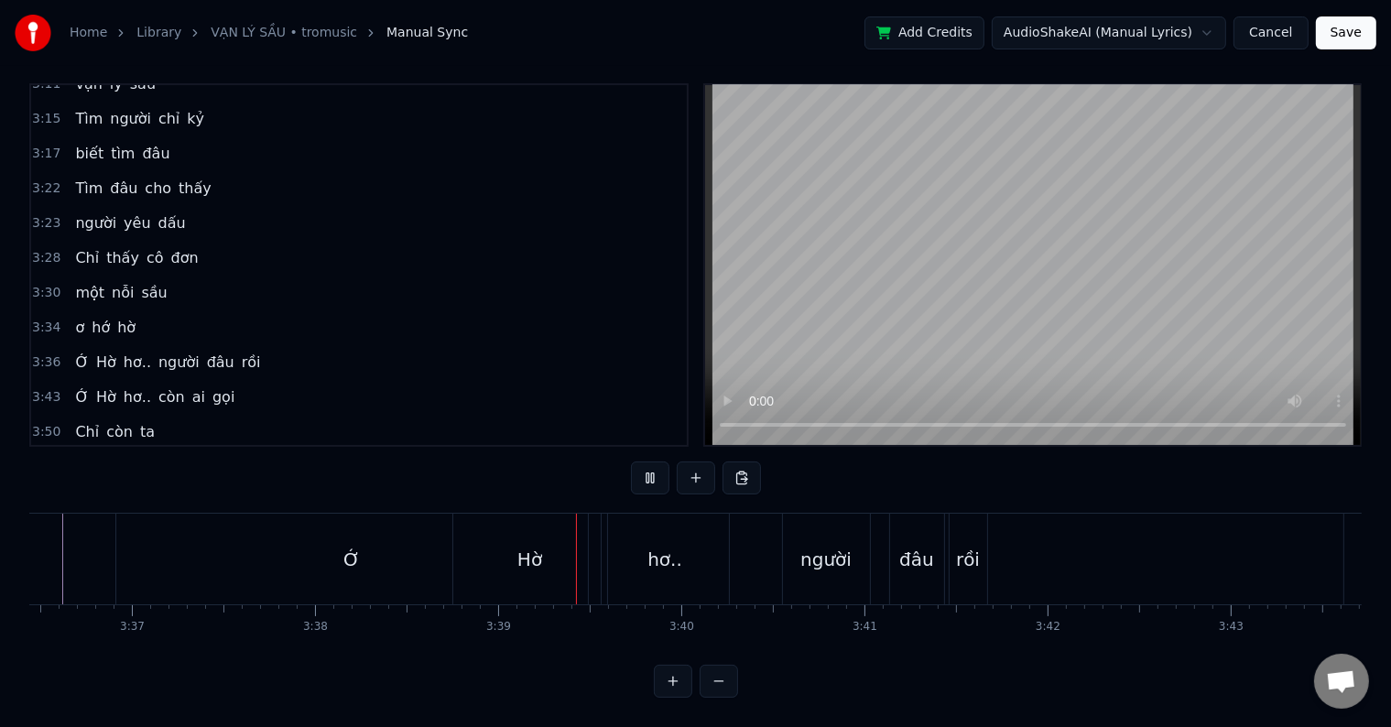
click at [358, 549] on div "Ớ" at bounding box center [352, 559] width 472 height 91
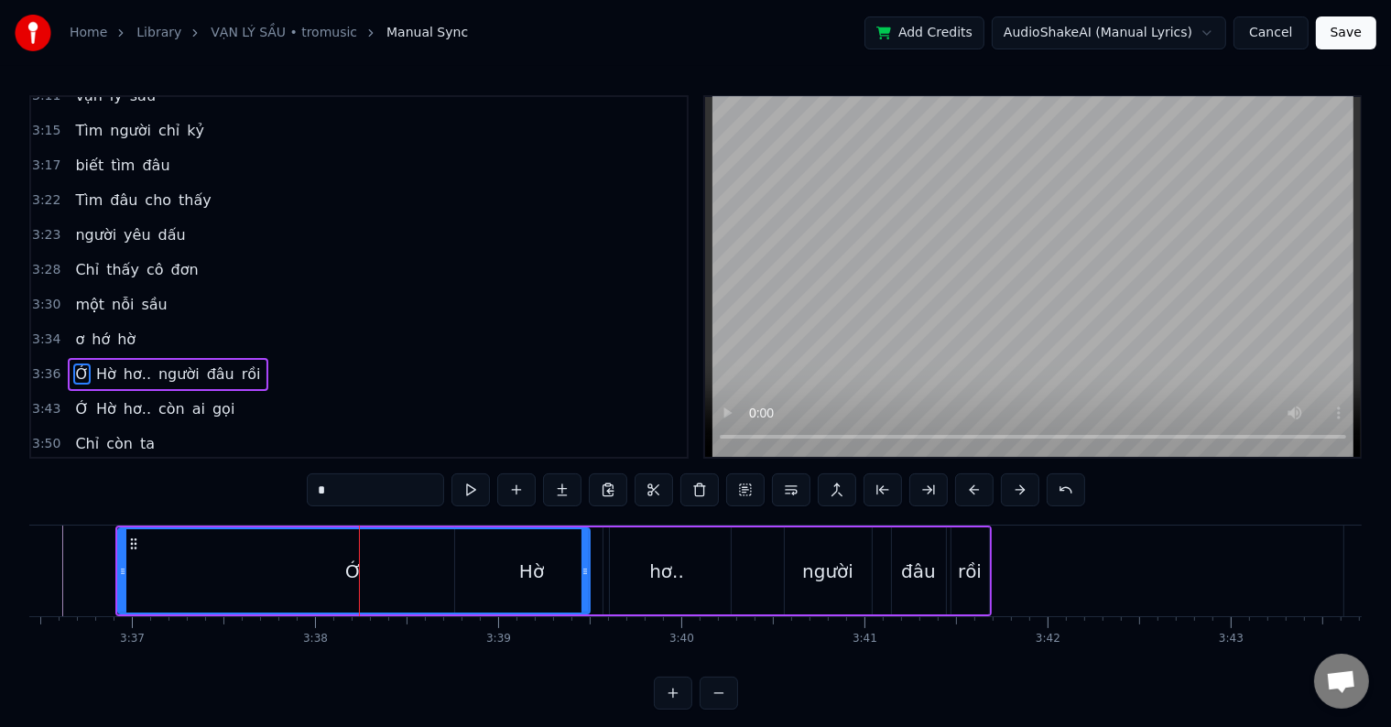
scroll to position [1729, 0]
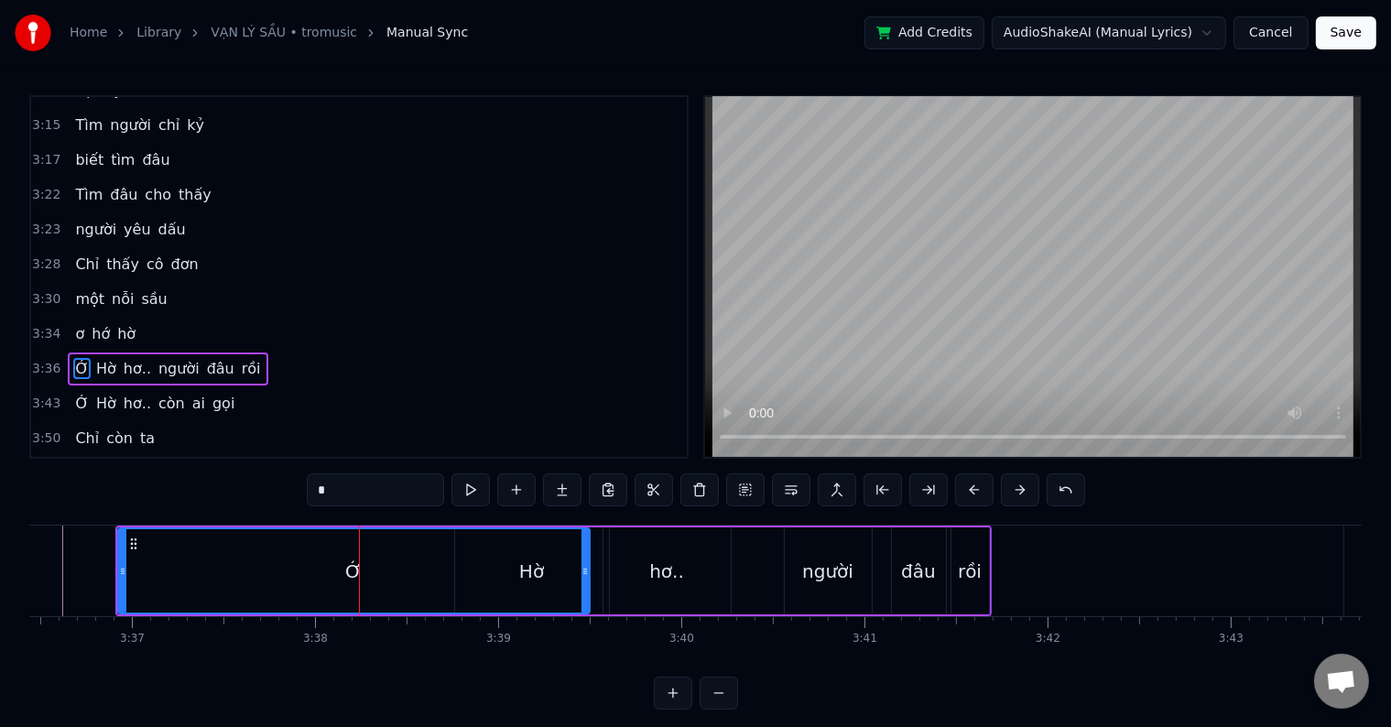
click at [246, 575] on div "Ớ" at bounding box center [354, 570] width 470 height 83
click at [74, 358] on span "Ớ" at bounding box center [81, 368] width 17 height 21
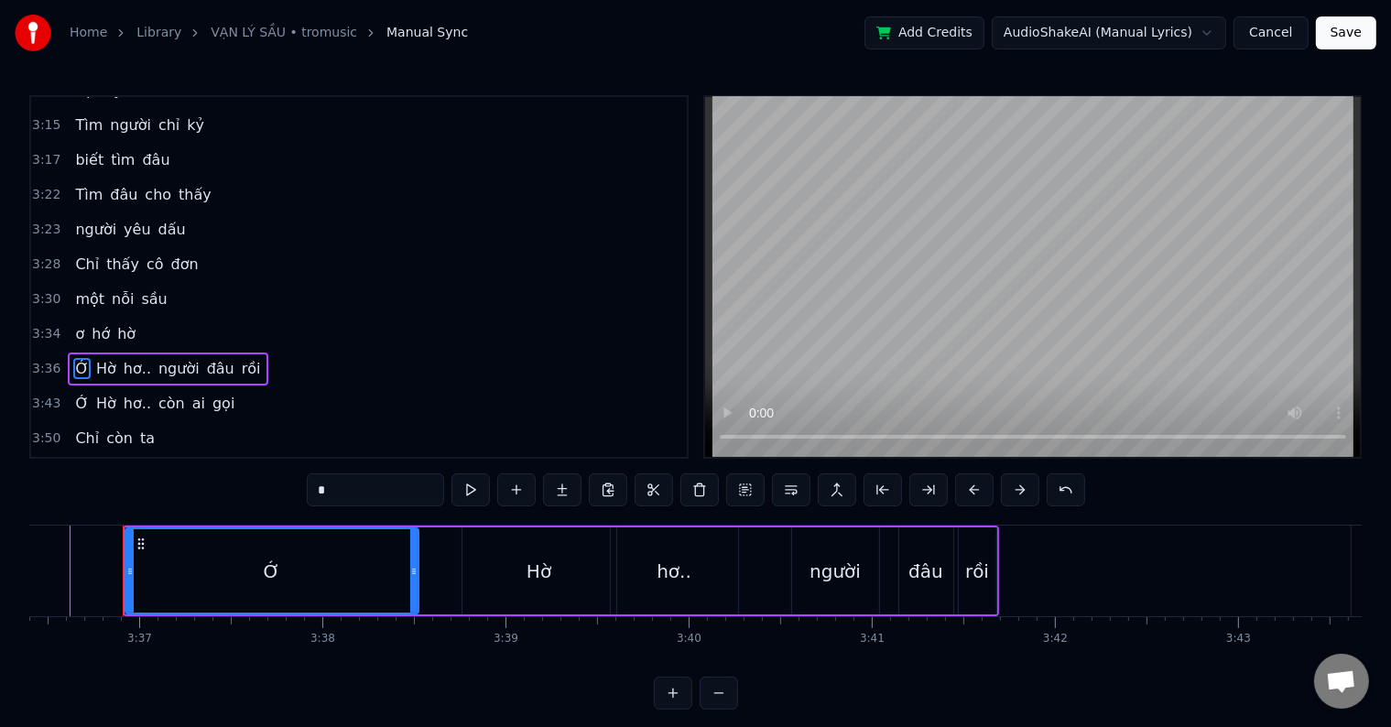
drag, startPoint x: 590, startPoint y: 571, endPoint x: 411, endPoint y: 564, distance: 178.7
click at [411, 564] on icon at bounding box center [413, 571] width 7 height 15
click at [527, 568] on div "Hờ" at bounding box center [539, 571] width 25 height 27
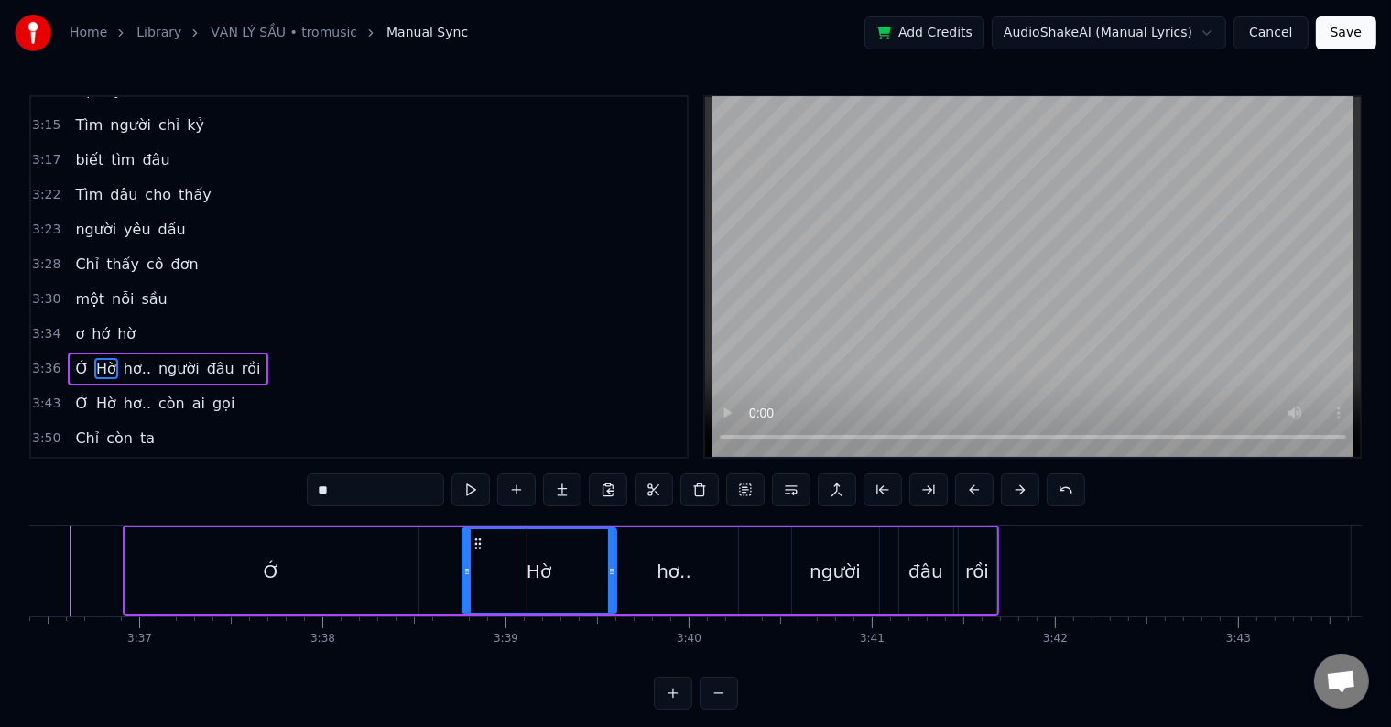
click at [353, 559] on div "Ớ" at bounding box center [271, 570] width 293 height 87
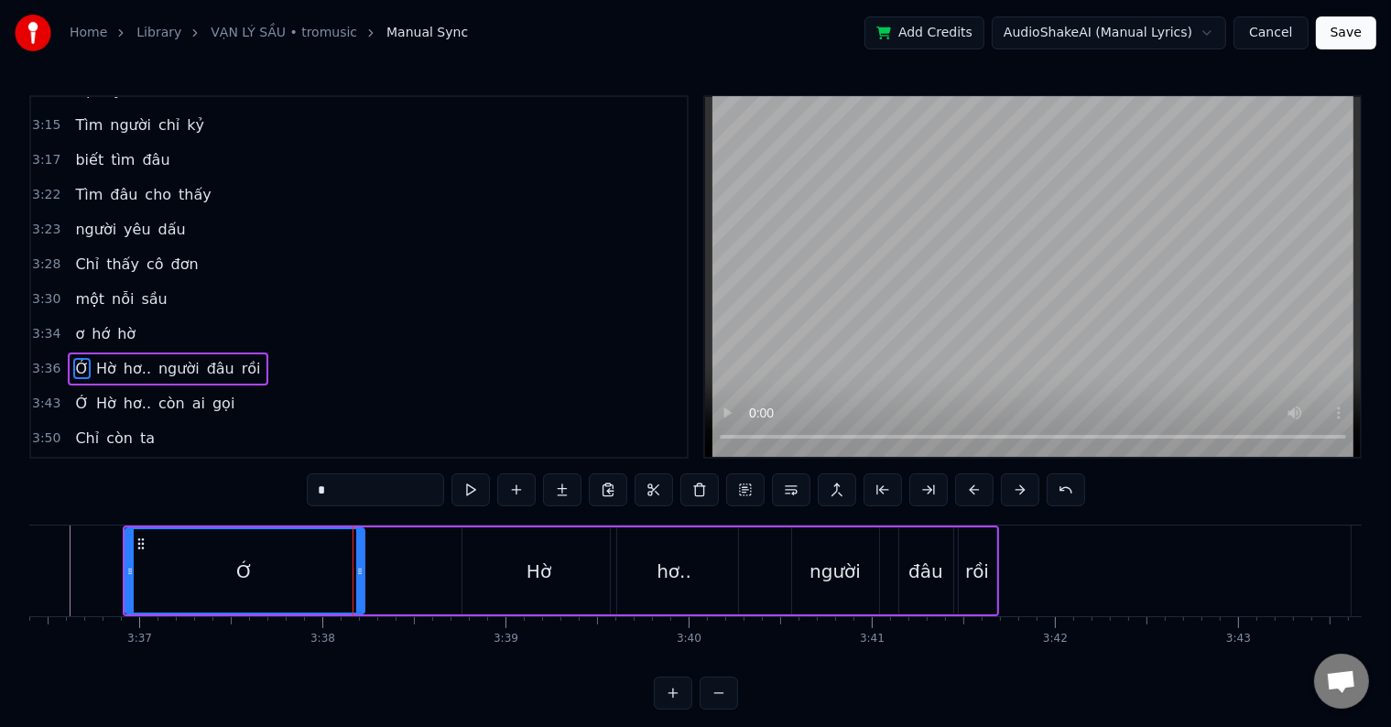
drag, startPoint x: 414, startPoint y: 572, endPoint x: 360, endPoint y: 571, distance: 54.0
click at [360, 571] on icon at bounding box center [359, 571] width 7 height 15
click at [513, 571] on div "Hờ" at bounding box center [539, 570] width 154 height 87
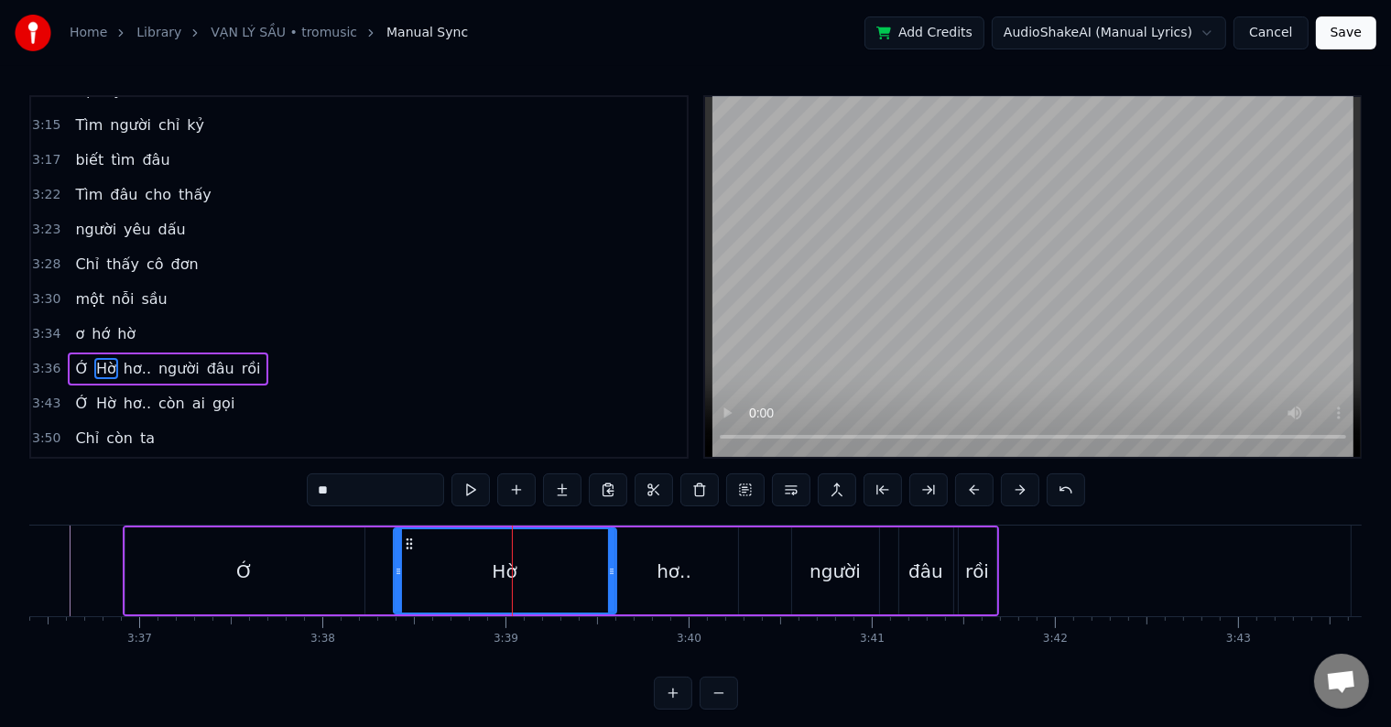
drag, startPoint x: 463, startPoint y: 571, endPoint x: 388, endPoint y: 571, distance: 75.1
click at [395, 571] on icon at bounding box center [398, 571] width 7 height 15
click at [317, 570] on div "Ớ" at bounding box center [244, 570] width 239 height 87
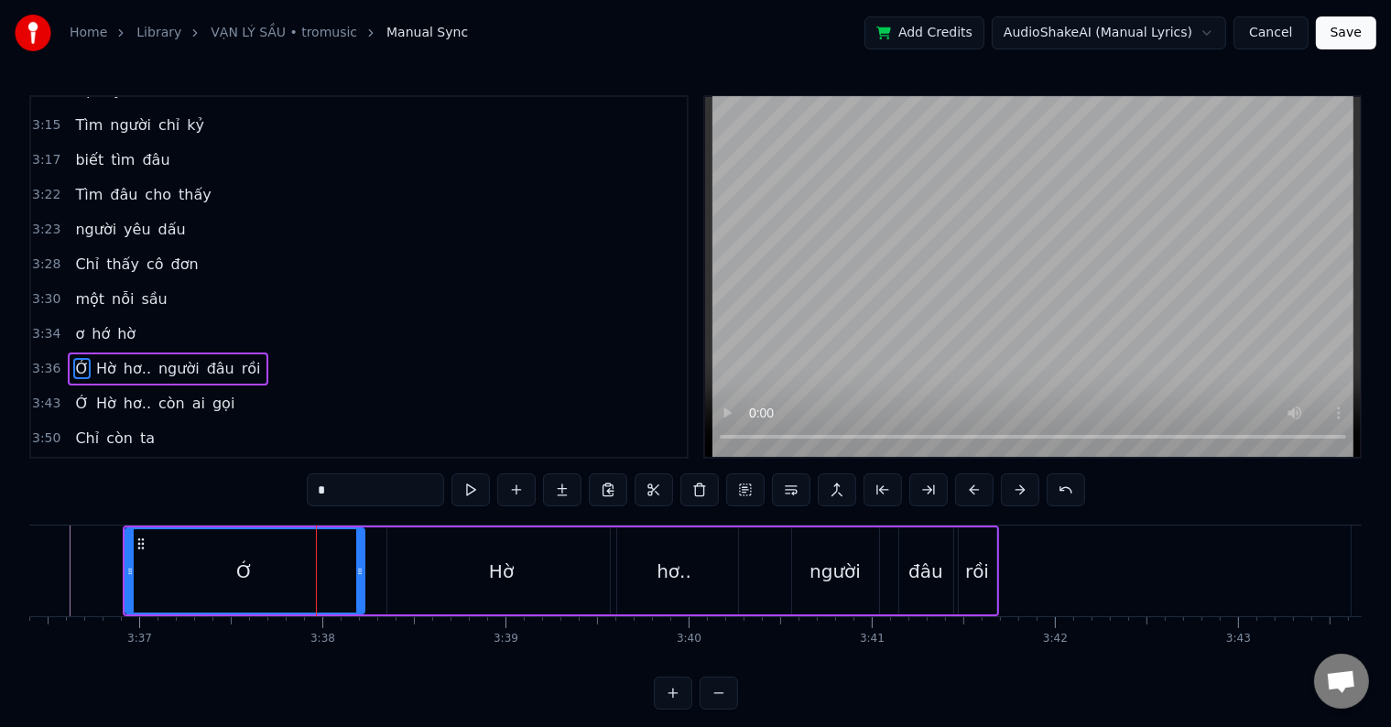
click at [491, 574] on div "Hờ" at bounding box center [501, 571] width 25 height 27
type input "**"
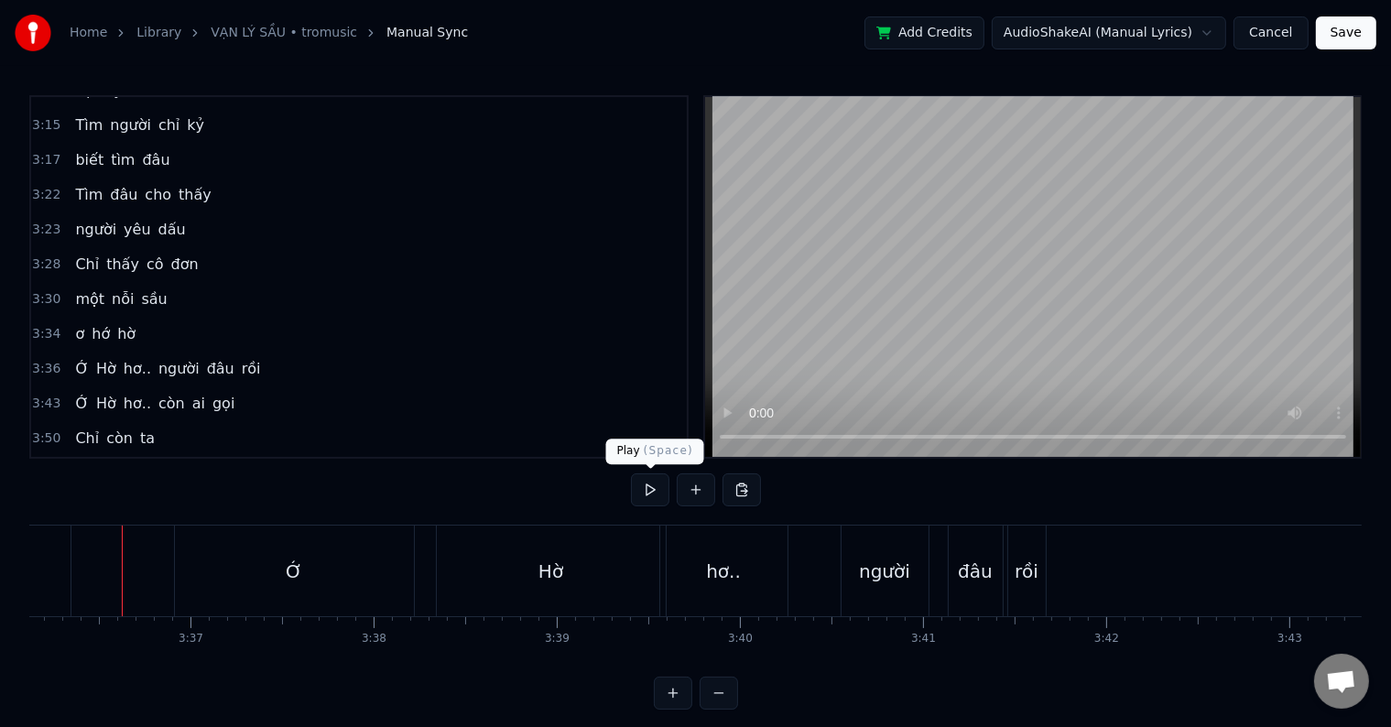
click at [647, 486] on button at bounding box center [650, 489] width 38 height 33
click at [631, 473] on button at bounding box center [650, 489] width 38 height 33
click at [481, 575] on div "Hờ" at bounding box center [551, 571] width 229 height 91
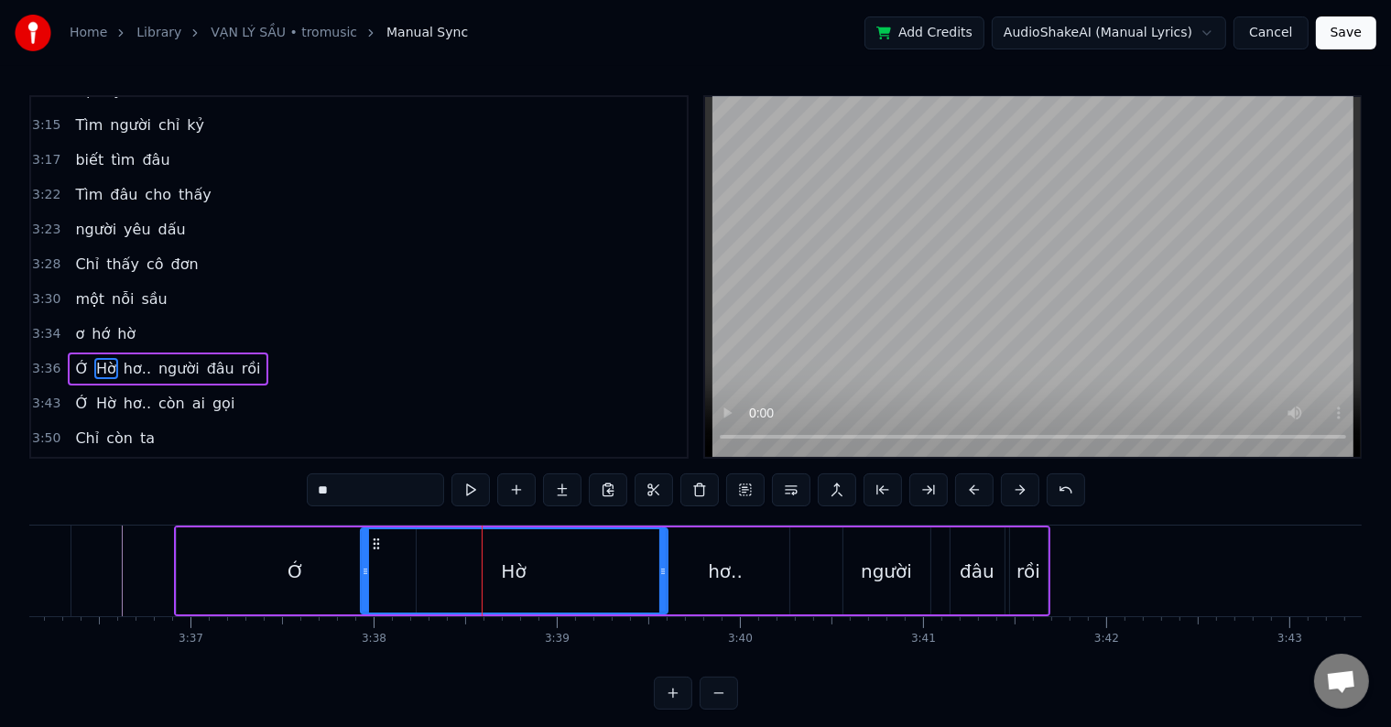
drag, startPoint x: 437, startPoint y: 575, endPoint x: 359, endPoint y: 573, distance: 77.9
click at [360, 573] on div "Hờ" at bounding box center [514, 570] width 309 height 87
click at [245, 568] on div "Ớ" at bounding box center [296, 570] width 239 height 87
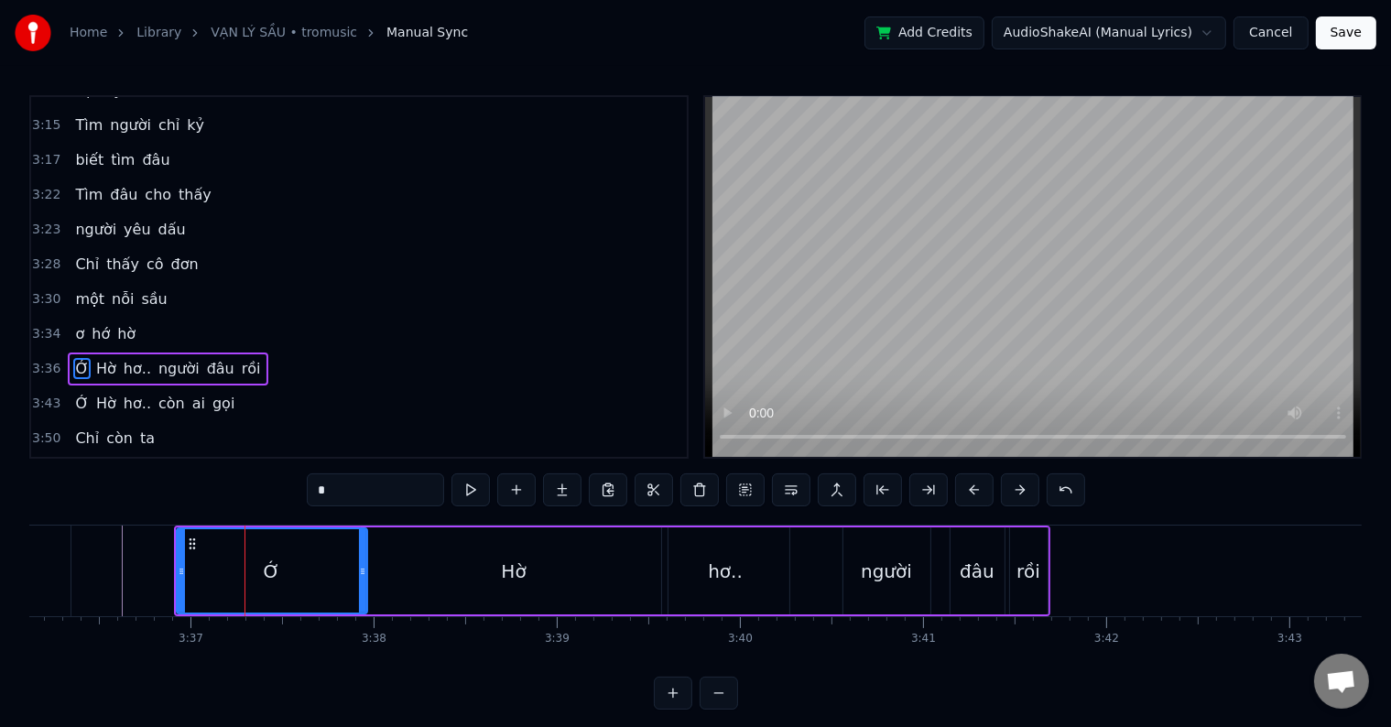
drag, startPoint x: 408, startPoint y: 578, endPoint x: 355, endPoint y: 579, distance: 52.2
click at [359, 579] on div at bounding box center [362, 570] width 7 height 83
click at [242, 558] on div "Ớ" at bounding box center [270, 570] width 185 height 83
click at [425, 565] on div "Hờ" at bounding box center [514, 570] width 307 height 87
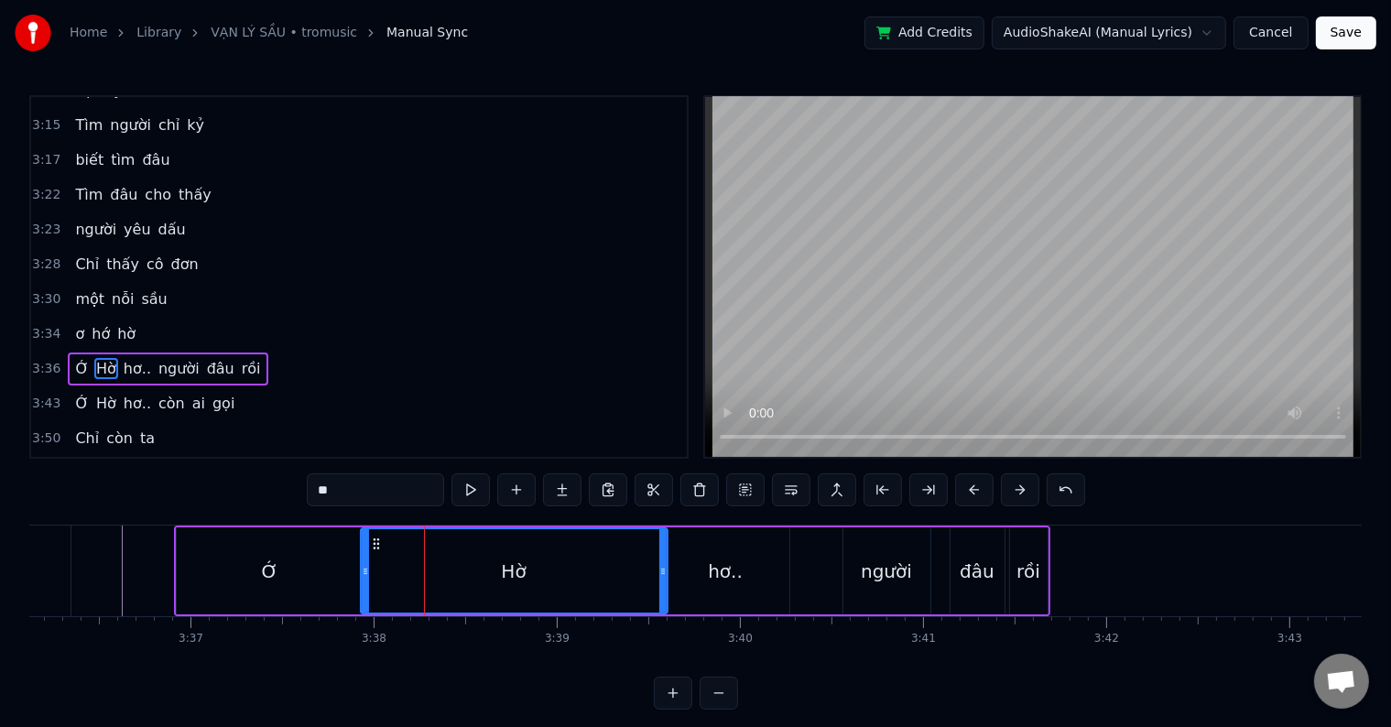
click at [245, 565] on div "Ớ" at bounding box center [270, 570] width 187 height 87
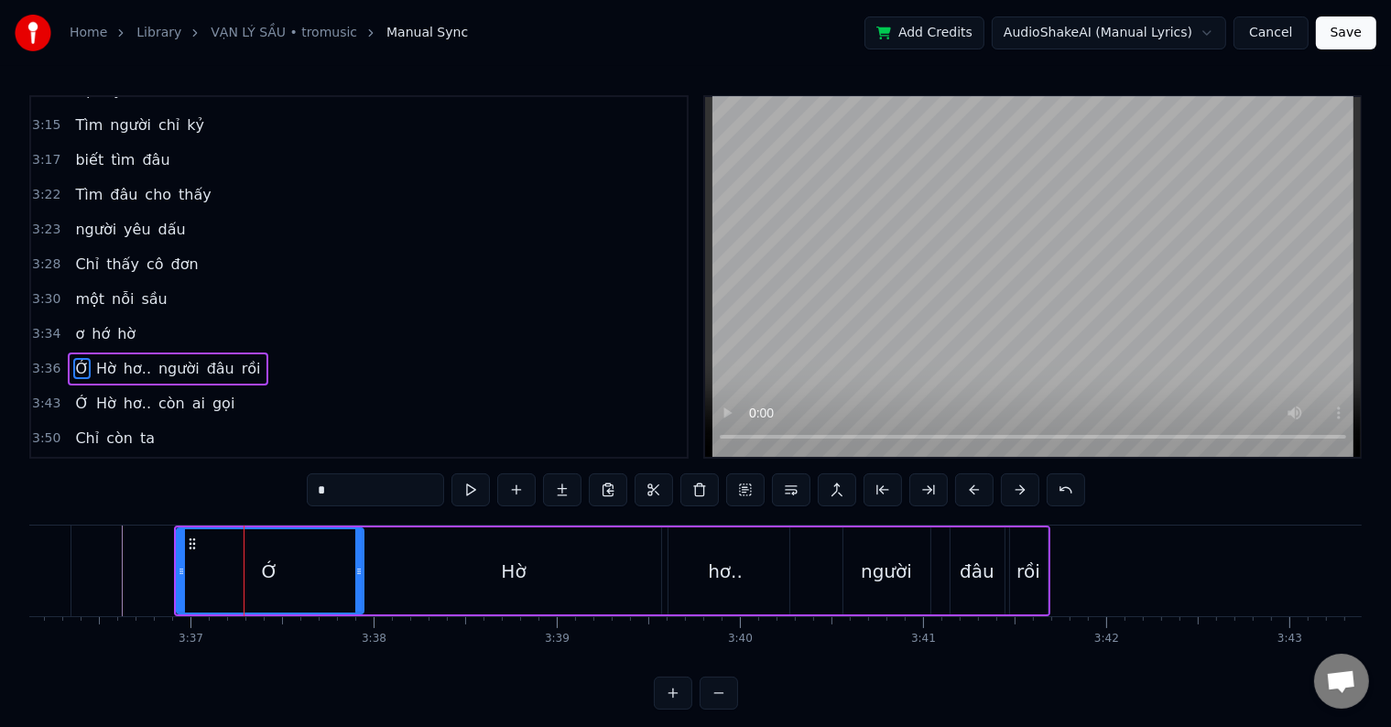
click at [452, 579] on div "Hờ" at bounding box center [514, 570] width 307 height 87
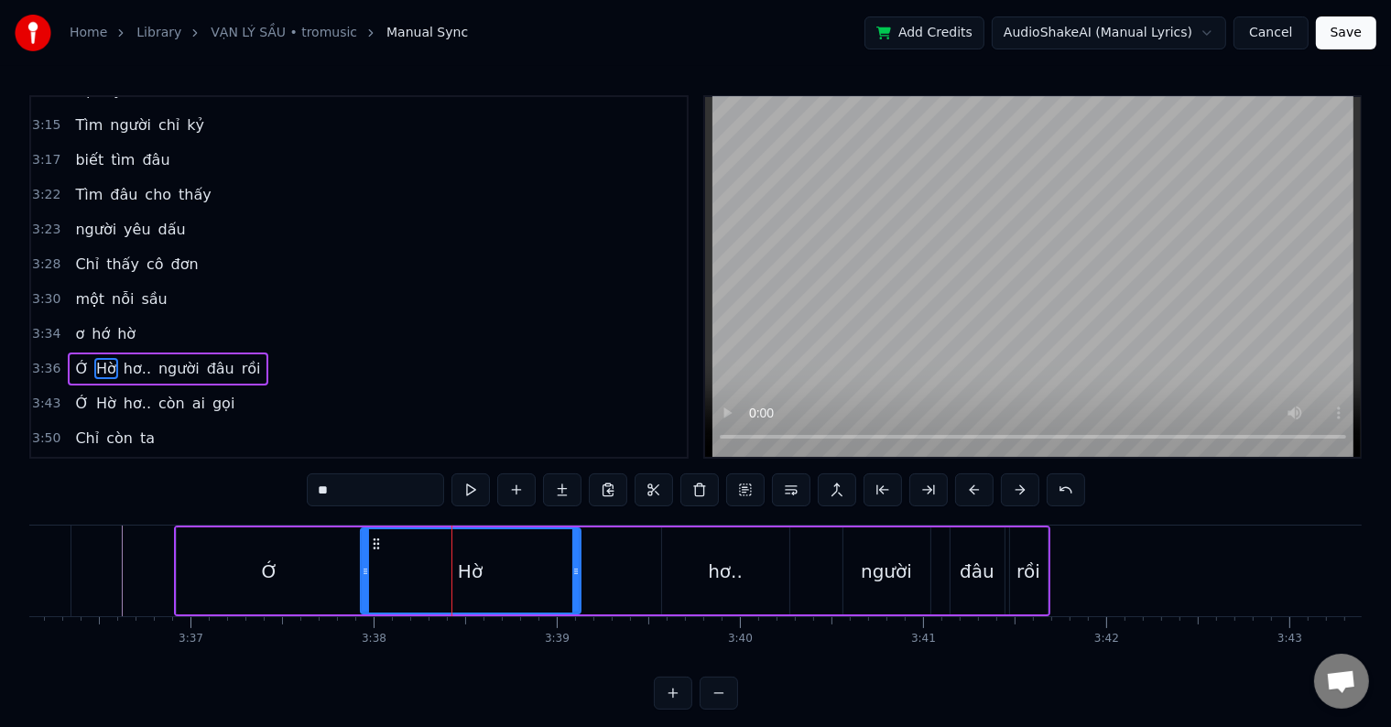
drag, startPoint x: 660, startPoint y: 576, endPoint x: 573, endPoint y: 575, distance: 87.0
click at [573, 575] on icon at bounding box center [575, 571] width 7 height 15
click at [712, 571] on div "hơ.." at bounding box center [725, 571] width 35 height 27
type input "****"
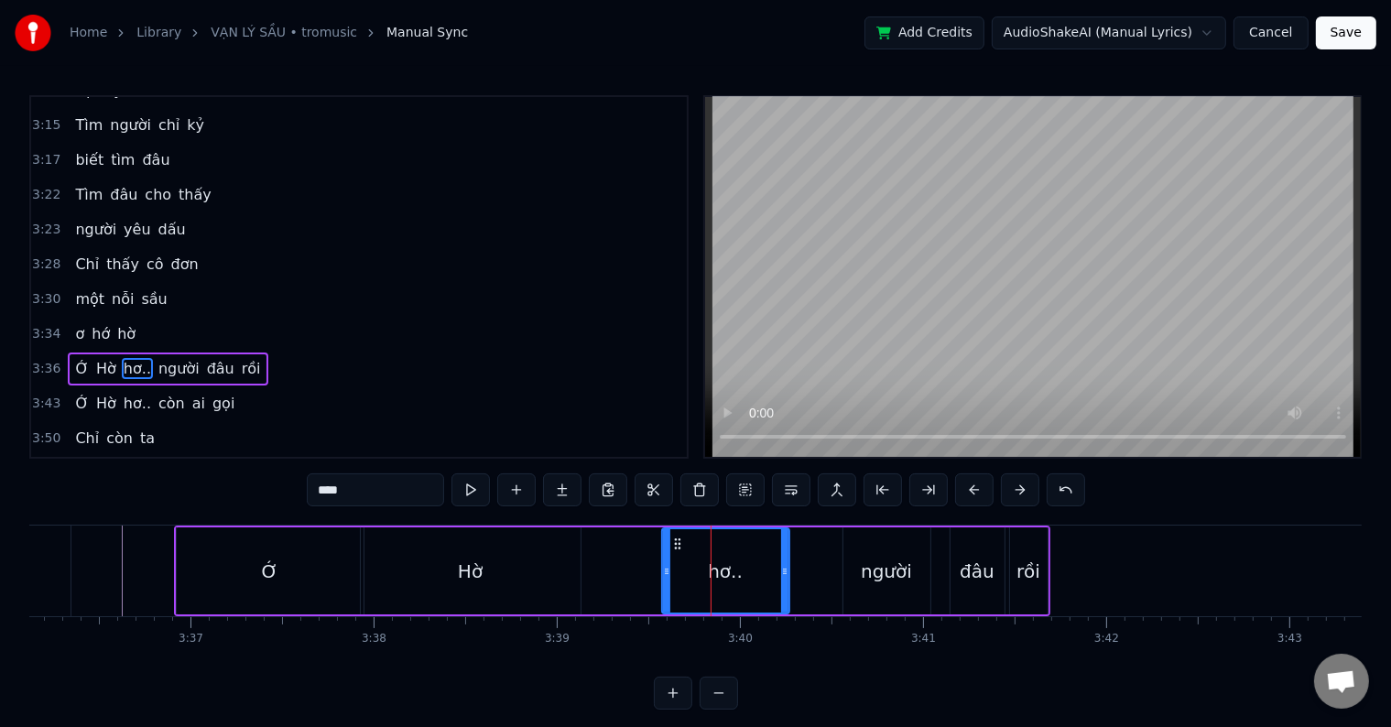
drag, startPoint x: 659, startPoint y: 571, endPoint x: 597, endPoint y: 571, distance: 62.3
click at [597, 571] on div "Ớ Hờ hơ.. người đâu rồi" at bounding box center [612, 571] width 876 height 91
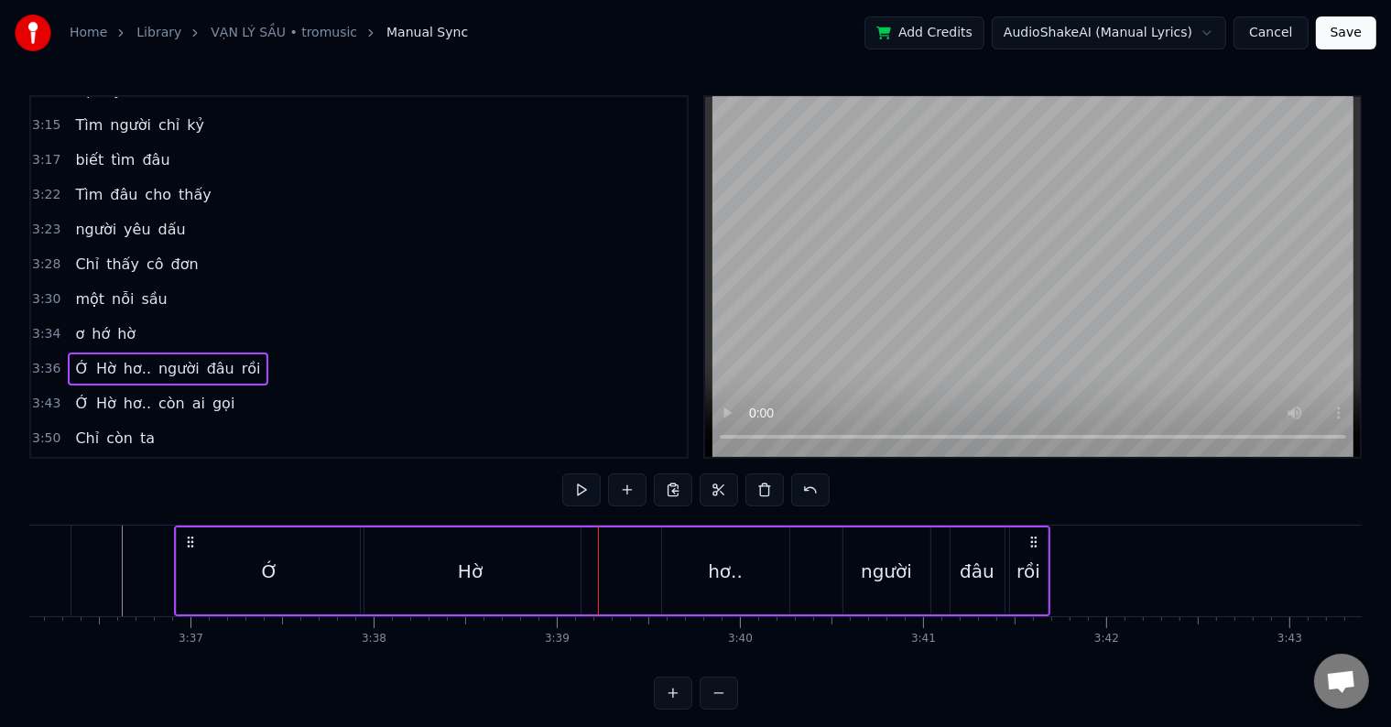
click at [706, 564] on div "hơ.." at bounding box center [725, 570] width 127 height 87
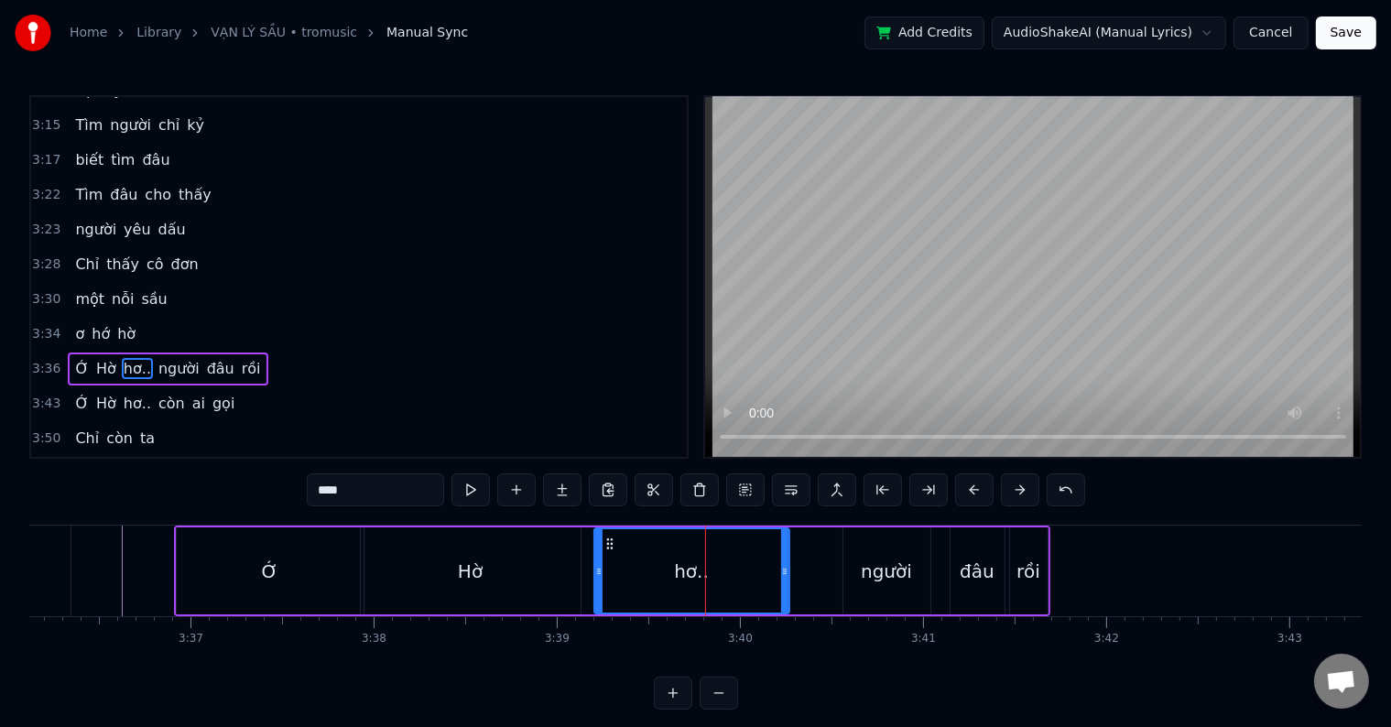
drag, startPoint x: 663, startPoint y: 567, endPoint x: 595, endPoint y: 568, distance: 67.8
click at [595, 568] on icon at bounding box center [598, 571] width 7 height 15
click at [495, 568] on div "Hờ" at bounding box center [471, 570] width 220 height 87
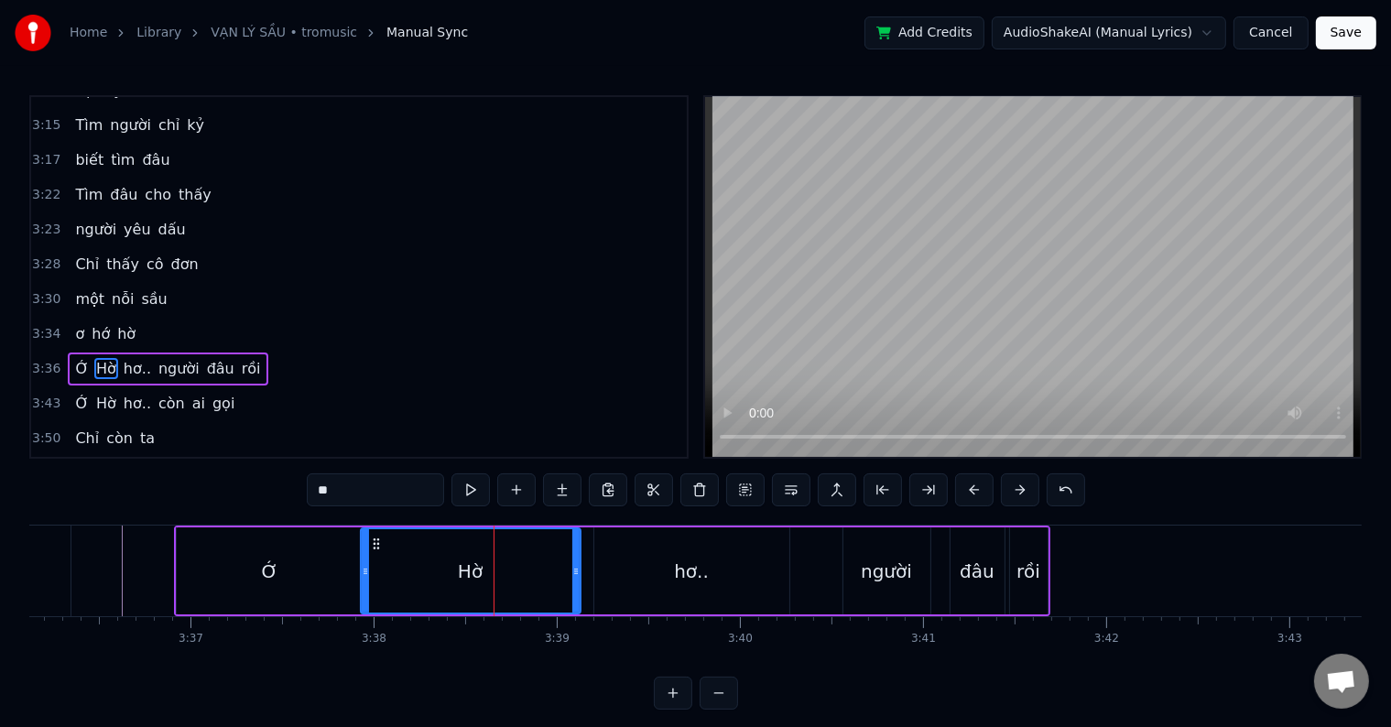
click at [667, 571] on div "hơ.." at bounding box center [691, 570] width 195 height 87
type input "****"
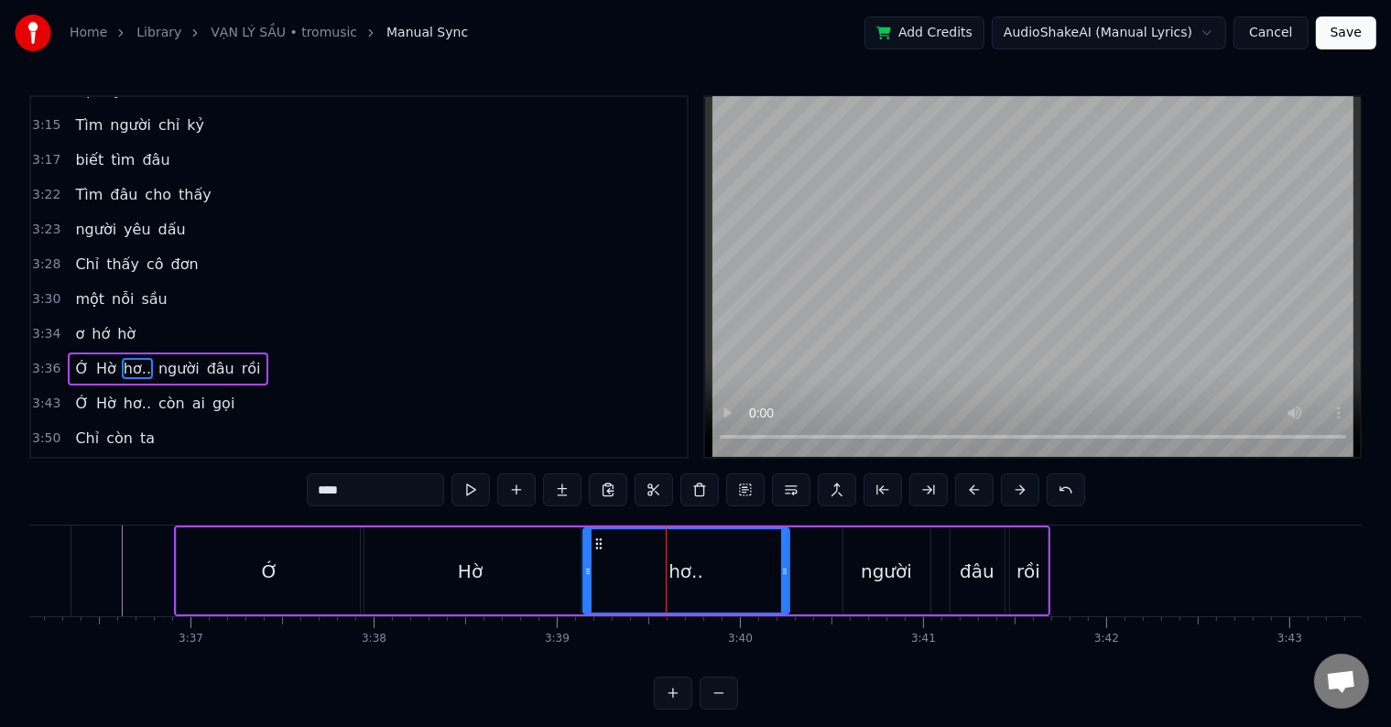
drag, startPoint x: 596, startPoint y: 574, endPoint x: 585, endPoint y: 574, distance: 11.0
click at [585, 574] on icon at bounding box center [587, 571] width 7 height 15
click at [584, 571] on div at bounding box center [584, 571] width 1 height 91
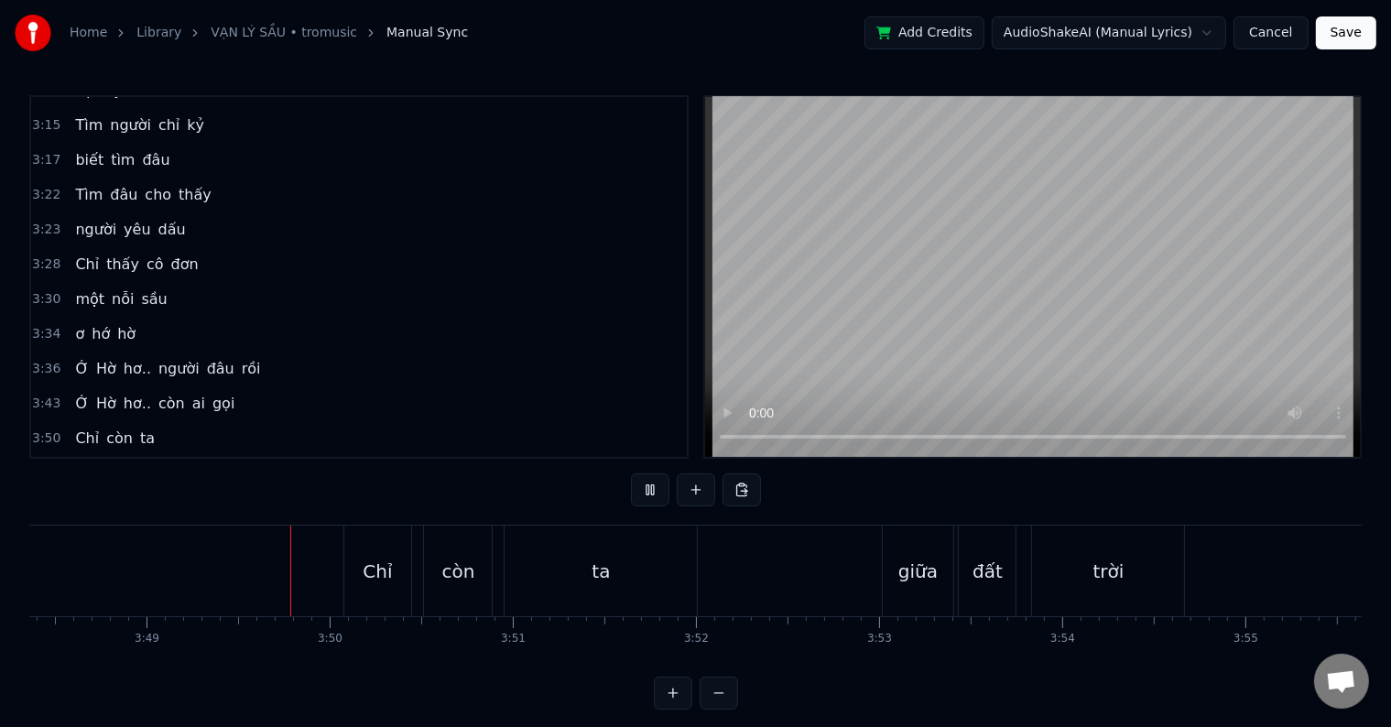
scroll to position [0, 41896]
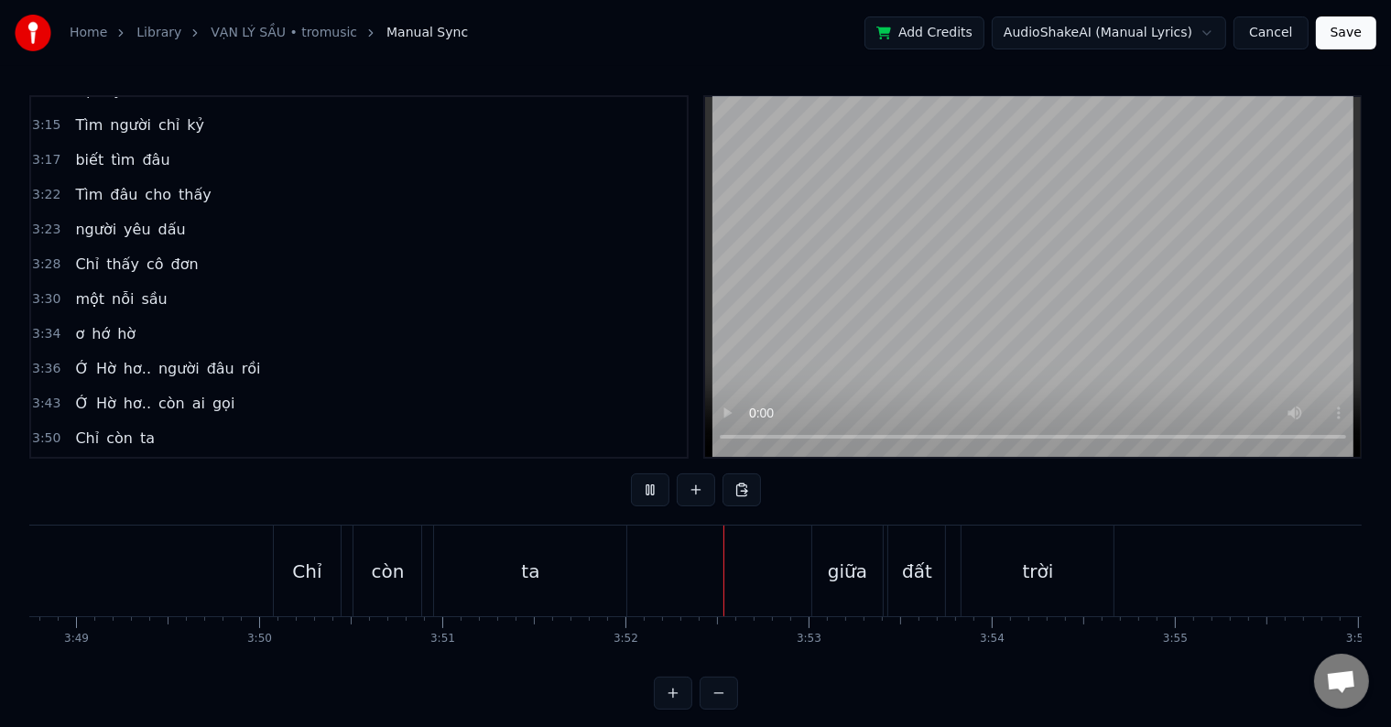
click at [77, 358] on span "Ớ" at bounding box center [81, 368] width 17 height 21
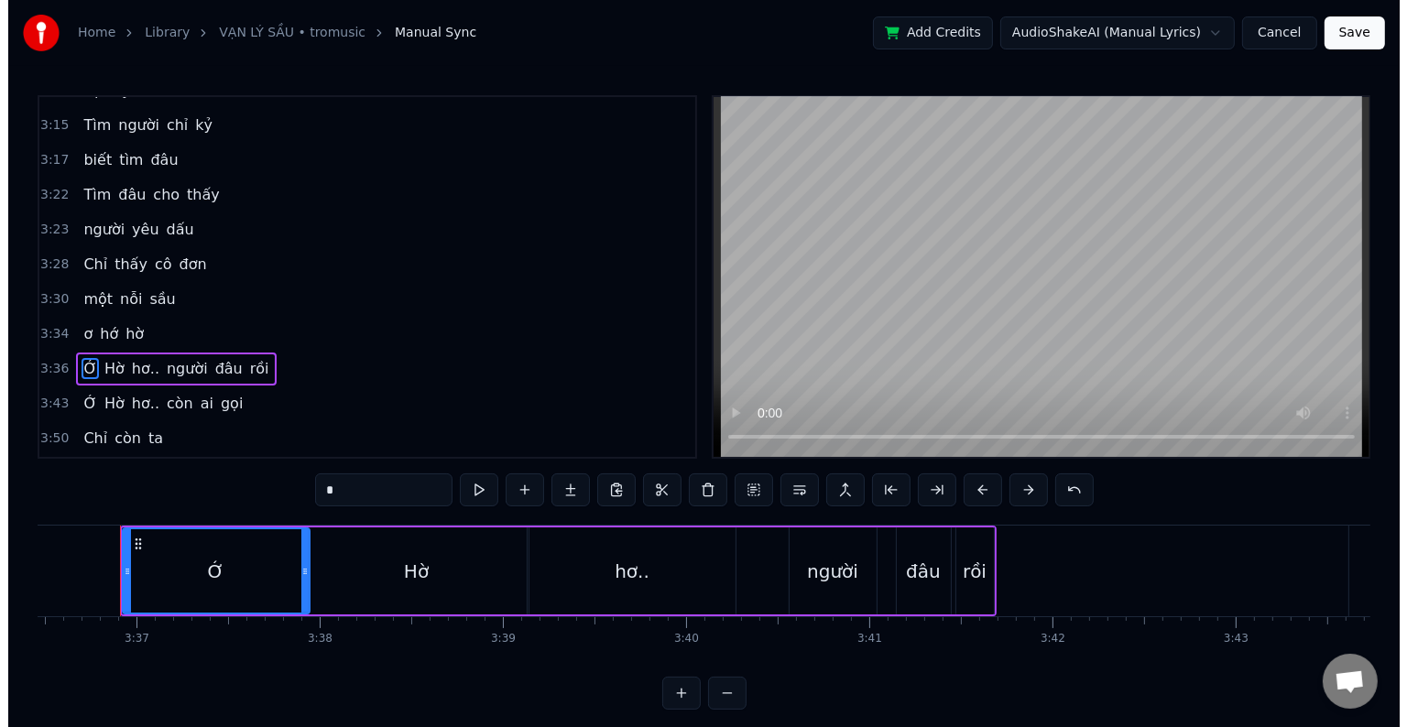
scroll to position [0, 39635]
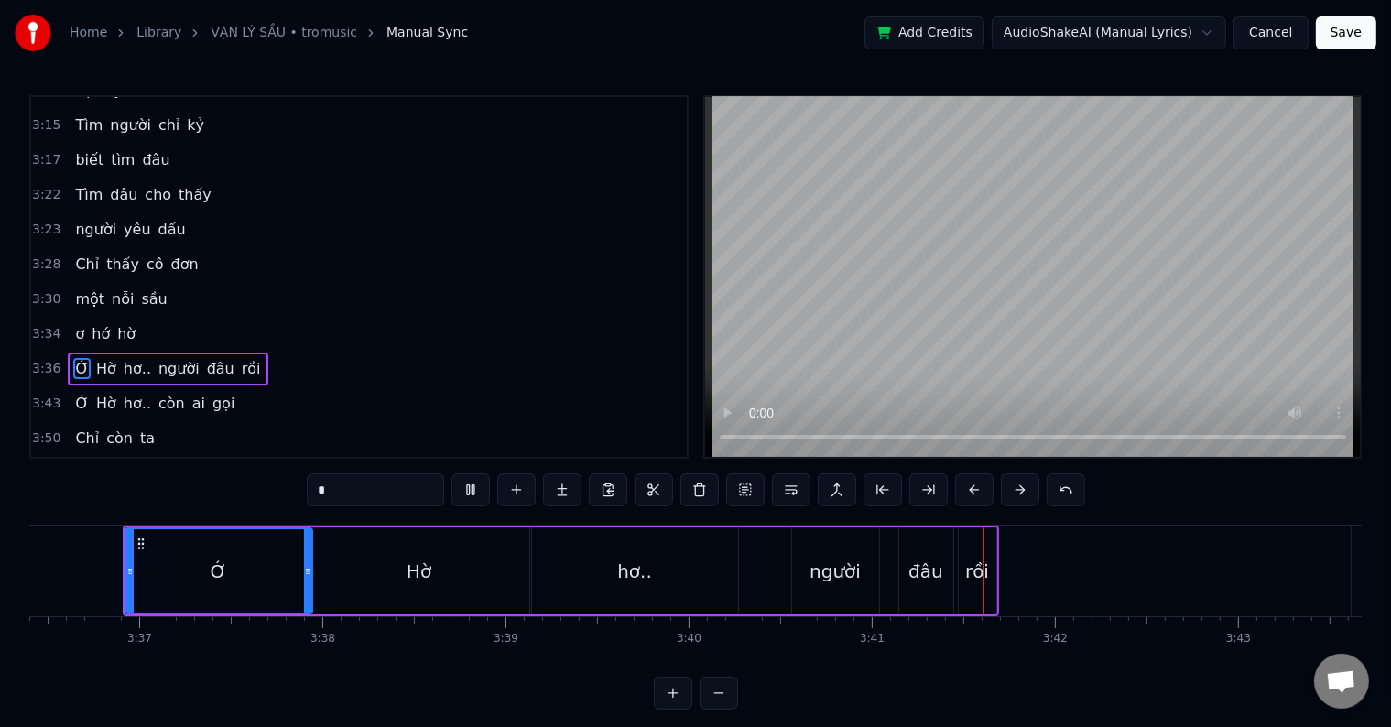
click at [806, 580] on div "người" at bounding box center [835, 570] width 87 height 87
type input "*****"
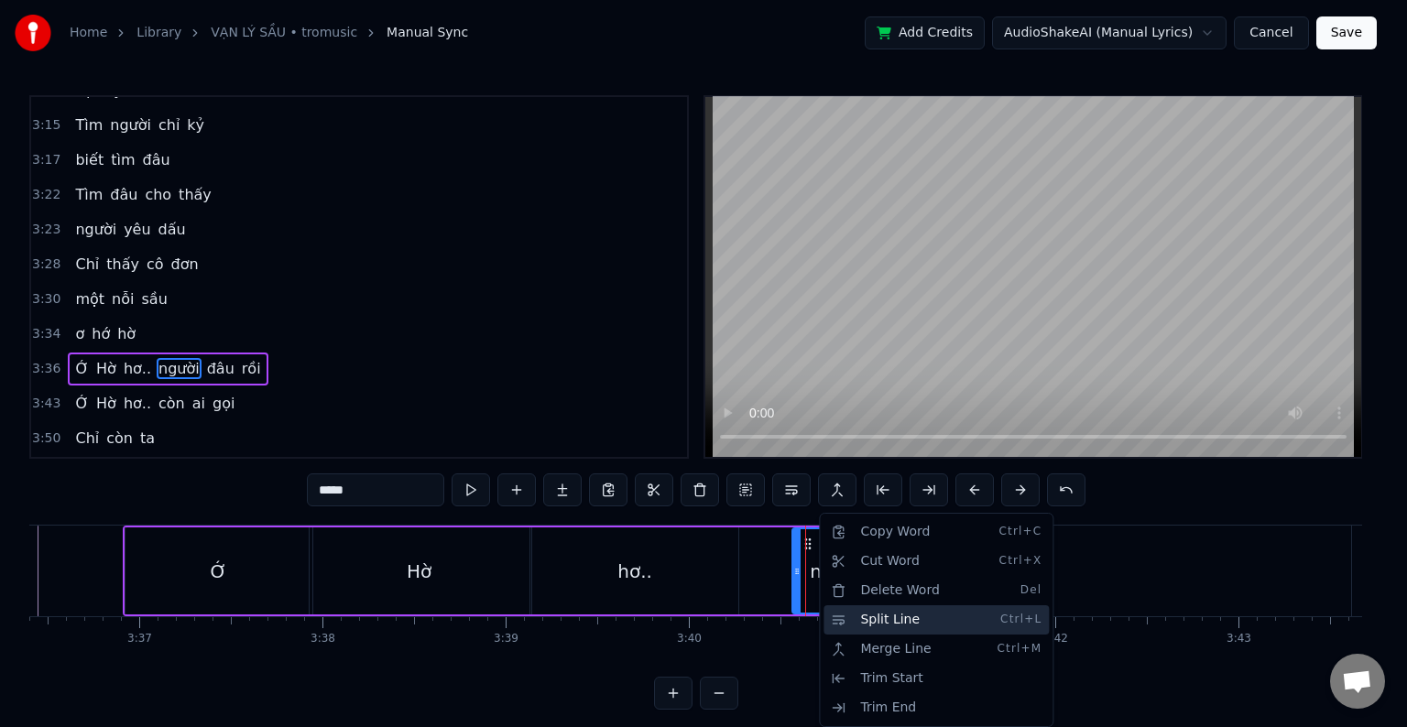
click at [864, 619] on div "Split Line Ctrl+L" at bounding box center [935, 619] width 225 height 29
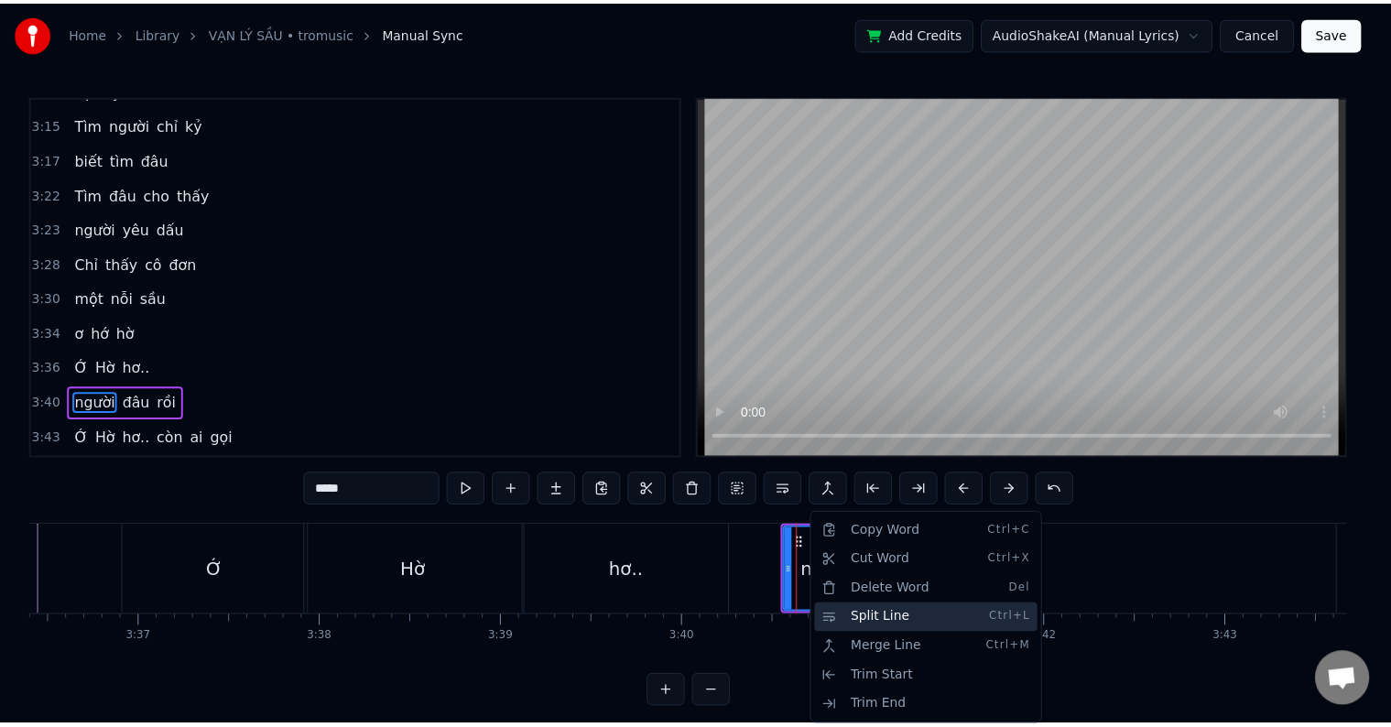
scroll to position [1762, 0]
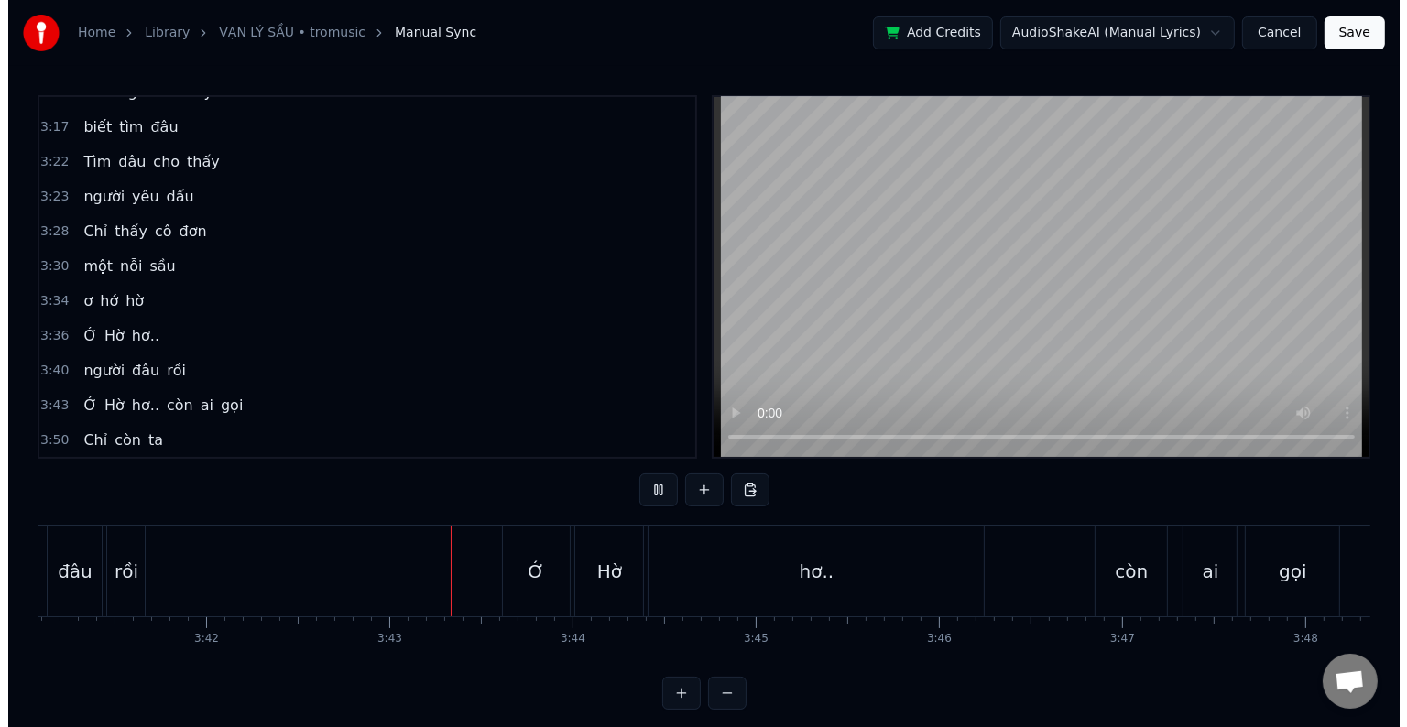
scroll to position [0, 40704]
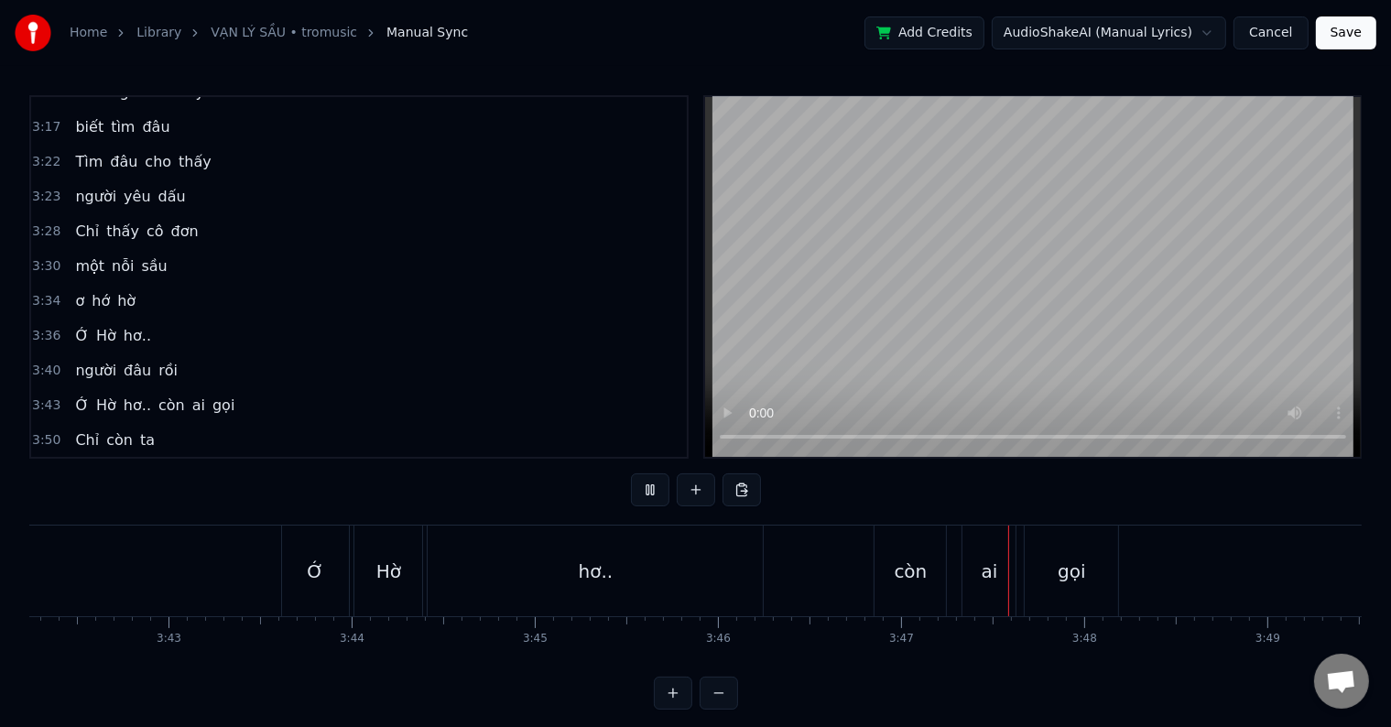
click at [900, 575] on div "còn" at bounding box center [911, 571] width 33 height 27
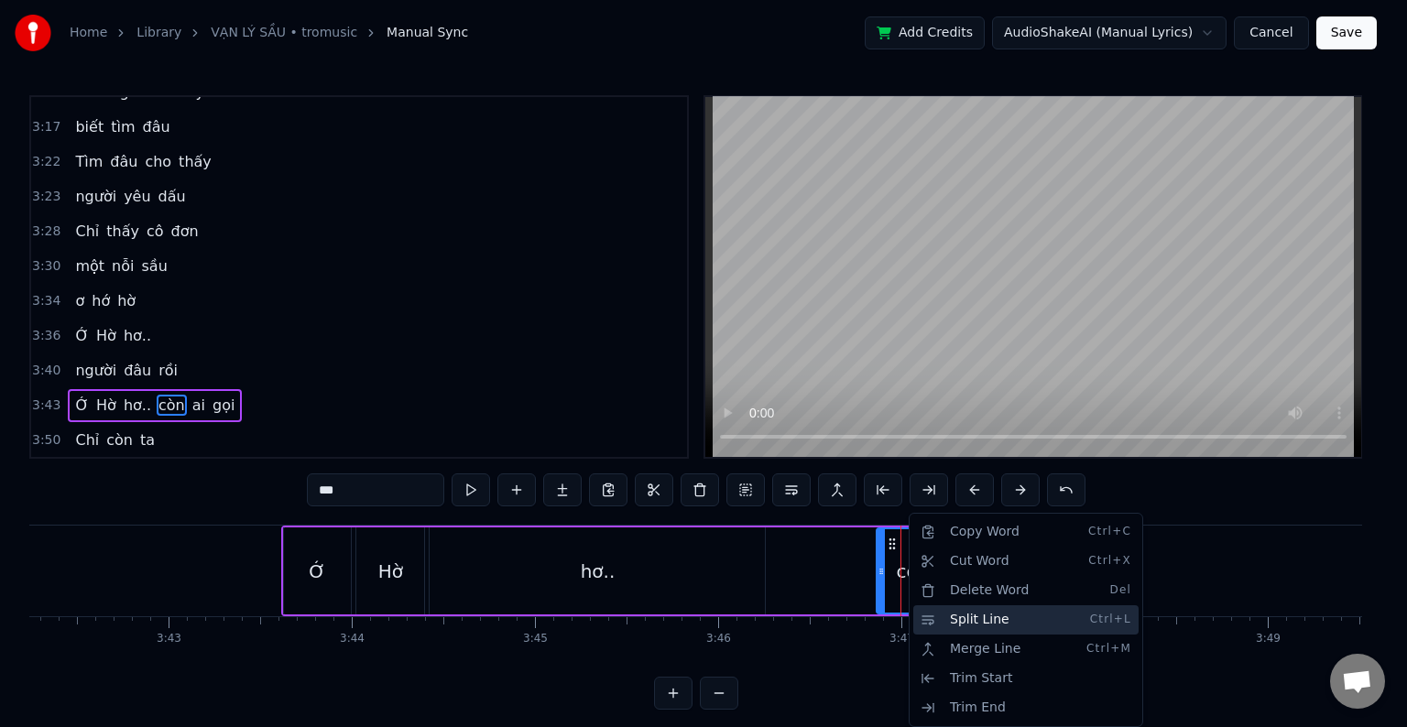
click at [960, 618] on div "Split Line Ctrl+L" at bounding box center [1025, 619] width 225 height 29
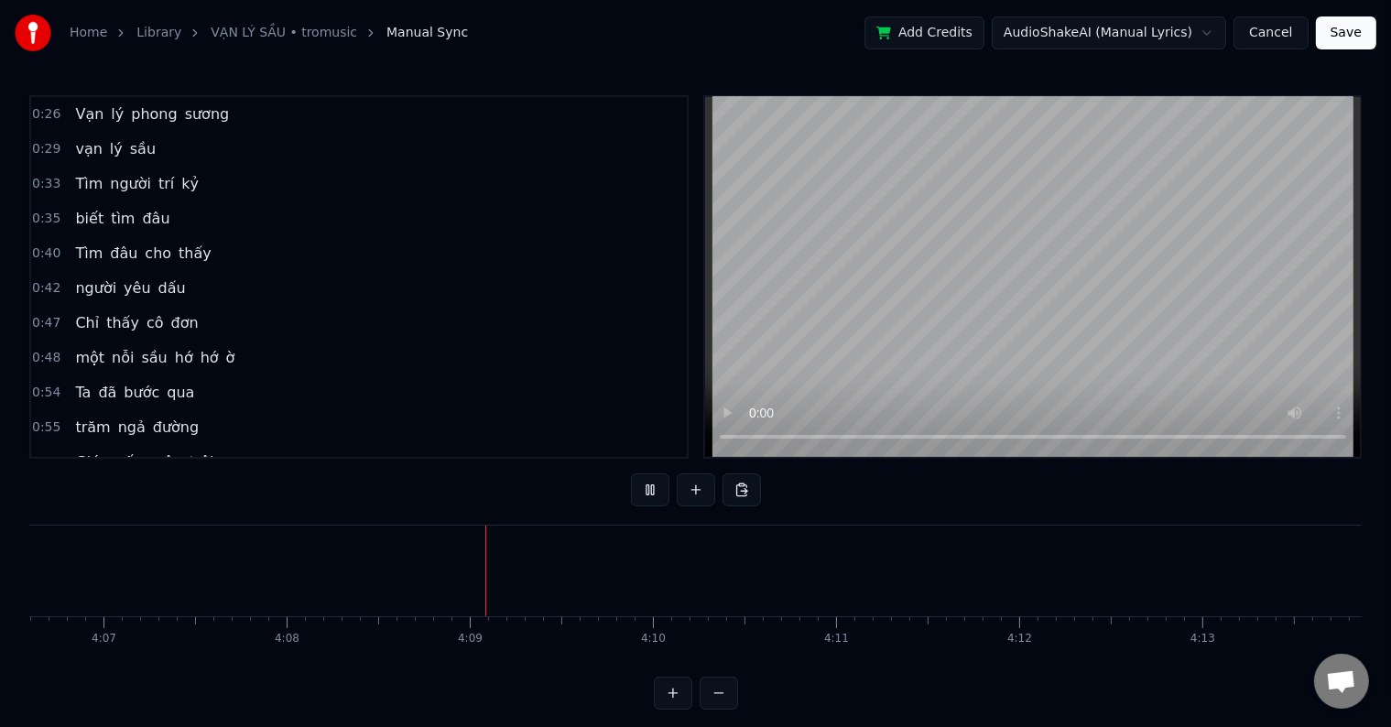
scroll to position [0, 45422]
click at [78, 114] on span "Vạn" at bounding box center [89, 113] width 32 height 21
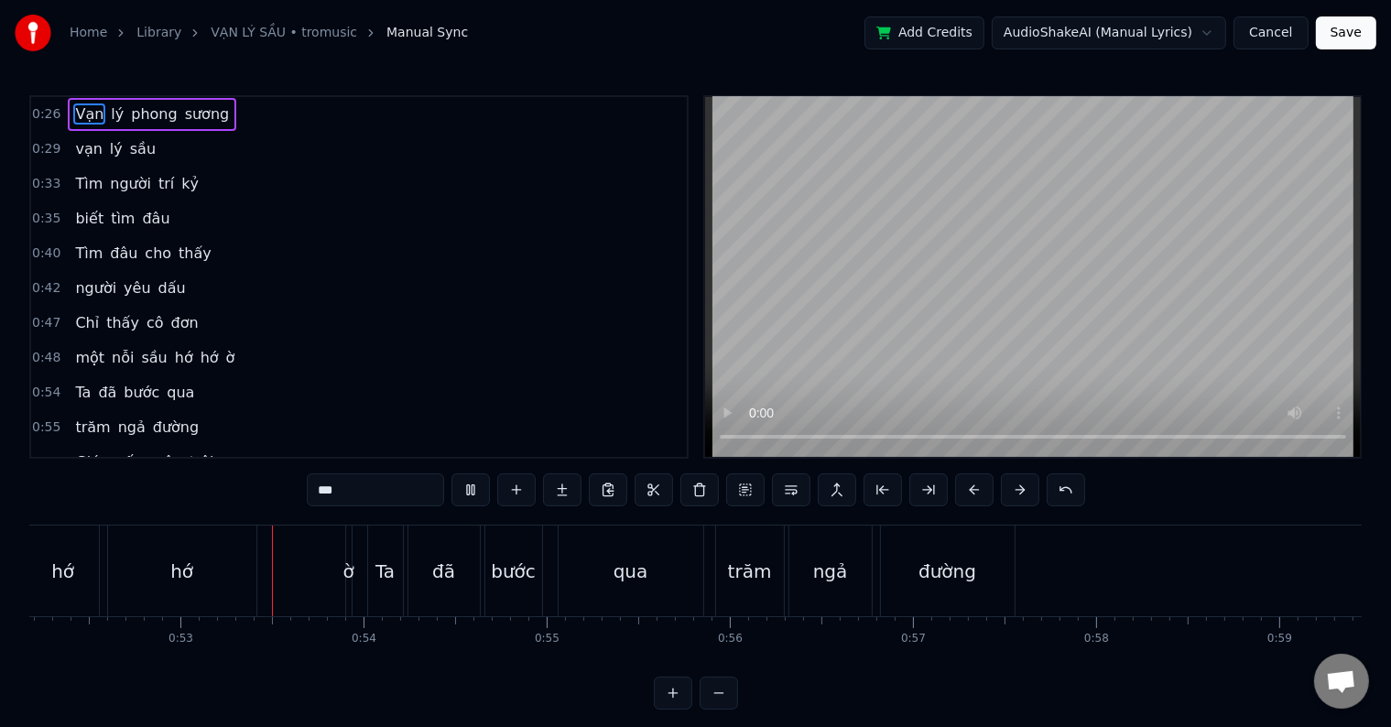
scroll to position [0, 9570]
click at [77, 351] on span "một" at bounding box center [89, 357] width 33 height 21
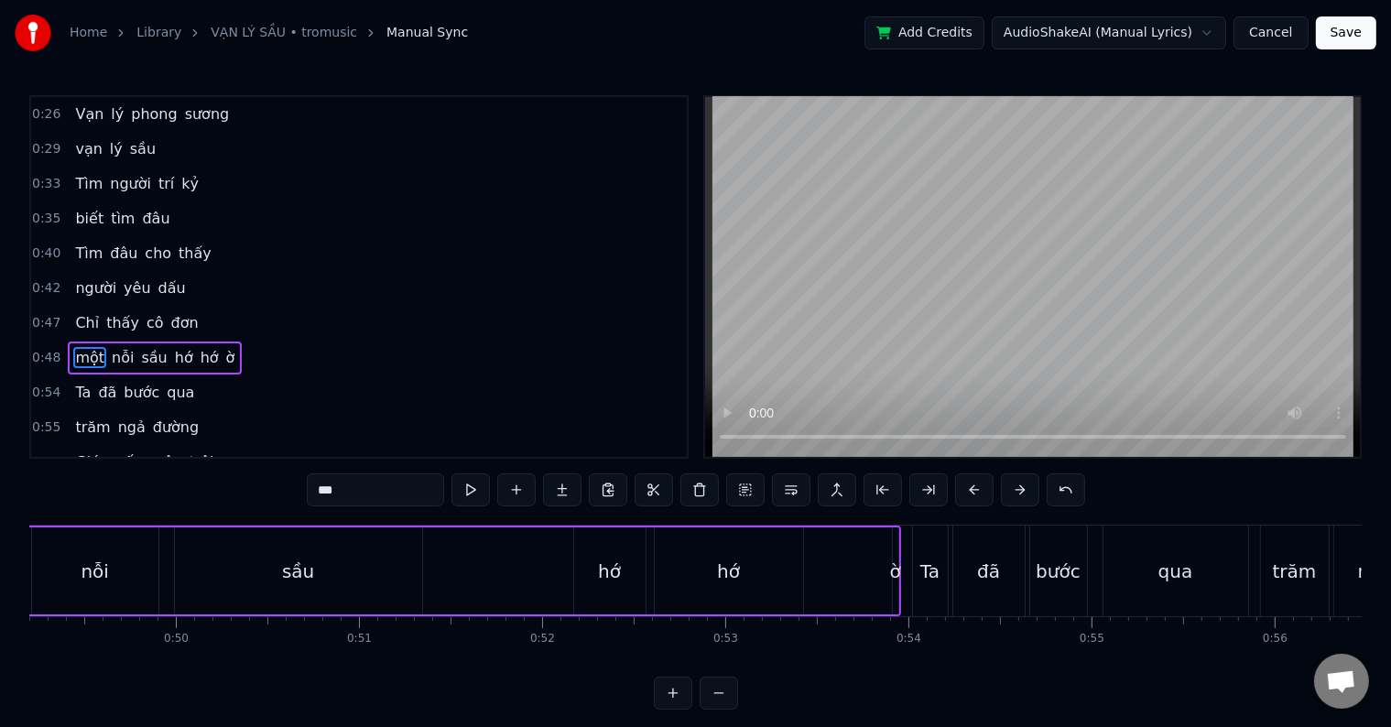
scroll to position [0, 8845]
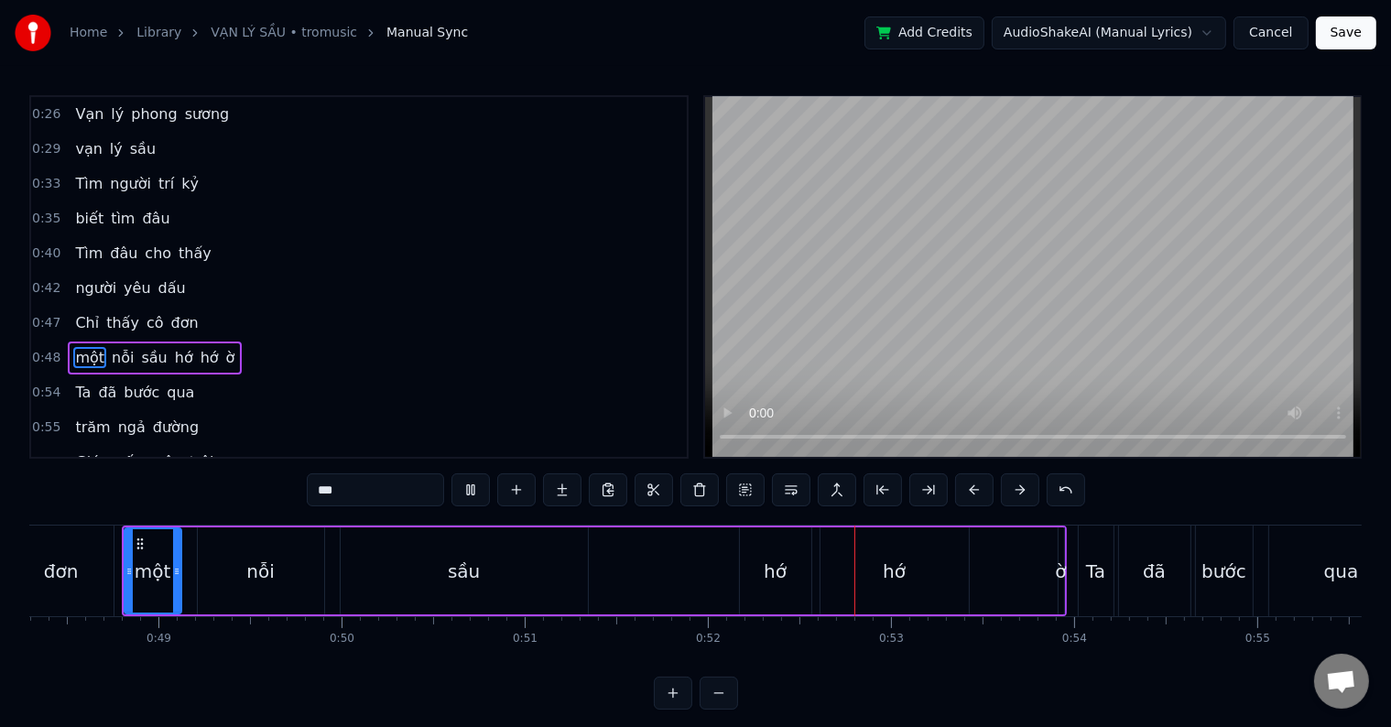
click at [772, 571] on div "hớ" at bounding box center [775, 571] width 23 height 27
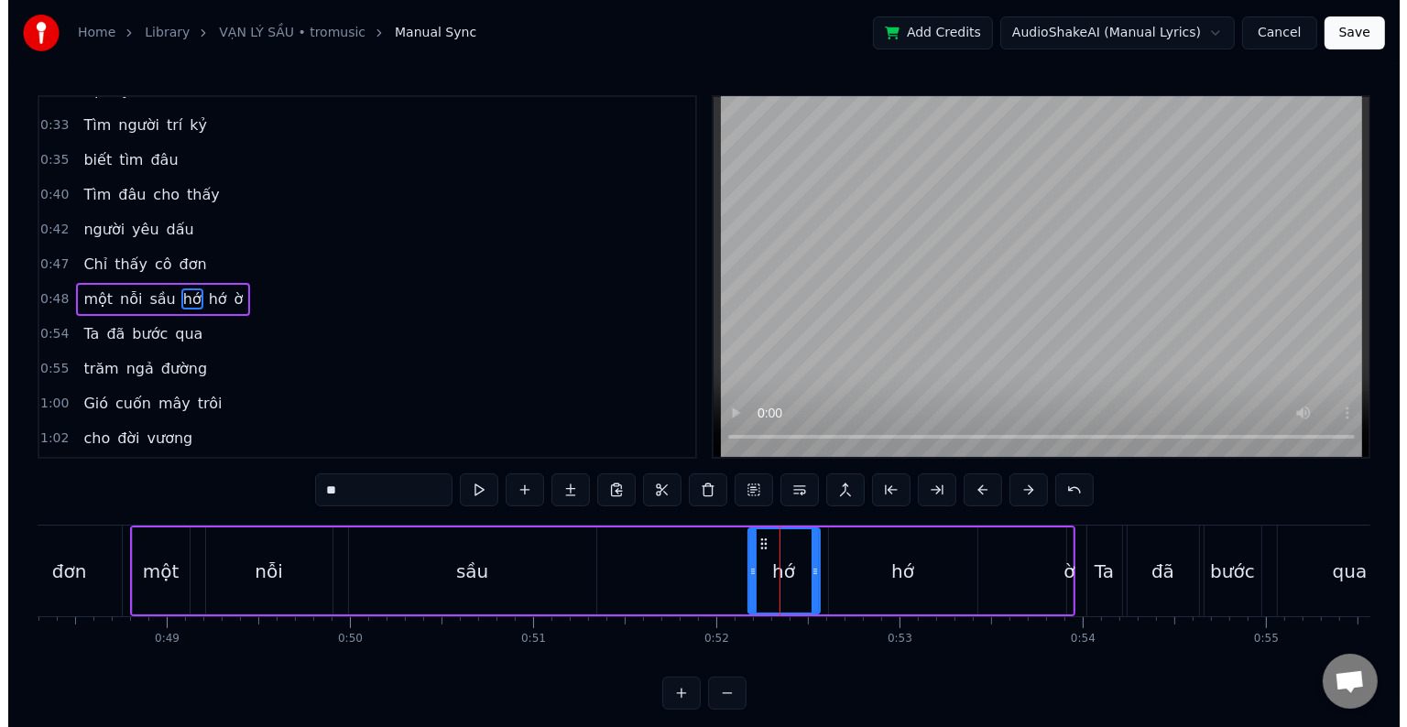
scroll to position [72, 0]
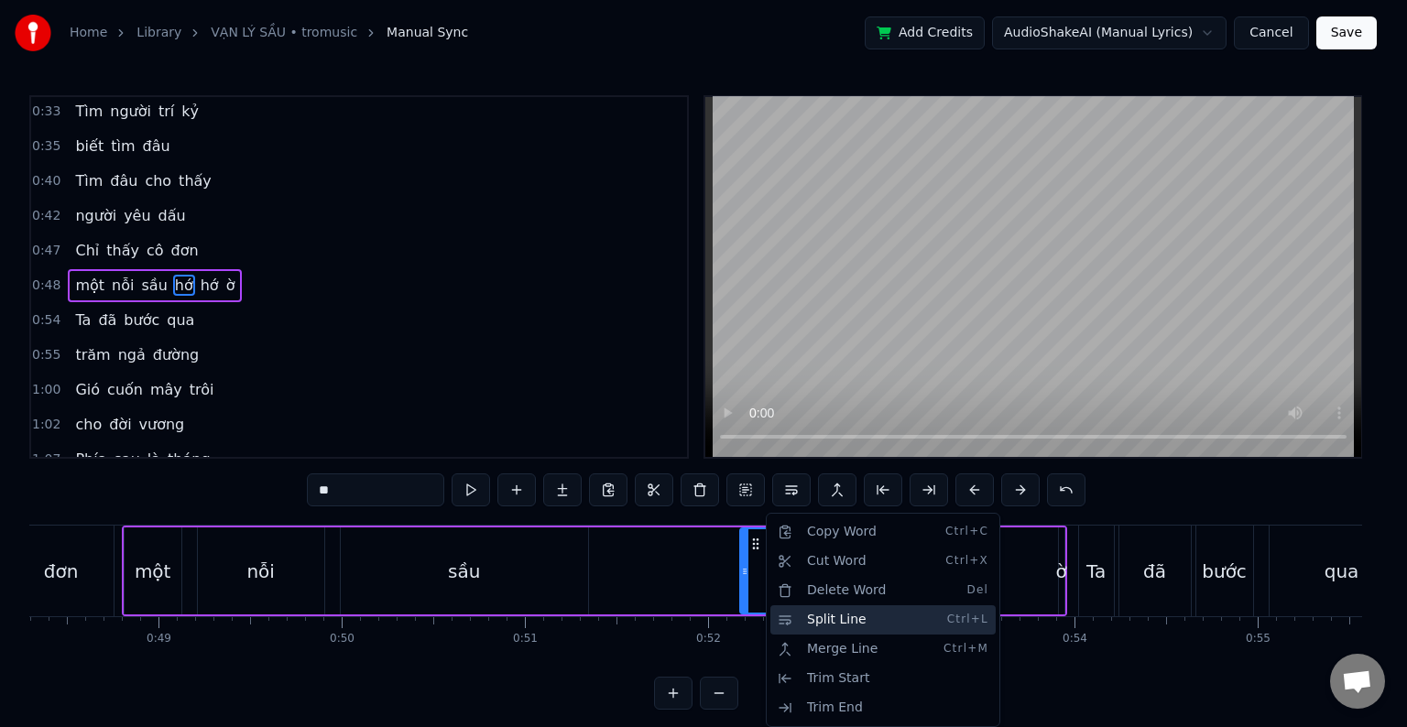
click at [832, 618] on div "Split Line Ctrl+L" at bounding box center [882, 619] width 225 height 29
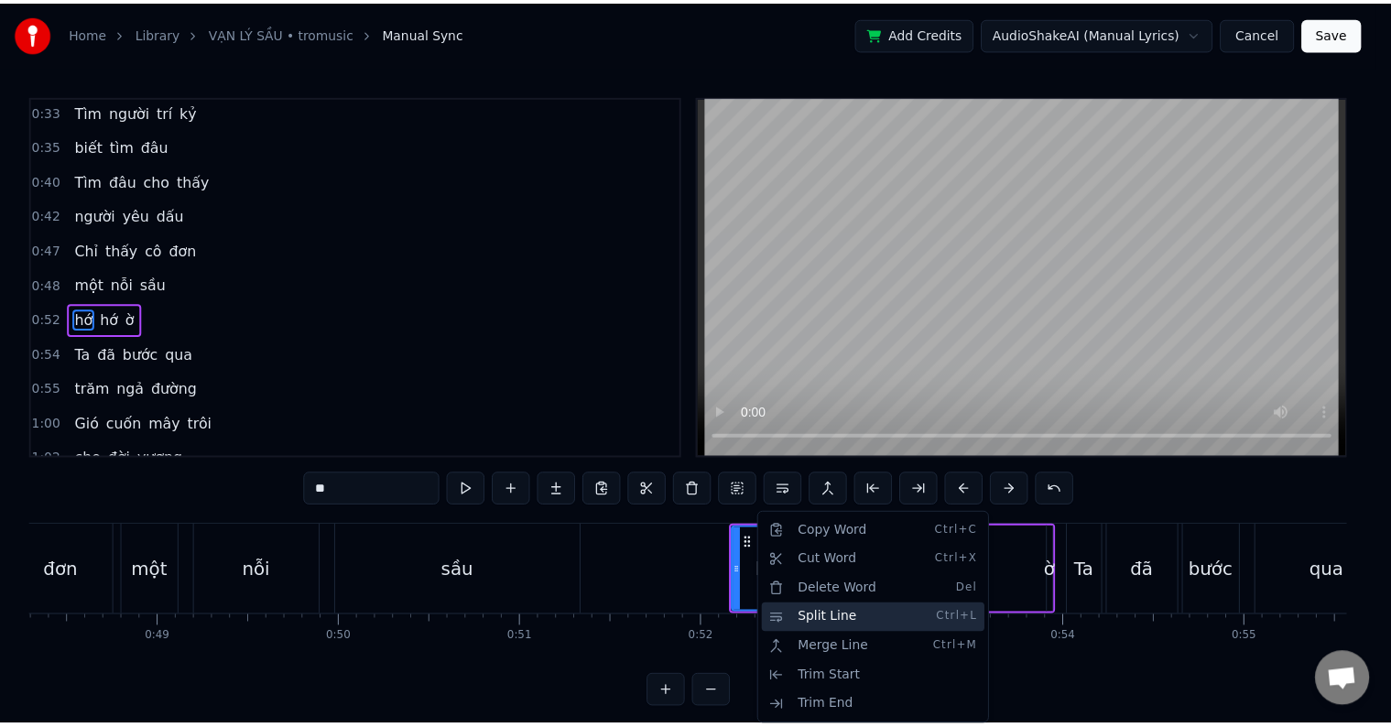
scroll to position [106, 0]
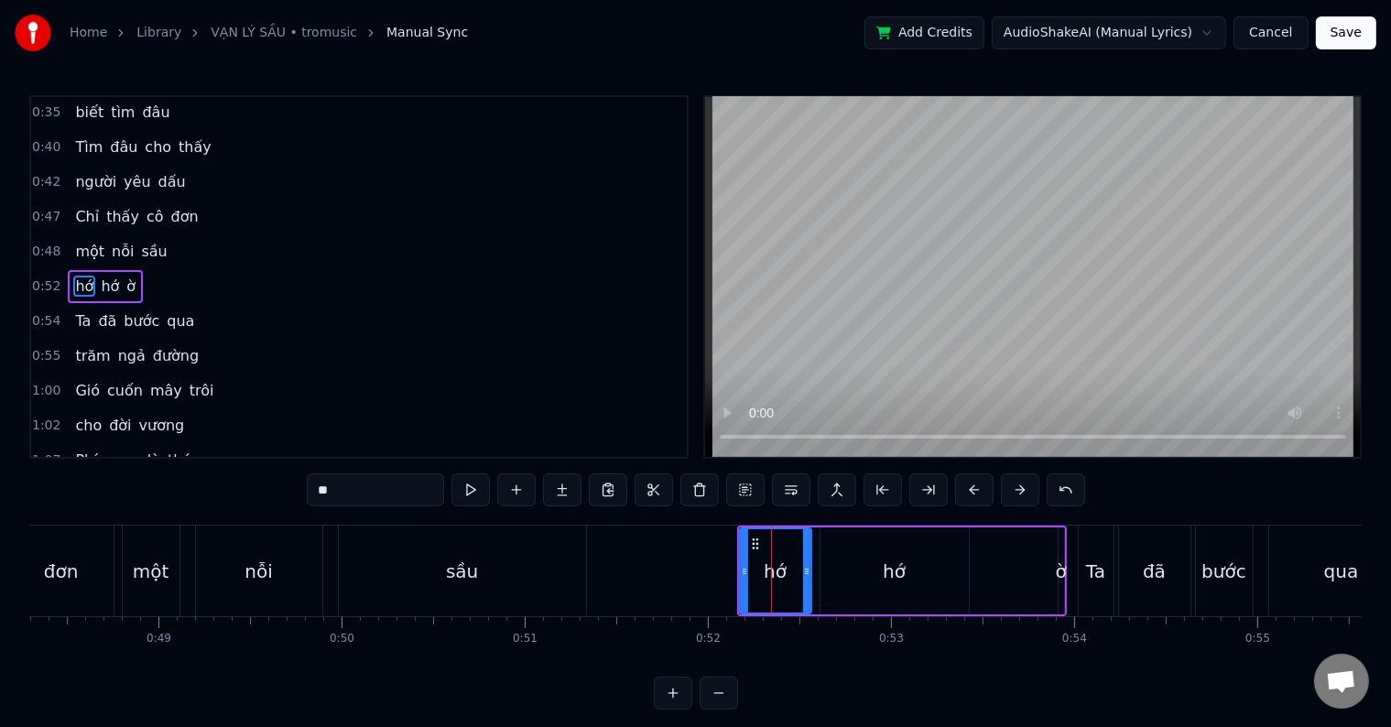
click at [437, 575] on div "sầu" at bounding box center [462, 571] width 247 height 91
type input "***"
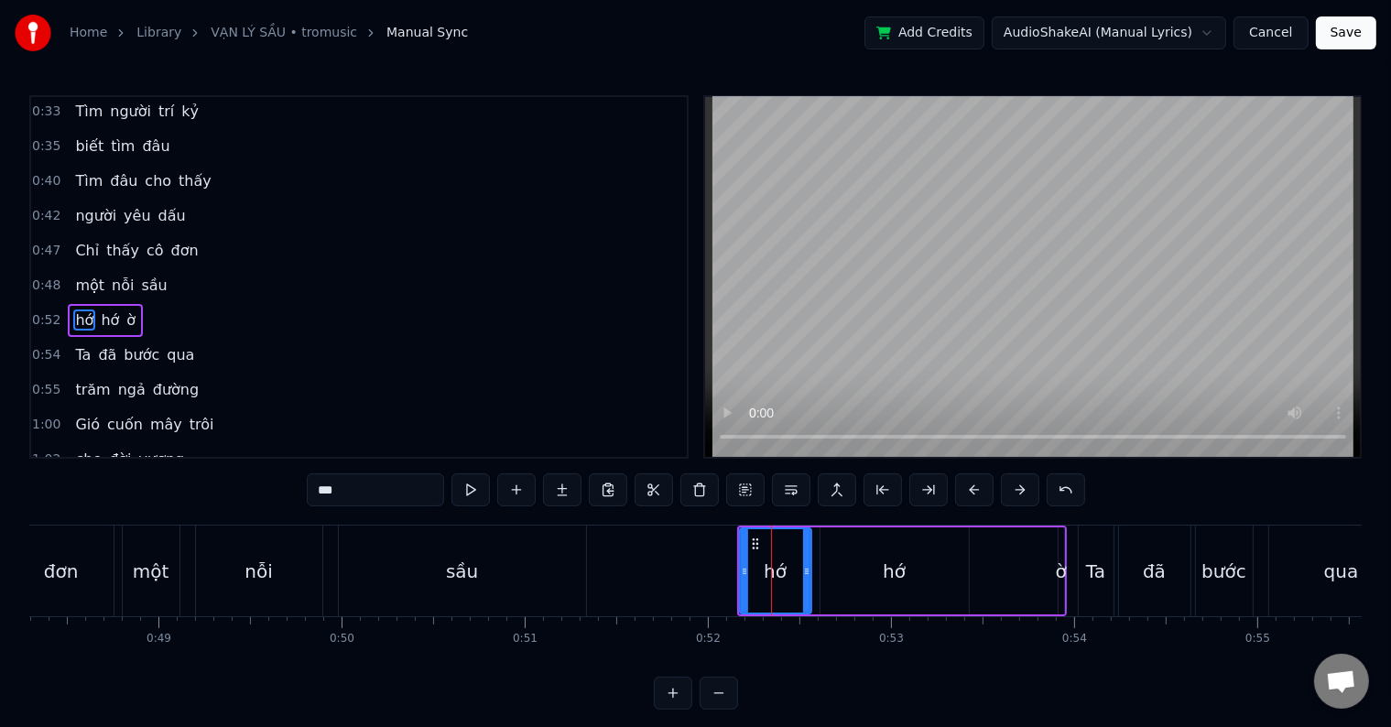
click at [771, 575] on div at bounding box center [771, 571] width 1 height 91
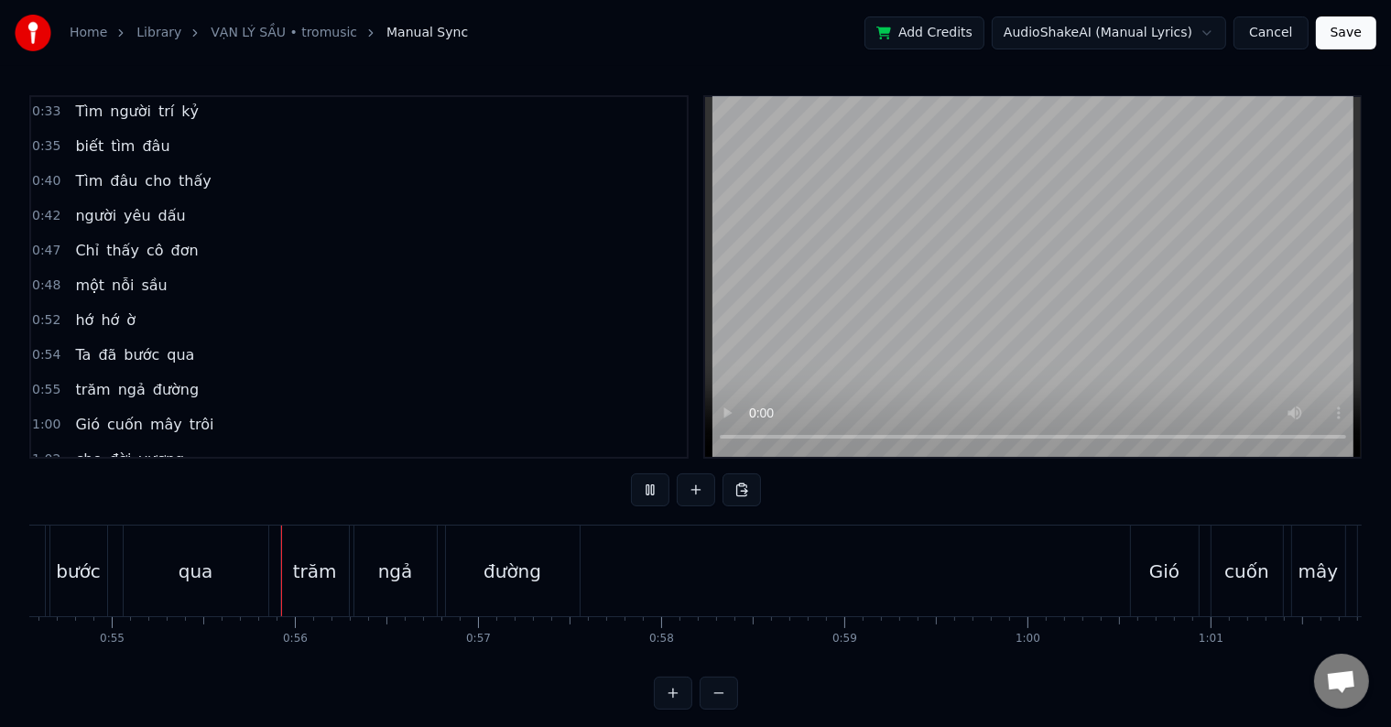
scroll to position [0, 10030]
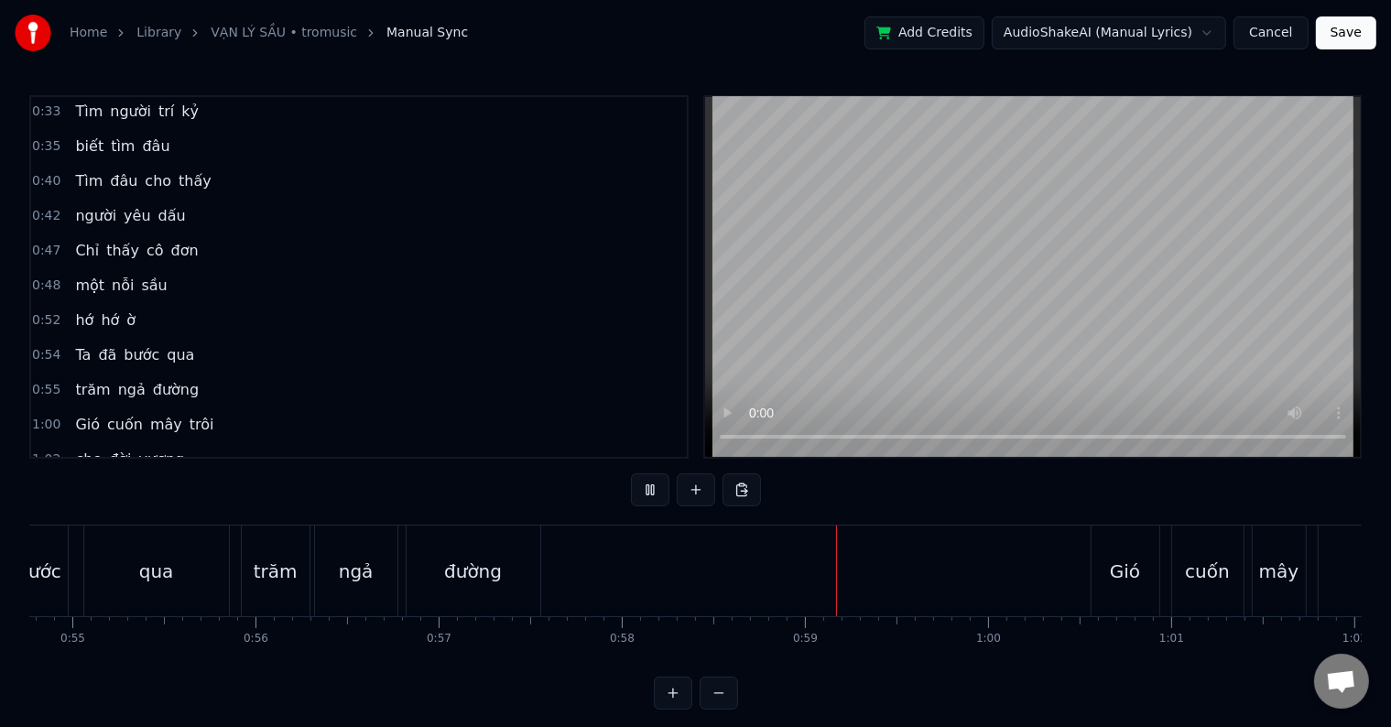
click at [81, 278] on span "một" at bounding box center [89, 285] width 33 height 21
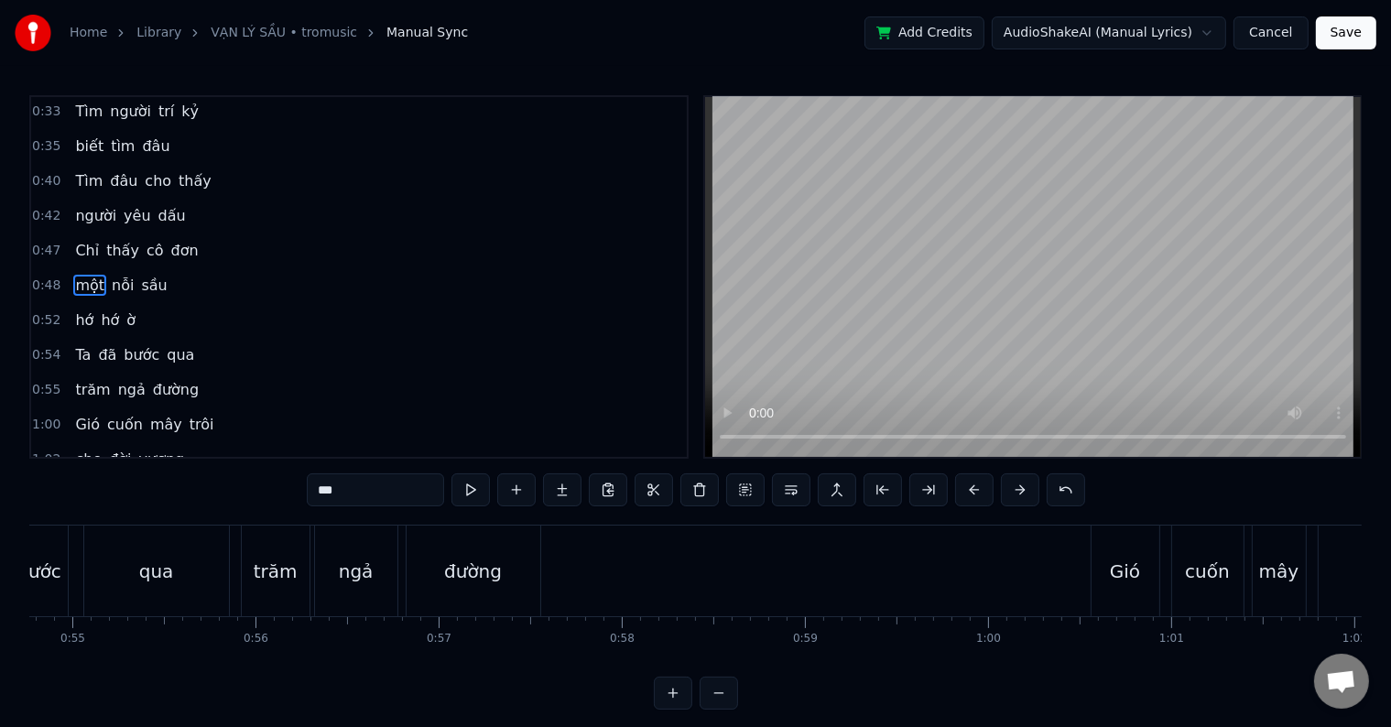
click at [81, 278] on span "một" at bounding box center [89, 285] width 33 height 21
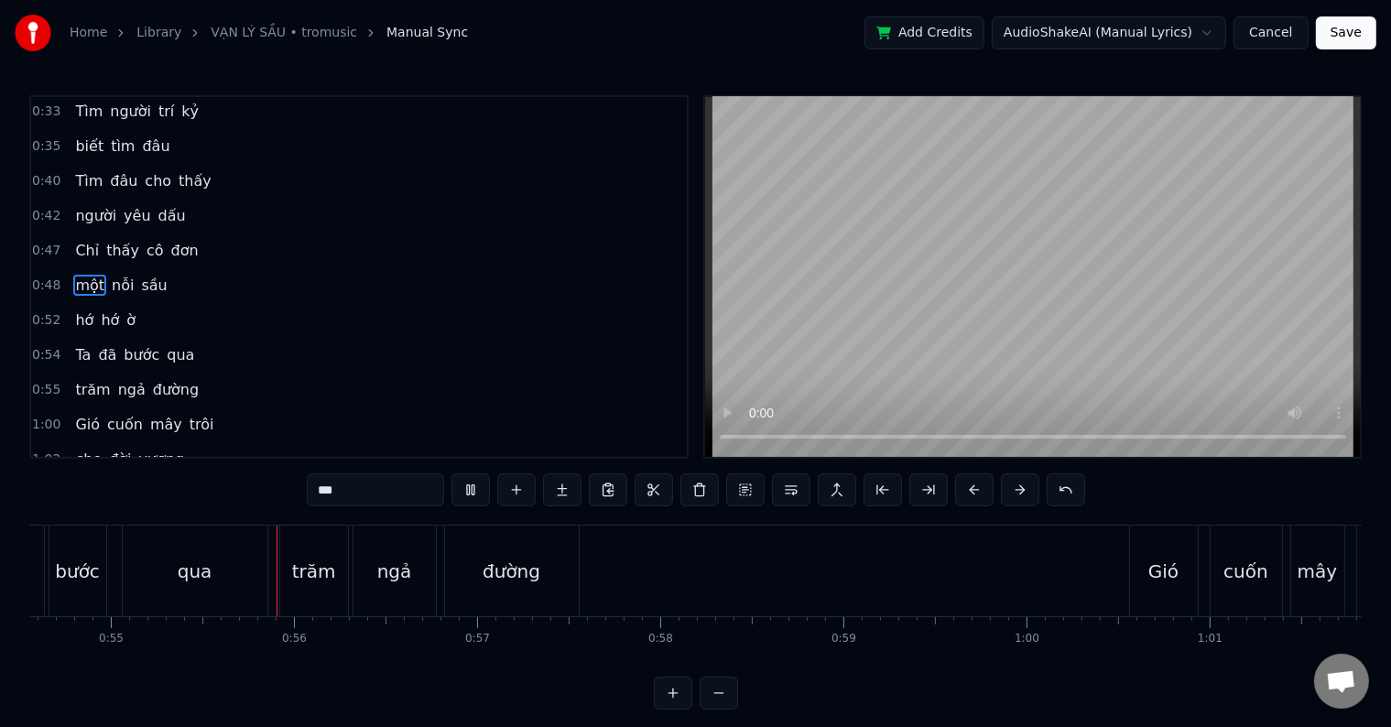
scroll to position [0, 10014]
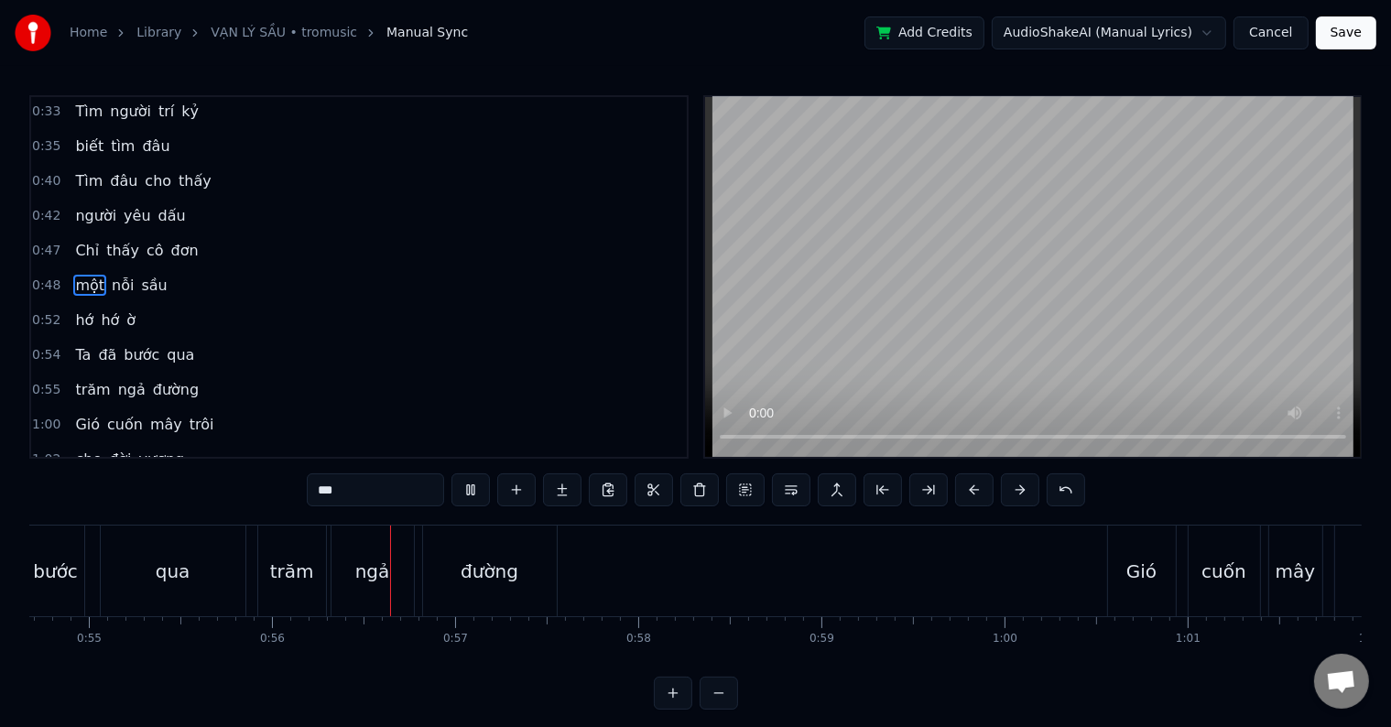
click at [77, 310] on span "hớ" at bounding box center [84, 320] width 22 height 21
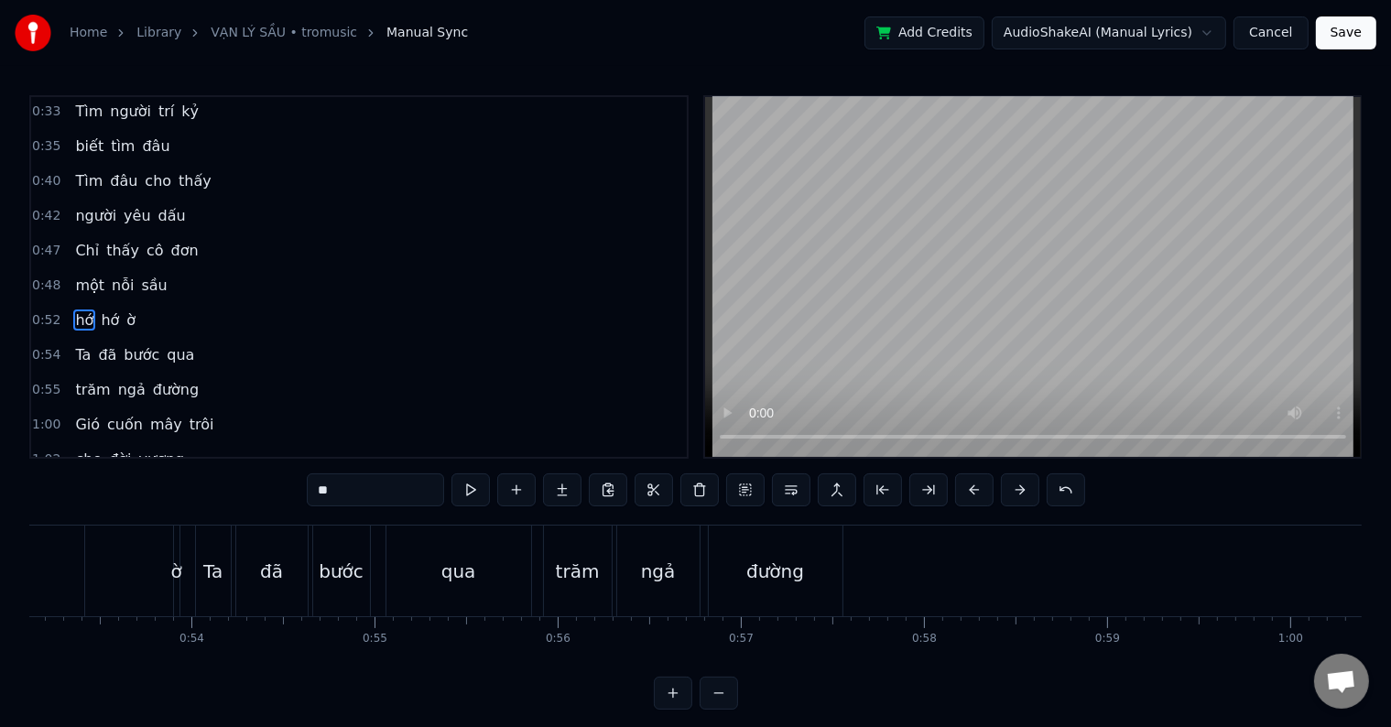
scroll to position [0, 9461]
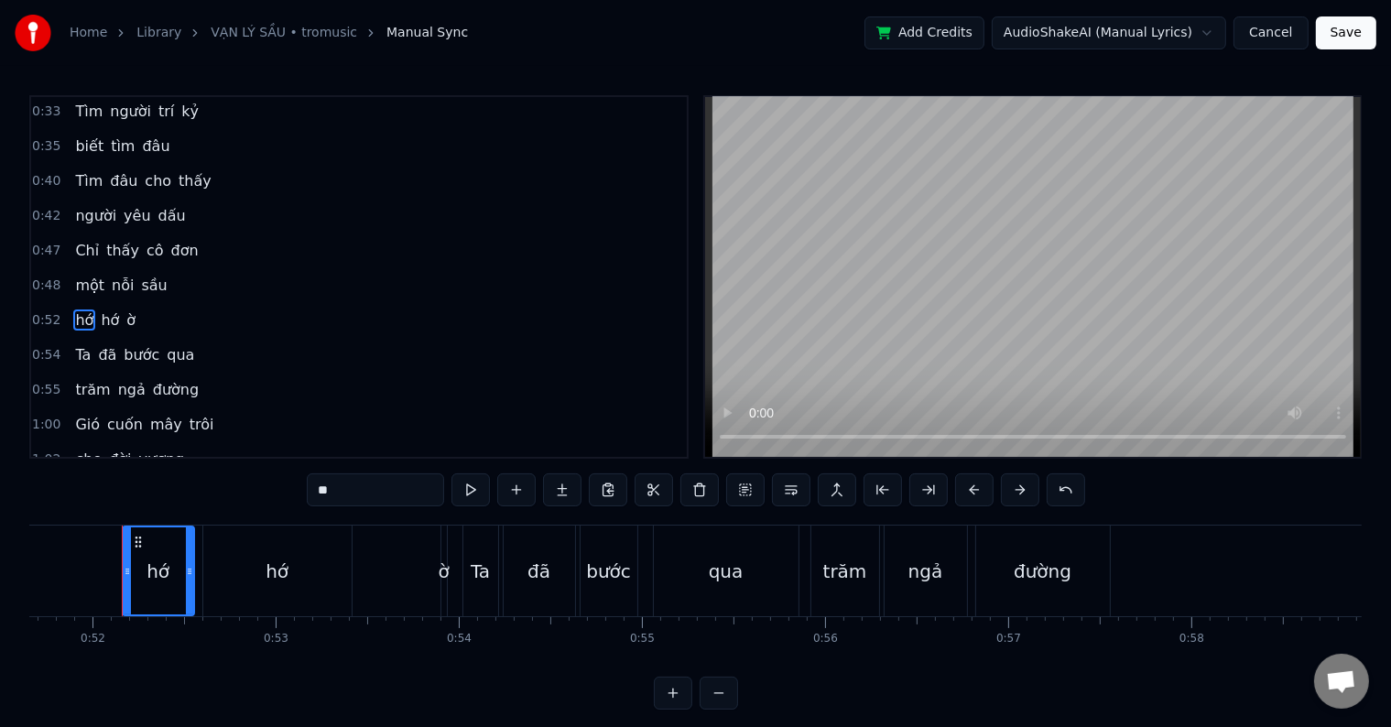
click at [442, 568] on div "ờ" at bounding box center [444, 571] width 11 height 27
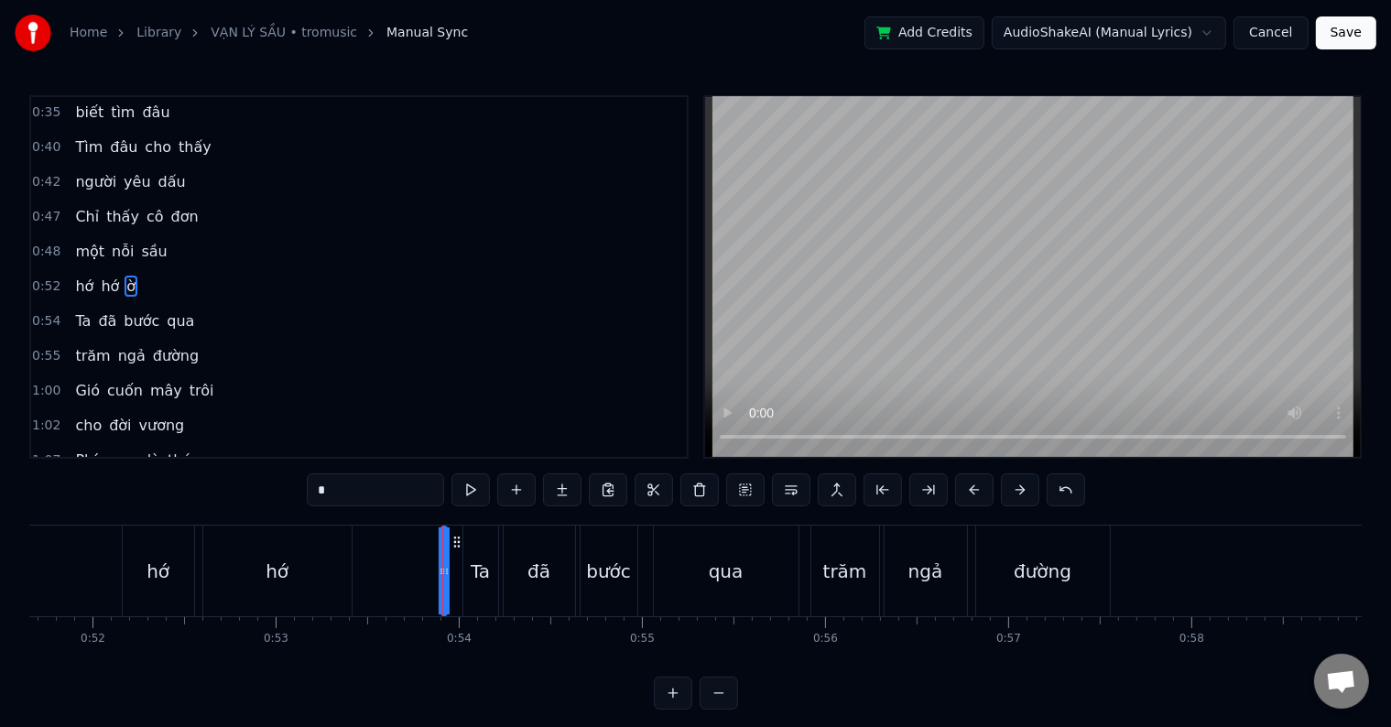
click at [278, 570] on div "hớ" at bounding box center [277, 571] width 23 height 27
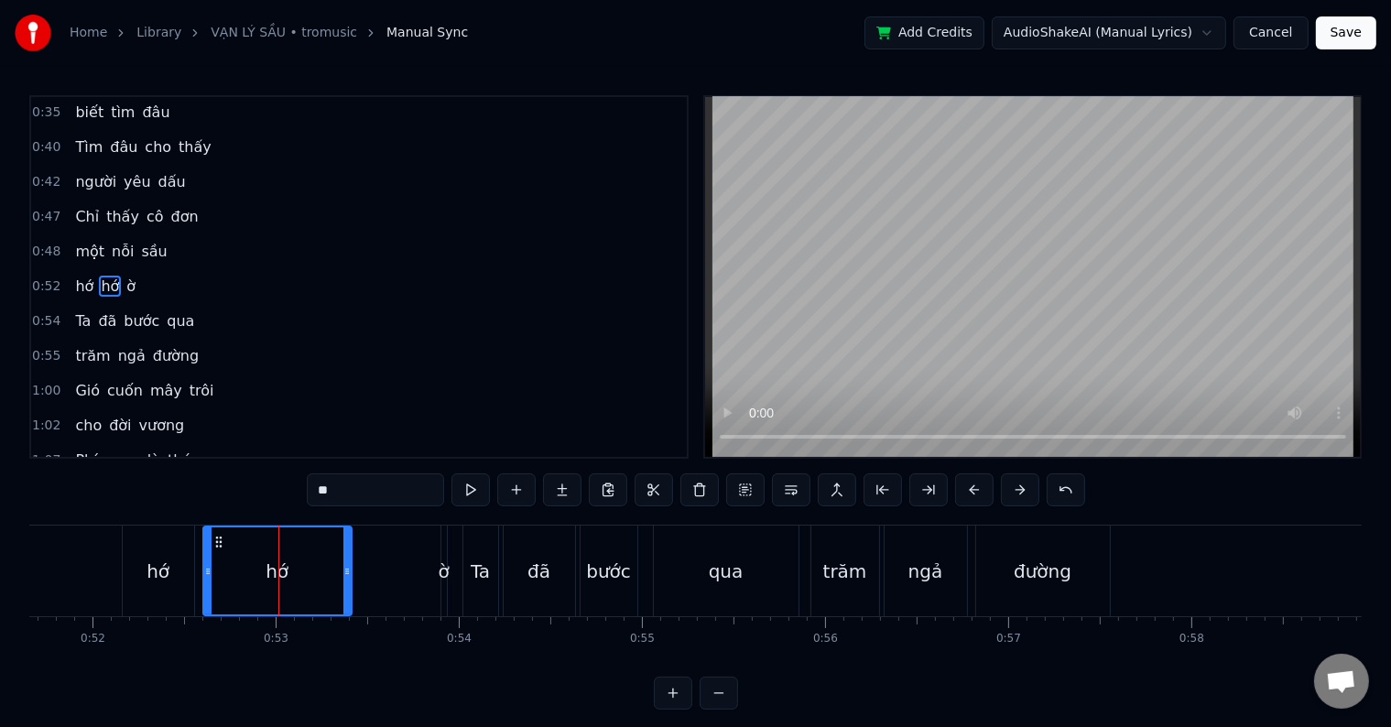
click at [442, 573] on div "ờ" at bounding box center [444, 571] width 11 height 27
type input "*"
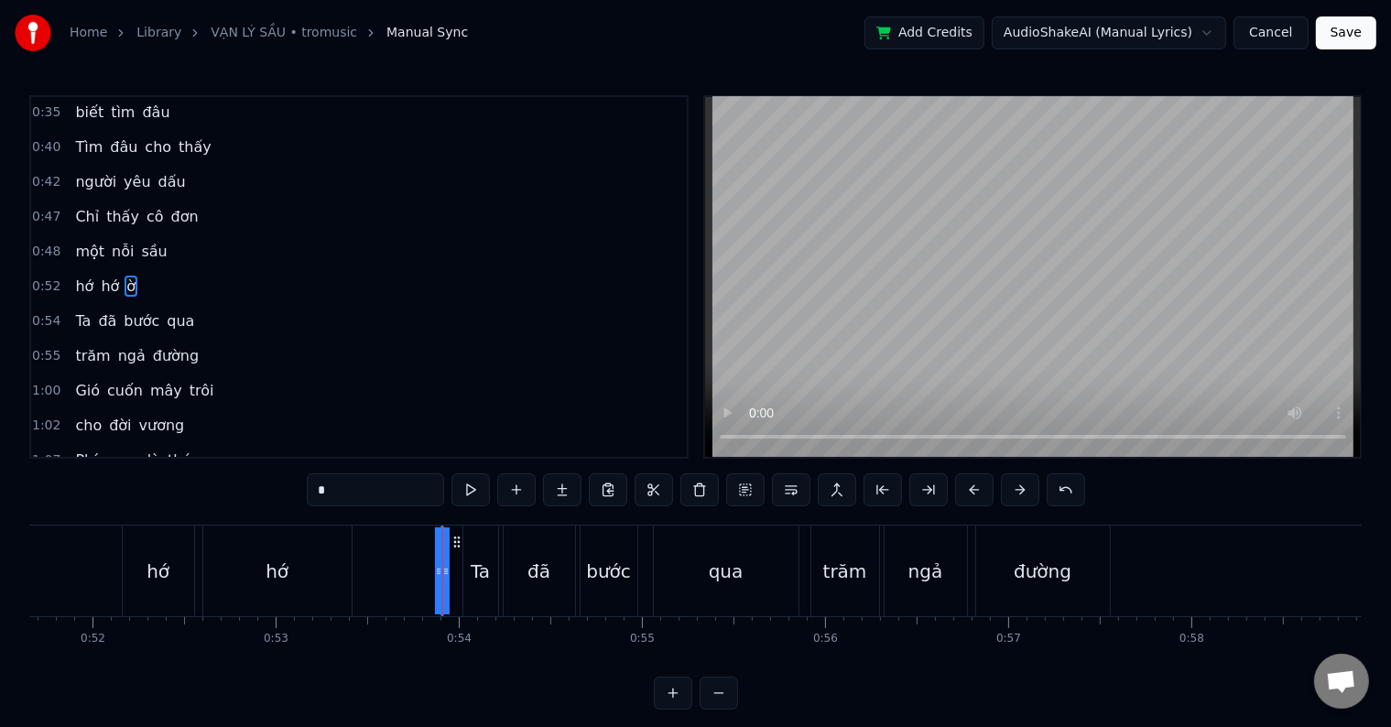
drag, startPoint x: 440, startPoint y: 573, endPoint x: 393, endPoint y: 571, distance: 46.7
click at [393, 571] on div "hớ hớ ờ" at bounding box center [287, 571] width 330 height 91
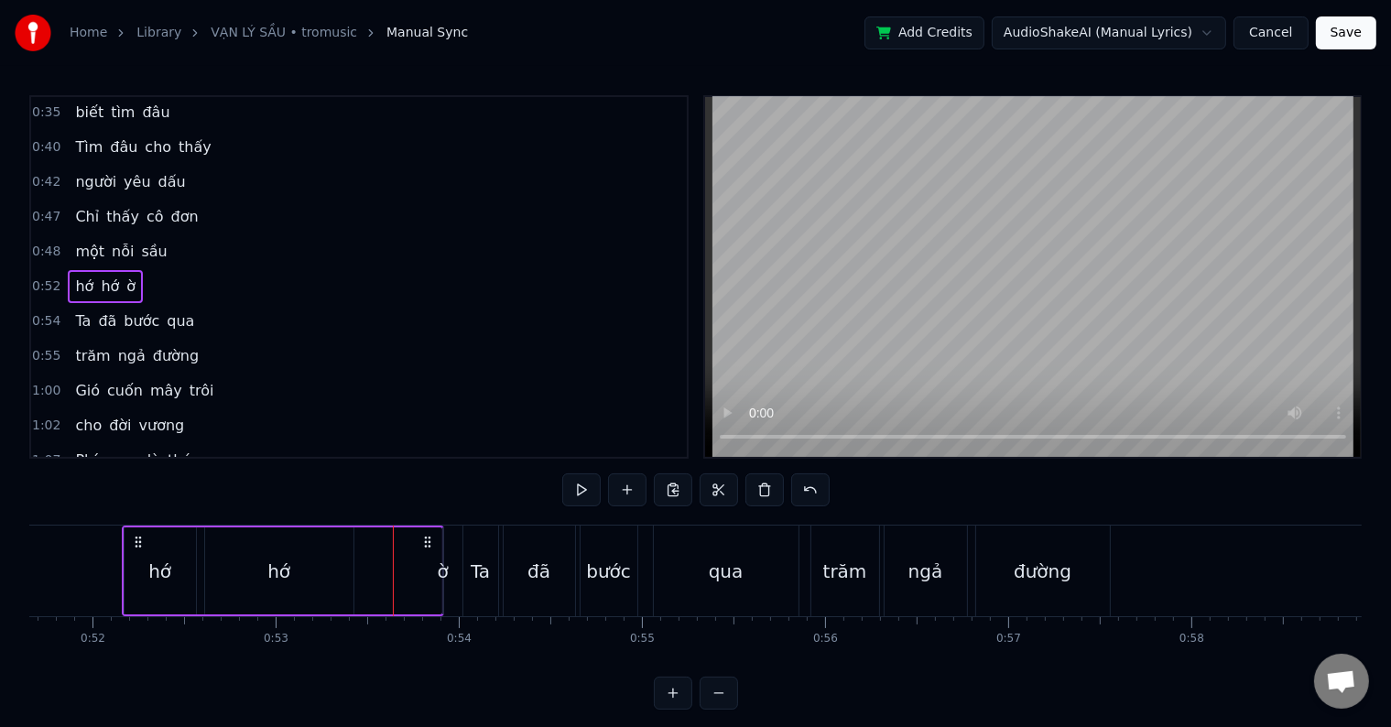
click at [443, 570] on div "ờ" at bounding box center [443, 571] width 11 height 27
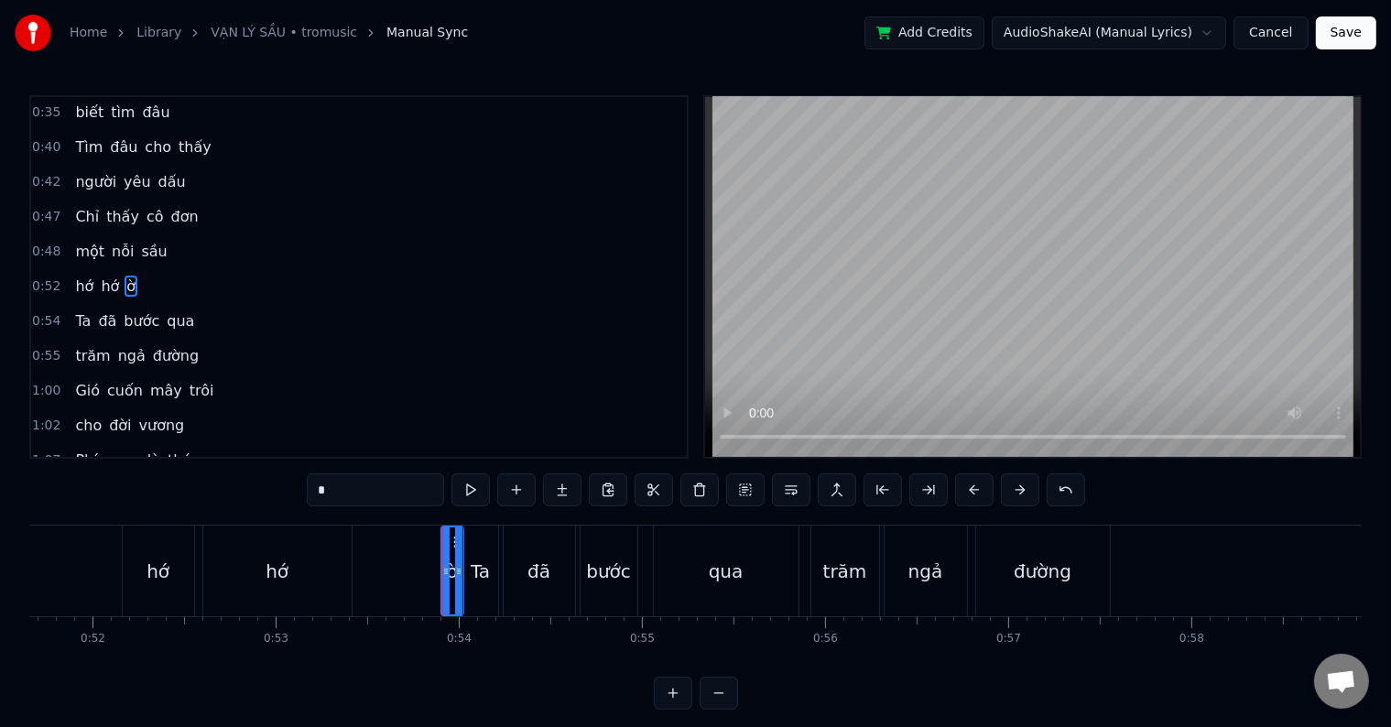
drag, startPoint x: 439, startPoint y: 572, endPoint x: 462, endPoint y: 575, distance: 24.0
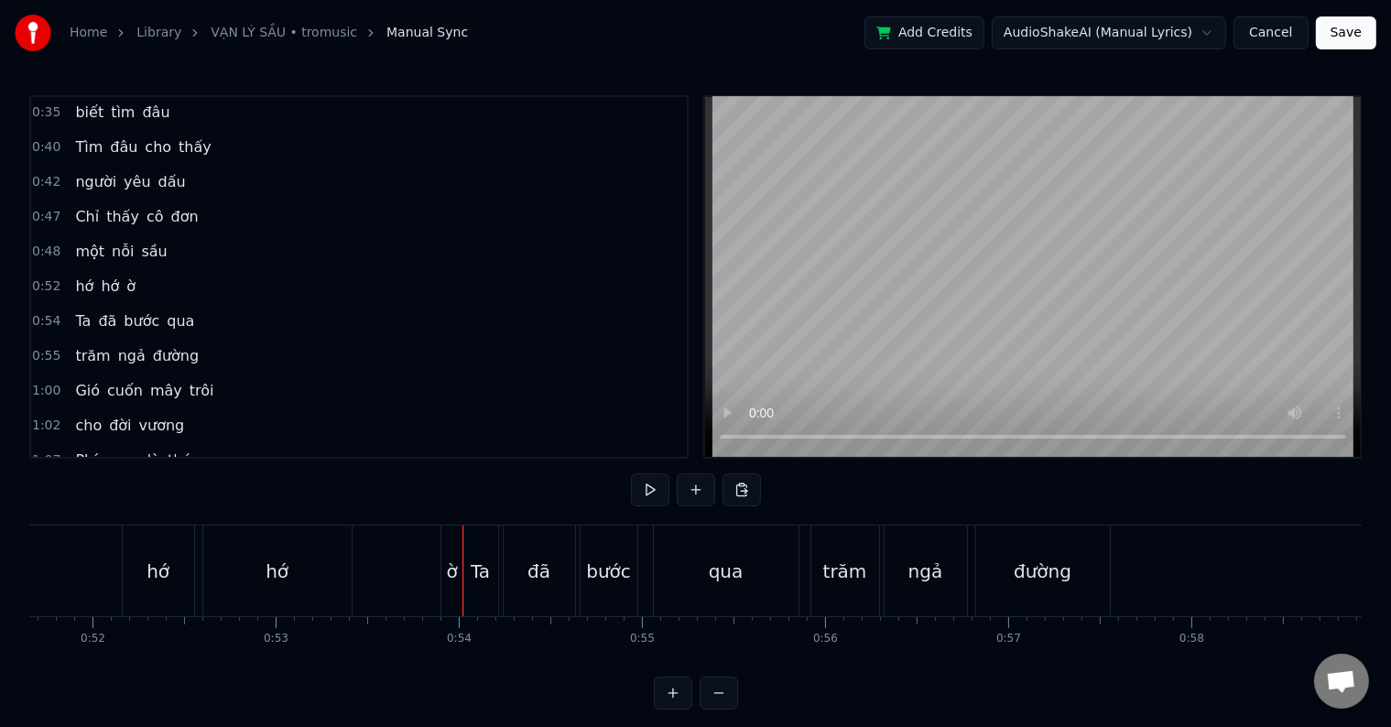
click at [447, 577] on div "ờ" at bounding box center [452, 571] width 11 height 27
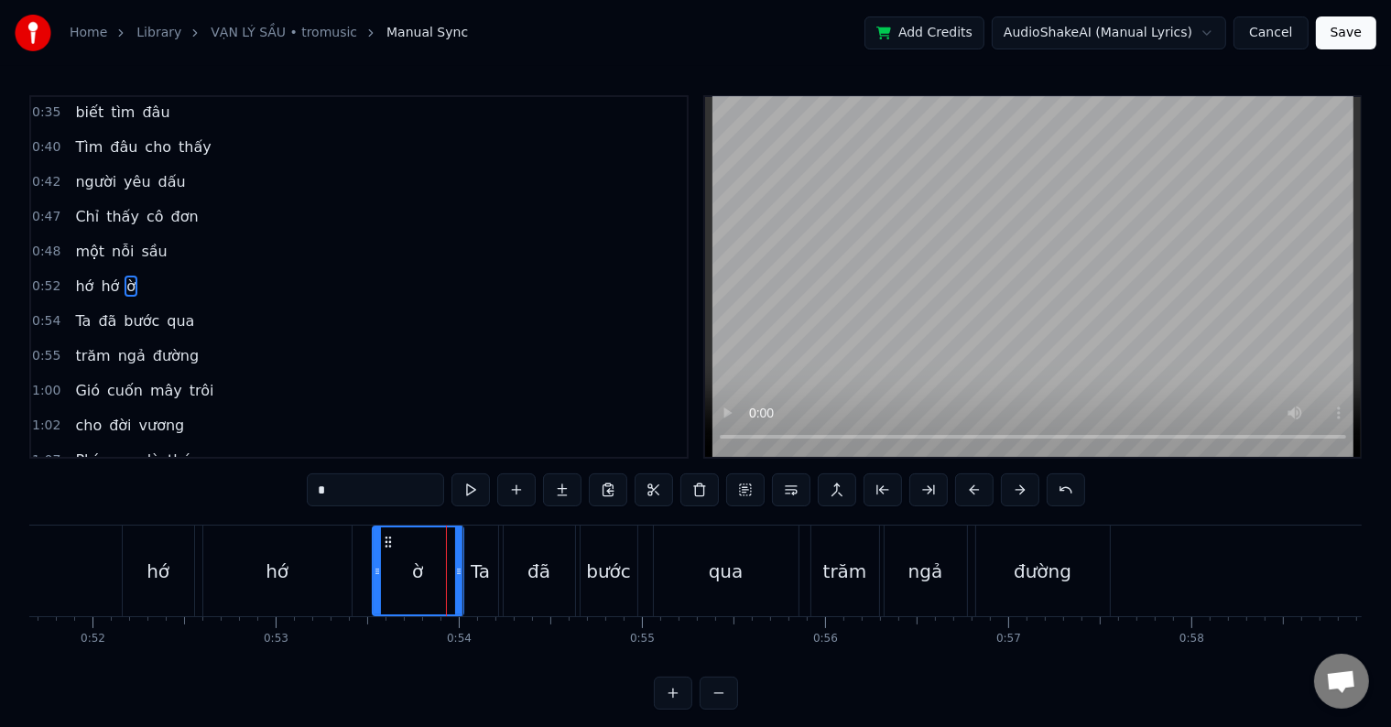
drag, startPoint x: 441, startPoint y: 571, endPoint x: 373, endPoint y: 569, distance: 68.7
click at [374, 569] on icon at bounding box center [377, 571] width 7 height 15
drag, startPoint x: 455, startPoint y: 567, endPoint x: 421, endPoint y: 567, distance: 33.9
click at [421, 567] on icon at bounding box center [424, 571] width 7 height 15
drag, startPoint x: 374, startPoint y: 571, endPoint x: 359, endPoint y: 571, distance: 14.7
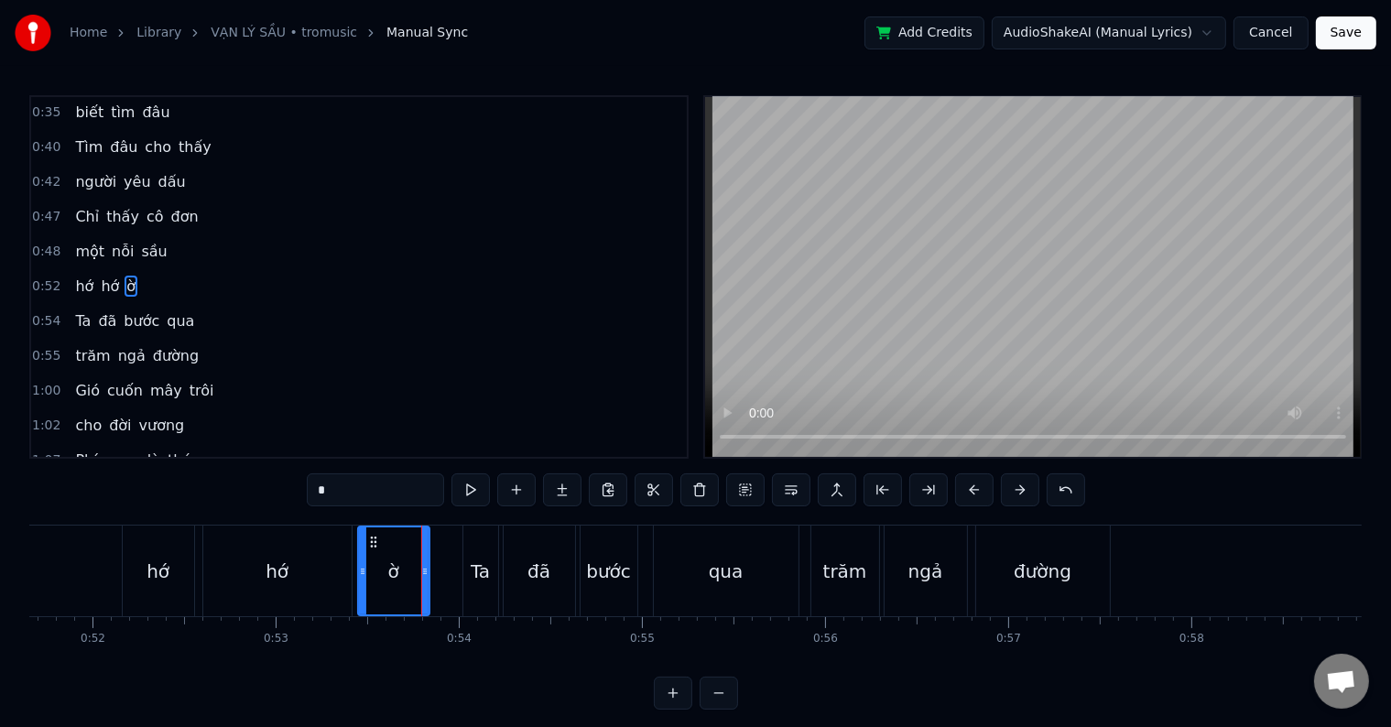
click at [359, 571] on icon at bounding box center [362, 571] width 7 height 15
click at [355, 571] on icon at bounding box center [355, 571] width 7 height 15
click at [324, 571] on div "hớ" at bounding box center [277, 571] width 148 height 91
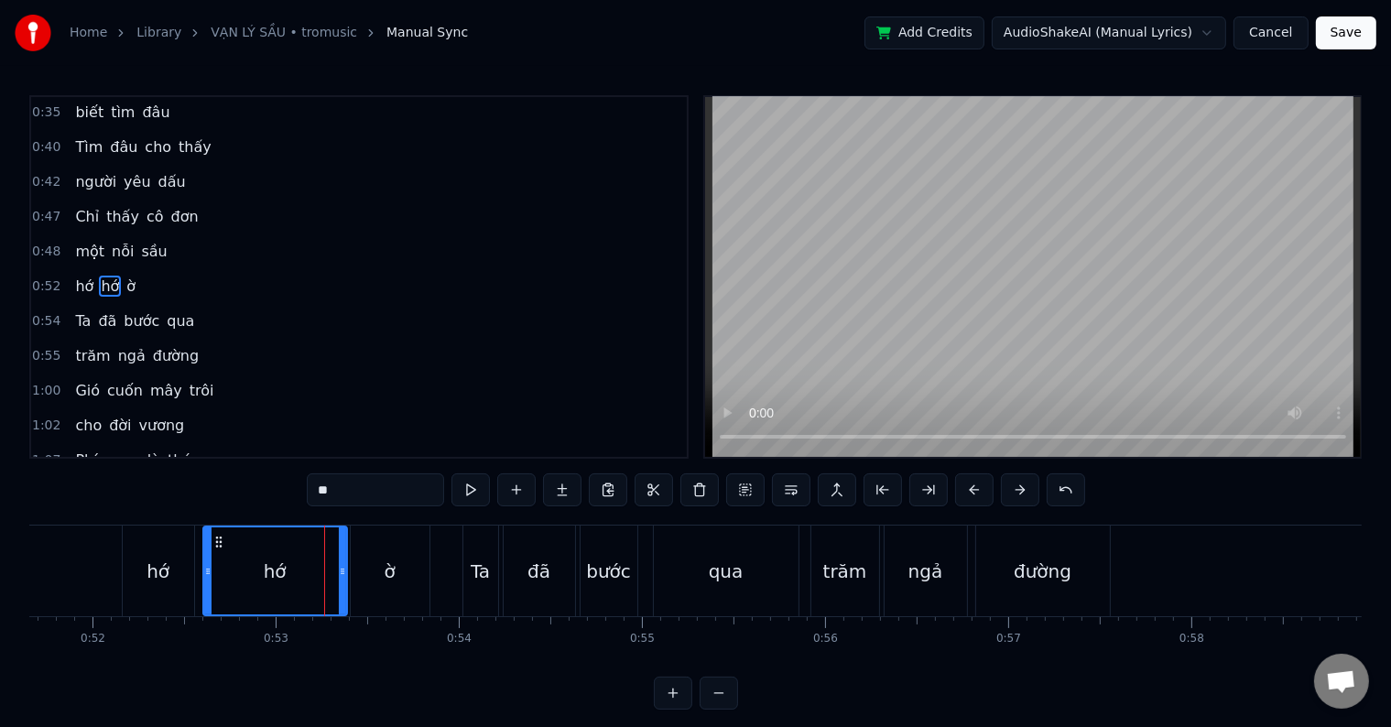
click at [343, 571] on icon at bounding box center [342, 571] width 7 height 15
click at [371, 571] on div "ờ" at bounding box center [390, 571] width 79 height 91
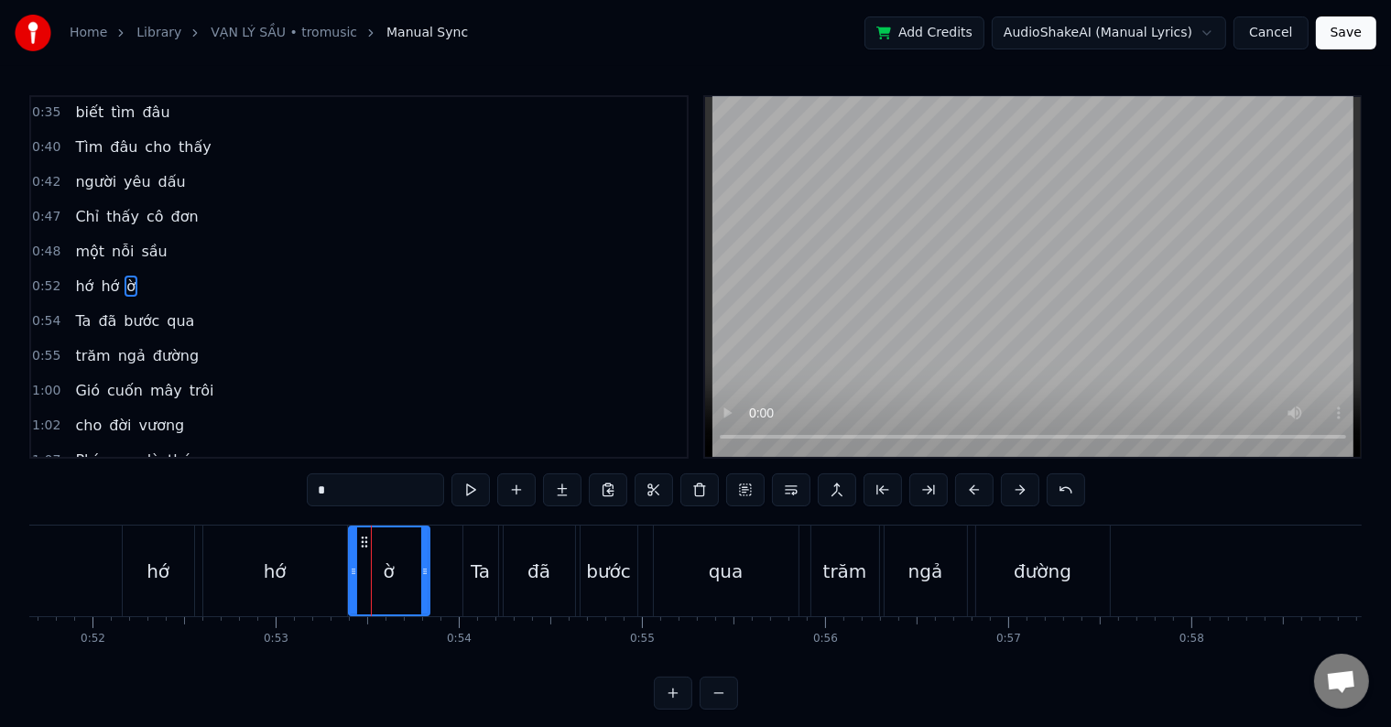
click at [351, 573] on icon at bounding box center [353, 571] width 7 height 15
drag, startPoint x: 424, startPoint y: 571, endPoint x: 410, endPoint y: 571, distance: 13.7
click at [410, 571] on circle at bounding box center [409, 571] width 1 height 1
click at [81, 245] on span "một" at bounding box center [89, 251] width 33 height 21
type input "***"
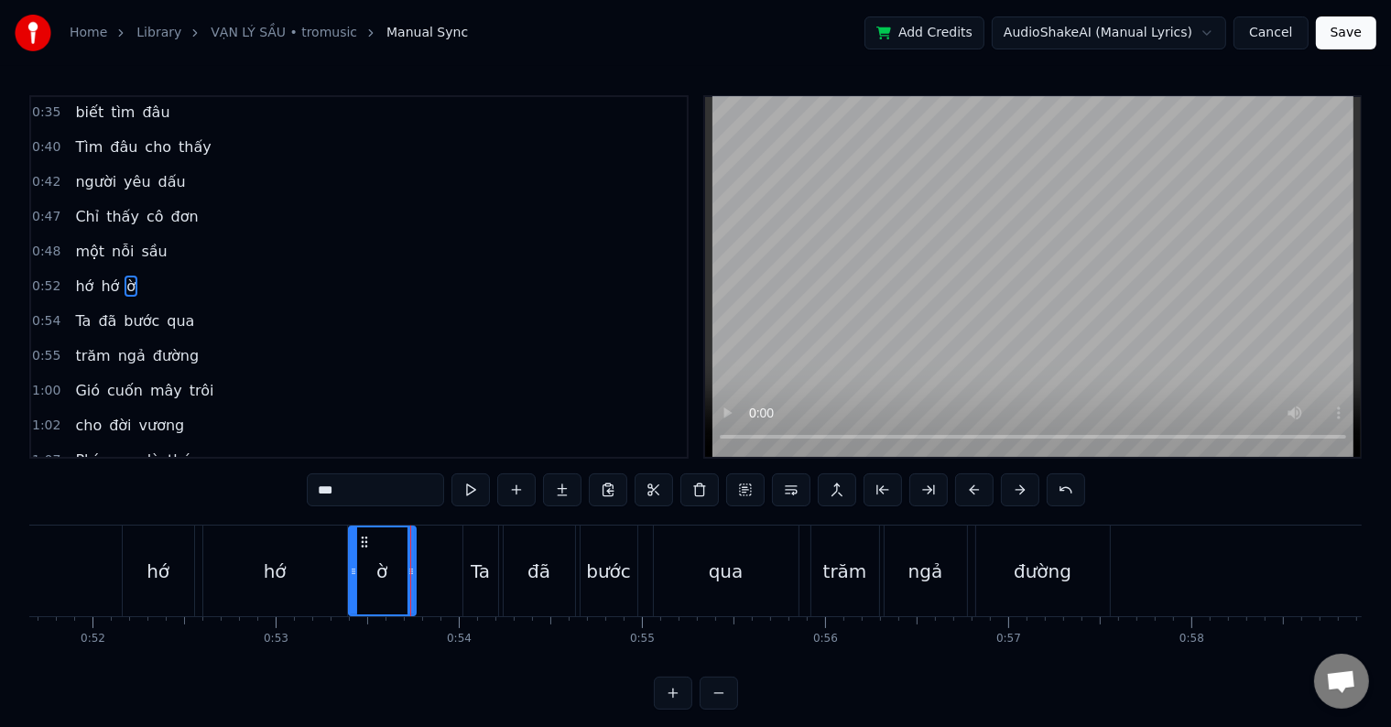
scroll to position [72, 0]
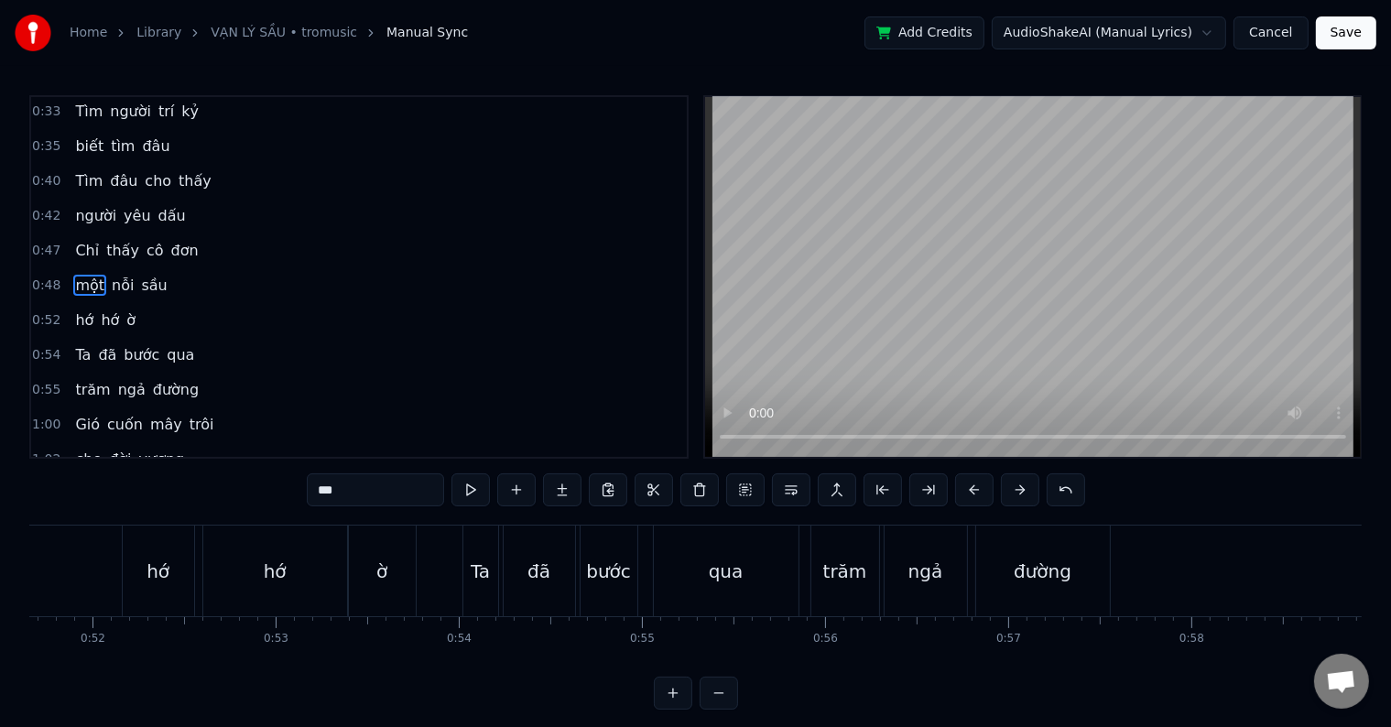
click at [81, 245] on div "Chỉ thấy cô đơn" at bounding box center [136, 250] width 137 height 33
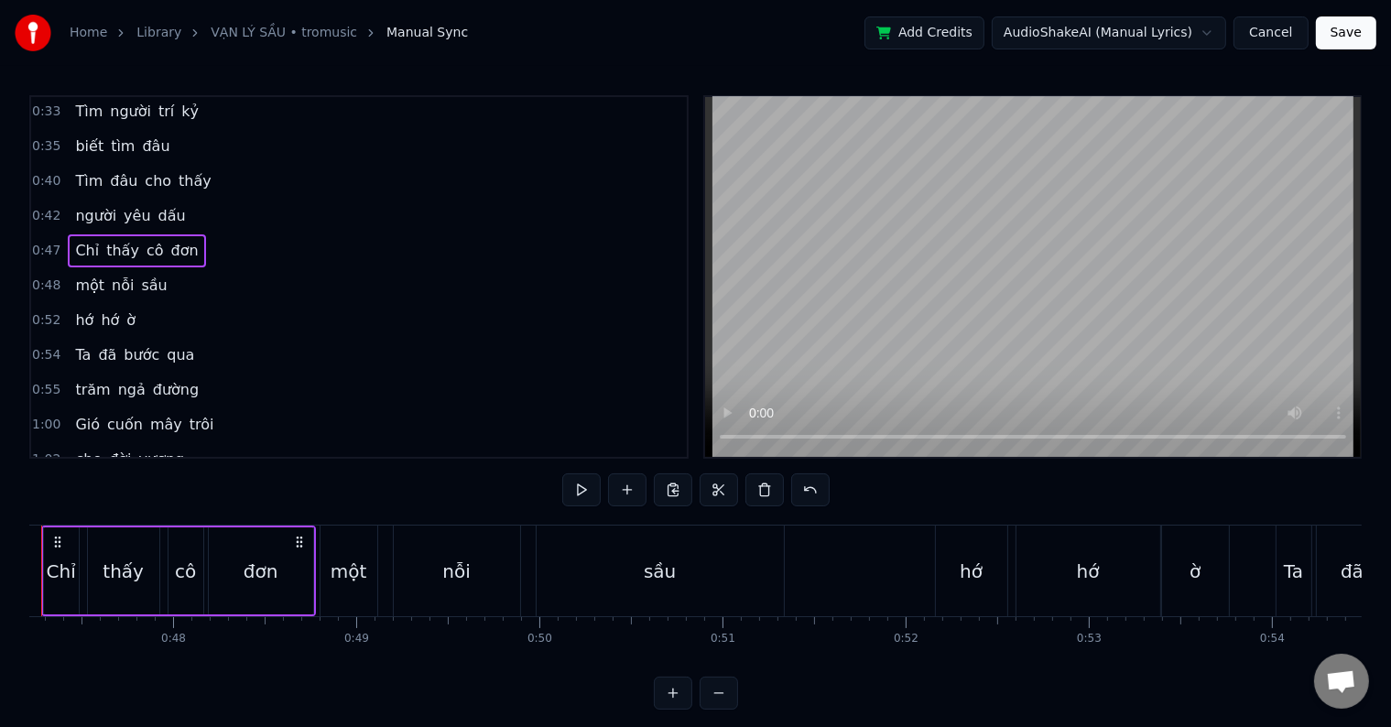
scroll to position [0, 8567]
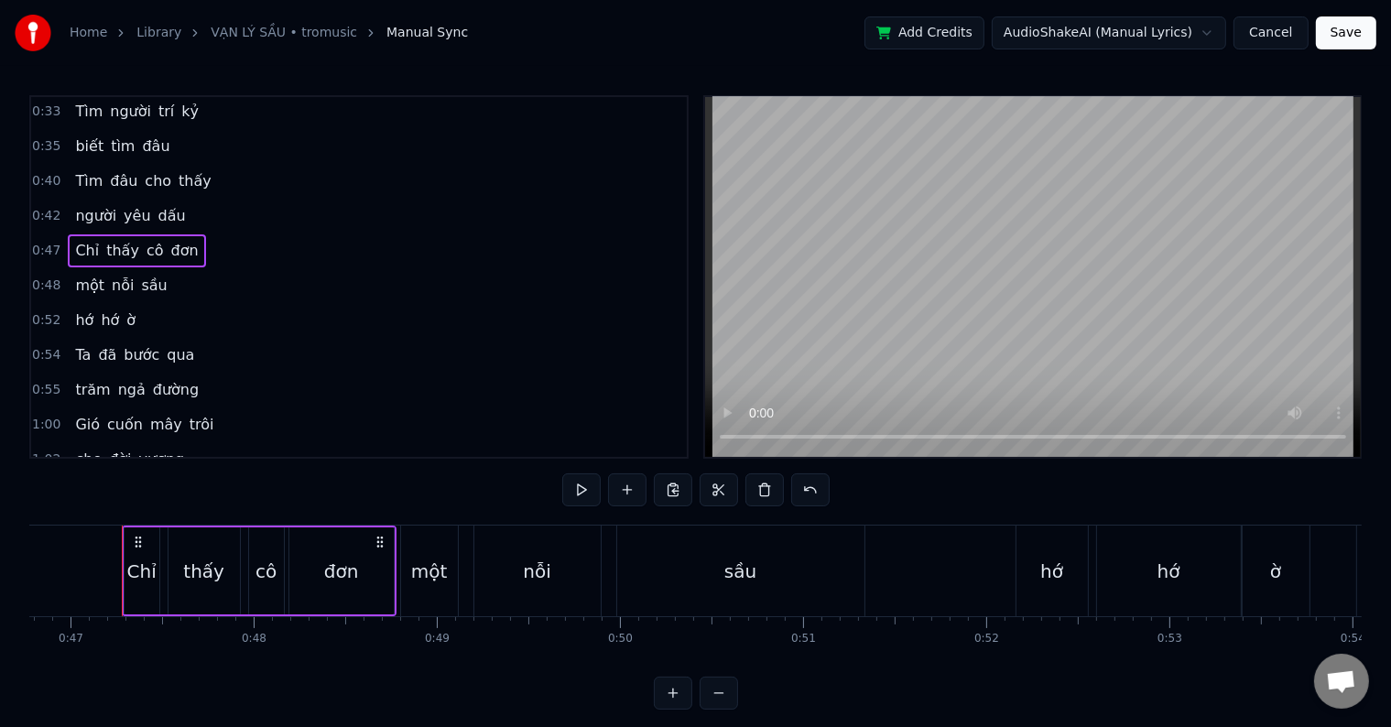
click at [81, 279] on span "một" at bounding box center [89, 285] width 33 height 21
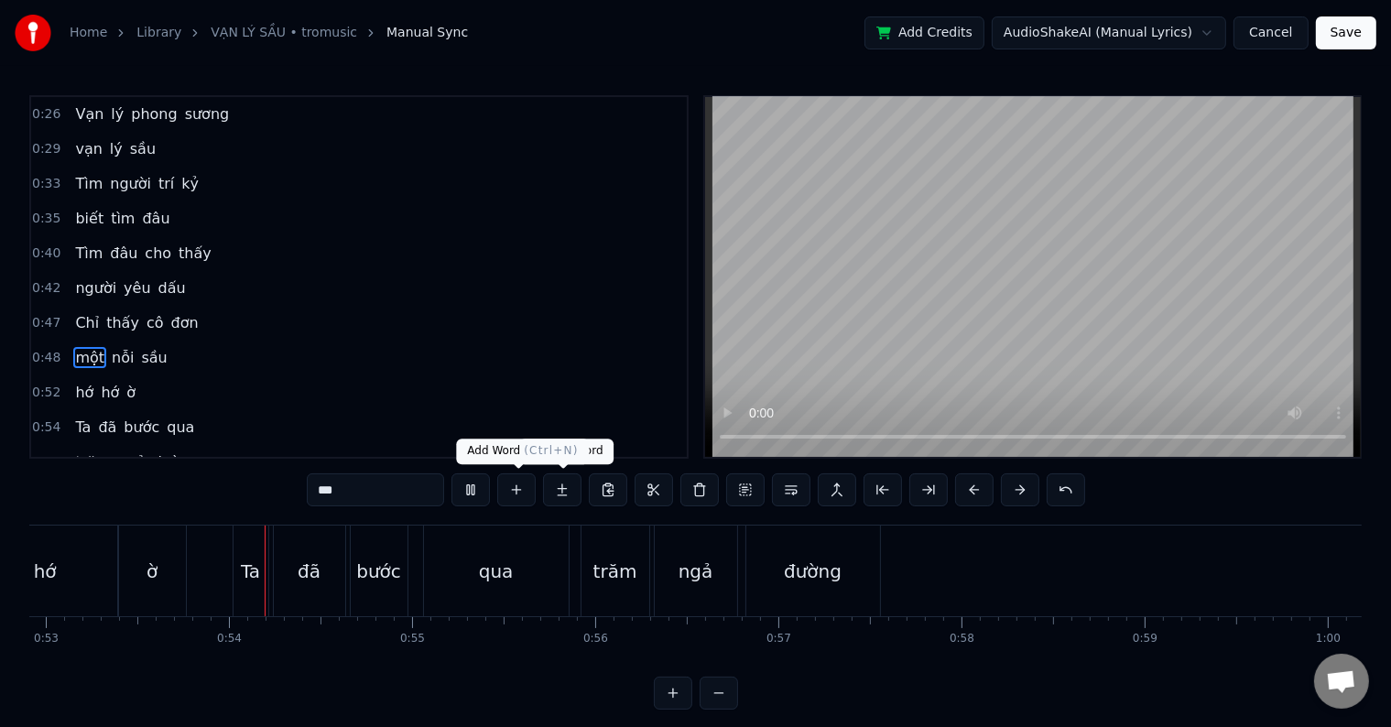
scroll to position [0, 9723]
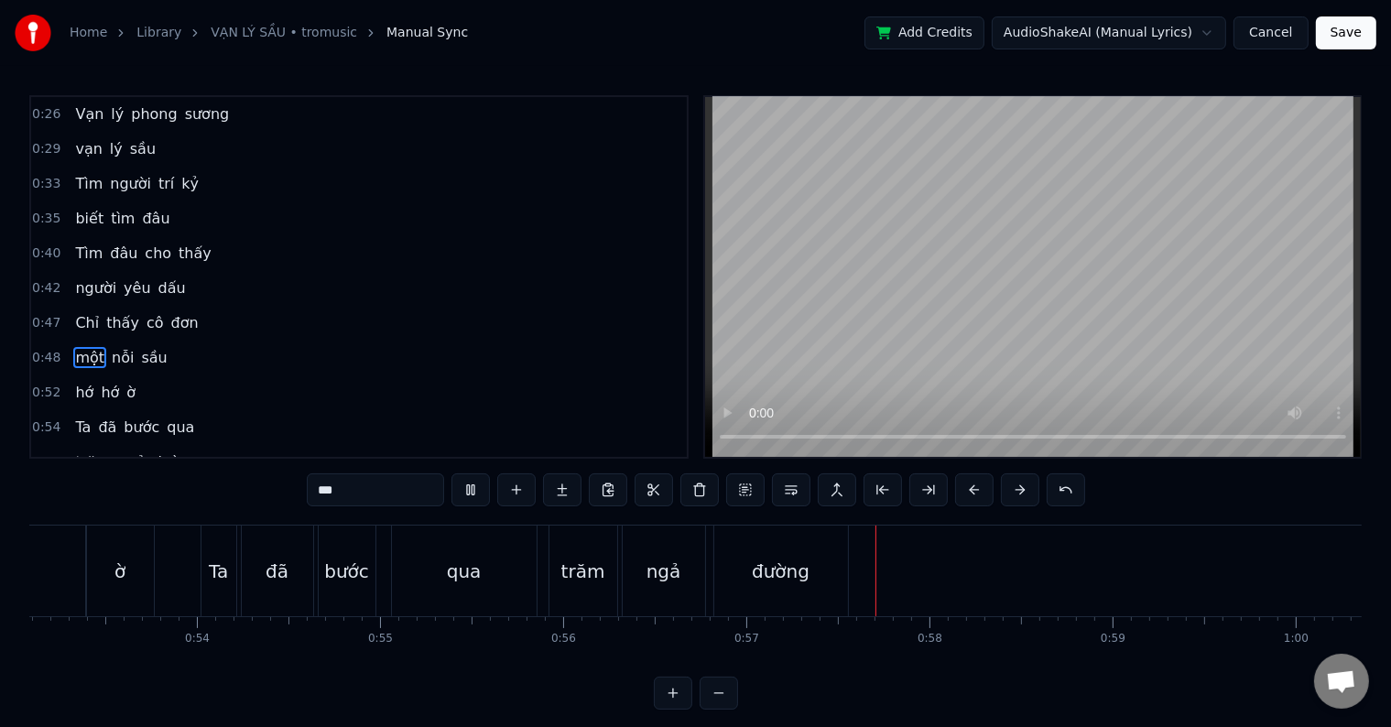
click at [79, 347] on span "một" at bounding box center [89, 357] width 33 height 21
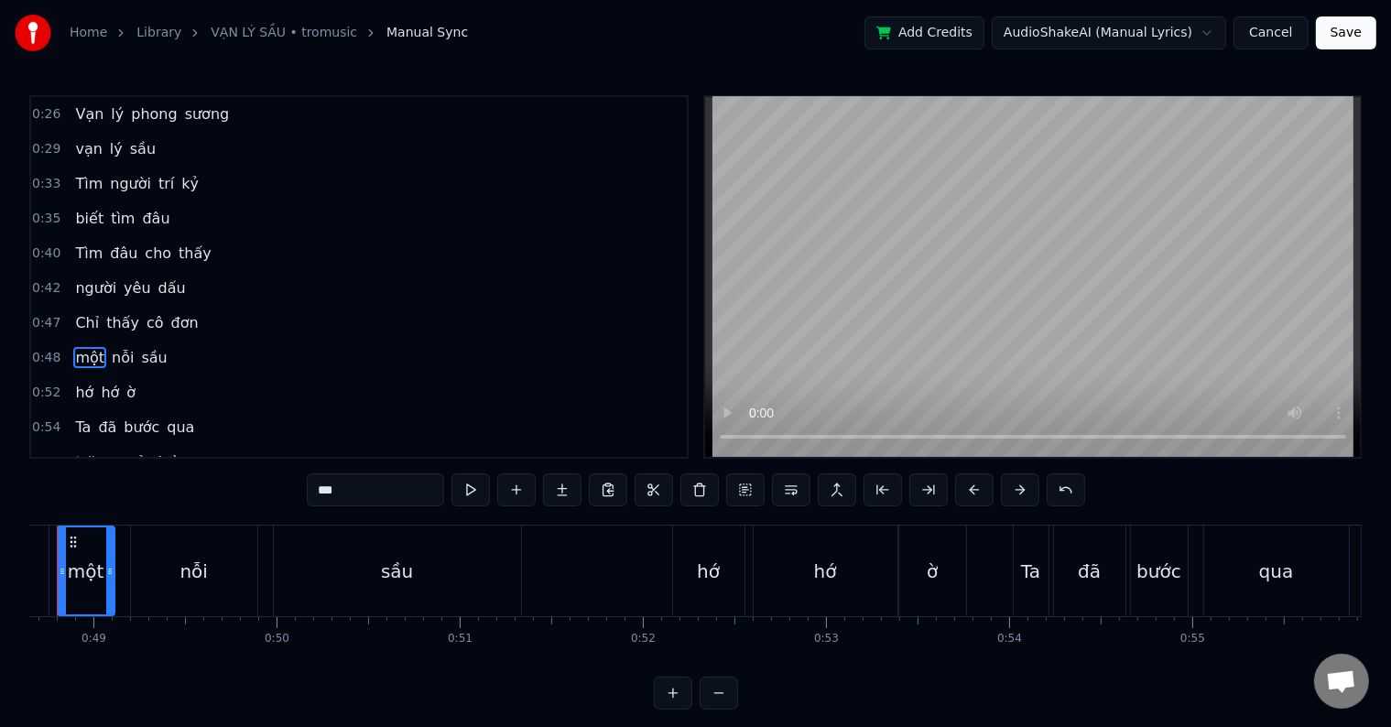
scroll to position [0, 8845]
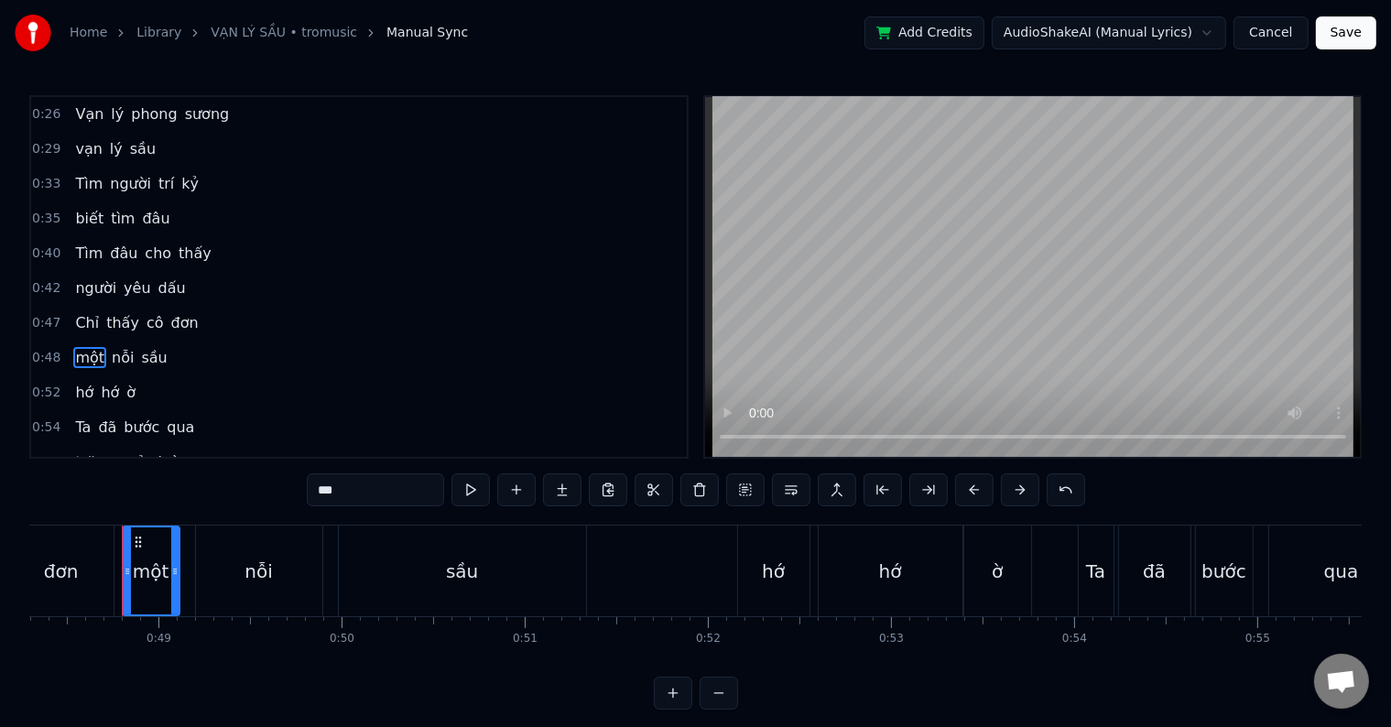
click at [76, 382] on span "hớ" at bounding box center [84, 392] width 22 height 21
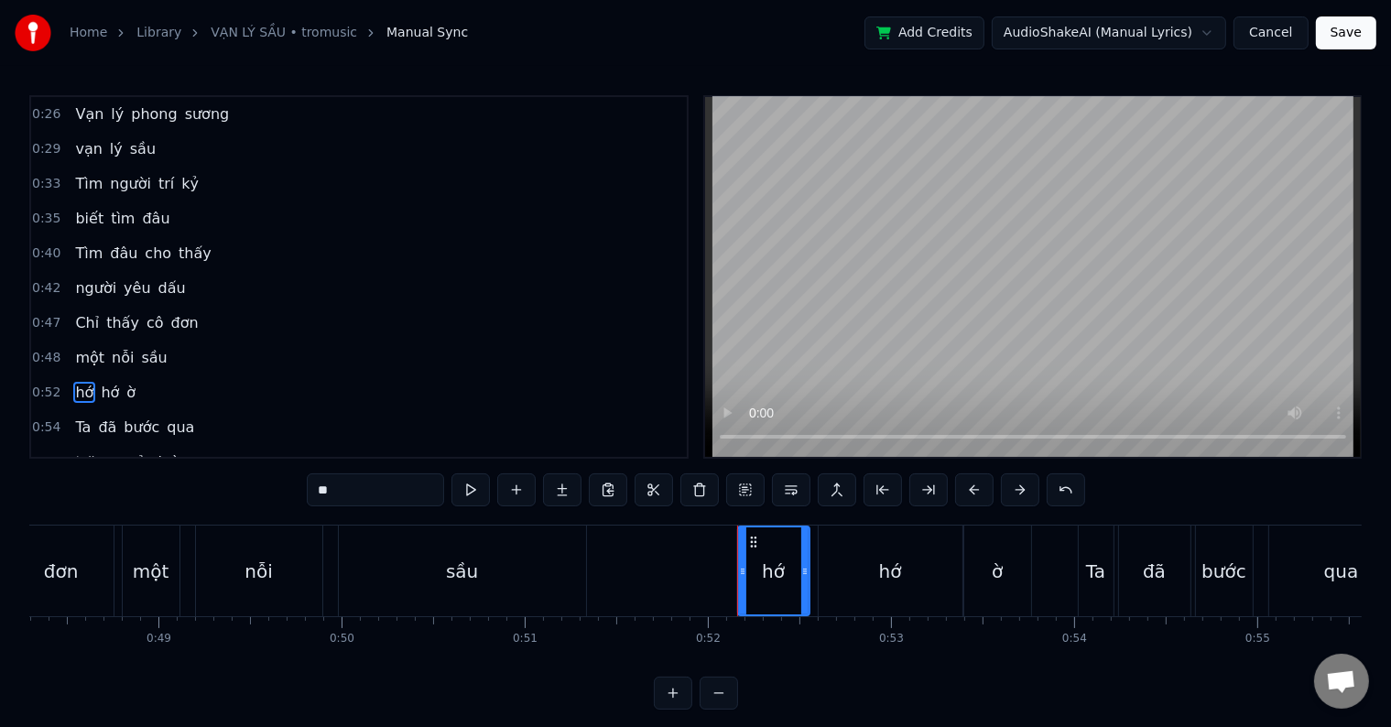
scroll to position [106, 0]
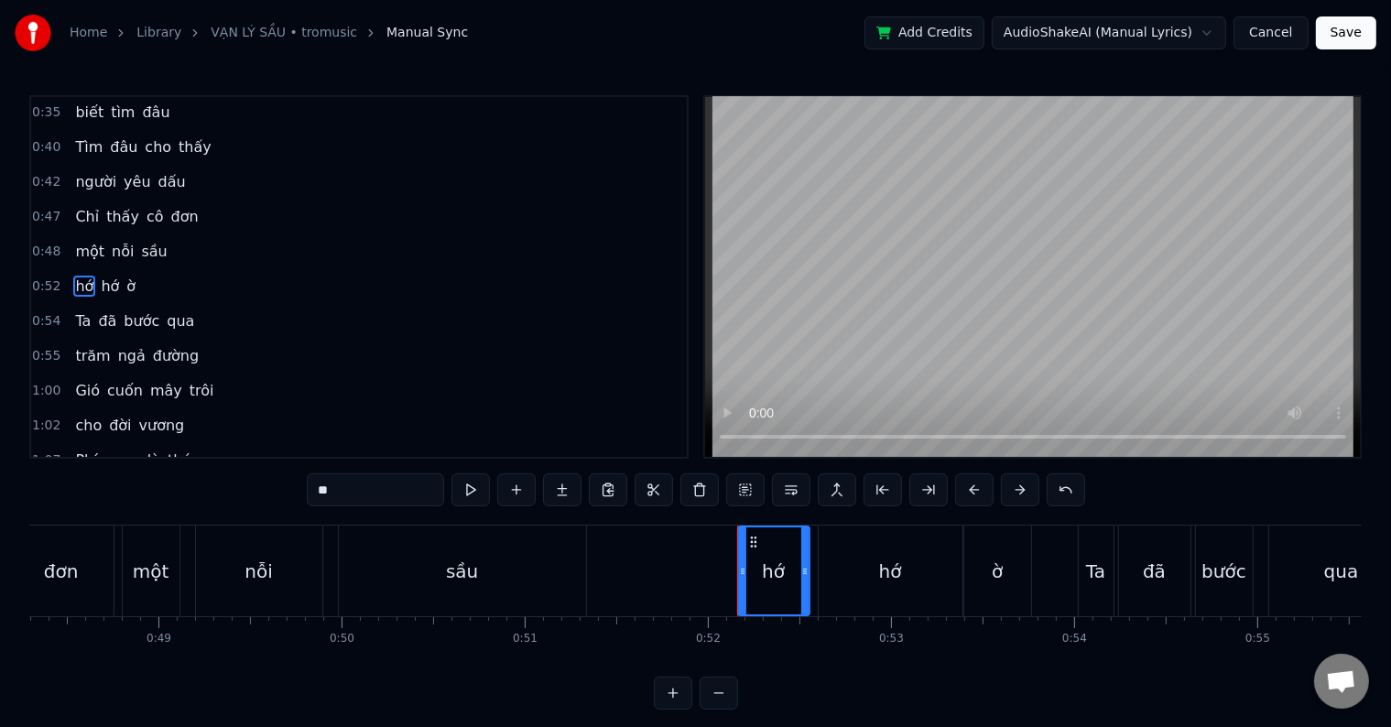
drag, startPoint x: 356, startPoint y: 494, endPoint x: 311, endPoint y: 493, distance: 44.9
click at [311, 493] on input "**" at bounding box center [375, 489] width 137 height 33
type input "*"
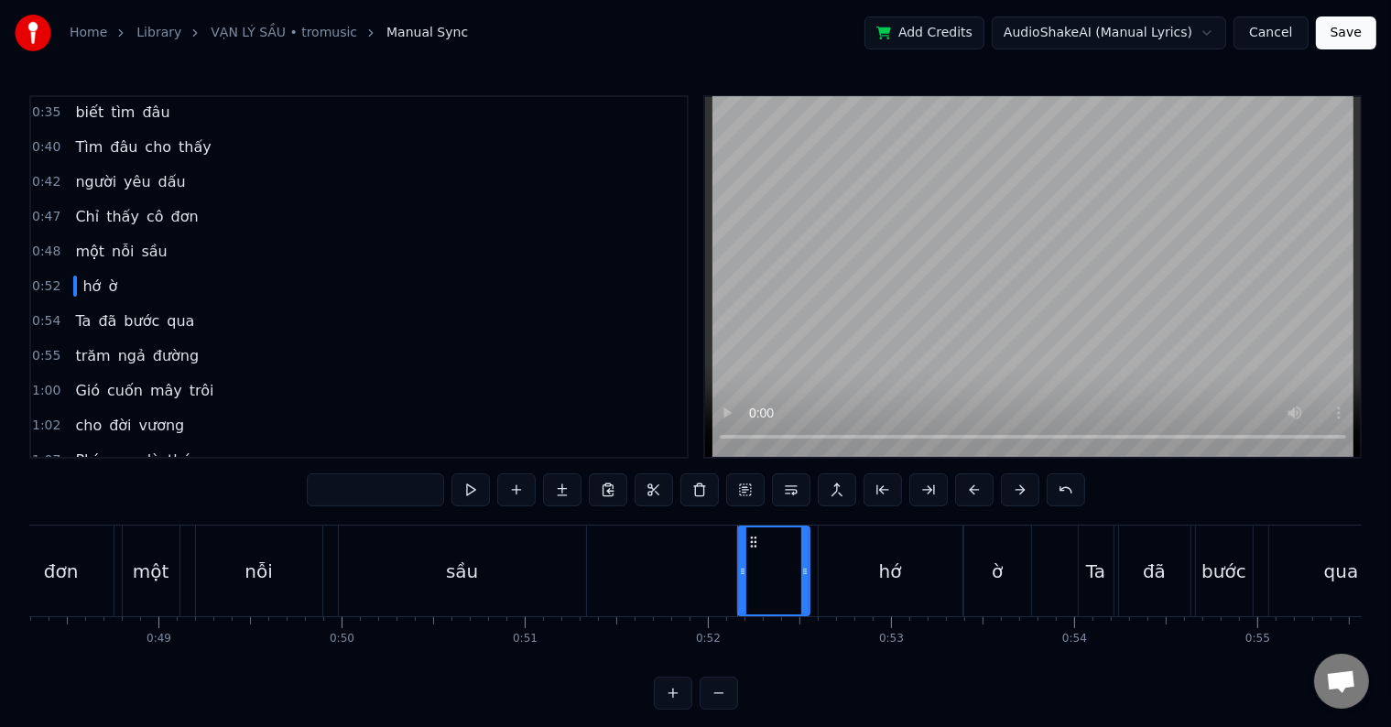
type input "*"
click at [868, 582] on div "hớ" at bounding box center [891, 571] width 144 height 91
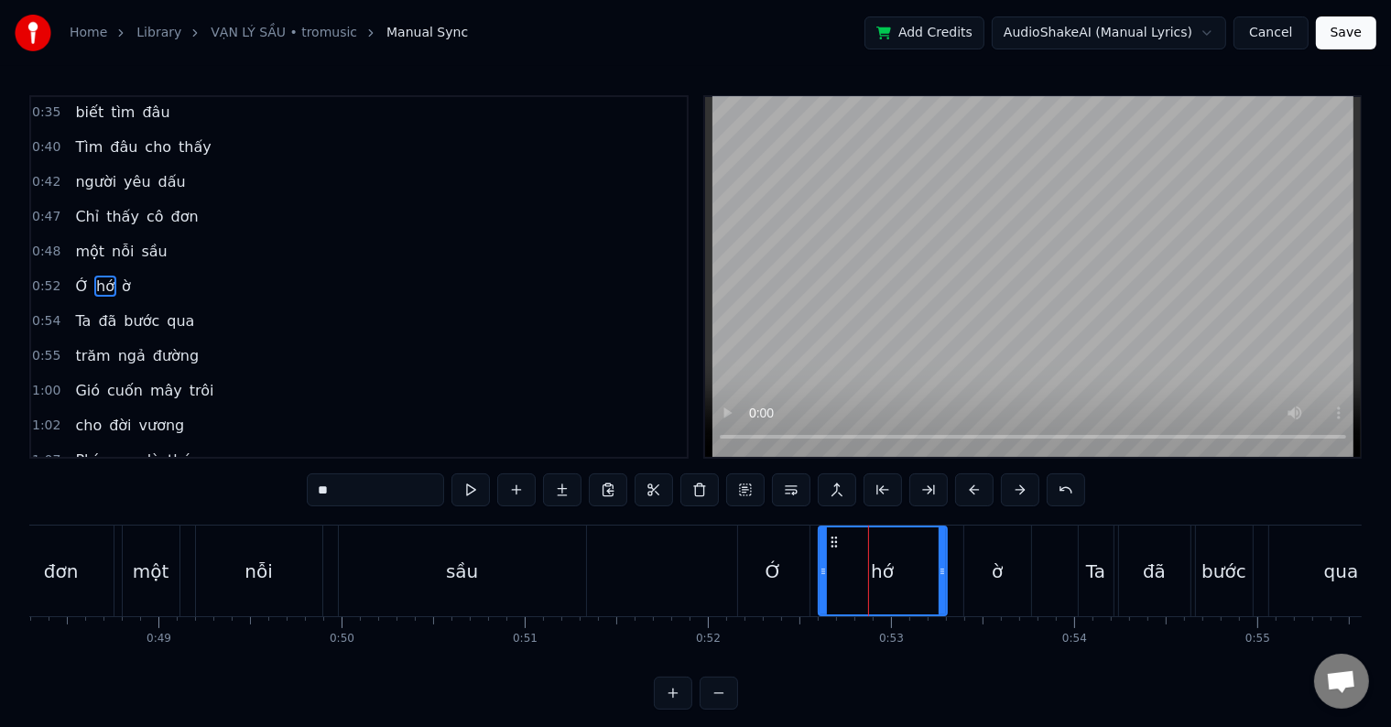
drag, startPoint x: 955, startPoint y: 571, endPoint x: 940, endPoint y: 568, distance: 16.0
click at [940, 568] on icon at bounding box center [942, 571] width 7 height 15
click at [759, 570] on div "Ớ" at bounding box center [773, 571] width 71 height 91
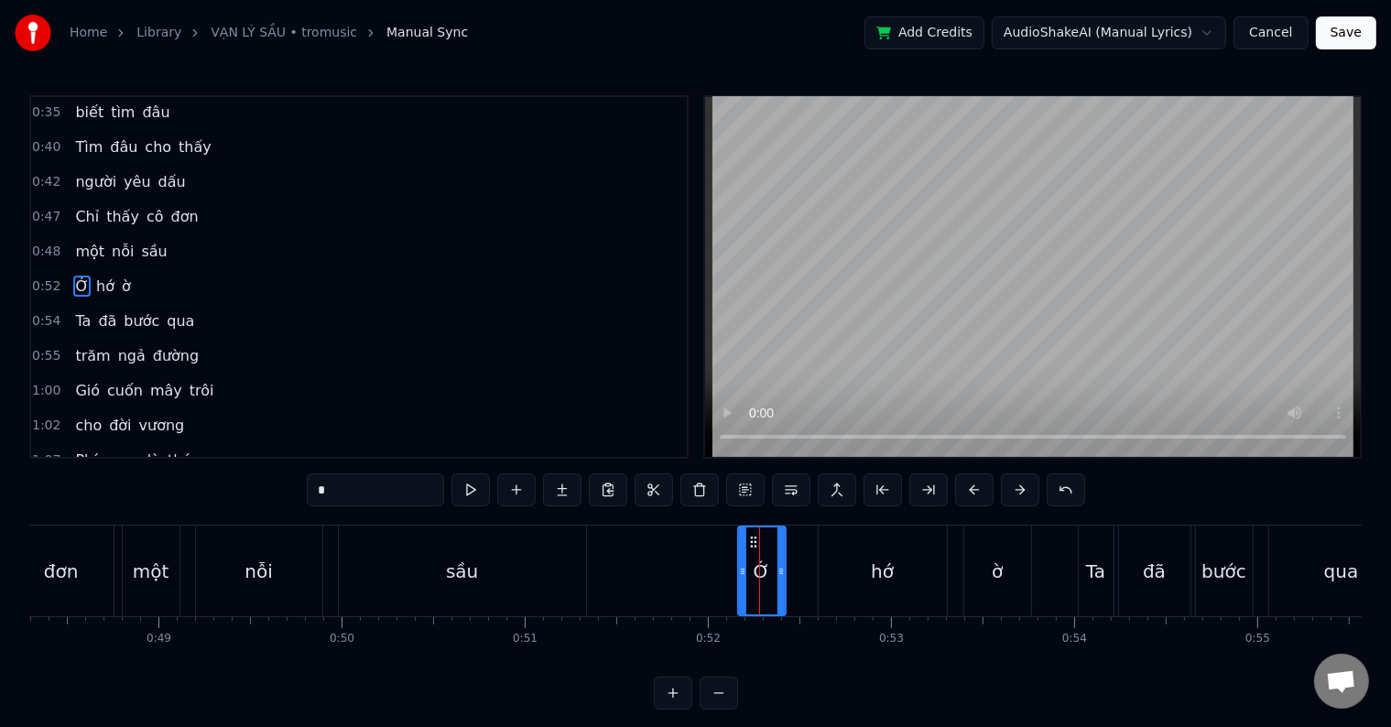
drag, startPoint x: 800, startPoint y: 573, endPoint x: 824, endPoint y: 582, distance: 25.5
click at [777, 577] on icon at bounding box center [780, 571] width 7 height 15
click at [839, 582] on div "hớ" at bounding box center [883, 571] width 128 height 91
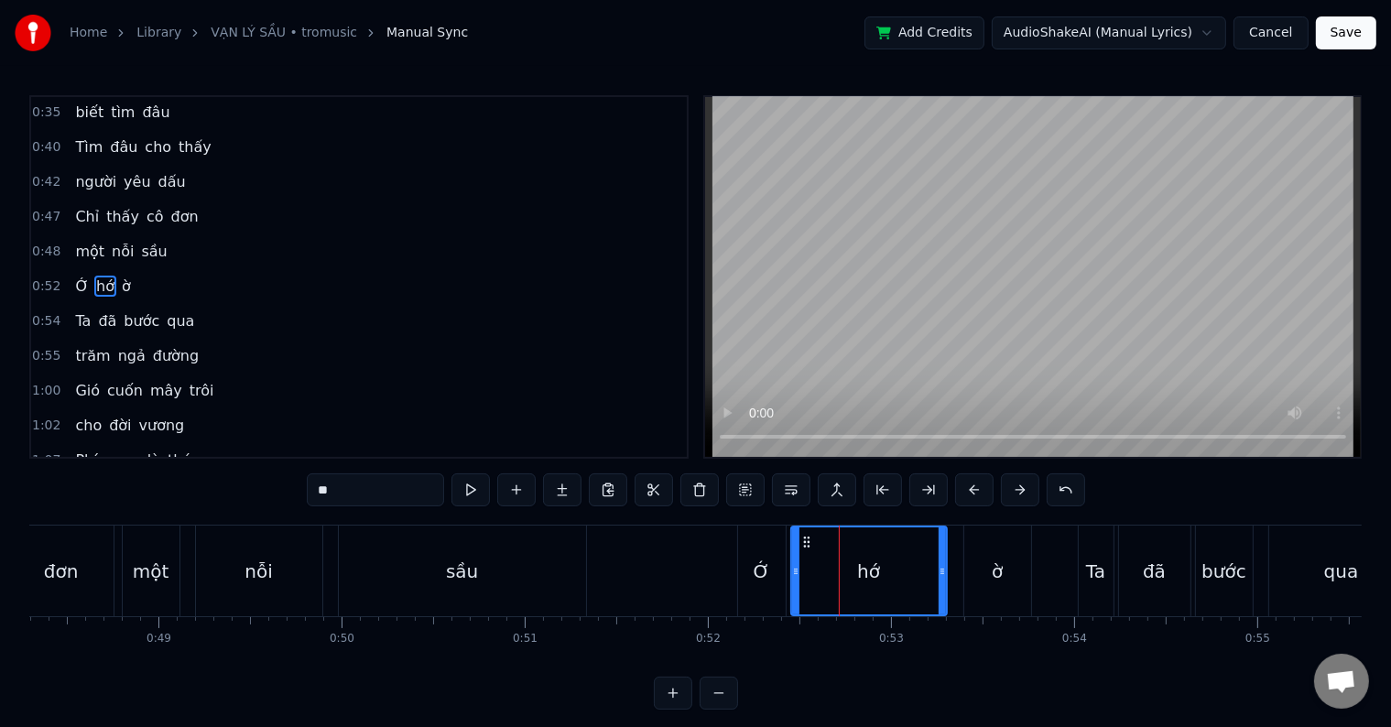
drag, startPoint x: 819, startPoint y: 573, endPoint x: 791, endPoint y: 574, distance: 27.5
click at [792, 574] on icon at bounding box center [795, 571] width 7 height 15
drag, startPoint x: 940, startPoint y: 570, endPoint x: 917, endPoint y: 571, distance: 23.0
click at [917, 571] on icon at bounding box center [919, 571] width 7 height 15
click at [992, 577] on div "ờ" at bounding box center [997, 571] width 11 height 27
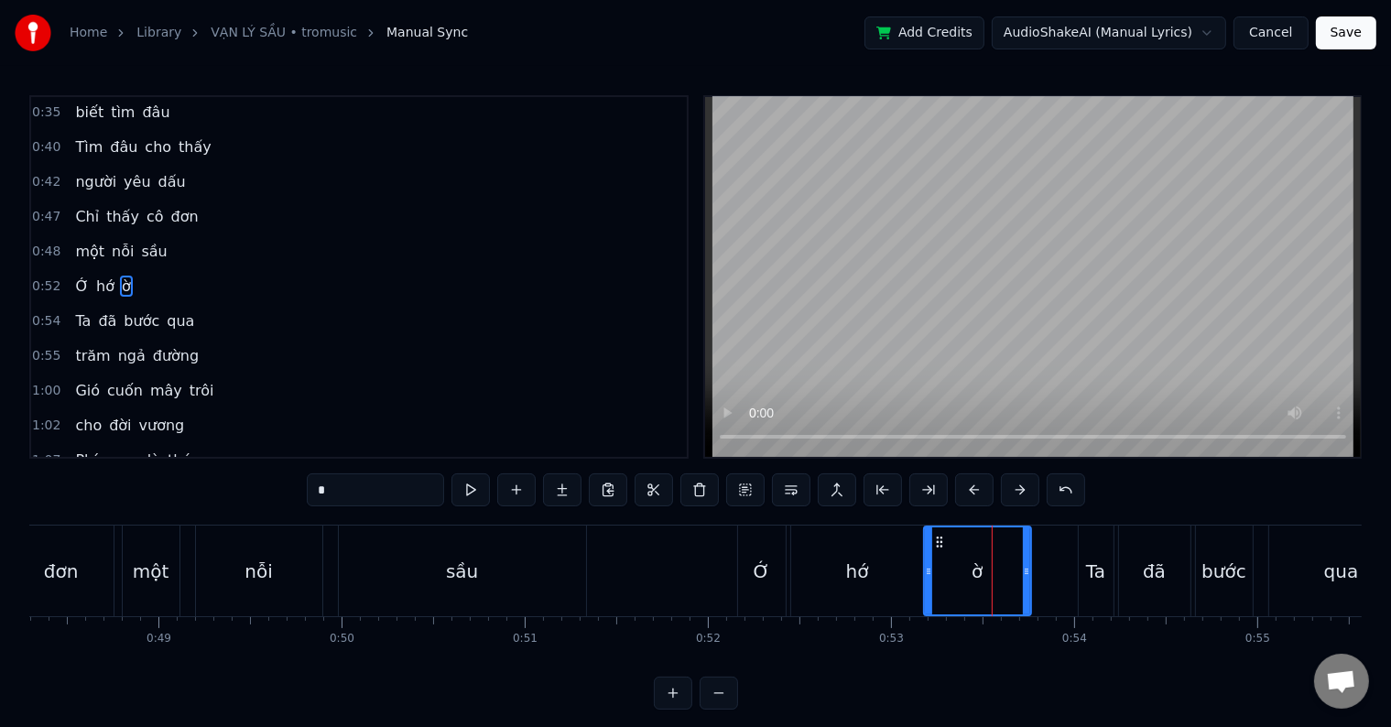
drag, startPoint x: 963, startPoint y: 574, endPoint x: 923, endPoint y: 573, distance: 40.3
click at [923, 573] on div "ờ" at bounding box center [977, 571] width 109 height 91
drag, startPoint x: 1026, startPoint y: 575, endPoint x: 1012, endPoint y: 575, distance: 13.7
click at [1012, 575] on icon at bounding box center [1015, 571] width 7 height 15
click at [751, 571] on div "Ớ" at bounding box center [762, 571] width 48 height 91
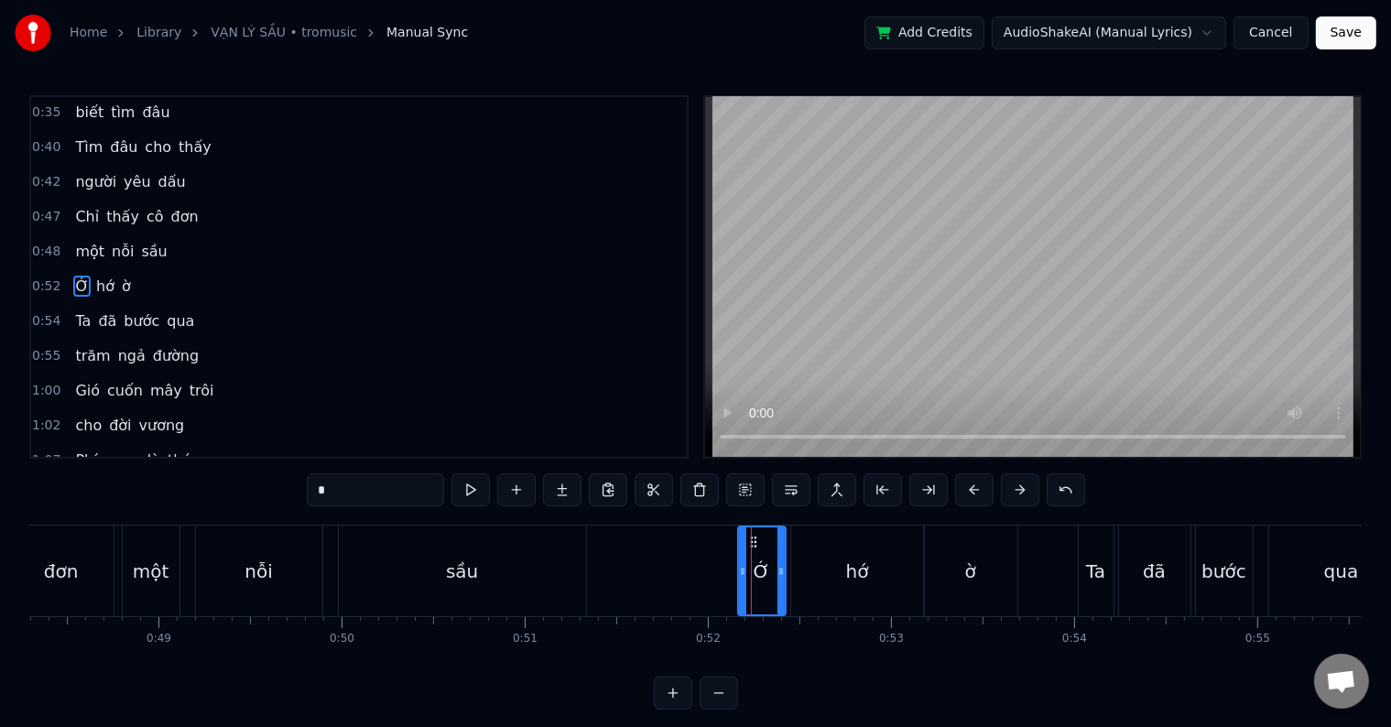
click at [786, 571] on div "Ớ" at bounding box center [761, 571] width 49 height 91
click at [774, 574] on icon at bounding box center [772, 571] width 7 height 15
click at [503, 570] on div "sầu" at bounding box center [462, 571] width 247 height 91
type input "***"
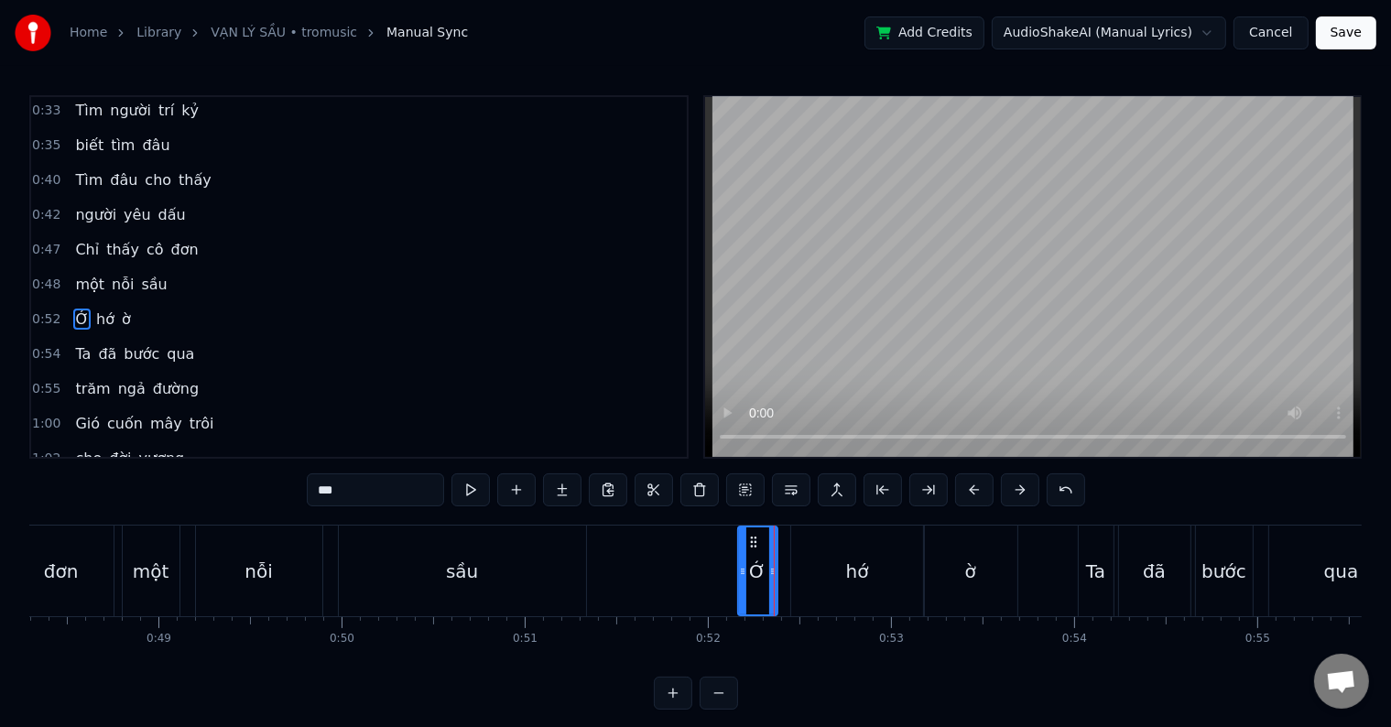
click at [774, 570] on div at bounding box center [774, 571] width 1 height 91
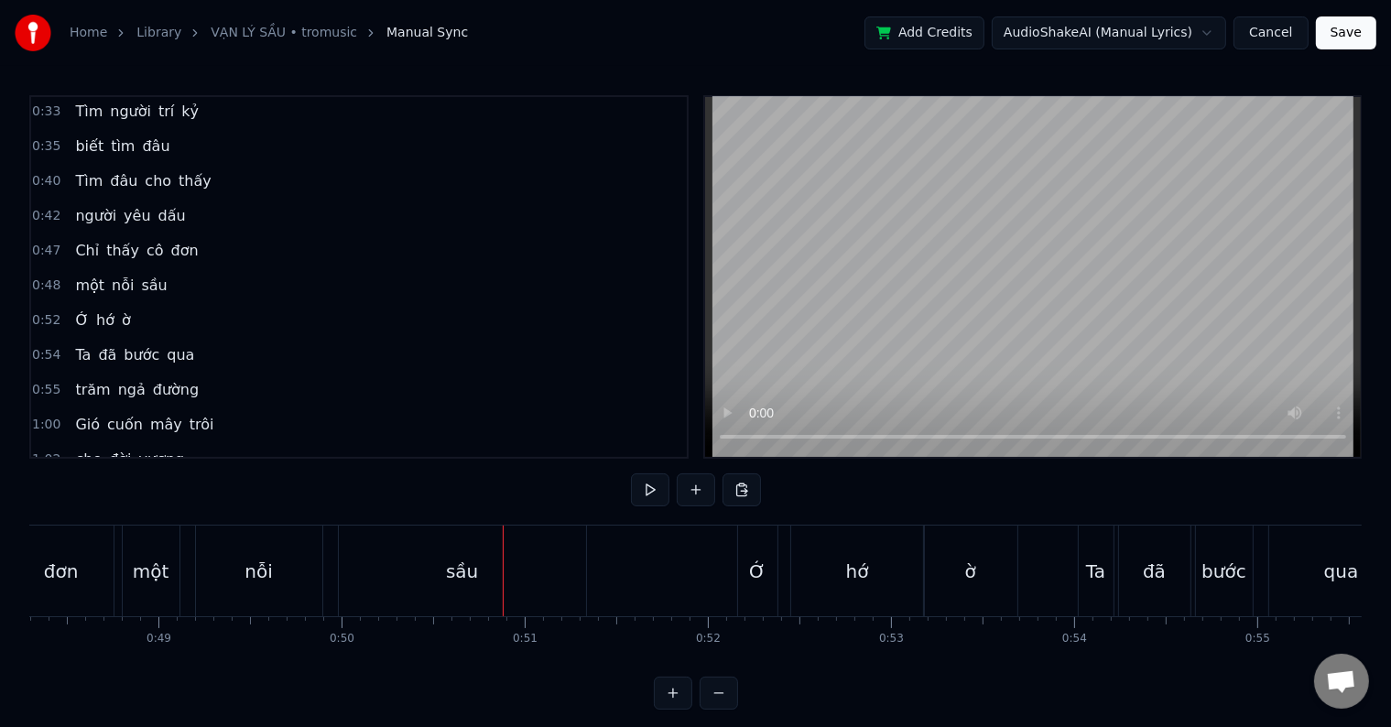
scroll to position [27, 0]
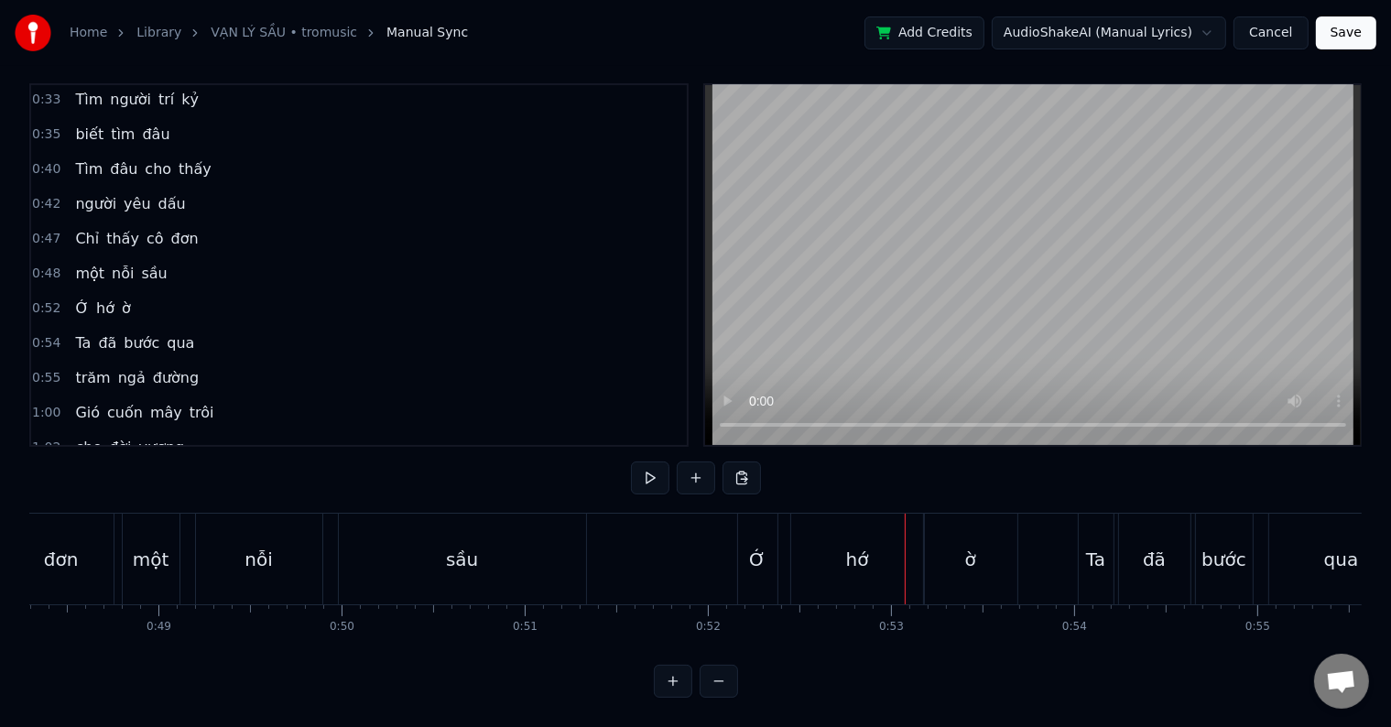
click at [864, 546] on div "hớ" at bounding box center [857, 559] width 23 height 27
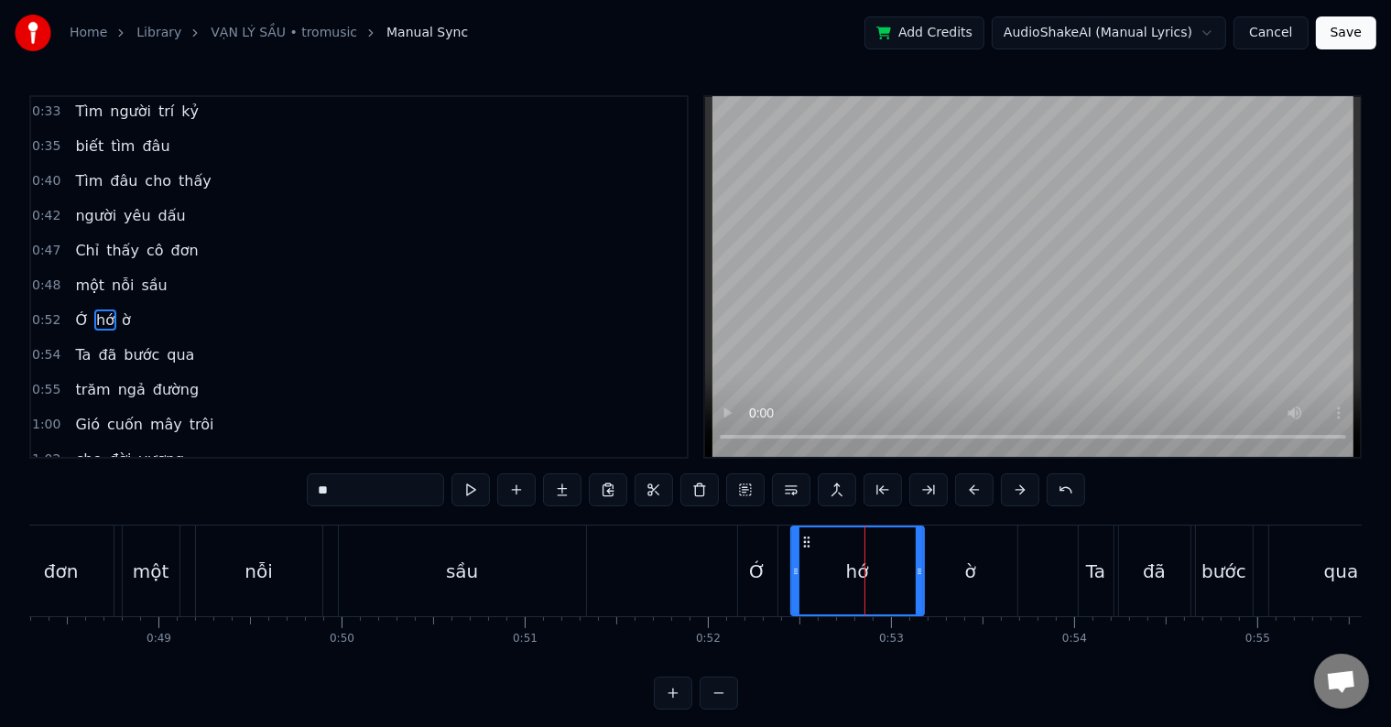
scroll to position [106, 0]
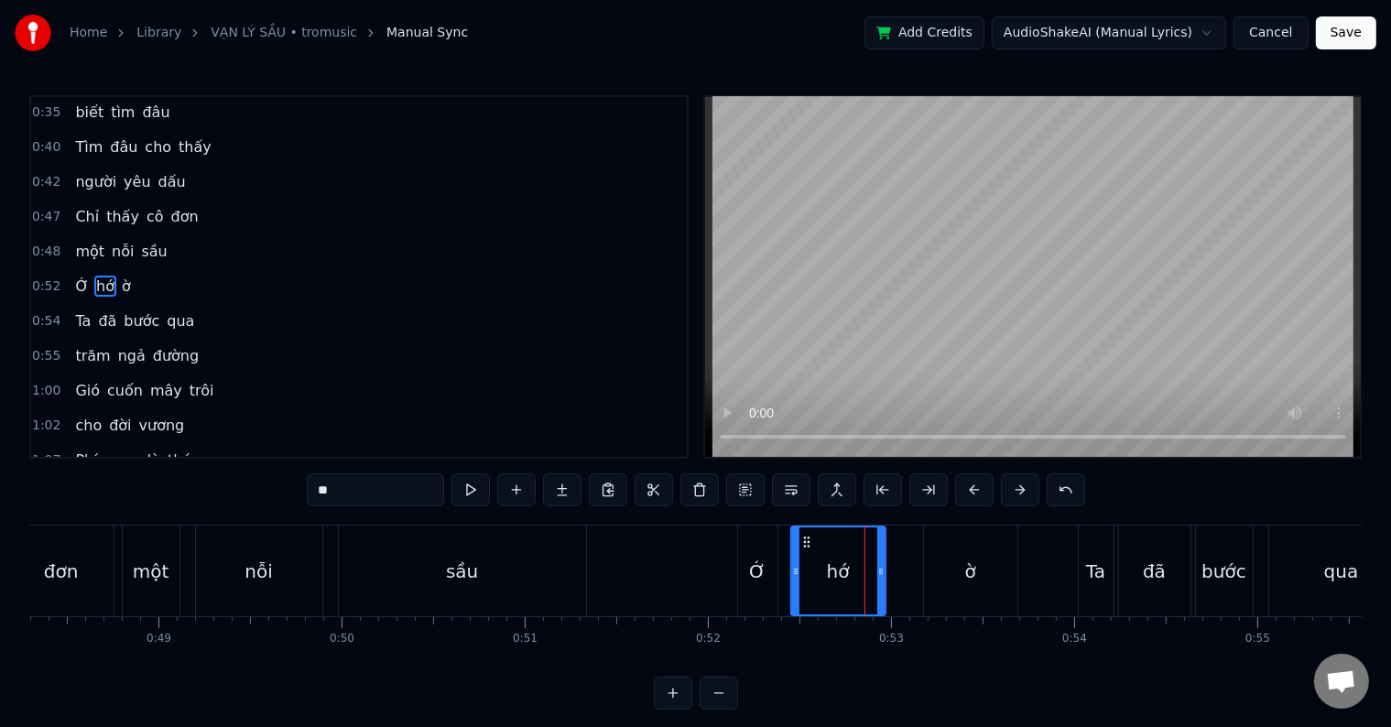
drag, startPoint x: 921, startPoint y: 573, endPoint x: 883, endPoint y: 573, distance: 38.5
click at [883, 573] on icon at bounding box center [880, 571] width 7 height 15
click at [939, 569] on div "ờ" at bounding box center [970, 571] width 93 height 91
type input "*"
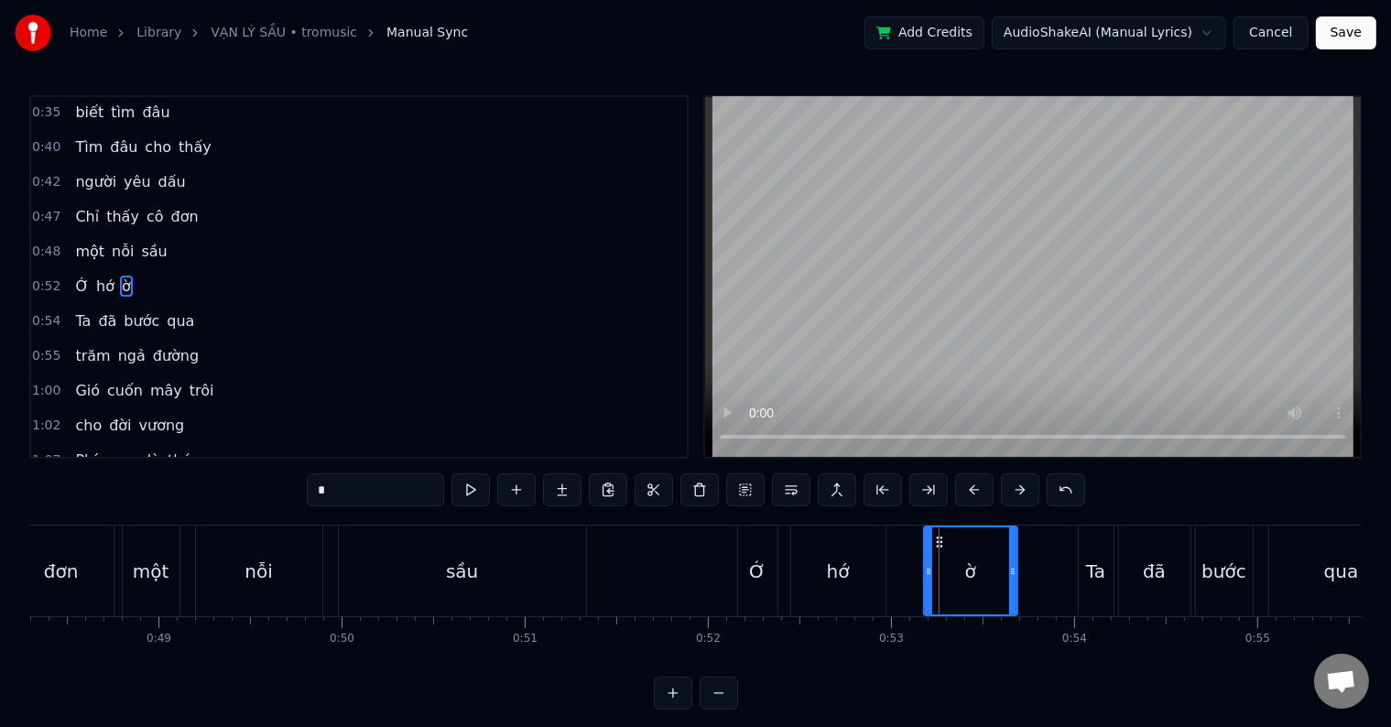
drag, startPoint x: 923, startPoint y: 569, endPoint x: 886, endPoint y: 571, distance: 36.7
click at [886, 571] on div "Ớ hớ ờ" at bounding box center [879, 571] width 285 height 91
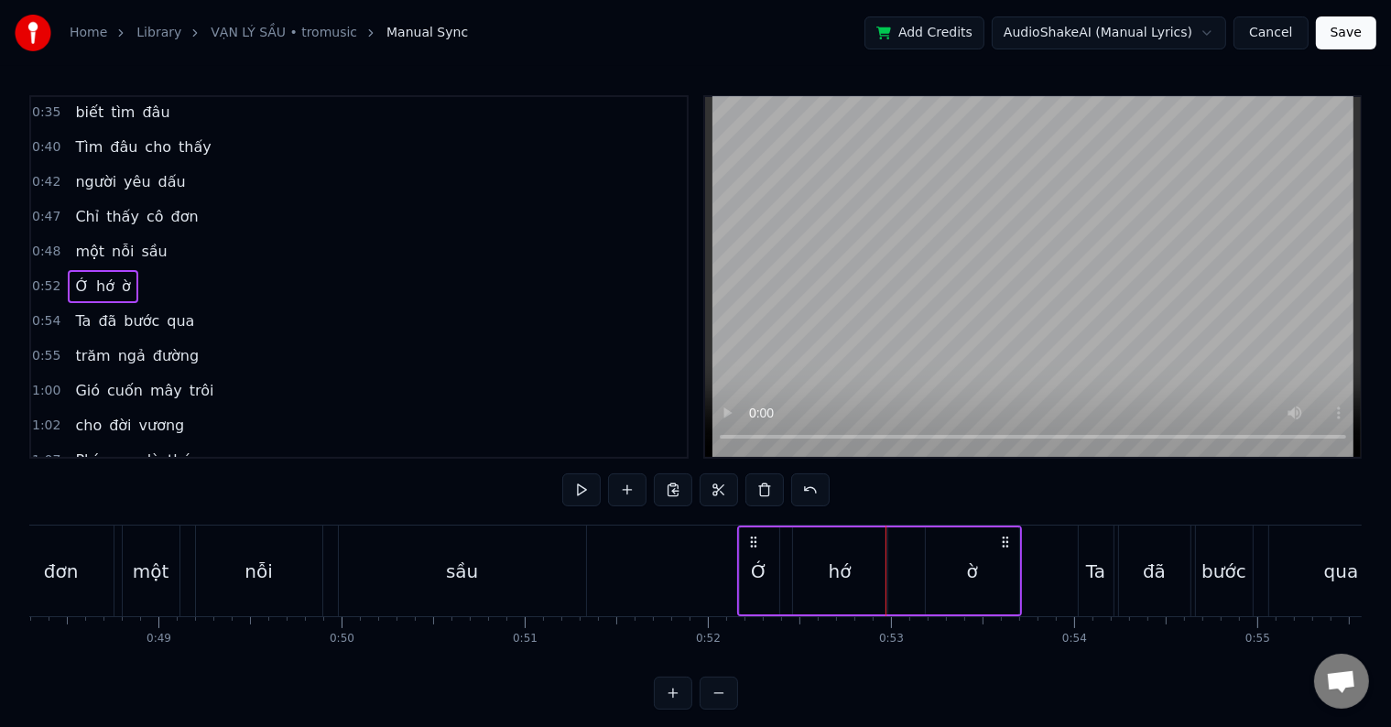
click at [960, 564] on div "ờ" at bounding box center [972, 570] width 93 height 87
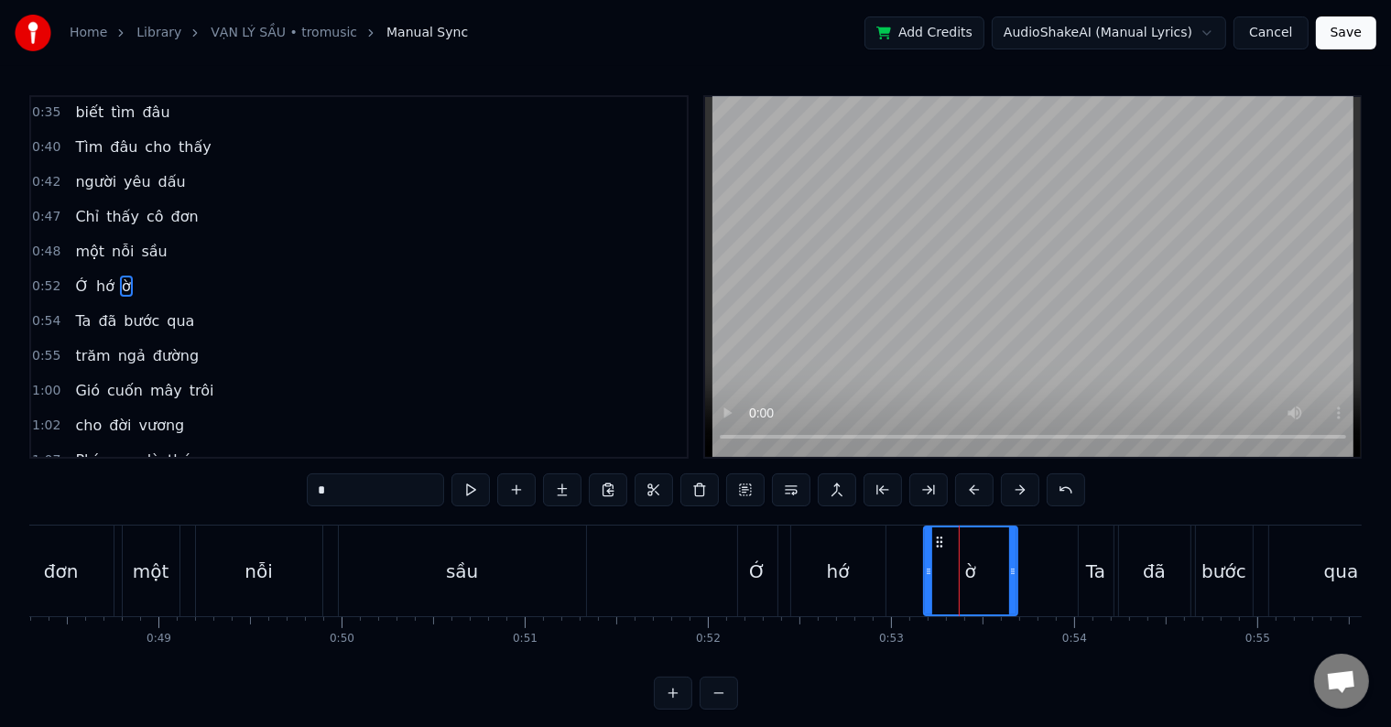
click at [848, 570] on div "hớ" at bounding box center [838, 571] width 23 height 27
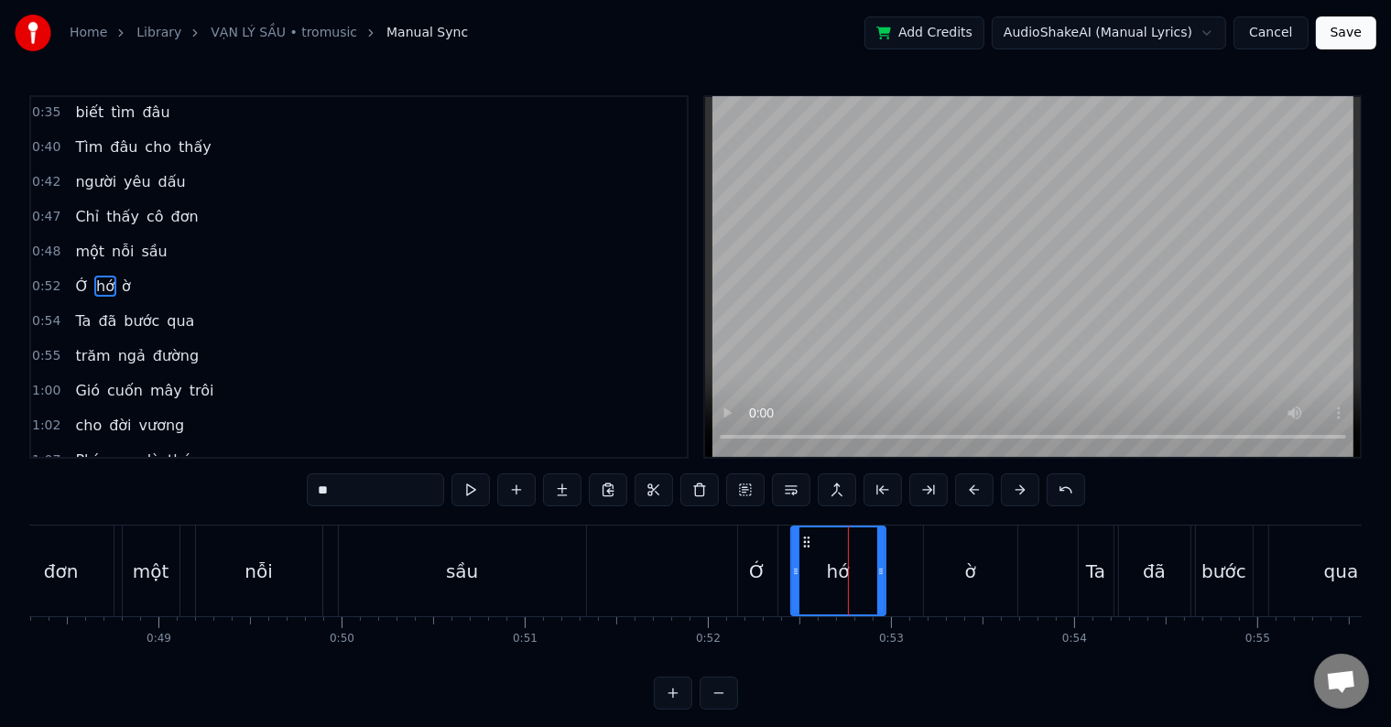
click at [975, 569] on div "ờ" at bounding box center [970, 571] width 93 height 91
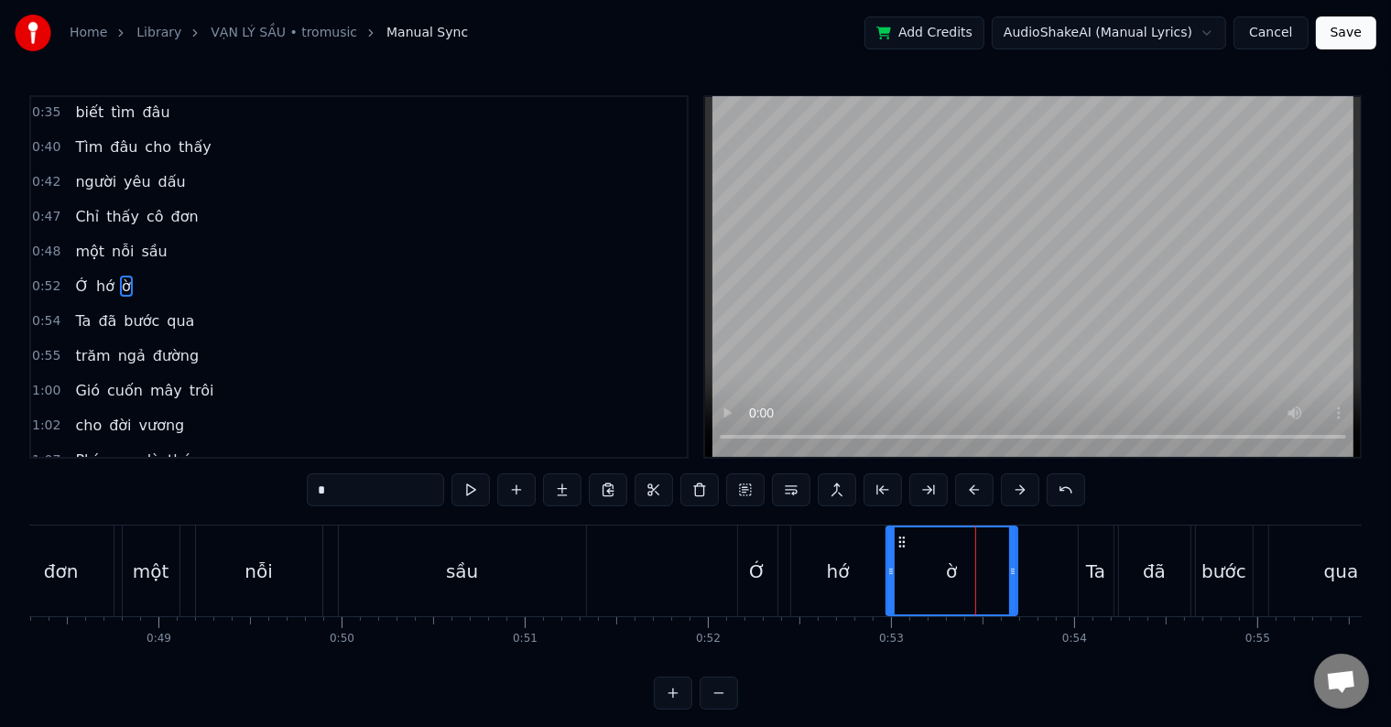
drag, startPoint x: 924, startPoint y: 568, endPoint x: 885, endPoint y: 568, distance: 39.4
click at [887, 568] on icon at bounding box center [890, 571] width 7 height 15
drag, startPoint x: 1015, startPoint y: 568, endPoint x: 979, endPoint y: 568, distance: 35.7
click at [979, 568] on icon at bounding box center [976, 571] width 7 height 15
click at [521, 570] on div "sầu" at bounding box center [462, 571] width 247 height 91
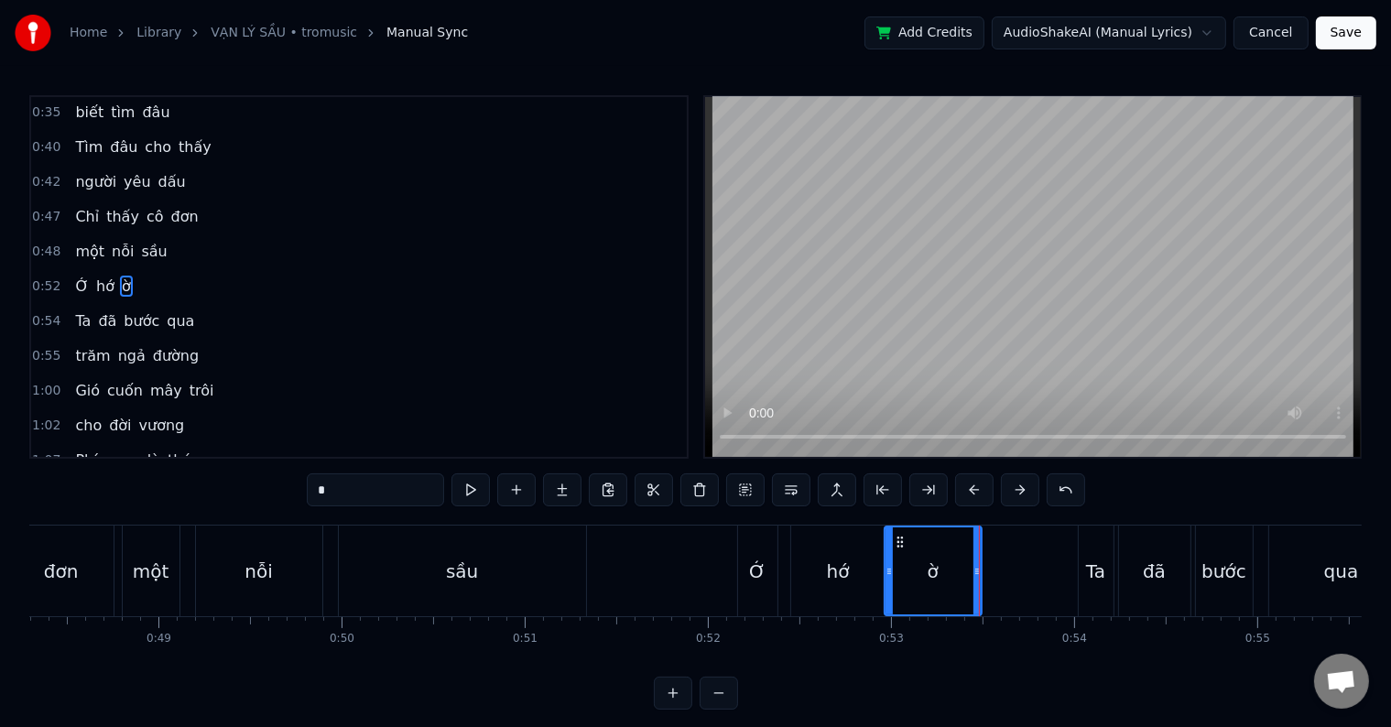
type input "***"
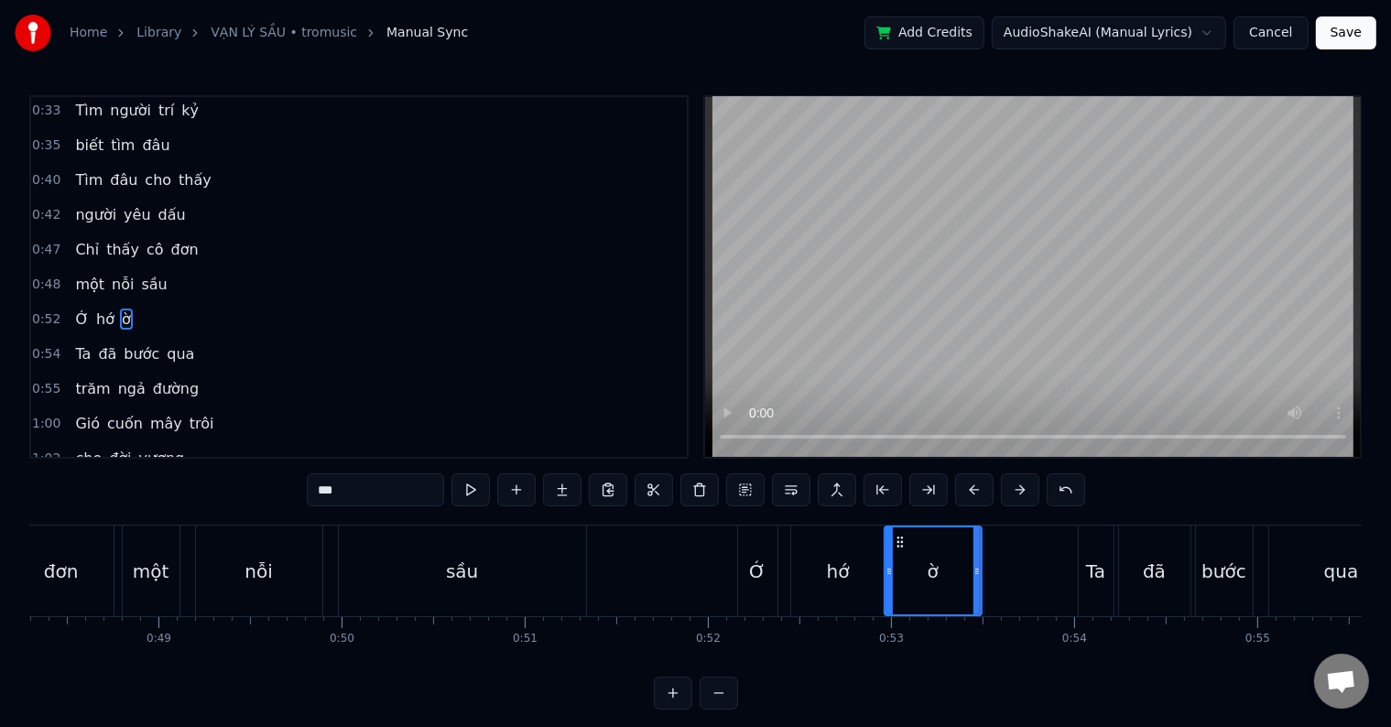
click at [979, 570] on div at bounding box center [979, 571] width 1 height 91
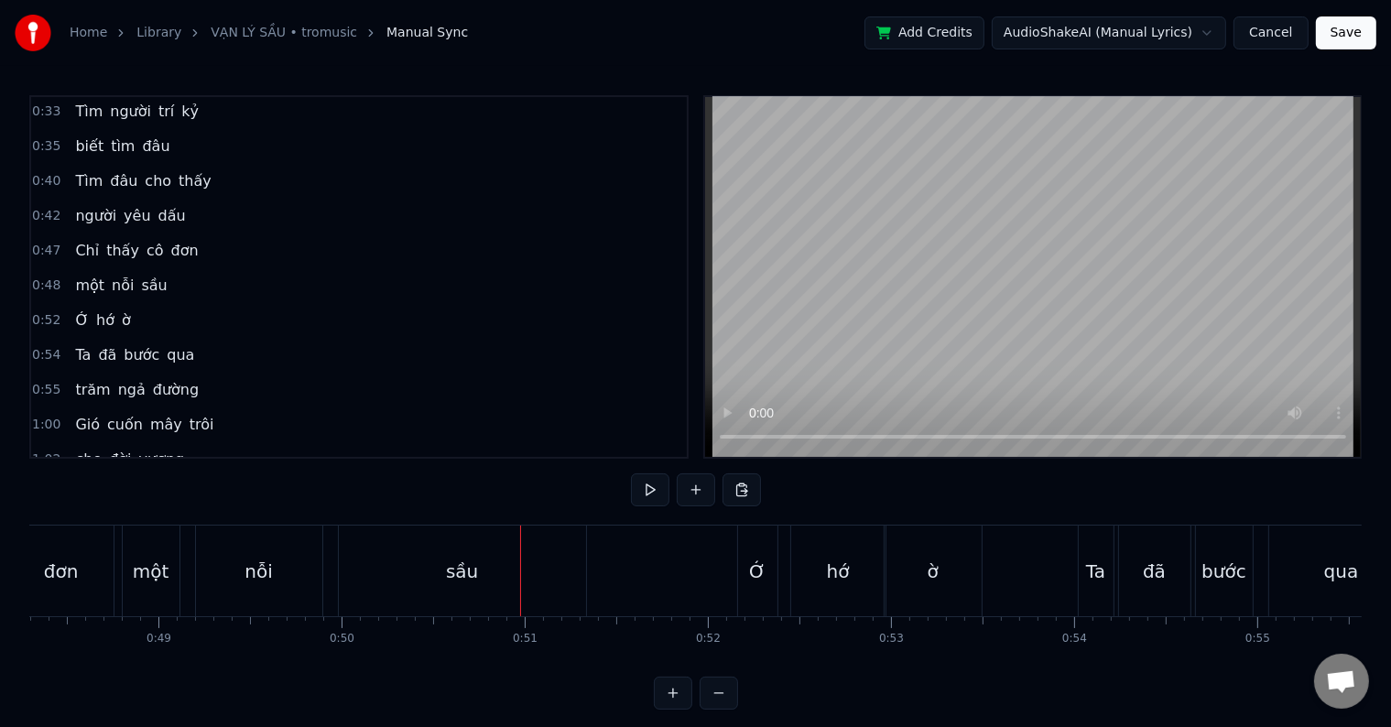
scroll to position [27, 0]
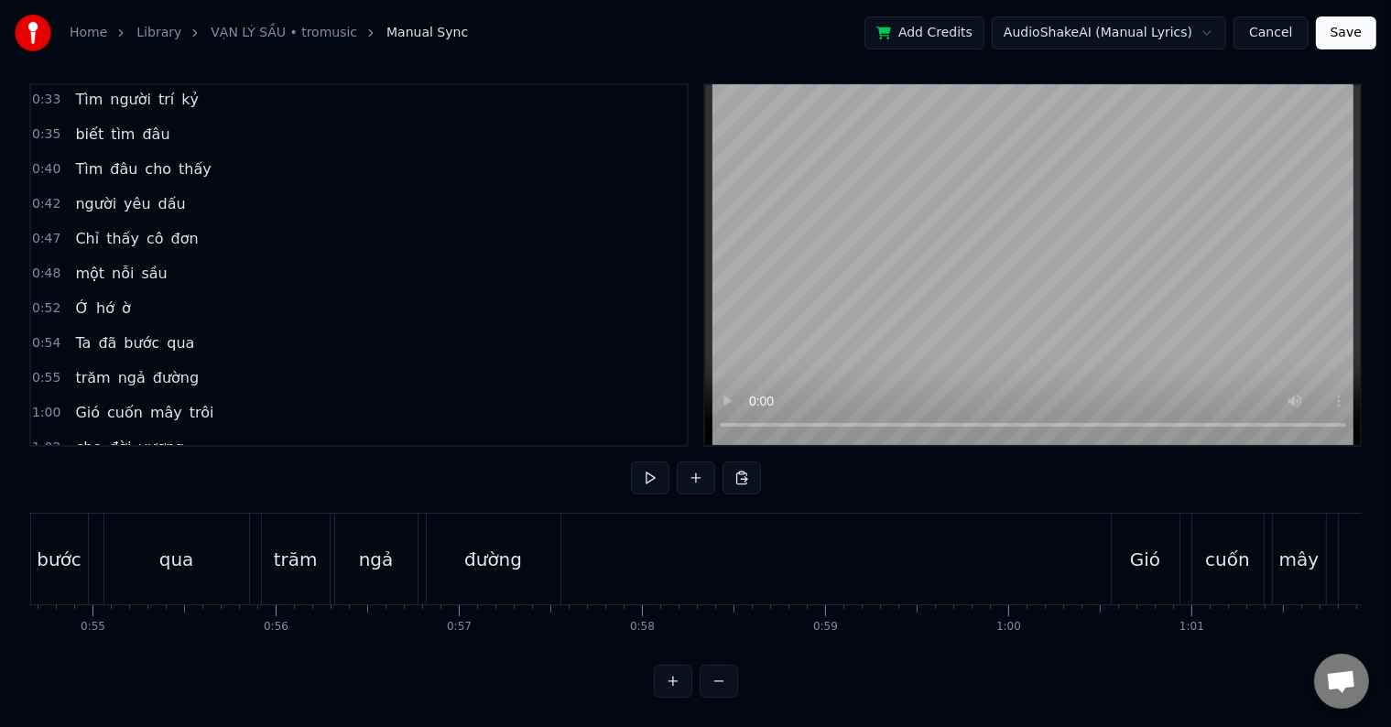
scroll to position [0, 10015]
click at [73, 263] on span "một" at bounding box center [89, 273] width 33 height 21
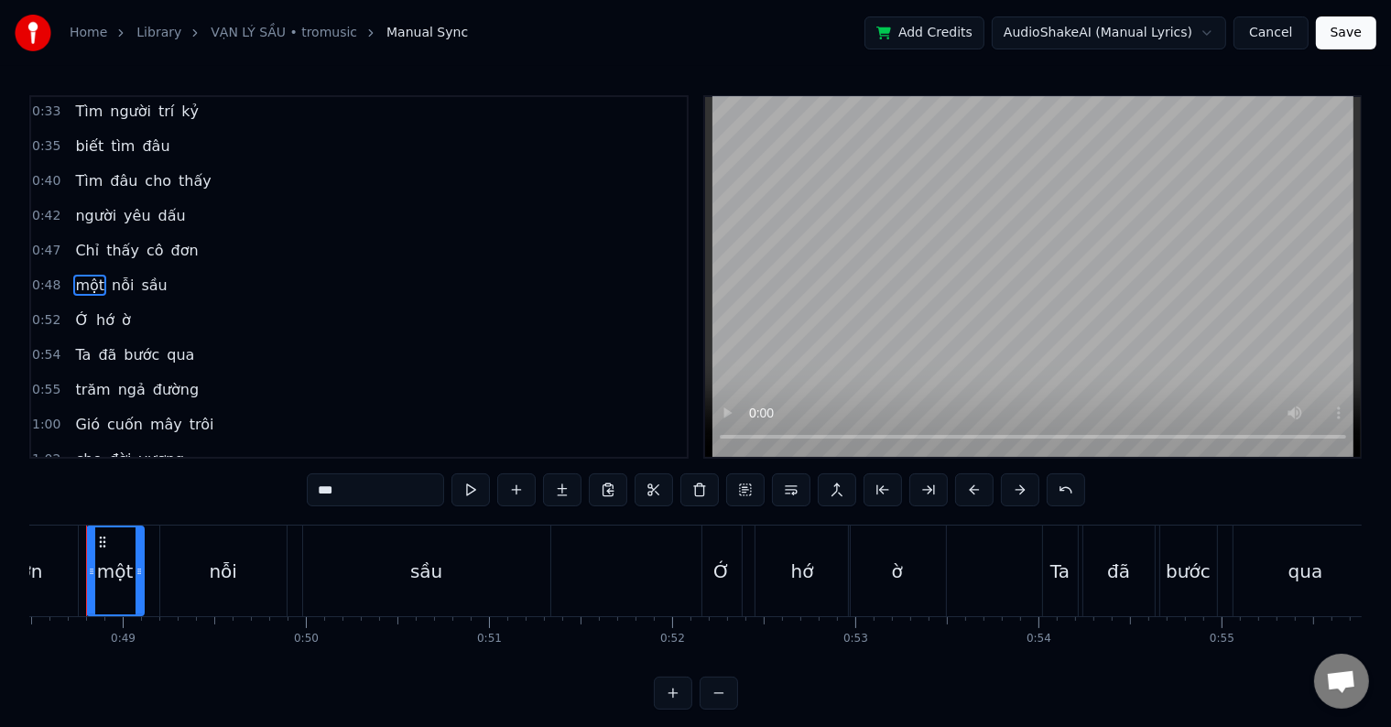
scroll to position [0, 8845]
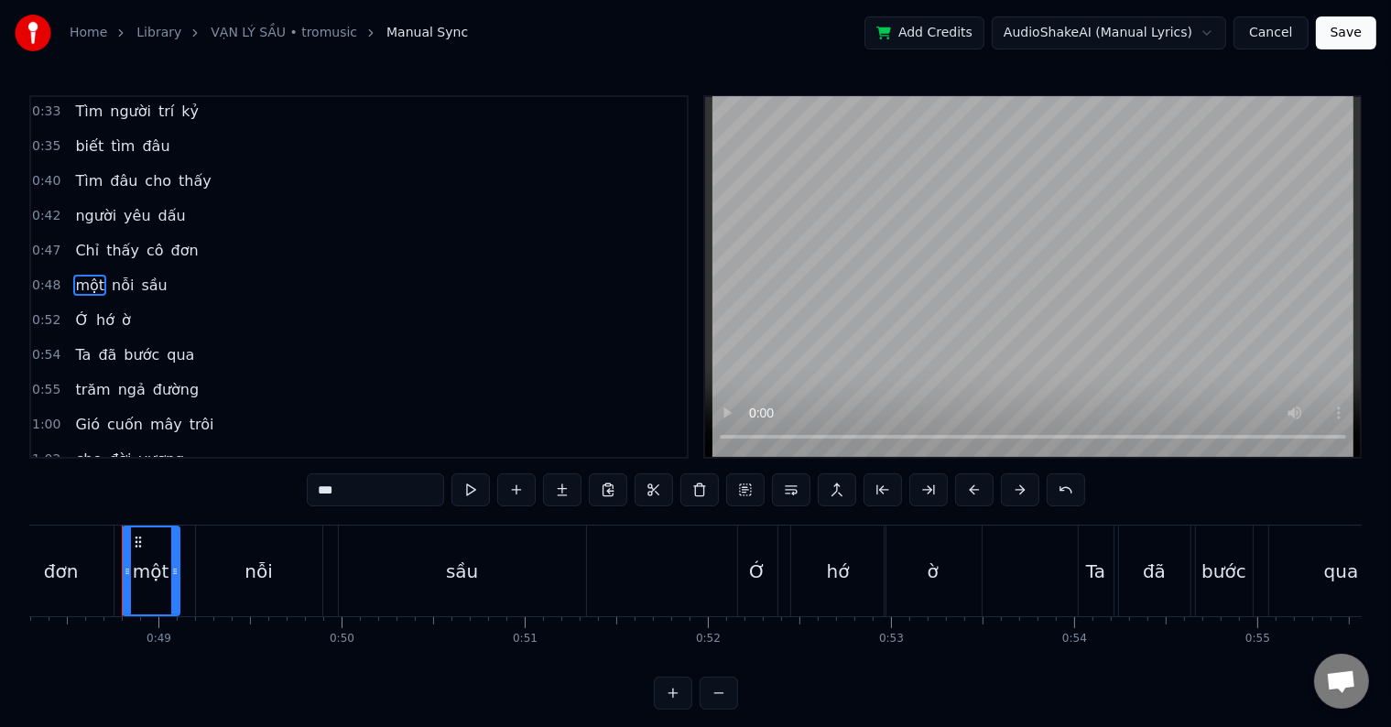
click at [765, 570] on div "Ớ" at bounding box center [757, 571] width 39 height 91
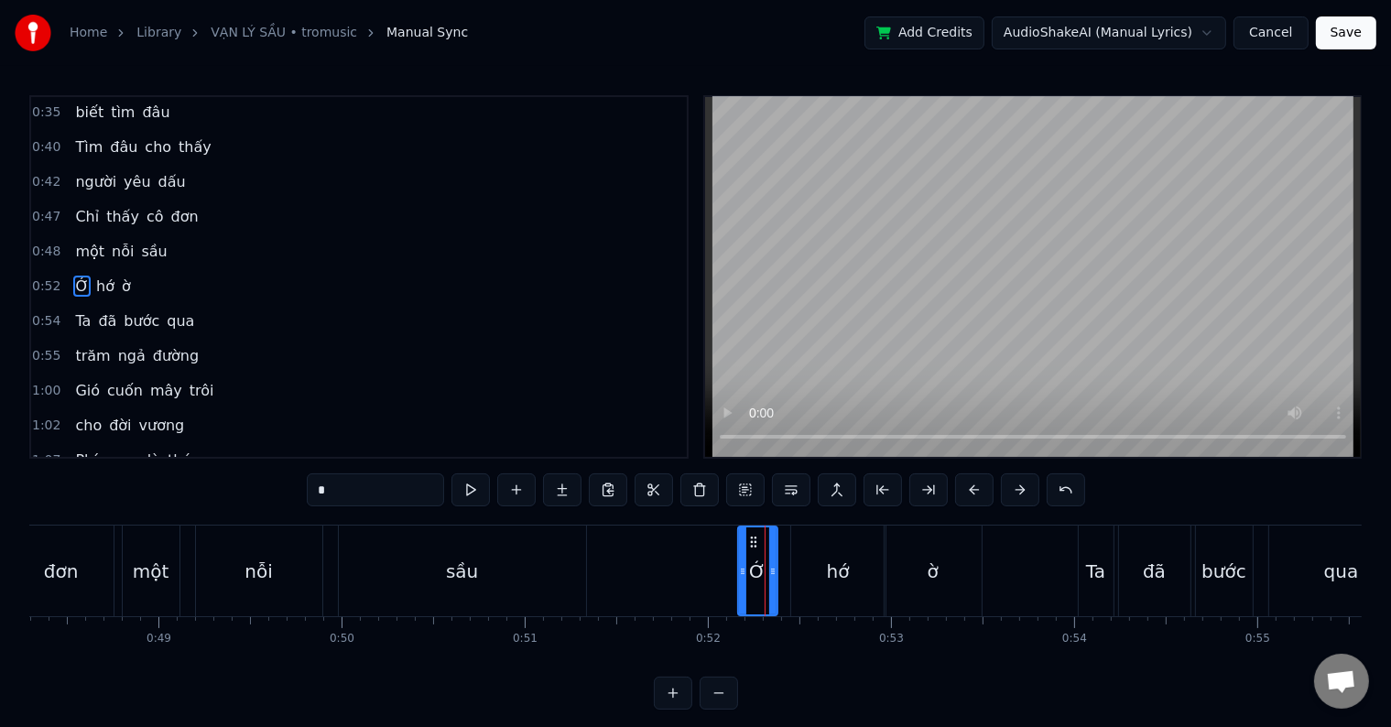
click at [826, 571] on div "hớ" at bounding box center [838, 571] width 94 height 91
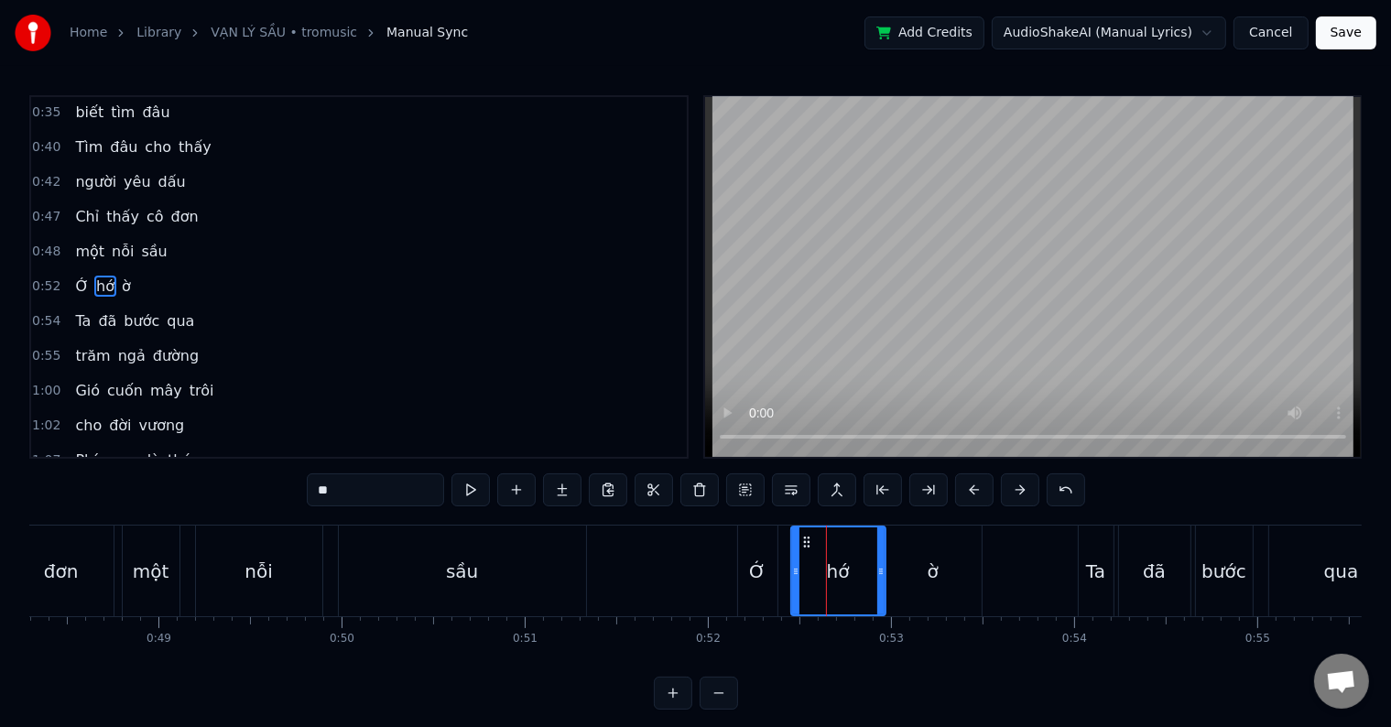
click at [933, 576] on div "ờ" at bounding box center [933, 571] width 11 height 27
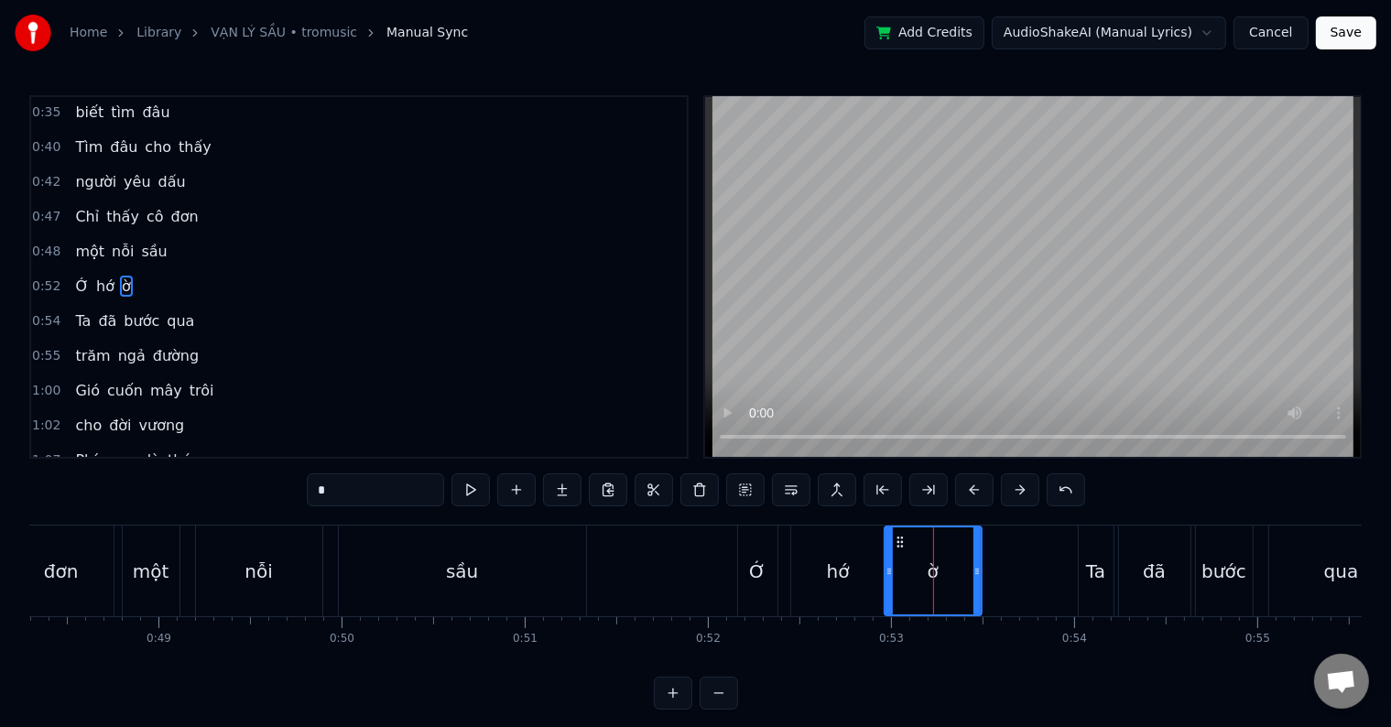
click at [759, 572] on div "Ớ" at bounding box center [757, 571] width 16 height 27
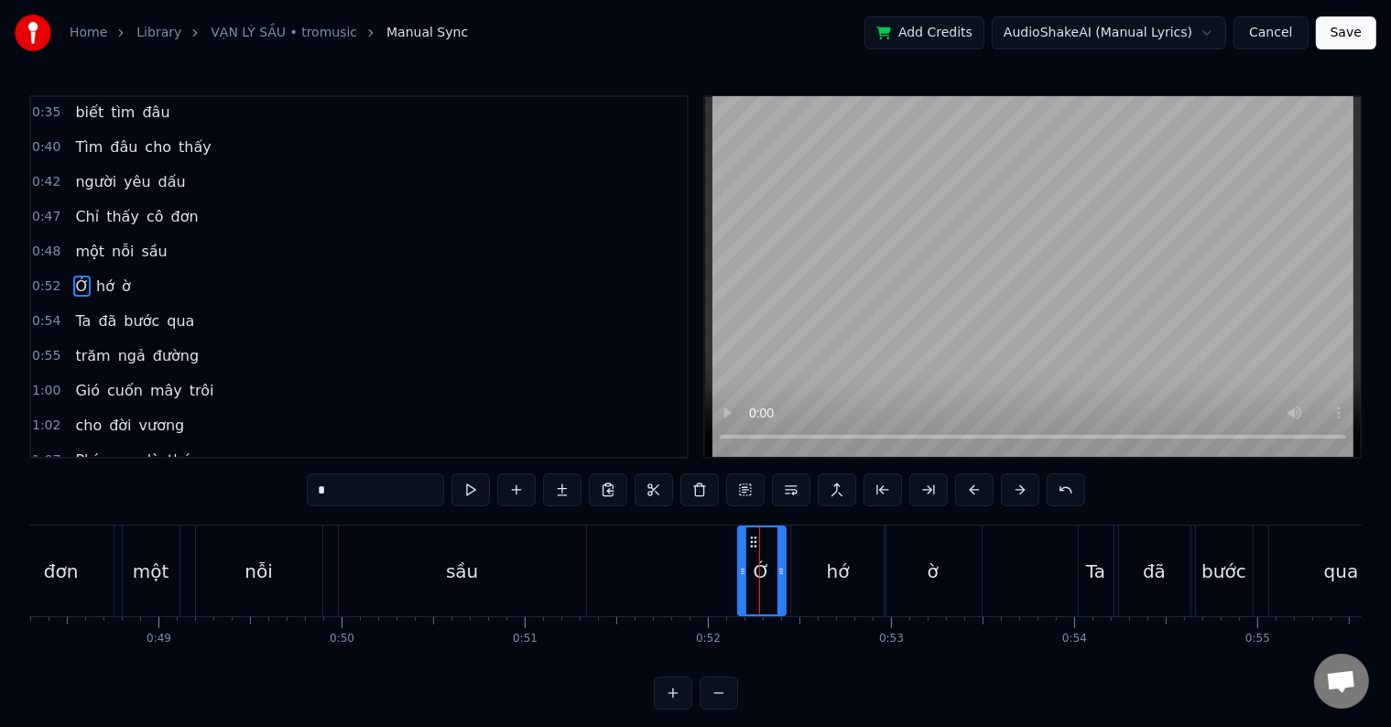
click at [781, 571] on circle at bounding box center [781, 571] width 1 height 1
click at [861, 567] on div "hớ" at bounding box center [838, 571] width 94 height 91
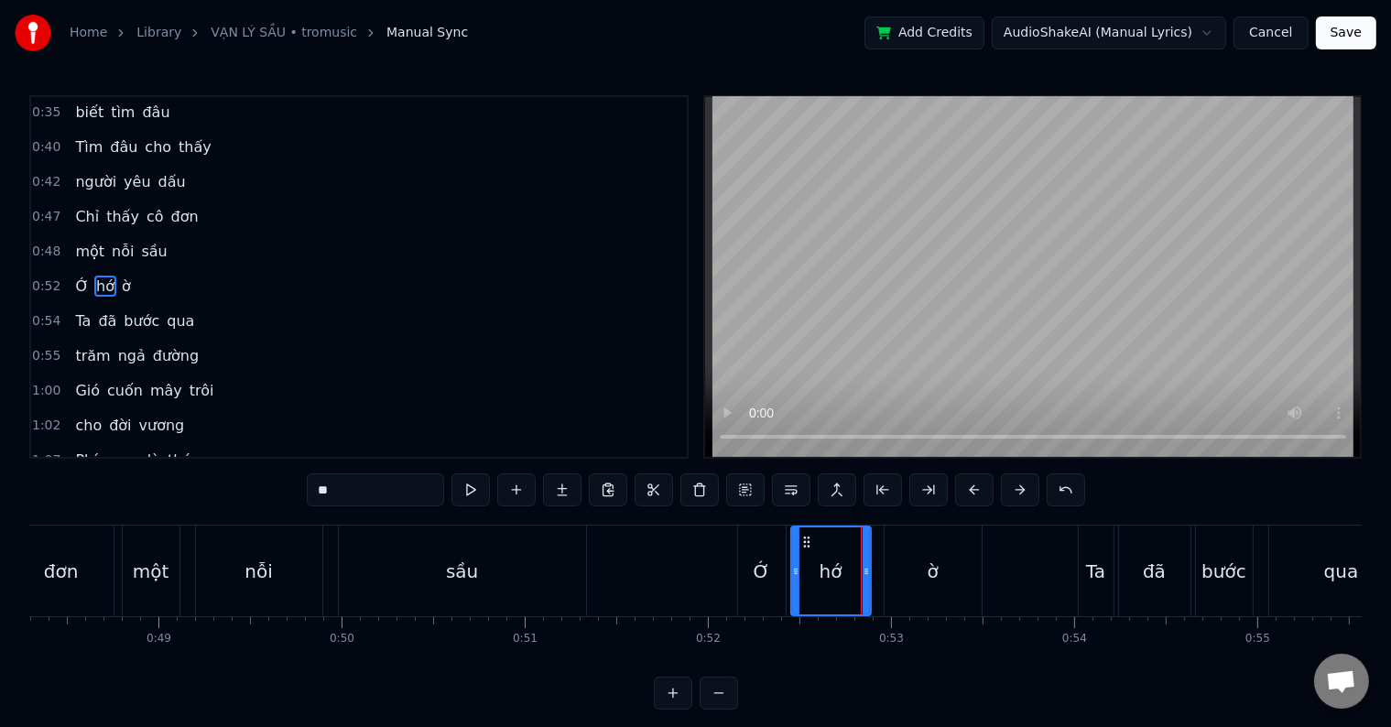
drag, startPoint x: 881, startPoint y: 571, endPoint x: 866, endPoint y: 571, distance: 14.7
click at [866, 571] on icon at bounding box center [866, 571] width 7 height 15
click at [903, 572] on div "ờ" at bounding box center [933, 571] width 97 height 91
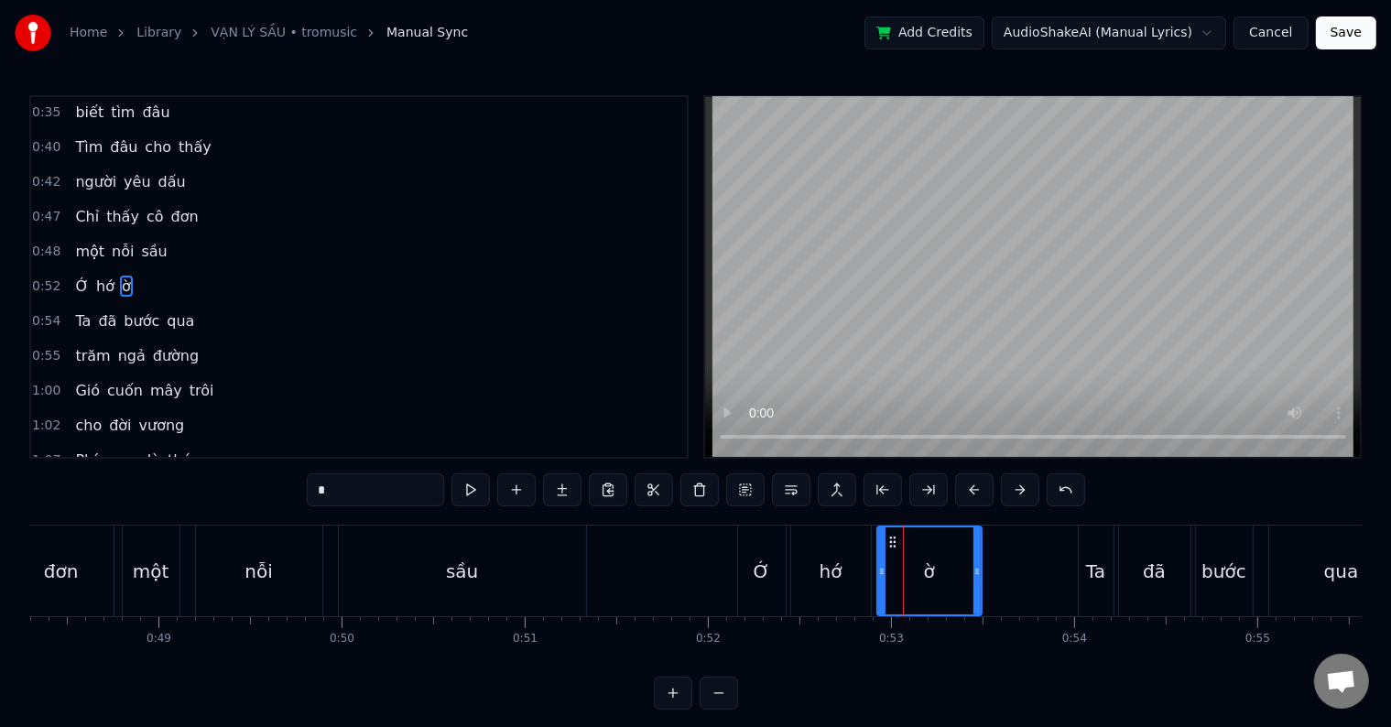
click at [878, 569] on icon at bounding box center [881, 571] width 7 height 15
drag, startPoint x: 980, startPoint y: 569, endPoint x: 965, endPoint y: 571, distance: 14.8
click at [965, 571] on icon at bounding box center [962, 571] width 7 height 15
click at [253, 570] on div "nỗi" at bounding box center [258, 571] width 27 height 27
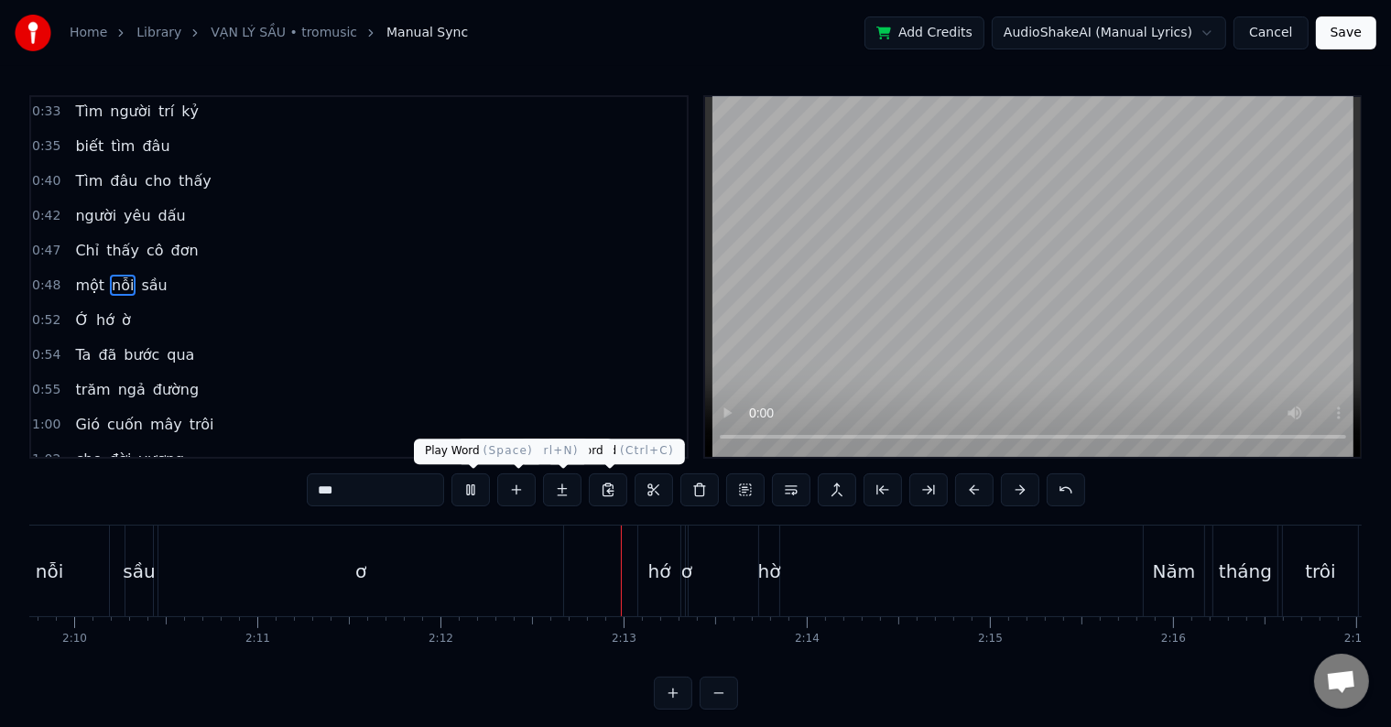
scroll to position [0, 24169]
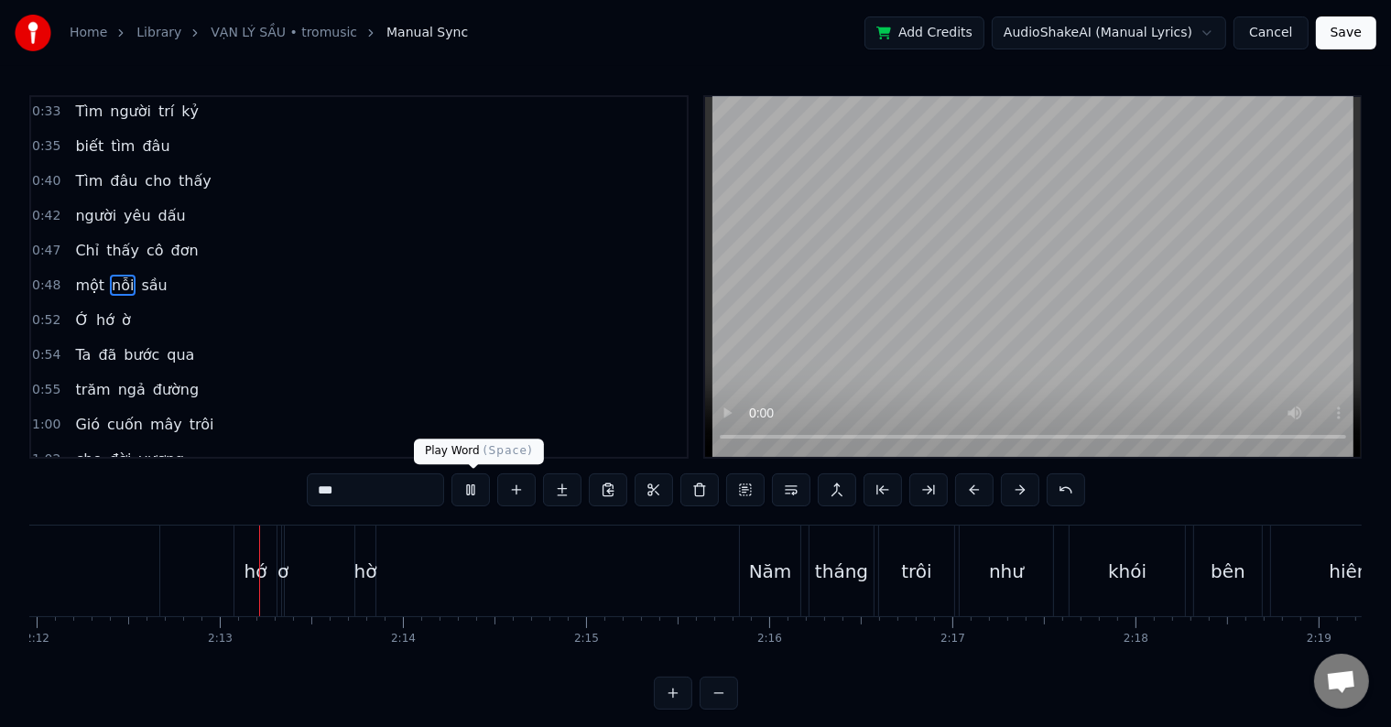
click at [469, 489] on button at bounding box center [470, 489] width 38 height 33
click at [247, 579] on div "hớ" at bounding box center [256, 571] width 23 height 27
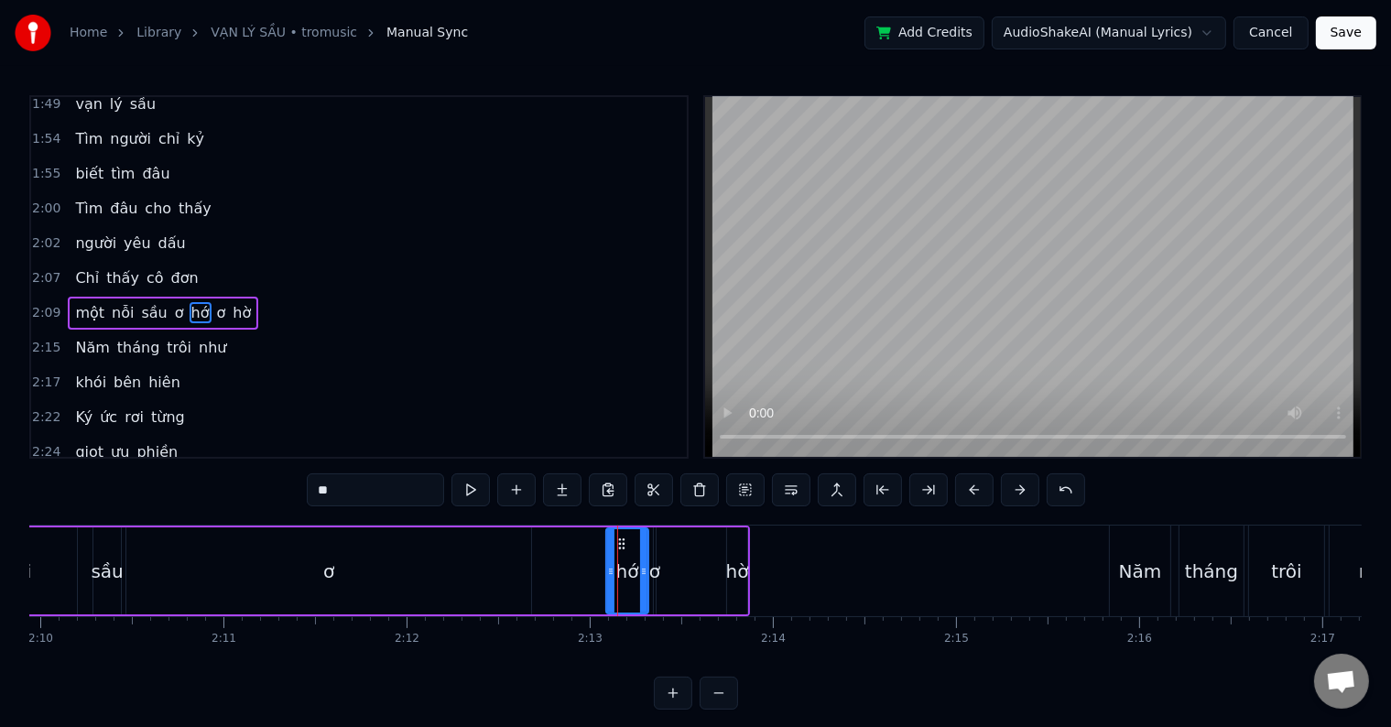
scroll to position [0, 23631]
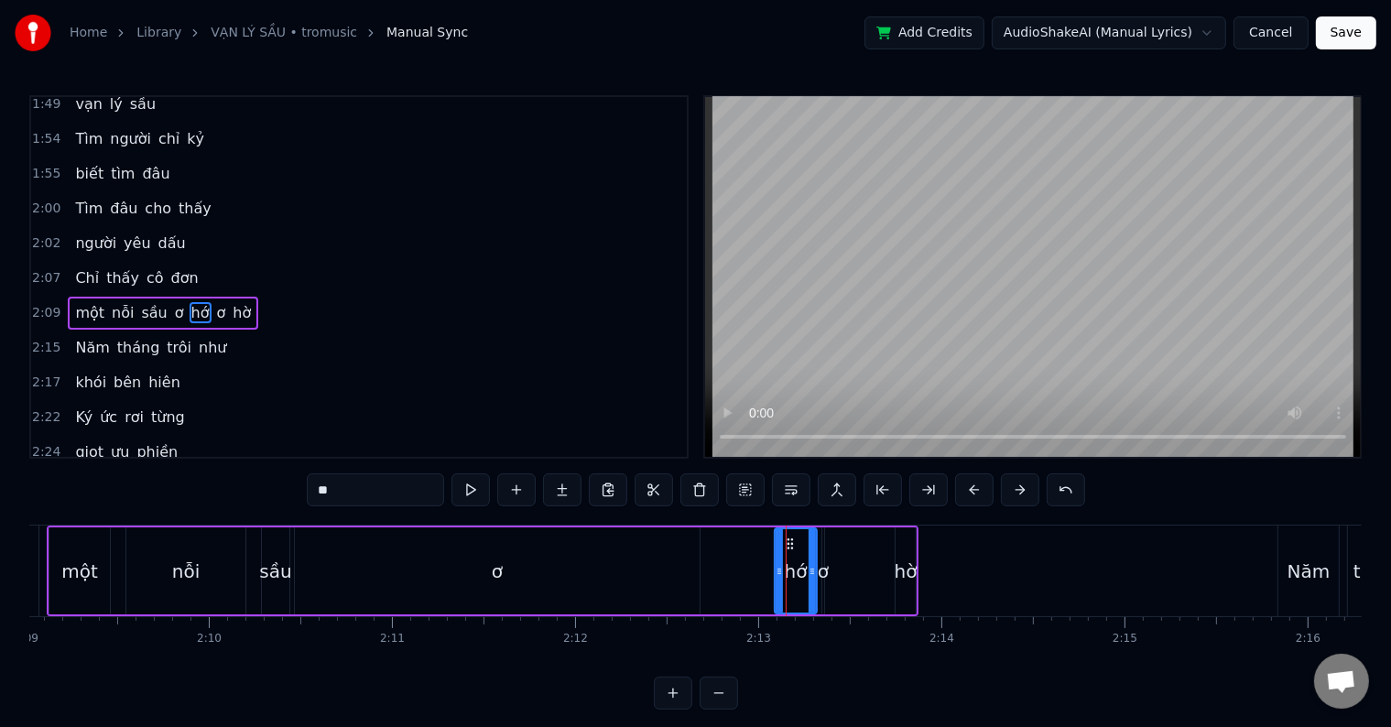
click at [494, 568] on div "ơ" at bounding box center [497, 571] width 11 height 27
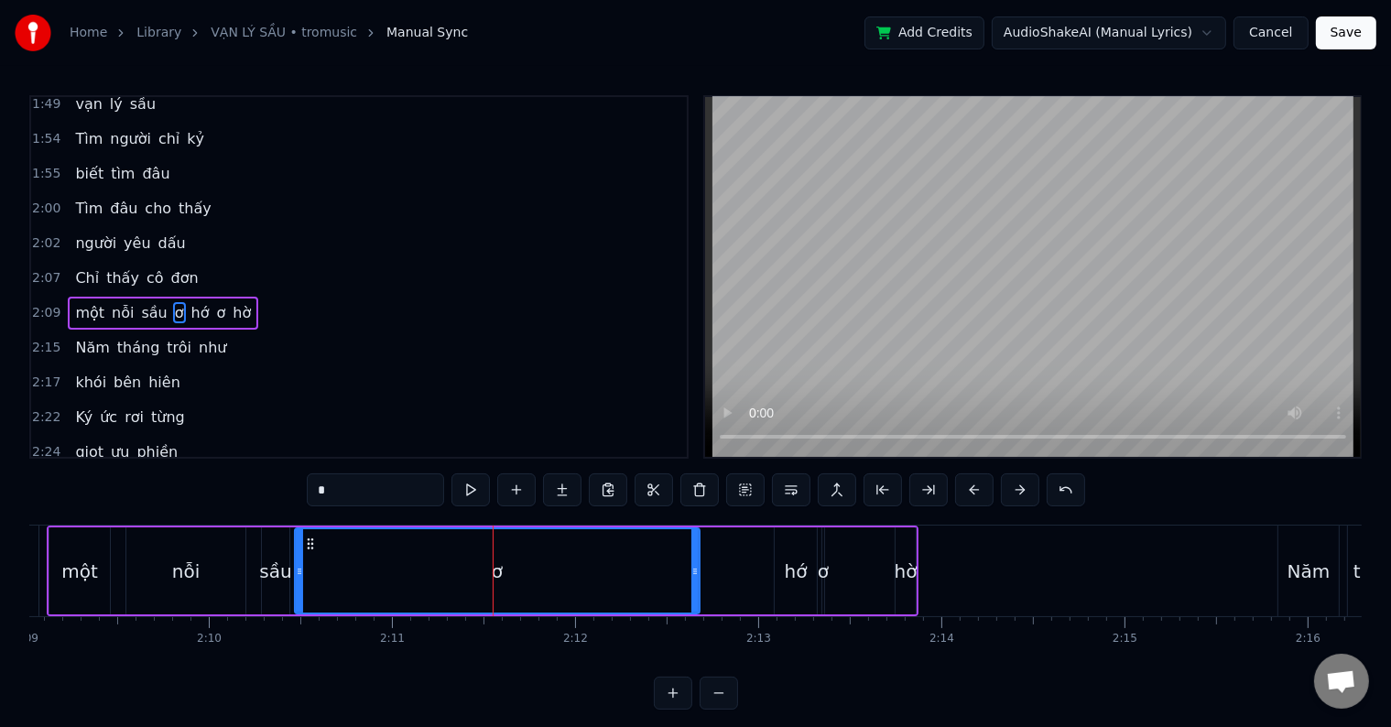
click at [234, 577] on div "nỗi" at bounding box center [185, 570] width 119 height 87
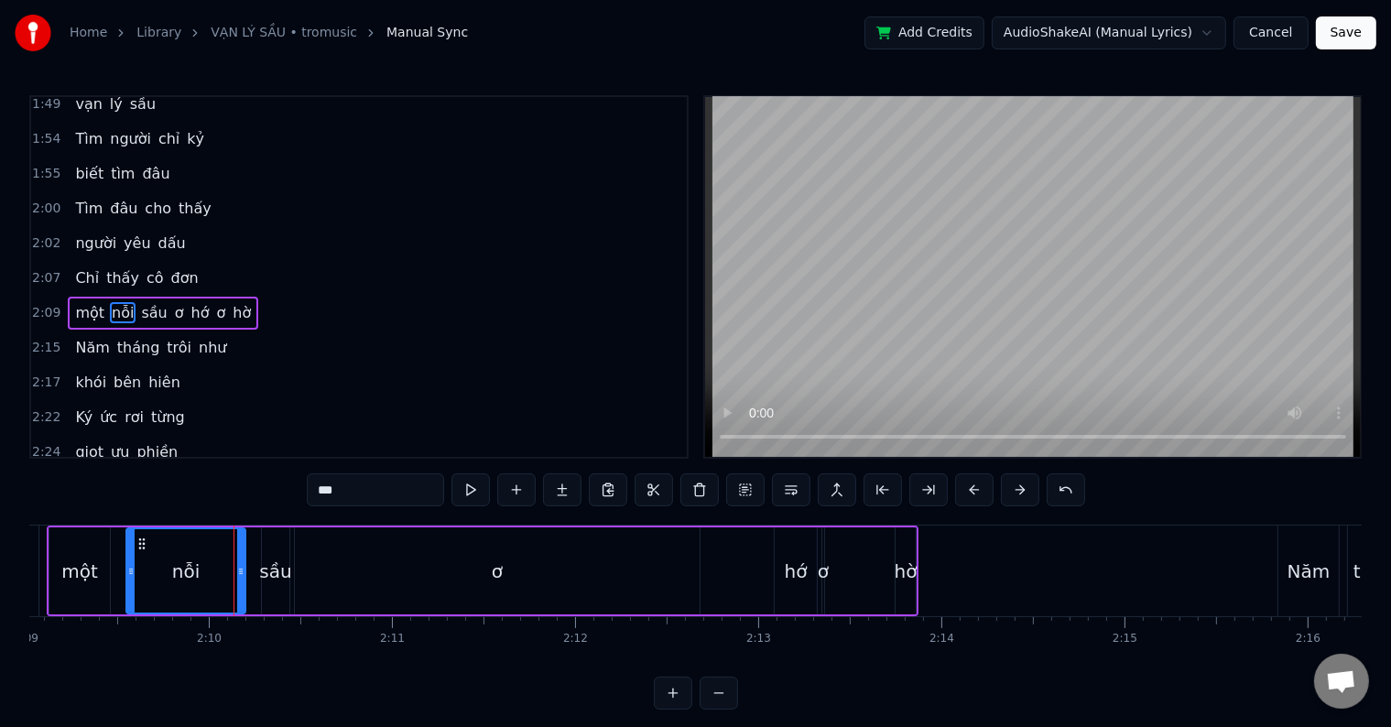
click at [67, 570] on div "một" at bounding box center [79, 571] width 37 height 27
type input "***"
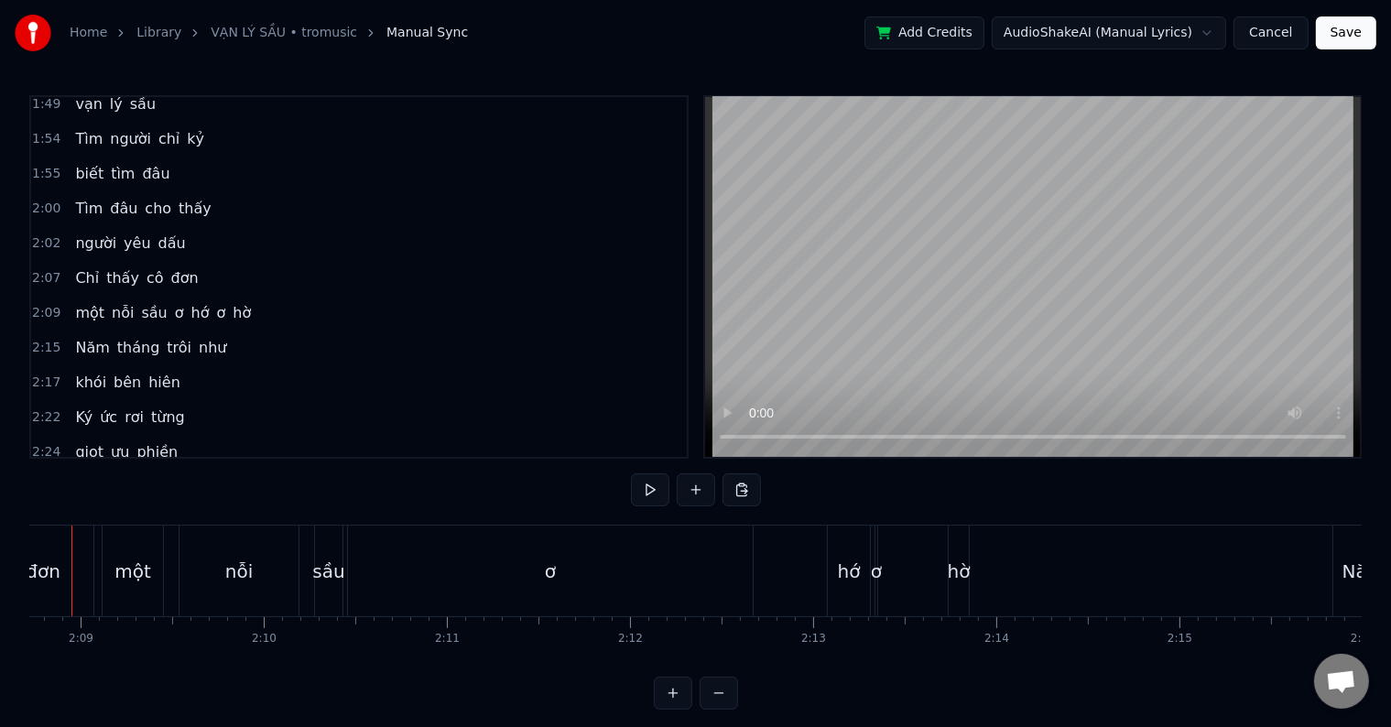
scroll to position [0, 23525]
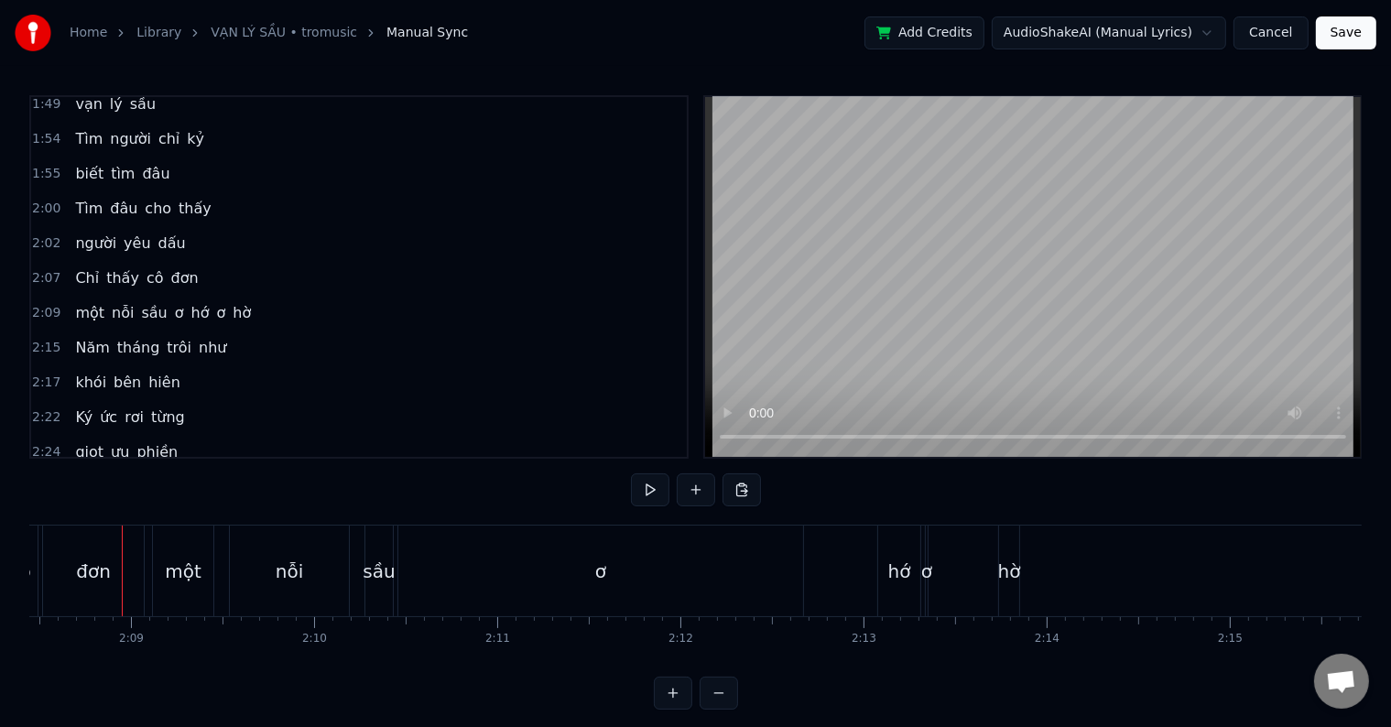
click at [180, 571] on div "một" at bounding box center [183, 571] width 37 height 27
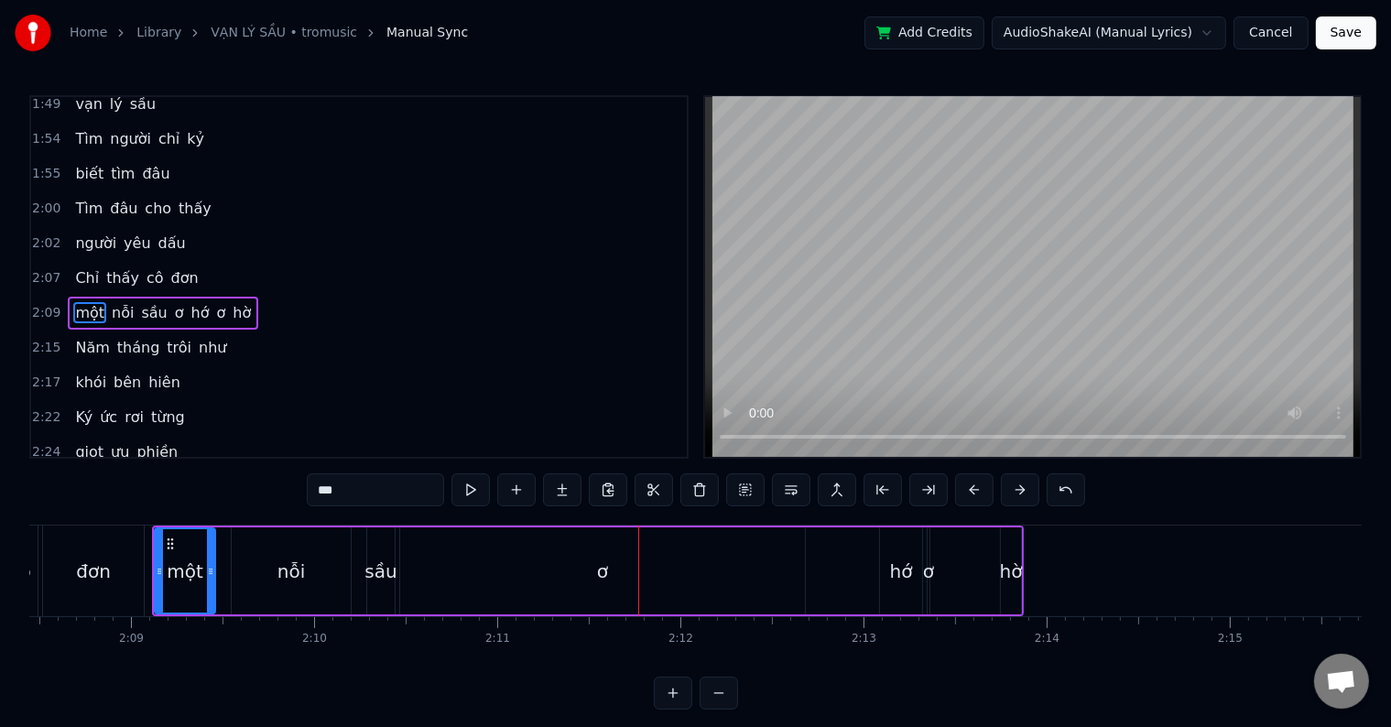
click at [371, 575] on div "sầu" at bounding box center [380, 571] width 32 height 27
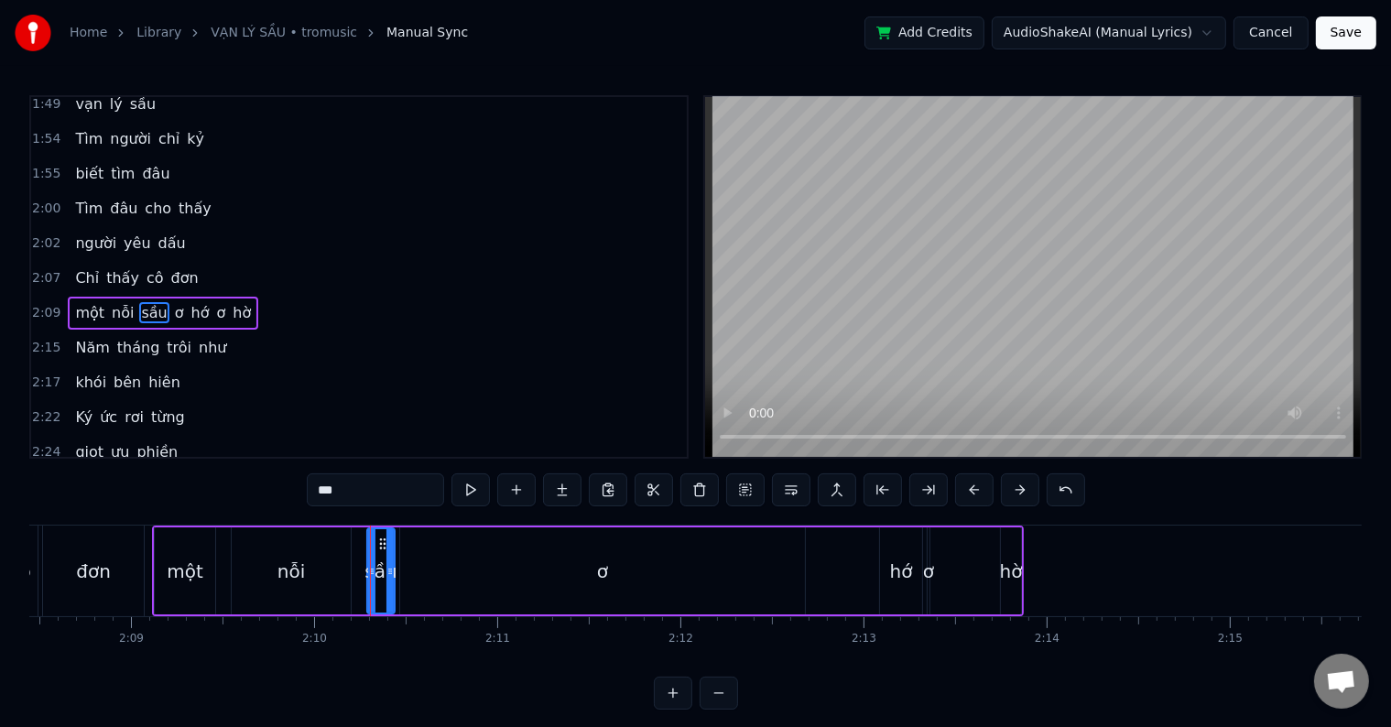
click at [460, 582] on div "ơ" at bounding box center [602, 570] width 405 height 87
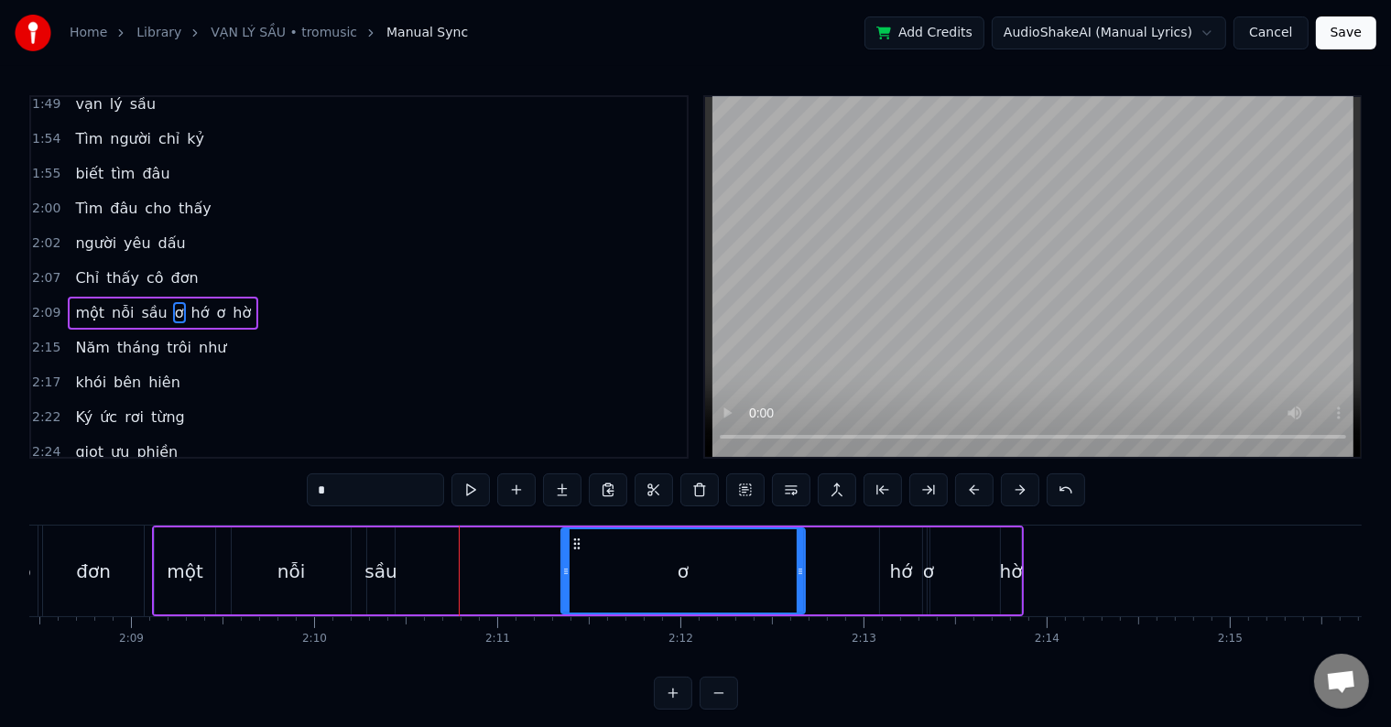
drag, startPoint x: 401, startPoint y: 568, endPoint x: 562, endPoint y: 568, distance: 161.2
click at [562, 568] on icon at bounding box center [565, 571] width 7 height 15
click at [378, 572] on div "sầu" at bounding box center [380, 571] width 32 height 27
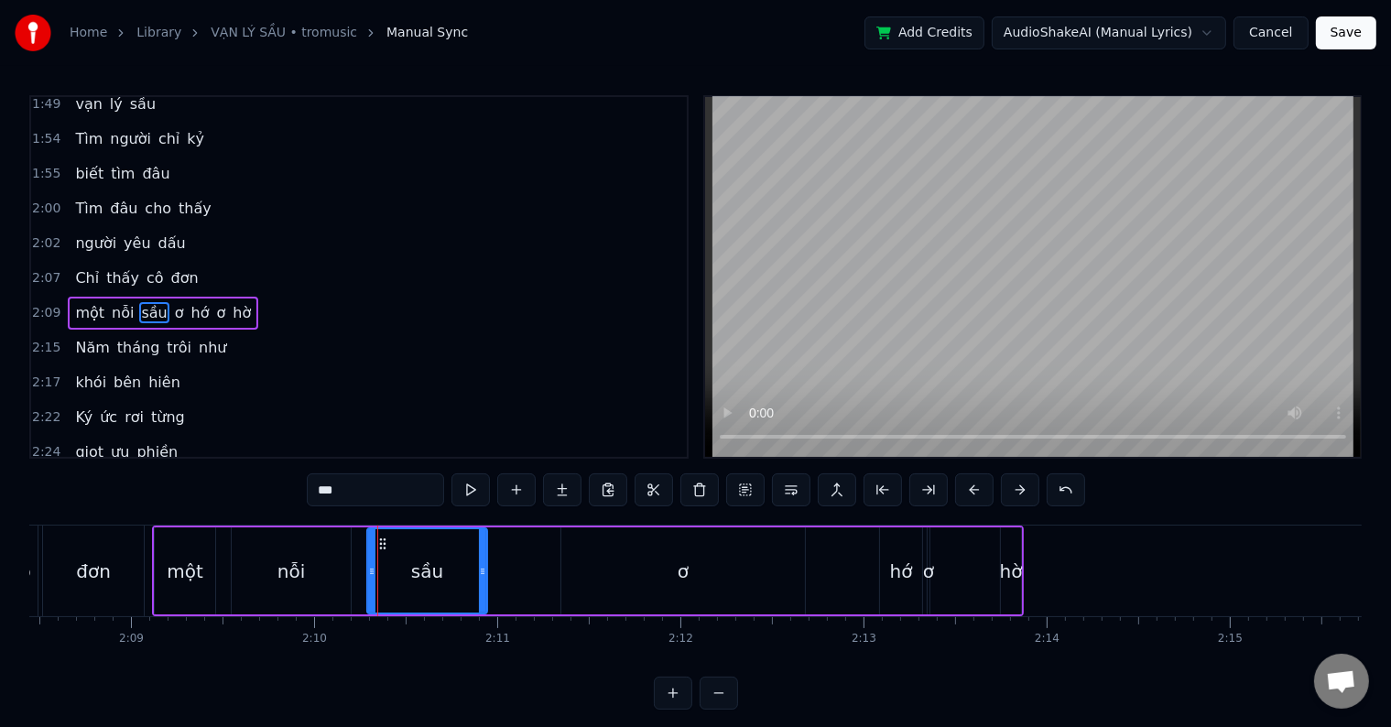
drag, startPoint x: 392, startPoint y: 572, endPoint x: 484, endPoint y: 572, distance: 92.5
click at [484, 572] on icon at bounding box center [482, 571] width 7 height 15
click at [130, 575] on div "đơn" at bounding box center [93, 571] width 101 height 91
type input "***"
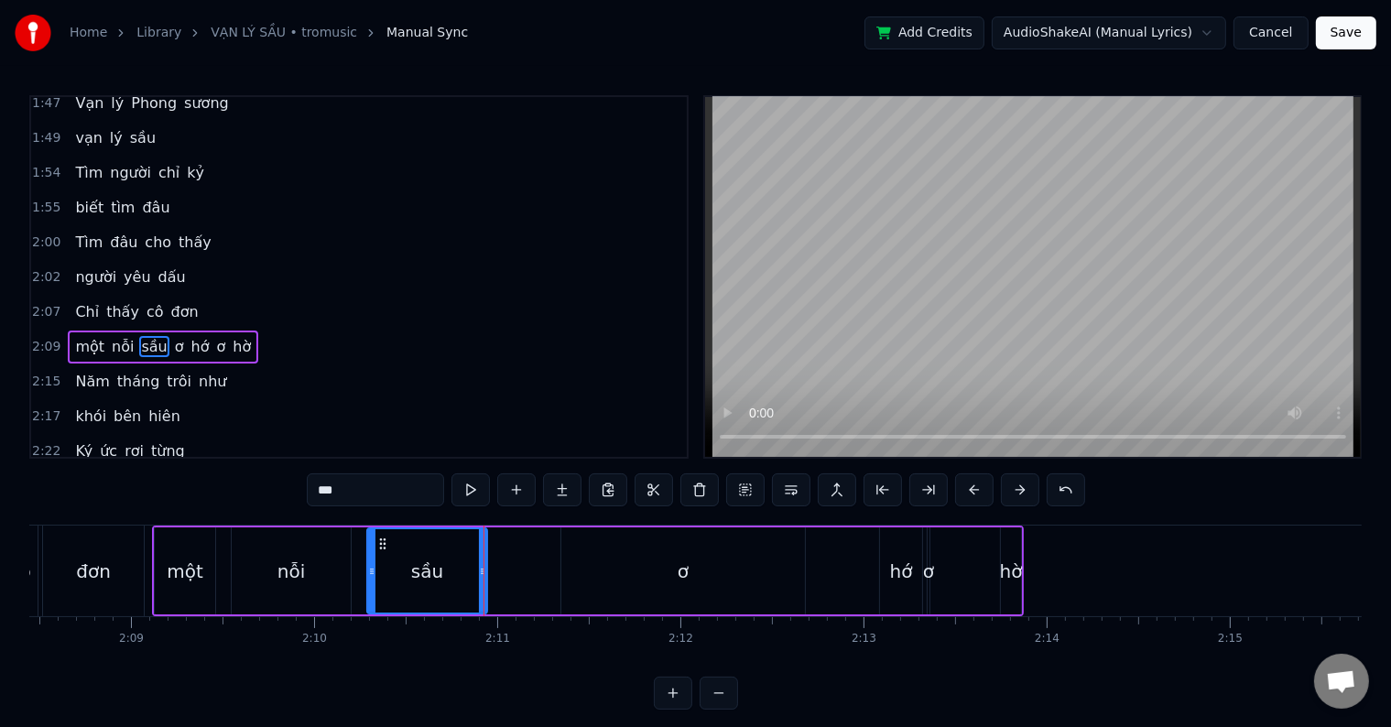
click at [484, 575] on div at bounding box center [484, 571] width 1 height 91
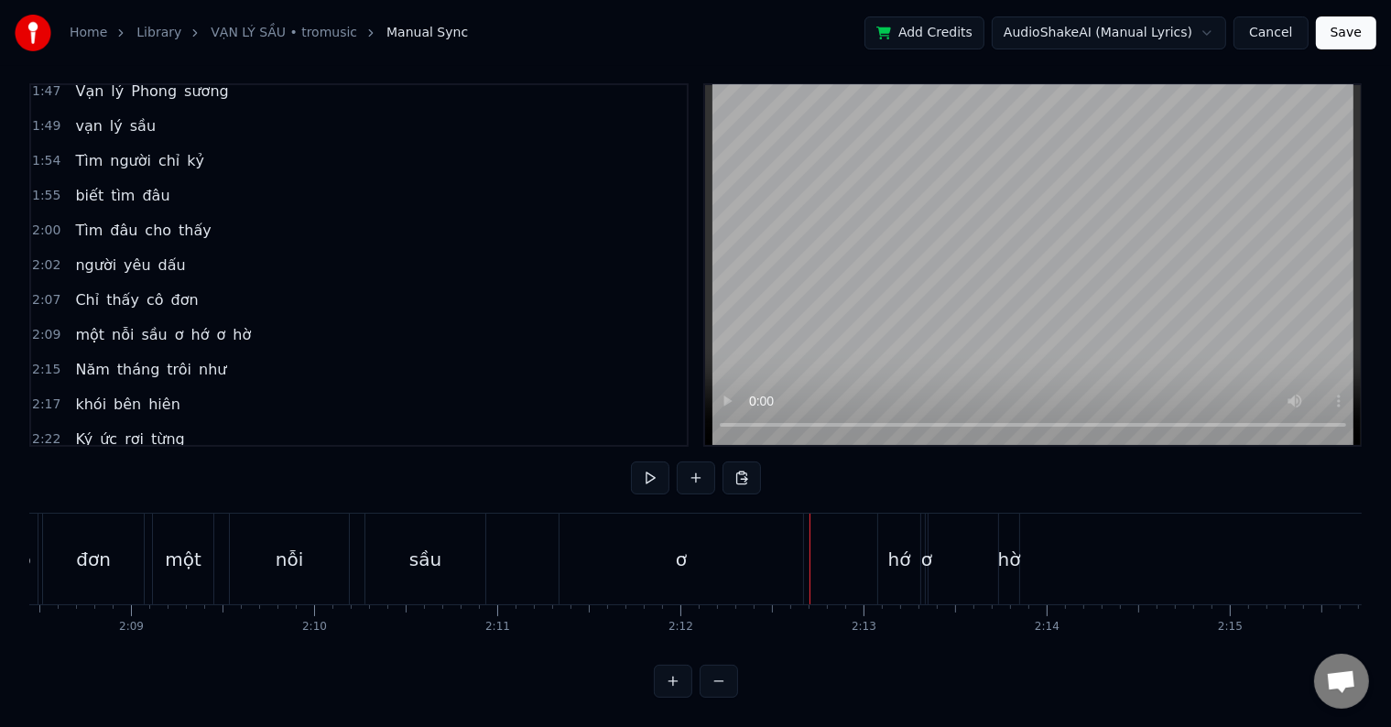
scroll to position [27, 0]
click at [1007, 546] on div "hờ" at bounding box center [1009, 559] width 23 height 27
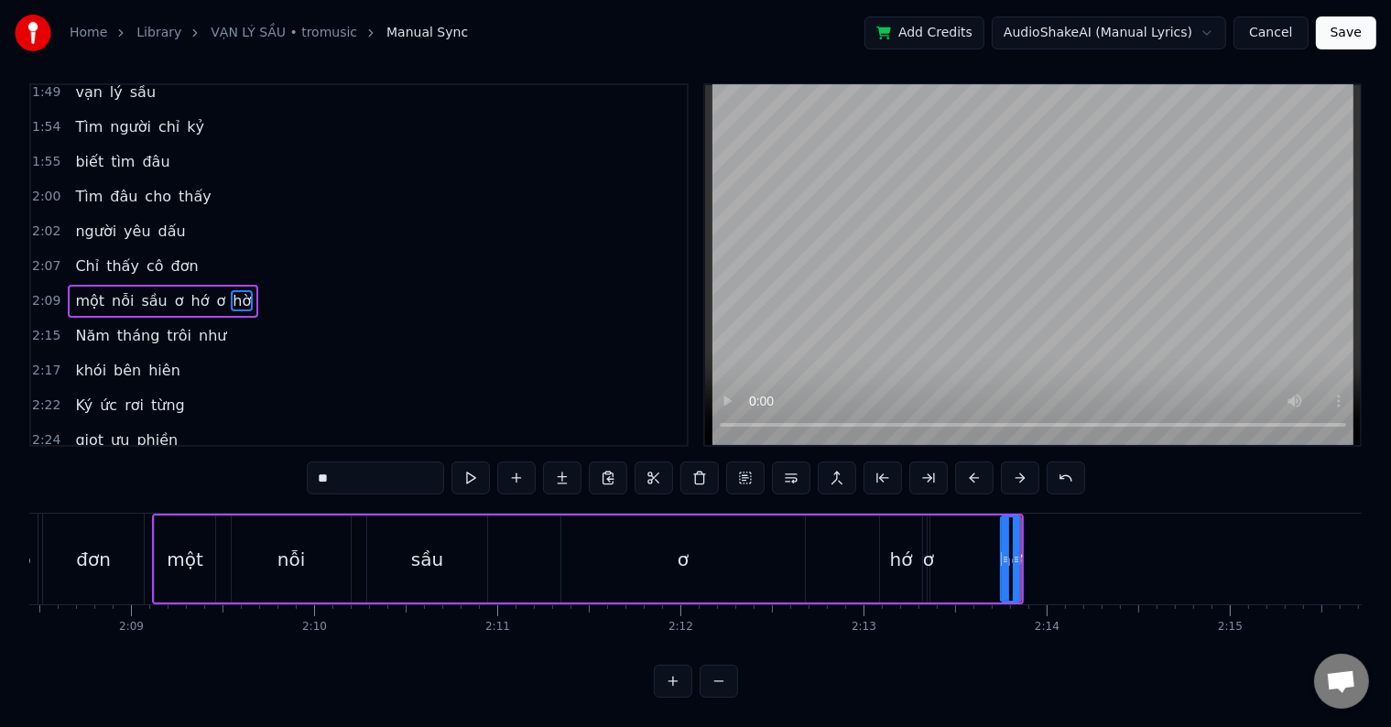
click at [903, 547] on div "hớ" at bounding box center [901, 559] width 23 height 27
type input "**"
click at [952, 545] on div "một nỗi sầu ơ hớ ơ hờ" at bounding box center [588, 559] width 872 height 91
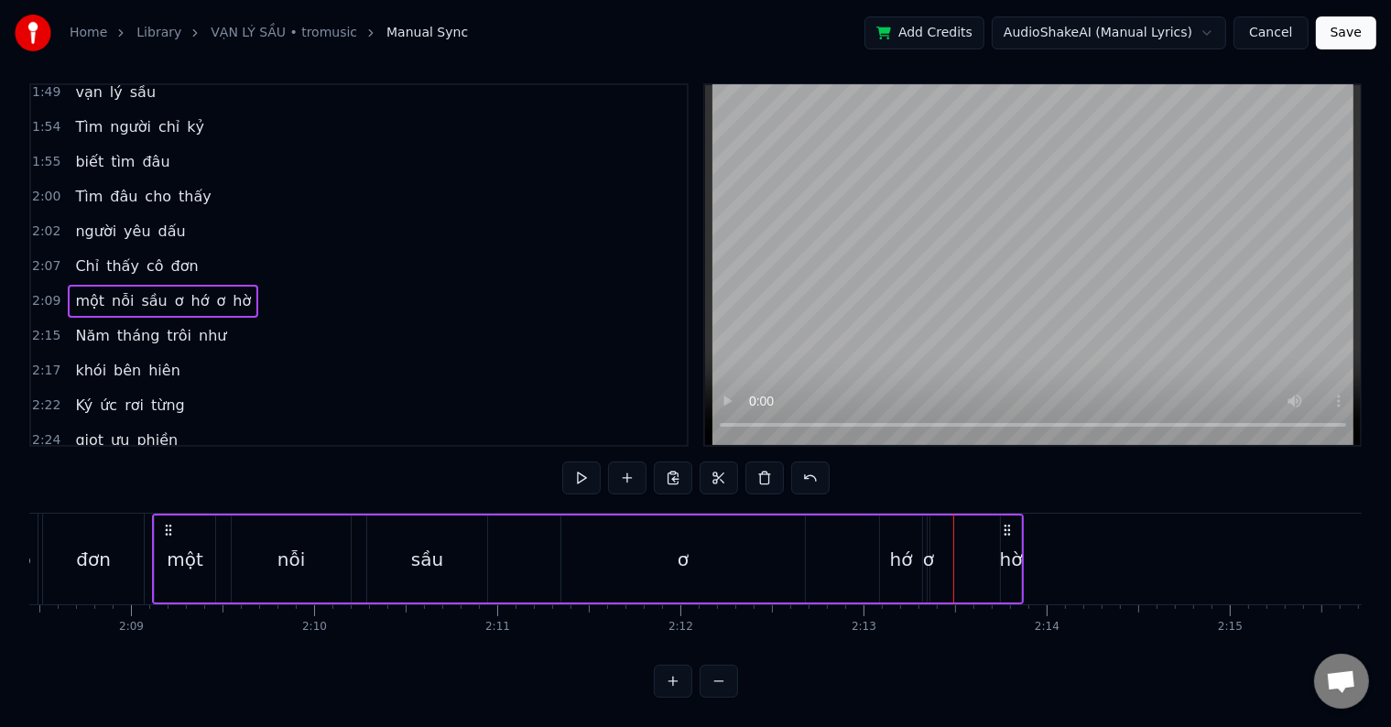
click at [927, 547] on div "ơ" at bounding box center [928, 559] width 11 height 27
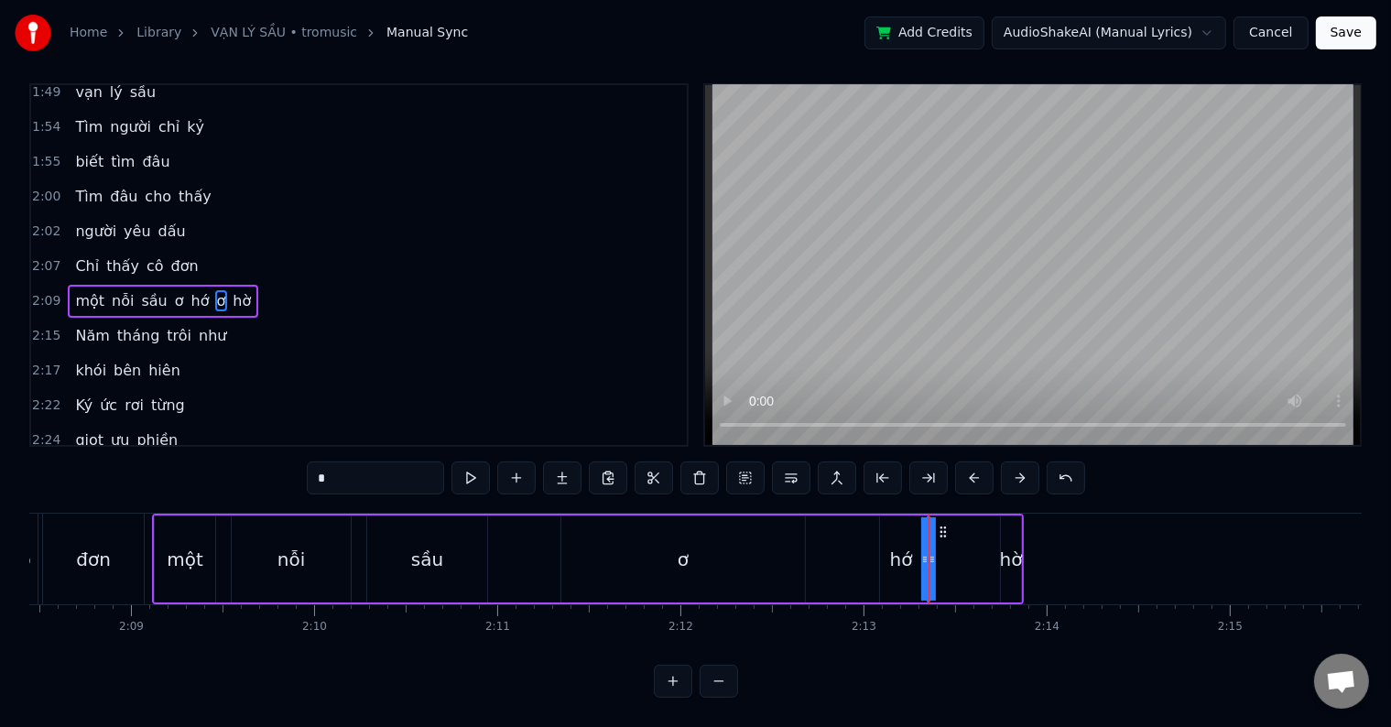
click at [995, 542] on div "một nỗi sầu ơ hớ ơ hờ" at bounding box center [588, 559] width 872 height 91
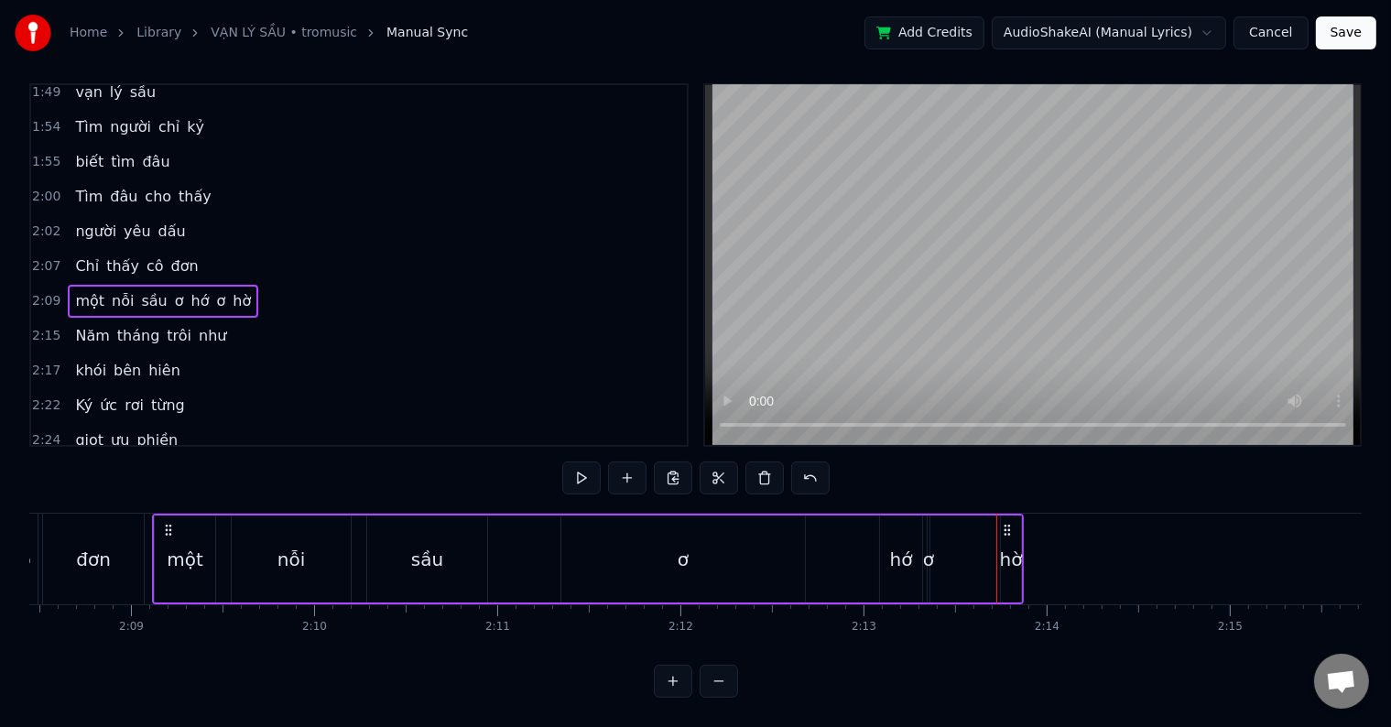
click at [1007, 546] on div "hờ" at bounding box center [1011, 559] width 23 height 27
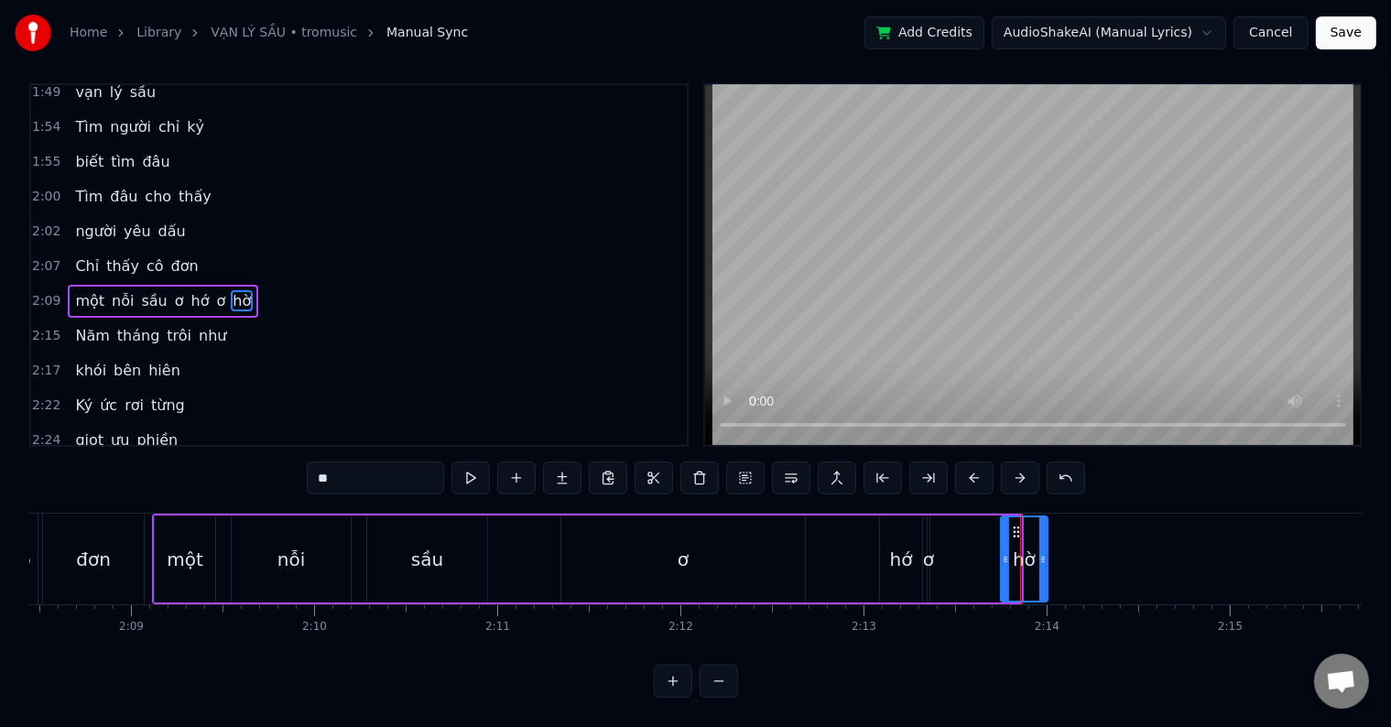
drag, startPoint x: 1015, startPoint y: 538, endPoint x: 1041, endPoint y: 538, distance: 26.6
click at [1041, 552] on icon at bounding box center [1042, 559] width 7 height 15
drag, startPoint x: 1039, startPoint y: 546, endPoint x: 1064, endPoint y: 541, distance: 25.1
click at [1064, 552] on icon at bounding box center [1067, 559] width 7 height 15
drag, startPoint x: 1065, startPoint y: 540, endPoint x: 1107, endPoint y: 537, distance: 42.3
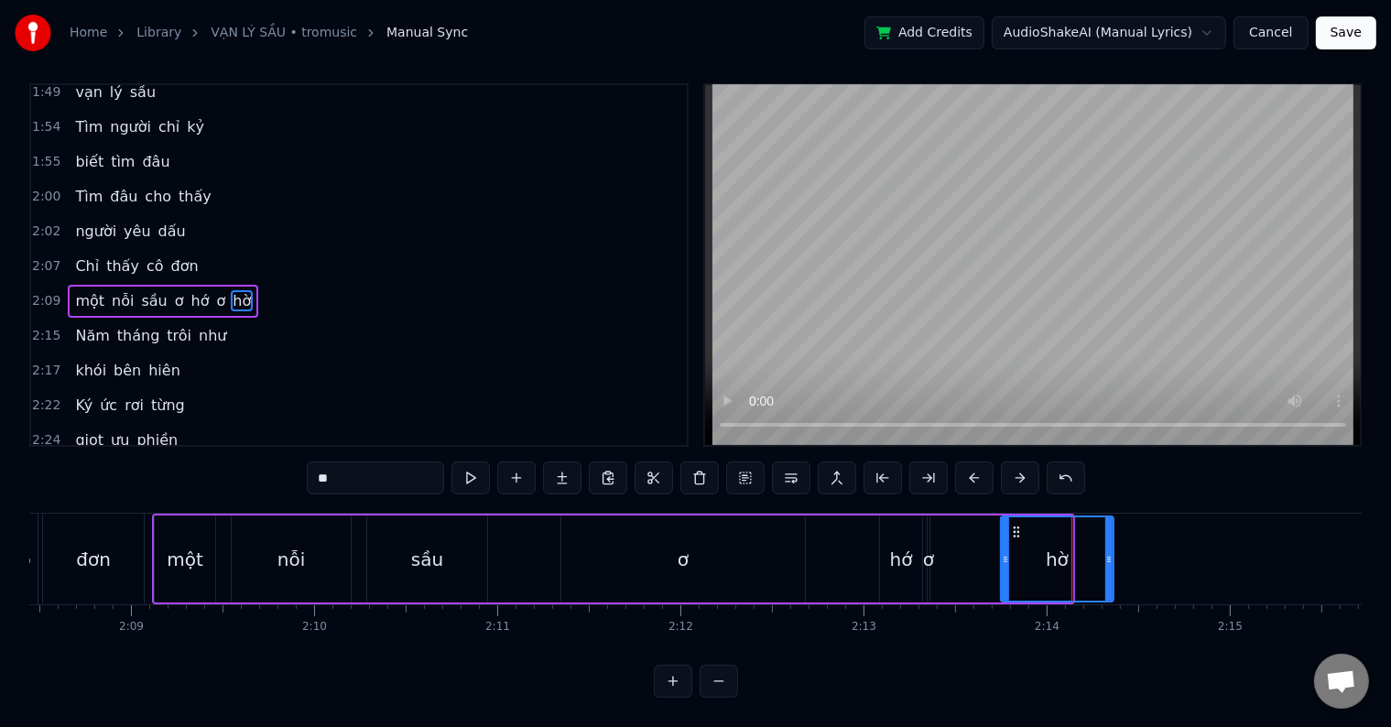
click at [1107, 552] on icon at bounding box center [1108, 559] width 7 height 15
drag, startPoint x: 1005, startPoint y: 543, endPoint x: 1021, endPoint y: 543, distance: 16.5
click at [1021, 552] on icon at bounding box center [1021, 559] width 7 height 15
click at [930, 546] on div "ơ" at bounding box center [928, 559] width 11 height 27
type input "*"
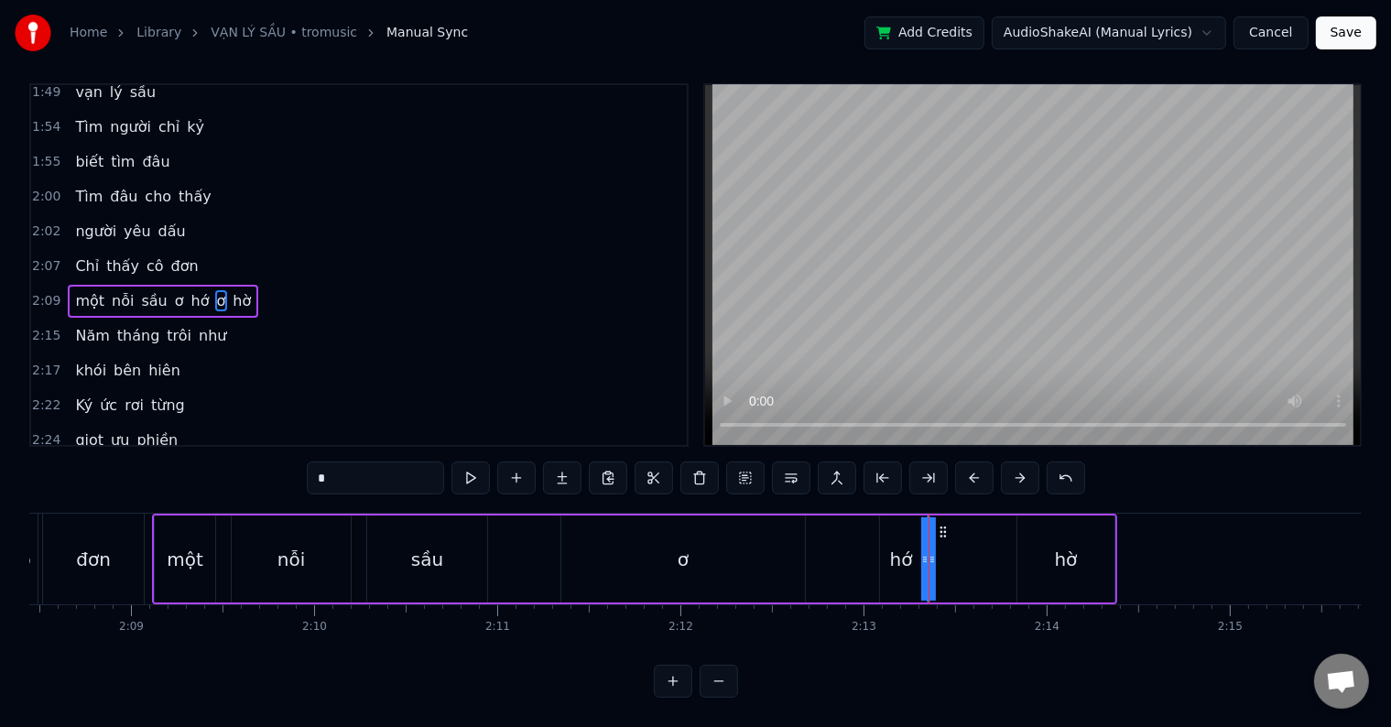
scroll to position [0, 0]
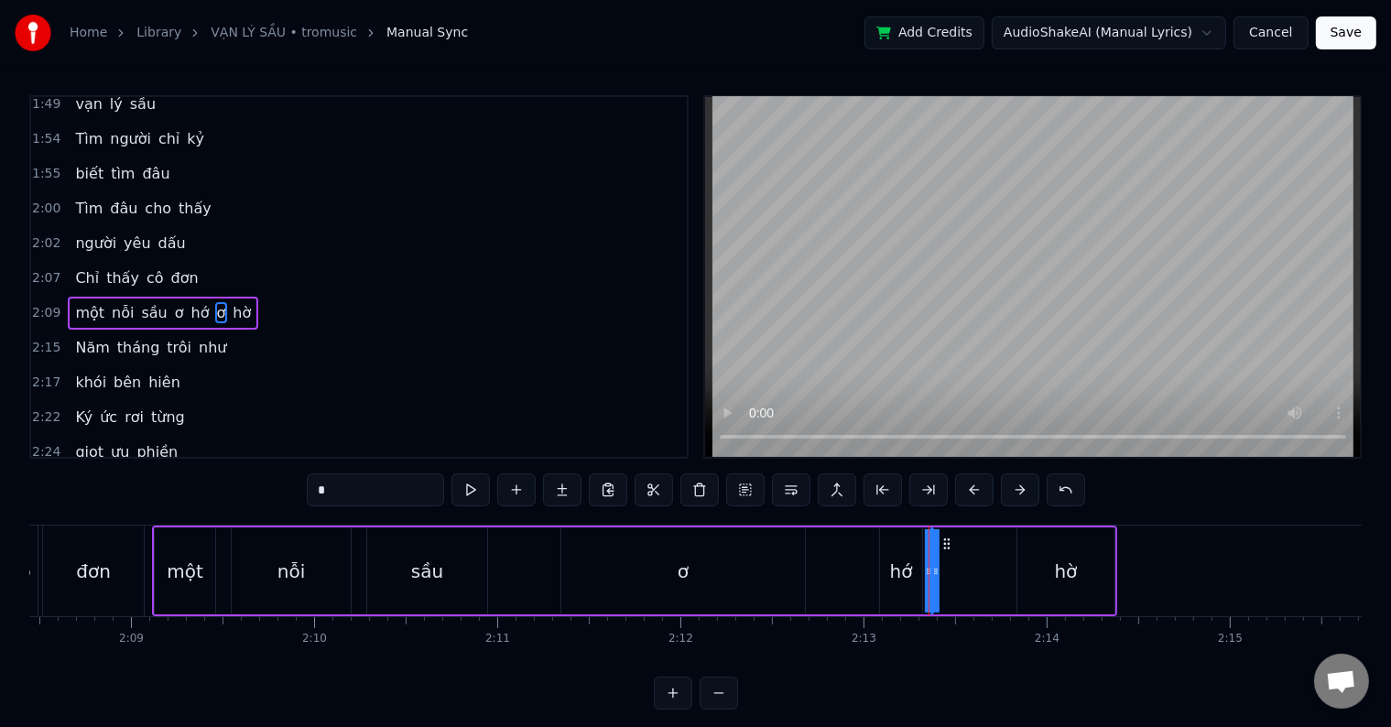
drag, startPoint x: 930, startPoint y: 567, endPoint x: 988, endPoint y: 566, distance: 57.7
click at [988, 566] on div "một nỗi sầu ơ hớ ơ hờ" at bounding box center [634, 571] width 965 height 91
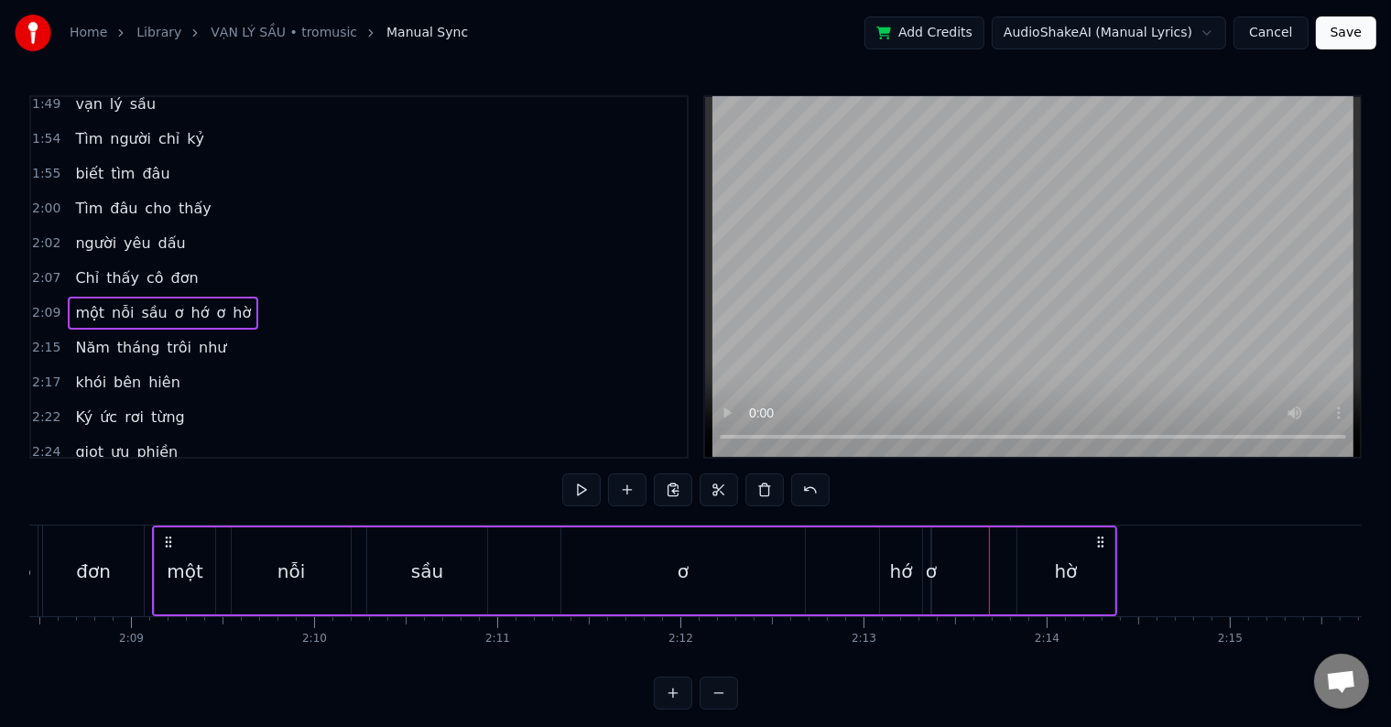
click at [929, 571] on div "ơ" at bounding box center [931, 571] width 11 height 27
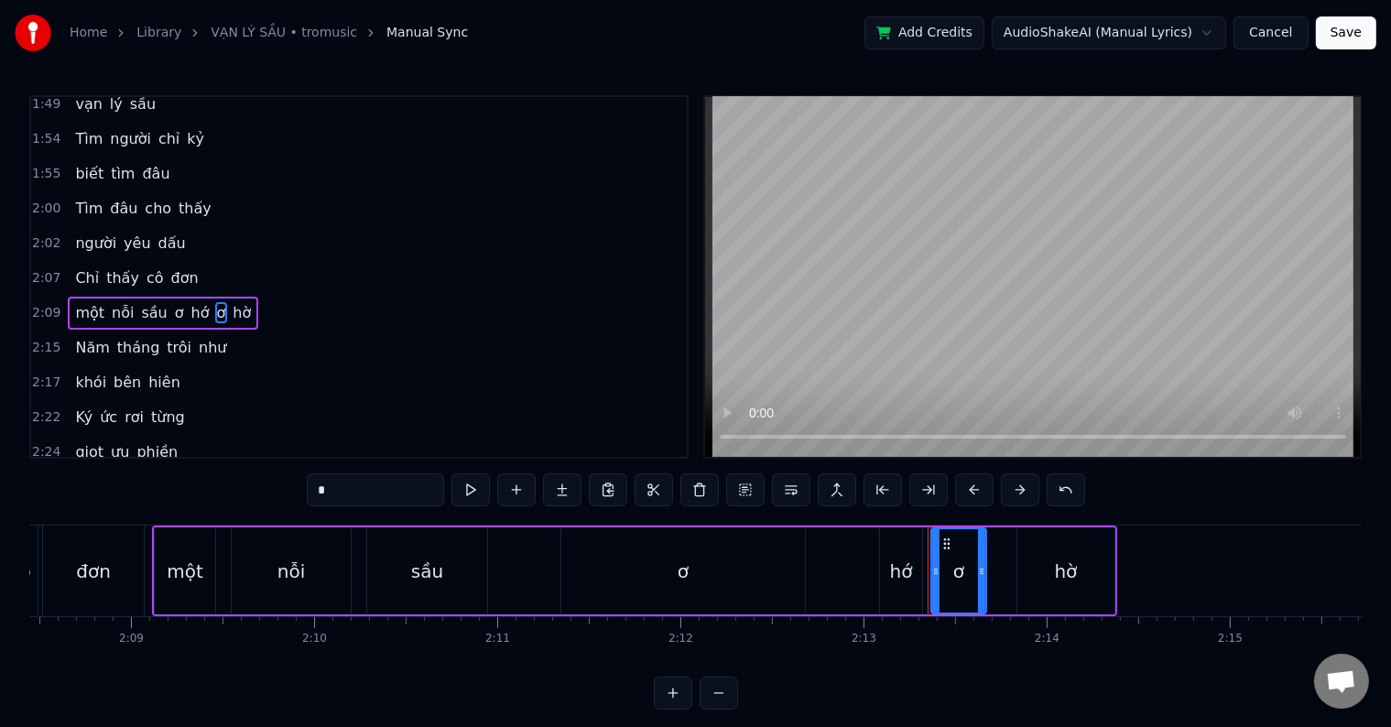
drag, startPoint x: 925, startPoint y: 568, endPoint x: 982, endPoint y: 568, distance: 56.8
click at [982, 568] on icon at bounding box center [981, 571] width 7 height 15
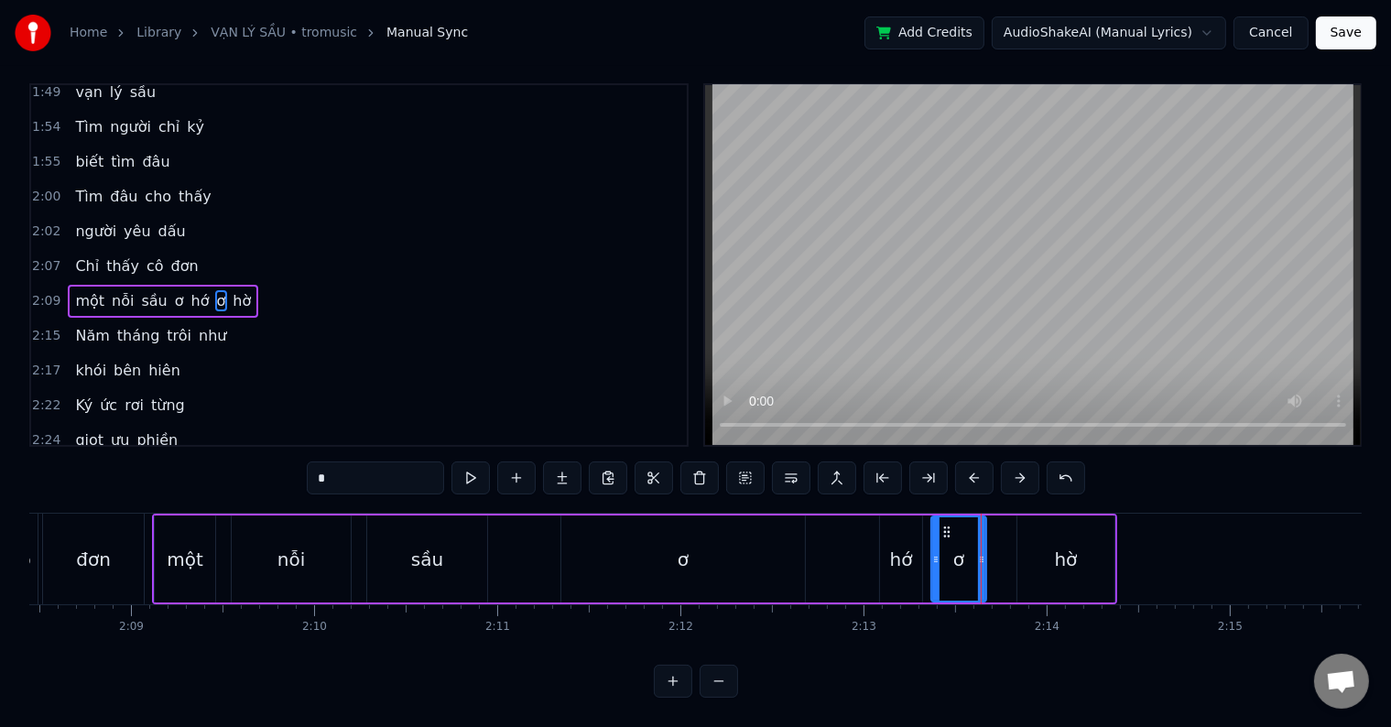
scroll to position [27, 0]
click at [1055, 546] on div "hờ" at bounding box center [1066, 559] width 23 height 27
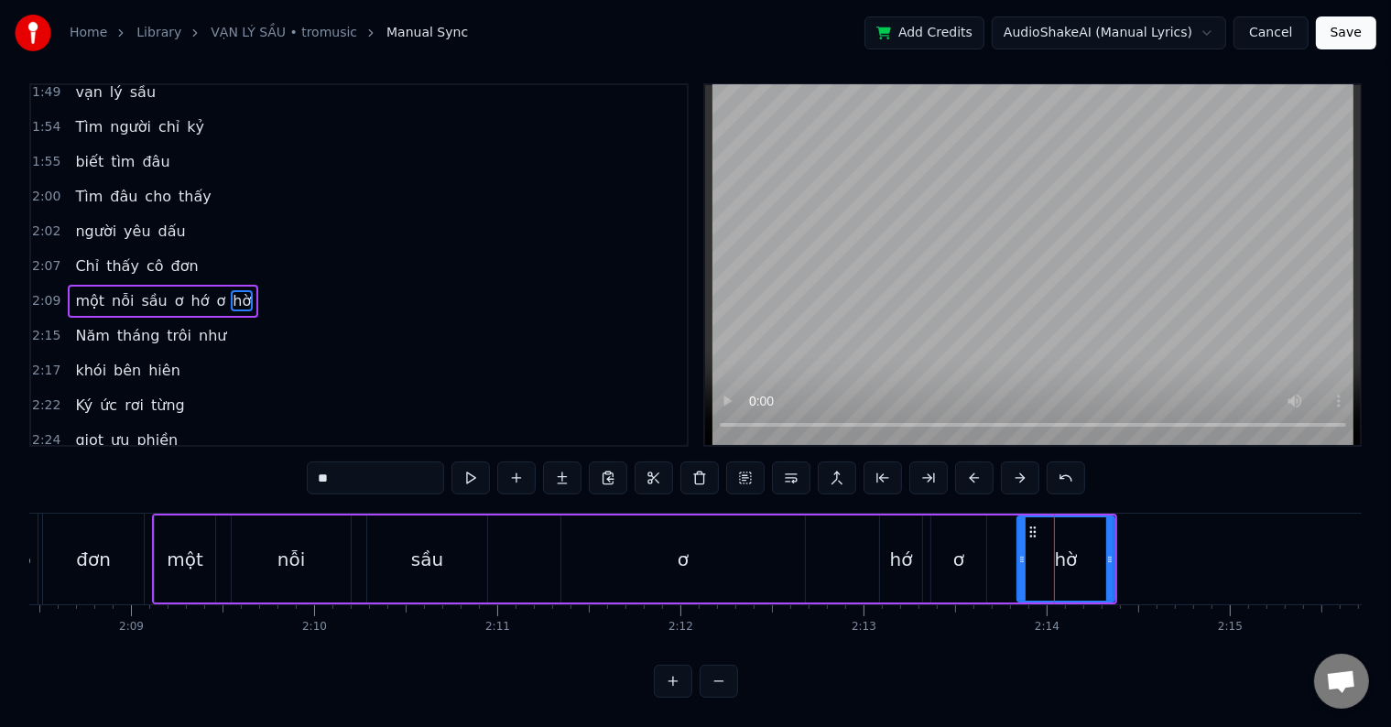
scroll to position [0, 0]
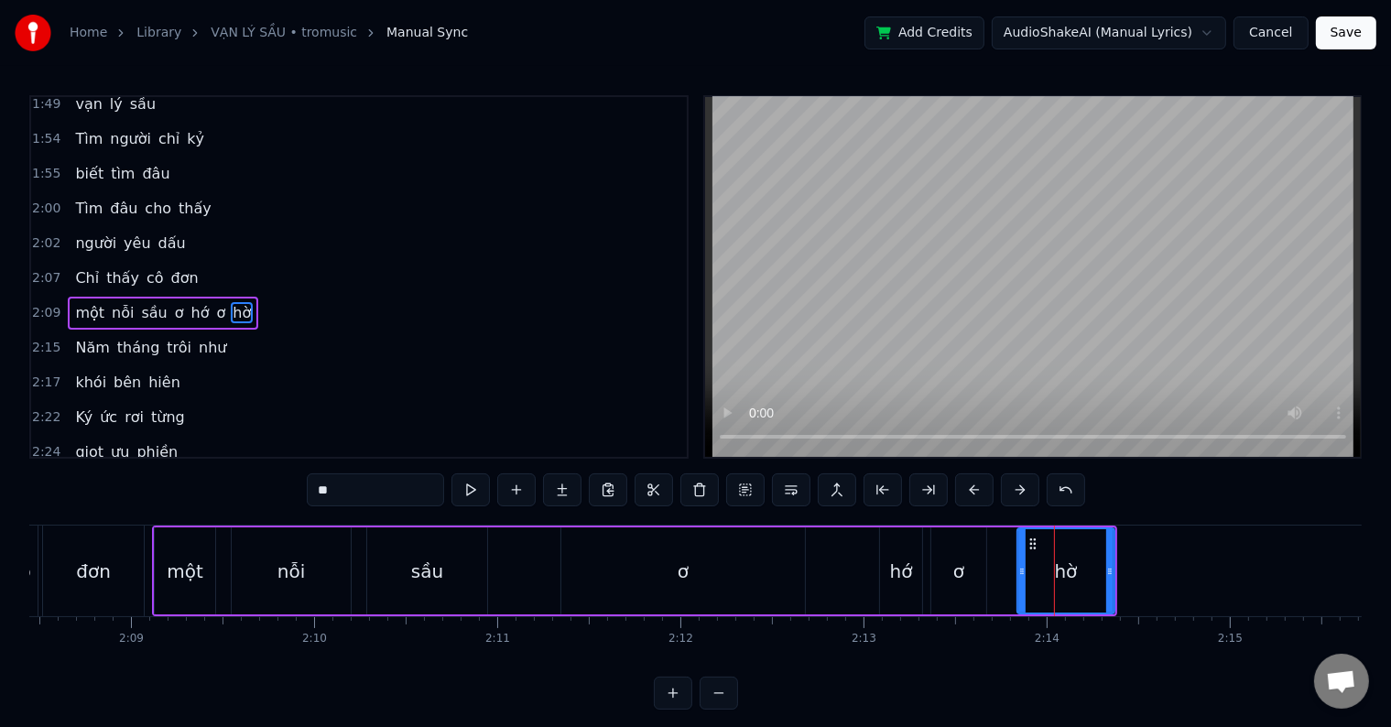
click at [964, 567] on div "ơ" at bounding box center [958, 570] width 55 height 87
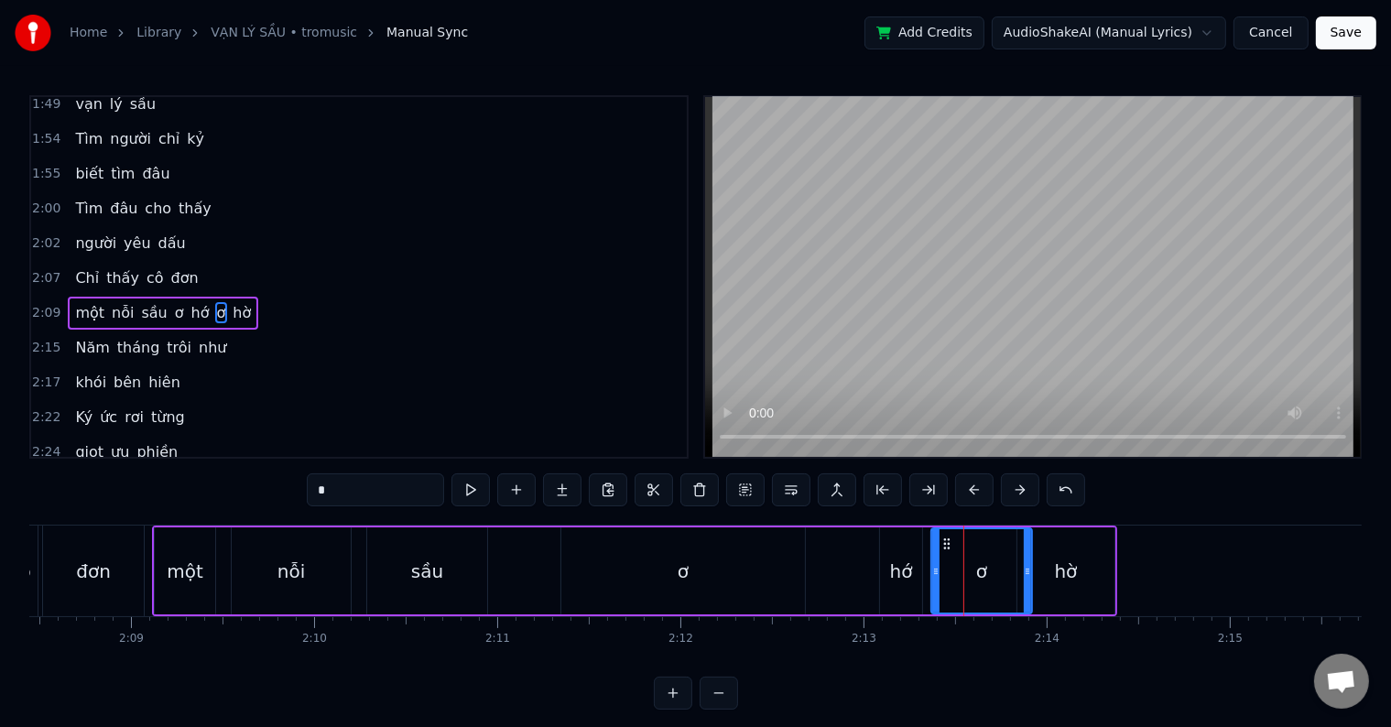
drag, startPoint x: 980, startPoint y: 571, endPoint x: 1026, endPoint y: 569, distance: 45.9
click at [1026, 569] on icon at bounding box center [1027, 571] width 7 height 15
drag, startPoint x: 930, startPoint y: 572, endPoint x: 963, endPoint y: 572, distance: 33.0
click at [965, 572] on icon at bounding box center [968, 571] width 7 height 15
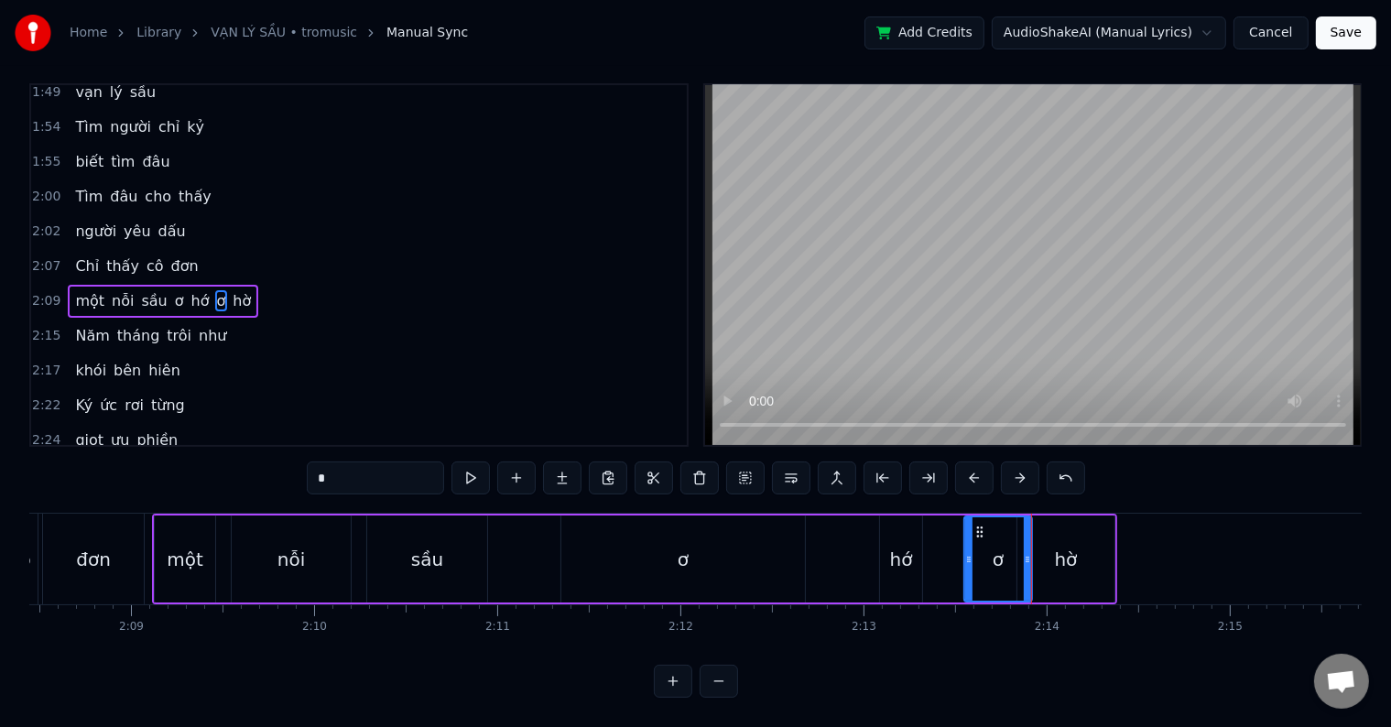
click at [1060, 546] on div "hờ" at bounding box center [1066, 559] width 23 height 27
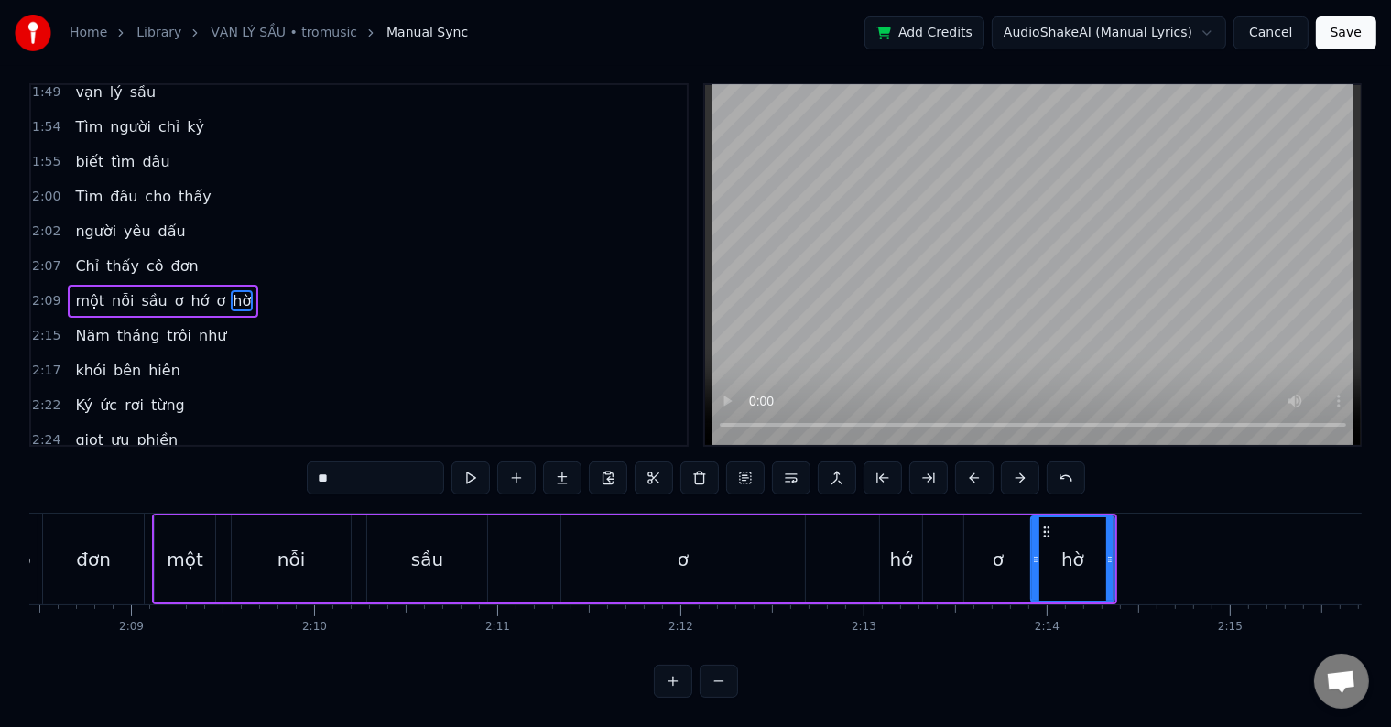
drag, startPoint x: 1019, startPoint y: 539, endPoint x: 1033, endPoint y: 538, distance: 13.8
click at [1033, 552] on icon at bounding box center [1035, 559] width 7 height 15
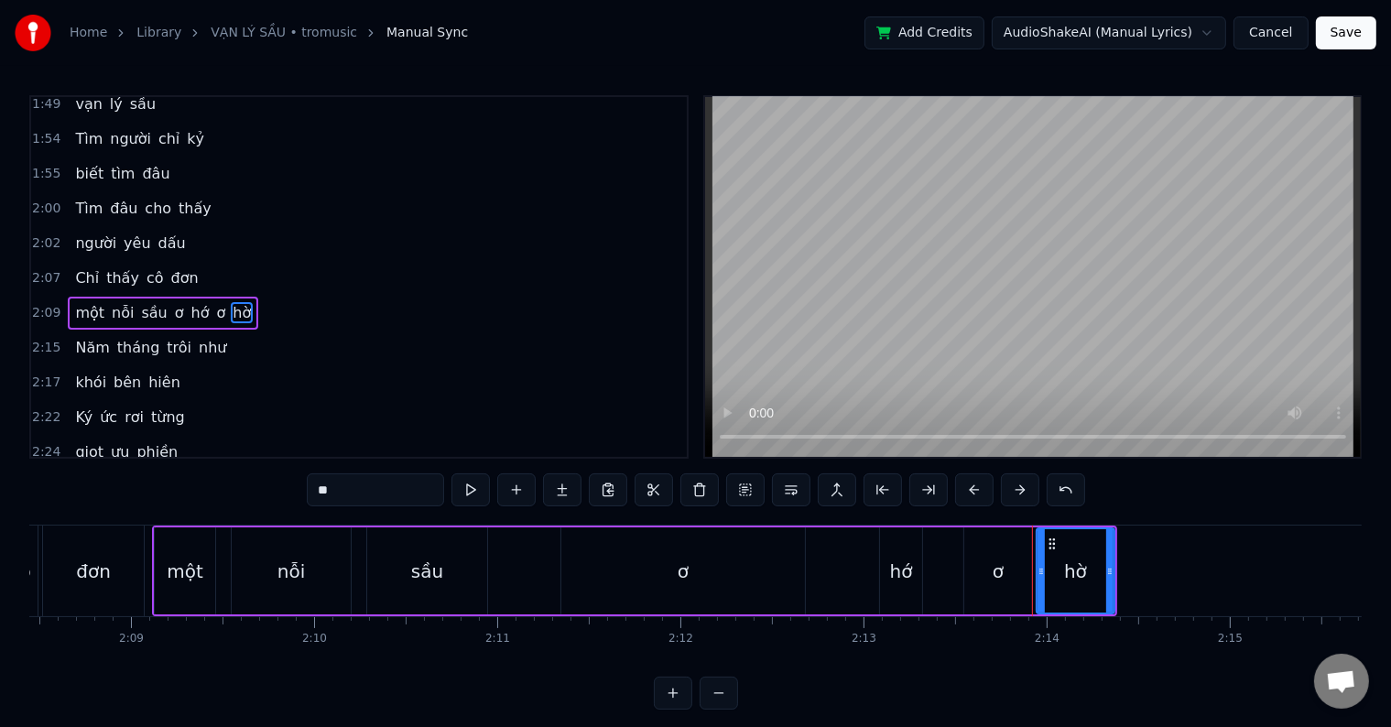
click at [1040, 568] on icon at bounding box center [1041, 571] width 7 height 15
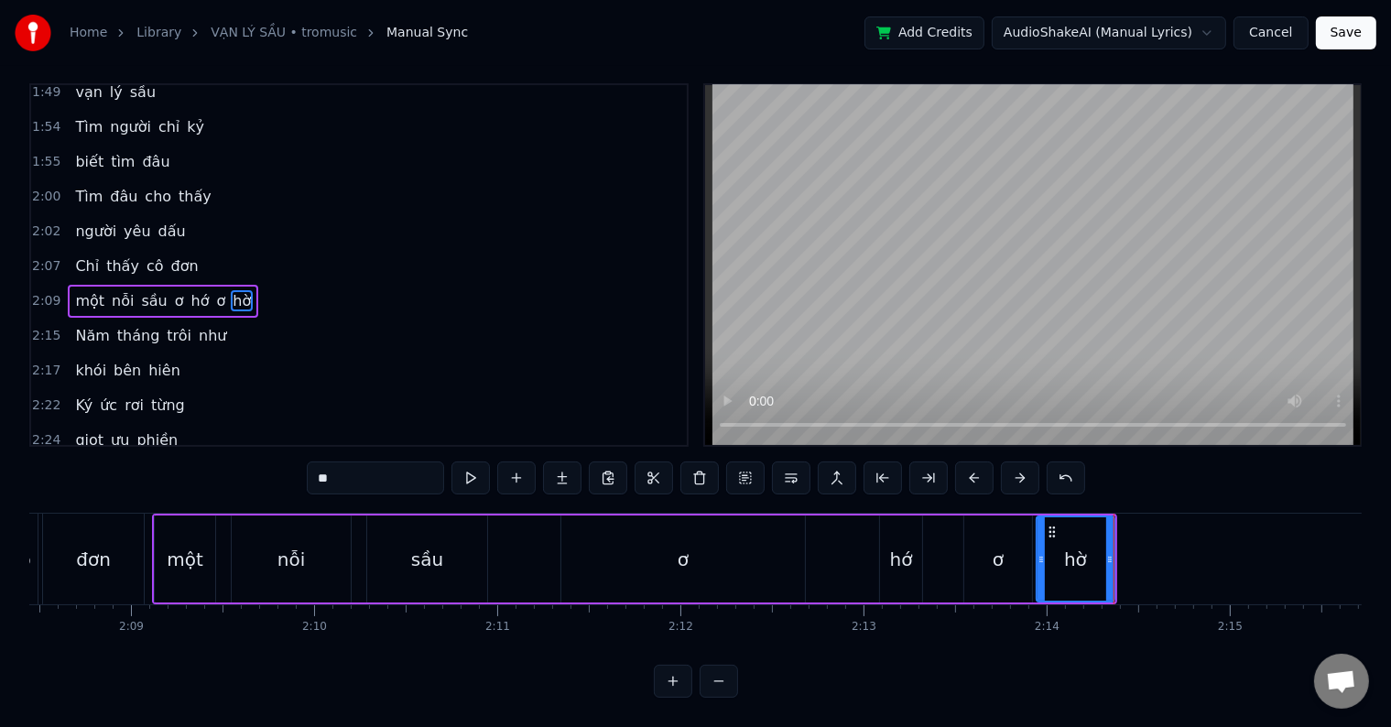
click at [910, 546] on div "hớ" at bounding box center [901, 559] width 23 height 27
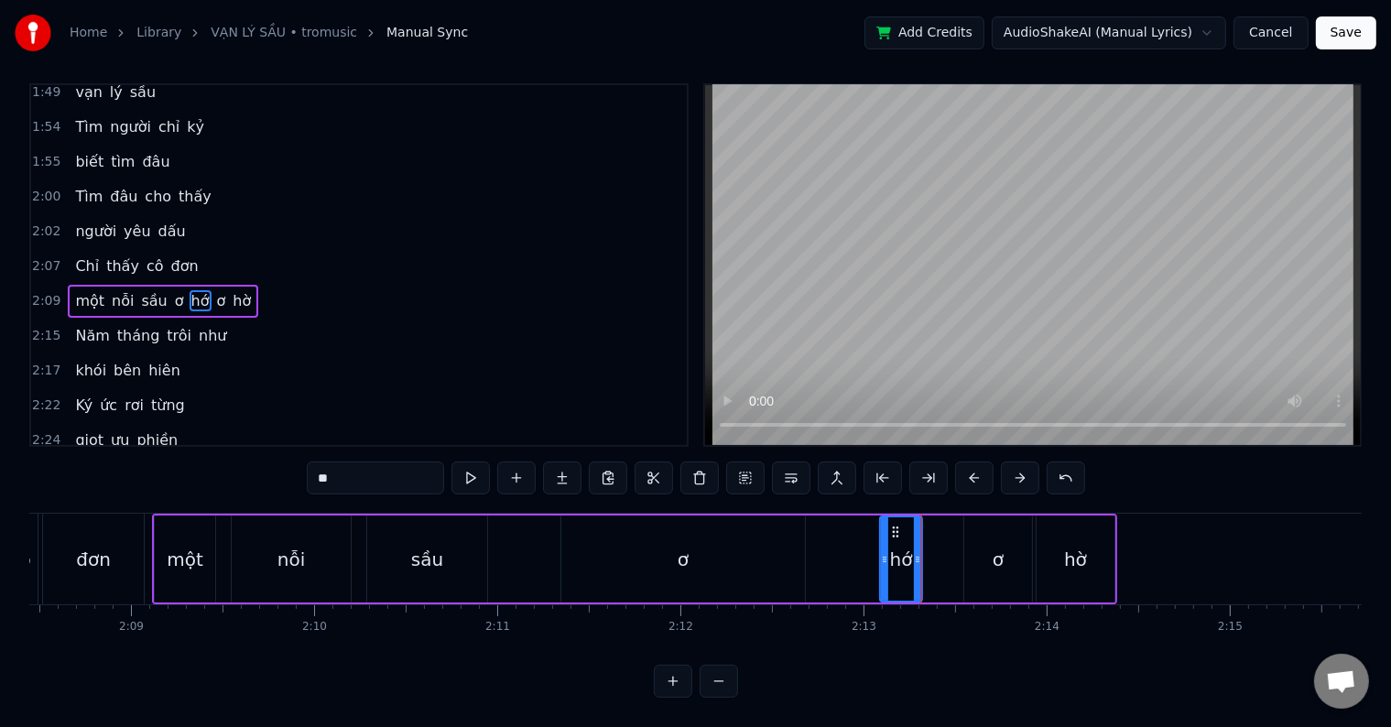
click at [995, 546] on div "ơ" at bounding box center [998, 559] width 11 height 27
drag, startPoint x: 967, startPoint y: 541, endPoint x: 982, endPoint y: 540, distance: 14.7
click at [982, 552] on icon at bounding box center [982, 559] width 7 height 15
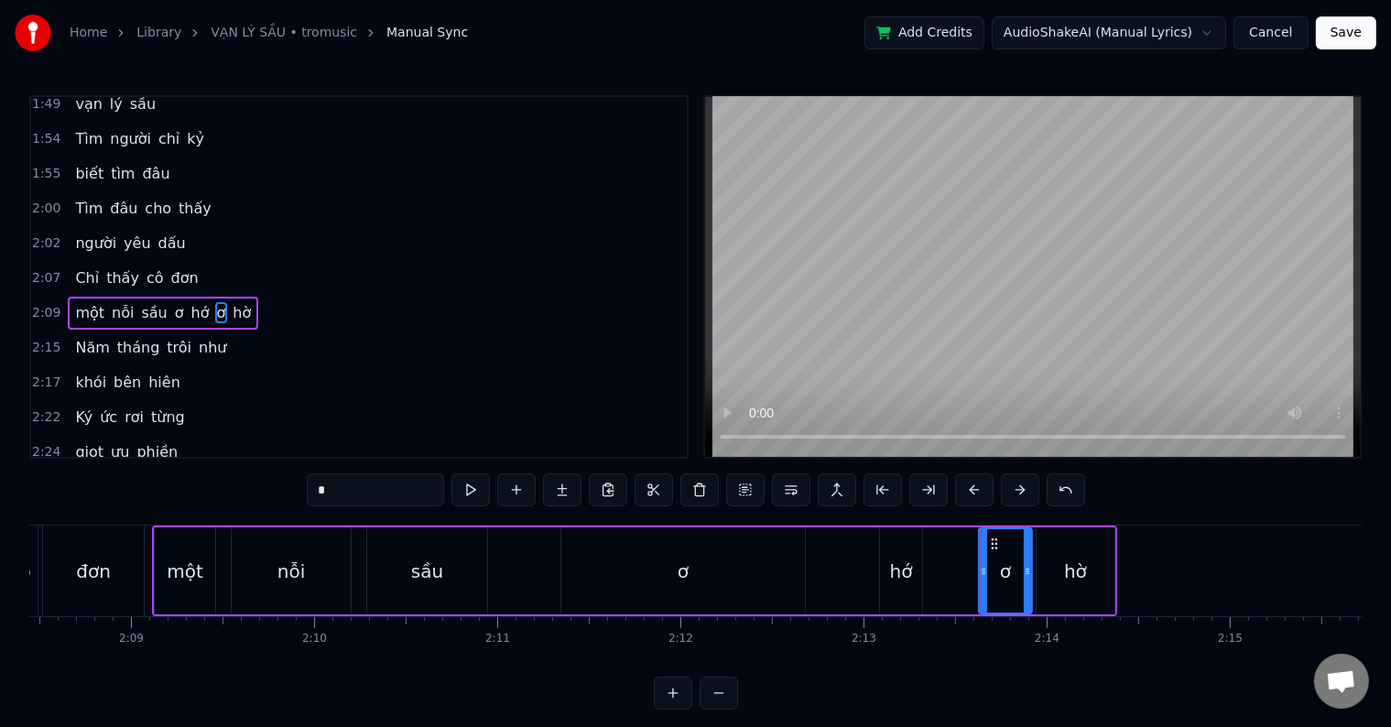
click at [905, 565] on div "hớ" at bounding box center [901, 571] width 23 height 27
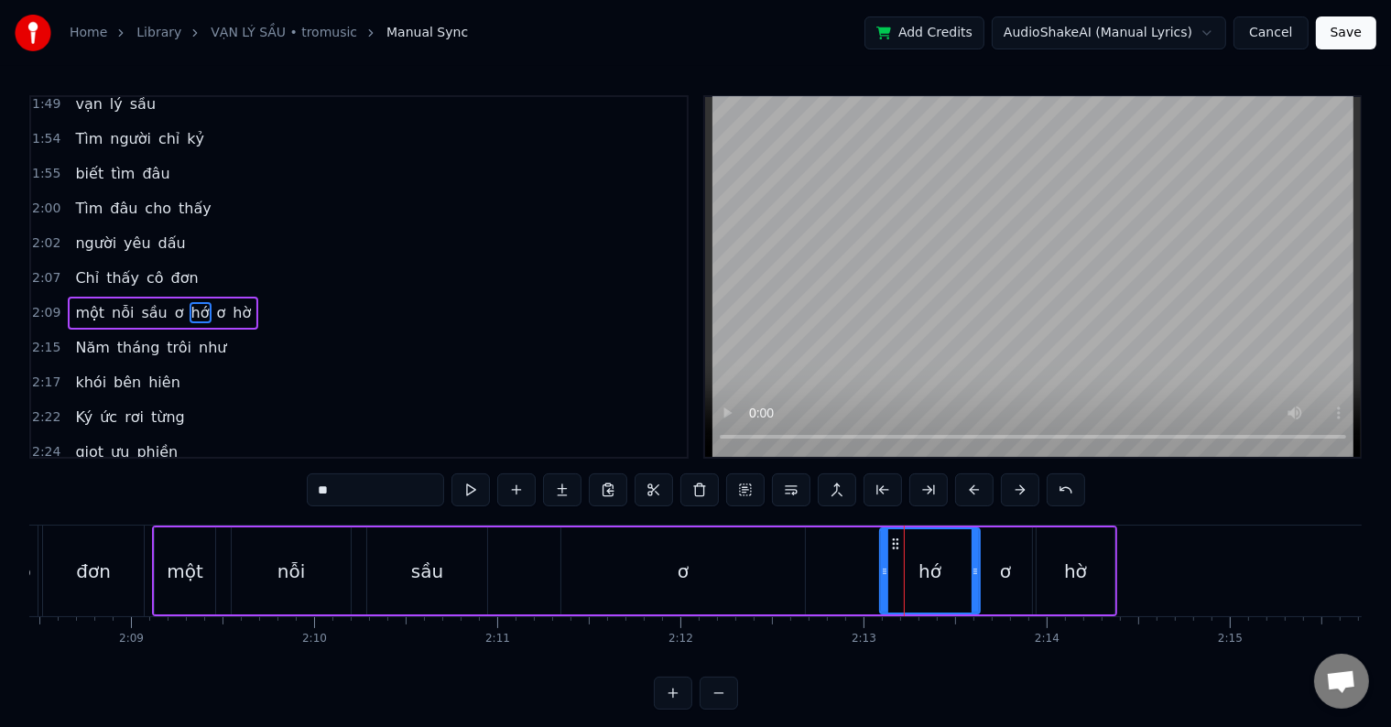
drag, startPoint x: 918, startPoint y: 575, endPoint x: 977, endPoint y: 571, distance: 59.6
click at [977, 571] on icon at bounding box center [975, 571] width 7 height 15
drag, startPoint x: 914, startPoint y: 570, endPoint x: 948, endPoint y: 570, distance: 33.9
click at [948, 570] on icon at bounding box center [949, 571] width 7 height 15
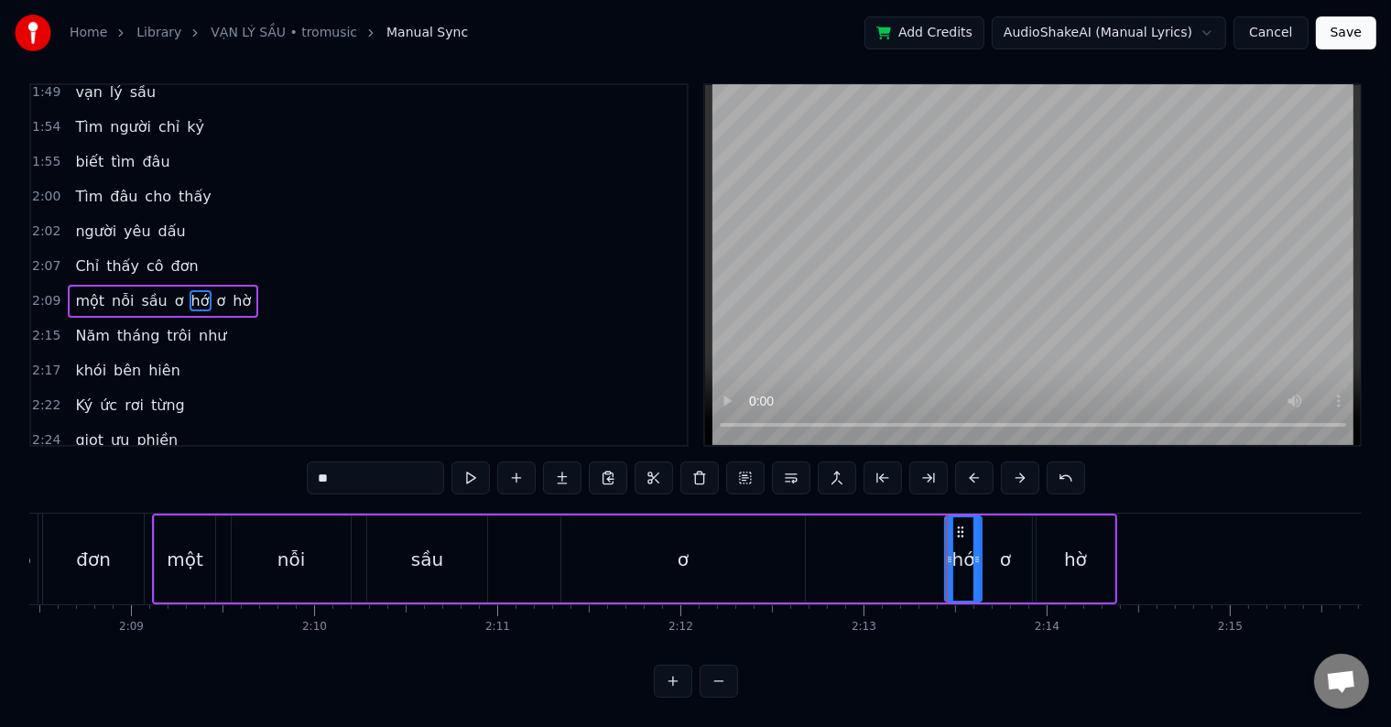
scroll to position [27, 0]
click at [1001, 546] on div "ơ" at bounding box center [1005, 559] width 11 height 27
click at [1066, 546] on div "hờ" at bounding box center [1075, 559] width 23 height 27
type input "**"
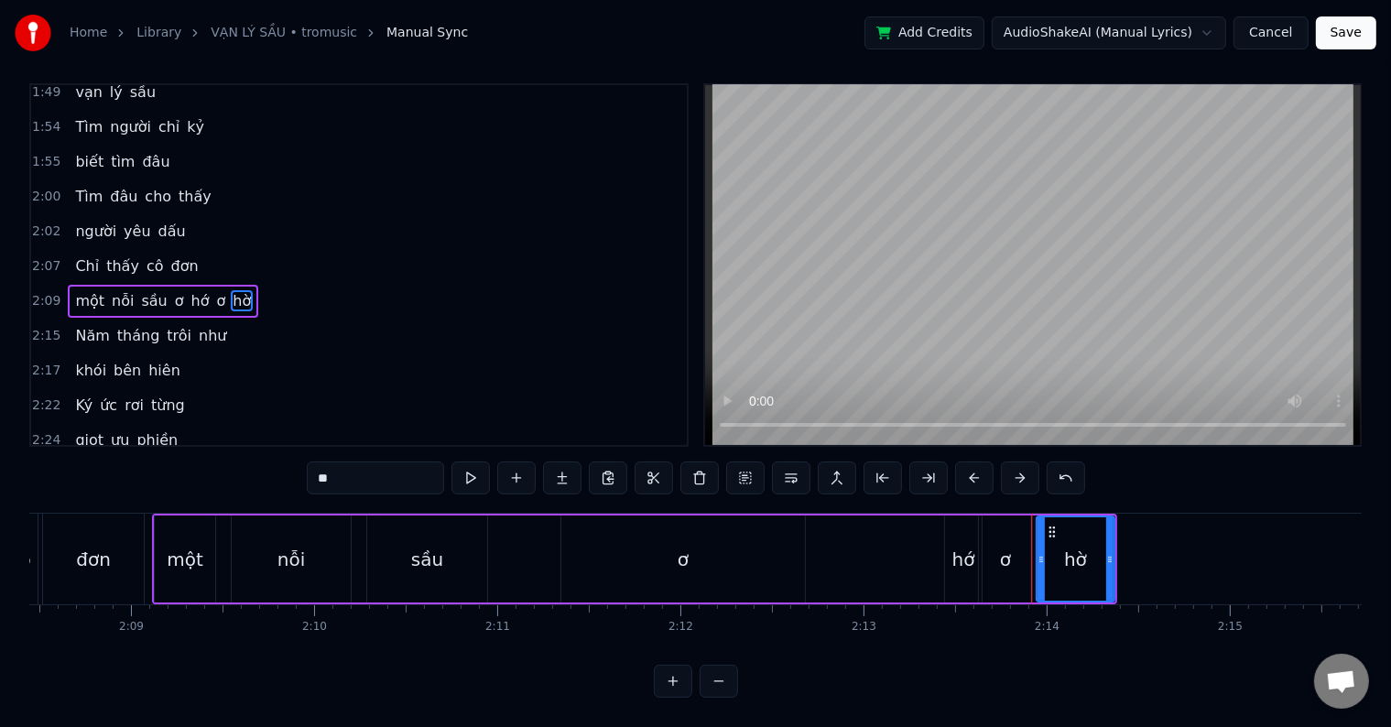
scroll to position [0, 0]
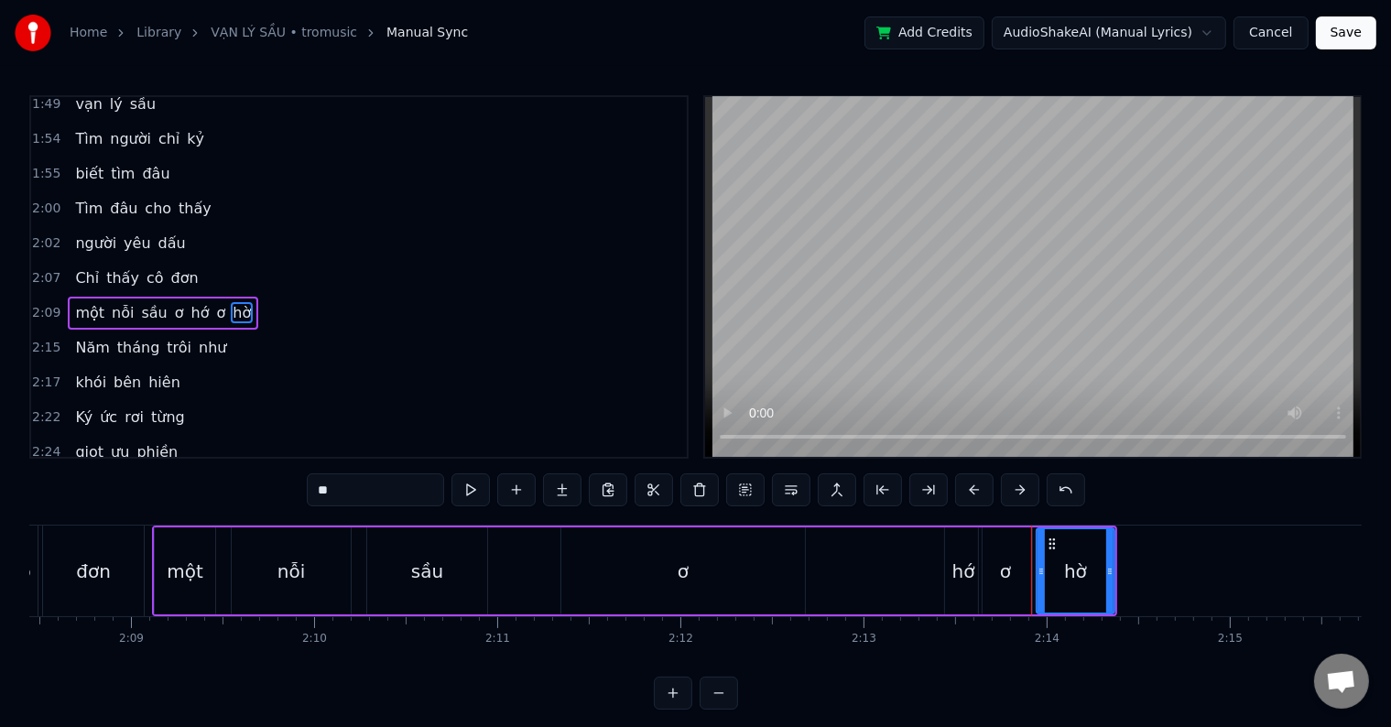
click at [842, 571] on div "một nỗi sầu ơ hớ ơ hờ" at bounding box center [634, 571] width 965 height 91
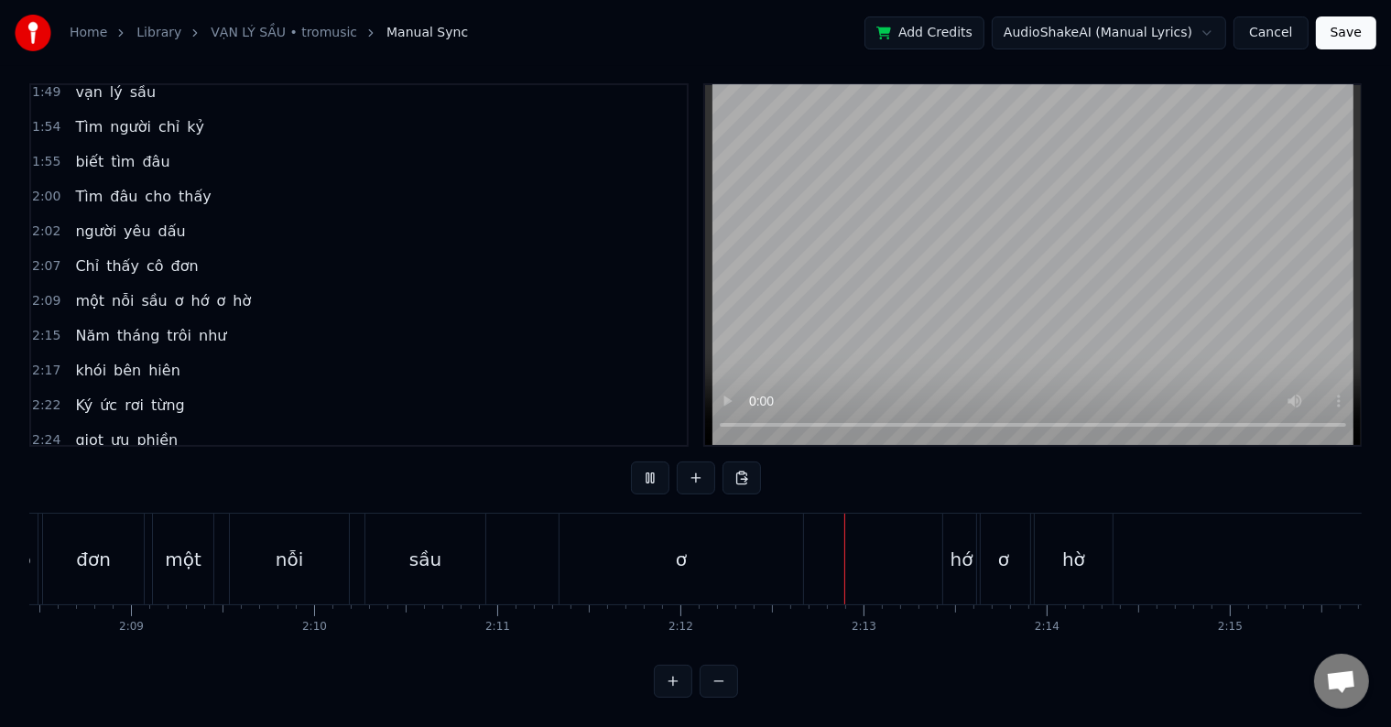
scroll to position [27, 0]
click at [773, 537] on div "ơ" at bounding box center [682, 559] width 244 height 91
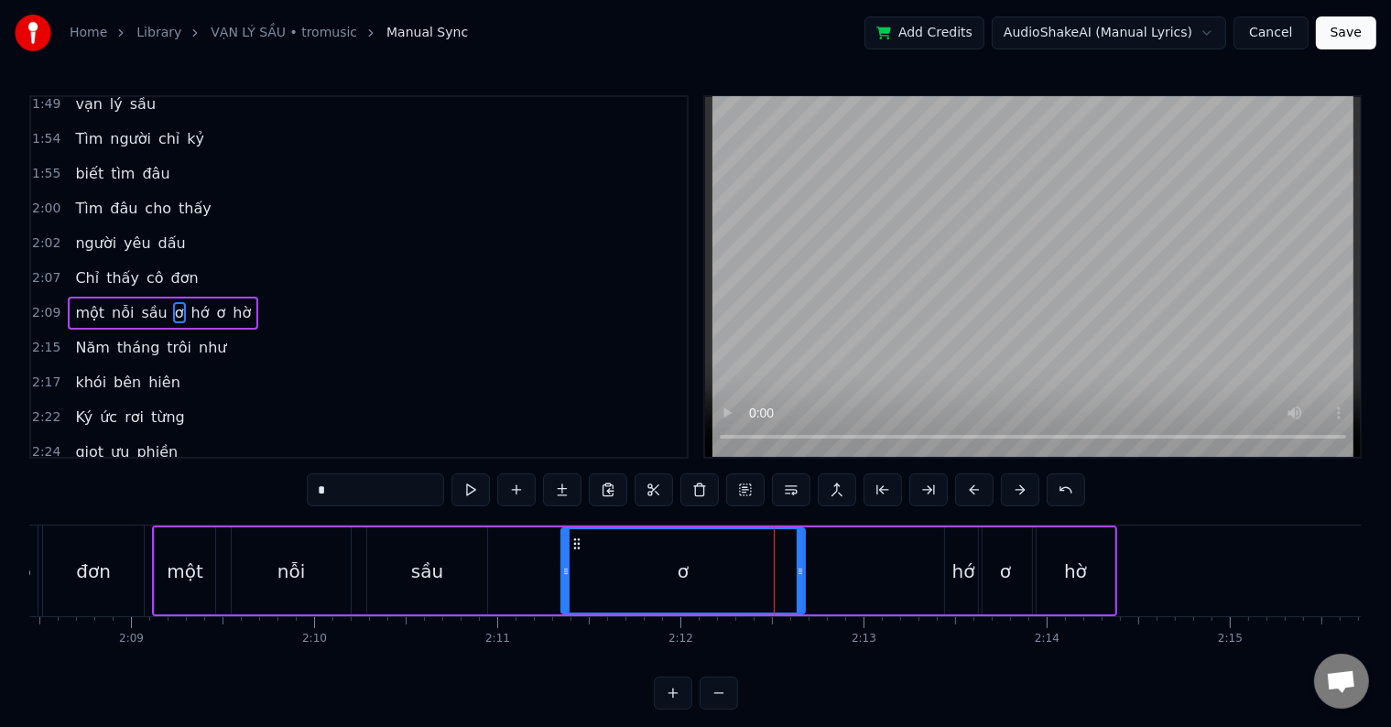
click at [774, 537] on div at bounding box center [774, 571] width 1 height 91
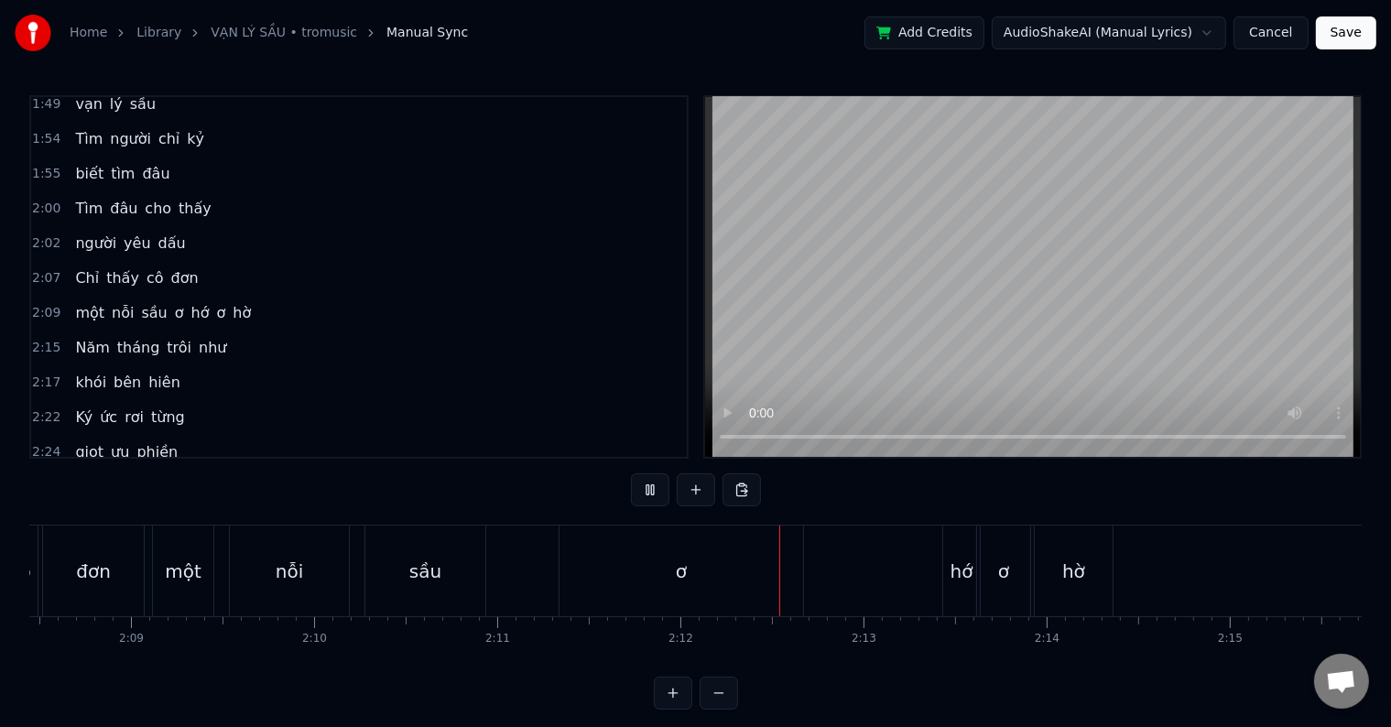
scroll to position [27, 0]
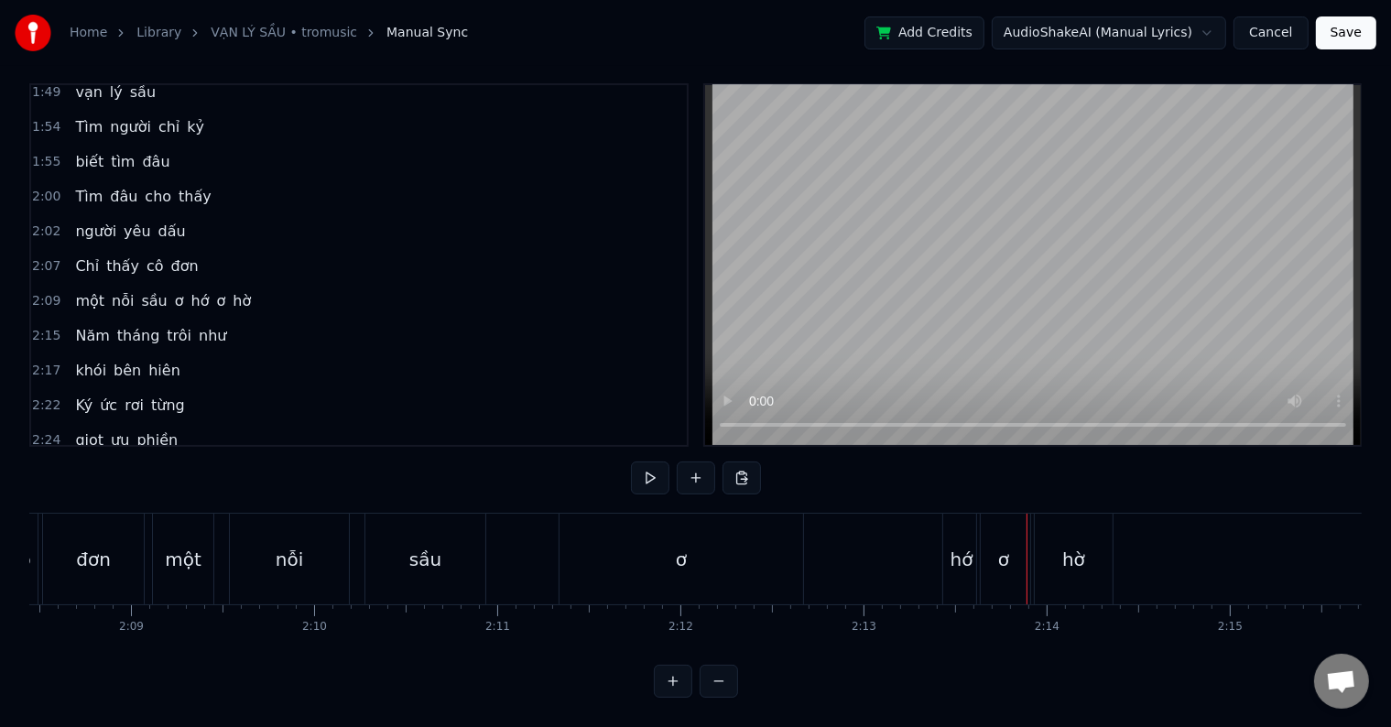
click at [692, 546] on div "ơ" at bounding box center [682, 559] width 244 height 91
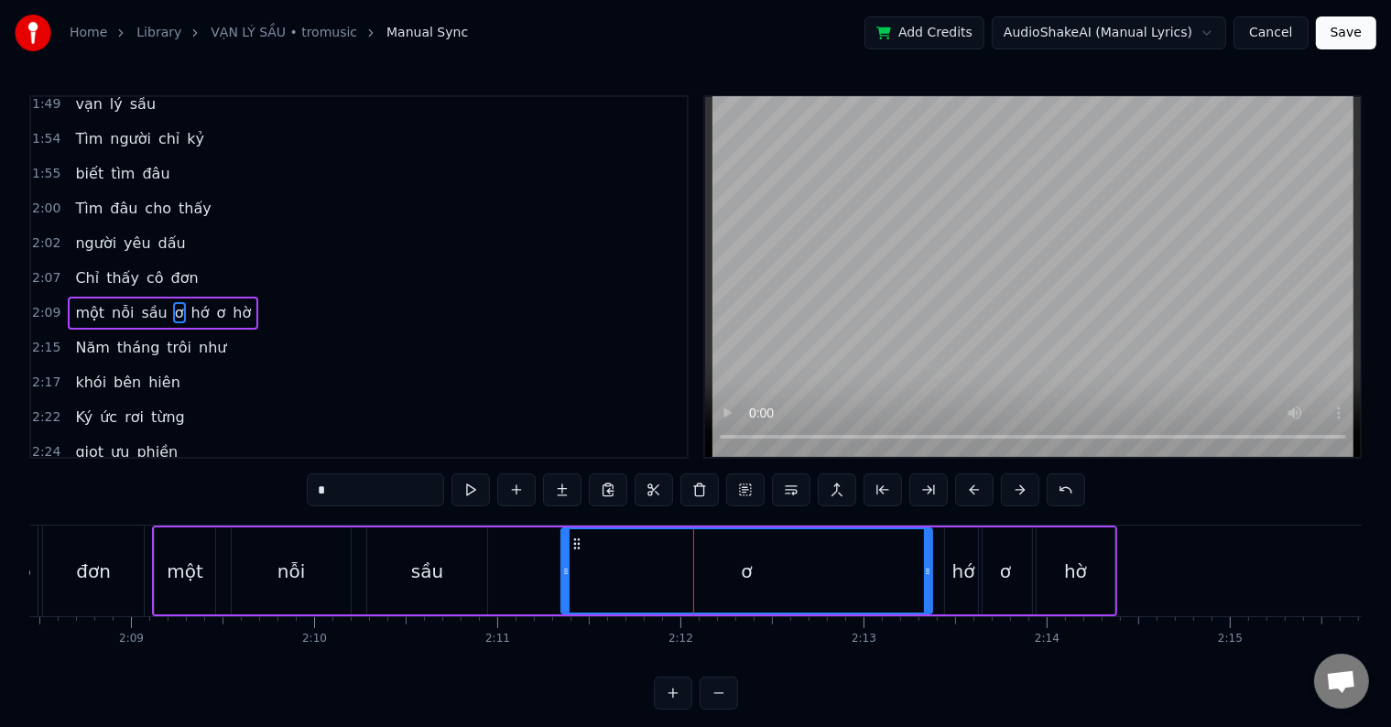
drag, startPoint x: 800, startPoint y: 561, endPoint x: 928, endPoint y: 564, distance: 127.3
click at [928, 564] on div at bounding box center [927, 570] width 7 height 83
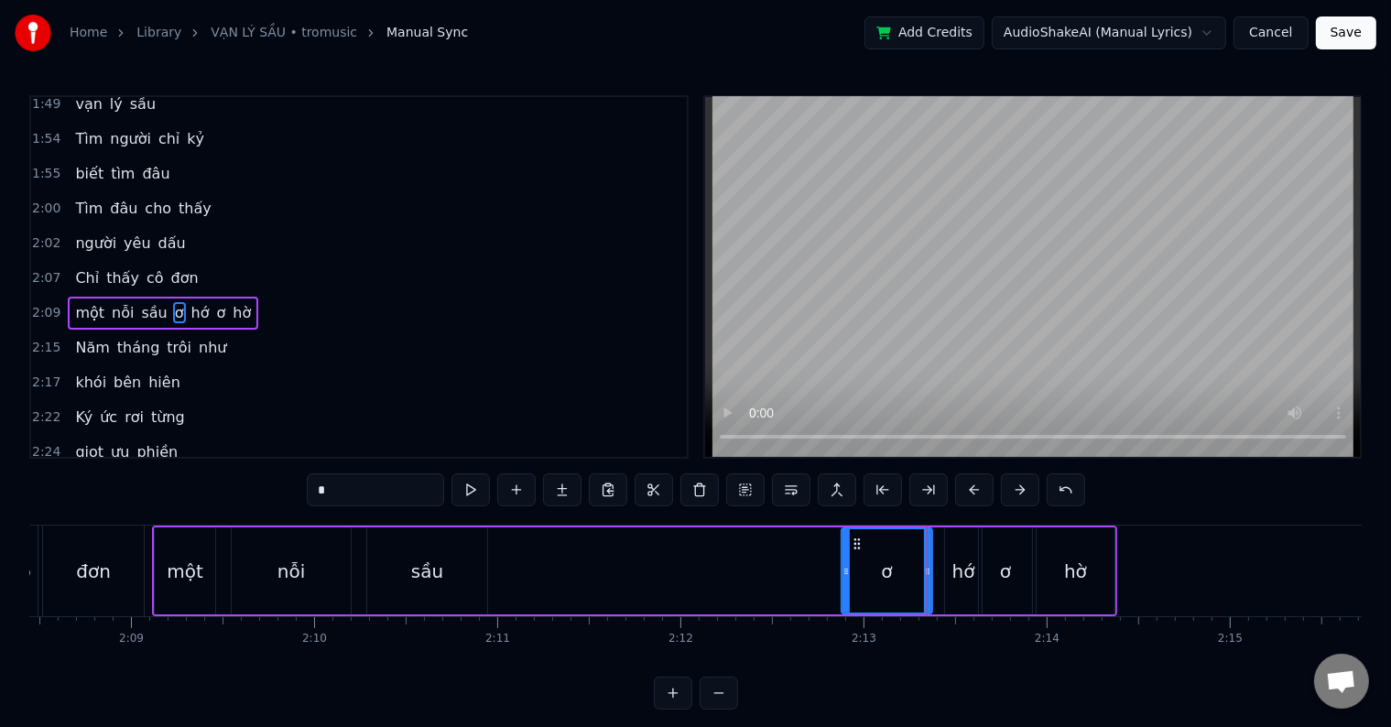
drag, startPoint x: 568, startPoint y: 571, endPoint x: 848, endPoint y: 571, distance: 280.2
click at [848, 571] on icon at bounding box center [846, 571] width 7 height 15
click at [484, 578] on div "sầu" at bounding box center [427, 570] width 120 height 87
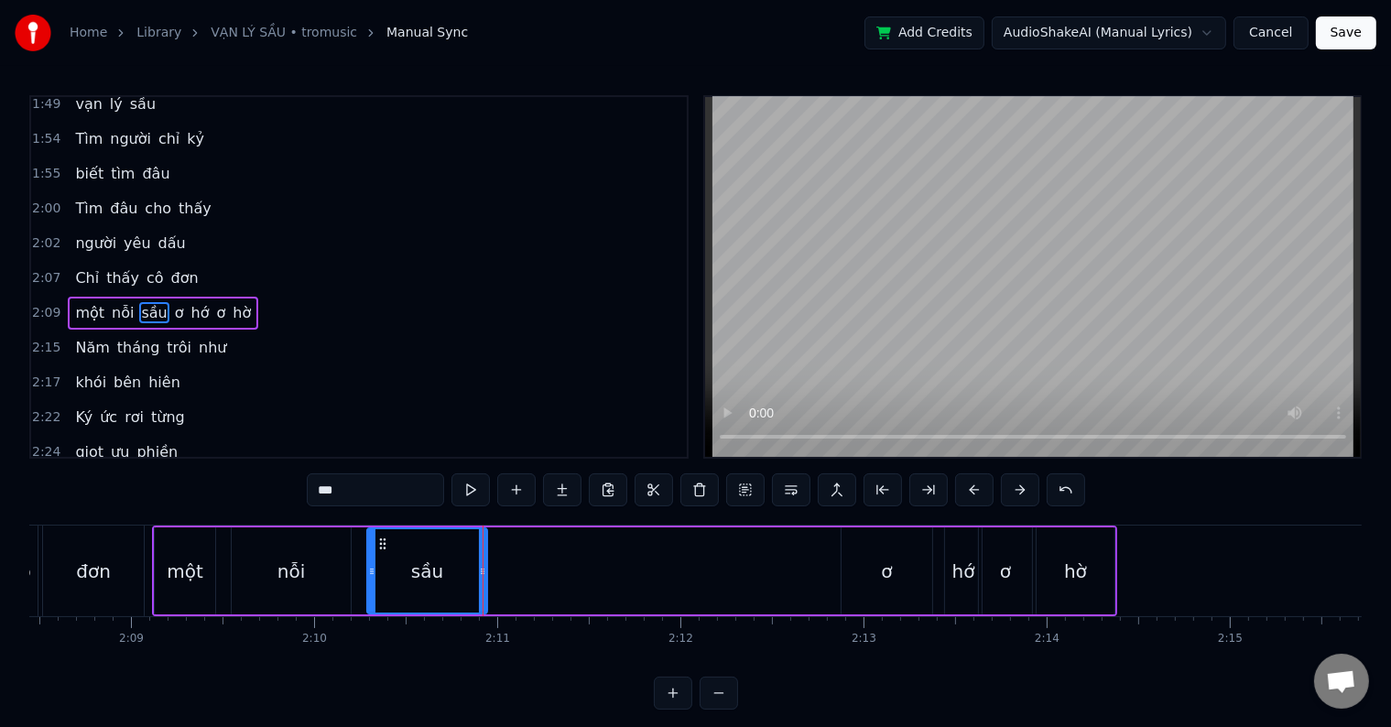
click at [484, 578] on div at bounding box center [482, 570] width 7 height 83
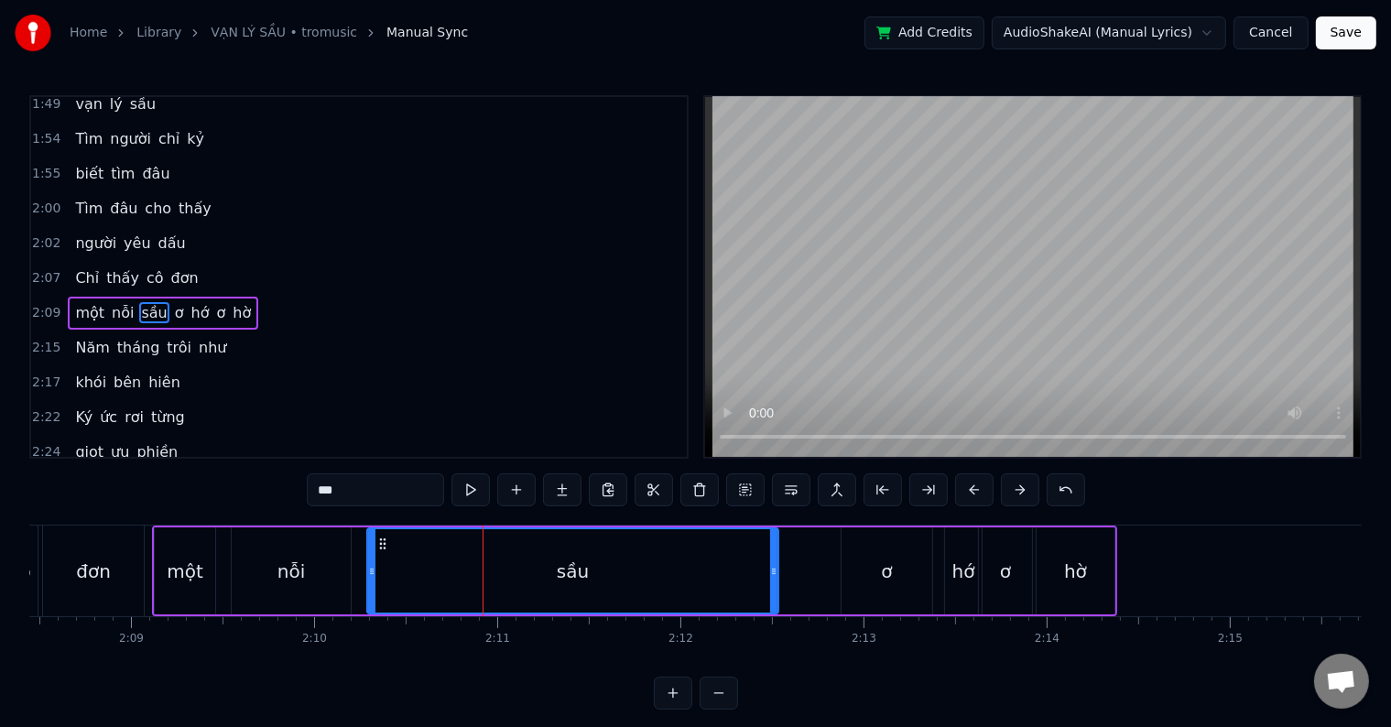
drag, startPoint x: 484, startPoint y: 578, endPoint x: 775, endPoint y: 578, distance: 291.2
click at [775, 578] on div at bounding box center [773, 570] width 7 height 83
click at [326, 578] on div "nỗi" at bounding box center [291, 570] width 119 height 87
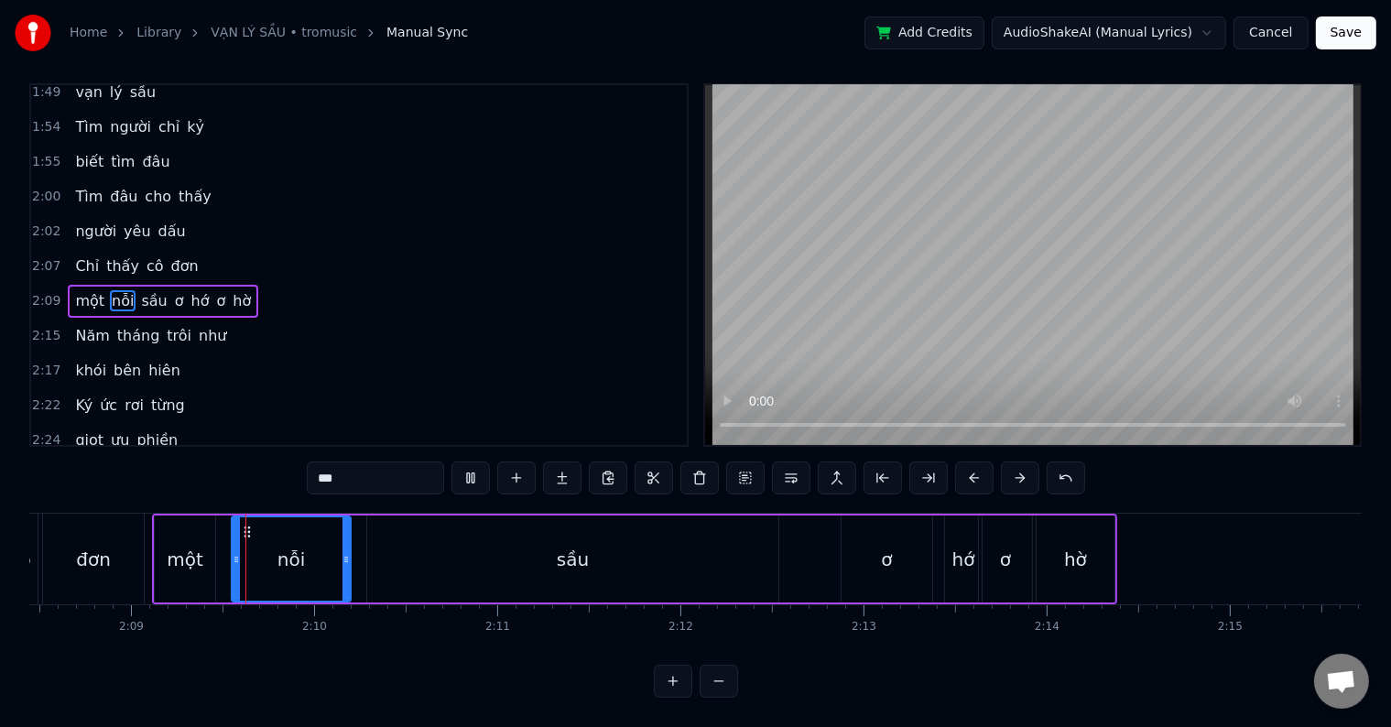
scroll to position [27, 0]
click at [625, 545] on div "sầu" at bounding box center [572, 559] width 411 height 87
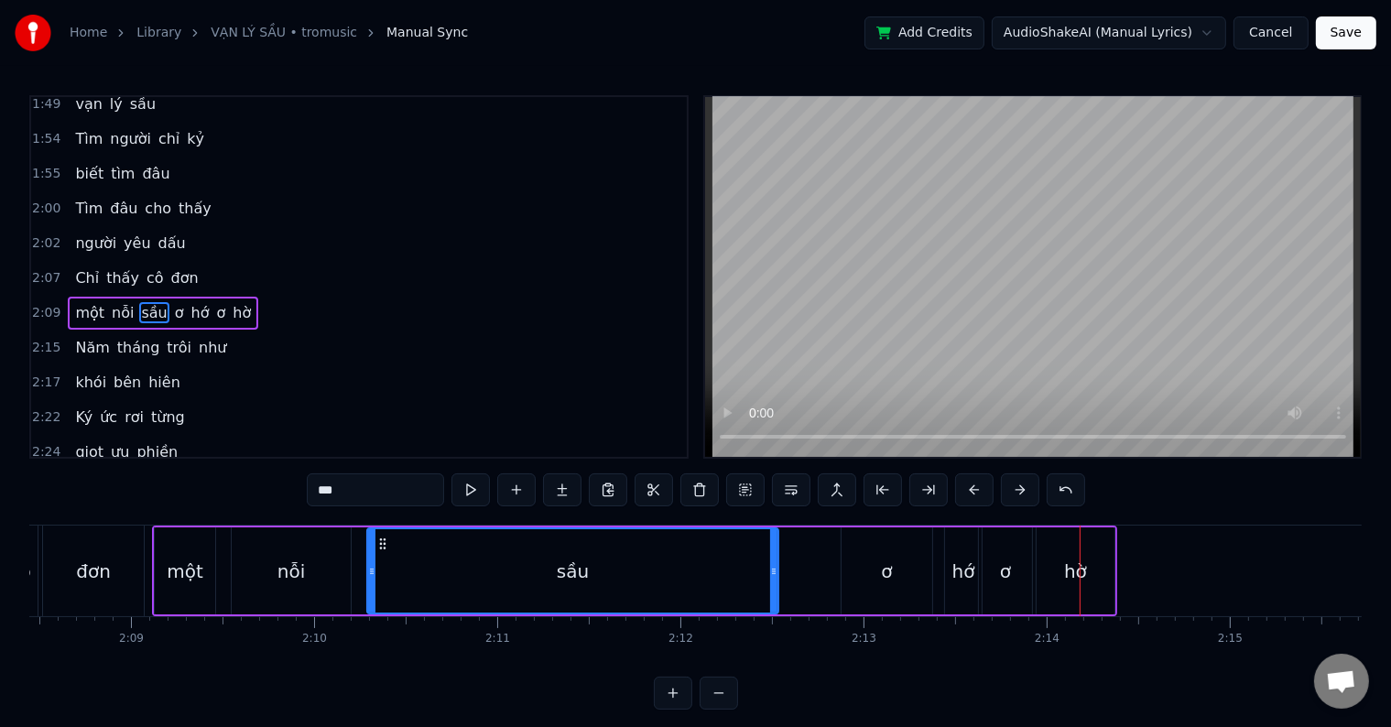
click at [930, 579] on div "ơ" at bounding box center [887, 570] width 92 height 87
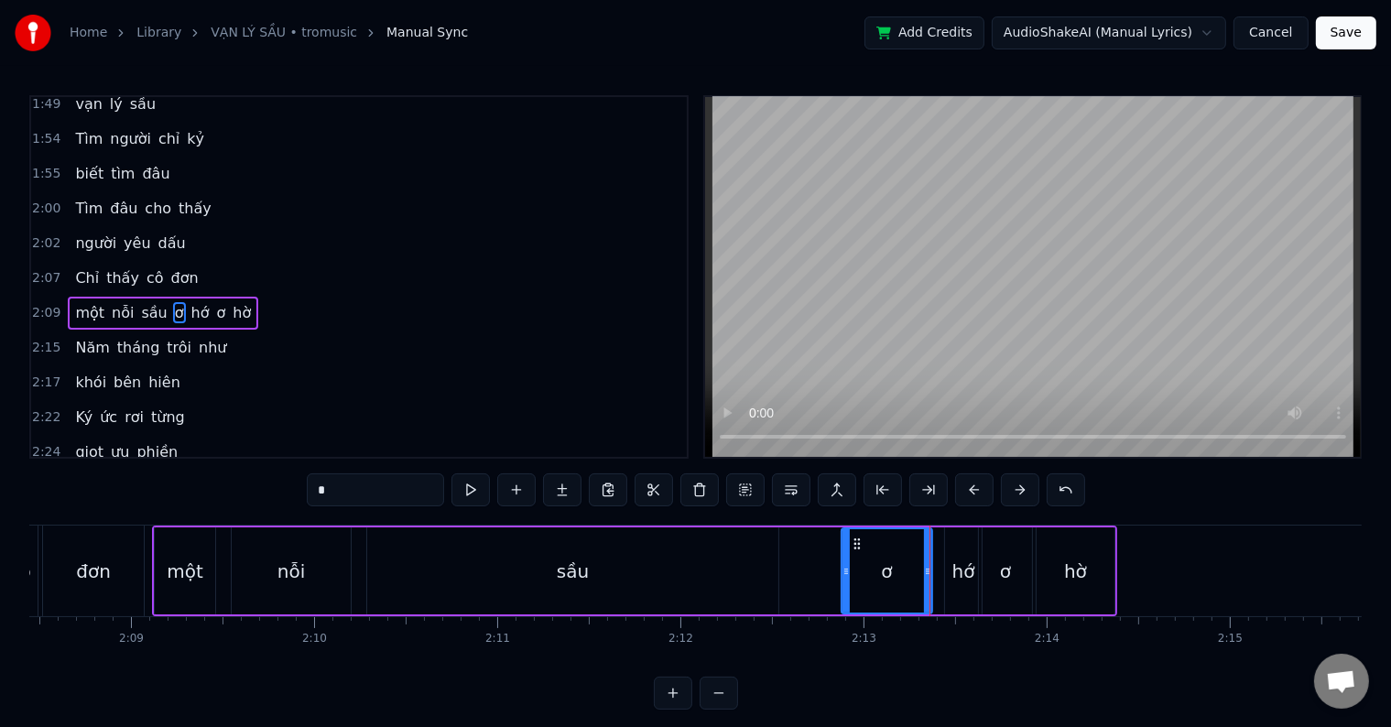
click at [1092, 570] on div "hờ" at bounding box center [1076, 570] width 78 height 87
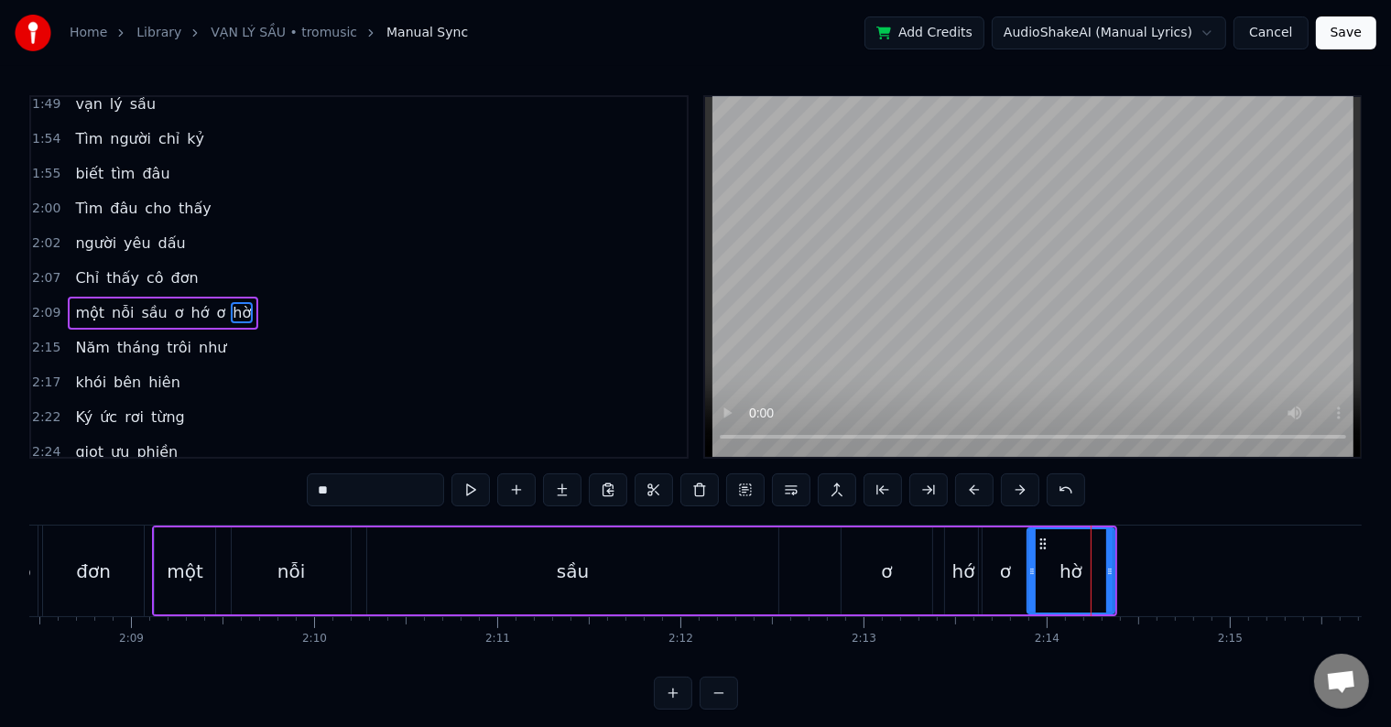
drag, startPoint x: 1037, startPoint y: 571, endPoint x: 1027, endPoint y: 571, distance: 9.2
click at [1028, 571] on icon at bounding box center [1031, 571] width 7 height 15
drag, startPoint x: 1110, startPoint y: 571, endPoint x: 1139, endPoint y: 570, distance: 29.4
click at [1139, 570] on icon at bounding box center [1139, 571] width 7 height 15
click at [1026, 570] on icon at bounding box center [1028, 571] width 7 height 15
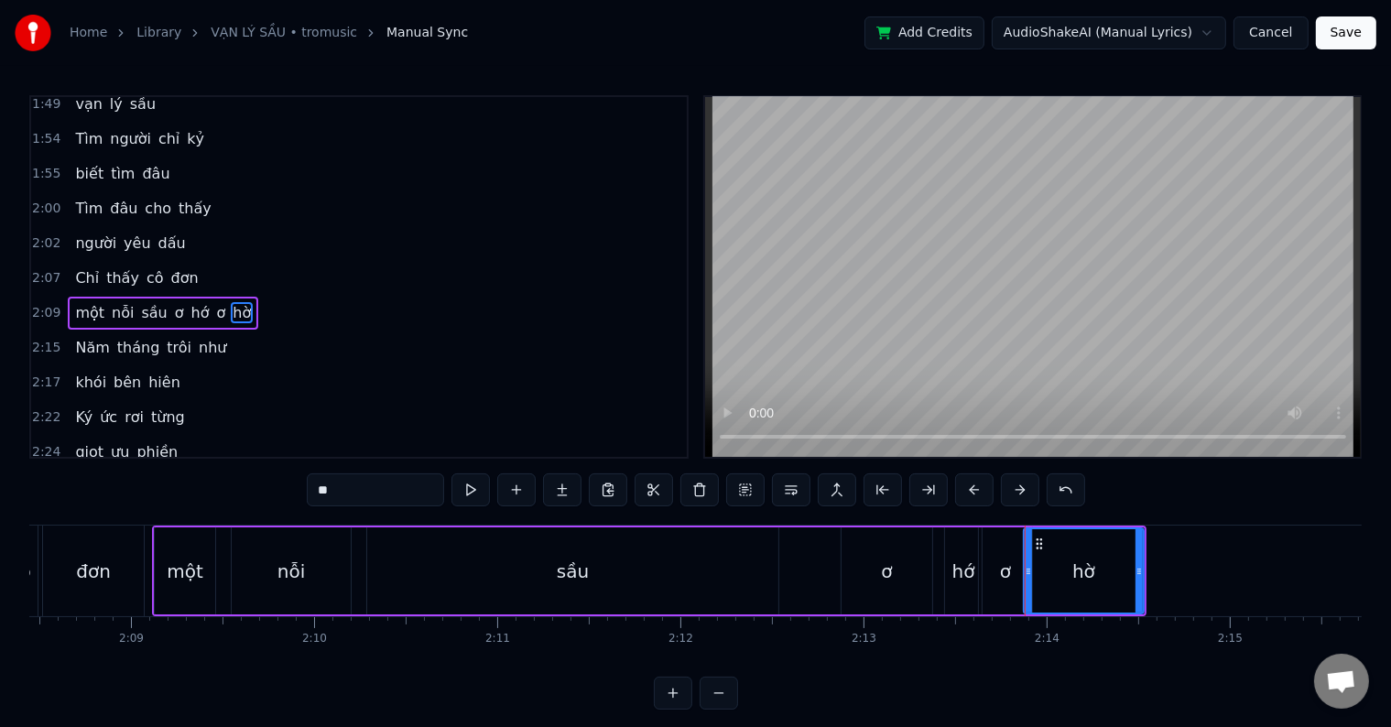
click at [1005, 572] on div "ơ" at bounding box center [1005, 571] width 11 height 27
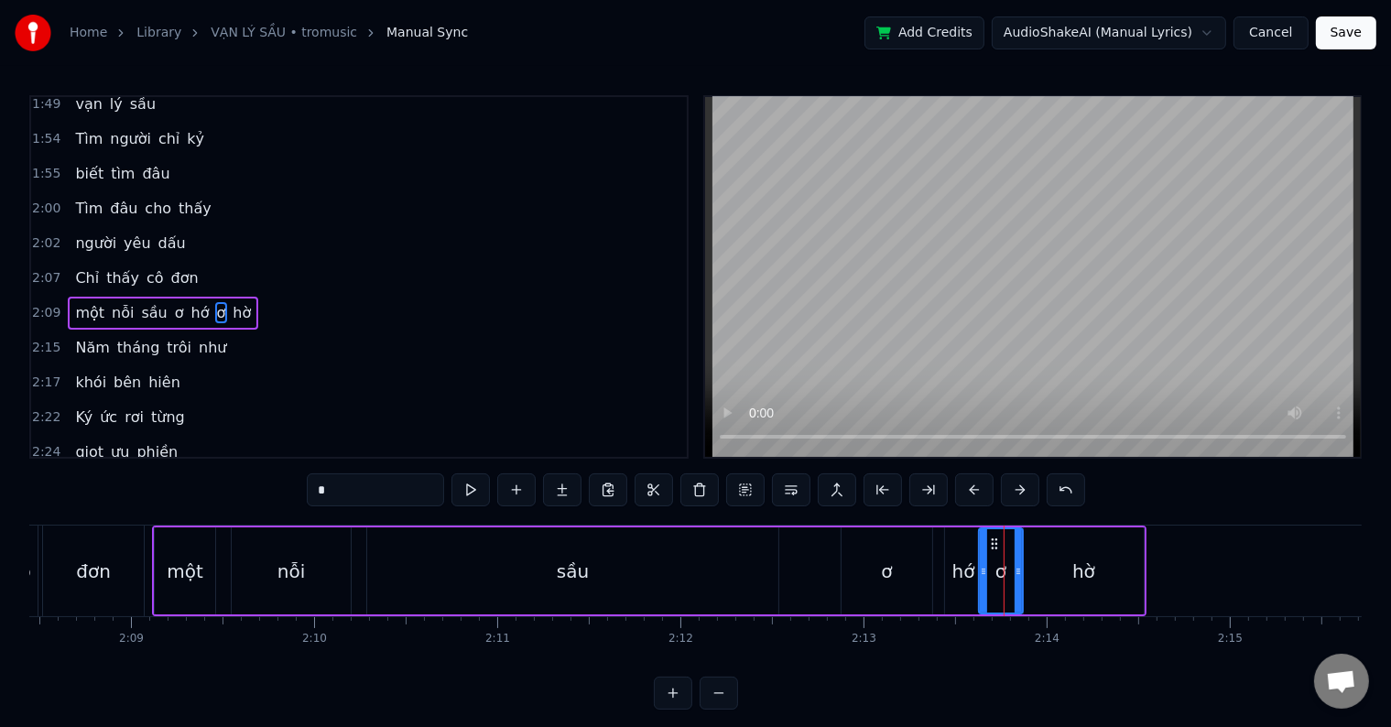
click at [1017, 571] on icon at bounding box center [1018, 571] width 7 height 15
click at [455, 573] on div "sầu" at bounding box center [572, 570] width 411 height 87
type input "***"
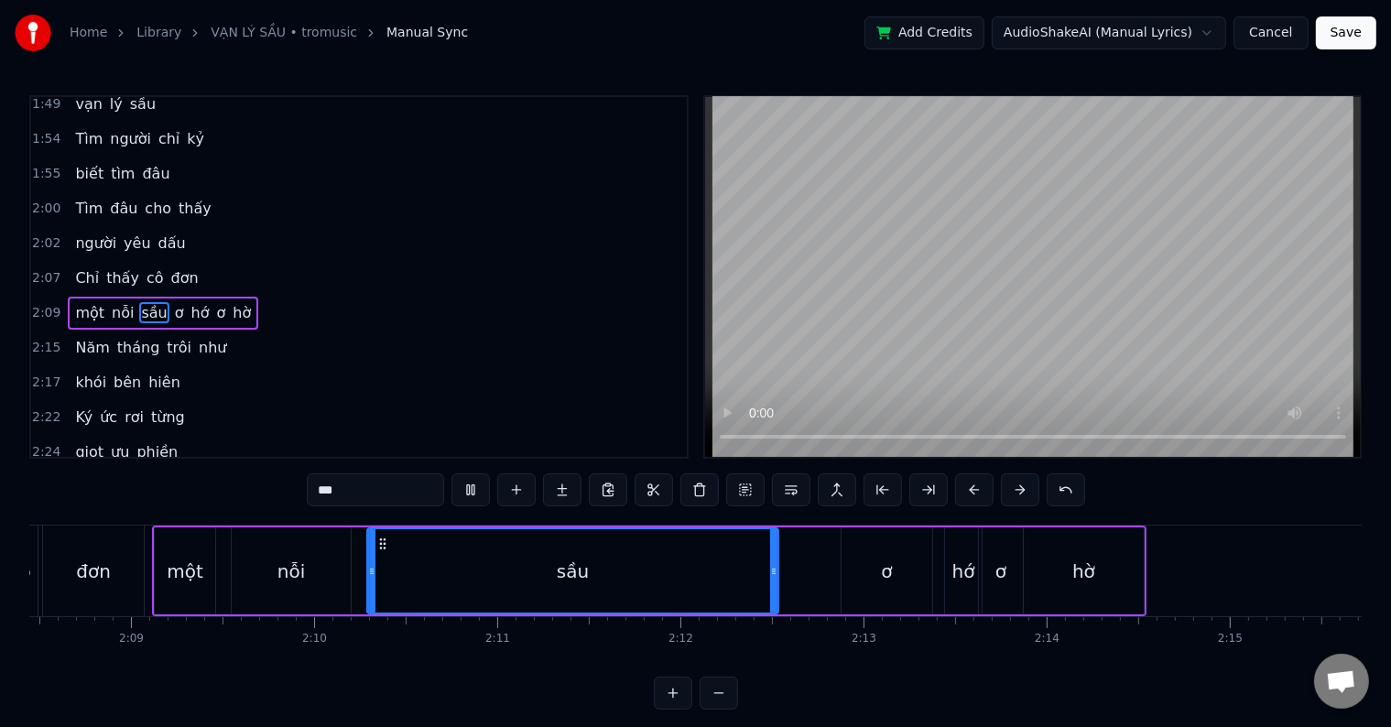
scroll to position [27, 0]
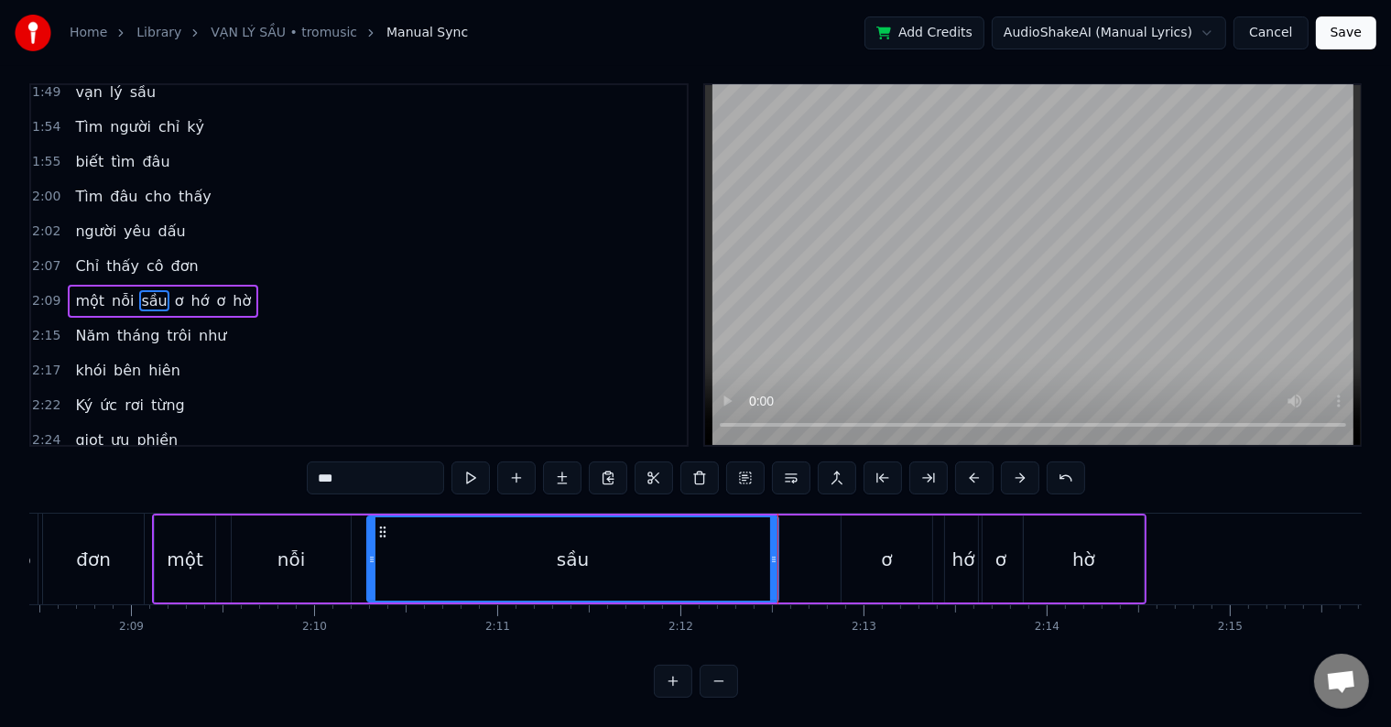
click at [810, 542] on div "một nỗi sầu ơ hớ ơ hờ" at bounding box center [649, 559] width 995 height 91
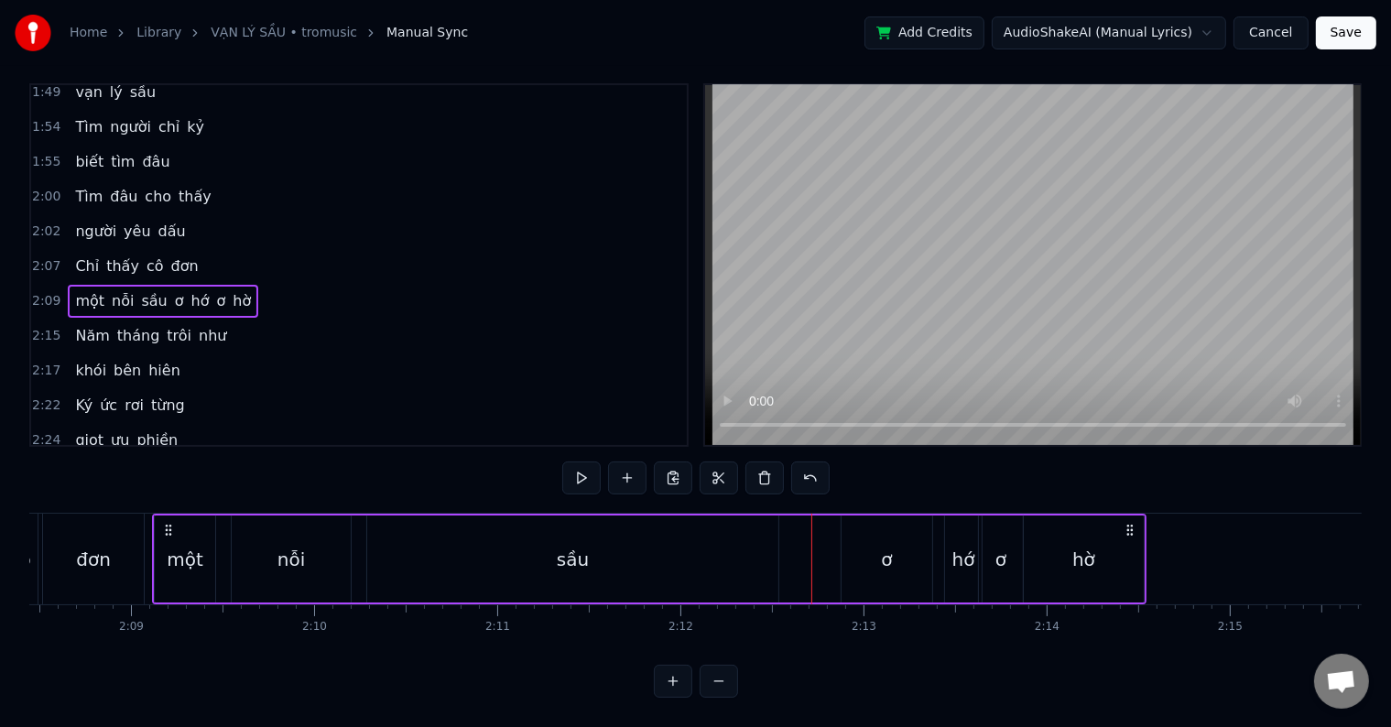
click at [883, 546] on div "ơ" at bounding box center [886, 559] width 11 height 27
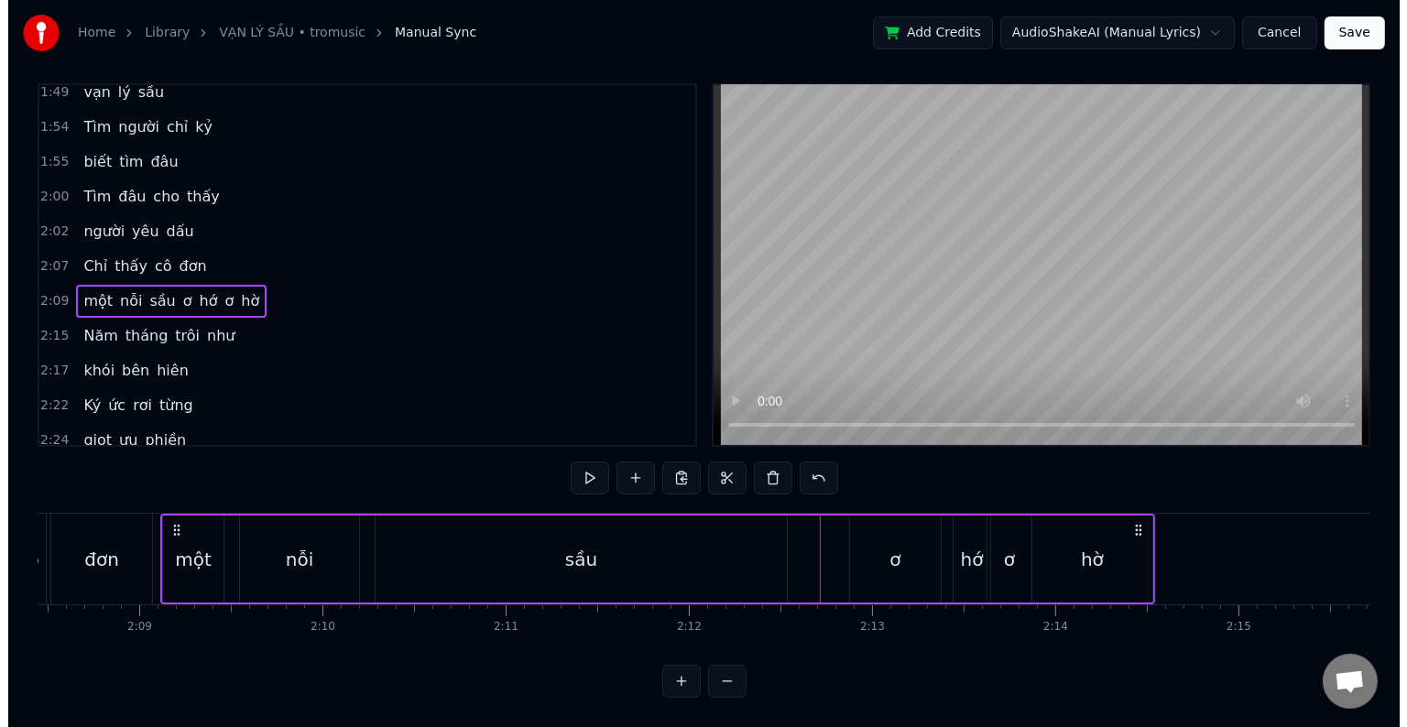
scroll to position [0, 0]
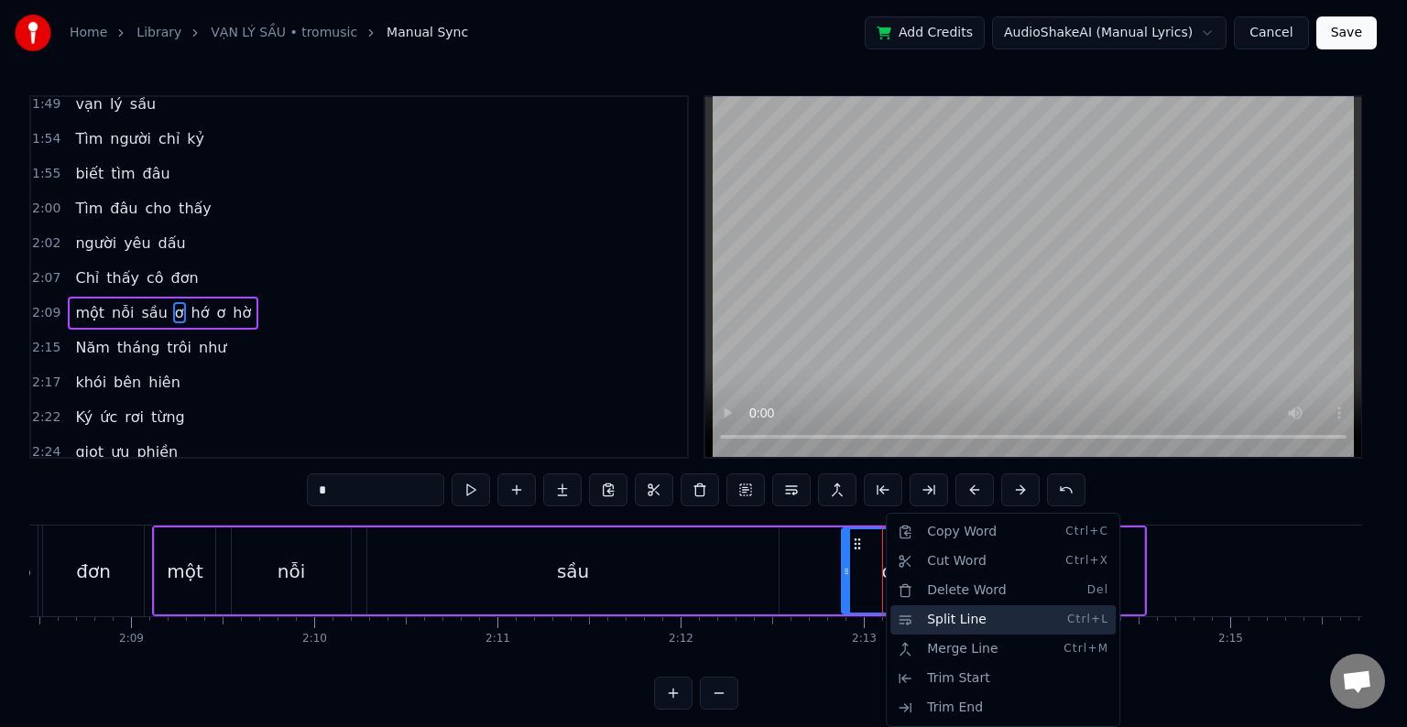
click at [949, 619] on div "Split Line Ctrl+L" at bounding box center [1002, 619] width 225 height 29
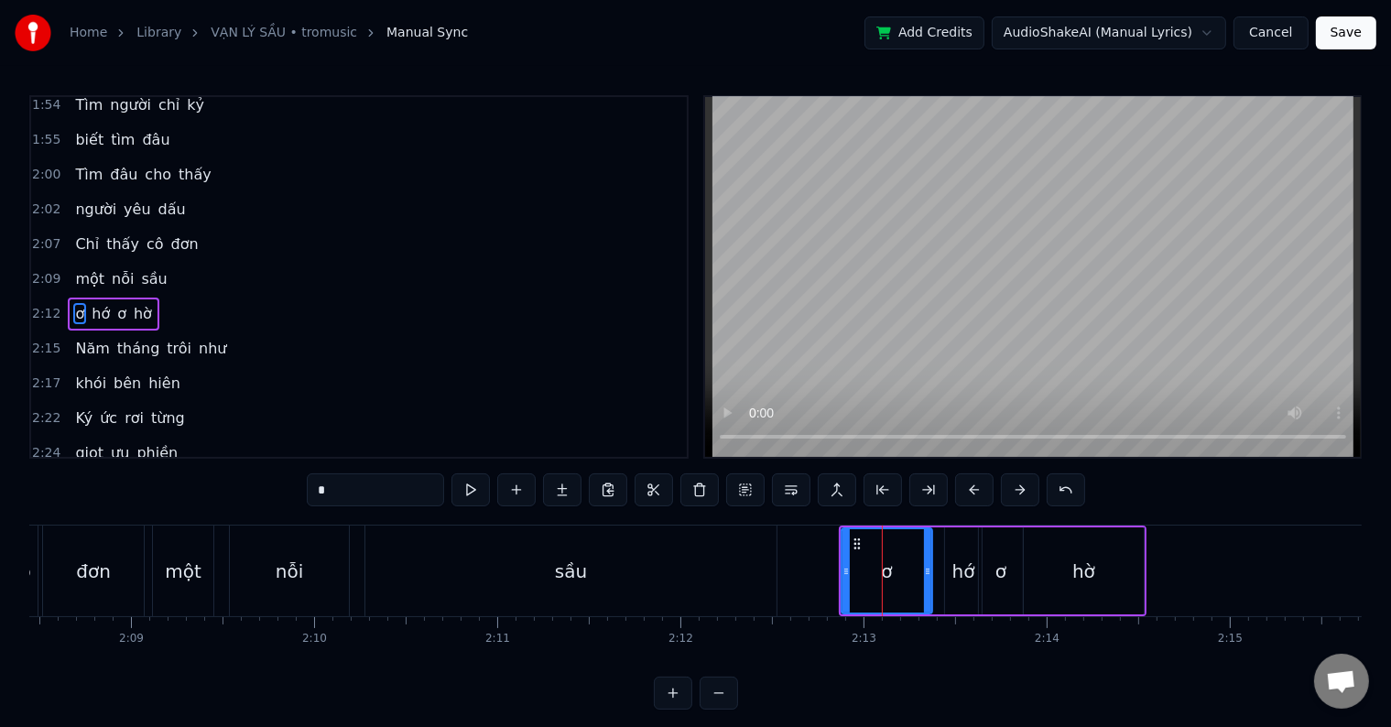
scroll to position [27, 0]
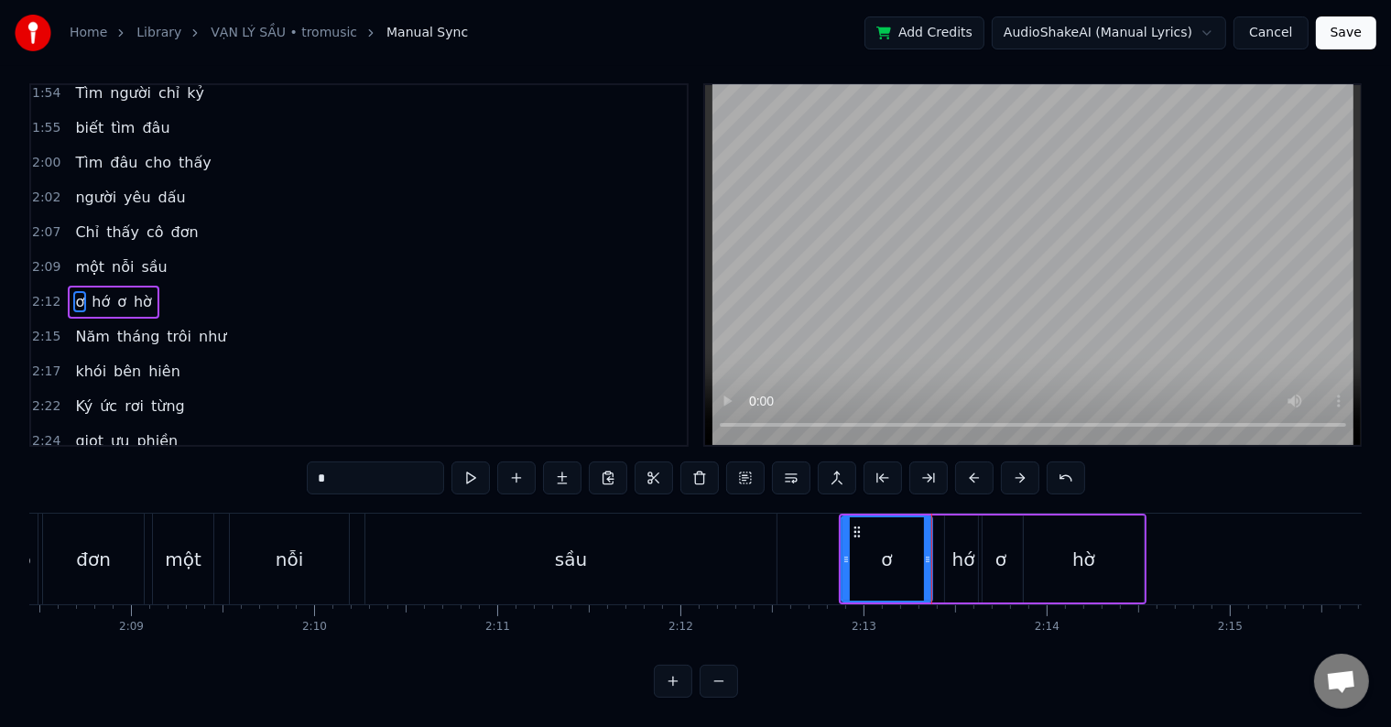
click at [962, 547] on div "hớ" at bounding box center [963, 559] width 23 height 27
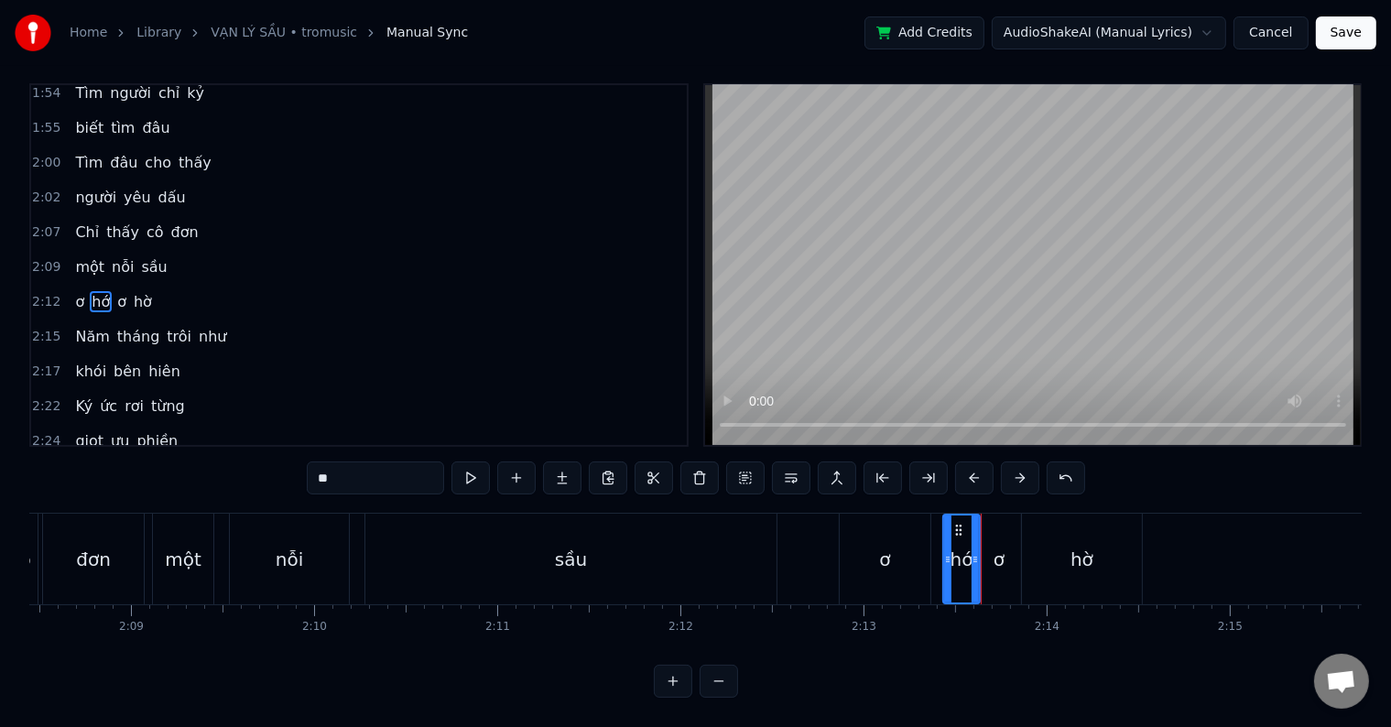
click at [1003, 546] on div "ơ" at bounding box center [999, 559] width 11 height 27
click at [1062, 544] on div "hờ" at bounding box center [1082, 559] width 120 height 91
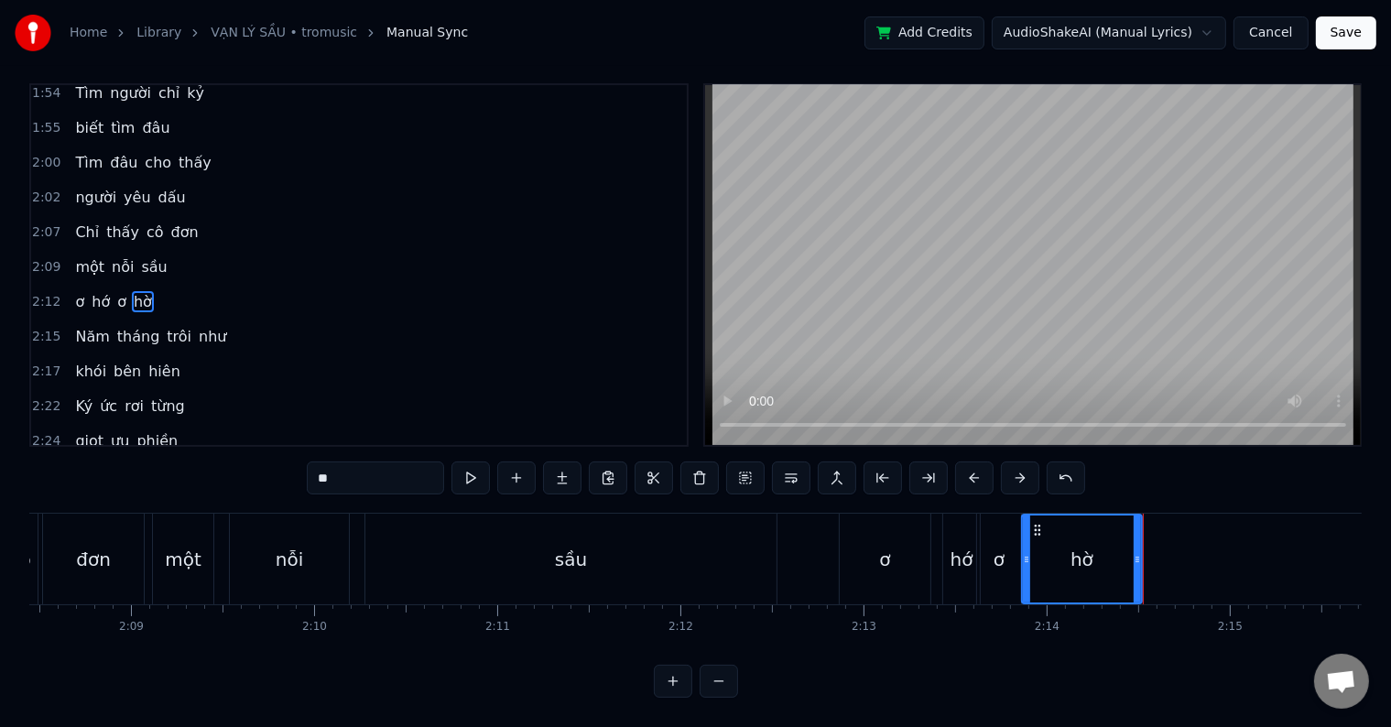
click at [81, 546] on div "đơn" at bounding box center [93, 559] width 35 height 27
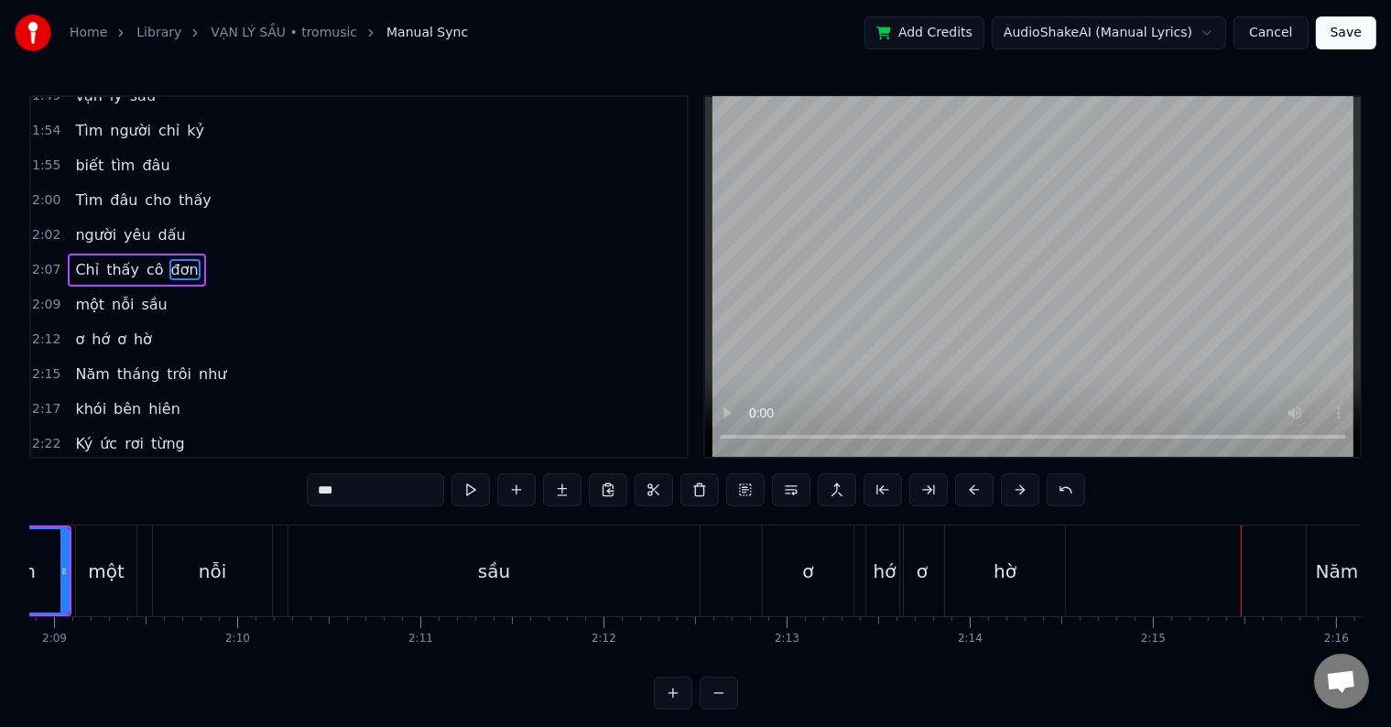
scroll to position [0, 23490]
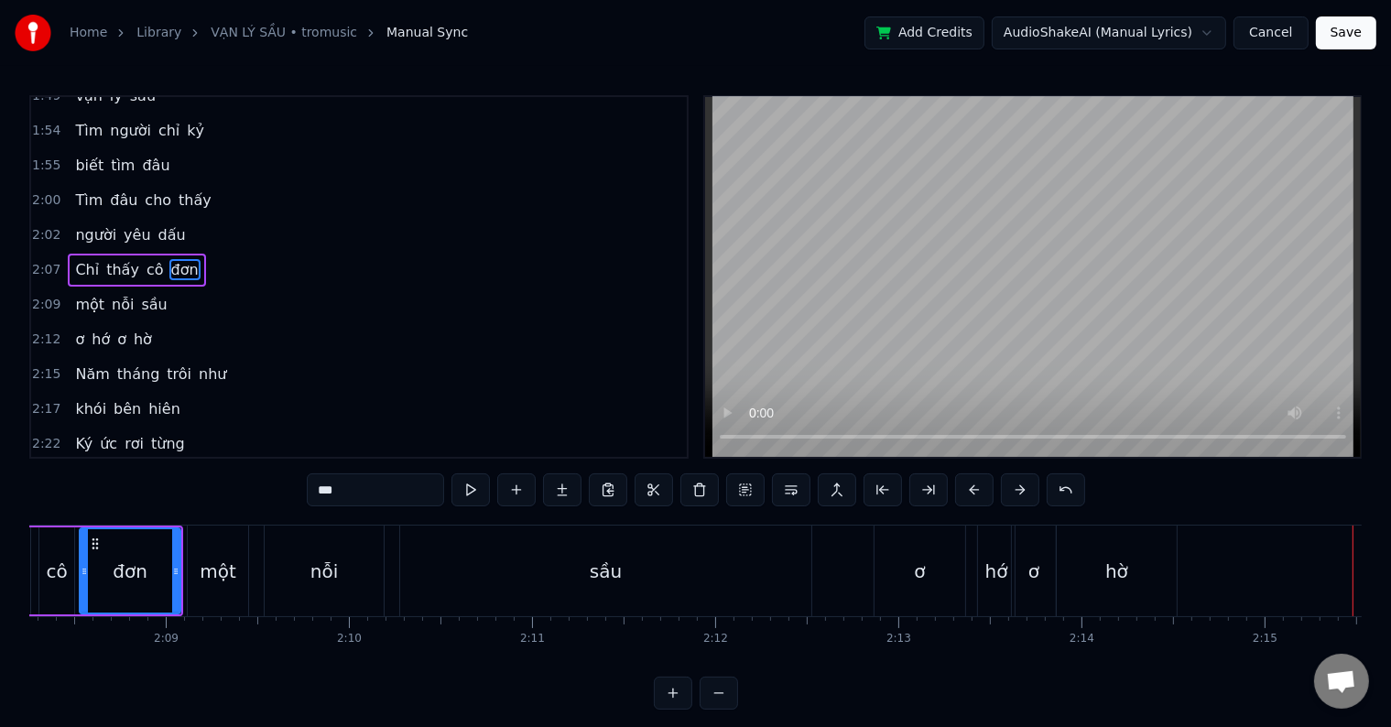
click at [1111, 564] on div "hờ" at bounding box center [1116, 571] width 23 height 27
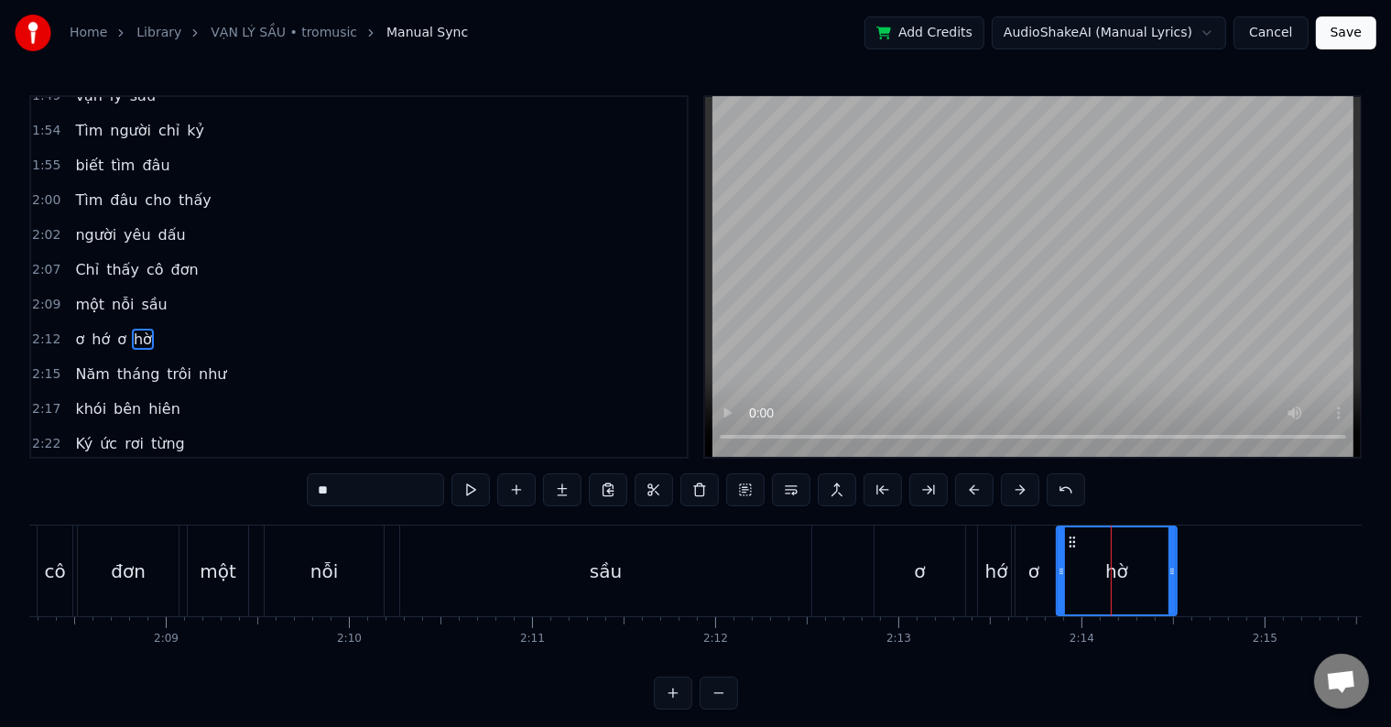
scroll to position [949, 0]
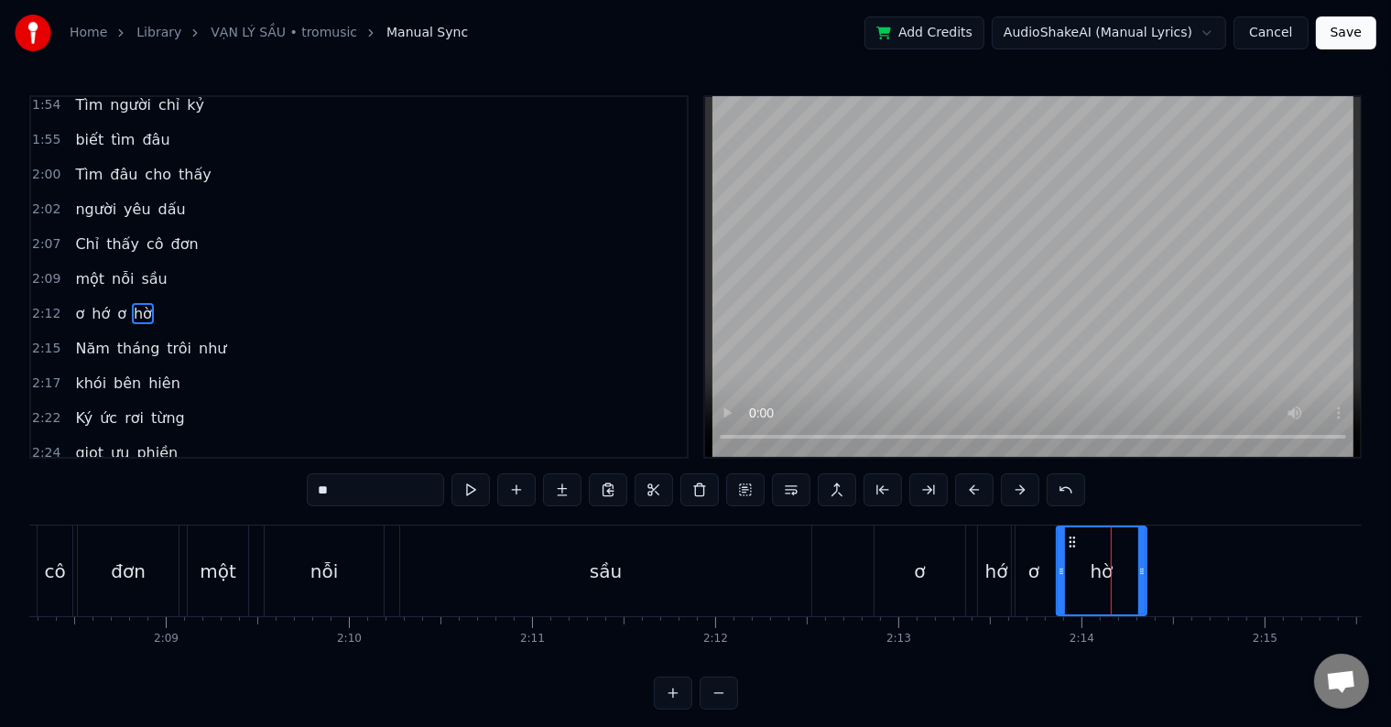
drag, startPoint x: 1169, startPoint y: 571, endPoint x: 1139, endPoint y: 571, distance: 30.2
click at [1139, 571] on icon at bounding box center [1141, 571] width 7 height 15
click at [1036, 572] on div "ơ" at bounding box center [1033, 571] width 11 height 27
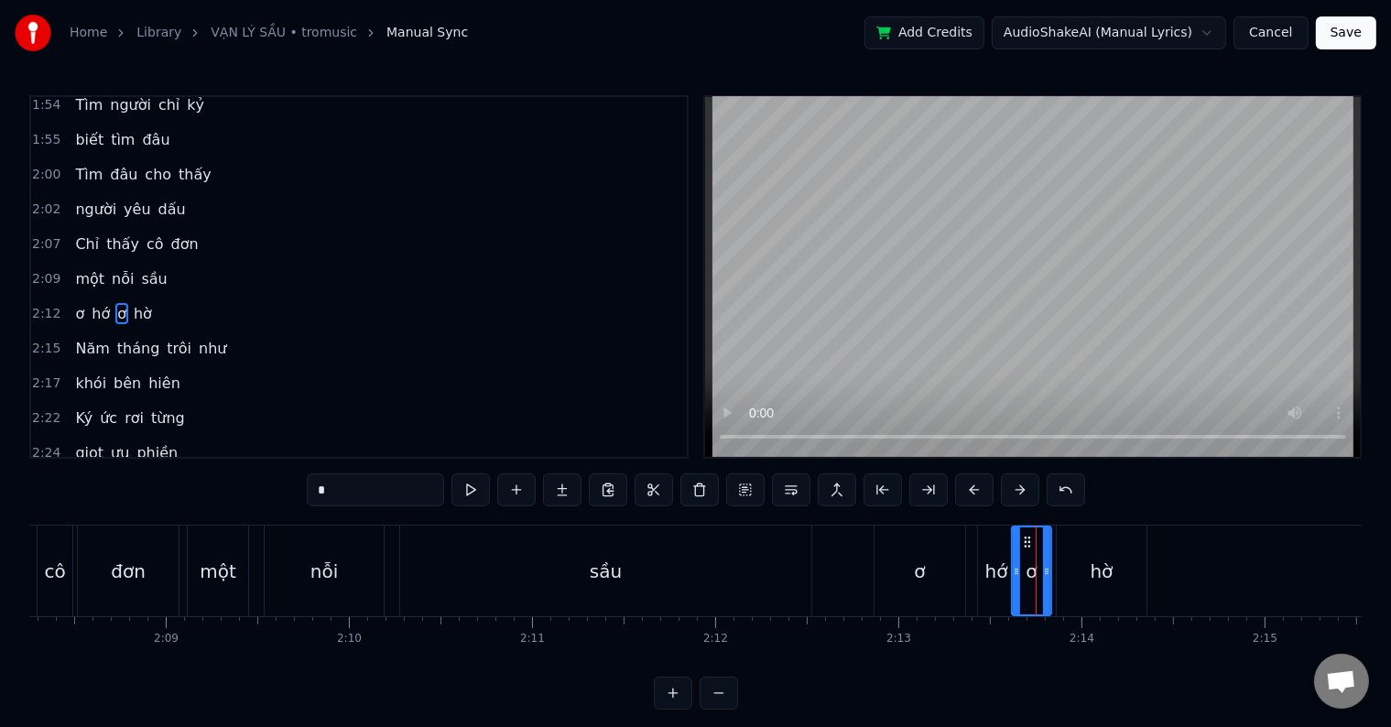
click at [1048, 573] on icon at bounding box center [1046, 571] width 7 height 15
click at [1086, 571] on div "hờ" at bounding box center [1102, 571] width 90 height 91
click at [1051, 571] on icon at bounding box center [1054, 571] width 7 height 15
drag, startPoint x: 1139, startPoint y: 567, endPoint x: 1105, endPoint y: 571, distance: 34.2
click at [1105, 571] on icon at bounding box center [1107, 571] width 7 height 15
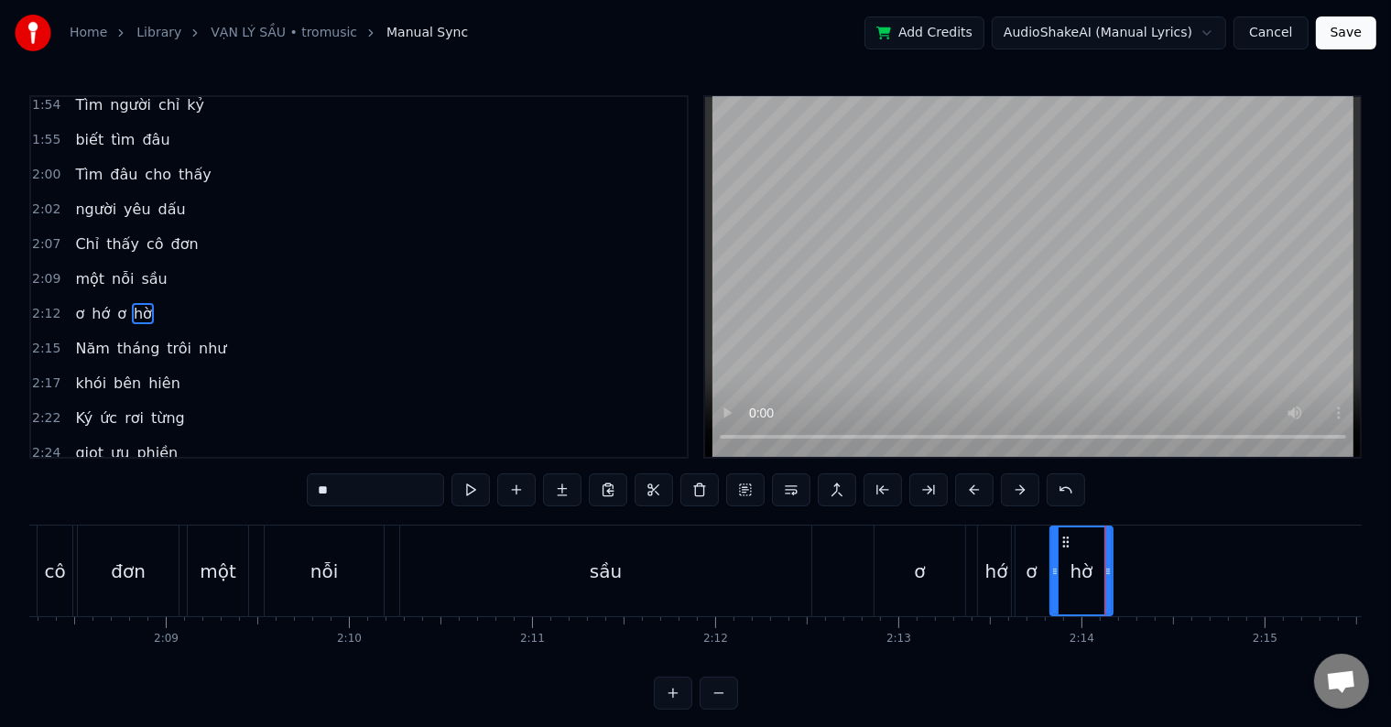
click at [678, 564] on div "sầu" at bounding box center [605, 571] width 411 height 91
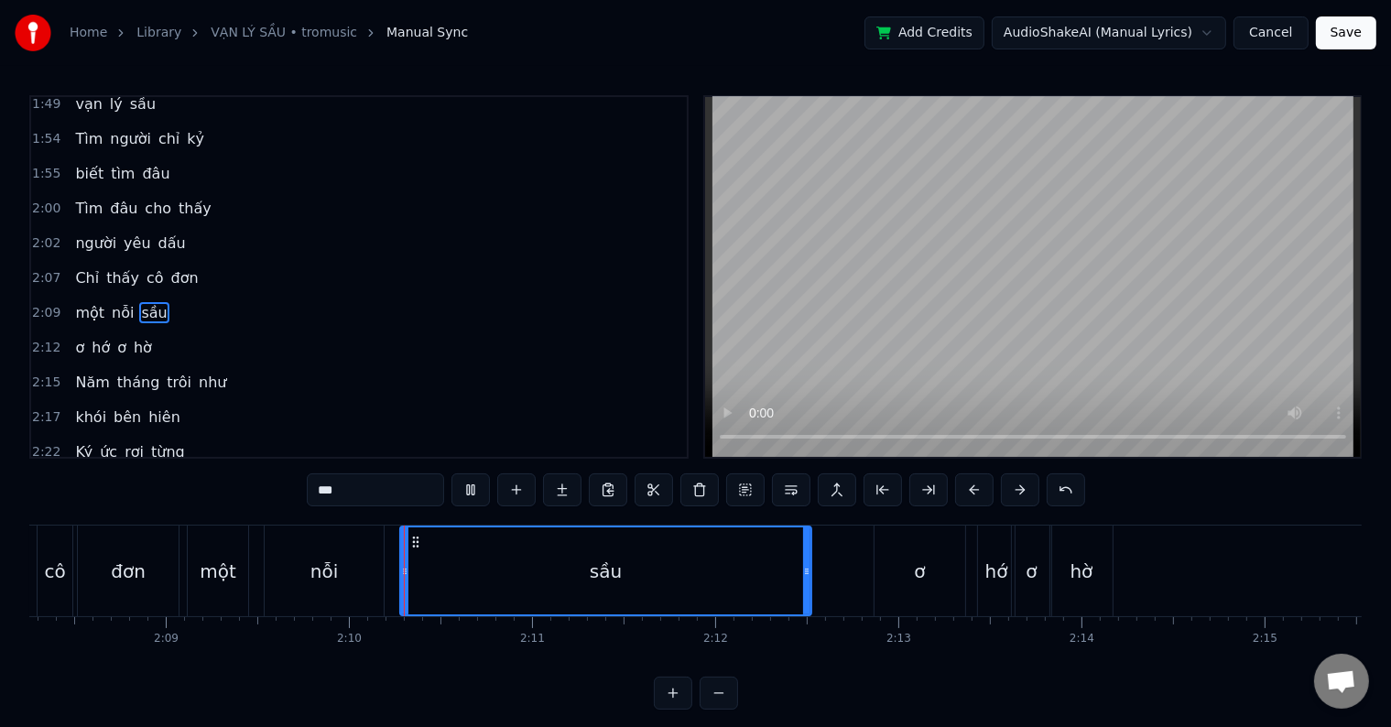
scroll to position [27, 0]
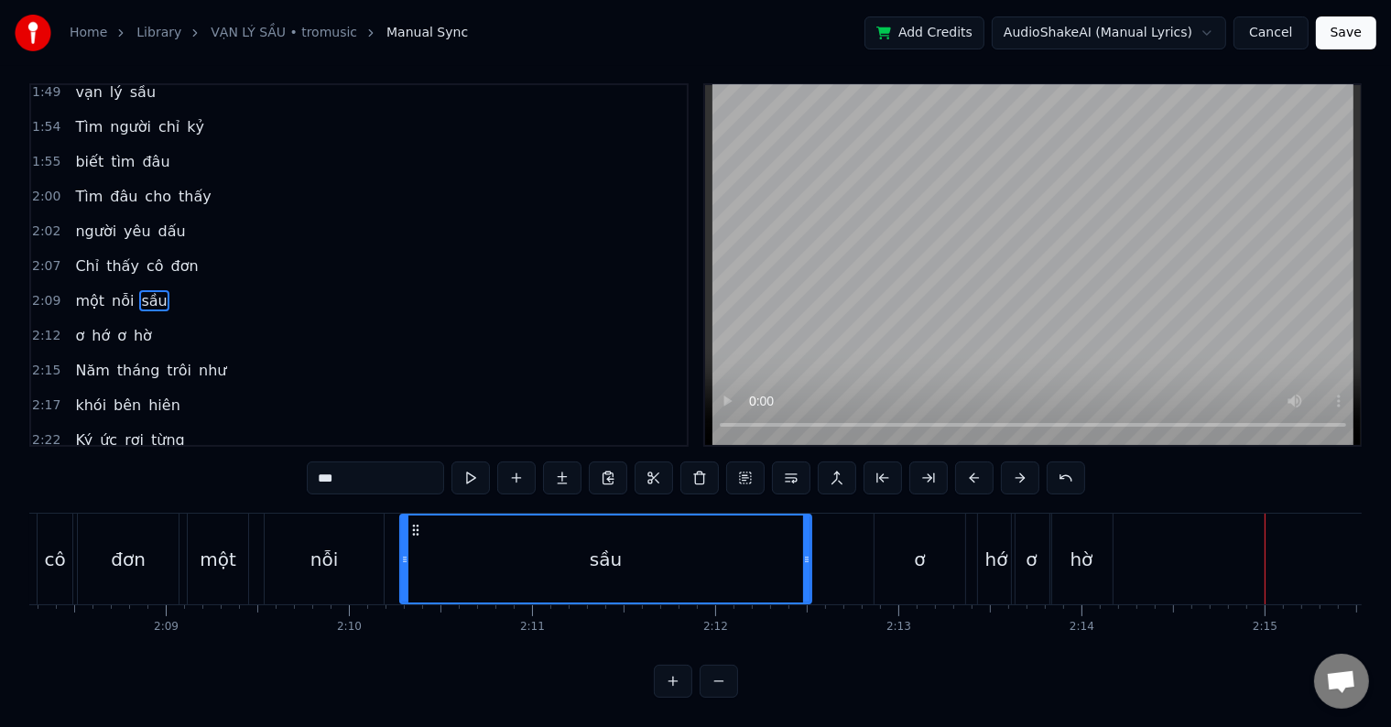
click at [996, 546] on div "hớ" at bounding box center [996, 559] width 23 height 27
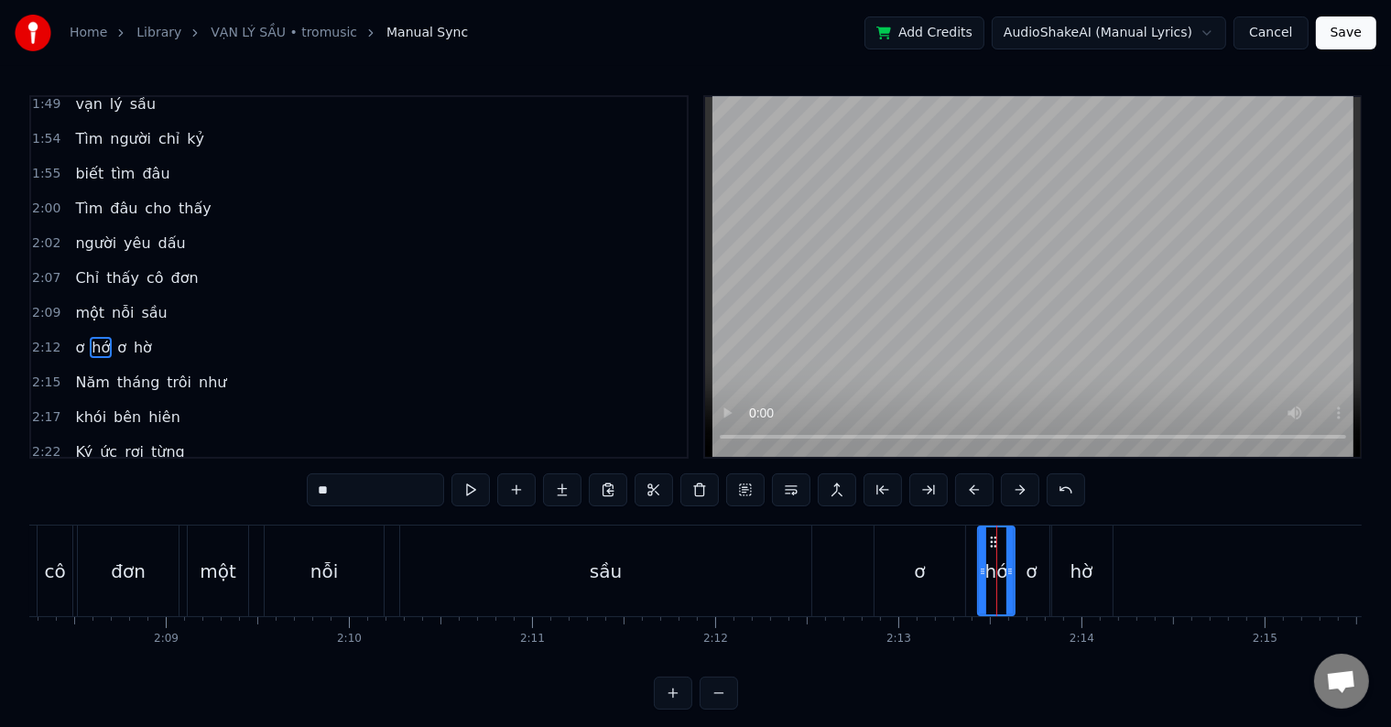
scroll to position [949, 0]
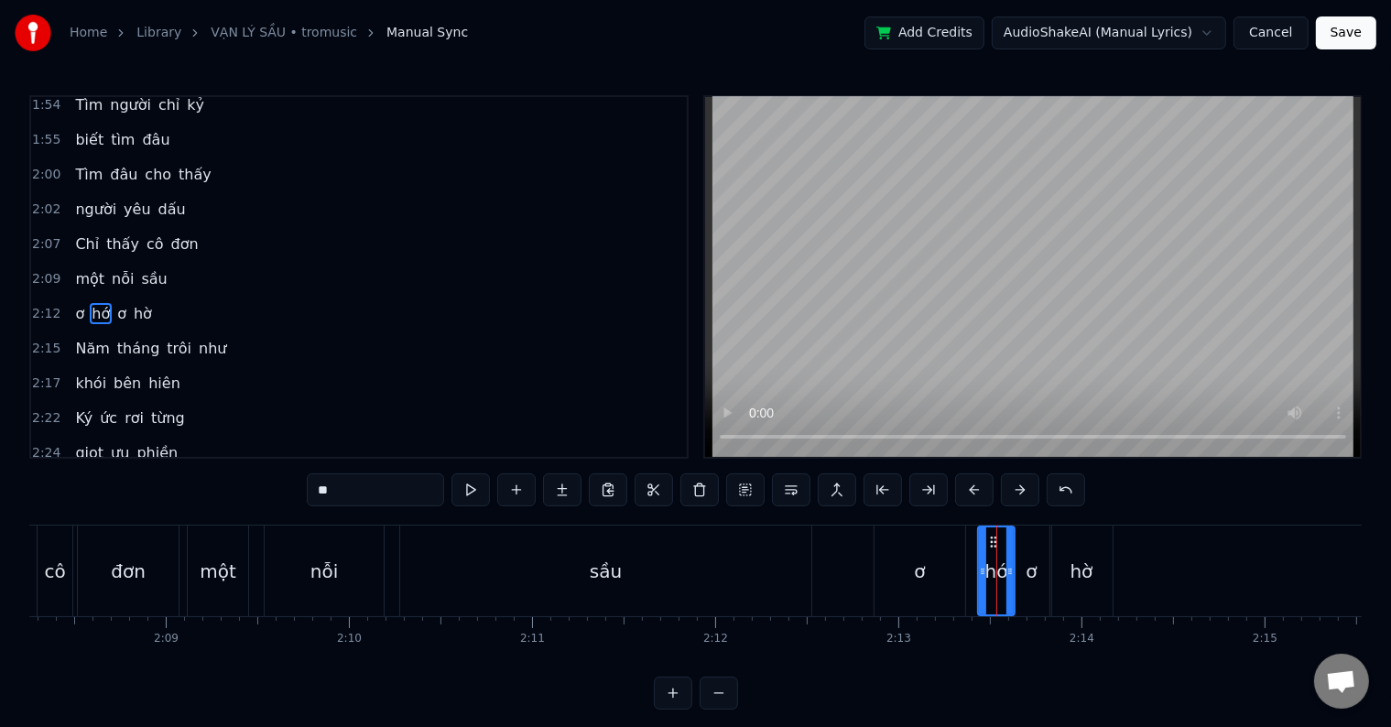
click at [923, 568] on div "ơ" at bounding box center [919, 571] width 11 height 27
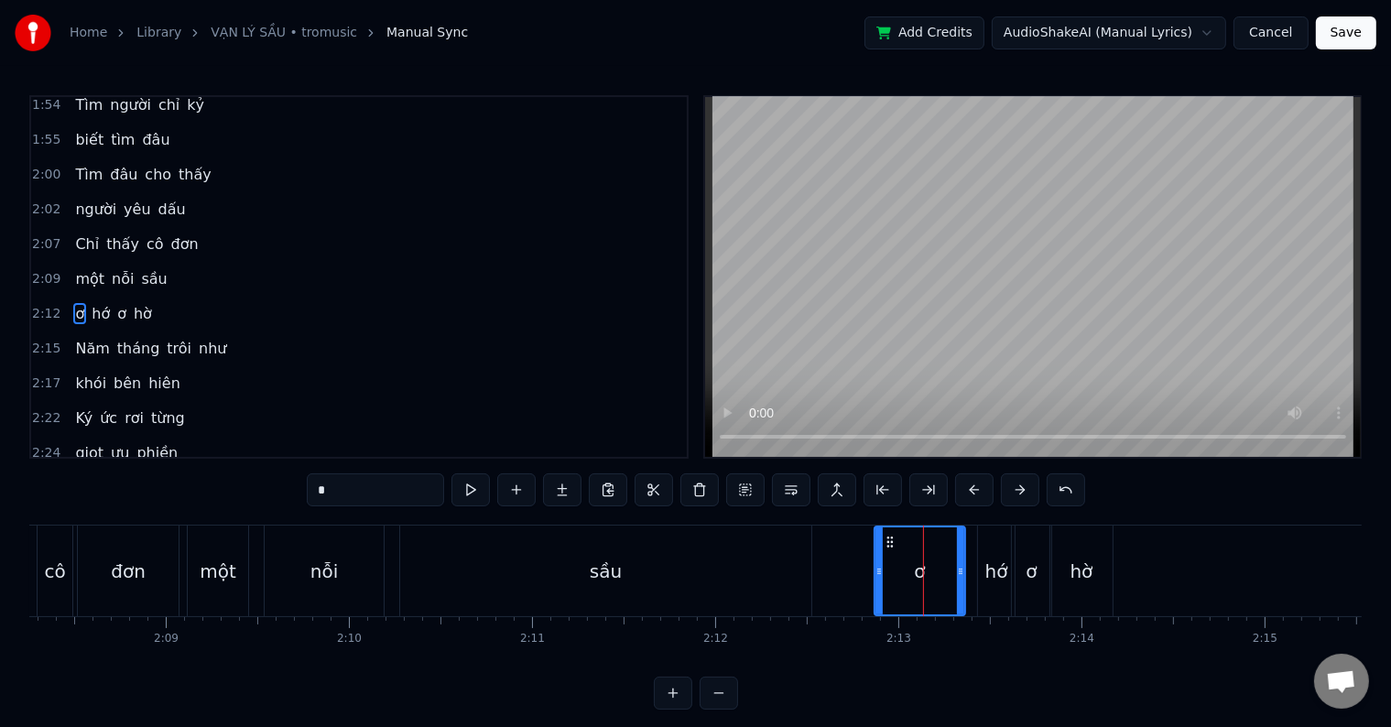
click at [987, 566] on div "hớ" at bounding box center [996, 571] width 23 height 27
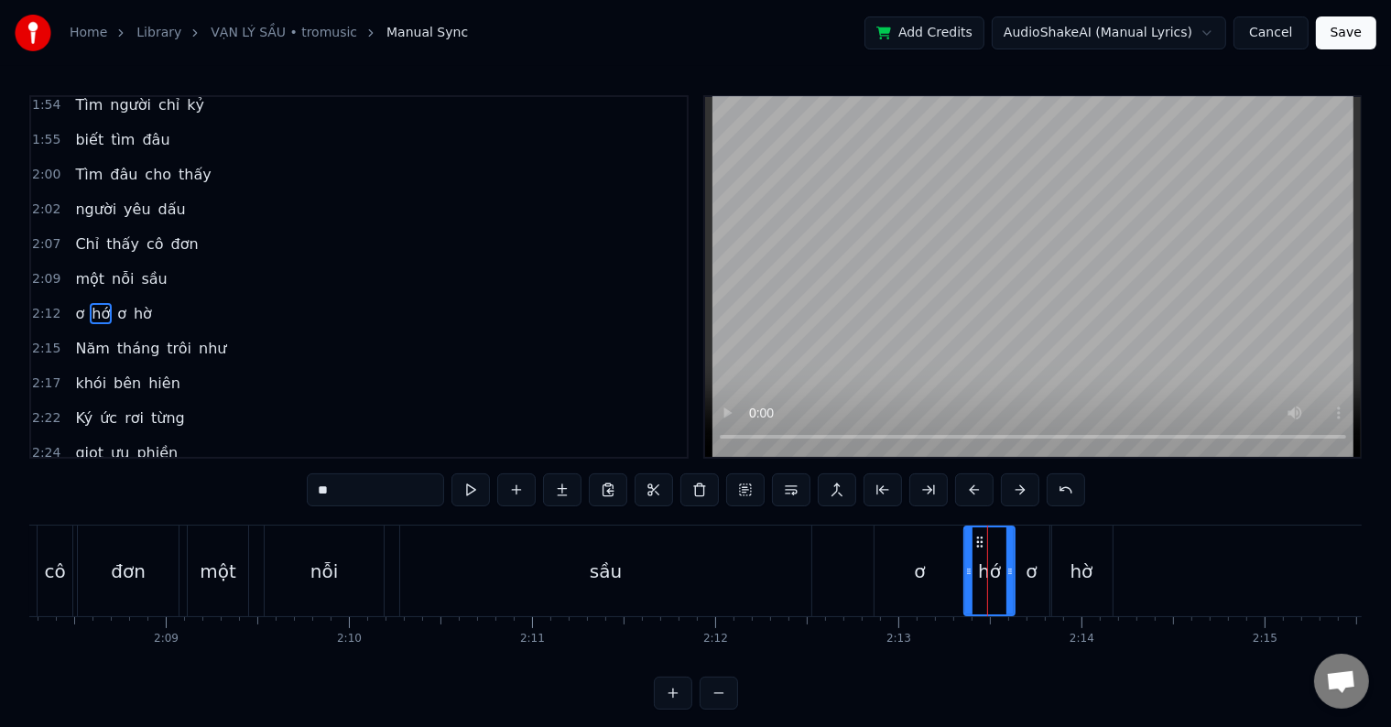
drag, startPoint x: 983, startPoint y: 568, endPoint x: 969, endPoint y: 568, distance: 13.7
click at [970, 569] on circle at bounding box center [970, 569] width 1 height 1
drag, startPoint x: 1013, startPoint y: 569, endPoint x: 1001, endPoint y: 571, distance: 12.2
click at [1001, 571] on icon at bounding box center [998, 571] width 7 height 15
click at [1028, 571] on div "ơ" at bounding box center [1031, 571] width 11 height 27
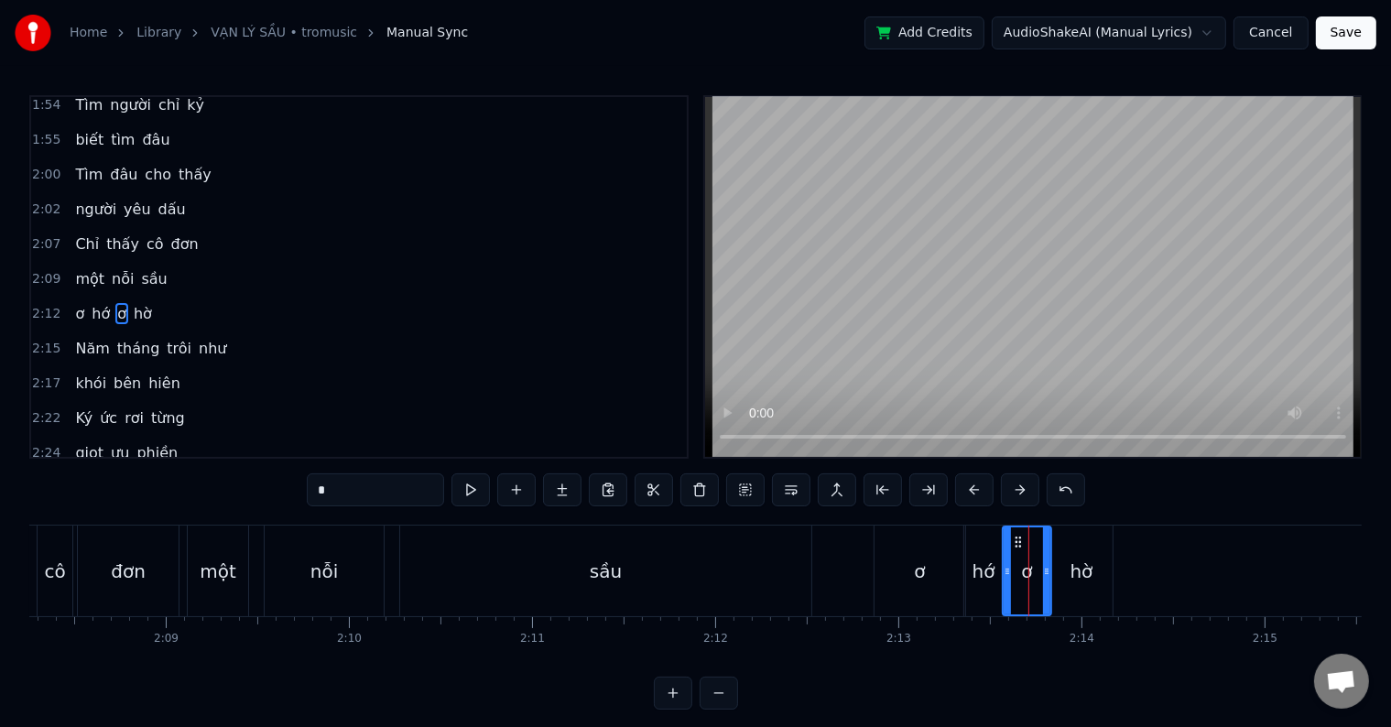
click at [1005, 574] on icon at bounding box center [1007, 571] width 7 height 15
click at [1040, 571] on icon at bounding box center [1039, 571] width 7 height 15
click at [1066, 571] on div "hờ" at bounding box center [1081, 571] width 62 height 91
click at [1046, 574] on icon at bounding box center [1045, 571] width 7 height 15
drag, startPoint x: 1104, startPoint y: 568, endPoint x: 1085, endPoint y: 568, distance: 19.2
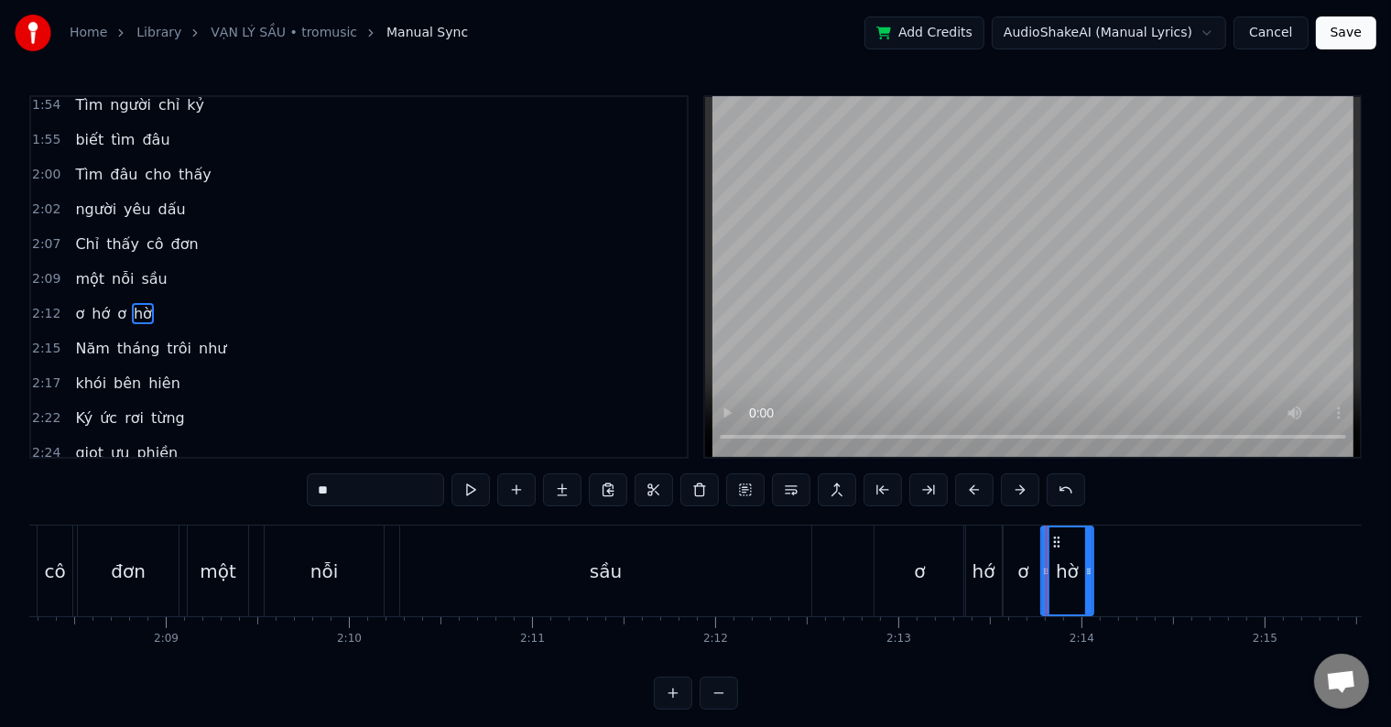
click at [1085, 568] on icon at bounding box center [1088, 571] width 7 height 15
click at [722, 571] on div "sầu" at bounding box center [605, 571] width 411 height 91
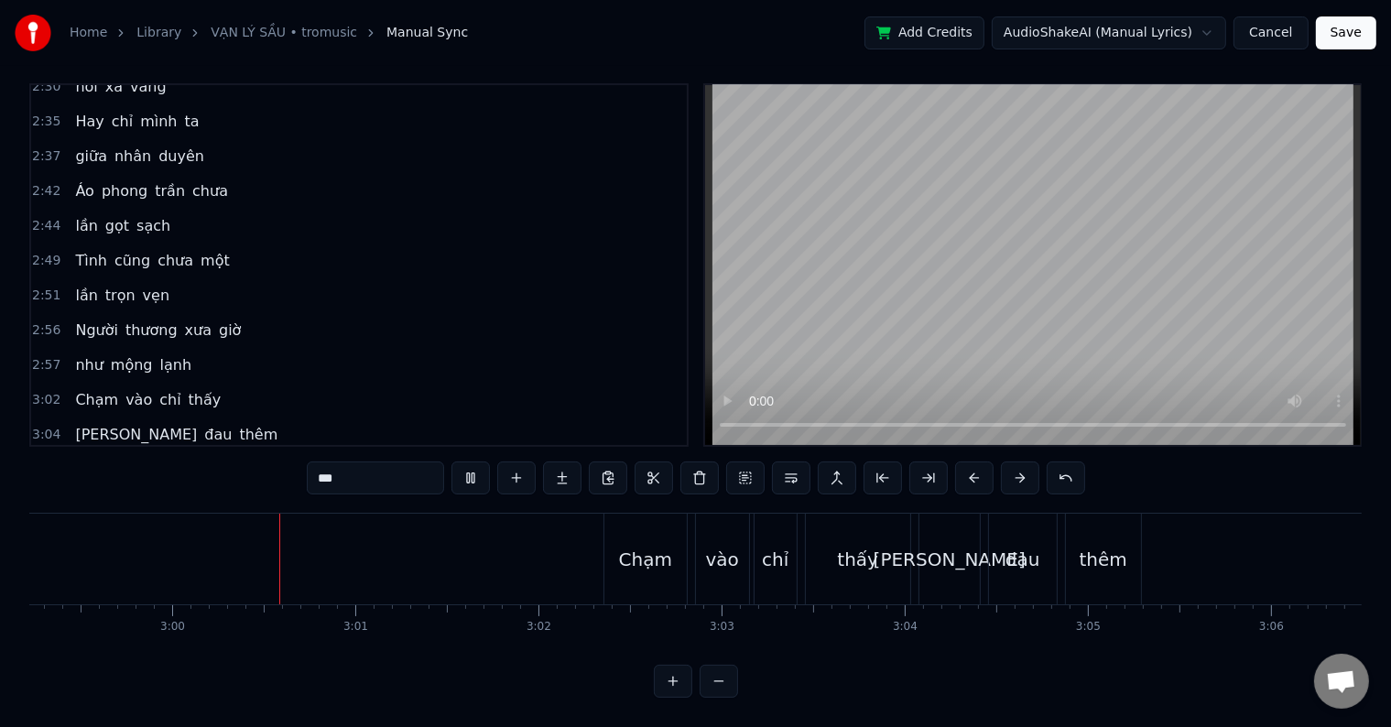
scroll to position [0, 32879]
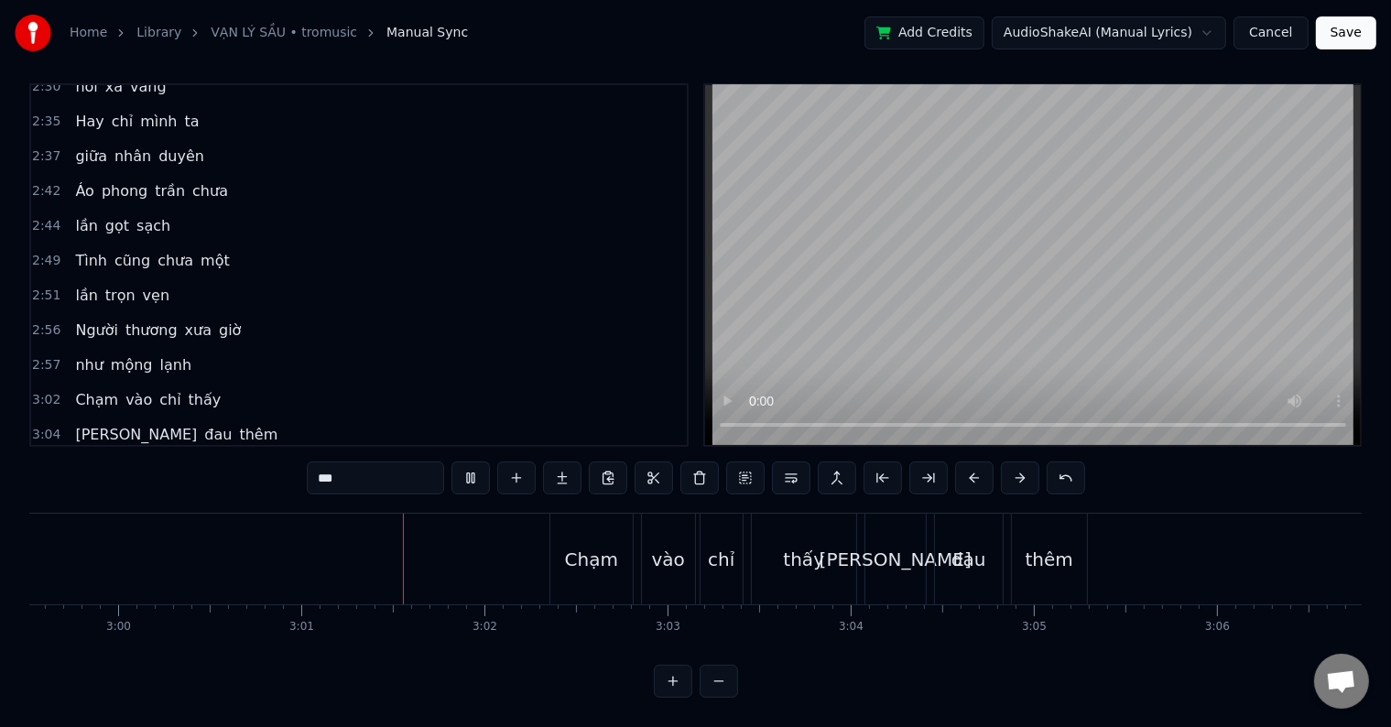
click at [82, 320] on span "Người" at bounding box center [96, 330] width 47 height 21
type input "*****"
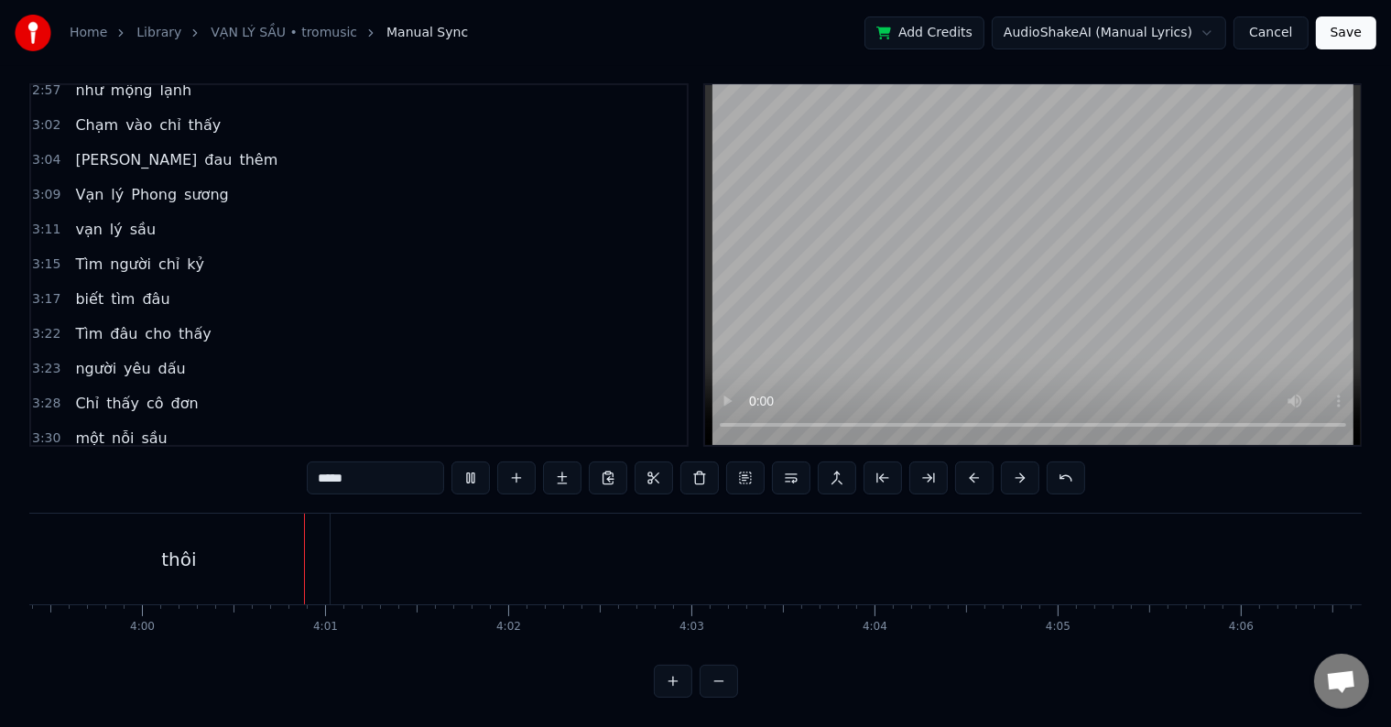
scroll to position [0, 43898]
click at [1340, 29] on button "Save" at bounding box center [1346, 32] width 60 height 33
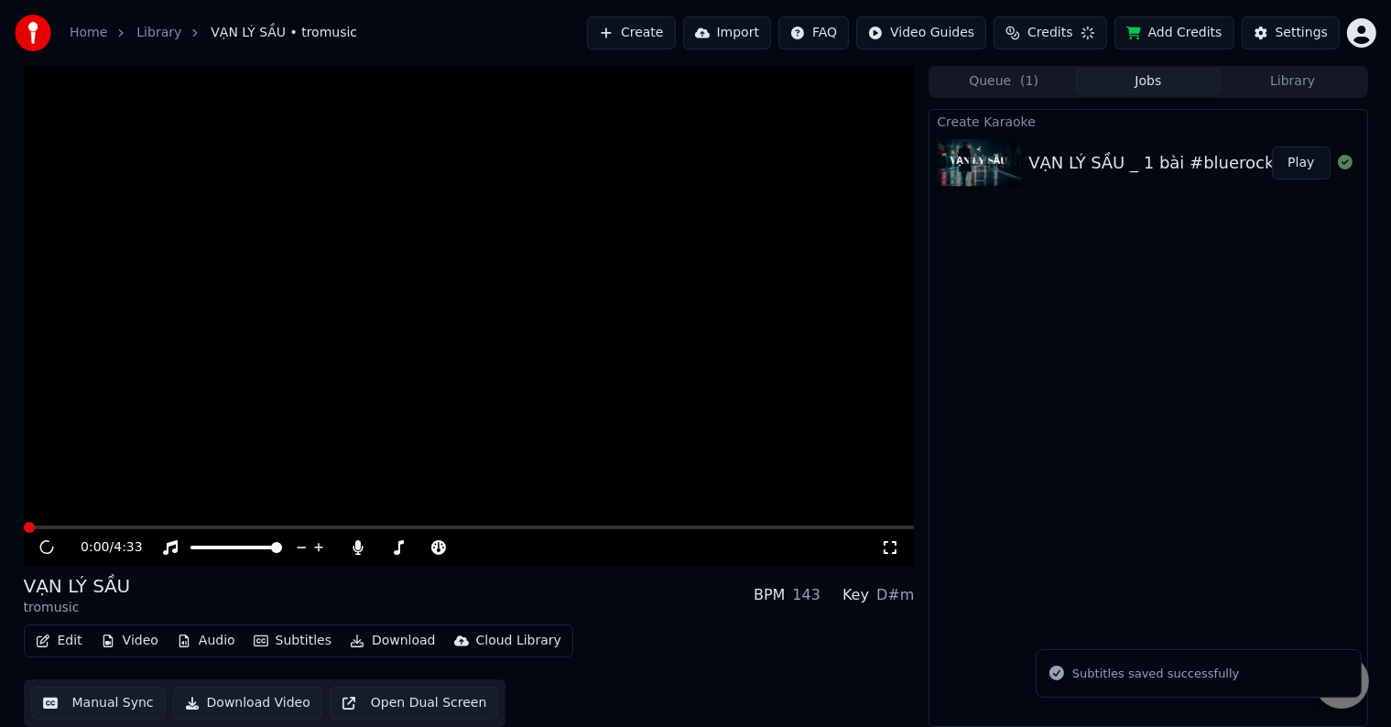
scroll to position [1, 0]
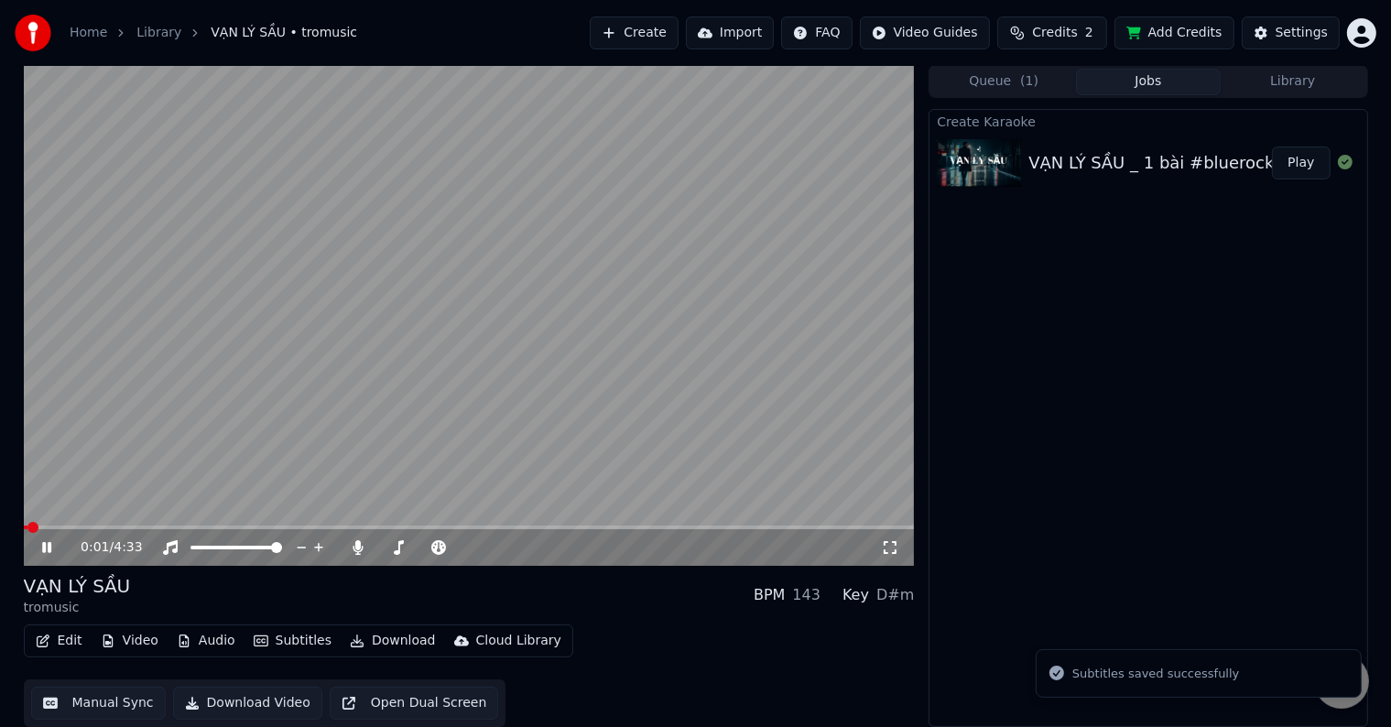
click at [1293, 79] on button "Library" at bounding box center [1293, 82] width 145 height 27
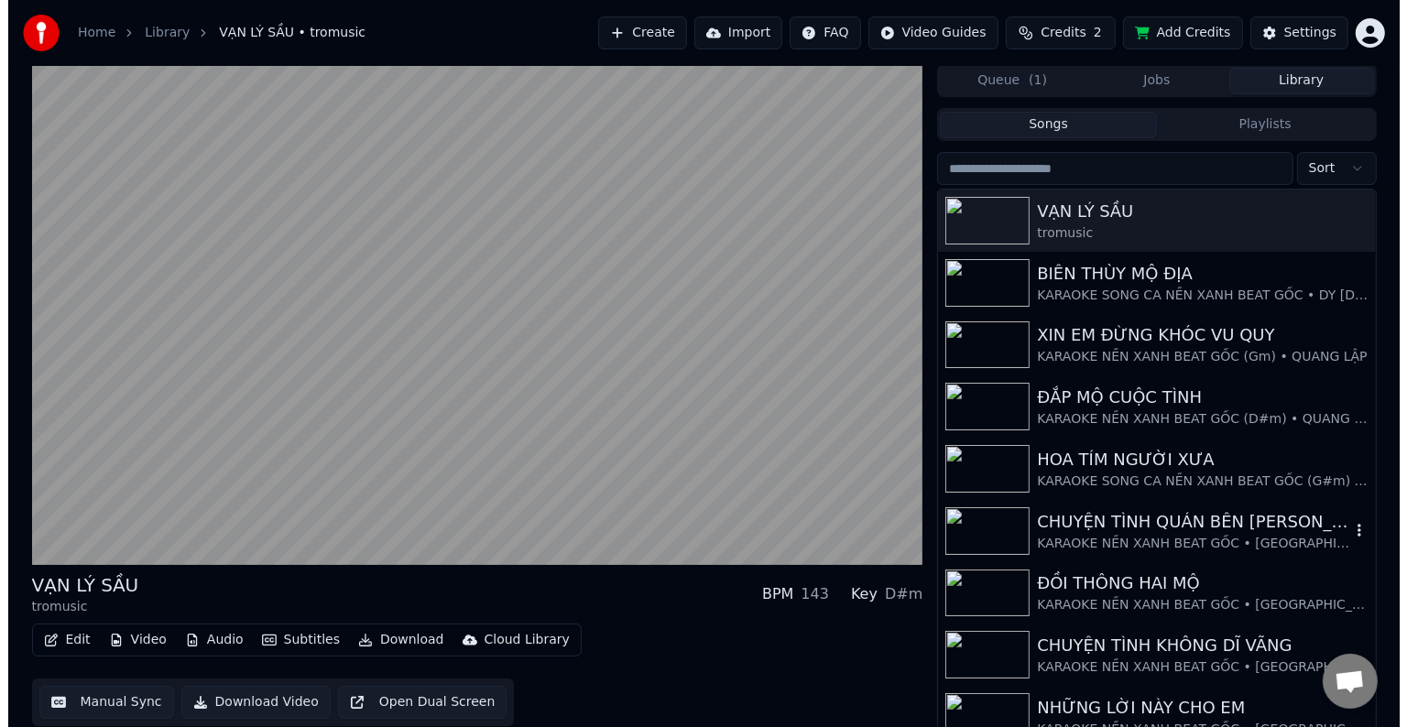
scroll to position [0, 0]
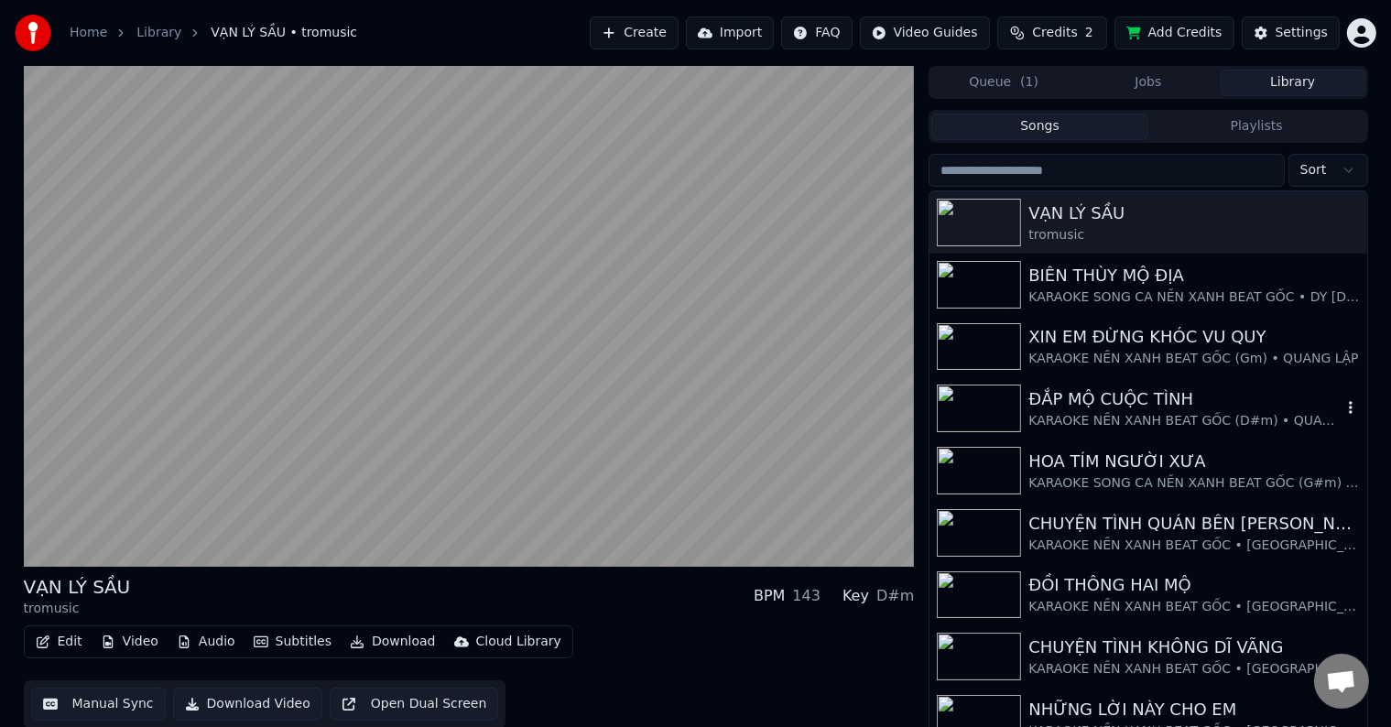
click at [1107, 402] on div "ĐẮP MỘ CUỘC TÌNH" at bounding box center [1184, 399] width 312 height 26
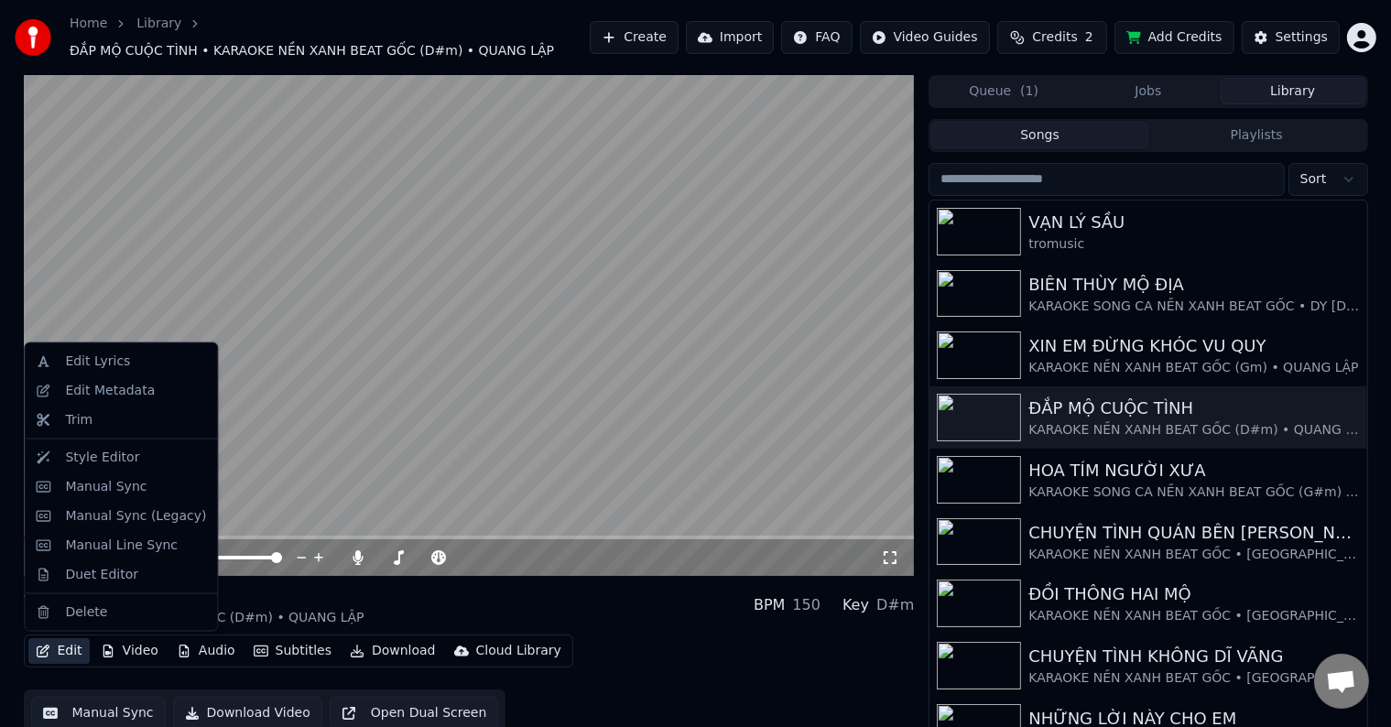
click at [59, 647] on button "Edit" at bounding box center [58, 651] width 61 height 26
click at [99, 389] on div "Edit Metadata" at bounding box center [110, 391] width 90 height 18
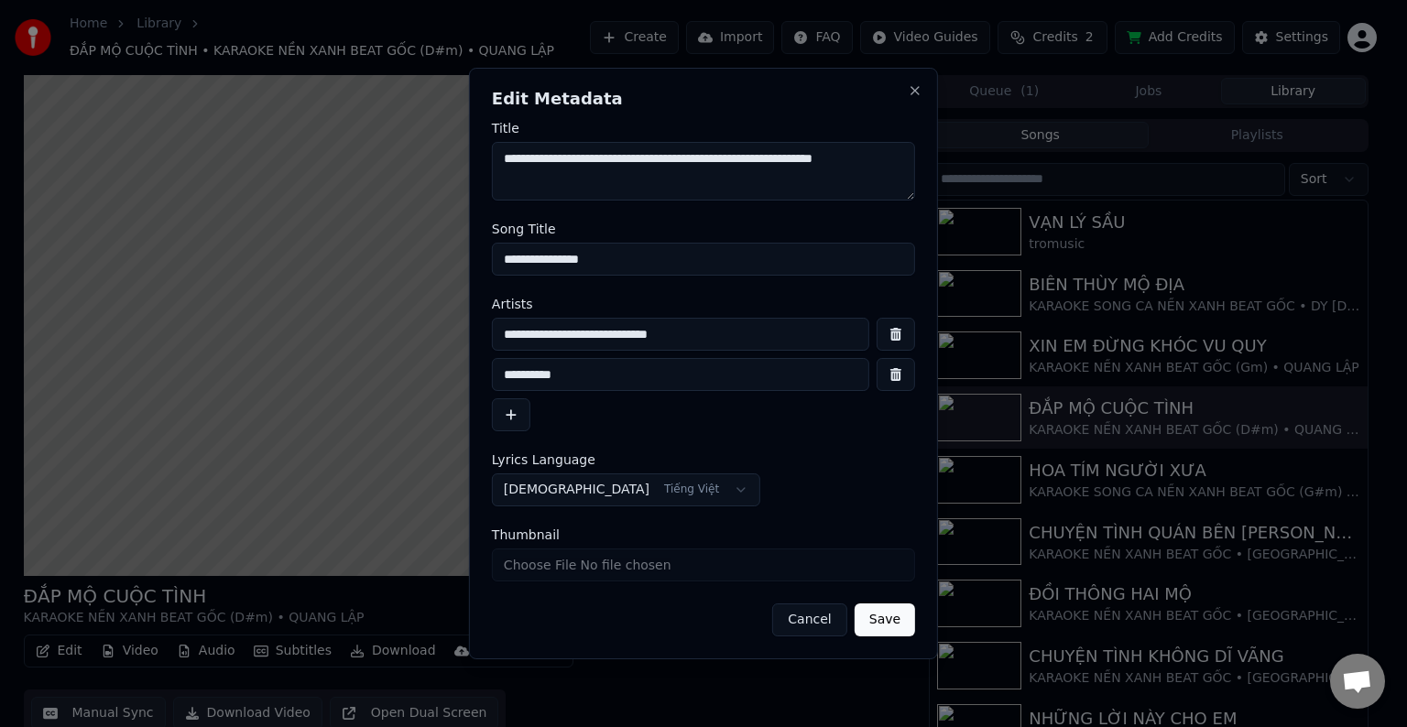
drag, startPoint x: 748, startPoint y: 332, endPoint x: 454, endPoint y: 332, distance: 294.0
click at [454, 332] on body "Home Library ĐẮP MỘ CUỘC TÌNH • KARAOKE NỀN XANH BEAT GỐC (D#m) • QUANG LẬP Cre…" at bounding box center [695, 363] width 1391 height 727
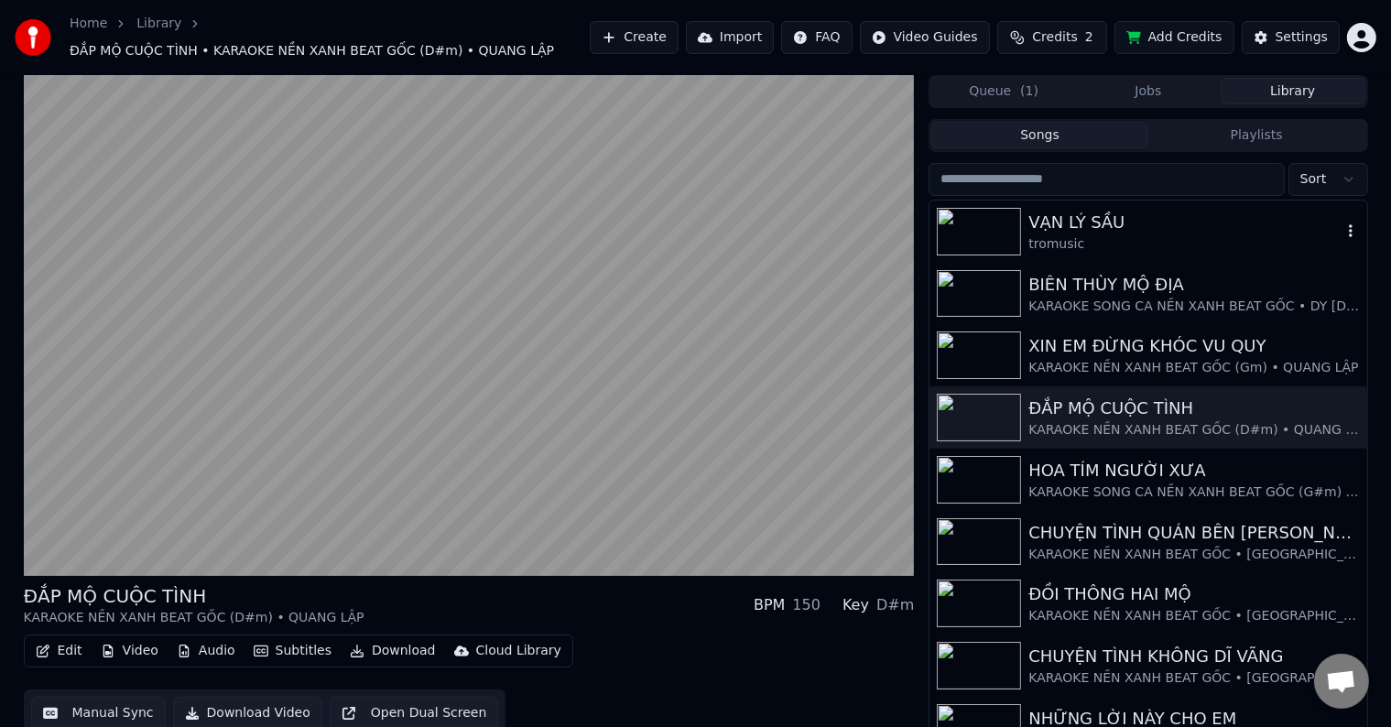
click at [1074, 219] on div "VẠN LÝ SẦU" at bounding box center [1184, 223] width 312 height 26
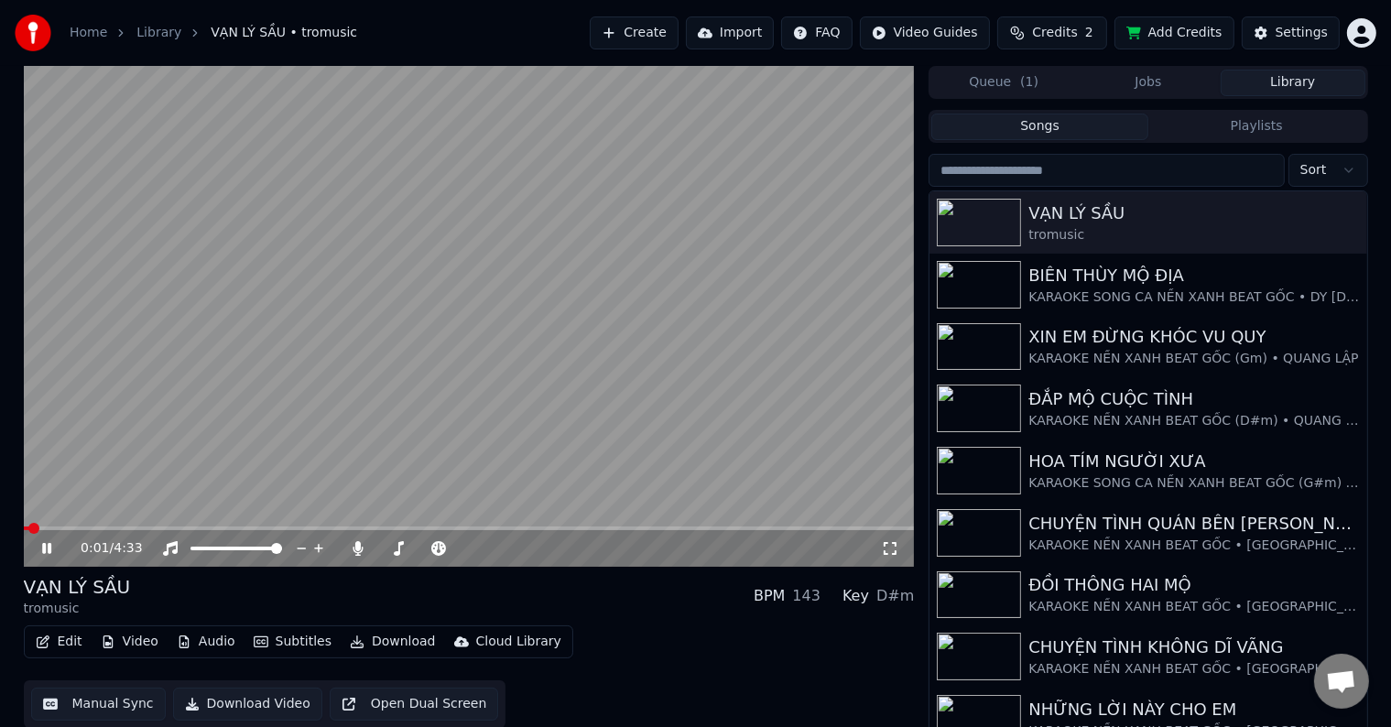
click at [67, 644] on button "Edit" at bounding box center [58, 642] width 61 height 26
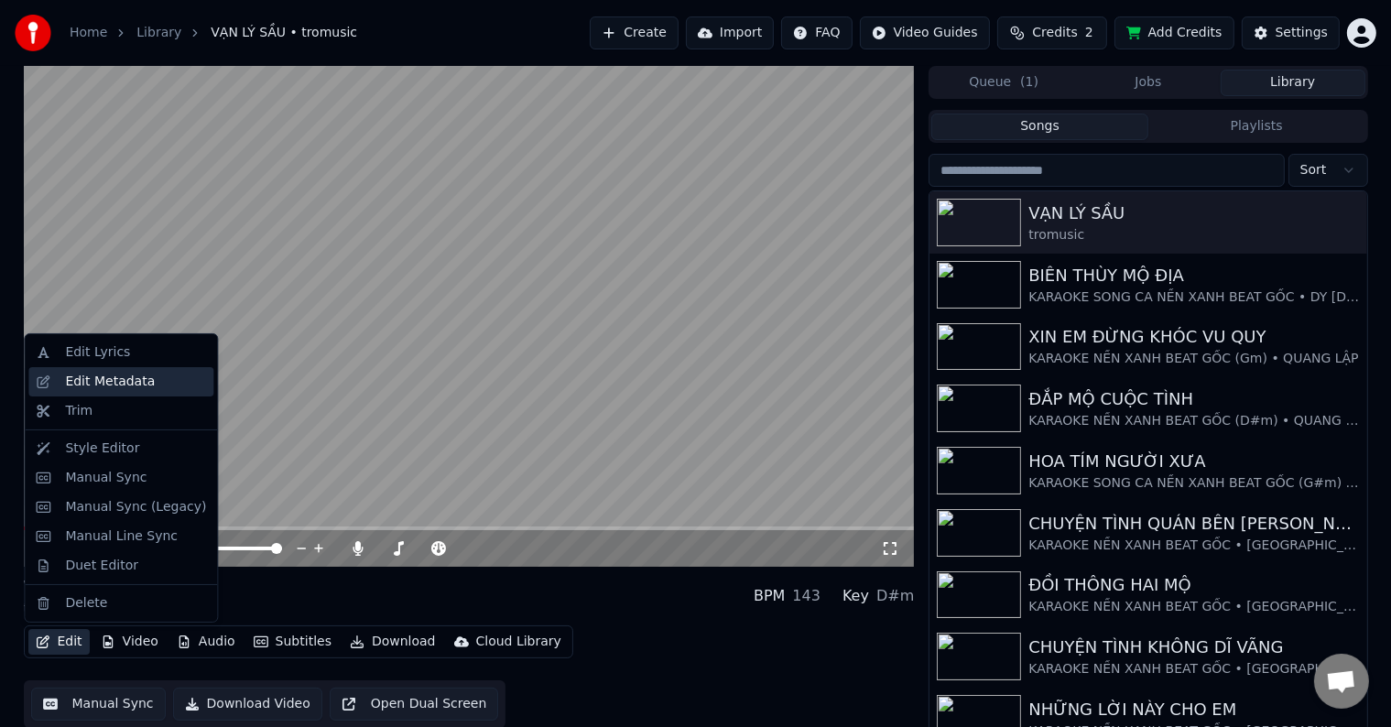
click at [104, 381] on div "Edit Metadata" at bounding box center [110, 382] width 90 height 18
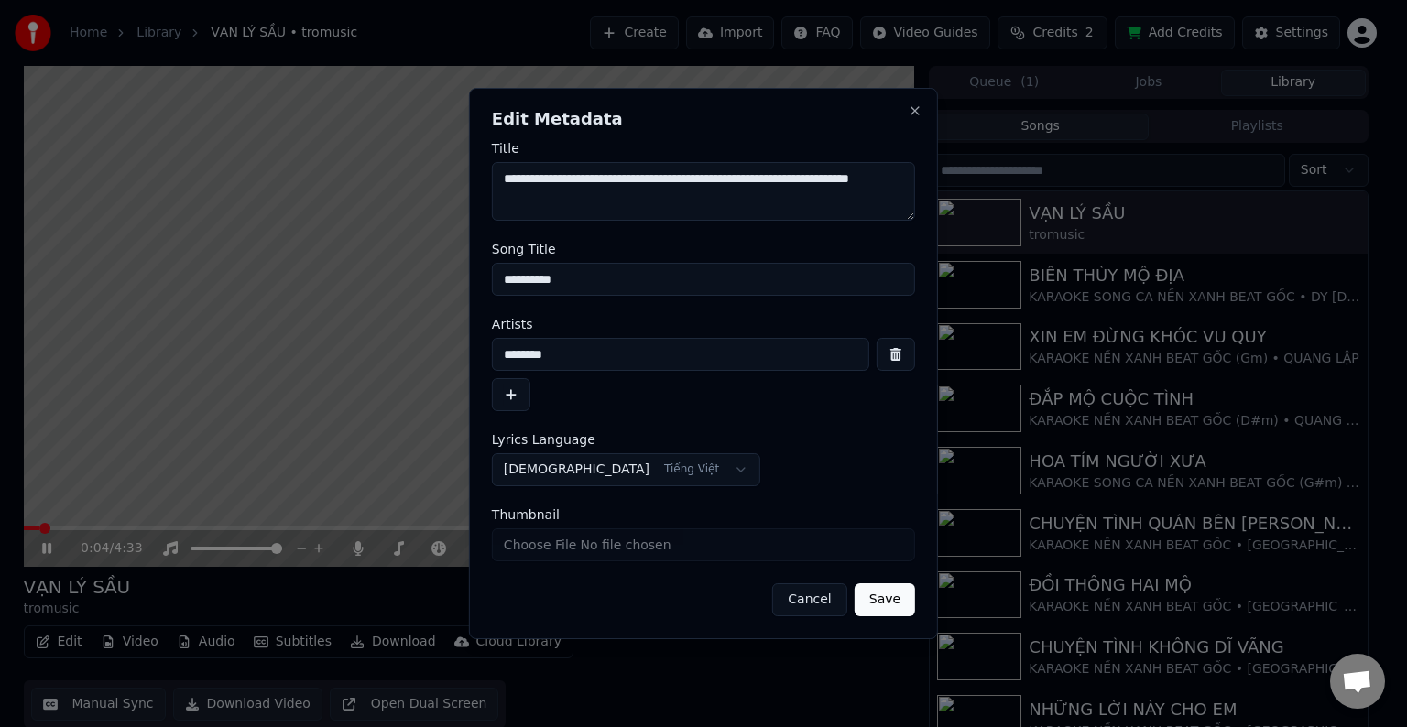
click at [579, 342] on input "********" at bounding box center [680, 354] width 377 height 33
drag, startPoint x: 577, startPoint y: 351, endPoint x: 443, endPoint y: 351, distance: 133.7
click at [443, 351] on body "Home Library [GEOGRAPHIC_DATA] • tromusic Create Import FAQ Video Guides Credit…" at bounding box center [695, 363] width 1391 height 727
paste input "**********"
type input "**********"
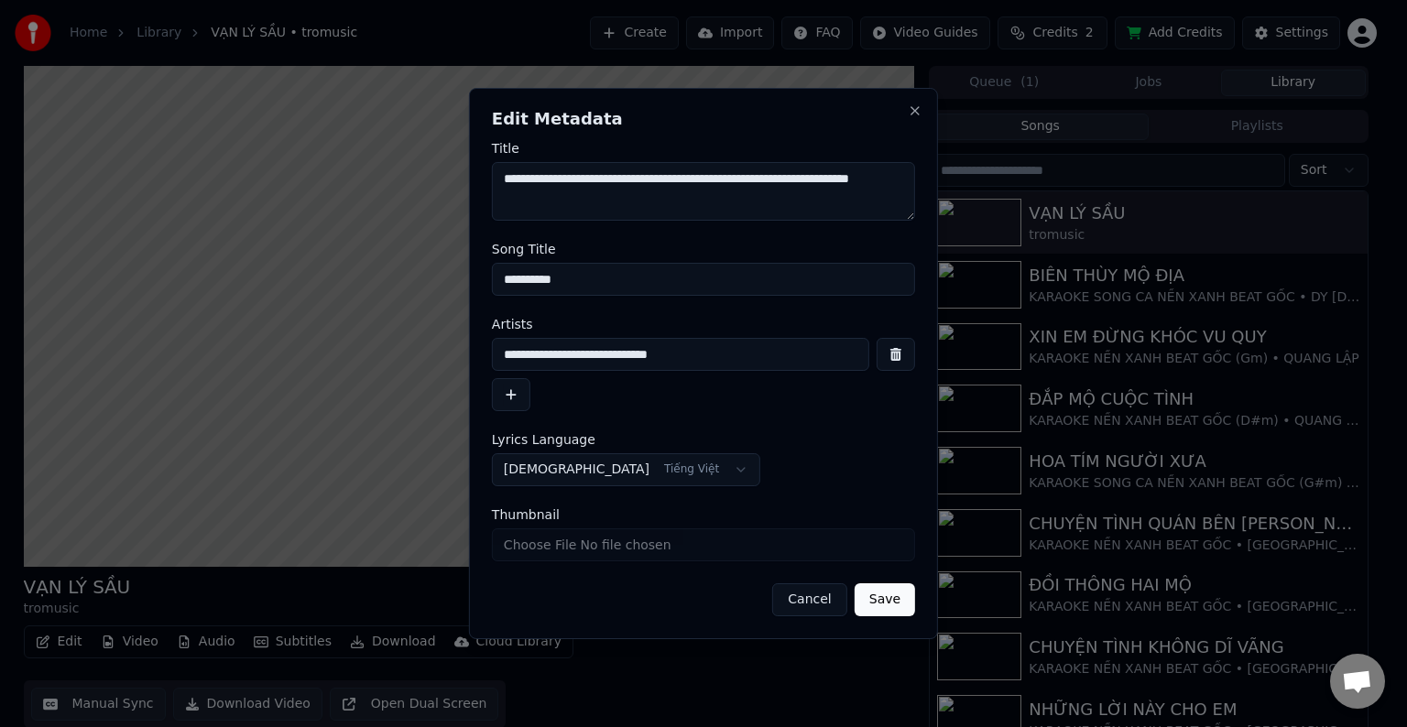
click at [512, 396] on button "button" at bounding box center [511, 394] width 38 height 33
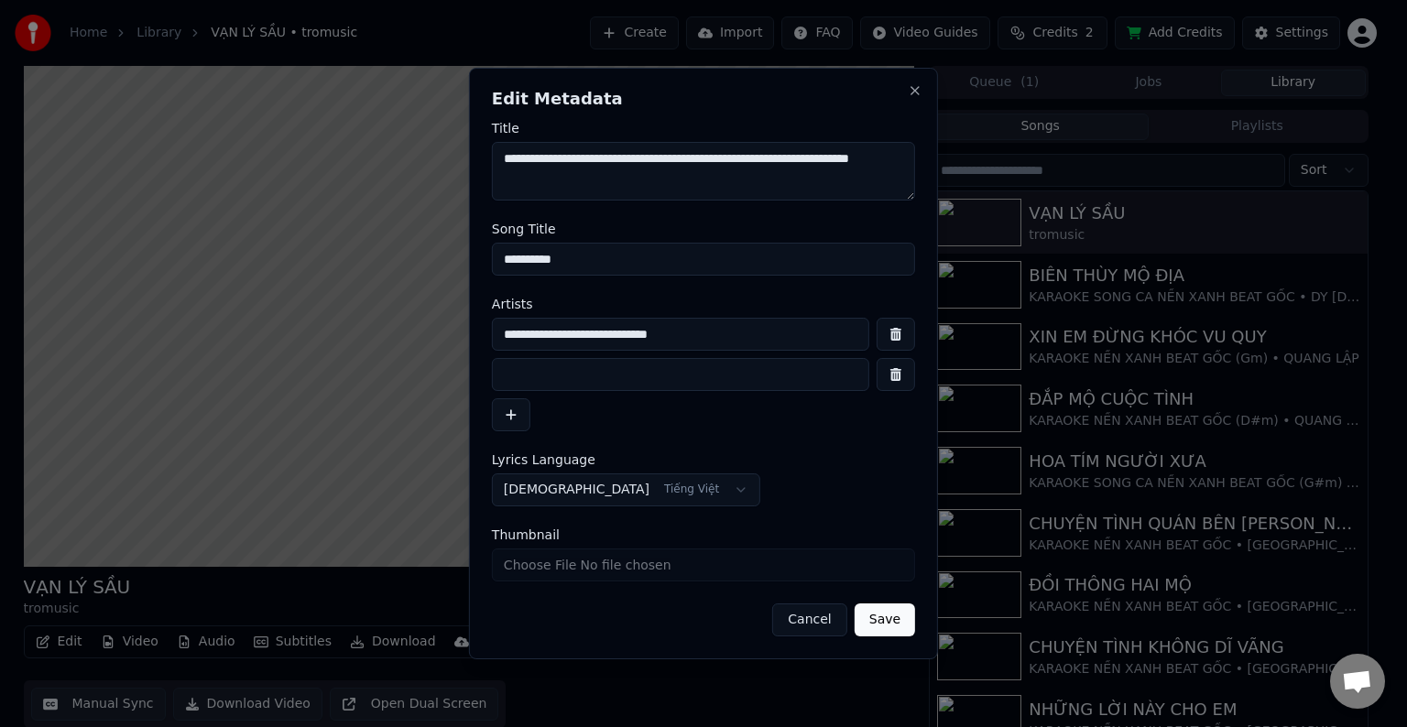
click at [557, 386] on input at bounding box center [680, 374] width 377 height 33
drag, startPoint x: 689, startPoint y: 337, endPoint x: 762, endPoint y: 337, distance: 73.3
click at [762, 337] on input "**********" at bounding box center [680, 334] width 377 height 33
click at [556, 390] on input at bounding box center [680, 374] width 377 height 33
type input "*********"
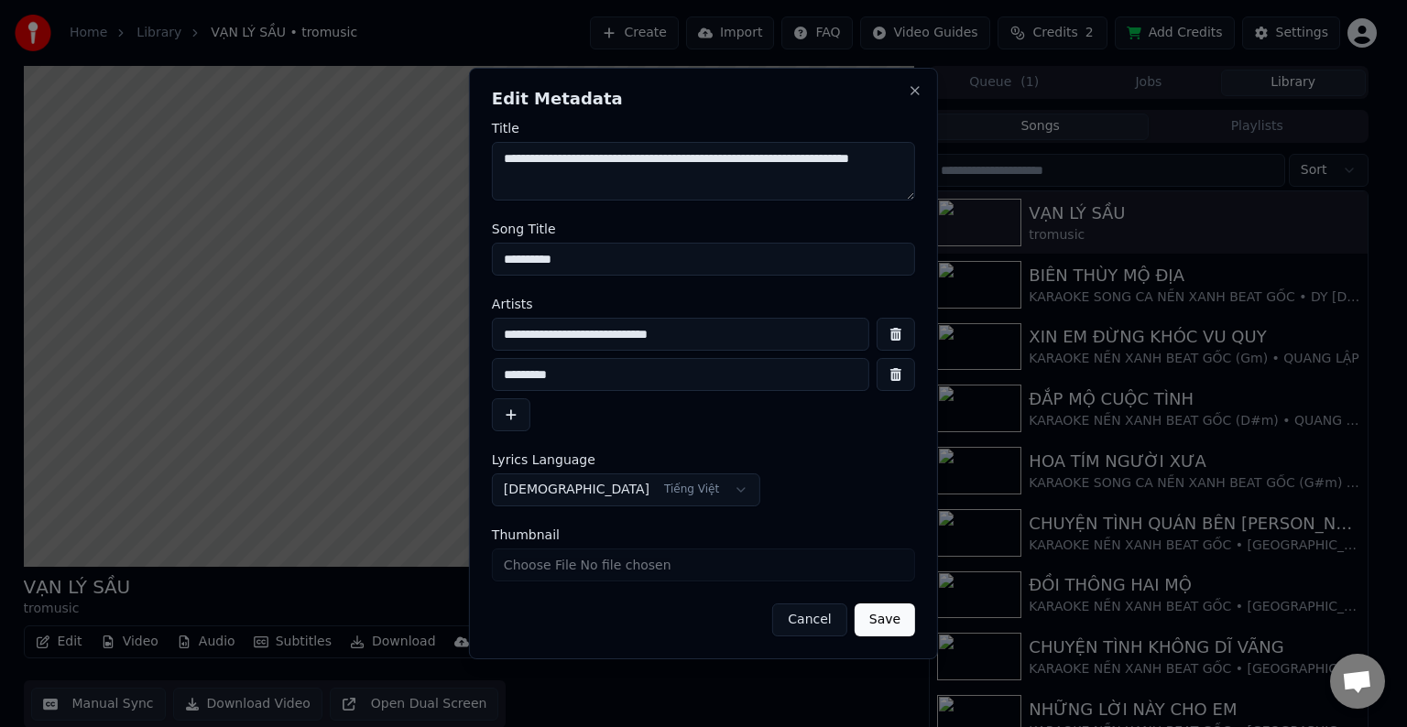
click at [885, 623] on button "Save" at bounding box center [884, 619] width 60 height 33
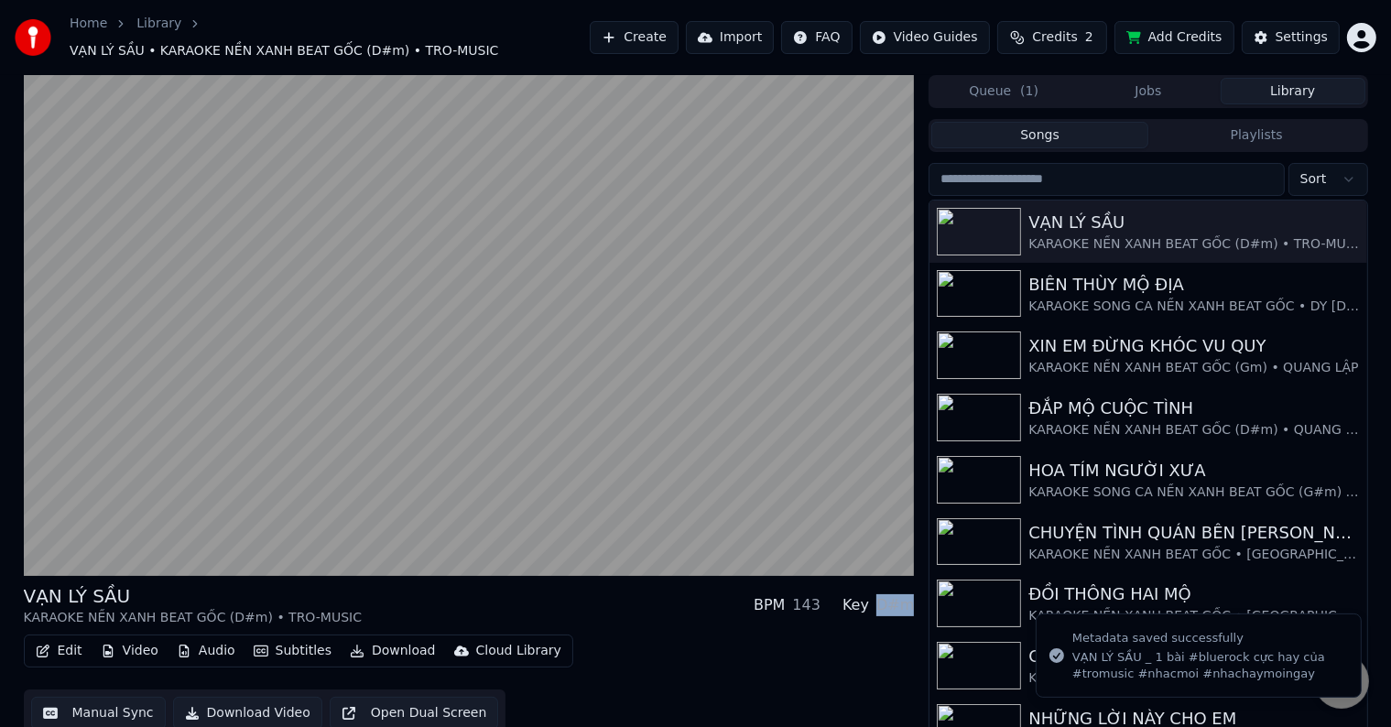
drag, startPoint x: 886, startPoint y: 593, endPoint x: 911, endPoint y: 593, distance: 25.6
click at [911, 594] on div "D#m" at bounding box center [895, 605] width 38 height 22
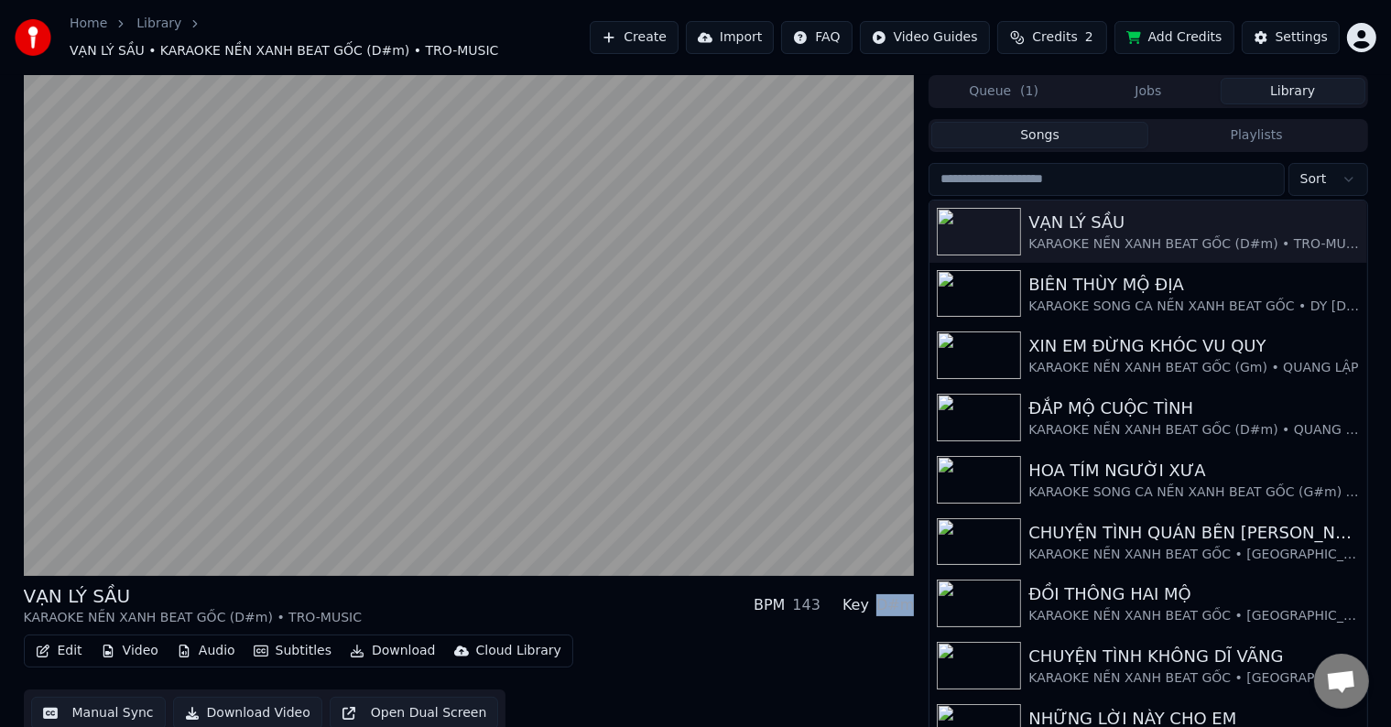
copy div "D#m"
click at [70, 642] on button "Edit" at bounding box center [58, 651] width 61 height 26
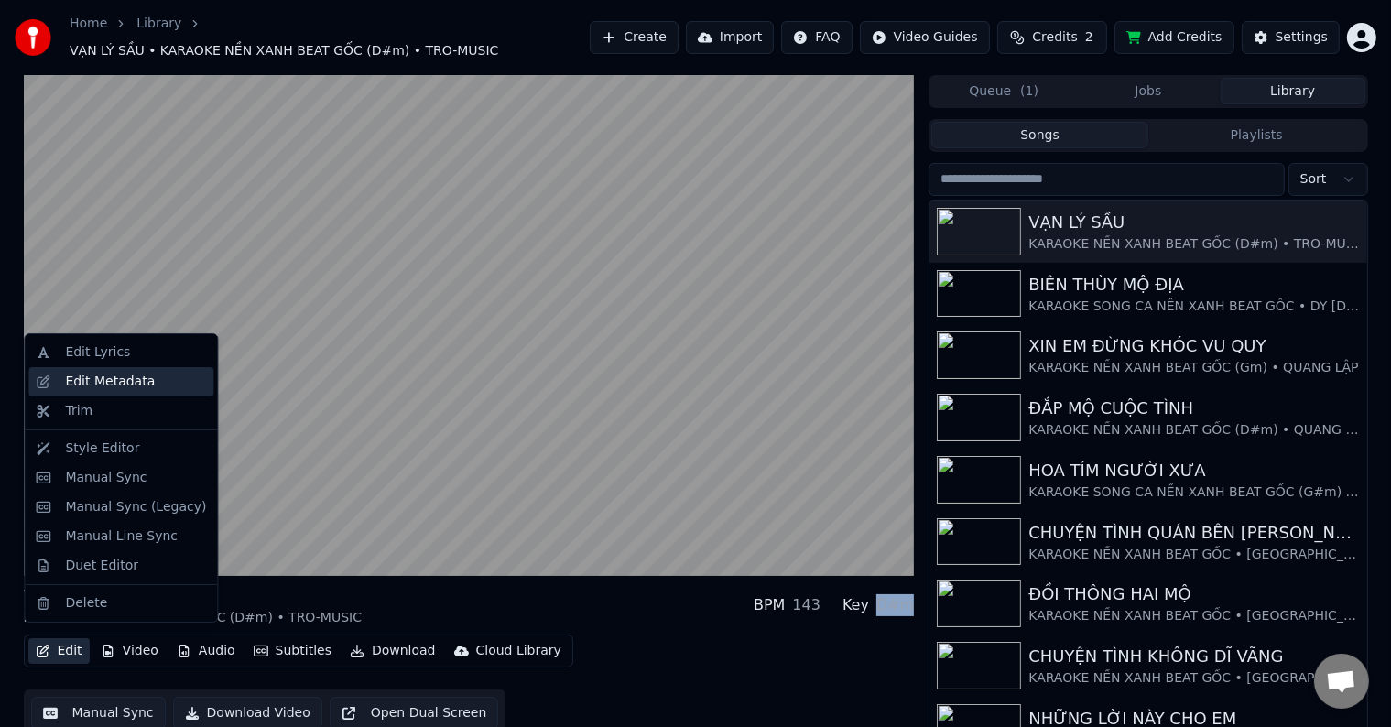
click at [96, 380] on div "Edit Metadata" at bounding box center [110, 382] width 90 height 18
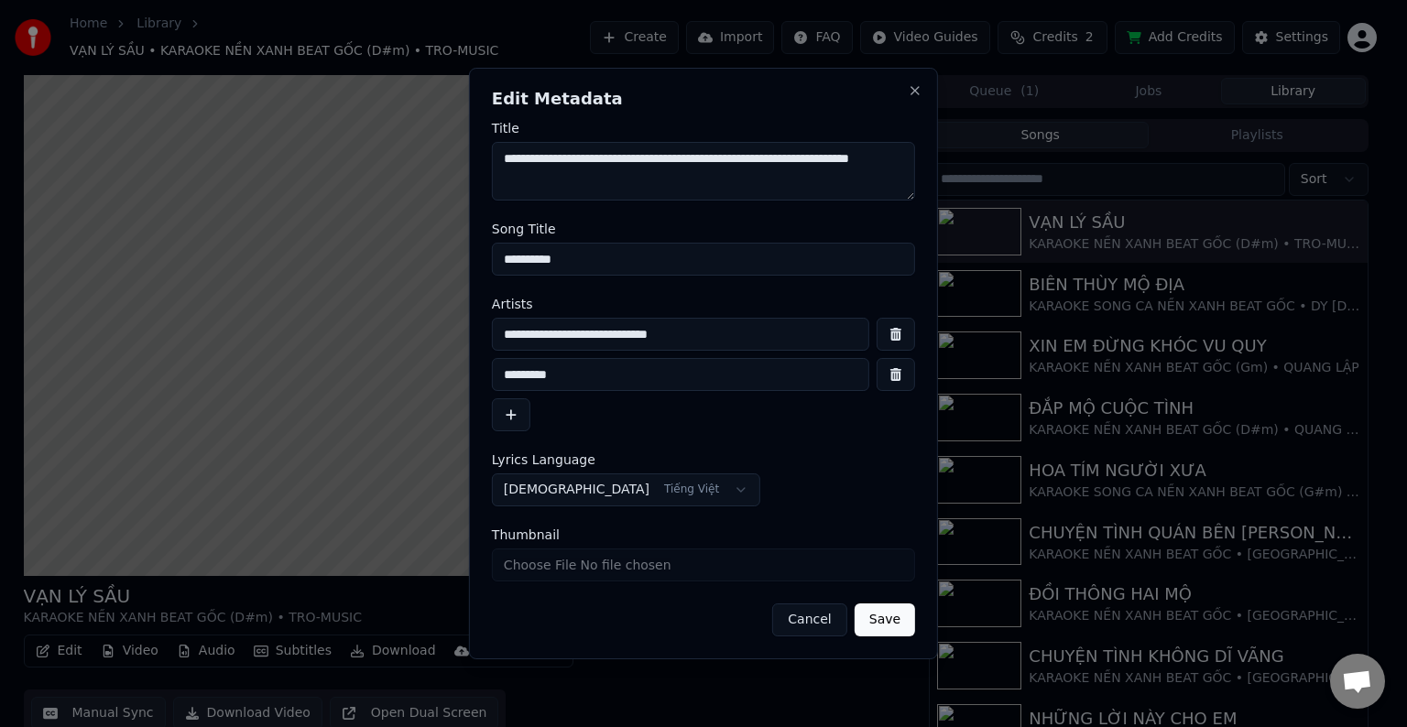
drag, startPoint x: 729, startPoint y: 334, endPoint x: 740, endPoint y: 334, distance: 11.0
click at [740, 334] on input "**********" at bounding box center [680, 334] width 377 height 33
click at [719, 334] on input "**********" at bounding box center [680, 334] width 377 height 33
click at [696, 333] on input "**********" at bounding box center [680, 334] width 377 height 33
drag, startPoint x: 696, startPoint y: 333, endPoint x: 718, endPoint y: 333, distance: 22.0
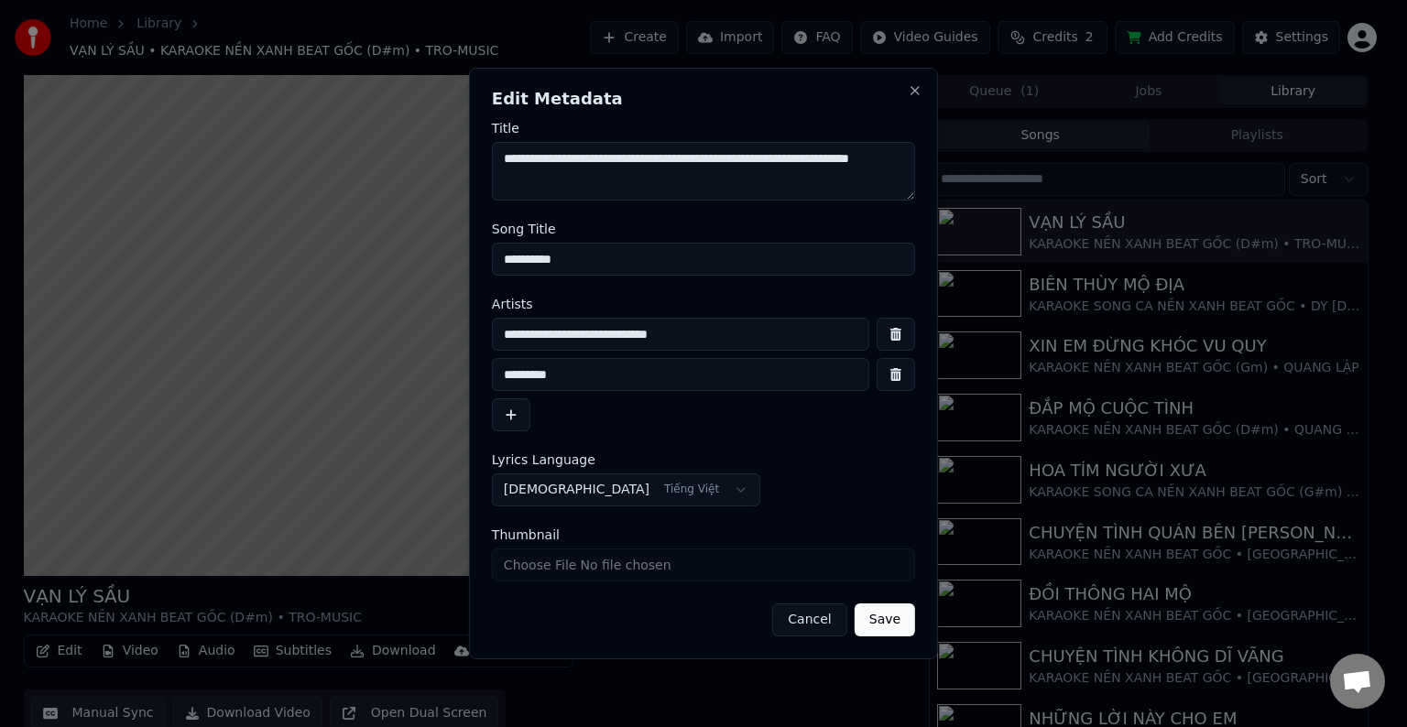
click at [718, 333] on input "**********" at bounding box center [680, 334] width 377 height 33
click at [893, 621] on button "Save" at bounding box center [884, 619] width 60 height 33
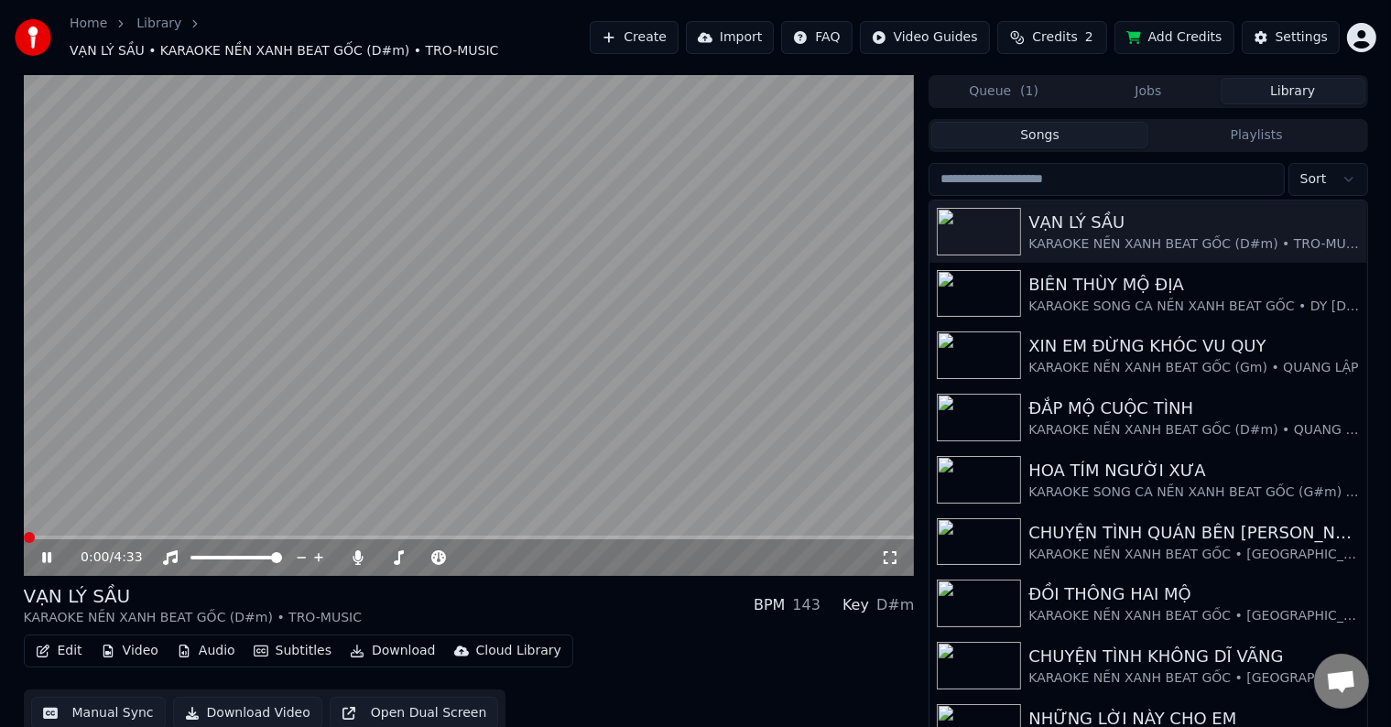
click at [24, 532] on span at bounding box center [29, 537] width 11 height 11
click at [354, 550] on icon at bounding box center [358, 557] width 18 height 15
click at [24, 532] on span at bounding box center [29, 537] width 11 height 11
click at [70, 524] on video at bounding box center [469, 325] width 891 height 501
click at [49, 550] on icon at bounding box center [59, 557] width 43 height 15
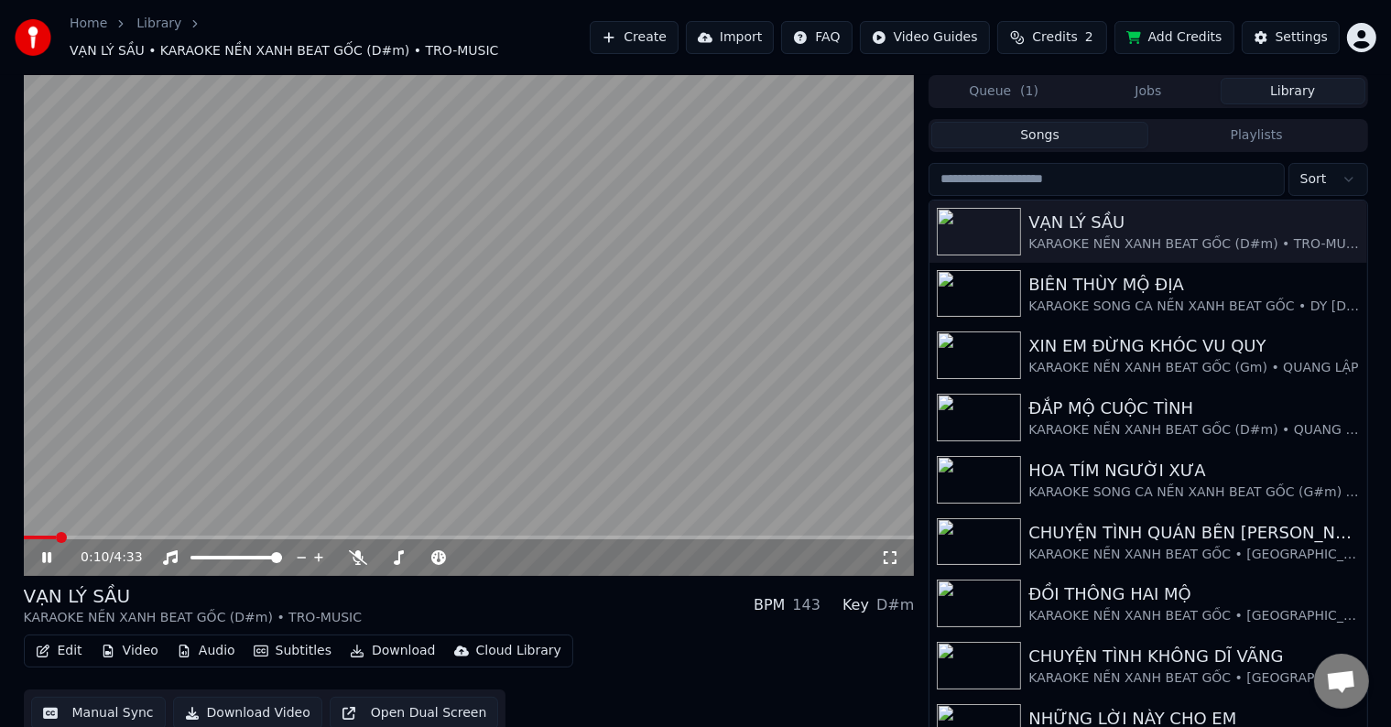
click at [60, 532] on span at bounding box center [61, 537] width 11 height 11
click at [359, 550] on icon at bounding box center [358, 557] width 18 height 15
click at [1307, 29] on div "Settings" at bounding box center [1302, 37] width 52 height 18
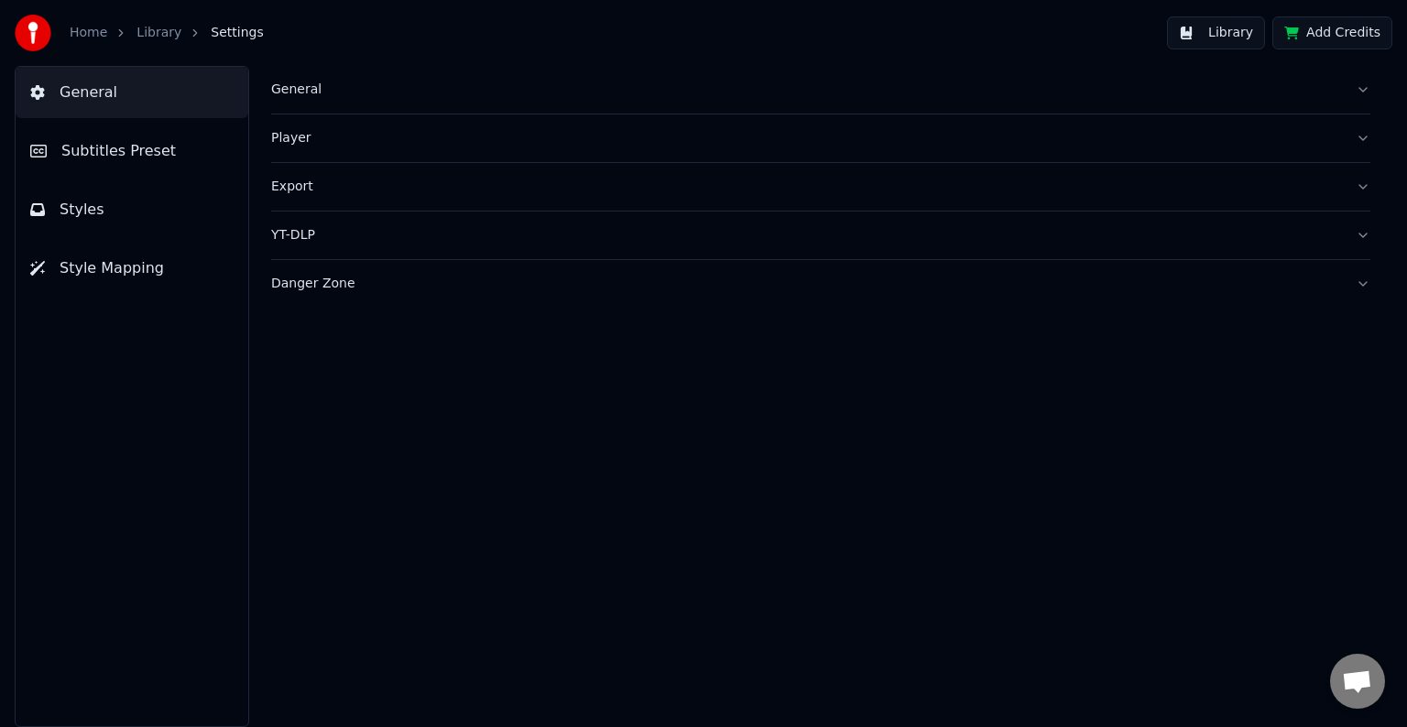
click at [127, 143] on span "Subtitles Preset" at bounding box center [118, 151] width 114 height 22
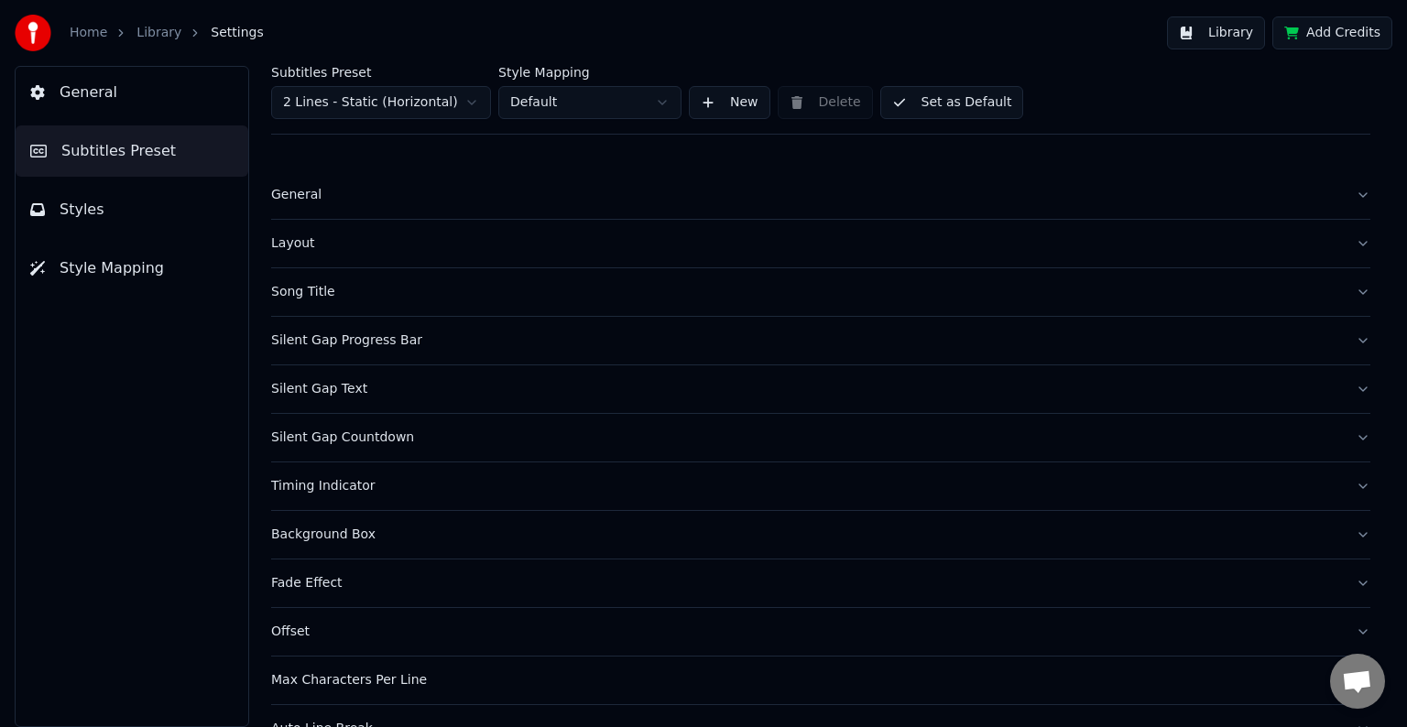
click at [289, 290] on div "Song Title" at bounding box center [806, 292] width 1070 height 18
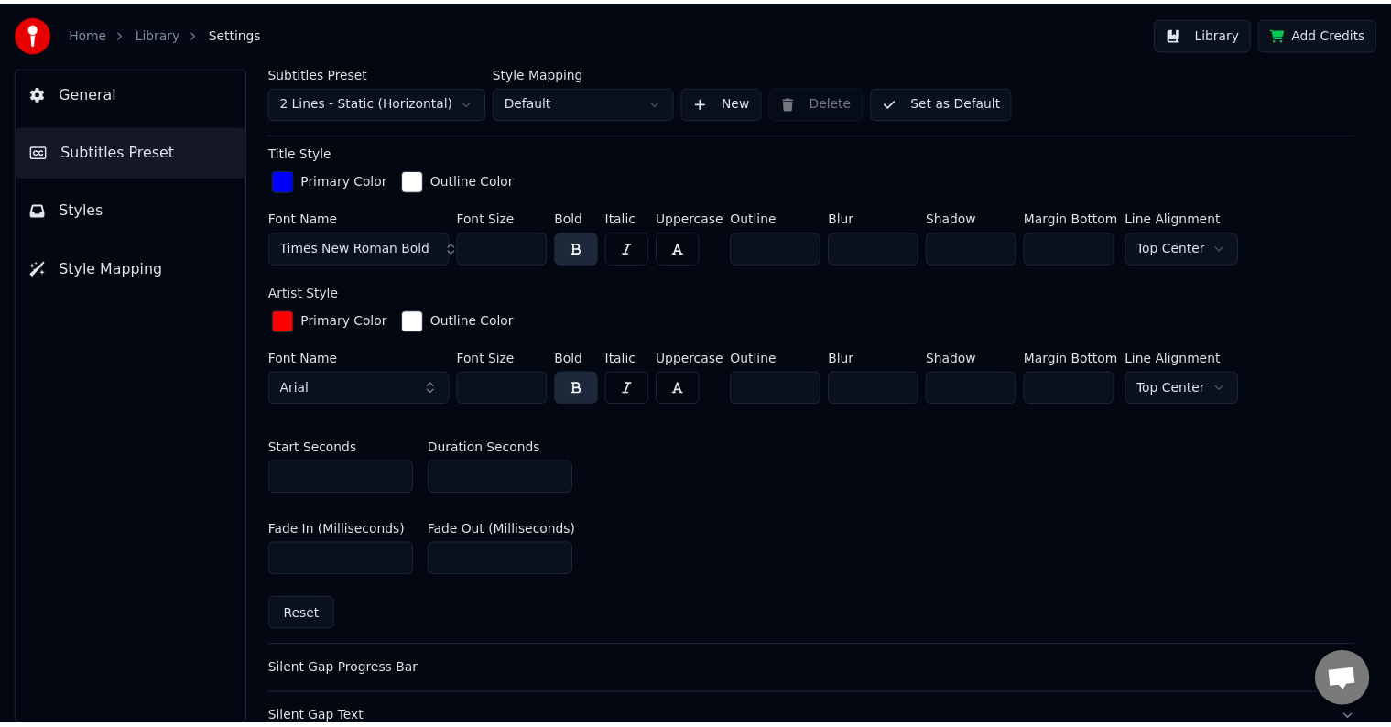
scroll to position [641, 0]
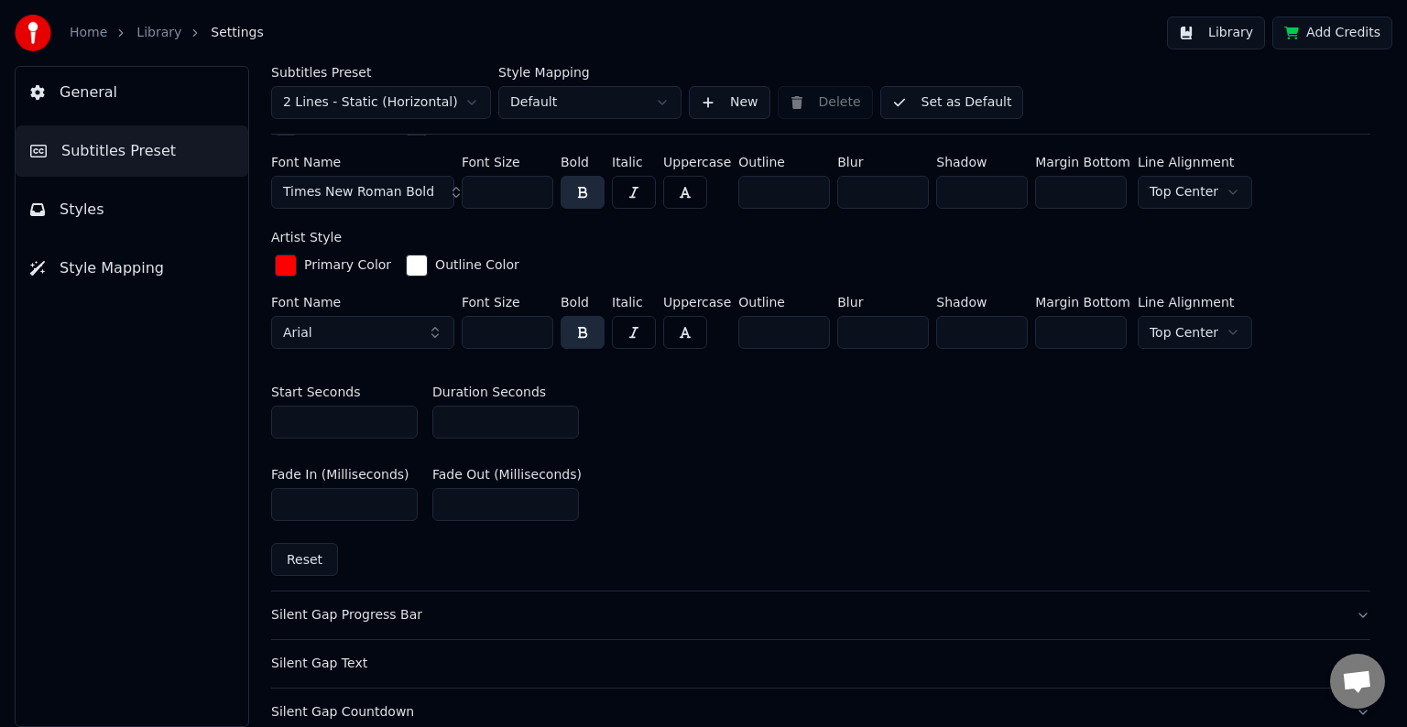
drag, startPoint x: 444, startPoint y: 421, endPoint x: 467, endPoint y: 417, distance: 23.3
click at [467, 417] on input "**" at bounding box center [505, 422] width 147 height 33
type input "**"
click at [1206, 29] on button "Library" at bounding box center [1216, 32] width 98 height 33
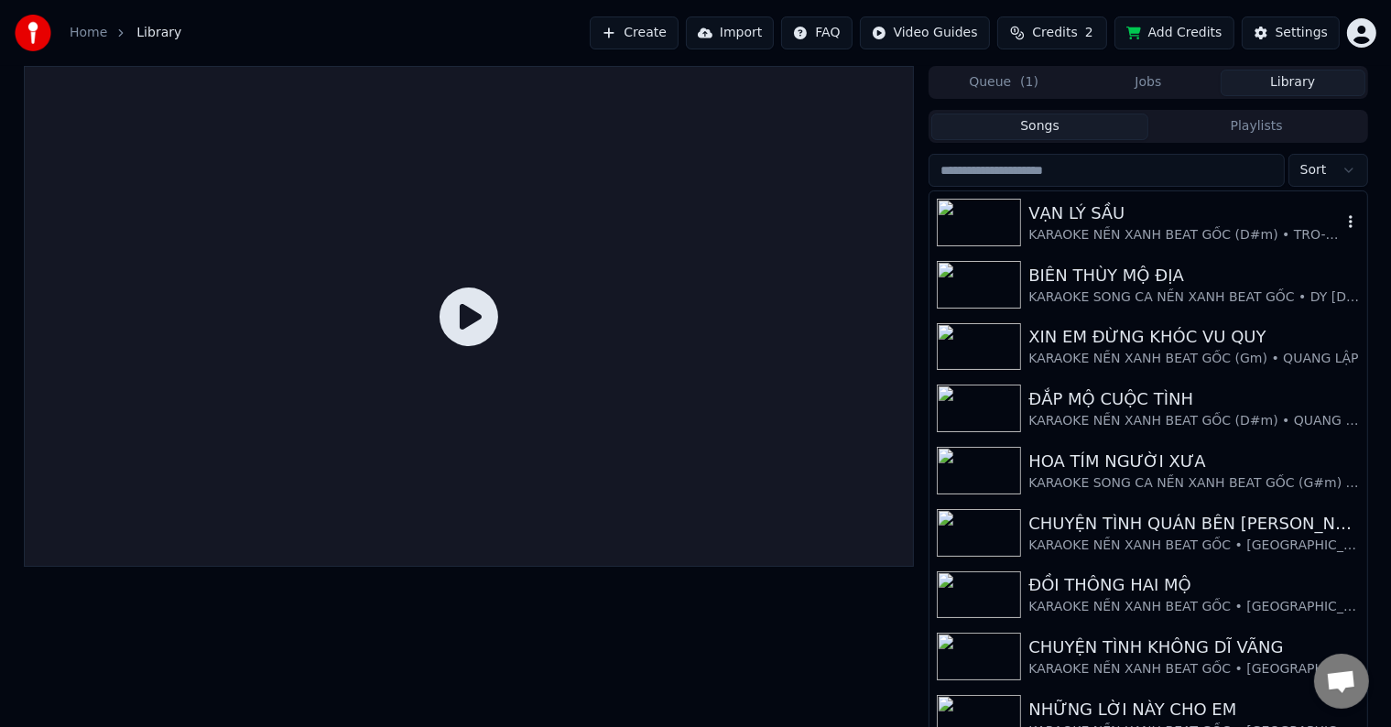
click at [1071, 207] on div "VẠN LÝ SẦU" at bounding box center [1184, 214] width 312 height 26
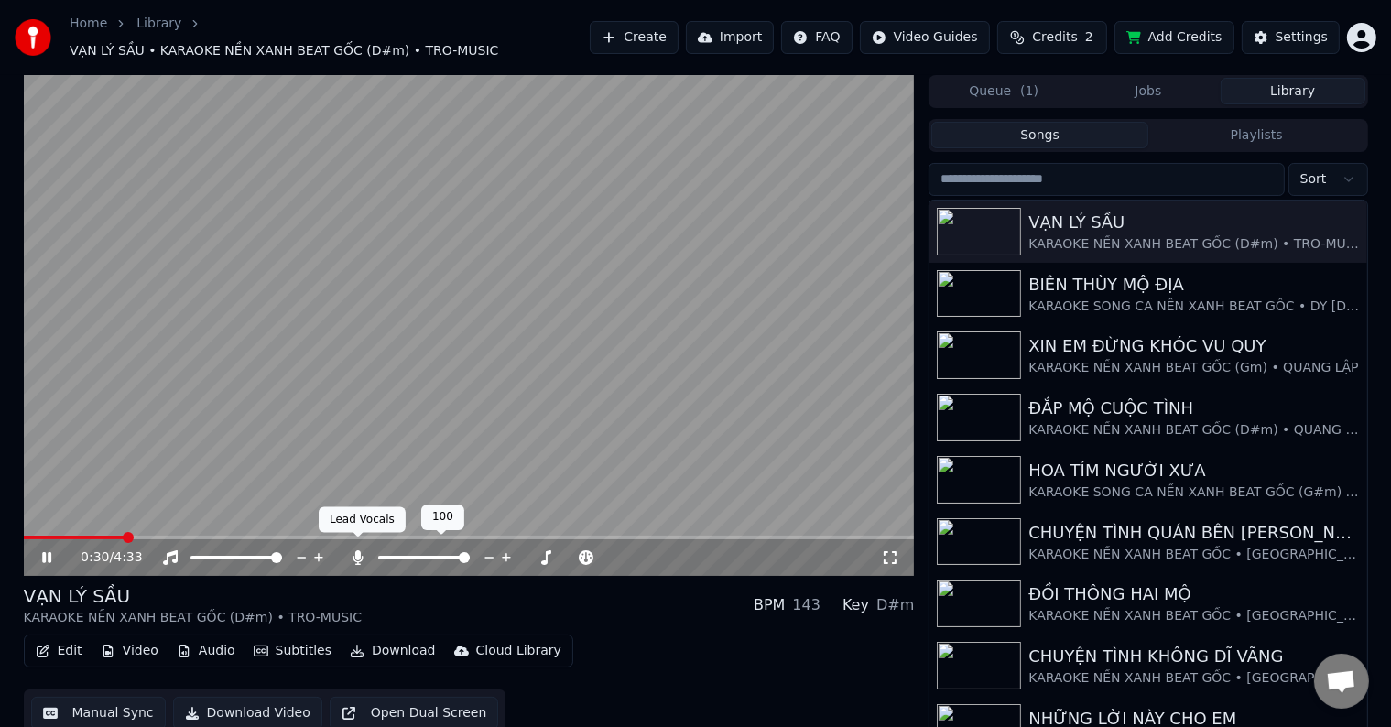
click at [358, 550] on icon at bounding box center [358, 557] width 10 height 15
click at [129, 401] on video at bounding box center [469, 325] width 891 height 501
click at [24, 532] on span at bounding box center [29, 537] width 11 height 11
click at [223, 703] on button "Download Video" at bounding box center [247, 713] width 149 height 33
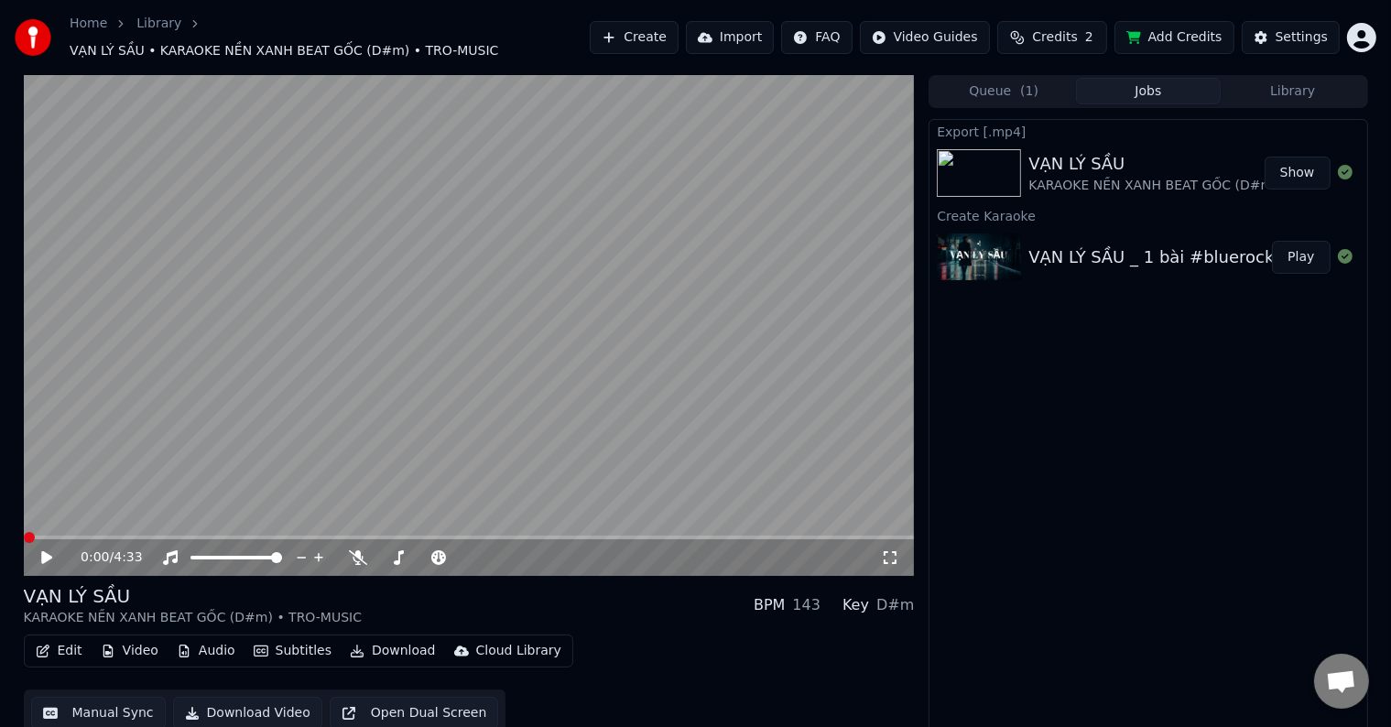
click at [1303, 165] on button "Show" at bounding box center [1298, 173] width 66 height 33
